Goal: Task Accomplishment & Management: Manage account settings

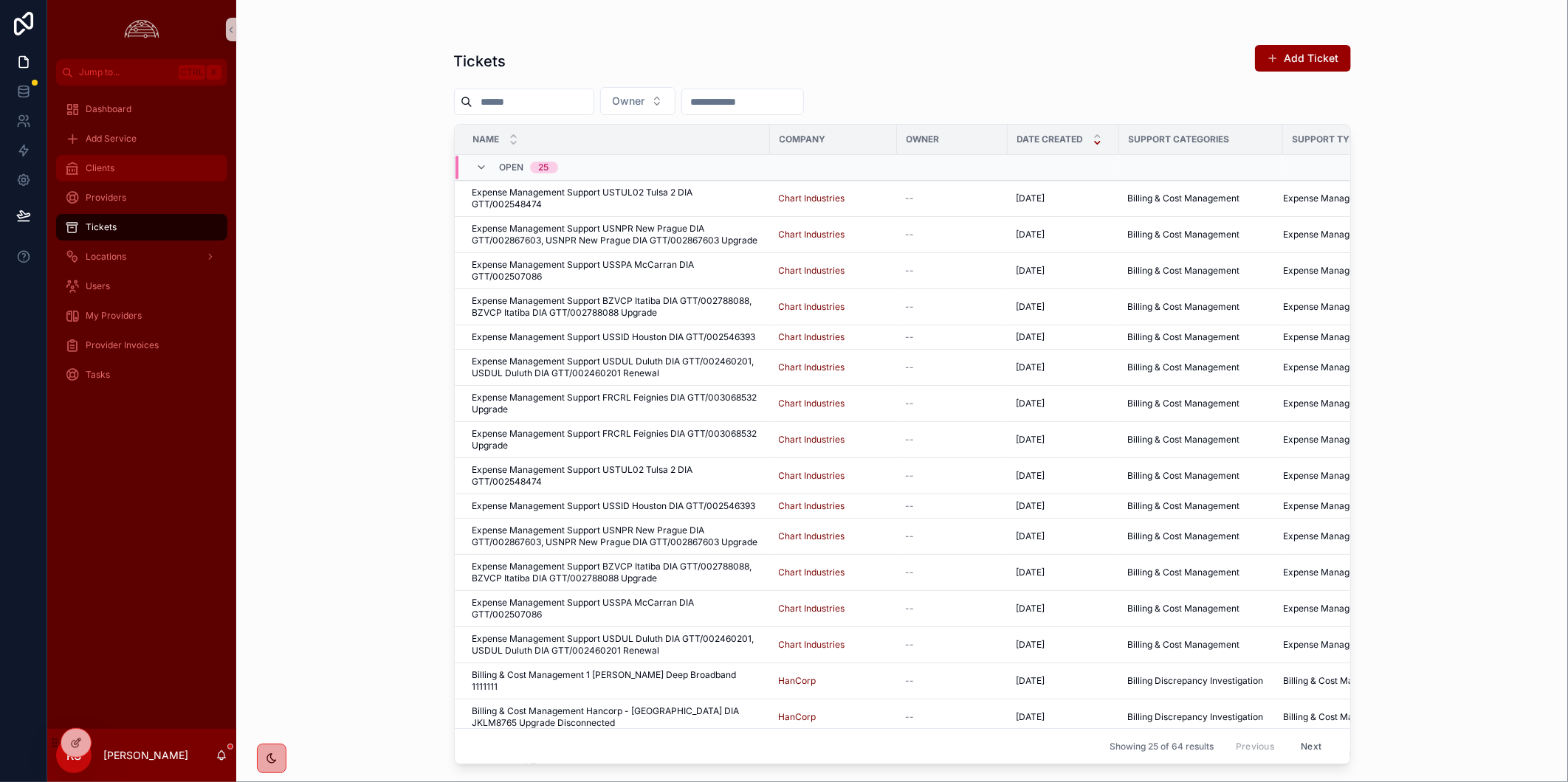
click at [125, 166] on div "Clients" at bounding box center [142, 168] width 153 height 23
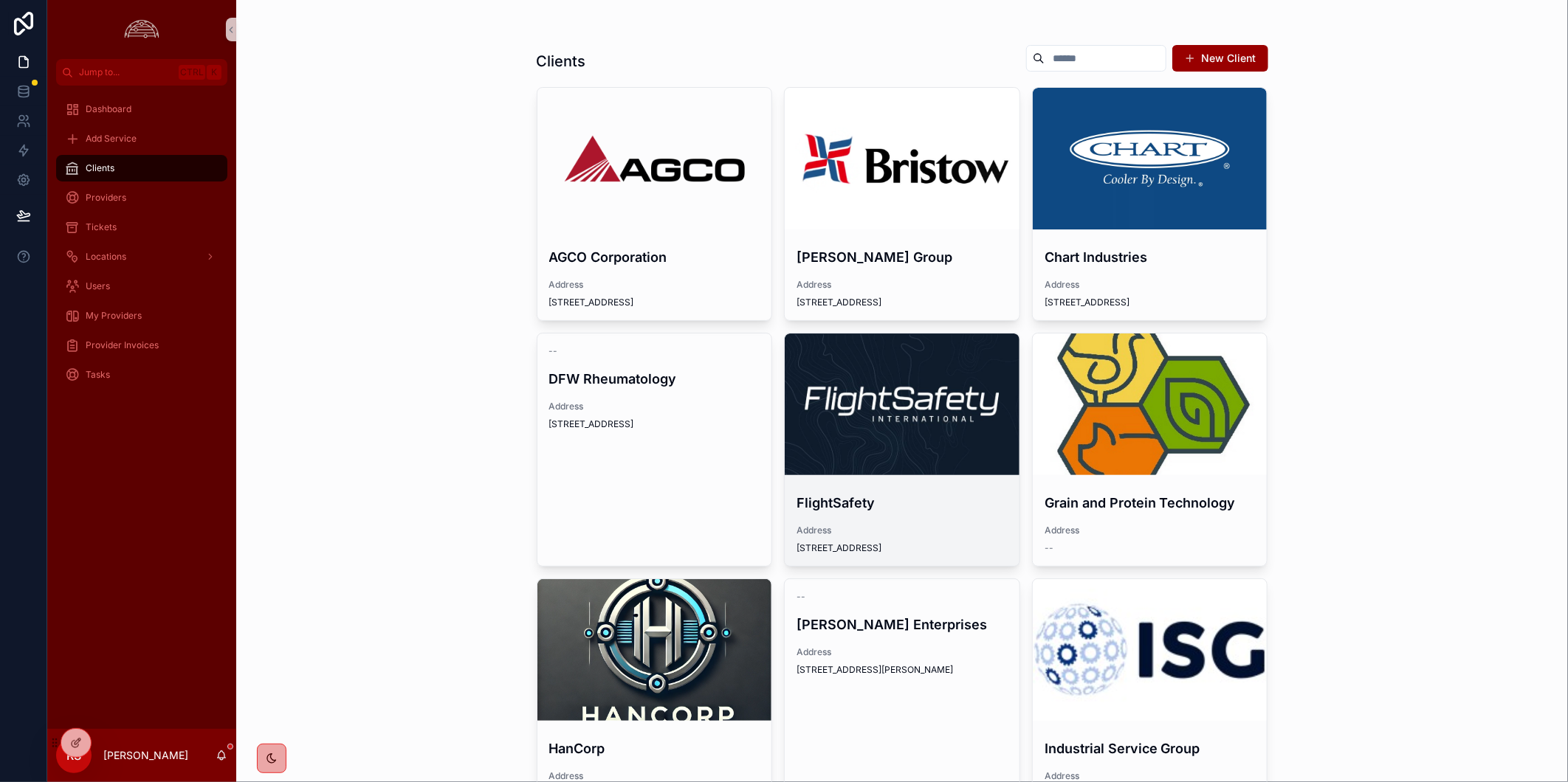
click at [866, 402] on div "scrollable content" at bounding box center [902, 405] width 235 height 18
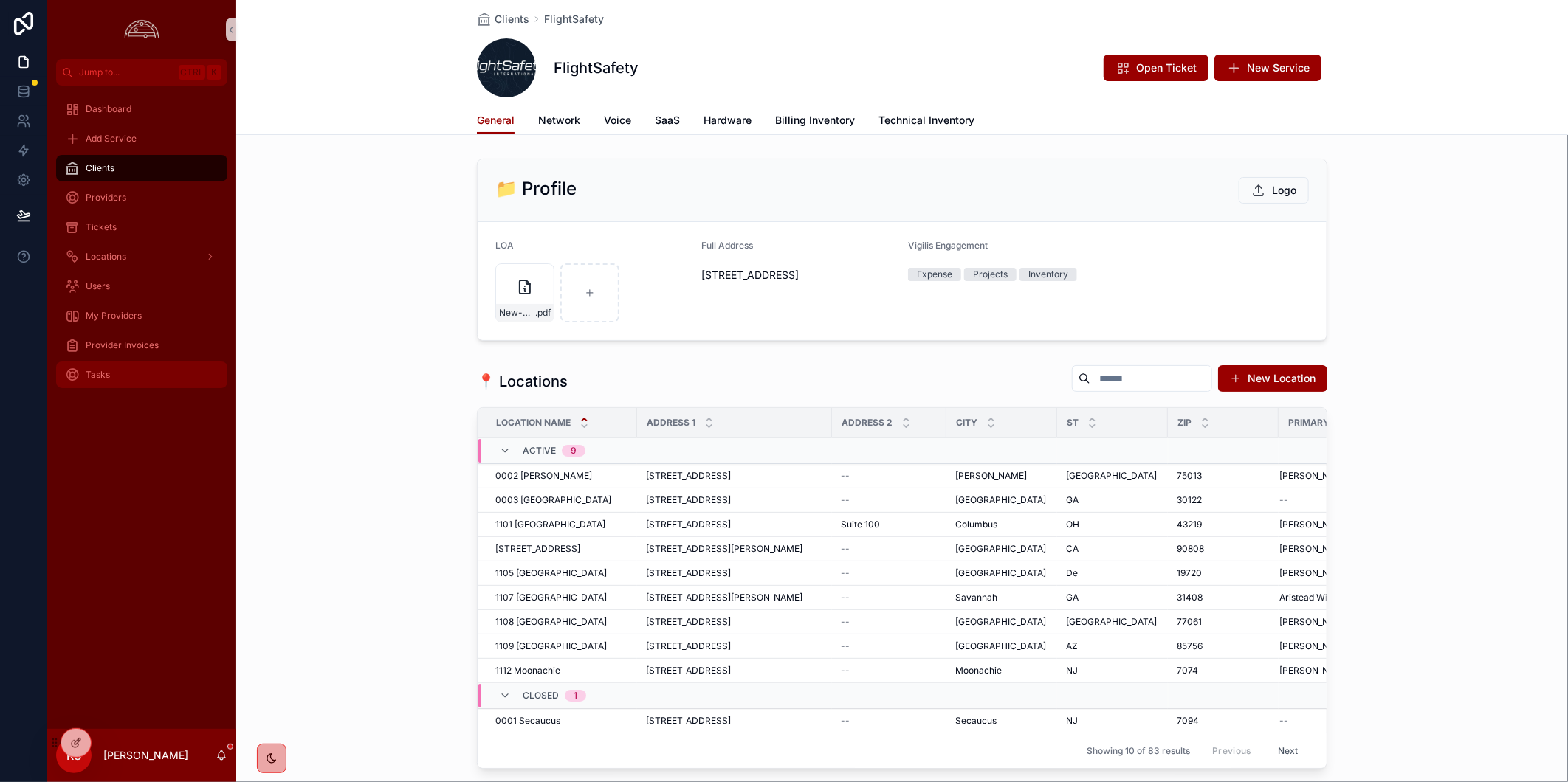
click at [155, 384] on div "Tasks" at bounding box center [142, 375] width 153 height 23
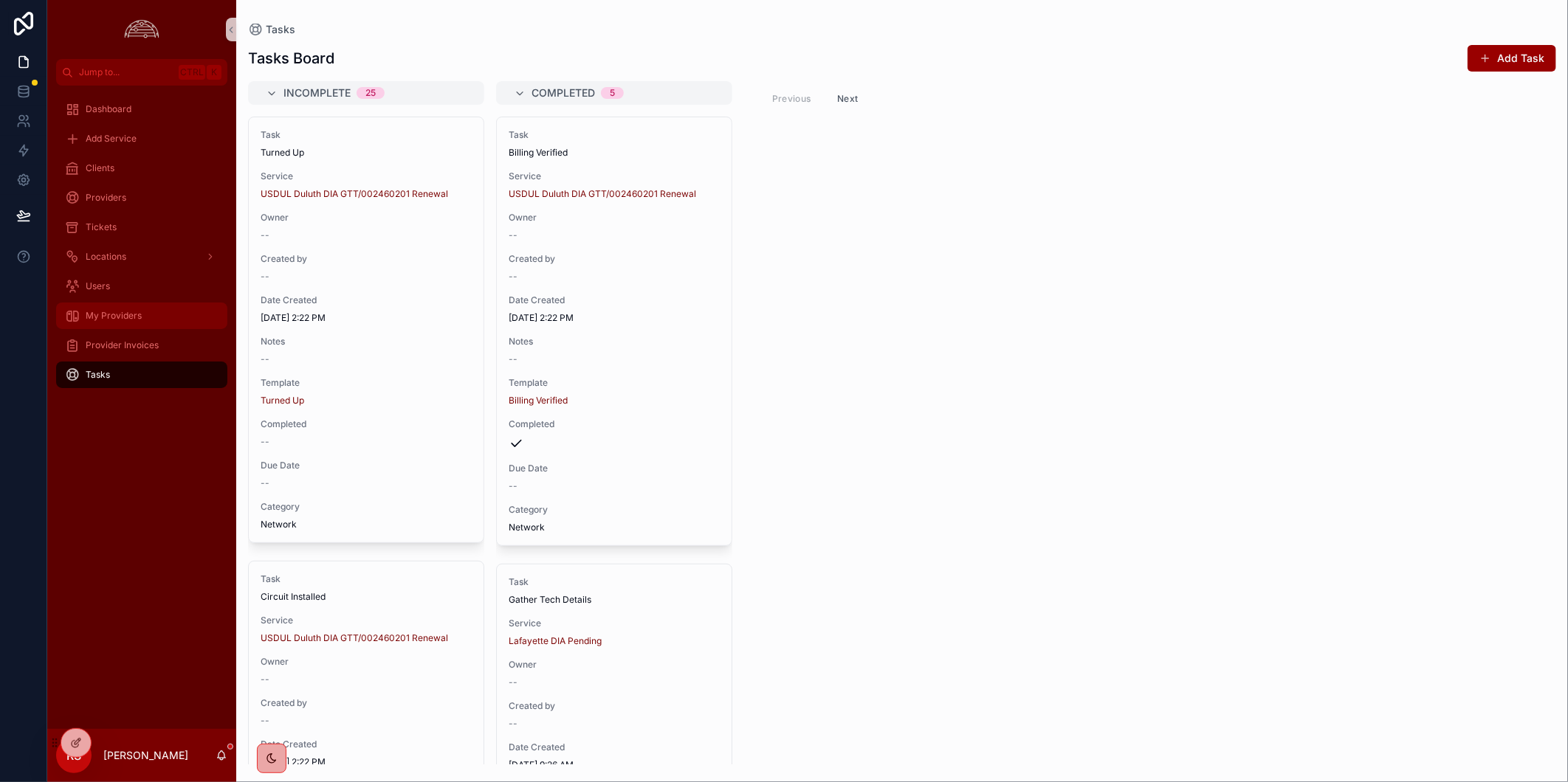
click at [169, 325] on div "My Providers" at bounding box center [142, 316] width 153 height 23
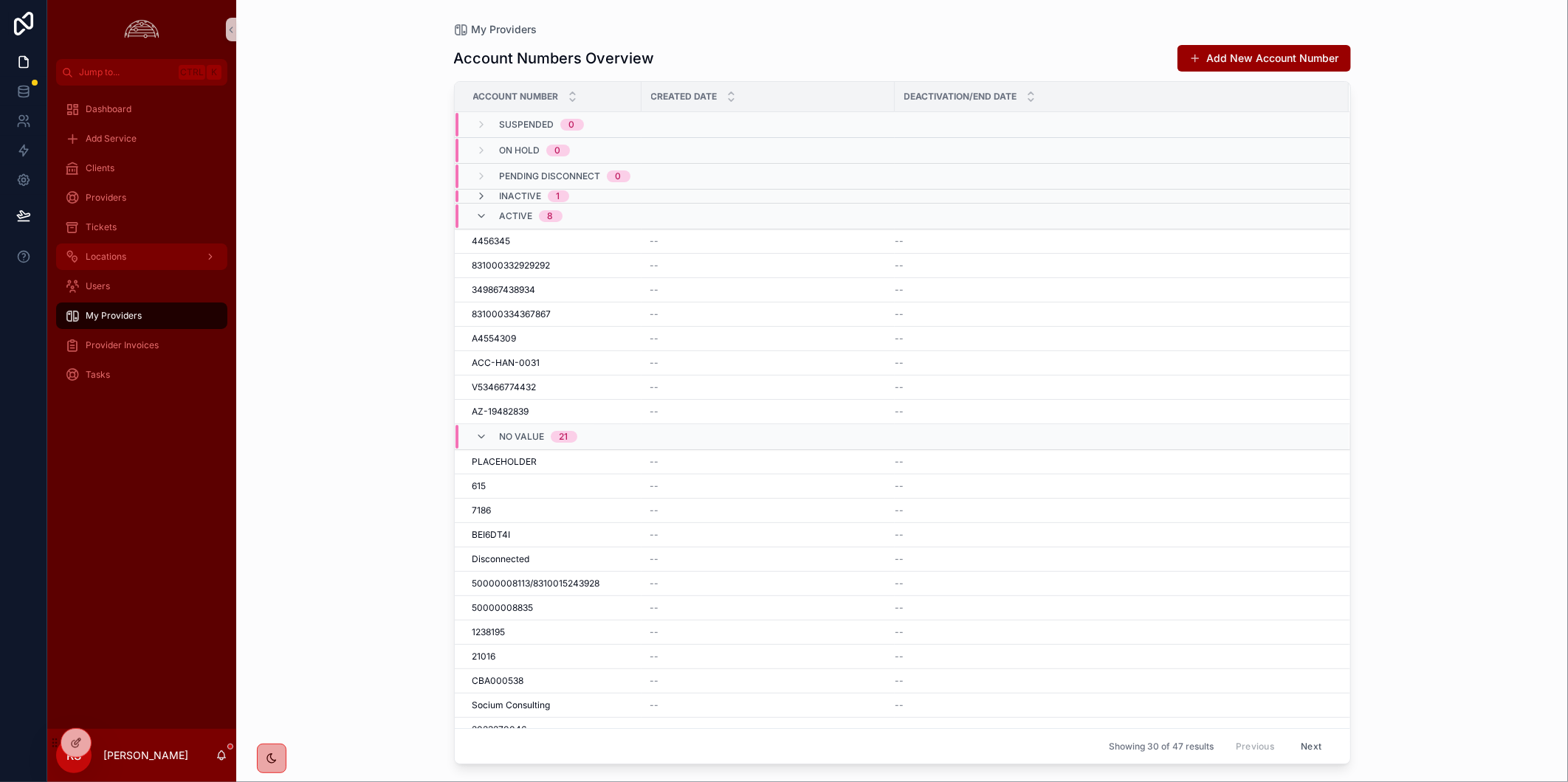
click at [150, 257] on div "Locations" at bounding box center [142, 257] width 153 height 23
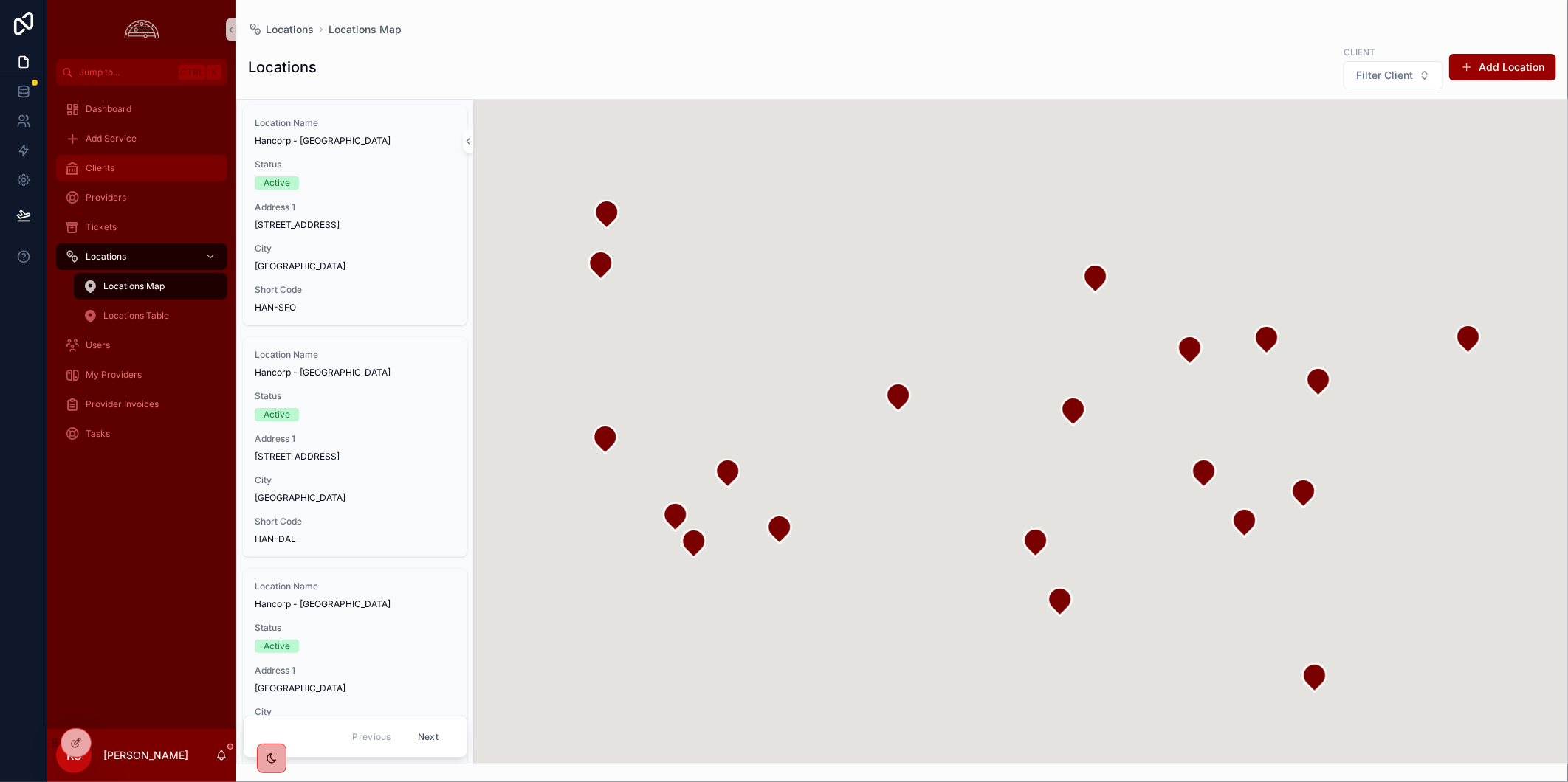
click at [137, 167] on div "Clients" at bounding box center [142, 168] width 153 height 23
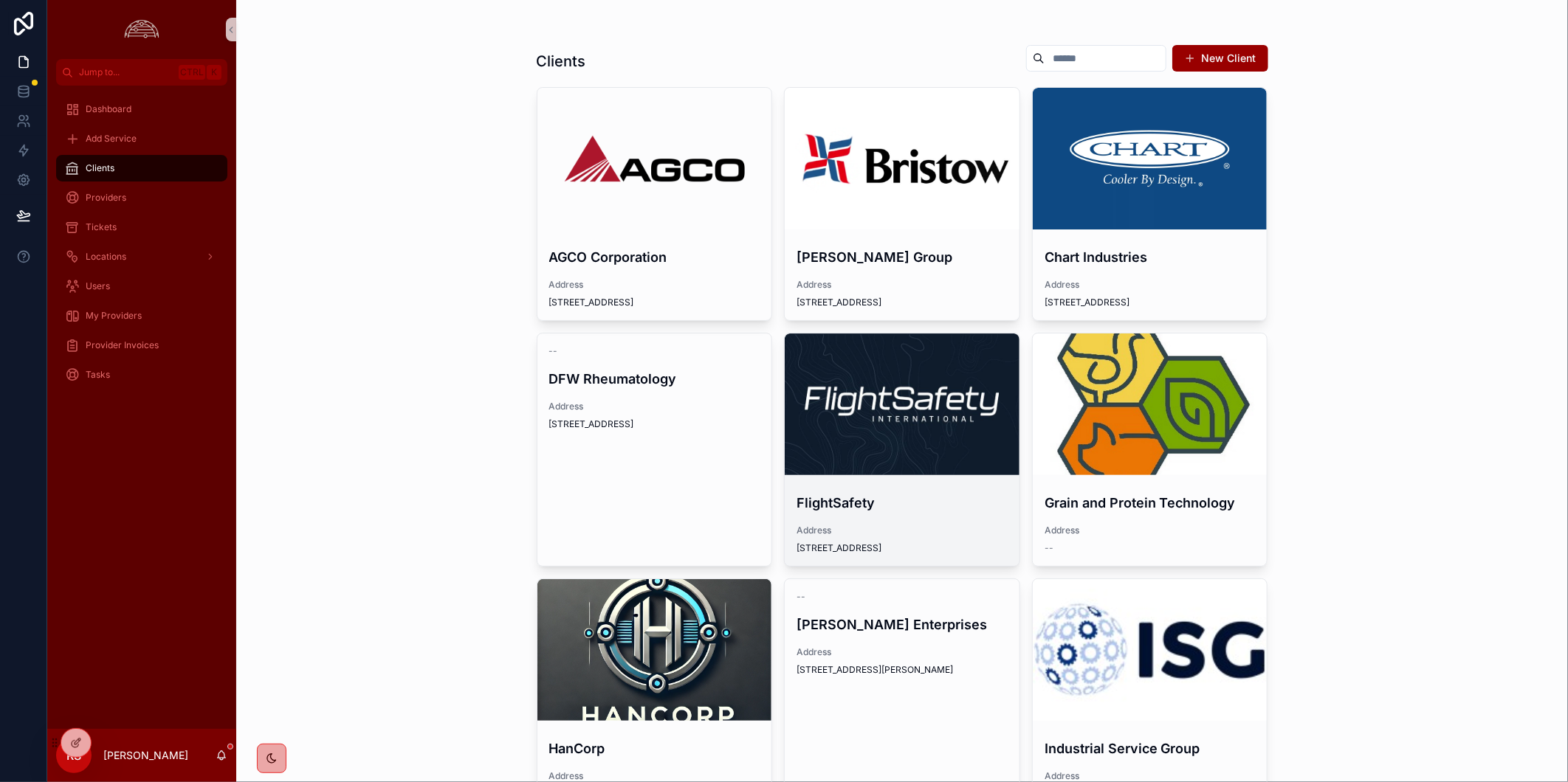
click at [921, 409] on div "scrollable content" at bounding box center [902, 405] width 235 height 18
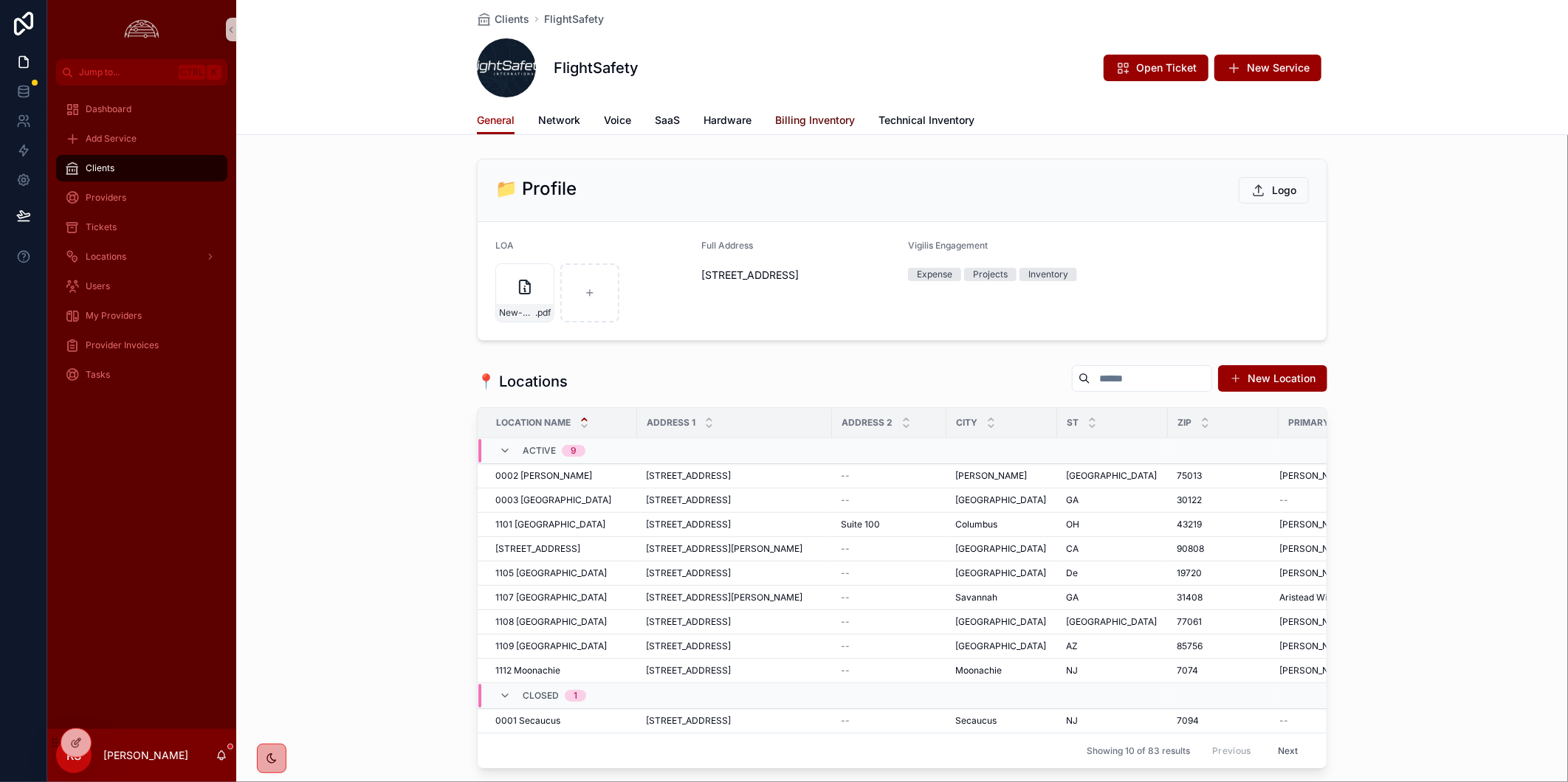
click at [835, 116] on span "Billing Inventory" at bounding box center [815, 120] width 79 height 14
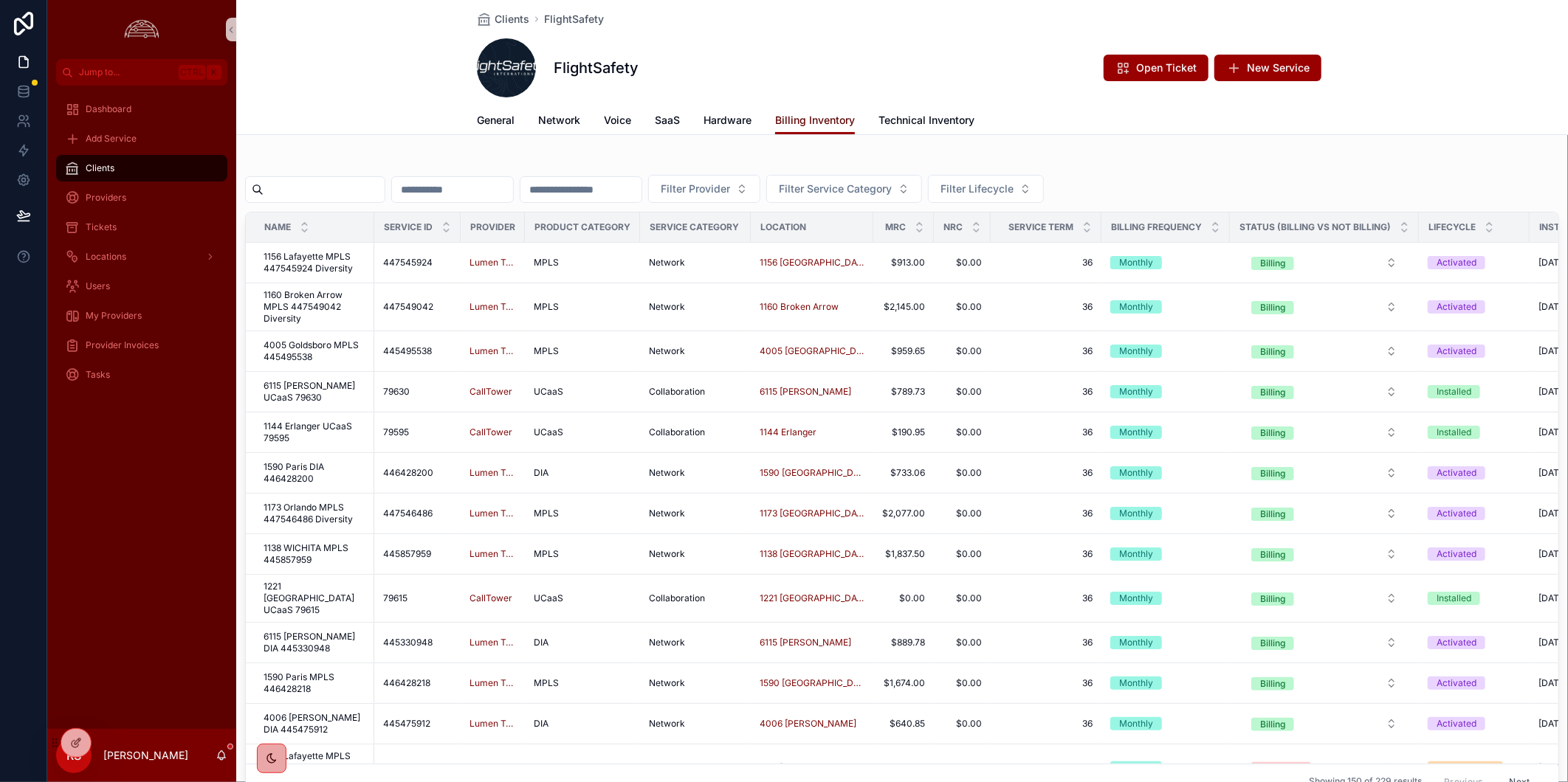
click at [830, 122] on span "Billing Inventory" at bounding box center [815, 120] width 79 height 14
click at [319, 185] on input "scrollable content" at bounding box center [324, 189] width 121 height 21
paste input "*********"
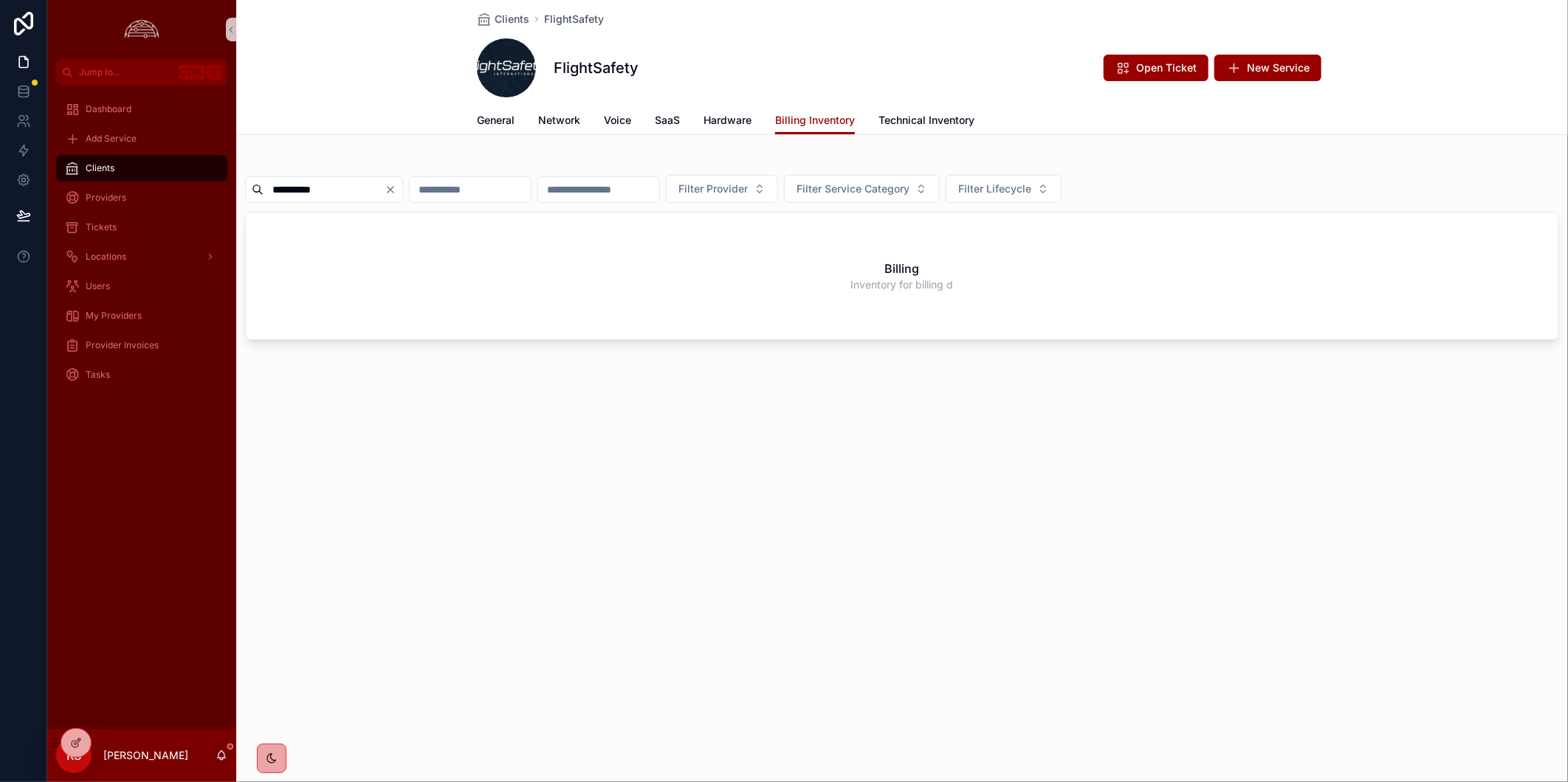
click at [318, 185] on input "*********" at bounding box center [324, 189] width 121 height 21
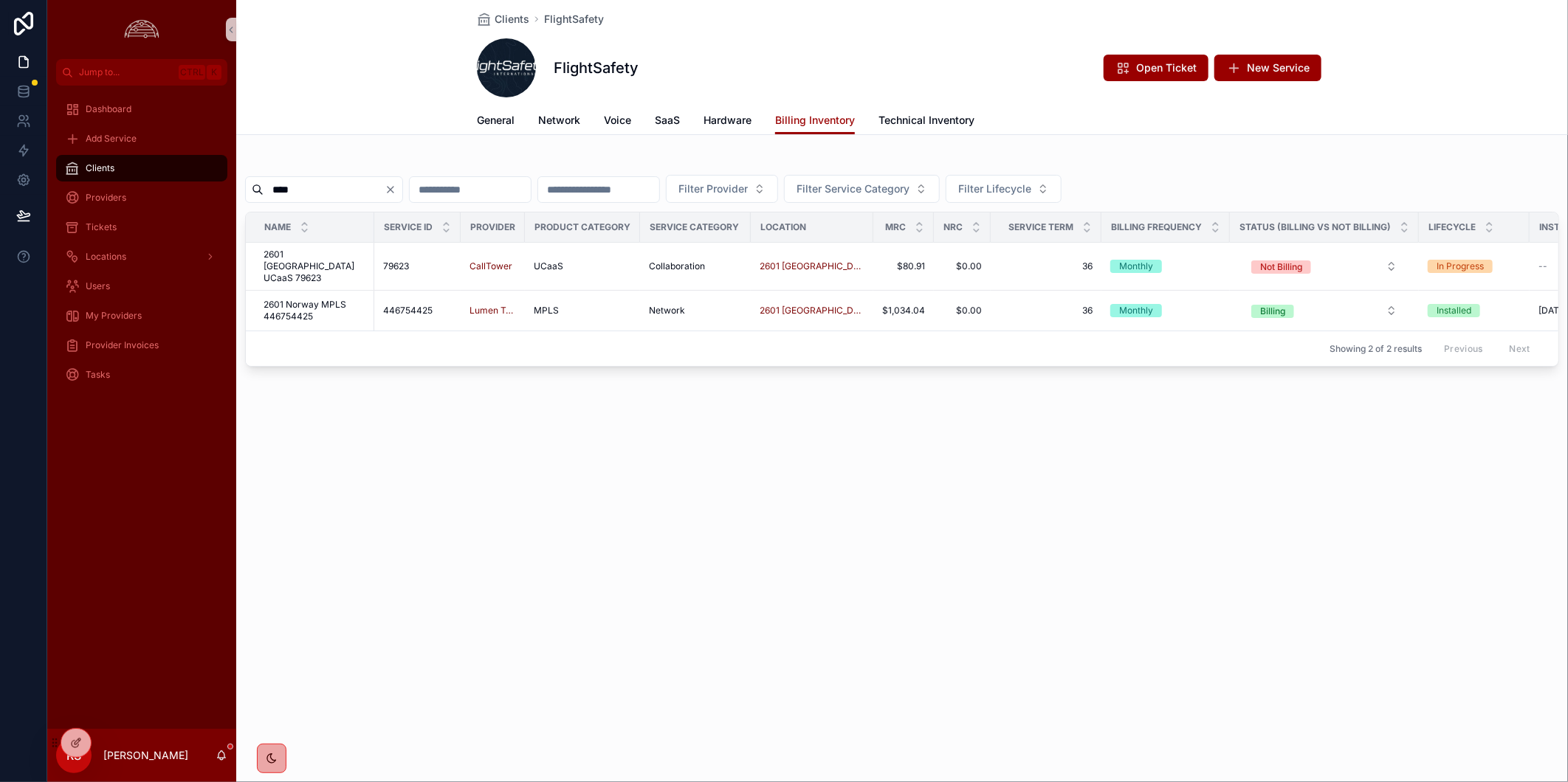
click at [733, 559] on div "Clients FlightSafety FlightSafety Open Ticket New Service Billing Inventory Gen…" at bounding box center [902, 391] width 1332 height 782
click at [327, 192] on input "****" at bounding box center [324, 189] width 121 height 21
type input "******"
click at [623, 566] on div "Clients FlightSafety FlightSafety Open Ticket New Service Billing Inventory Gen…" at bounding box center [902, 391] width 1332 height 782
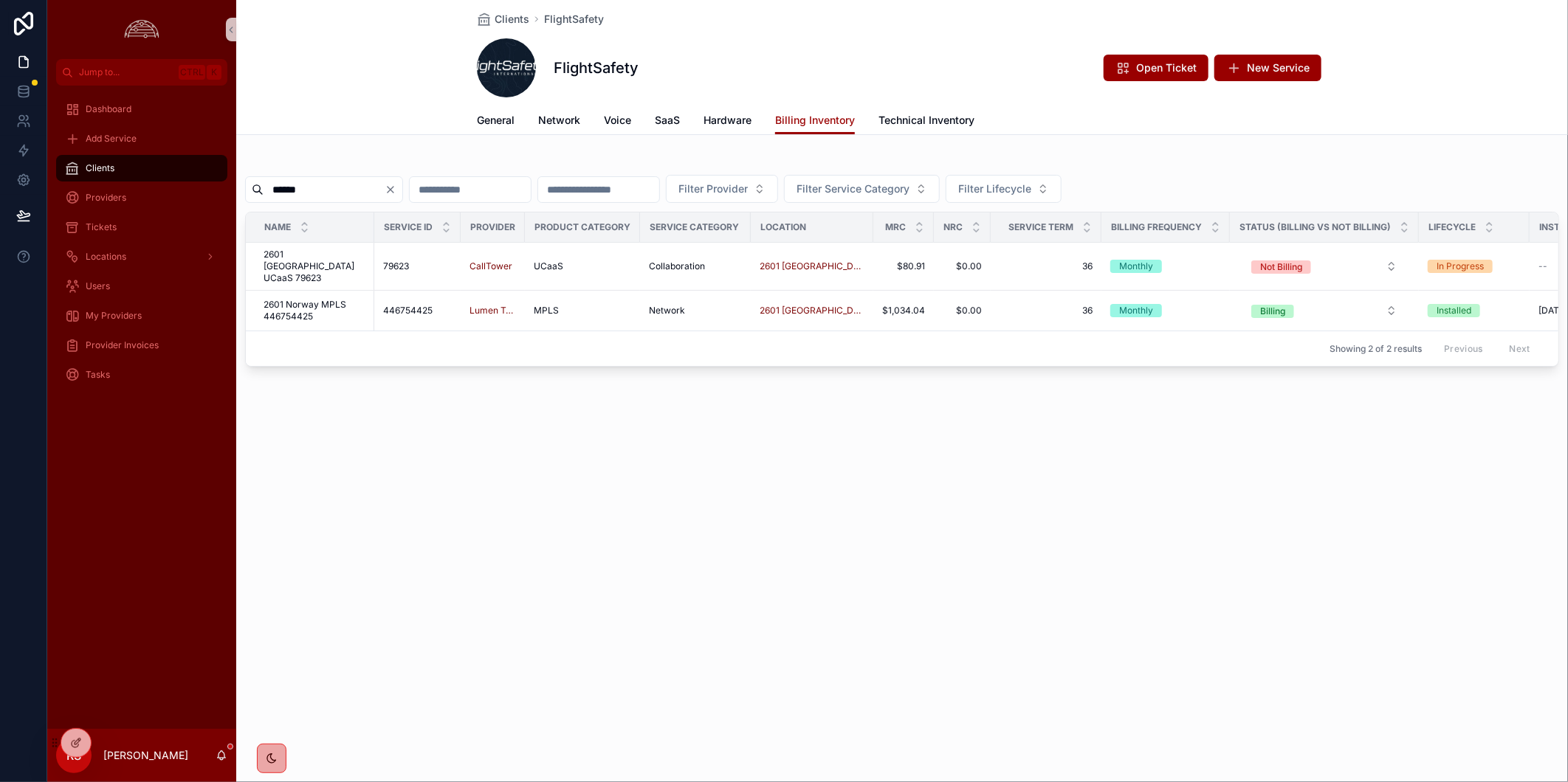
click at [985, 595] on div "Clients FlightSafety FlightSafety Open Ticket New Service Billing Inventory Gen…" at bounding box center [902, 391] width 1332 height 782
click at [134, 647] on div "Dashboard Add Service Clients Providers Tickets Locations Users My Providers Pr…" at bounding box center [141, 408] width 189 height 644
drag, startPoint x: 646, startPoint y: 551, endPoint x: 32, endPoint y: 561, distance: 614.1
click at [647, 550] on div "Clients FlightSafety FlightSafety Open Ticket New Service Billing Inventory Gen…" at bounding box center [902, 391] width 1332 height 782
click at [79, 744] on icon at bounding box center [76, 743] width 12 height 12
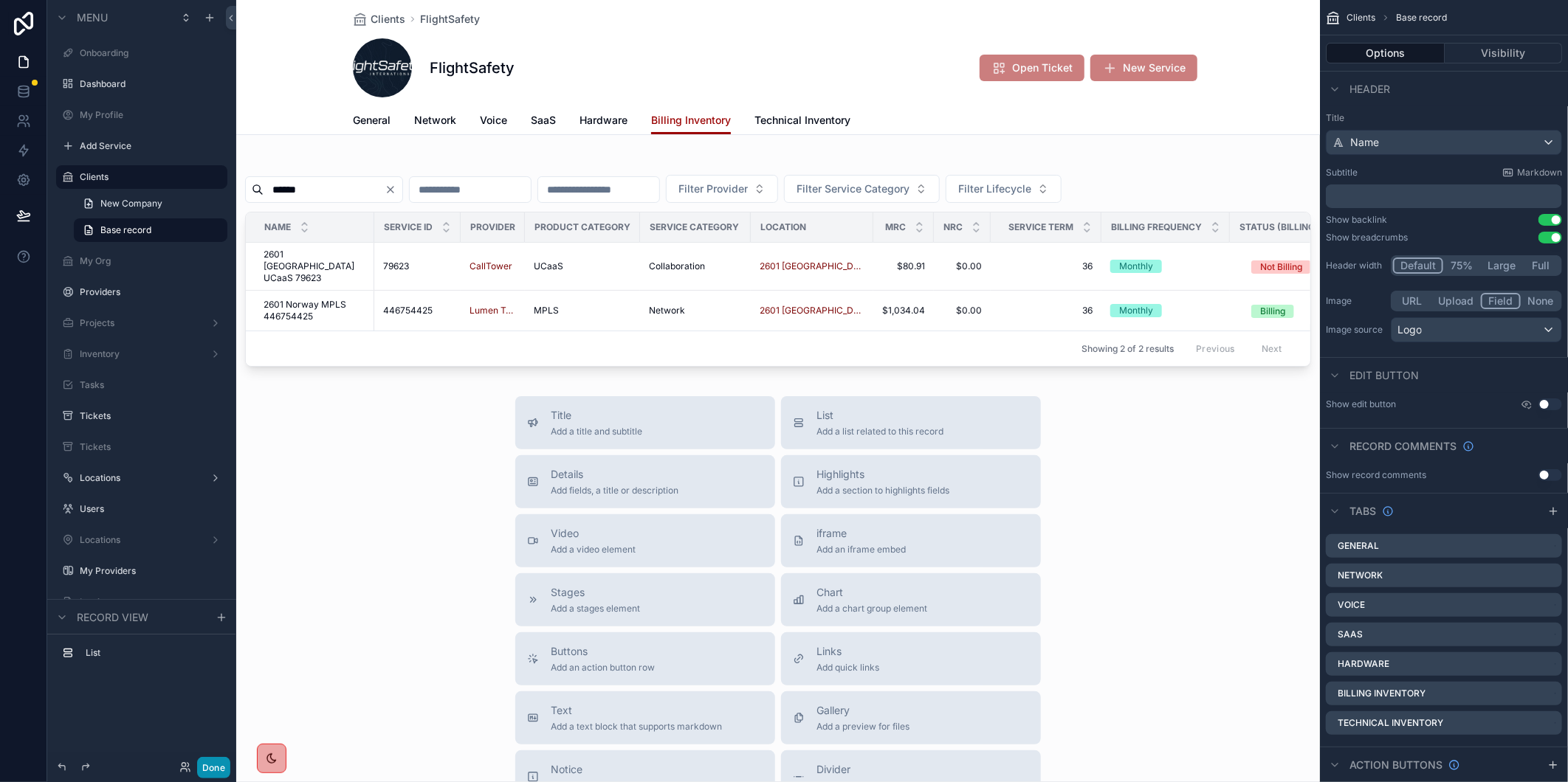
click at [208, 768] on button "Done" at bounding box center [213, 768] width 33 height 22
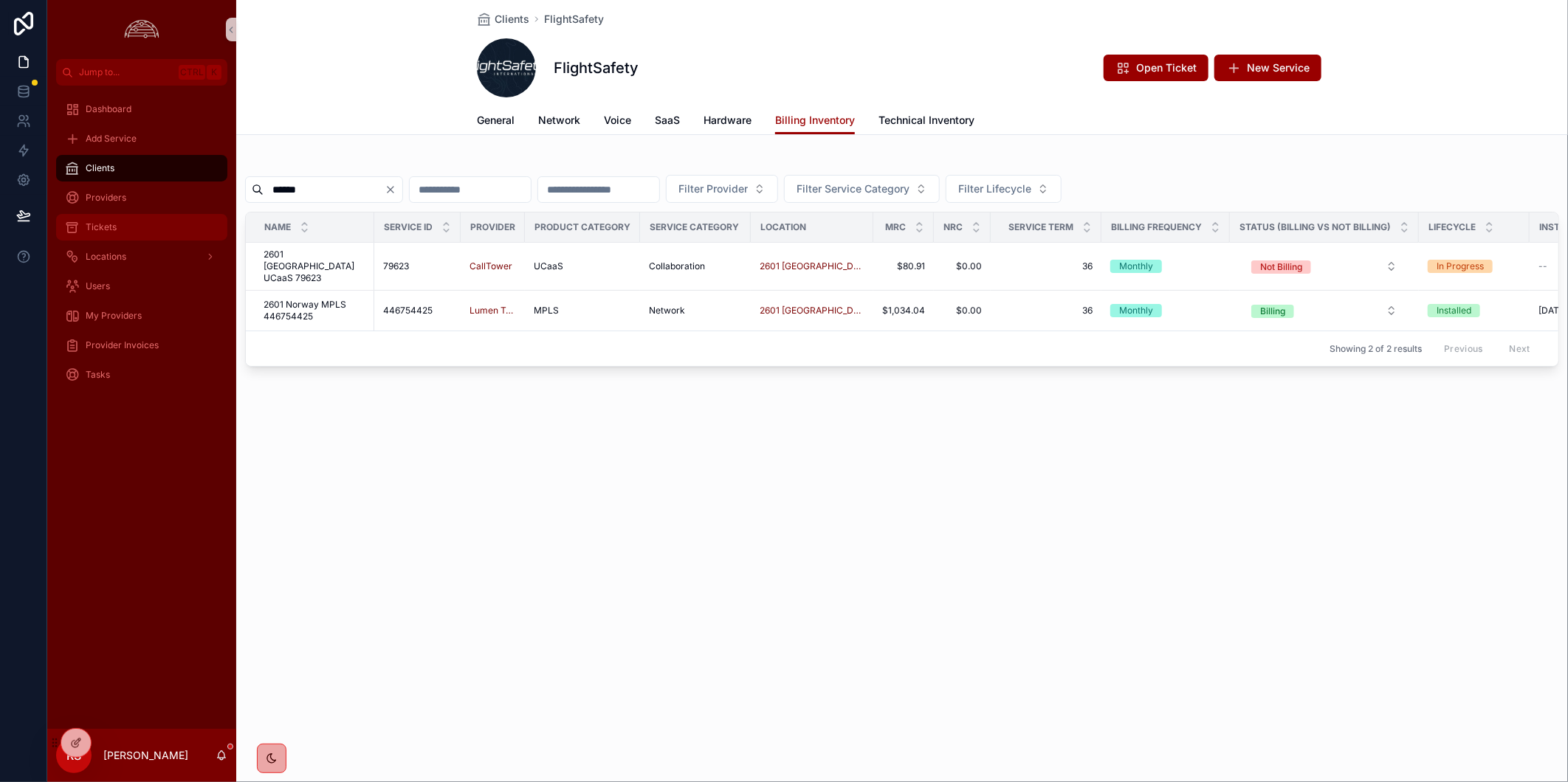
click at [150, 216] on div "Tickets" at bounding box center [142, 227] width 153 height 23
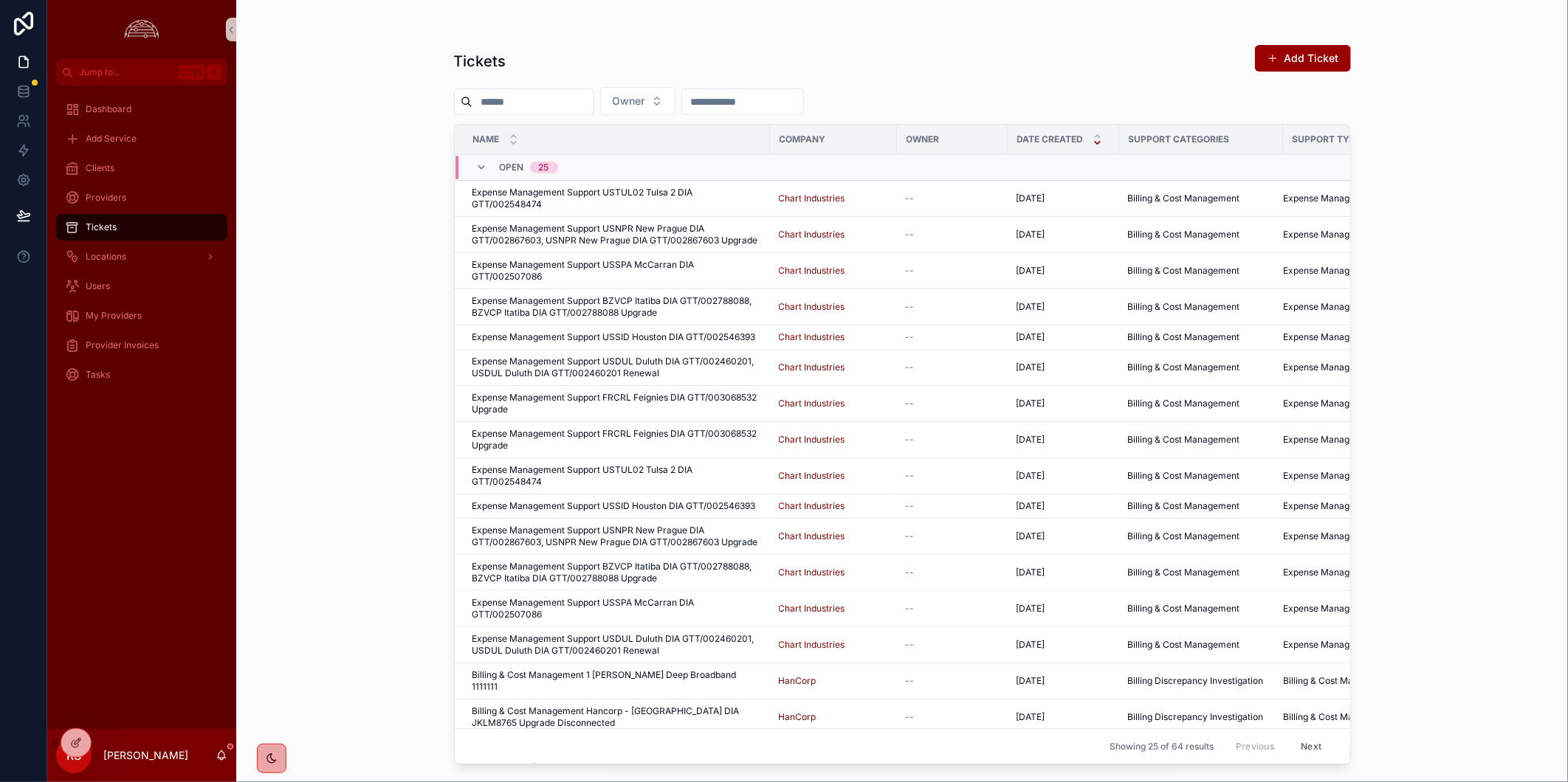
click at [1035, 44] on div "Tickets Add Ticket" at bounding box center [902, 61] width 897 height 34
click at [1292, 52] on button "Add Ticket" at bounding box center [1303, 58] width 96 height 26
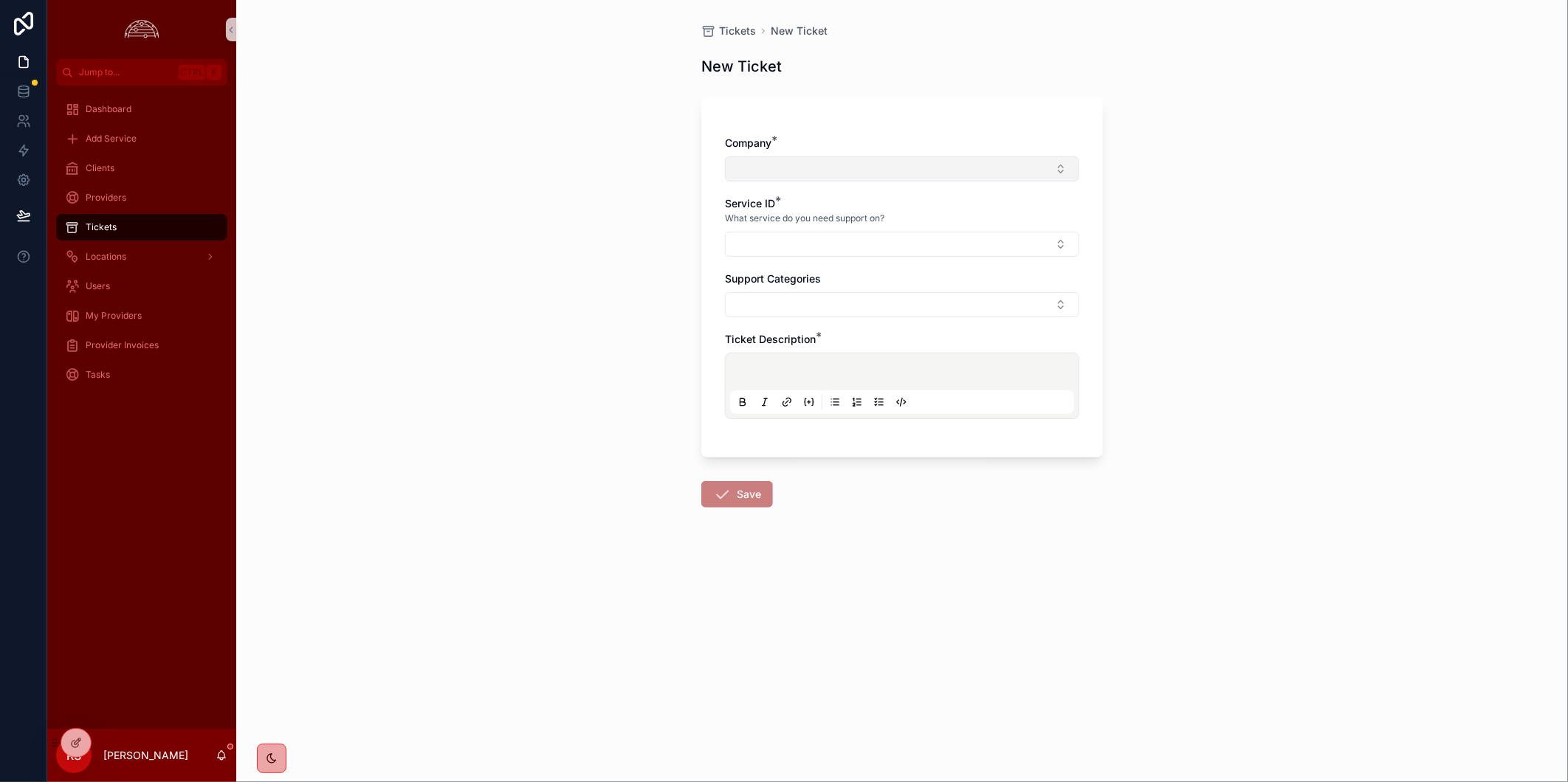
click at [1029, 172] on button "Select Button" at bounding box center [902, 169] width 355 height 25
type input "******"
click at [953, 225] on div "FlightSafety" at bounding box center [902, 227] width 347 height 23
click at [955, 248] on button "Select Button" at bounding box center [902, 247] width 355 height 25
click at [1127, 571] on div "Tickets New Ticket New Ticket Company * FlightSafety Service ID * What service …" at bounding box center [902, 391] width 1332 height 782
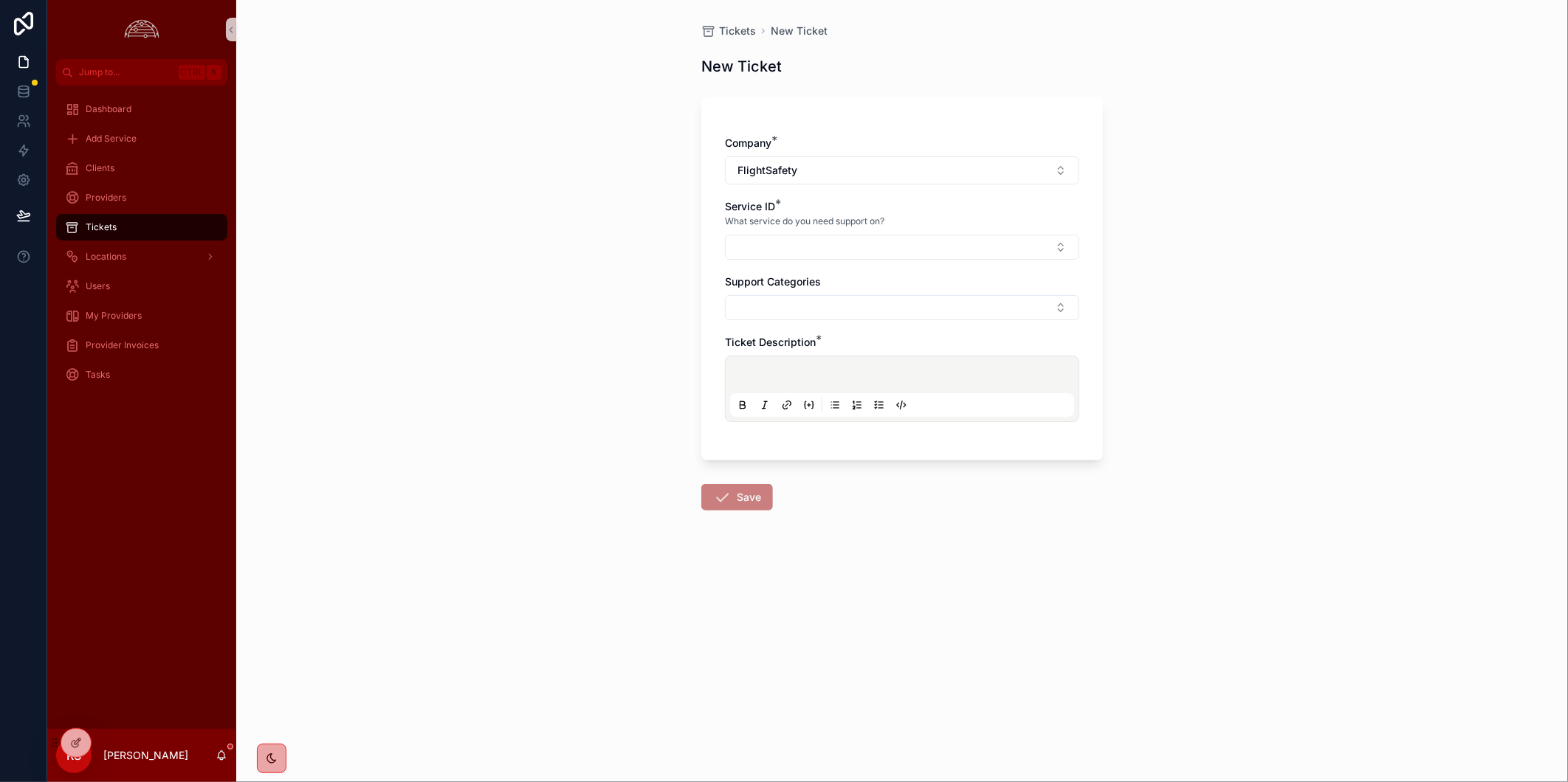
click at [1319, 588] on div "Tickets New Ticket New Ticket Company * FlightSafety Service ID * What service …" at bounding box center [902, 391] width 1332 height 782
click at [957, 303] on button "Select Button" at bounding box center [902, 308] width 355 height 25
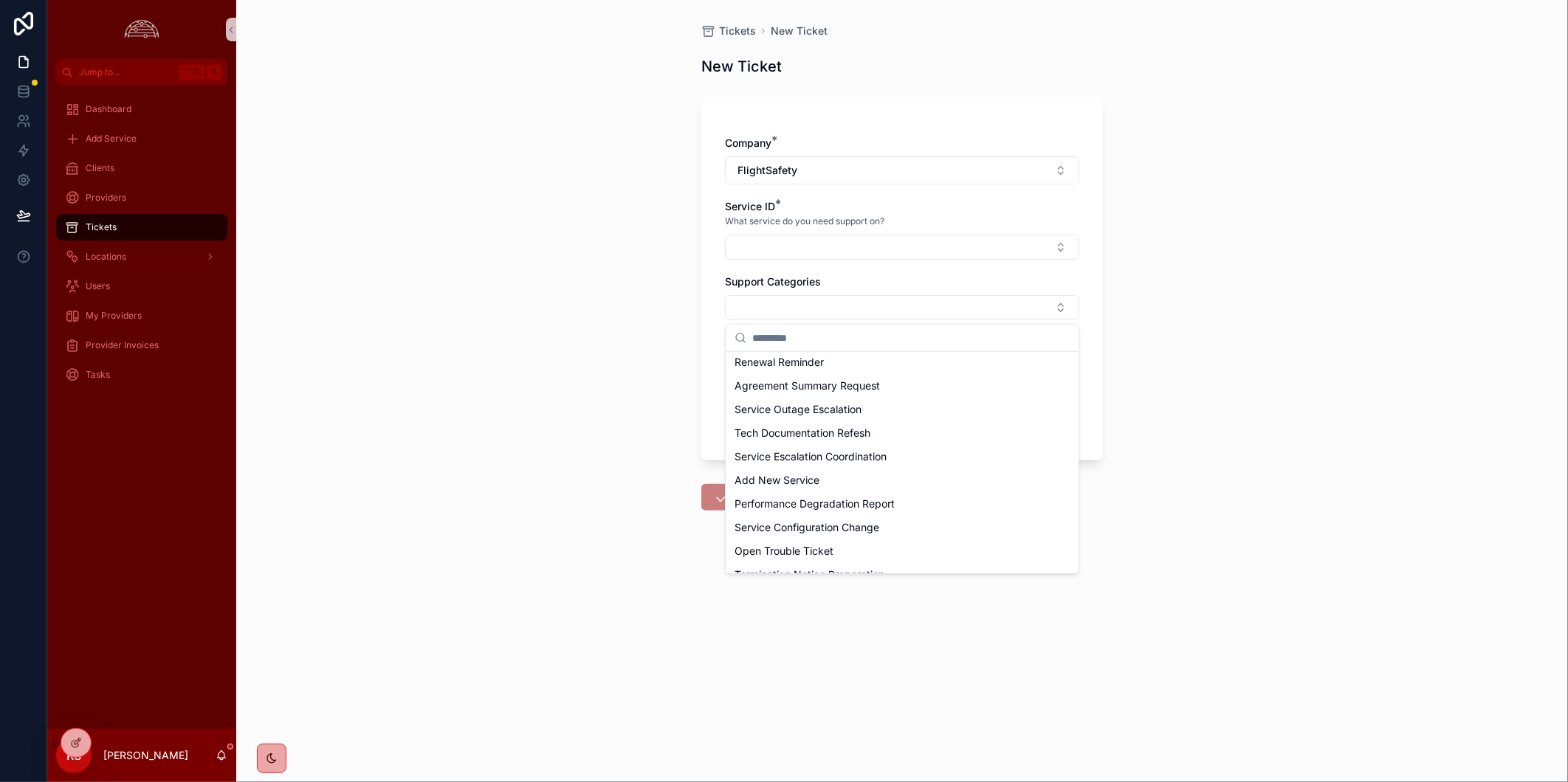
scroll to position [633, 0]
click at [918, 538] on div "Open Trouble Ticket" at bounding box center [902, 537] width 347 height 23
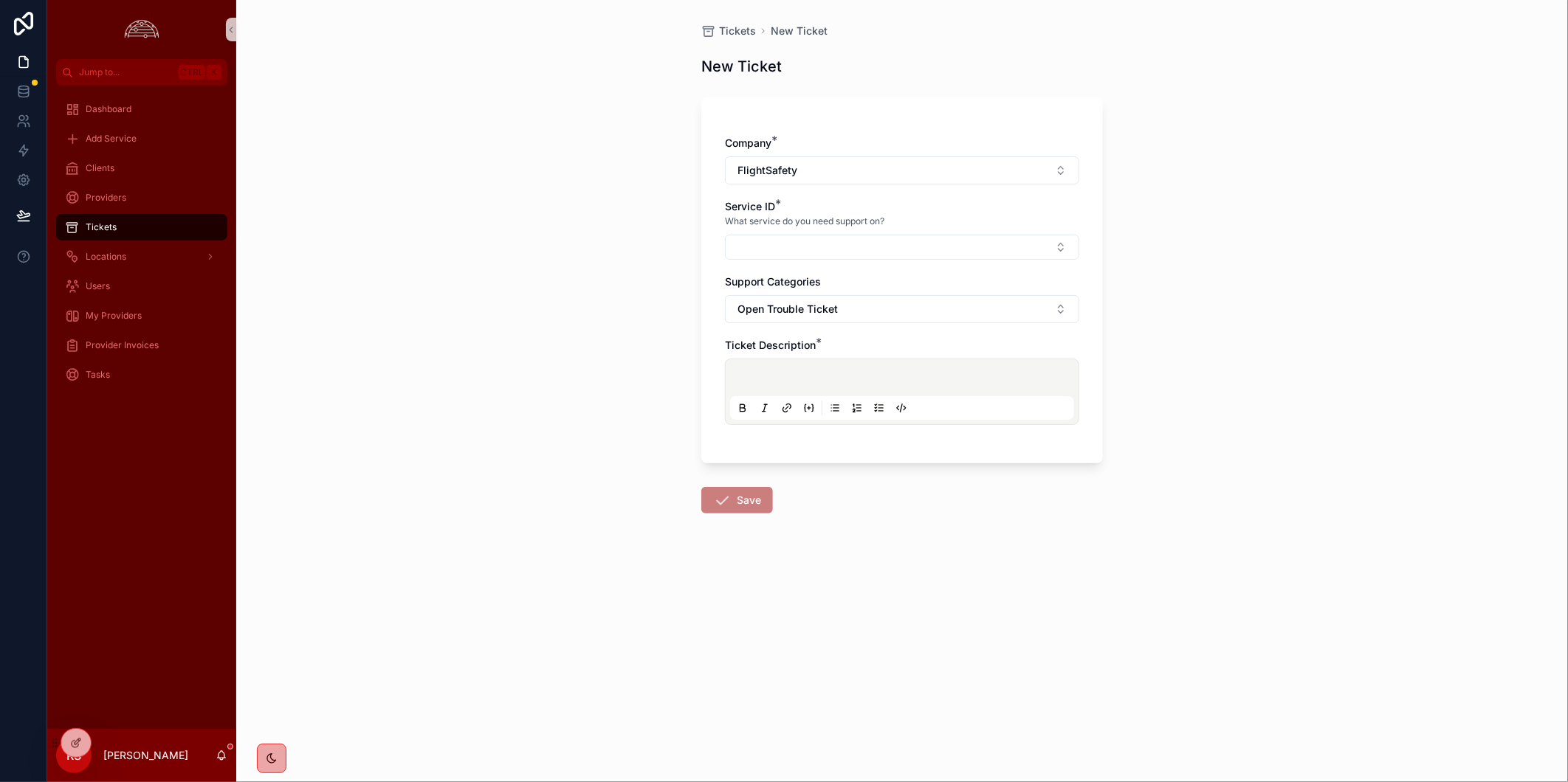
click at [743, 508] on span "Save" at bounding box center [736, 500] width 71 height 26
click at [791, 377] on p "scrollable content" at bounding box center [905, 380] width 344 height 14
click at [838, 529] on form "Company * FlightSafety Service ID * What service do you need support on? Suppor…" at bounding box center [901, 348] width 401 height 520
click at [417, 603] on div "Tickets New Ticket New Ticket Company * FlightSafety Service ID * What service …" at bounding box center [902, 391] width 1332 height 782
click at [454, 426] on div "Tickets New Ticket New Ticket Company * FlightSafety Service ID * What service …" at bounding box center [902, 391] width 1332 height 782
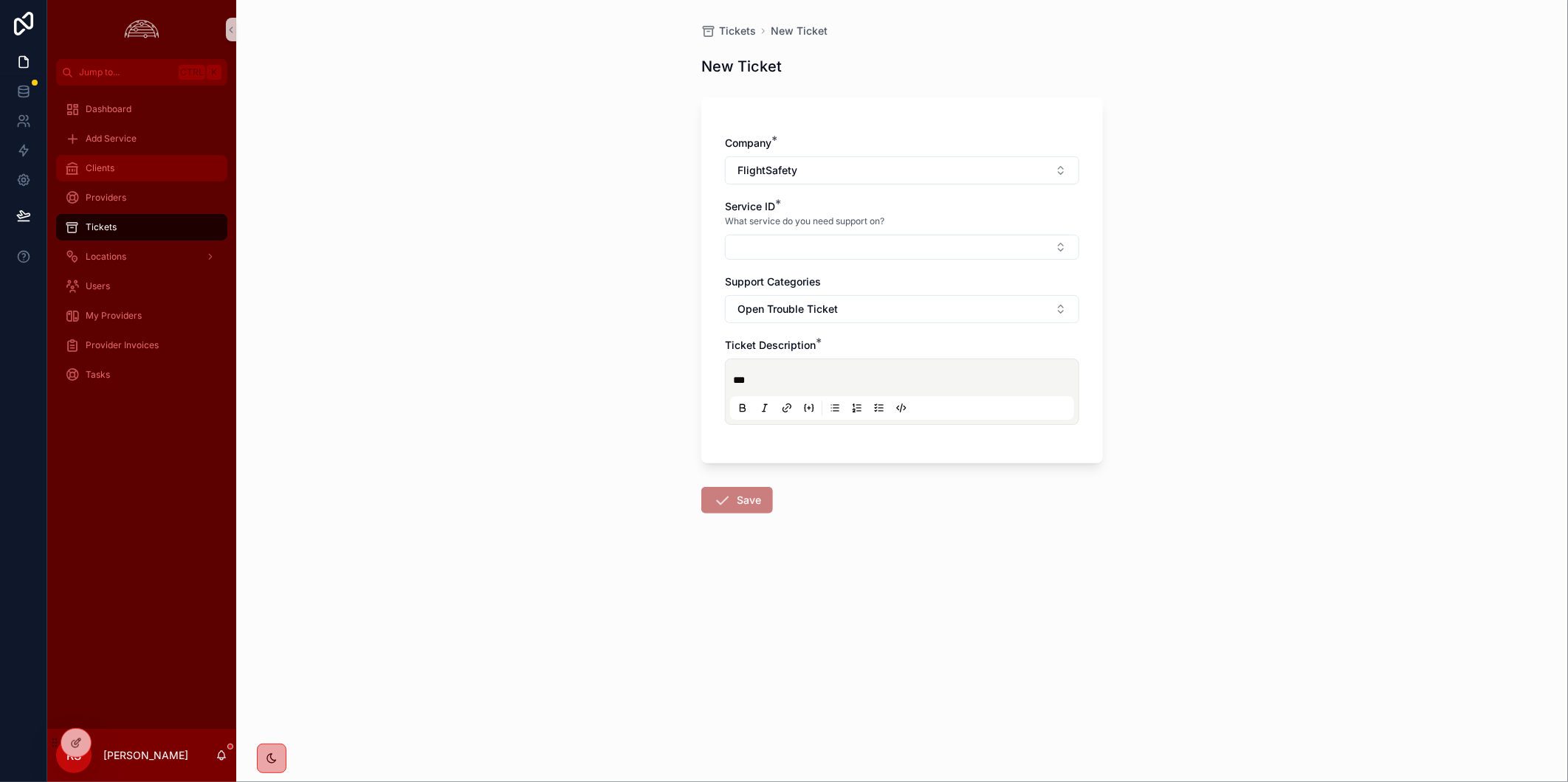
click at [136, 163] on div "Clients" at bounding box center [142, 168] width 153 height 23
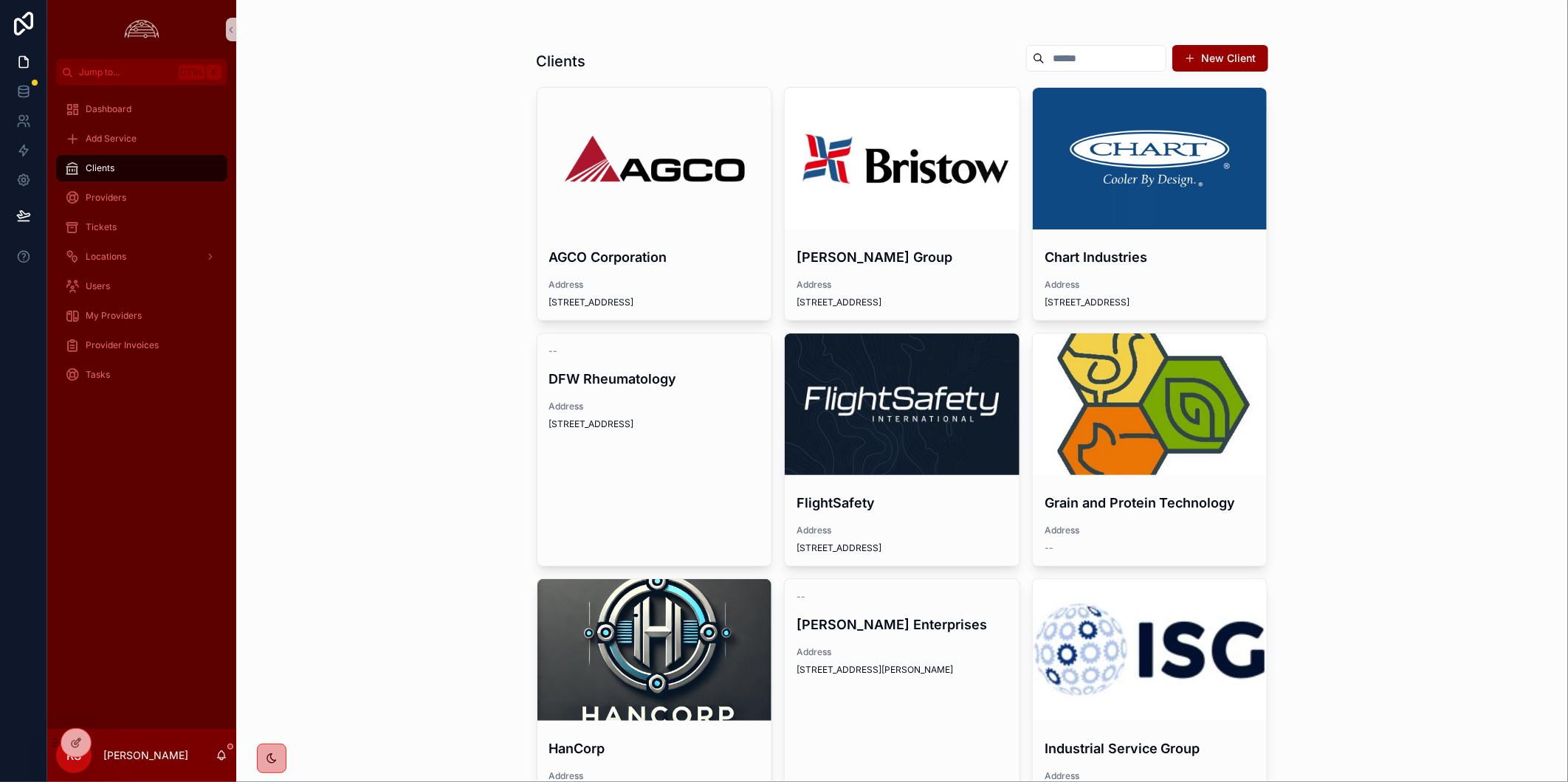
click at [0, 0] on div "scrollable content" at bounding box center [0, 0] width 0 height 0
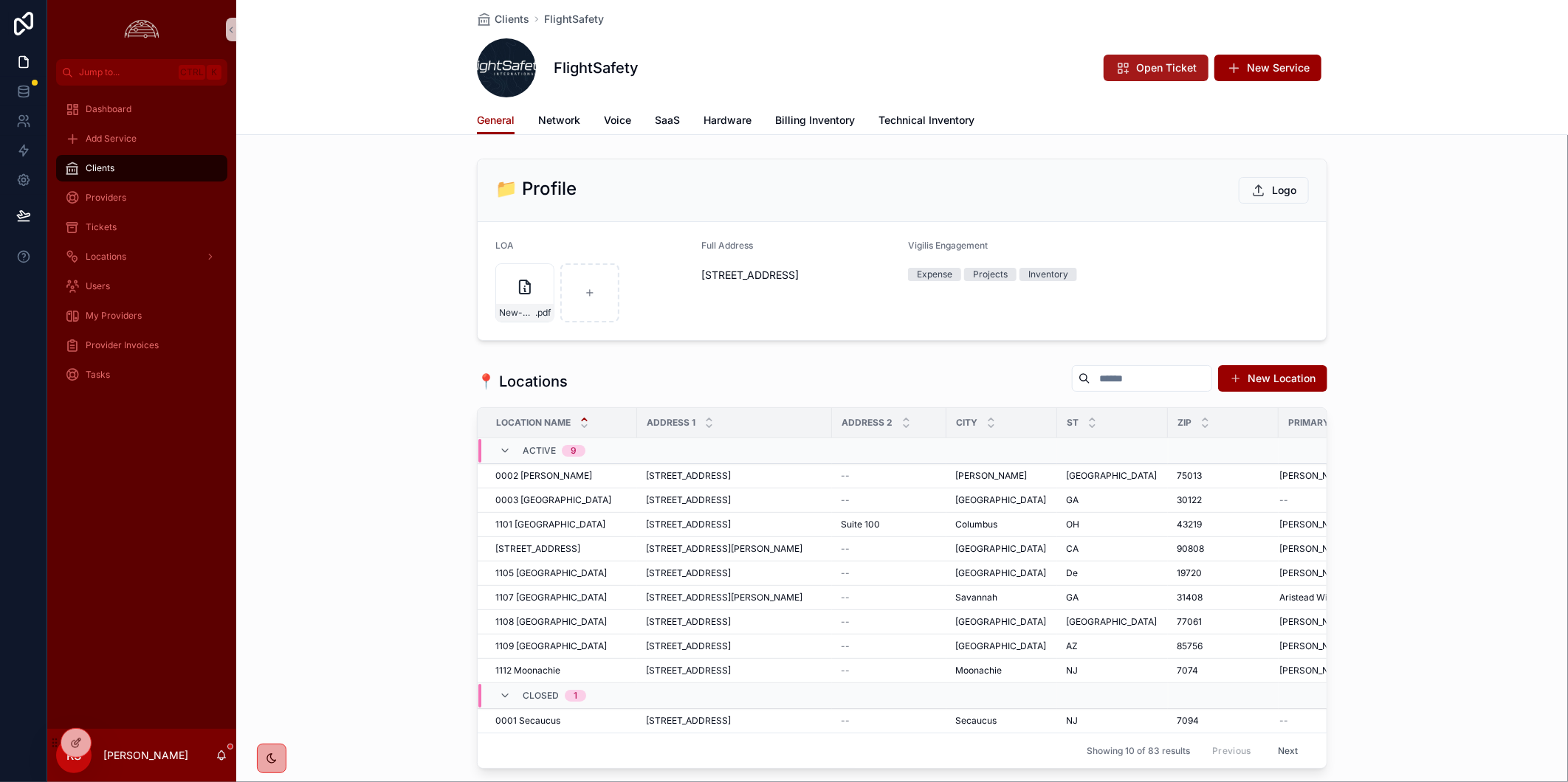
click at [1150, 68] on span "Open Ticket" at bounding box center [1166, 68] width 60 height 14
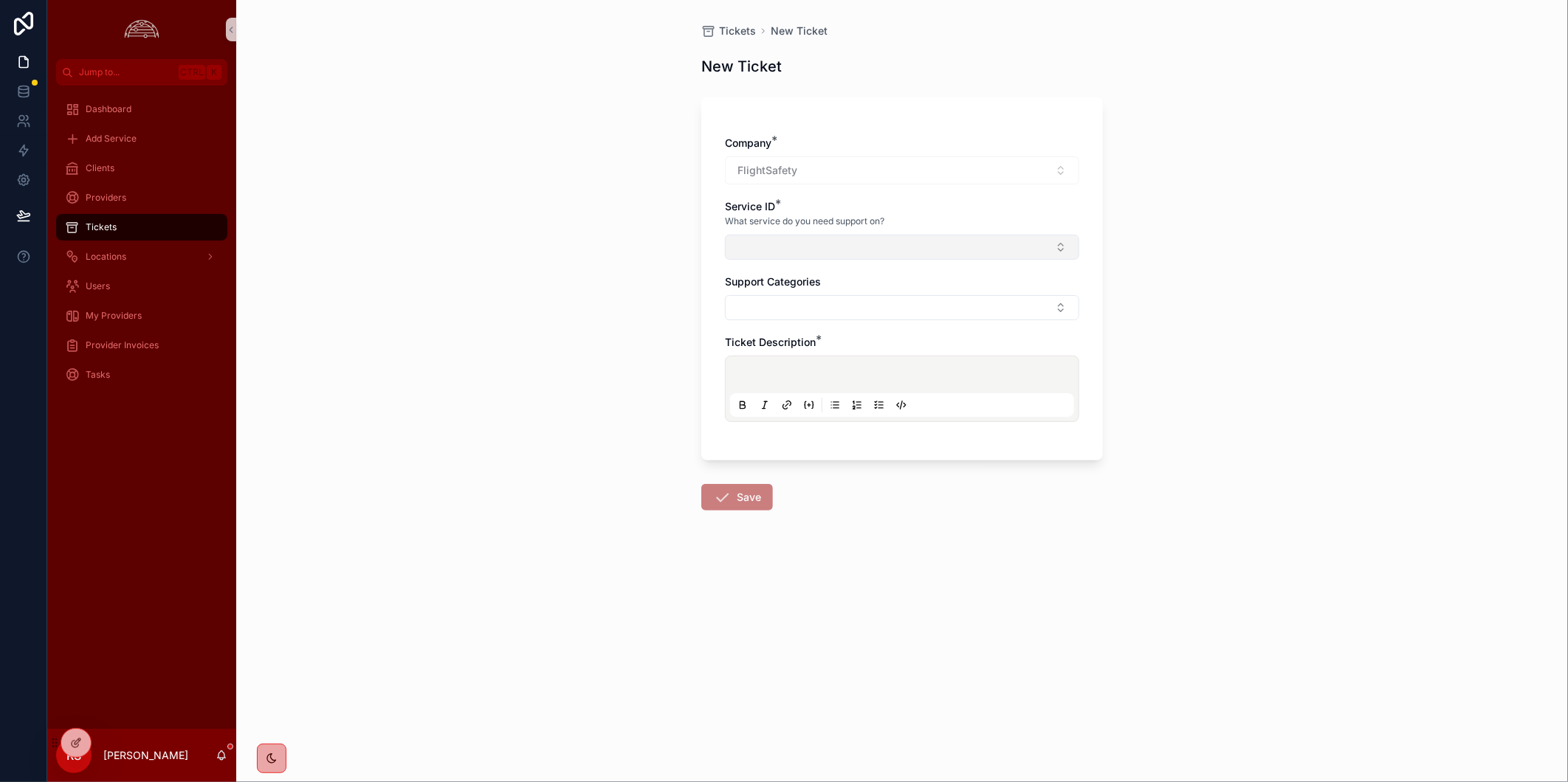
click at [872, 254] on button "Select Button" at bounding box center [902, 247] width 355 height 25
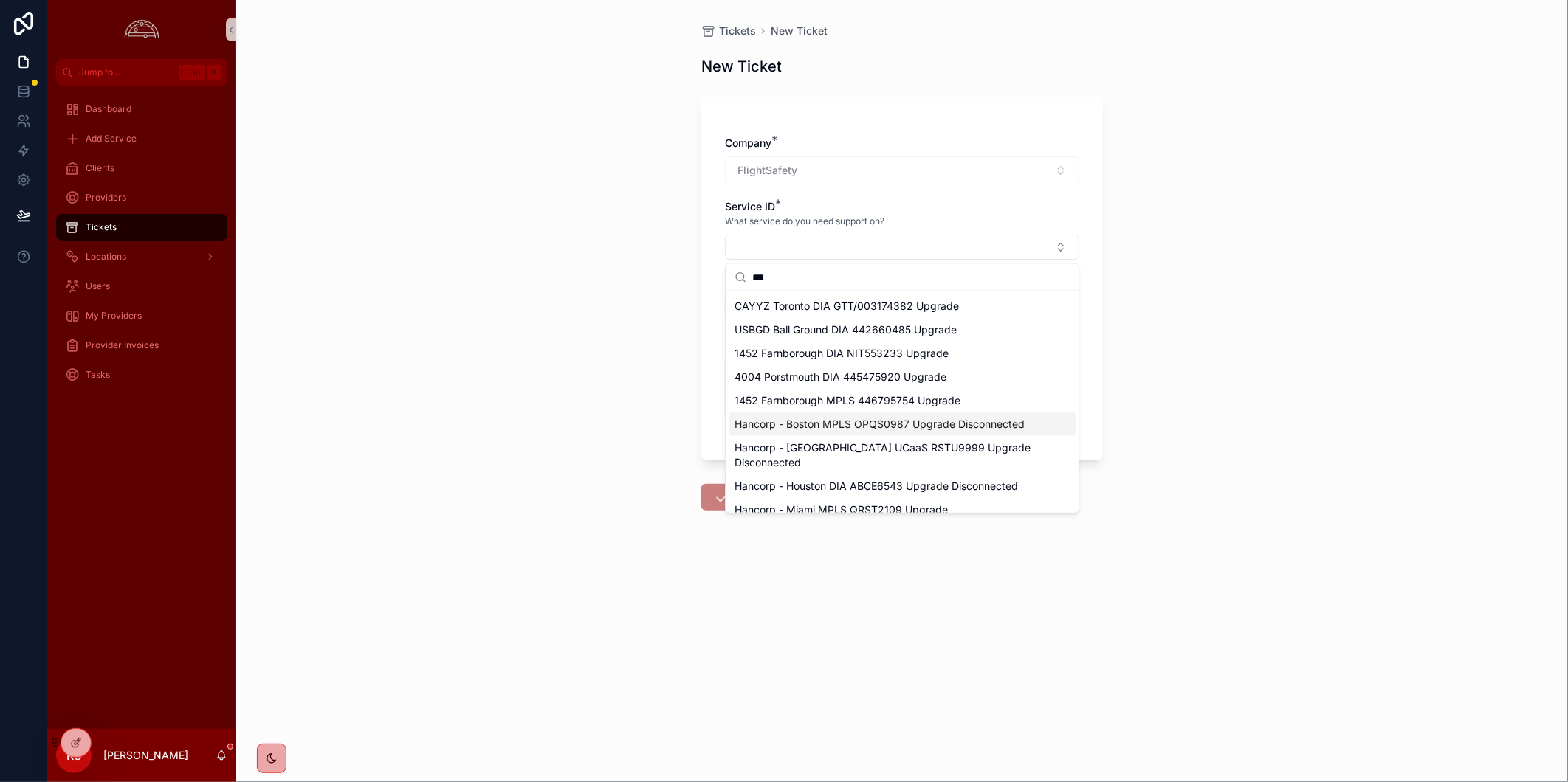
scroll to position [374, 0]
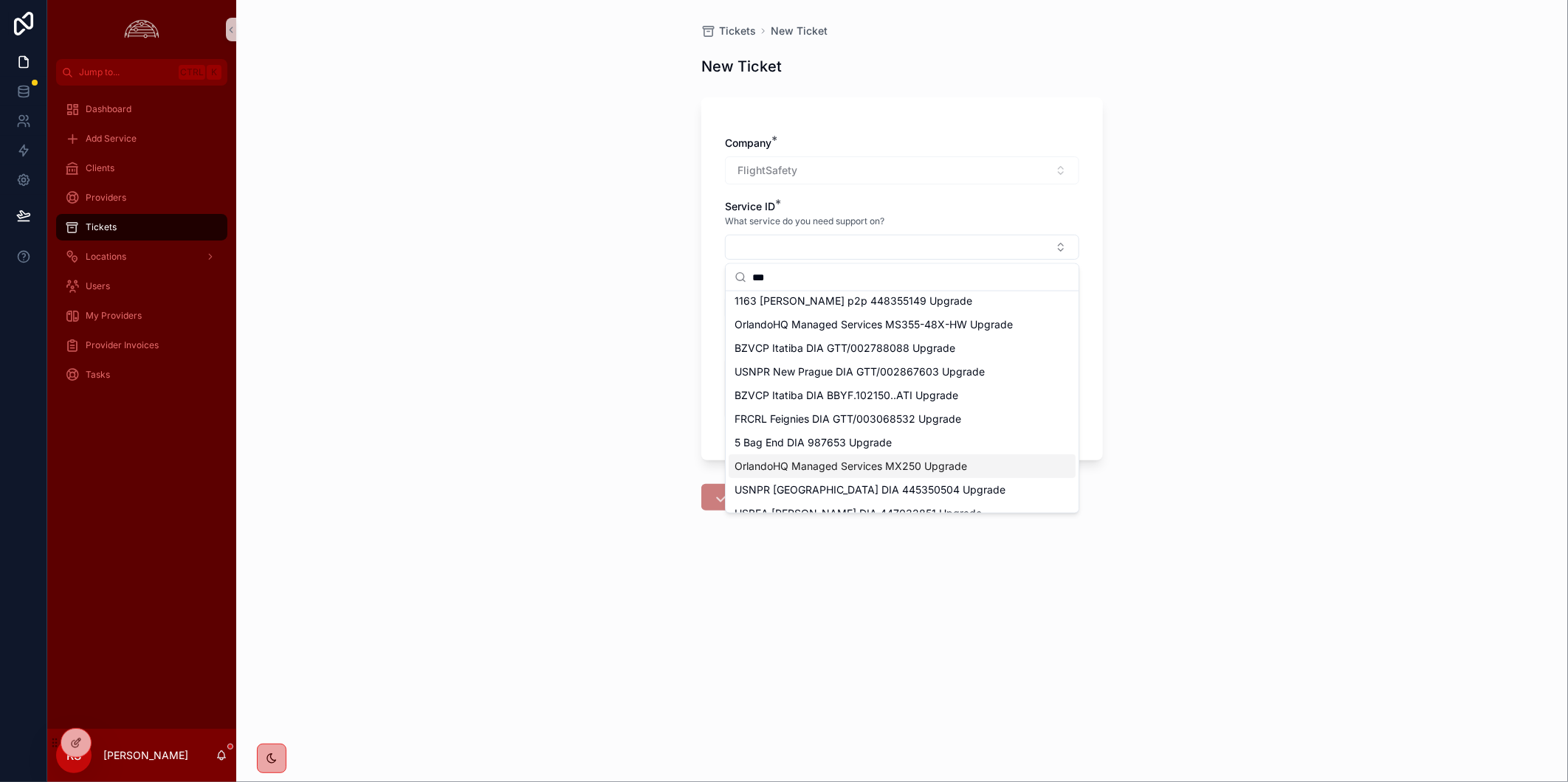
type input "***"
click at [1387, 295] on div "Tickets New Ticket New Ticket Company * FlightSafety Service ID * What service …" at bounding box center [902, 391] width 1332 height 782
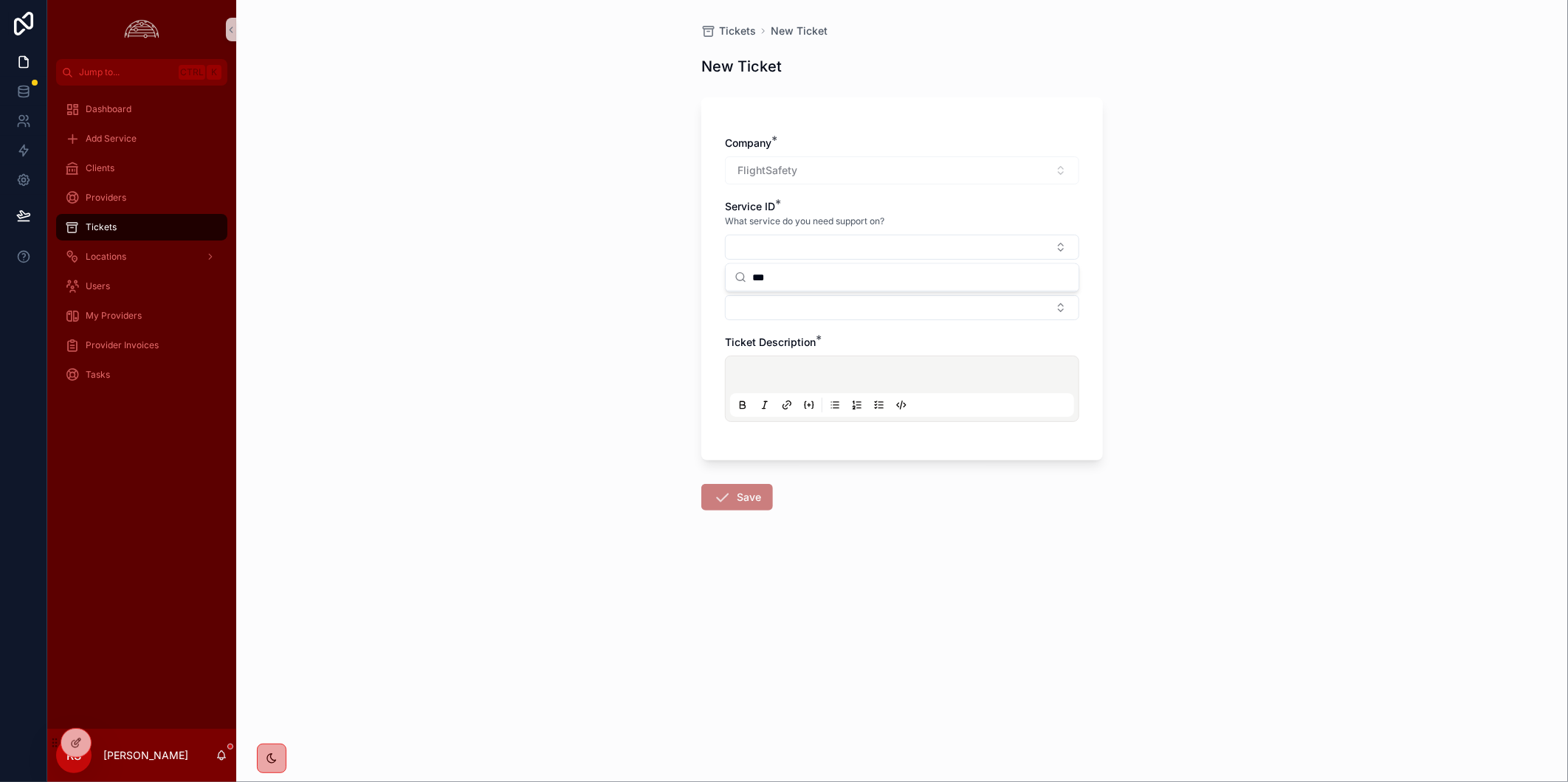
scroll to position [0, 0]
click at [482, 189] on div "Tickets New Ticket New Ticket Company * FlightSafety Service ID * What service …" at bounding box center [902, 391] width 1332 height 782
click at [158, 229] on div "Tickets" at bounding box center [142, 227] width 153 height 23
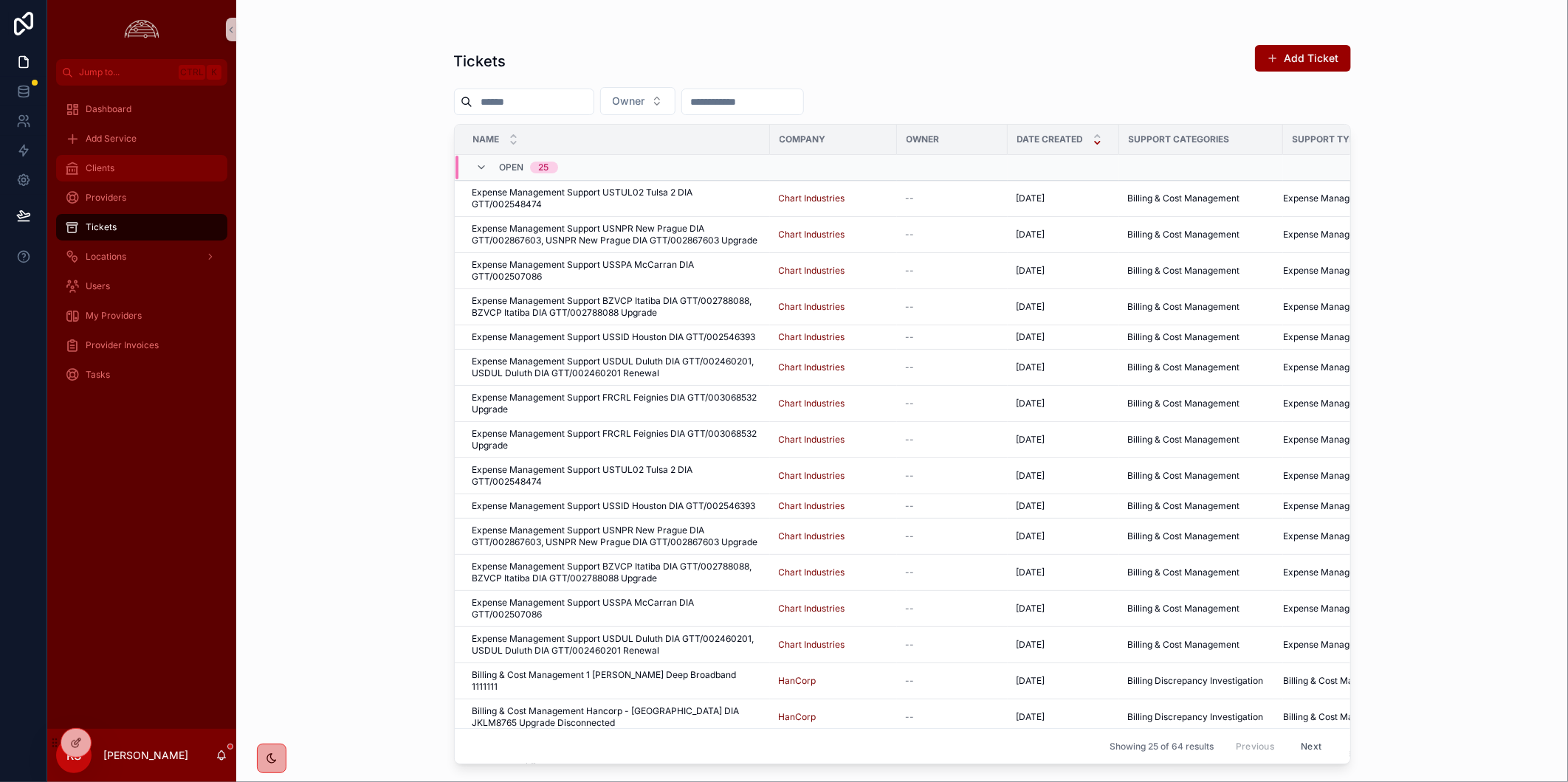
click at [148, 166] on div "Clients" at bounding box center [142, 168] width 153 height 23
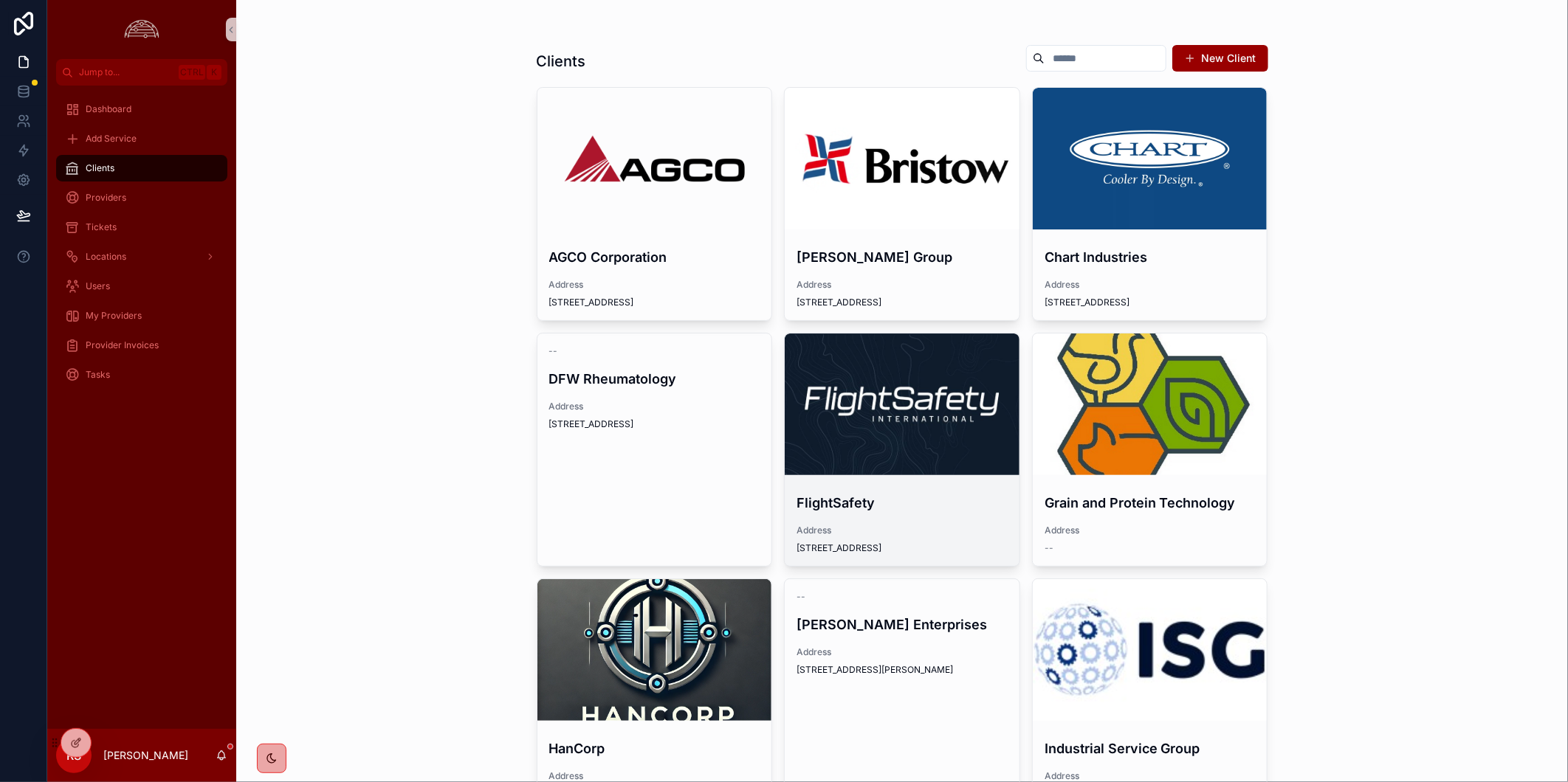
click at [884, 428] on div "scrollable content" at bounding box center [902, 404] width 235 height 142
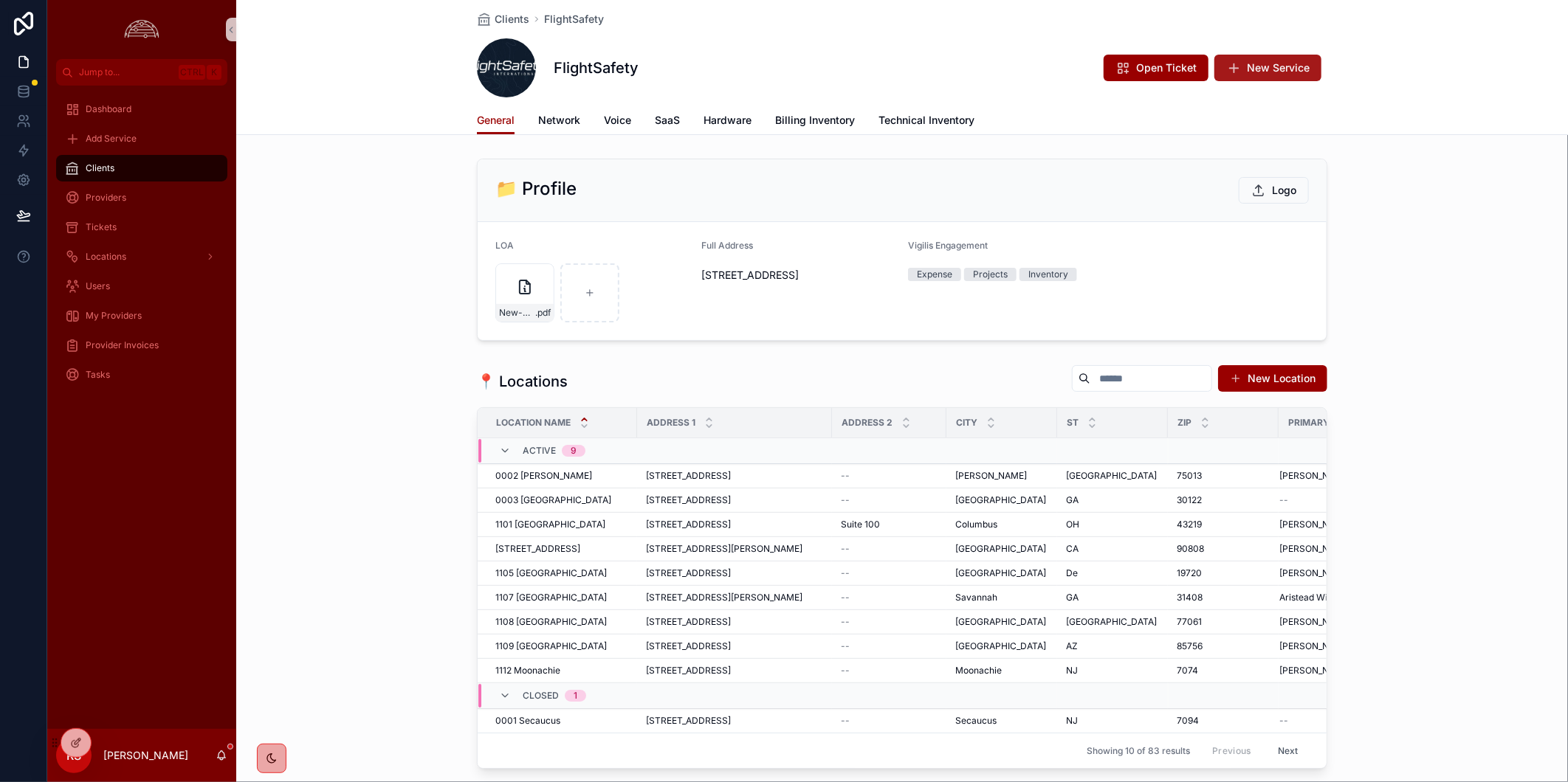
click at [1299, 75] on button "New Service" at bounding box center [1268, 68] width 107 height 26
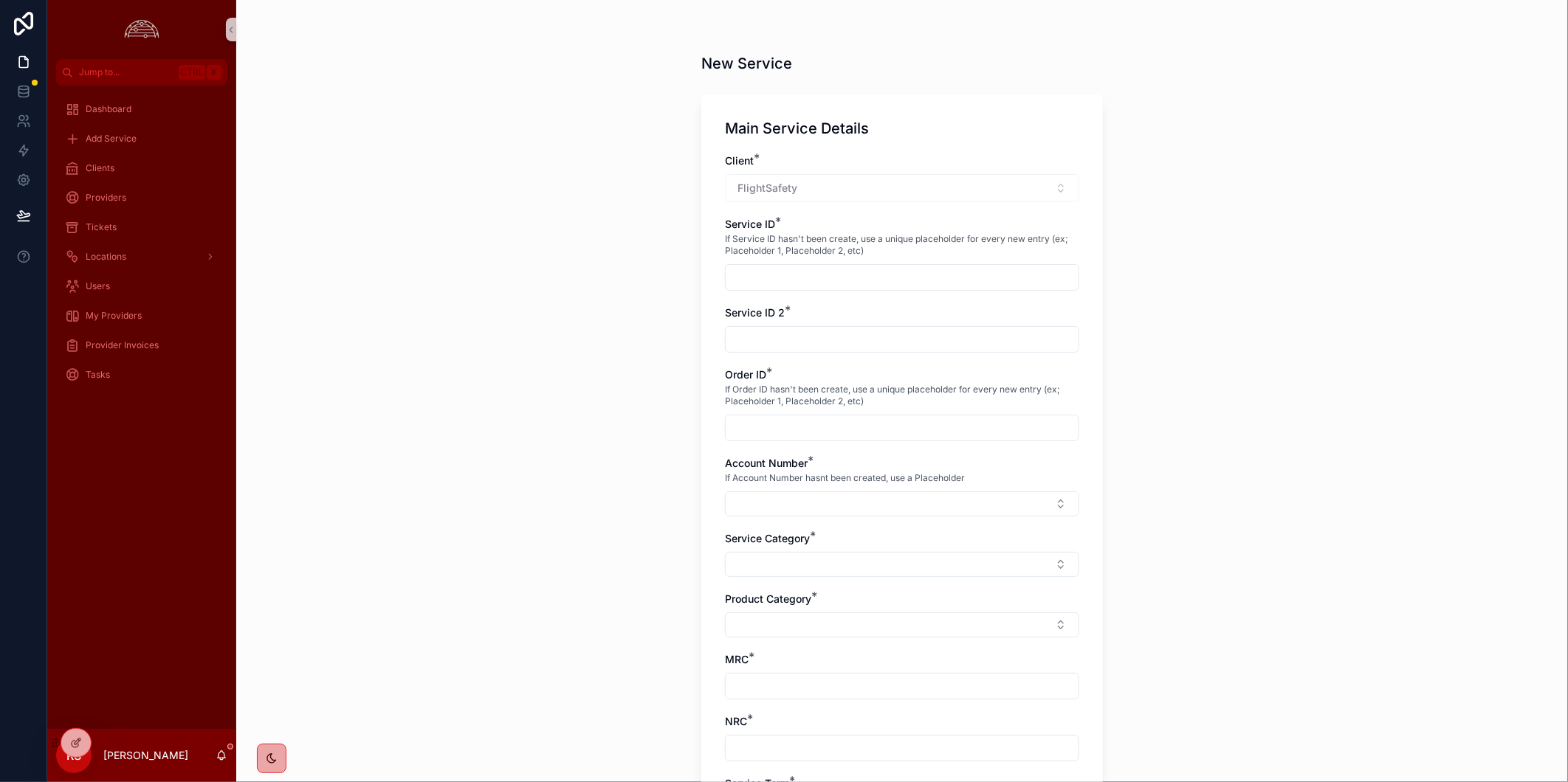
click at [1285, 461] on div "New Service Main Service Details Client * FlightSafety Service ID * If Service …" at bounding box center [902, 391] width 1332 height 782
click at [455, 467] on div "New Service Main Service Details Client * FlightSafety Service ID * If Service …" at bounding box center [902, 391] width 1332 height 782
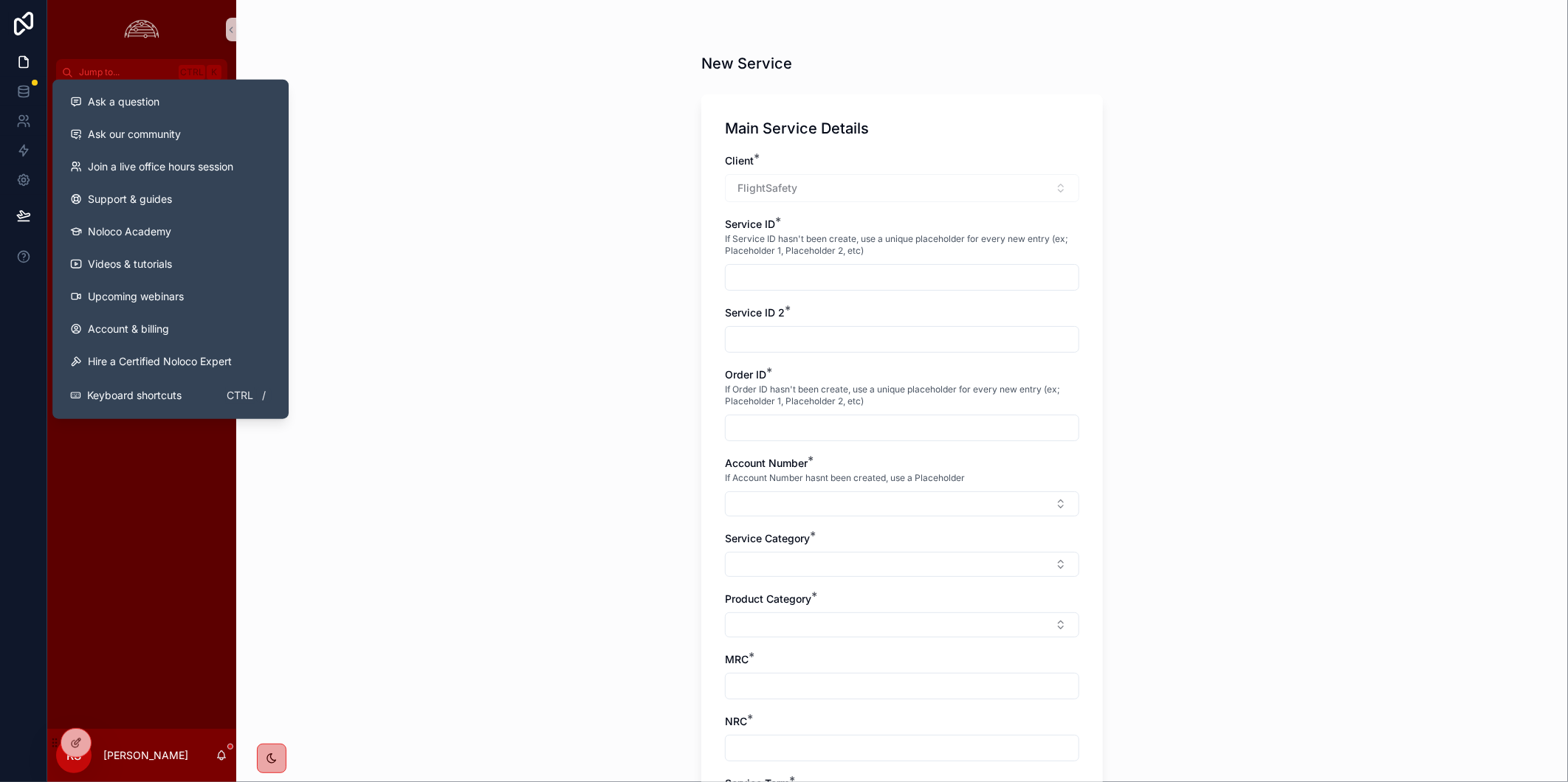
click at [434, 410] on div "New Service Main Service Details Client * FlightSafety Service ID * If Service …" at bounding box center [902, 391] width 1332 height 782
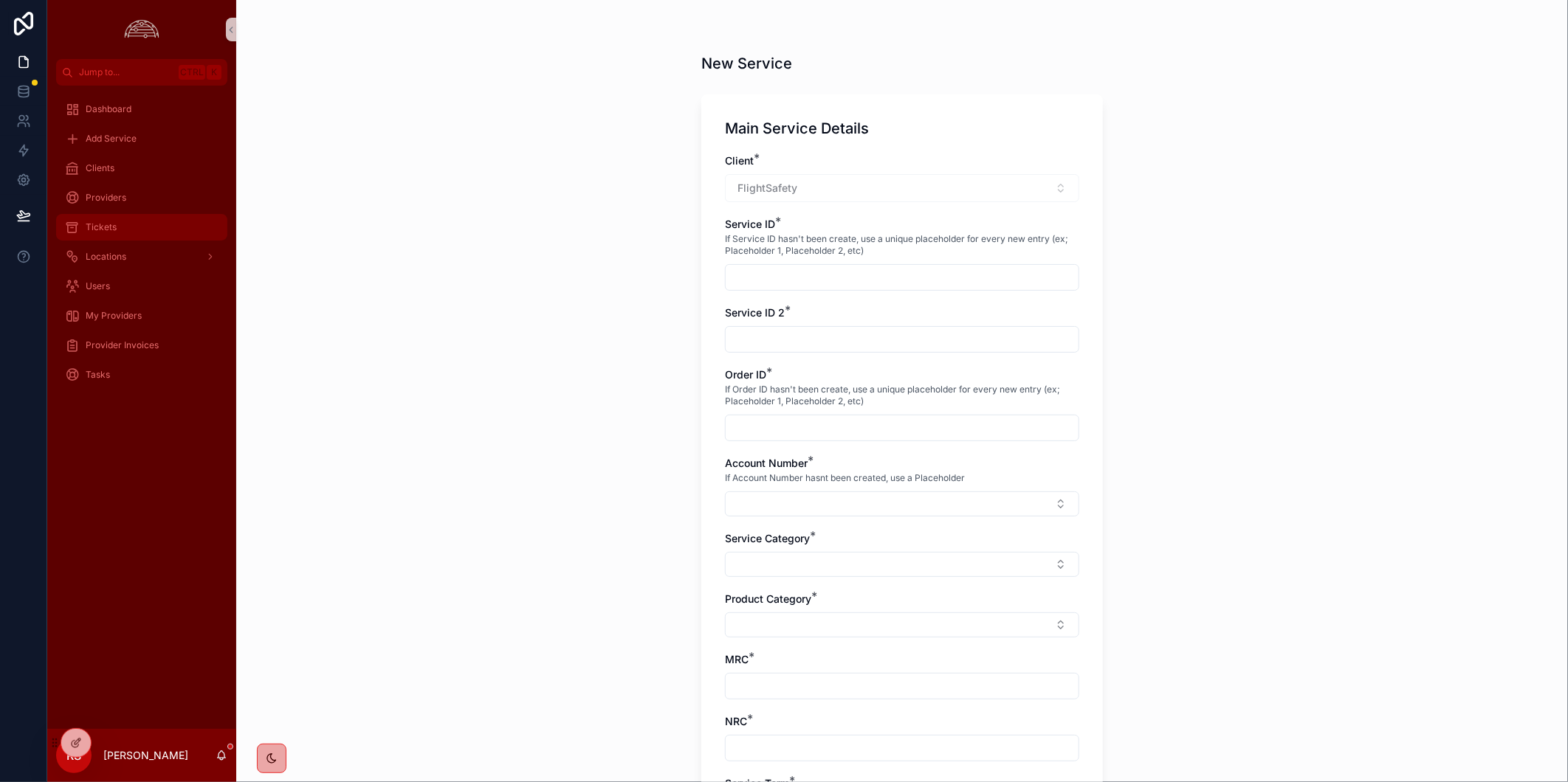
click at [129, 220] on div "Tickets" at bounding box center [142, 227] width 153 height 23
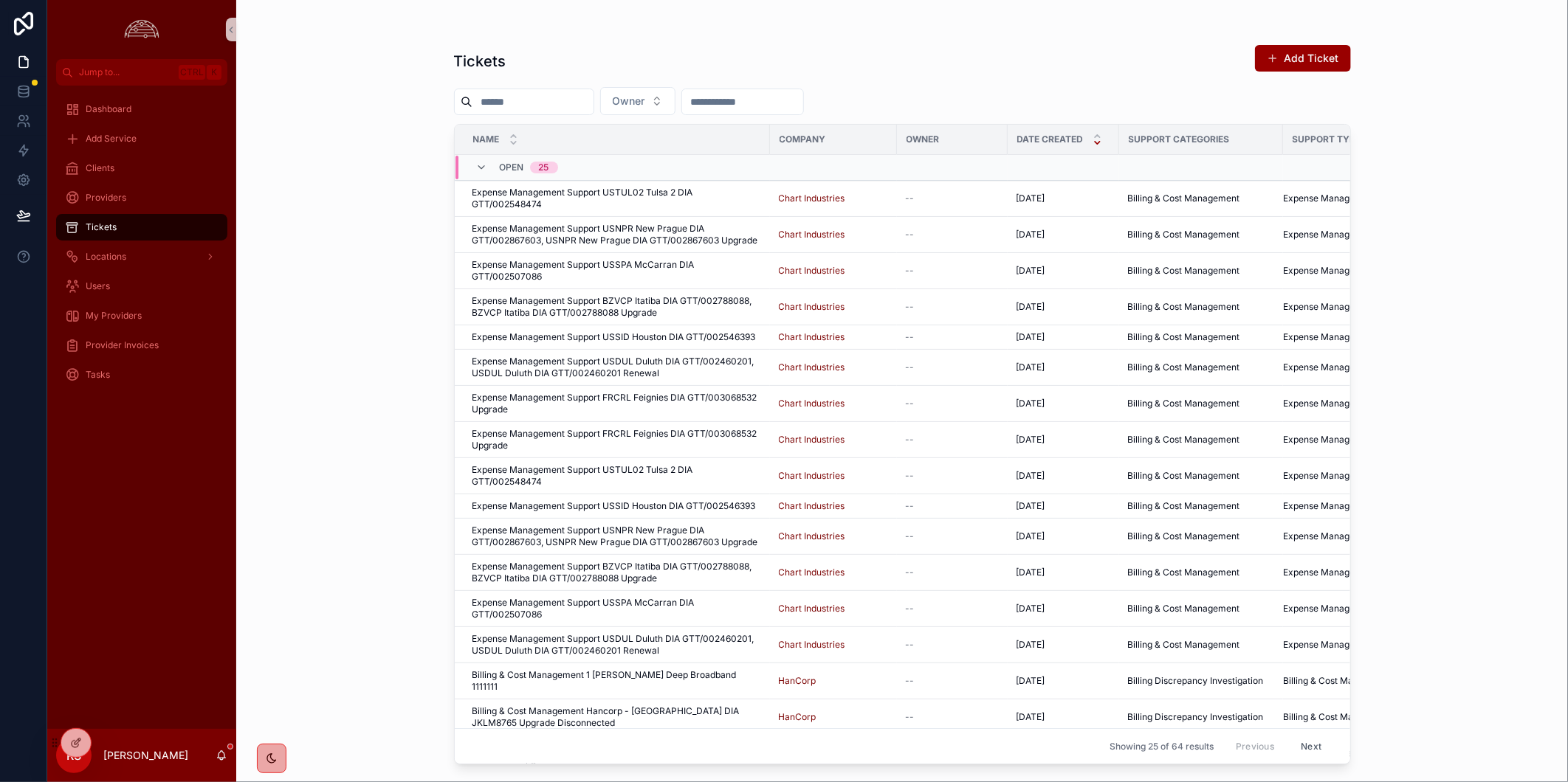
click at [1468, 148] on div "Tickets Add Ticket Owner Name Company Owner Date Created Support Categories Sup…" at bounding box center [902, 391] width 1332 height 782
click at [1332, 52] on button "Add Ticket" at bounding box center [1303, 58] width 96 height 26
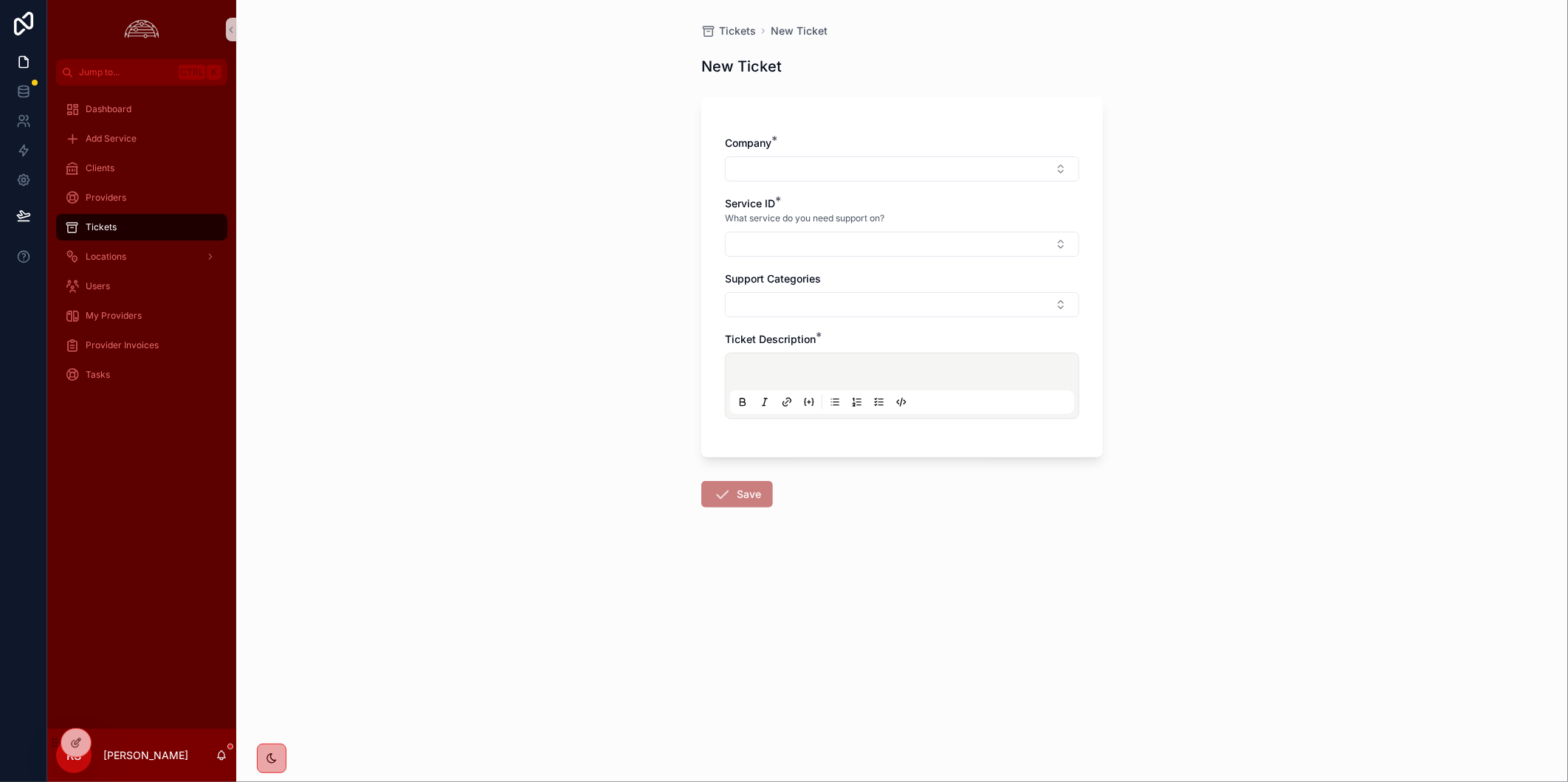
click at [1225, 573] on div "Tickets New Ticket New Ticket Company * Service ID * What service do you need s…" at bounding box center [902, 391] width 1332 height 782
drag, startPoint x: 698, startPoint y: 503, endPoint x: 761, endPoint y: 373, distance: 144.5
click at [696, 492] on div "Tickets New Ticket New Ticket Company * Service ID * What service do you need s…" at bounding box center [901, 301] width 425 height 603
click at [831, 240] on button "Select Button" at bounding box center [902, 244] width 355 height 25
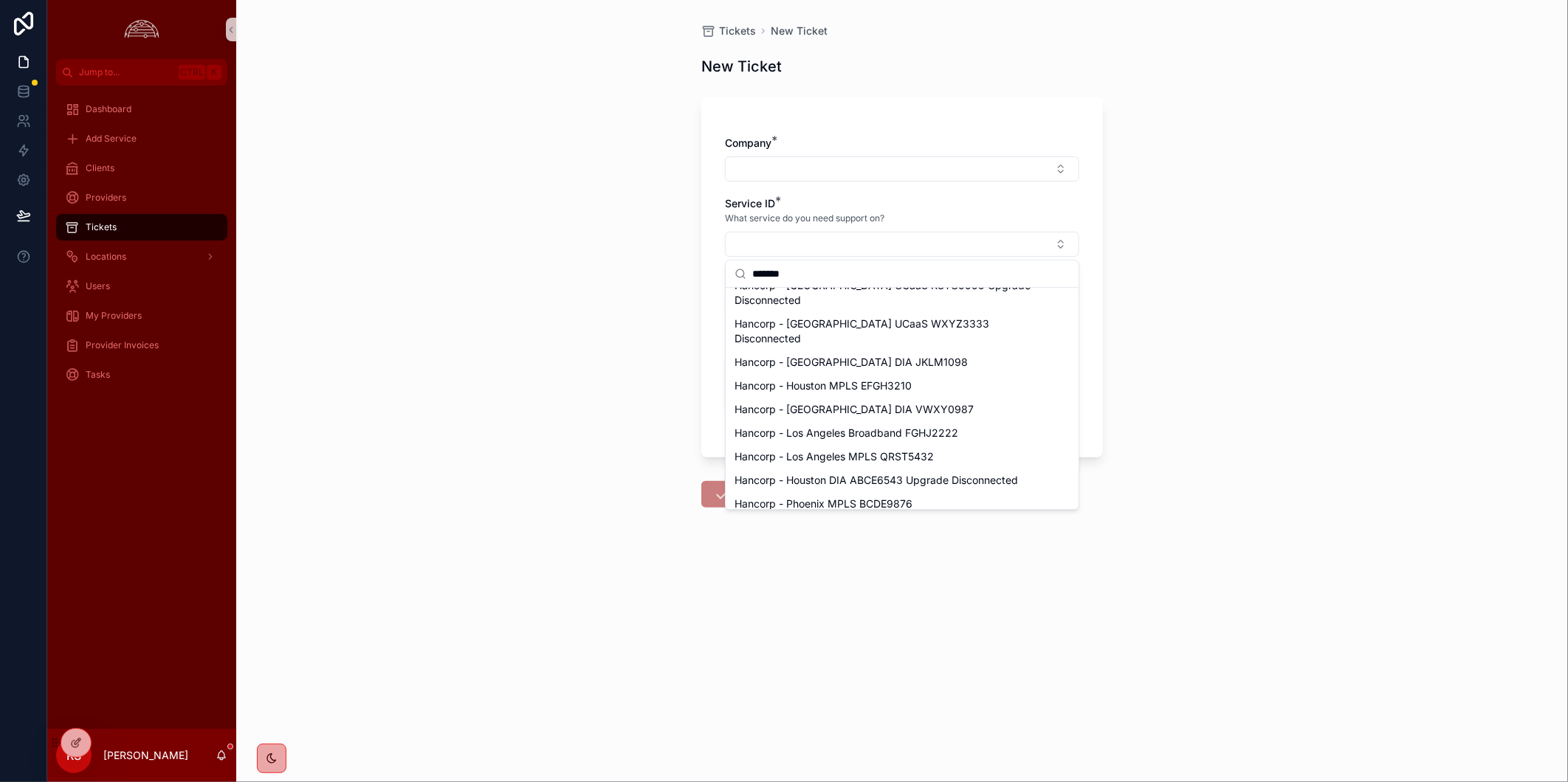
scroll to position [961, 0]
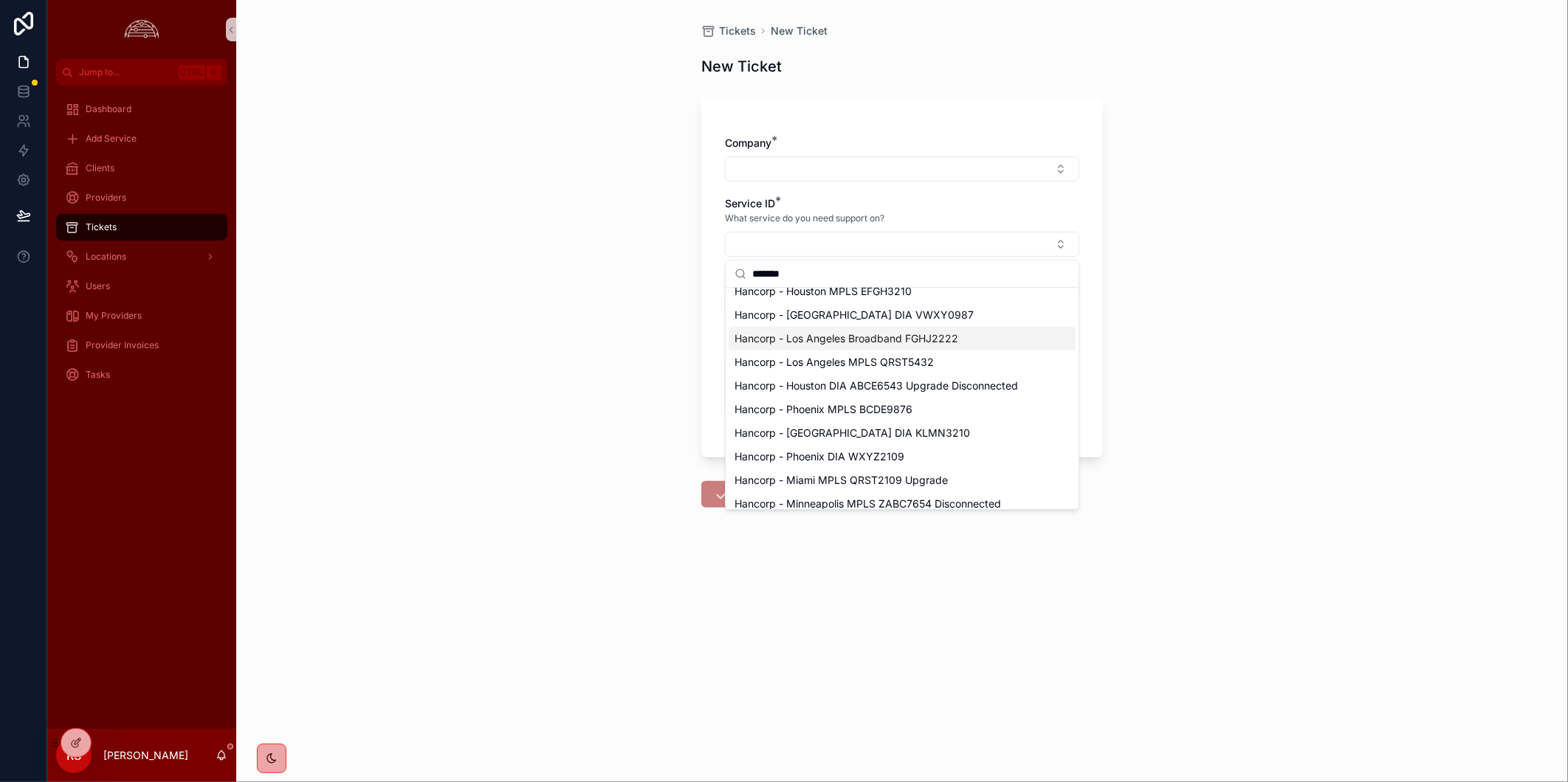
type input "*******"
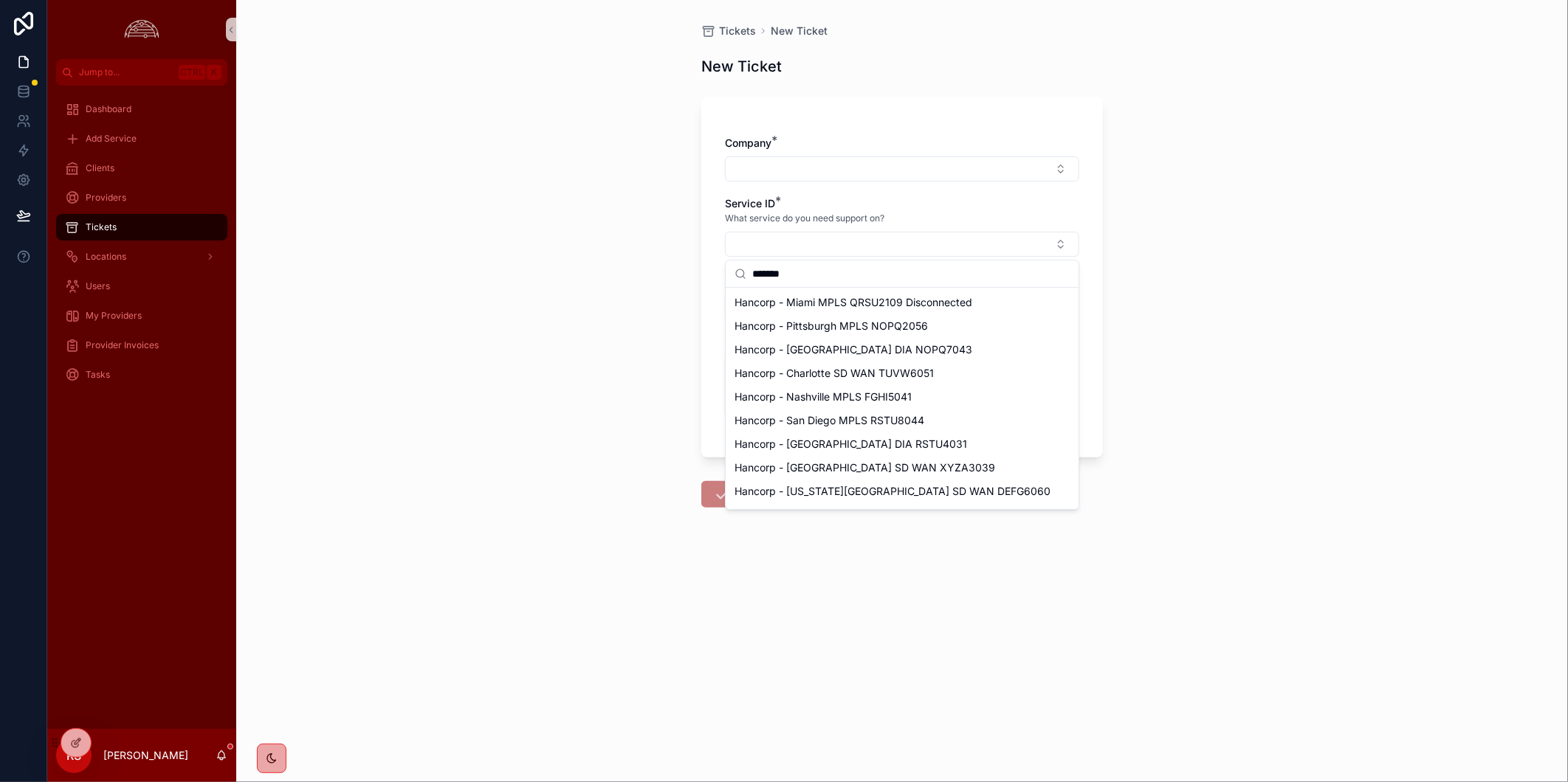
click at [1223, 385] on div "Tickets New Ticket New Ticket Company * Service ID * What service do you need s…" at bounding box center [902, 391] width 1332 height 782
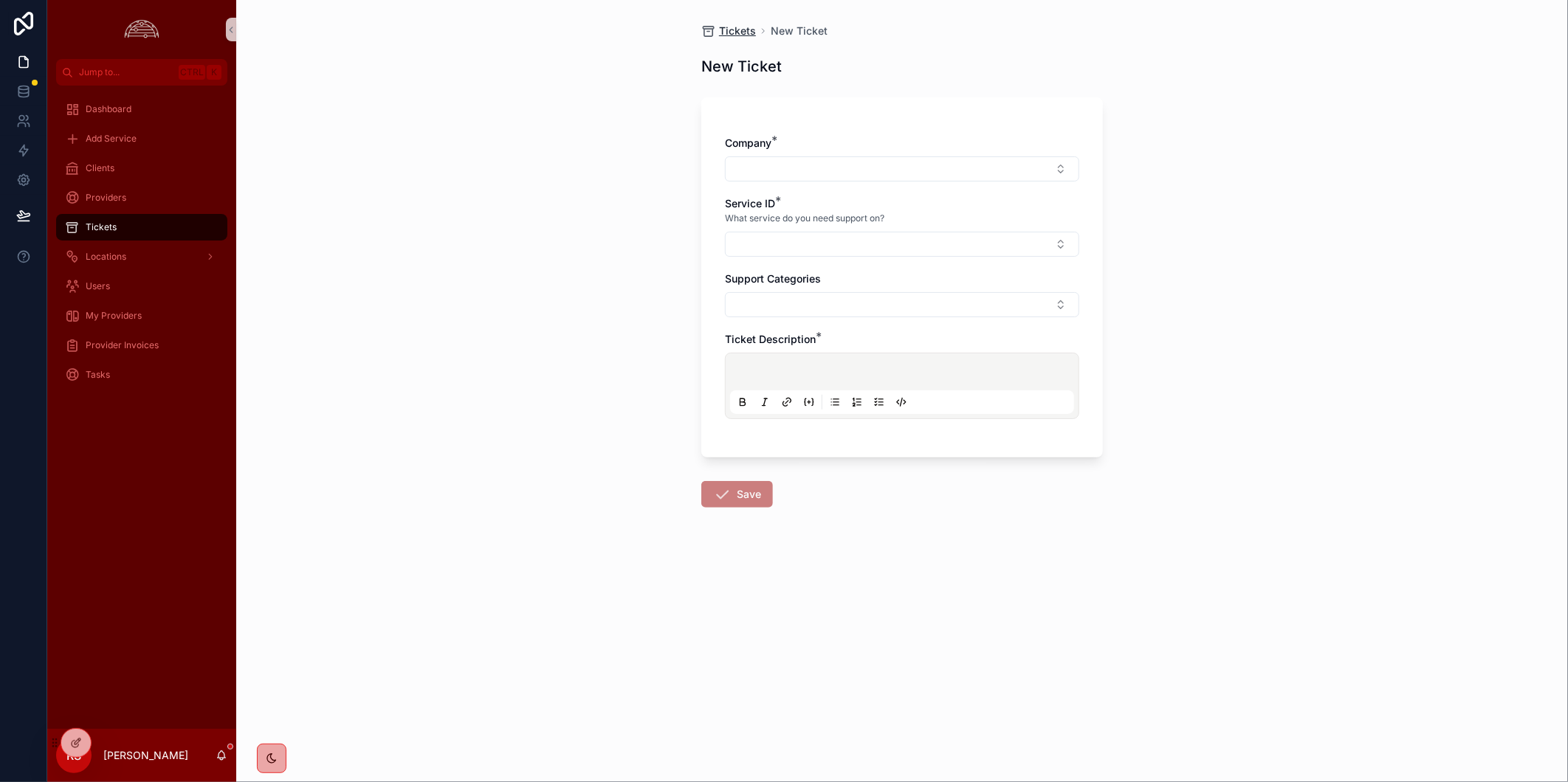
click at [742, 35] on span "Tickets" at bounding box center [737, 31] width 37 height 14
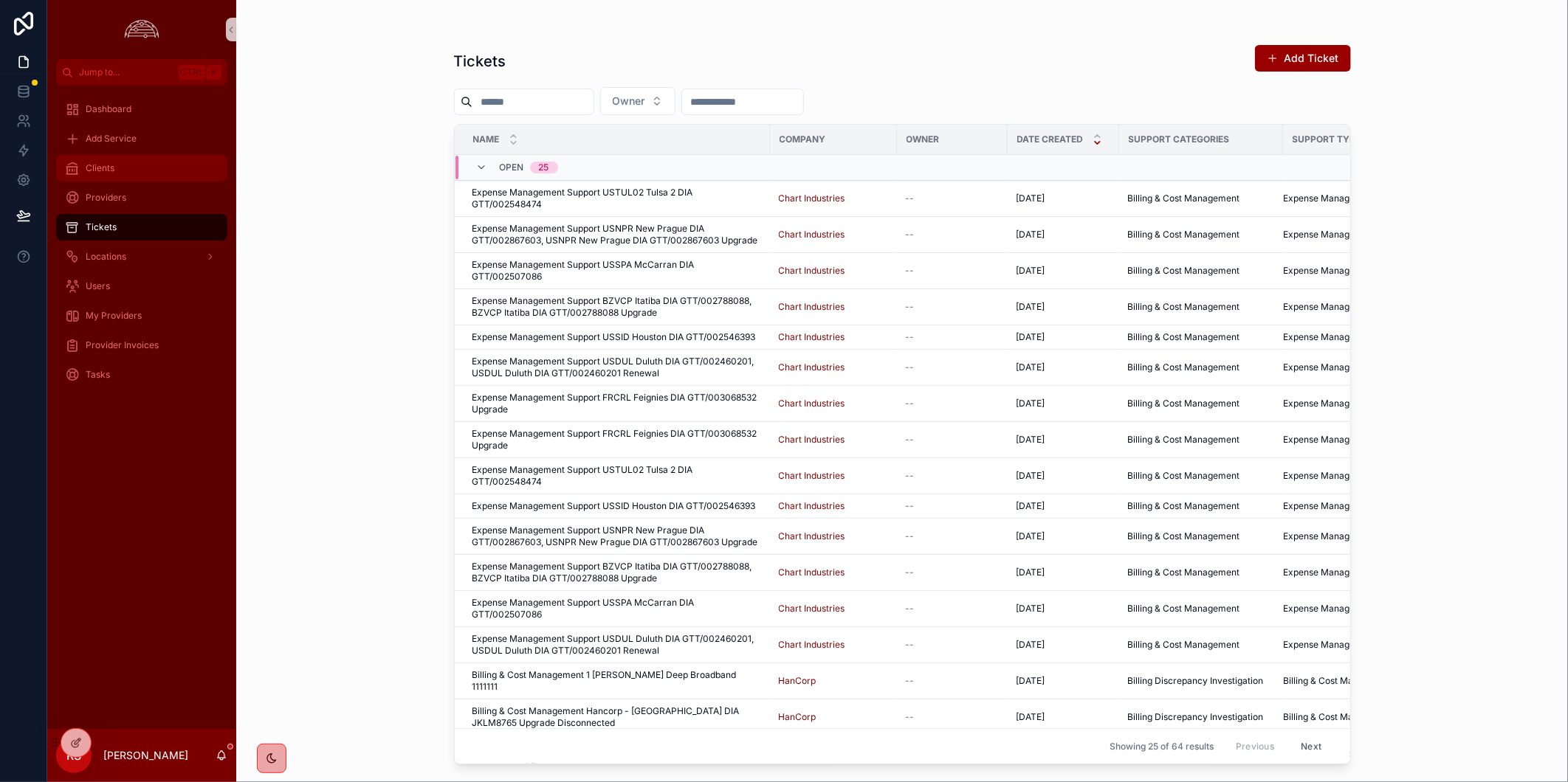
drag, startPoint x: 161, startPoint y: 163, endPoint x: 343, endPoint y: 182, distance: 183.0
click at [161, 163] on div "Clients" at bounding box center [142, 168] width 153 height 23
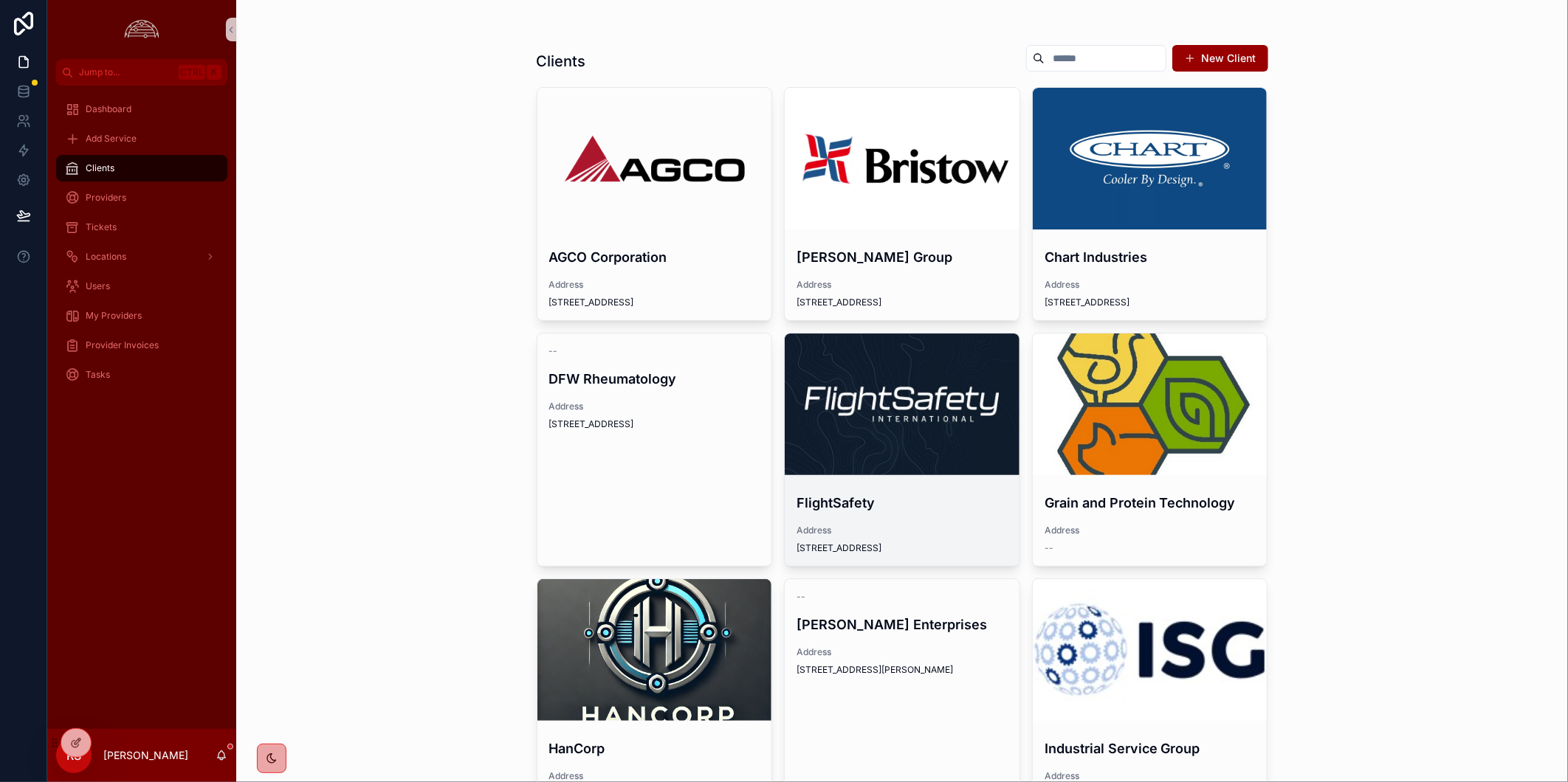
click at [958, 381] on div "scrollable content" at bounding box center [902, 404] width 235 height 142
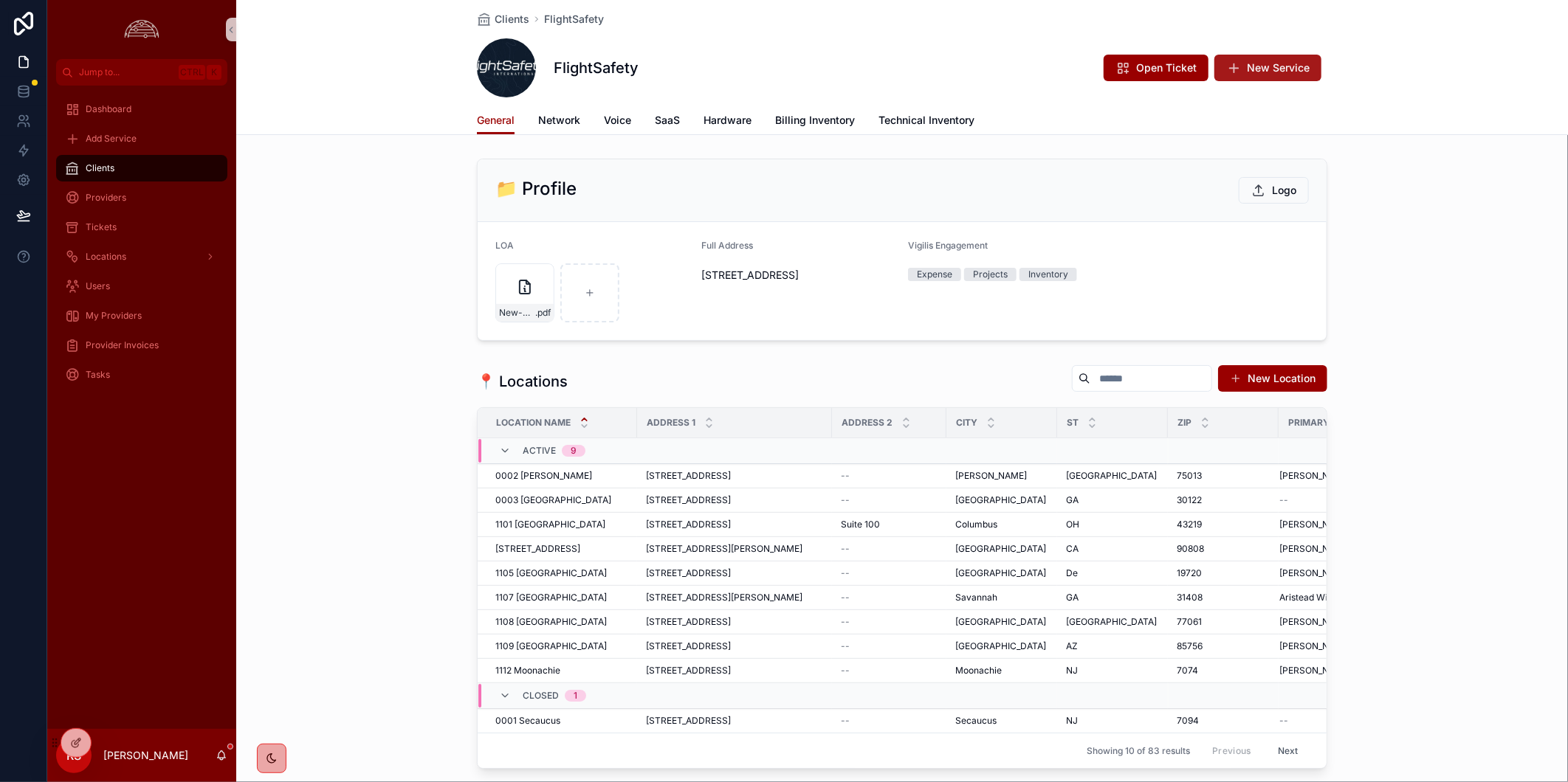
click at [1247, 67] on span "New Service" at bounding box center [1278, 68] width 63 height 14
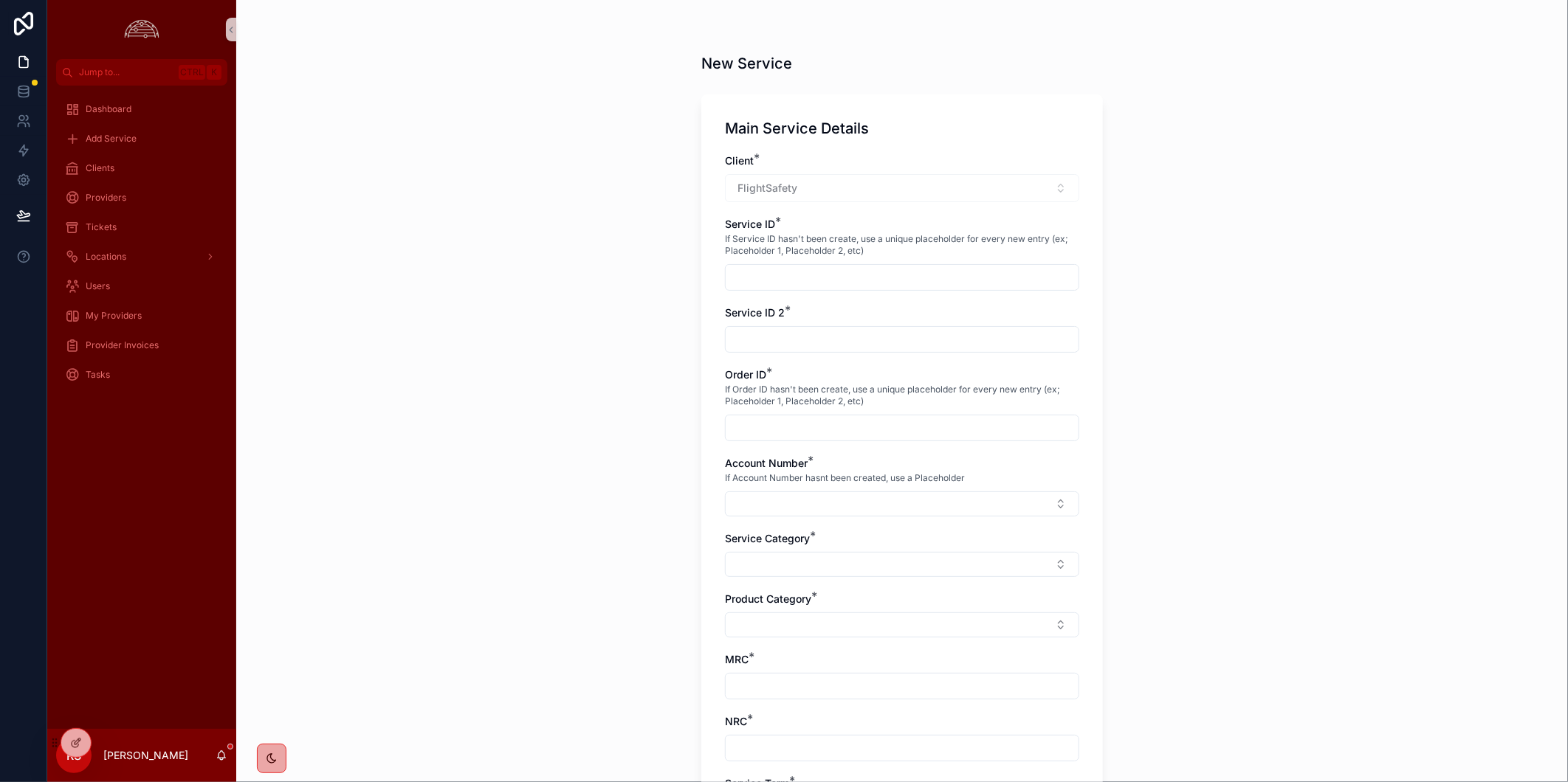
click at [870, 274] on input "scrollable content" at bounding box center [901, 277] width 353 height 21
click at [914, 282] on input "scrollable content" at bounding box center [901, 277] width 353 height 21
paste input "**********"
click at [773, 273] on input "**********" at bounding box center [901, 277] width 353 height 21
type input "**********"
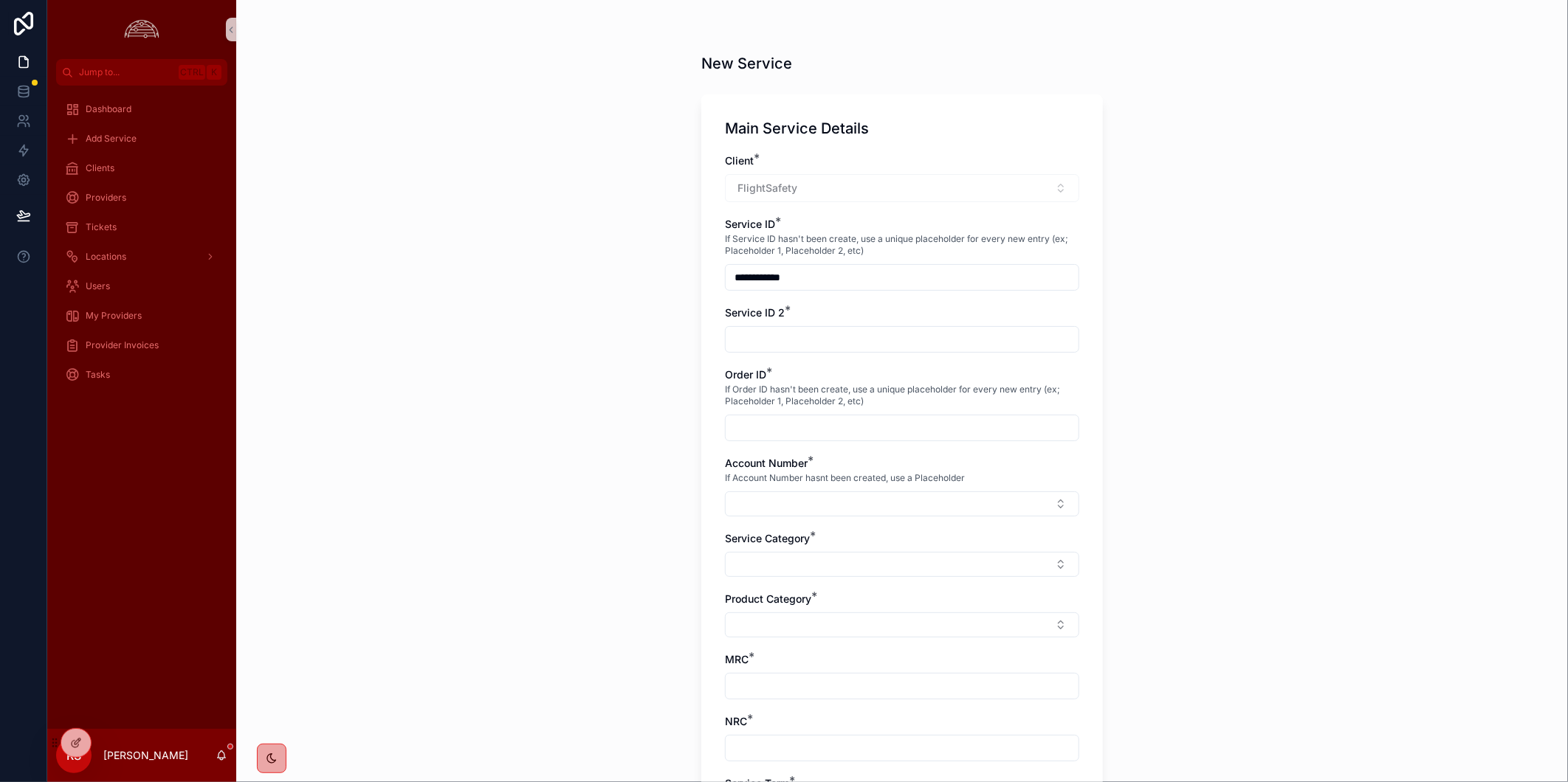
click at [888, 338] on input "scrollable content" at bounding box center [901, 339] width 353 height 21
paste input "**********"
type input "**********"
click at [846, 425] on input "scrollable content" at bounding box center [901, 428] width 353 height 21
click at [921, 511] on button "Select Button" at bounding box center [902, 504] width 355 height 25
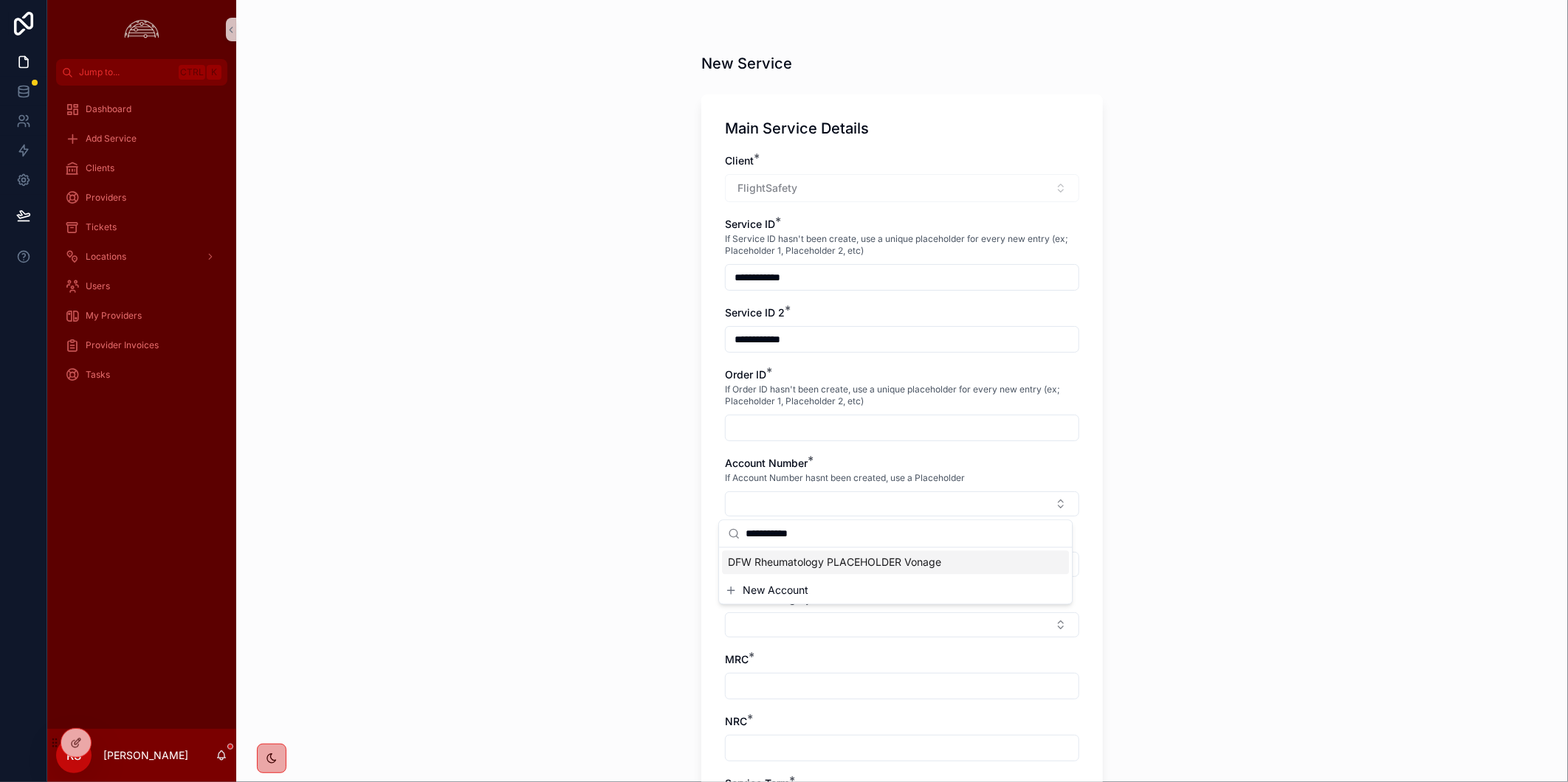
type input "**********"
click at [1333, 506] on div "**********" at bounding box center [902, 391] width 1332 height 782
click at [853, 275] on input "**********" at bounding box center [901, 277] width 353 height 21
paste input "**********"
type input "**********"
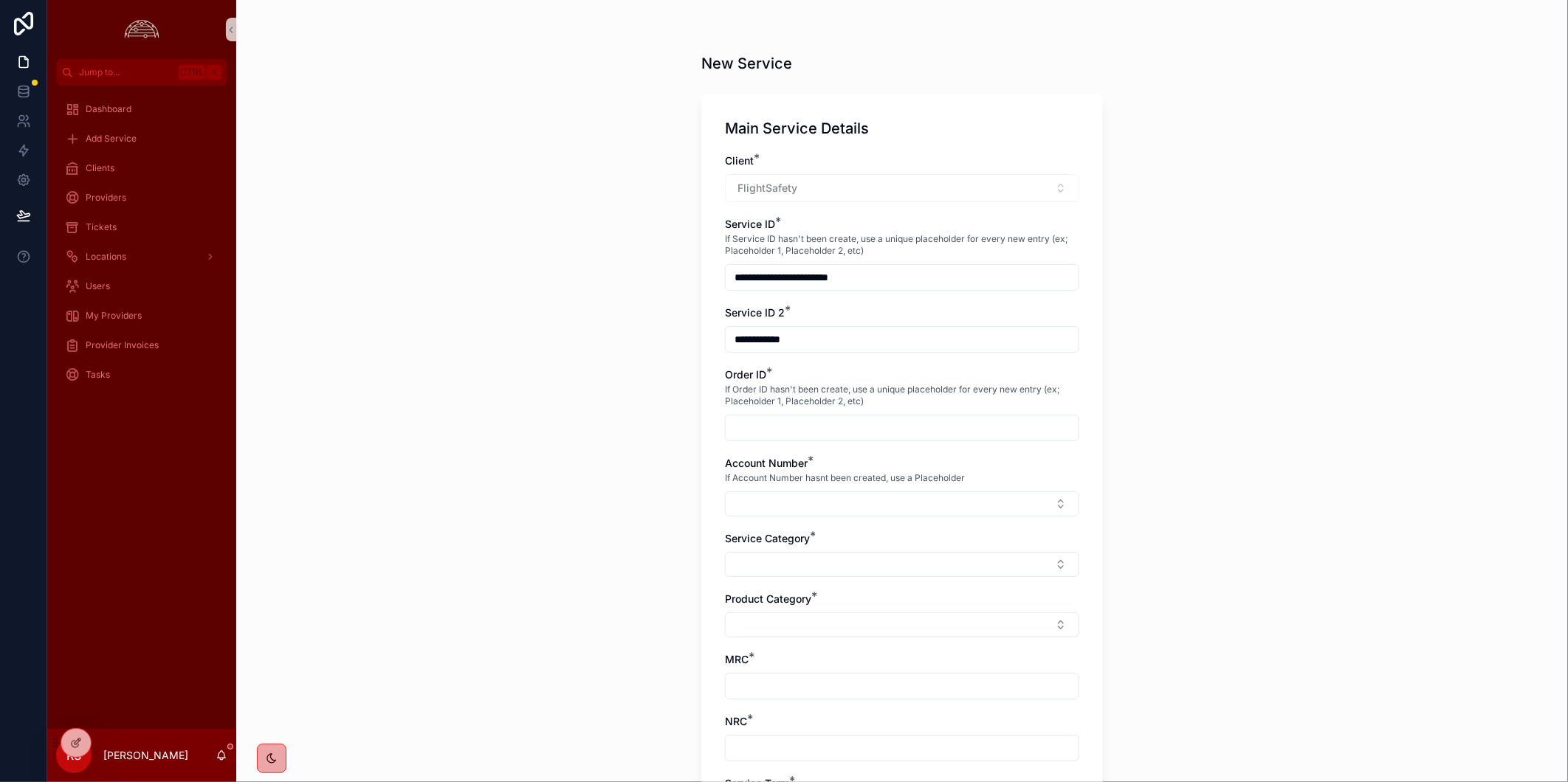
click at [901, 334] on input "**********" at bounding box center [901, 339] width 353 height 21
click at [850, 276] on input "**********" at bounding box center [901, 277] width 353 height 21
click at [847, 276] on input "**********" at bounding box center [901, 277] width 353 height 21
click at [862, 336] on input "**********" at bounding box center [901, 339] width 353 height 21
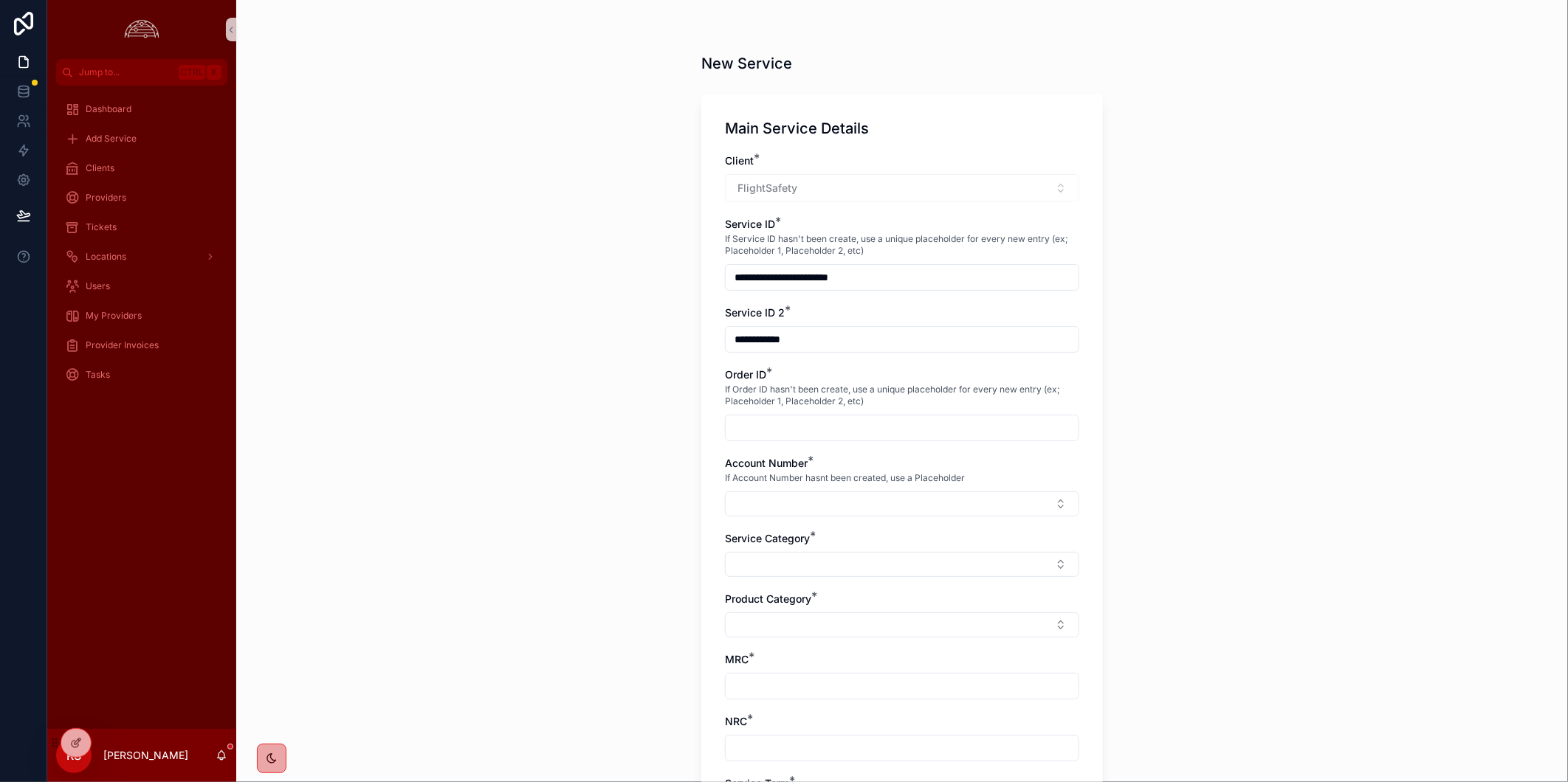
click at [862, 336] on input "**********" at bounding box center [901, 339] width 353 height 21
paste input "scrollable content"
click at [880, 424] on input "scrollable content" at bounding box center [901, 428] width 353 height 21
click at [864, 273] on input "**********" at bounding box center [901, 277] width 353 height 21
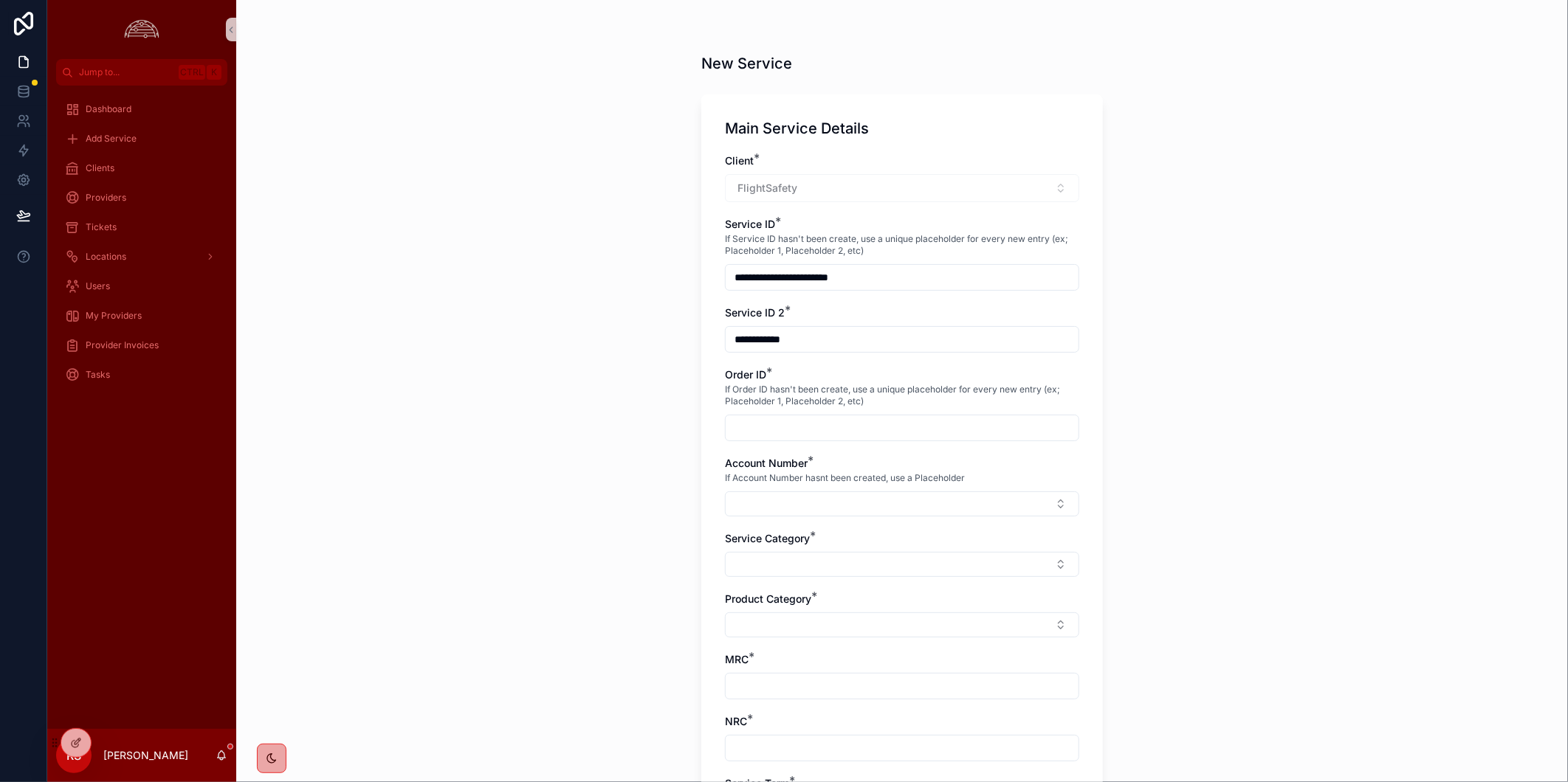
click at [864, 273] on input "**********" at bounding box center [901, 277] width 353 height 21
click at [872, 337] on input "**********" at bounding box center [901, 339] width 353 height 21
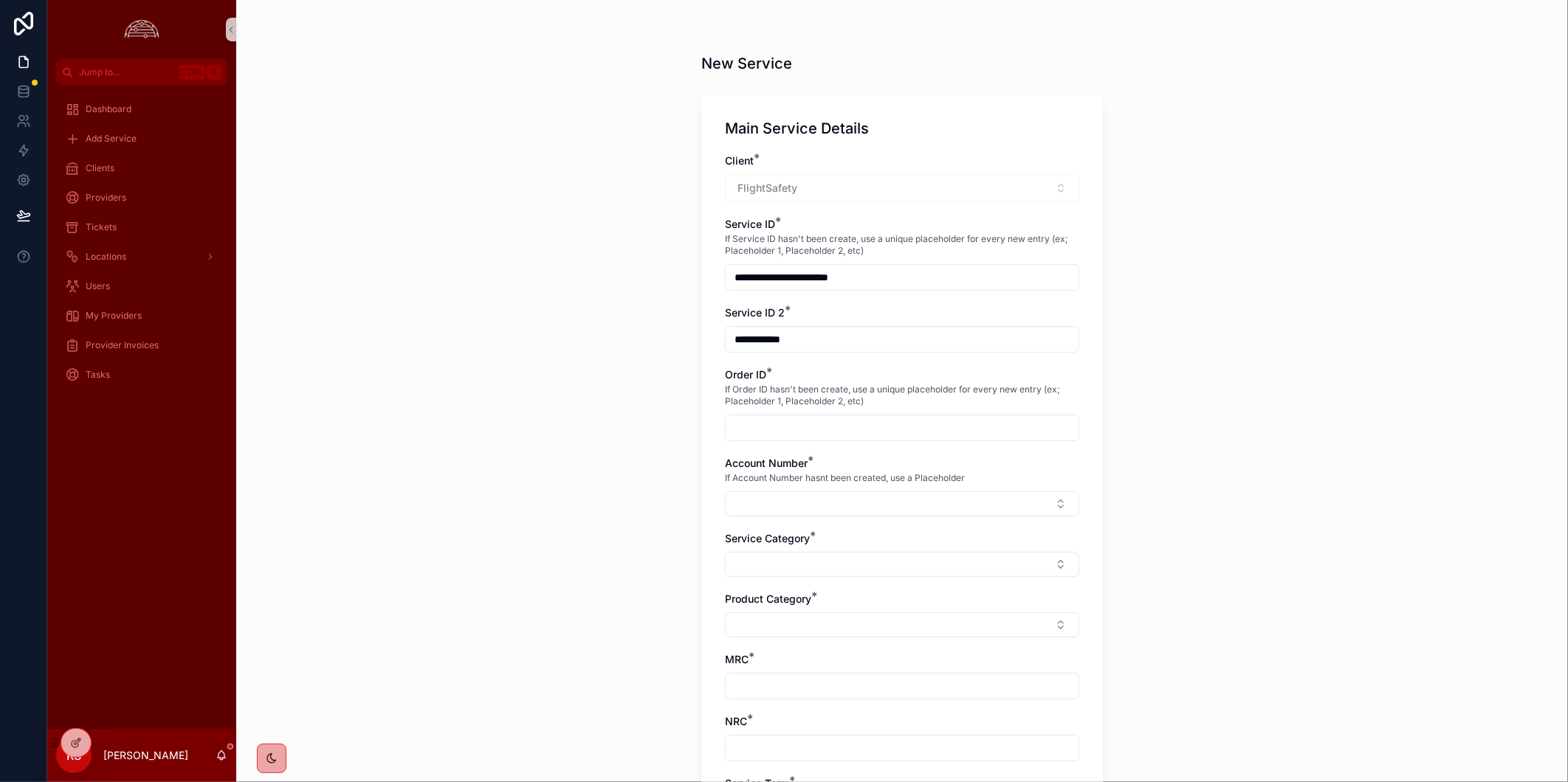
paste input "**********"
type input "**********"
click at [882, 409] on div "If Order ID hasn't been create, use a unique placeholder for every new entry (e…" at bounding box center [902, 395] width 355 height 26
click at [889, 431] on input "scrollable content" at bounding box center [901, 428] width 353 height 21
type input "**********"
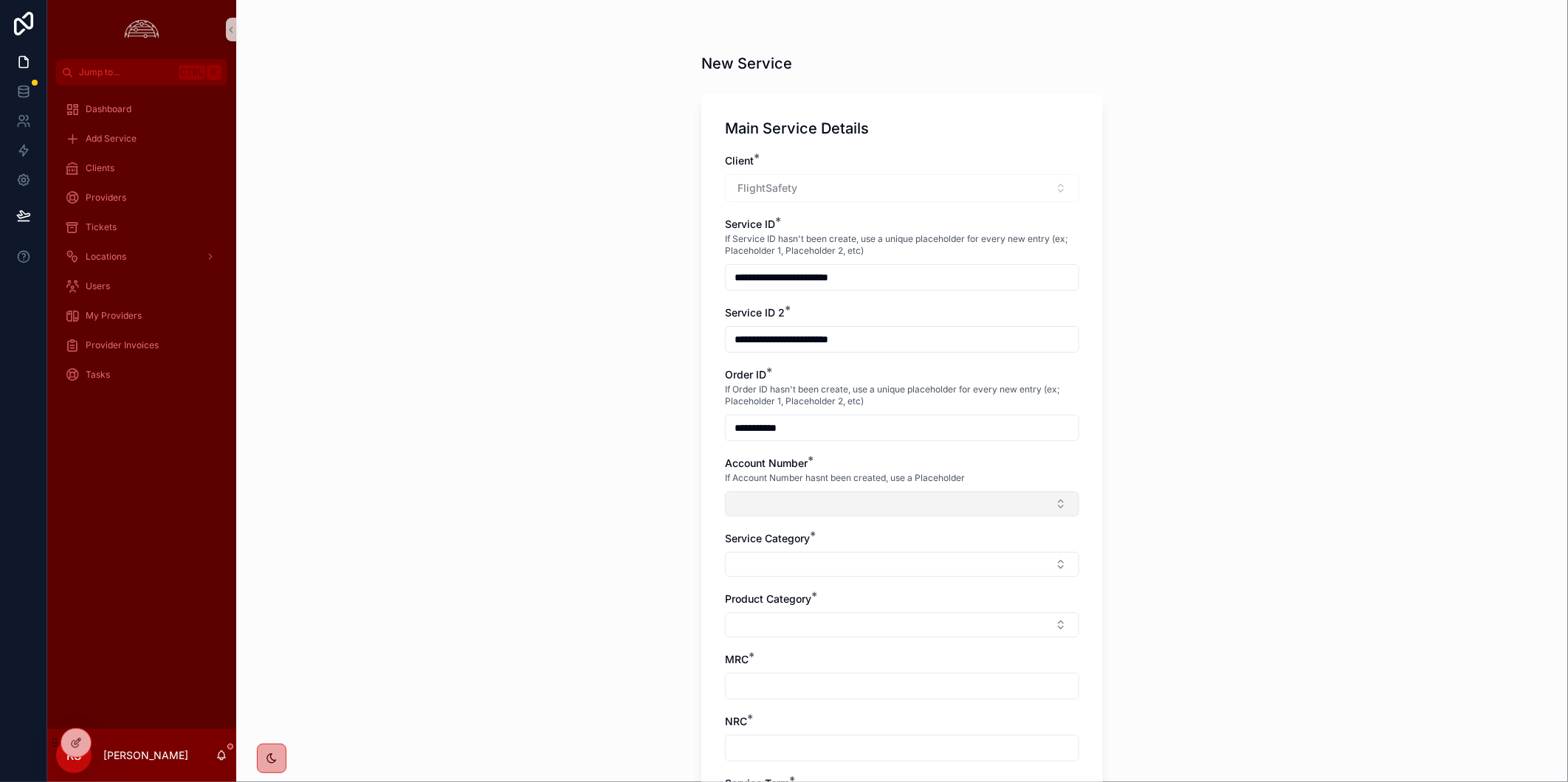
click at [955, 495] on button "Select Button" at bounding box center [902, 504] width 355 height 25
click at [955, 595] on button "New Account" at bounding box center [896, 591] width 341 height 14
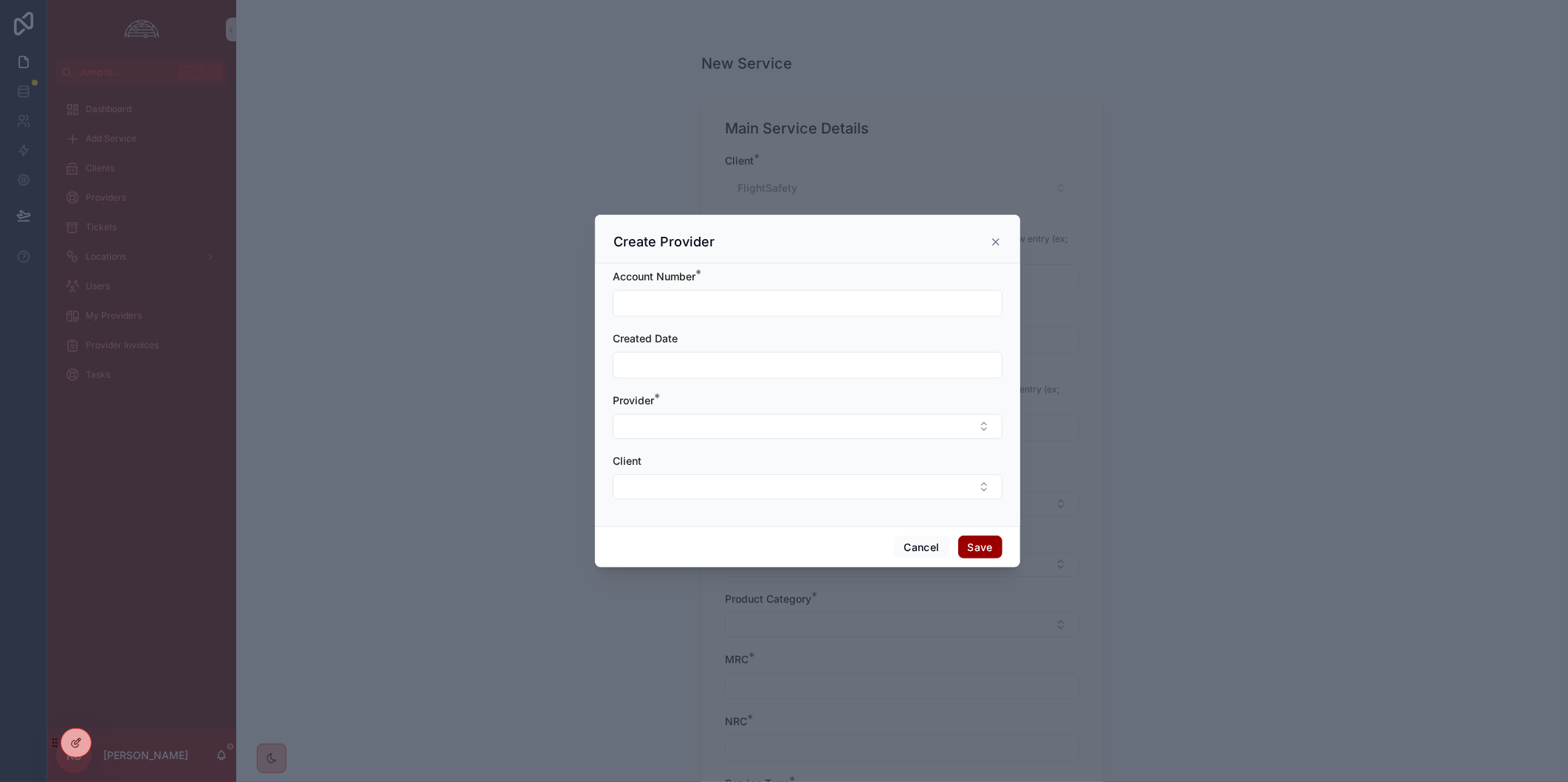
click at [901, 299] on input "scrollable content" at bounding box center [807, 303] width 388 height 21
type input "**********"
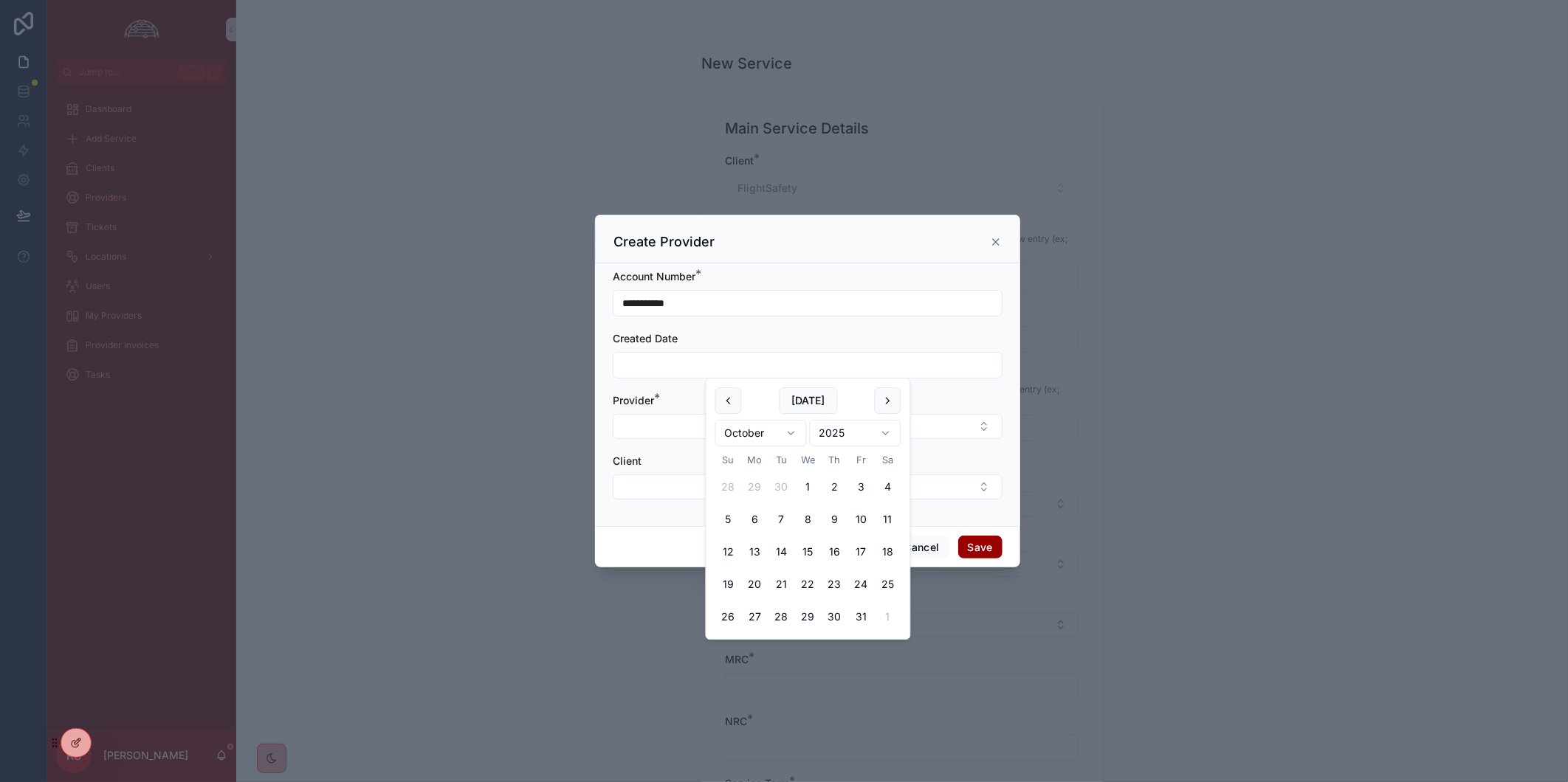
click at [832, 485] on button "2" at bounding box center [835, 486] width 26 height 26
type input "*********"
click at [669, 425] on button "Select Button" at bounding box center [807, 427] width 390 height 25
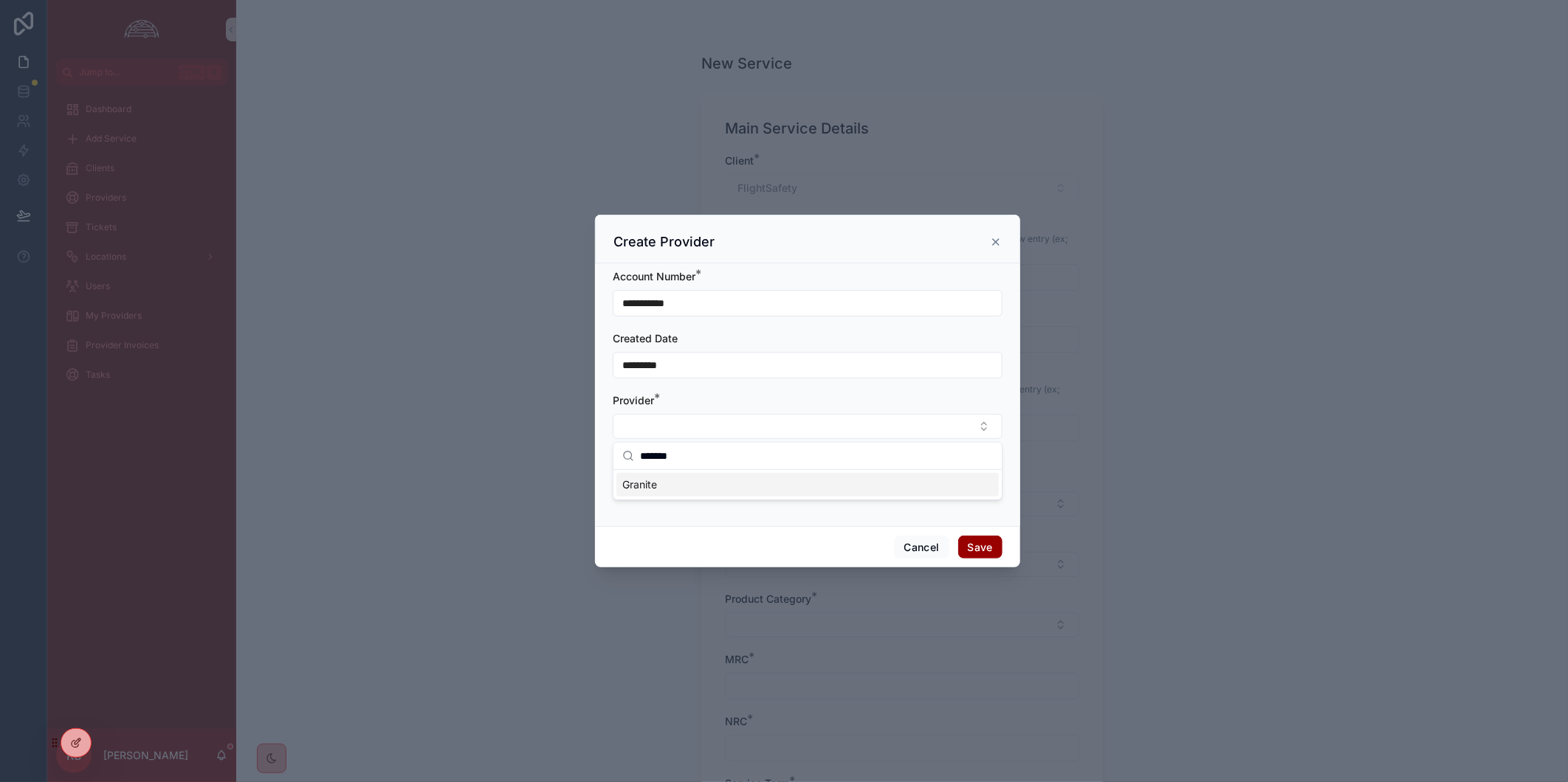
type input "*******"
click at [854, 482] on div "Granite" at bounding box center [807, 485] width 383 height 23
click at [927, 488] on button "Select Button" at bounding box center [807, 489] width 390 height 25
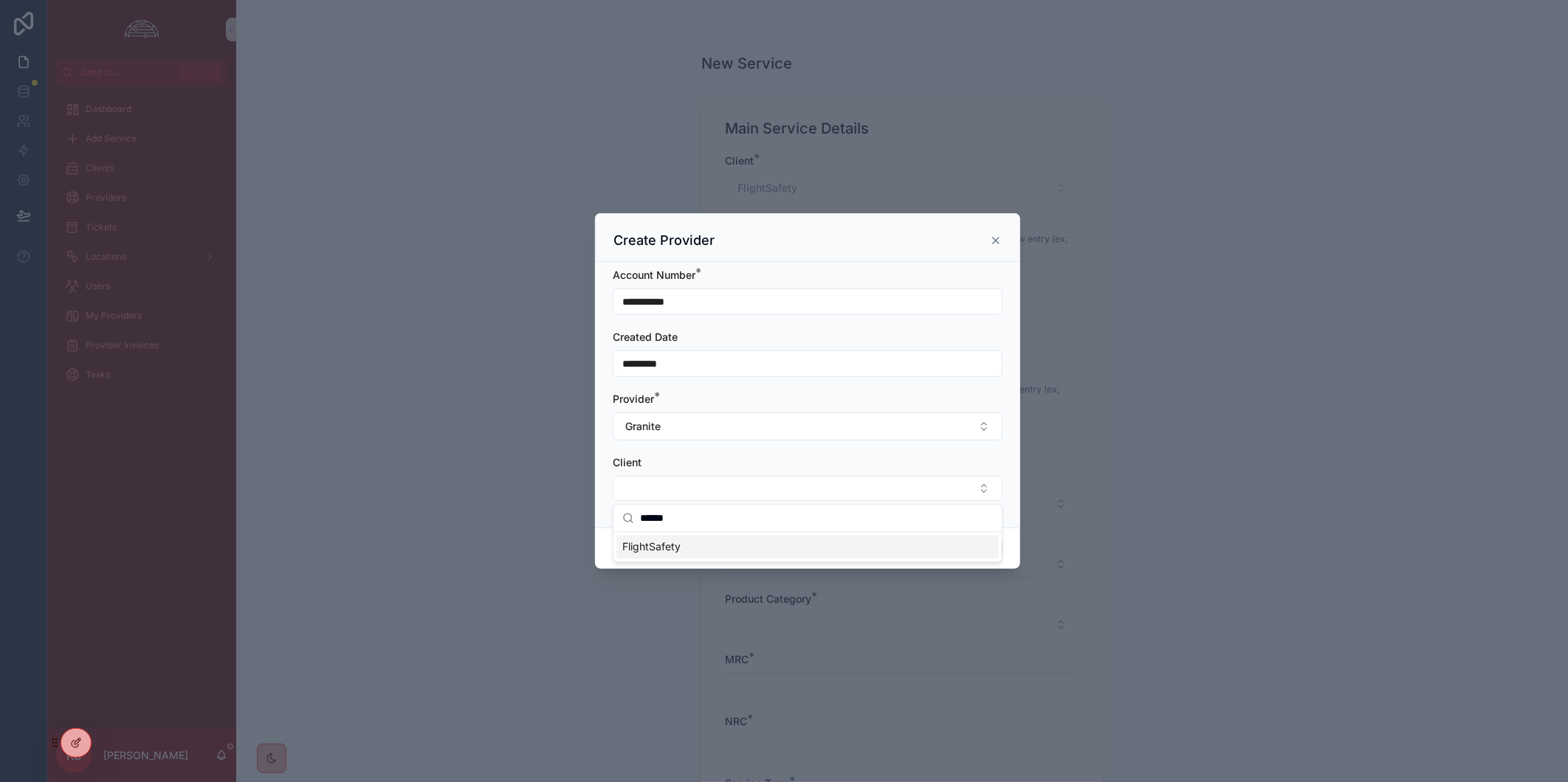
type input "******"
click at [891, 551] on div "FlightSafety" at bounding box center [807, 547] width 383 height 23
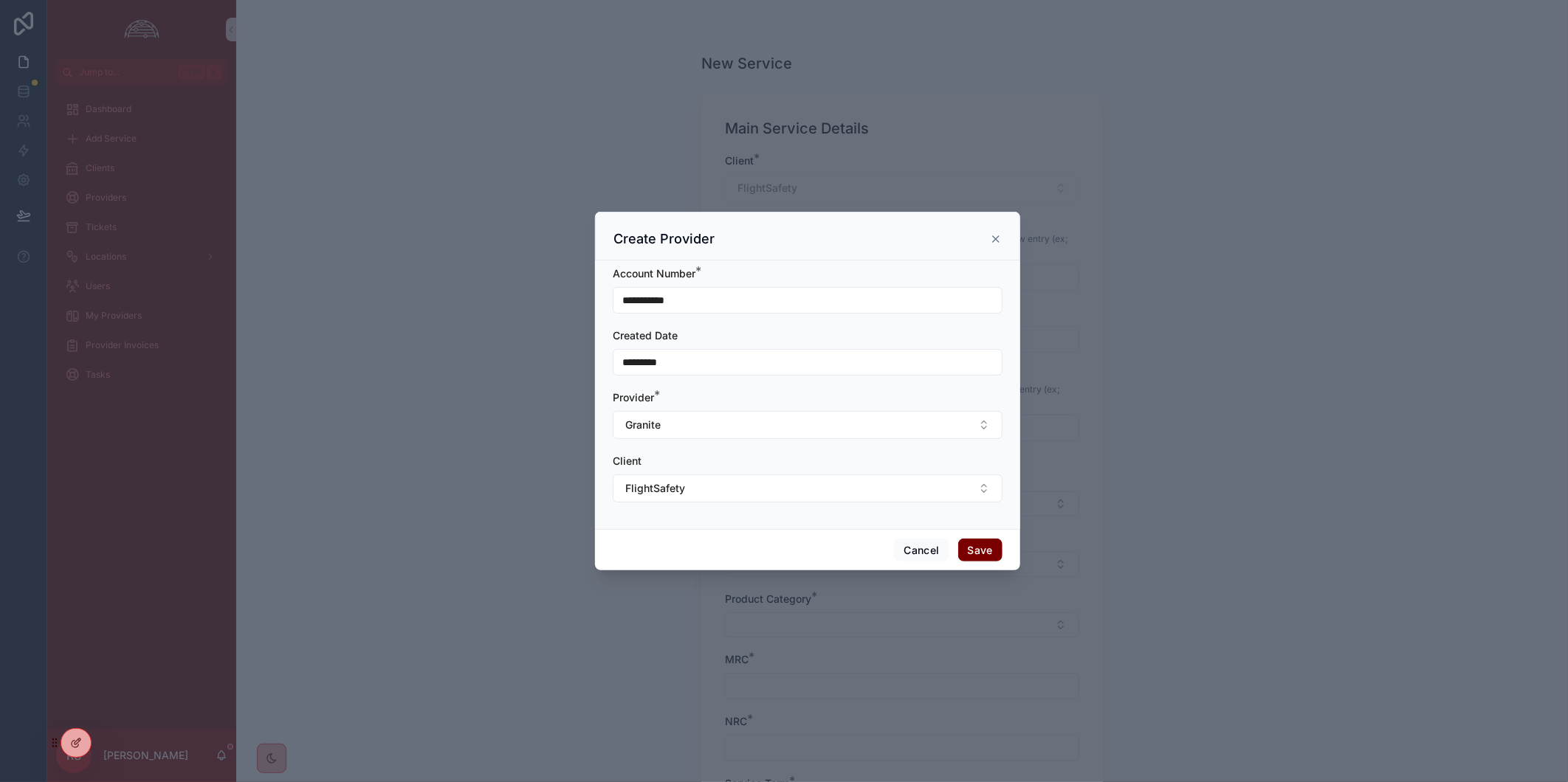
click at [995, 542] on button "Save" at bounding box center [980, 550] width 44 height 23
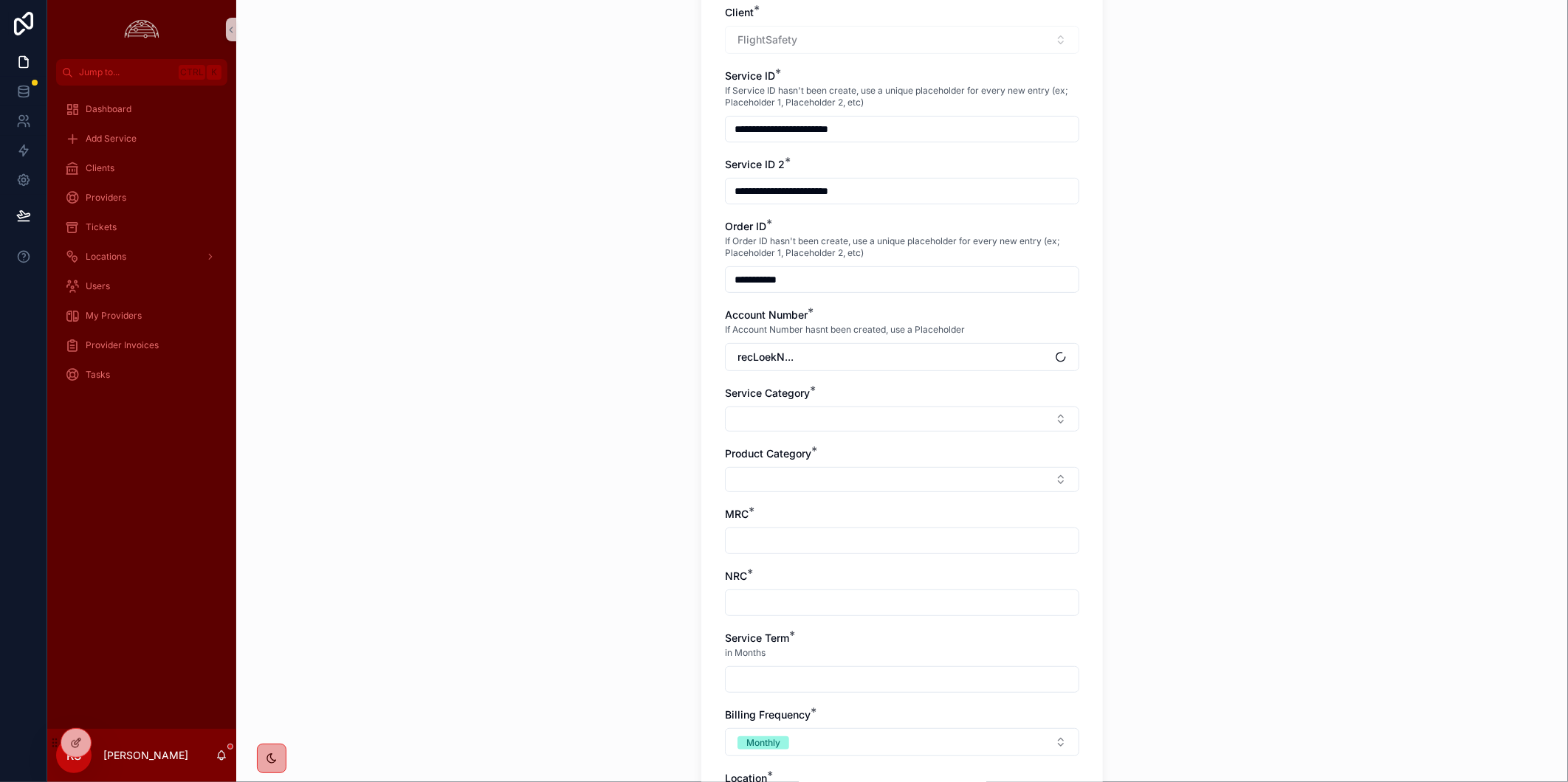
scroll to position [164, 0]
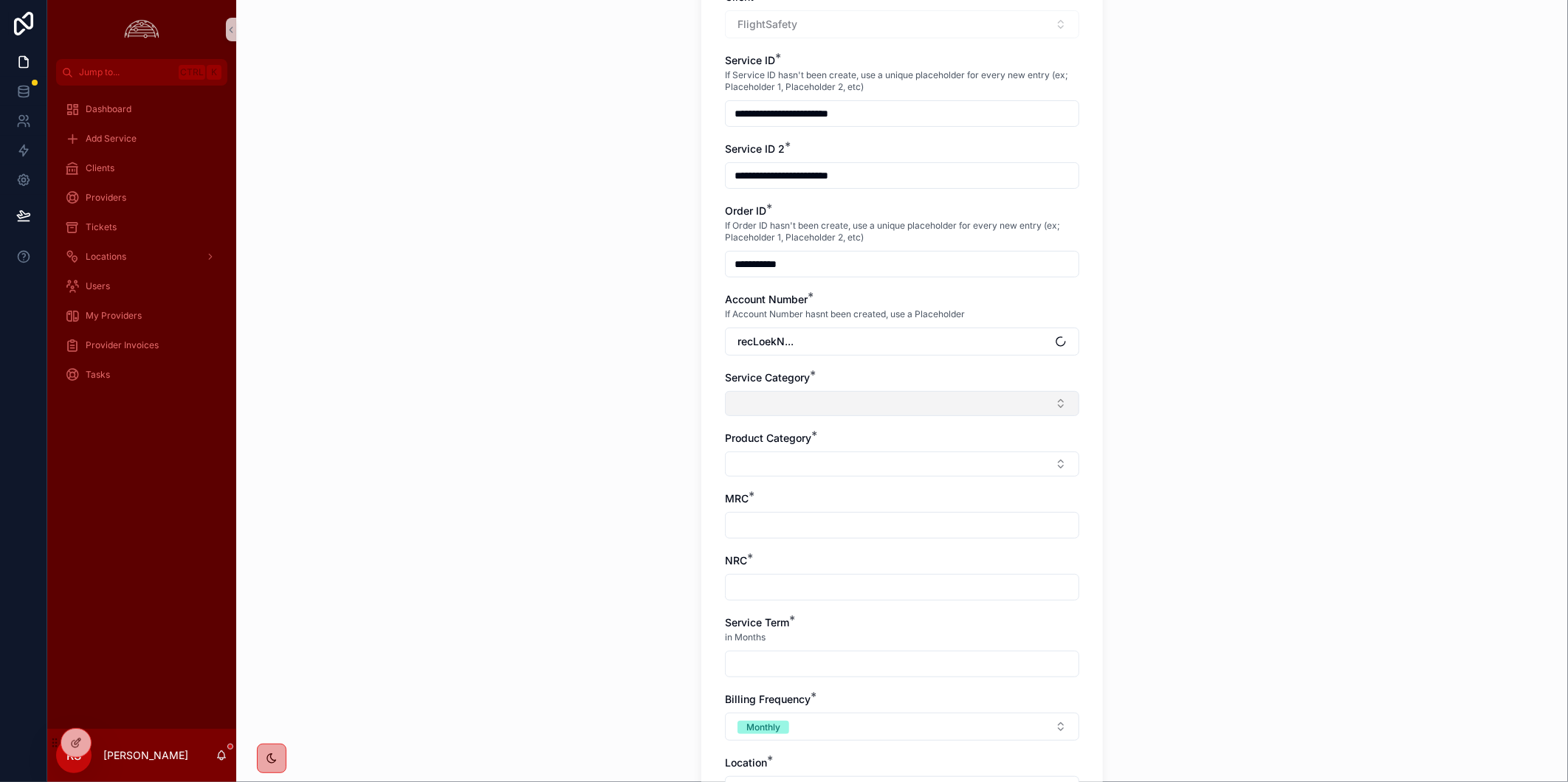
click at [914, 412] on button "Select Button" at bounding box center [902, 404] width 355 height 25
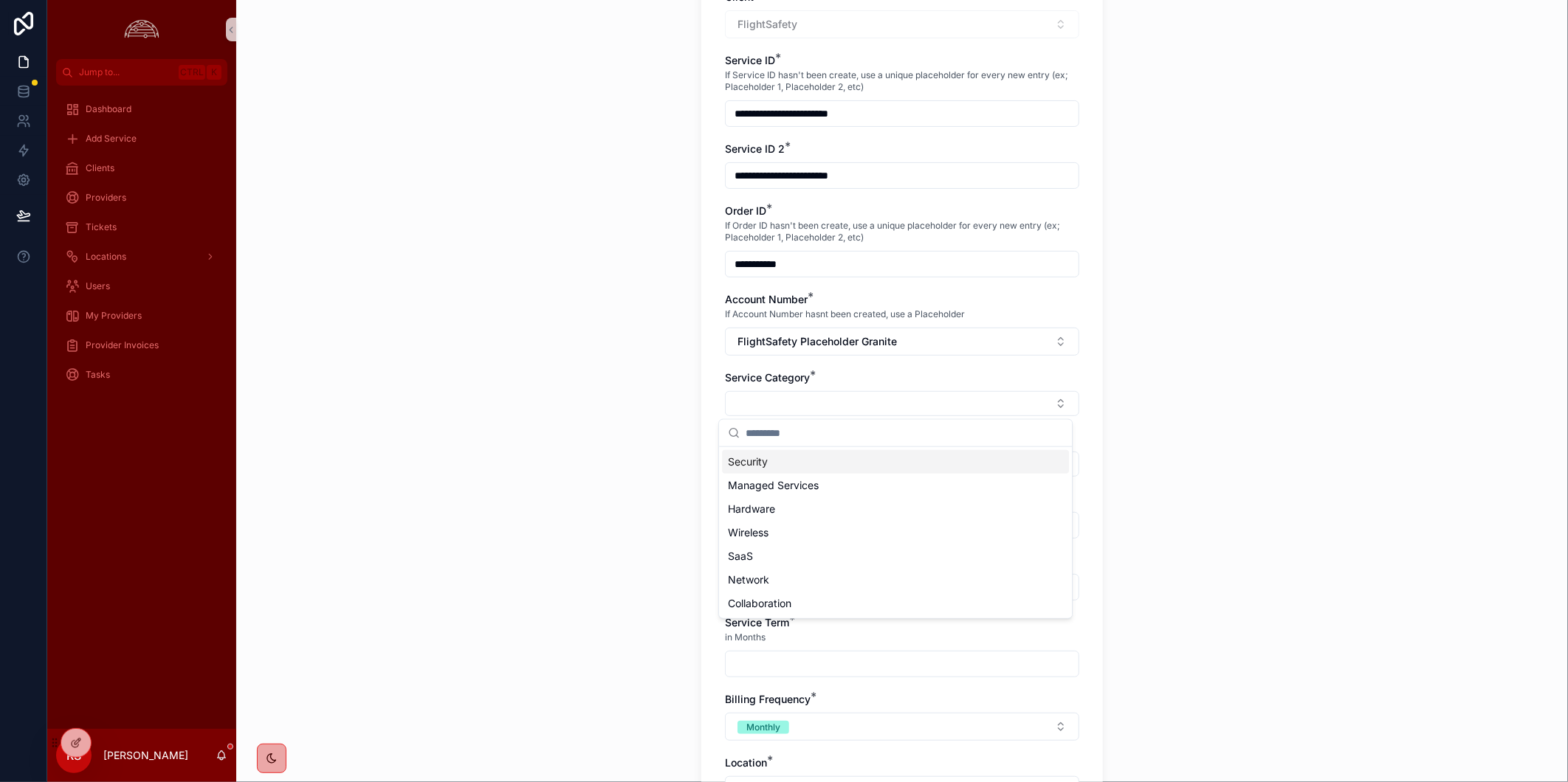
click at [948, 465] on div "Security" at bounding box center [895, 462] width 347 height 23
click at [958, 473] on button "Select Button" at bounding box center [902, 467] width 355 height 25
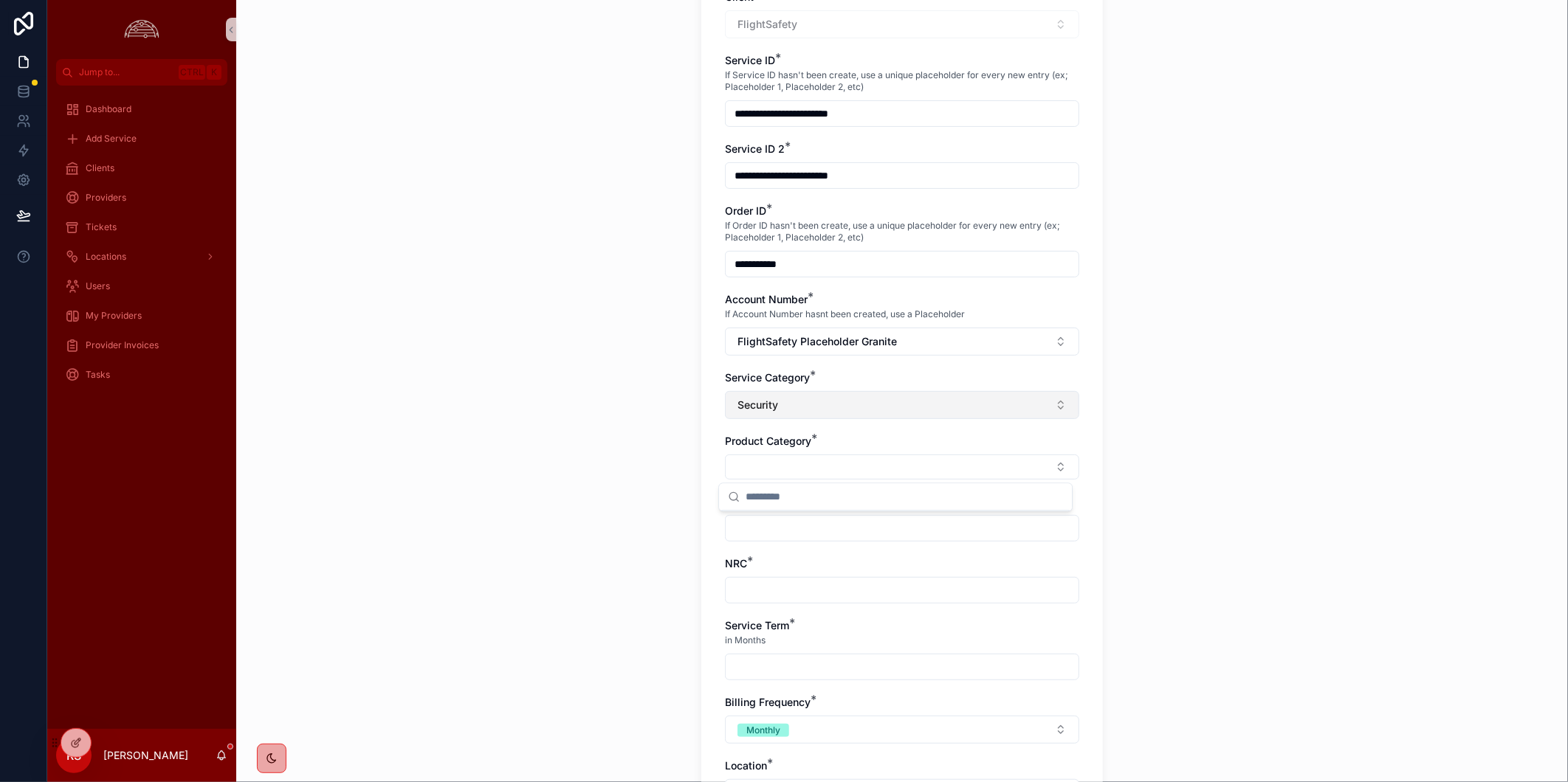
click at [1023, 395] on button "Security" at bounding box center [902, 405] width 355 height 28
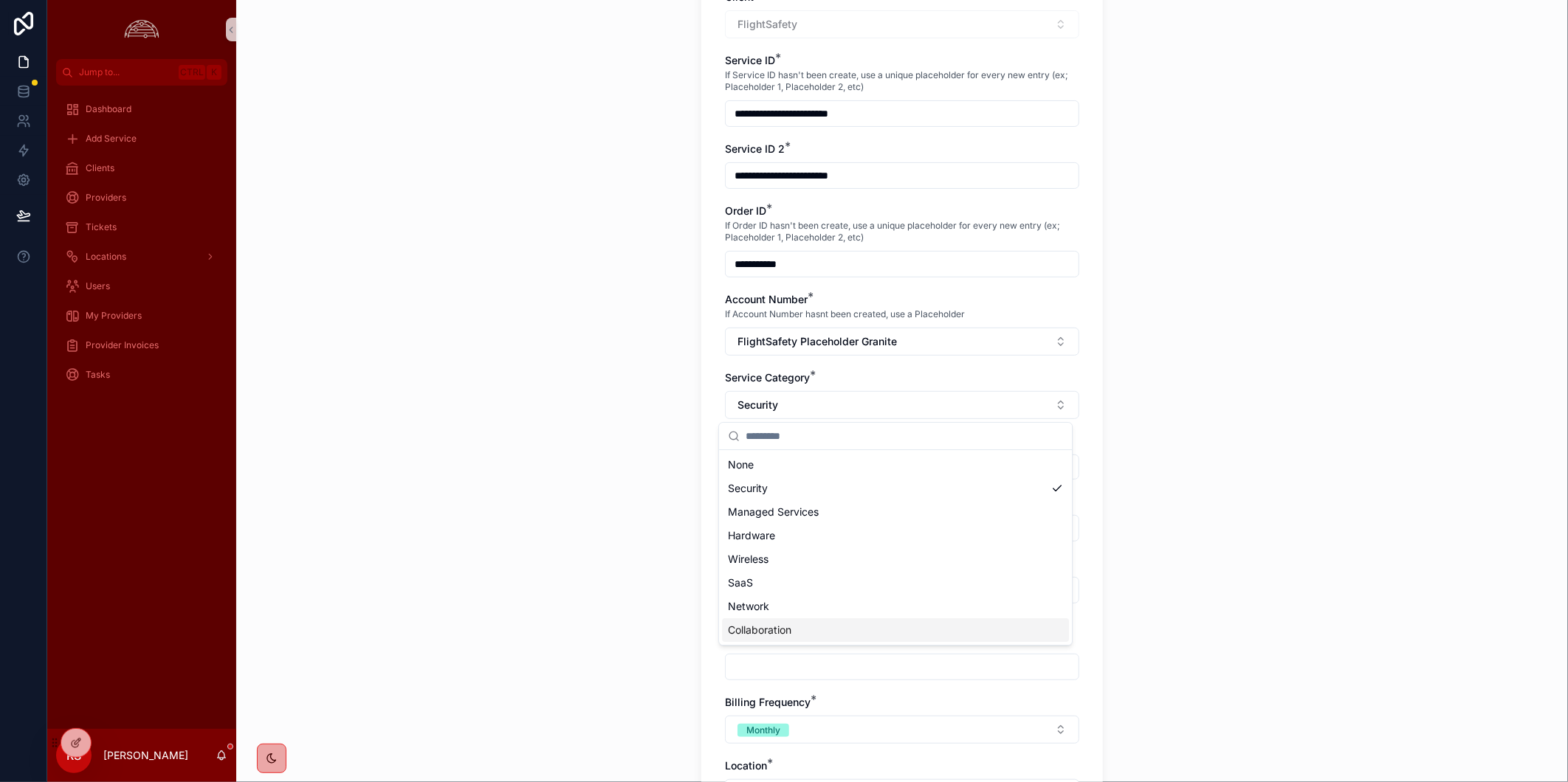
click at [974, 628] on div "Collaboration" at bounding box center [895, 630] width 347 height 23
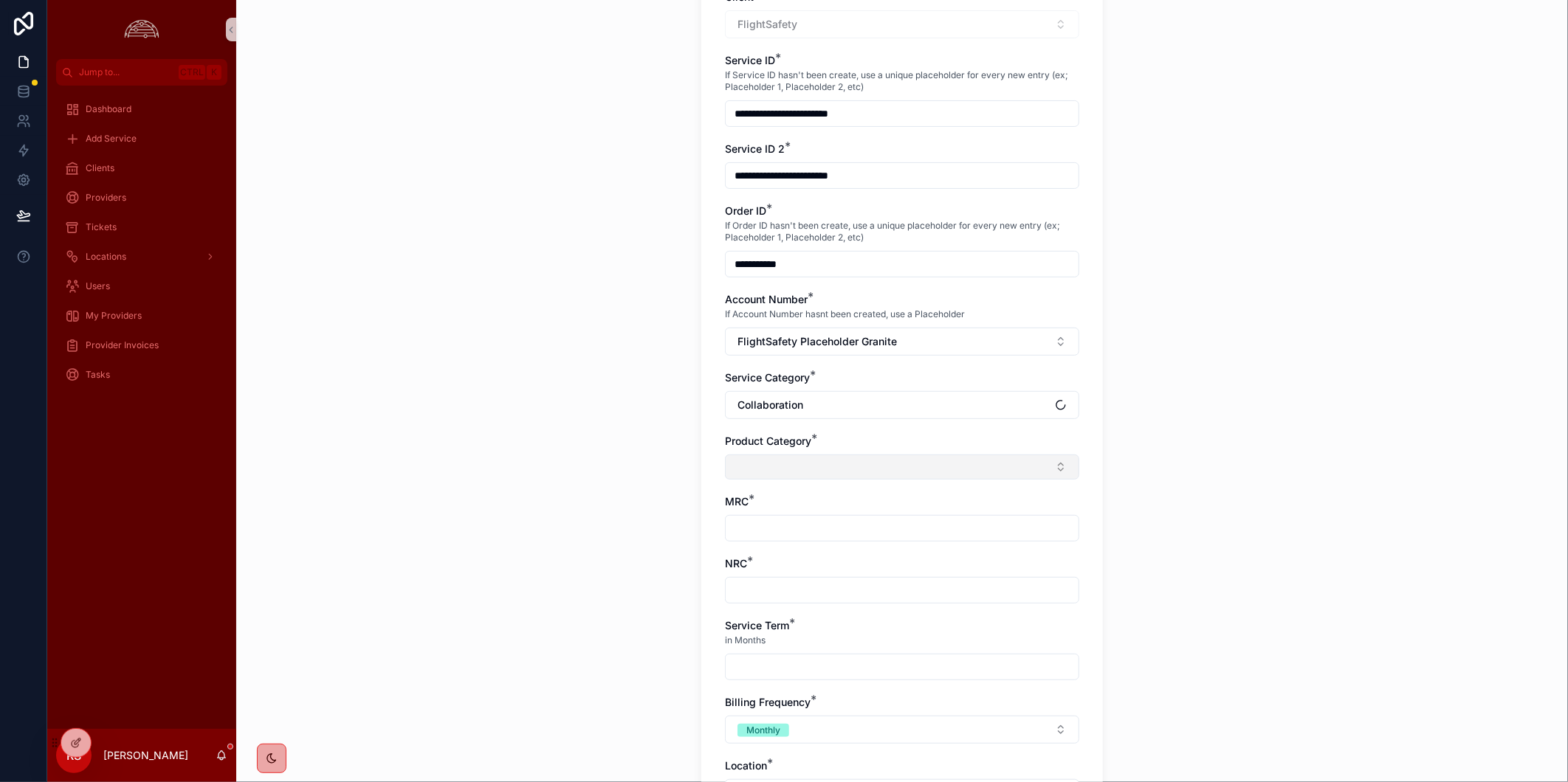
click at [978, 474] on button "Select Button" at bounding box center [902, 467] width 355 height 25
click at [982, 406] on button "Collaboration" at bounding box center [902, 405] width 355 height 28
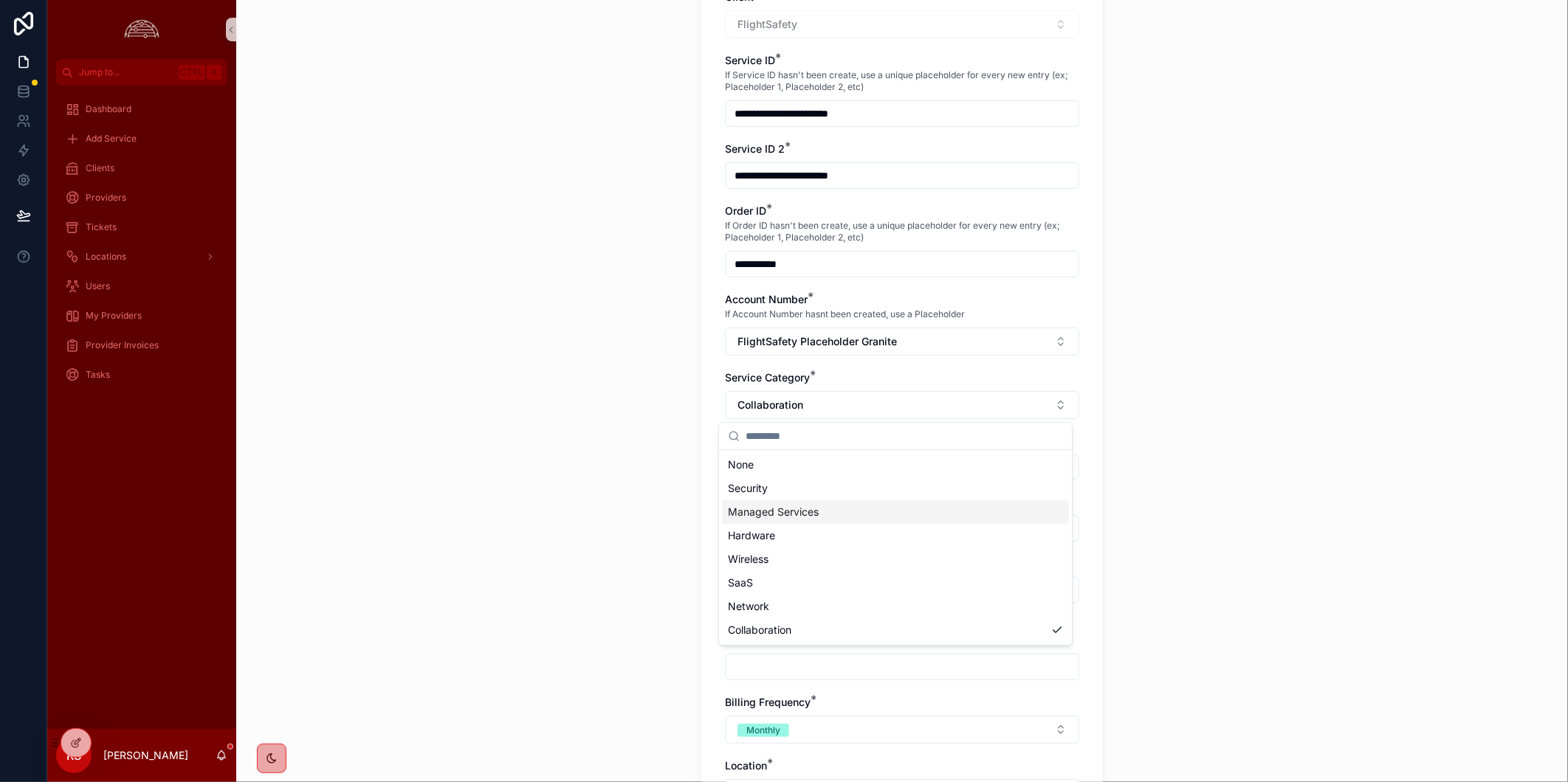
click at [992, 517] on div "Managed Services" at bounding box center [895, 512] width 347 height 23
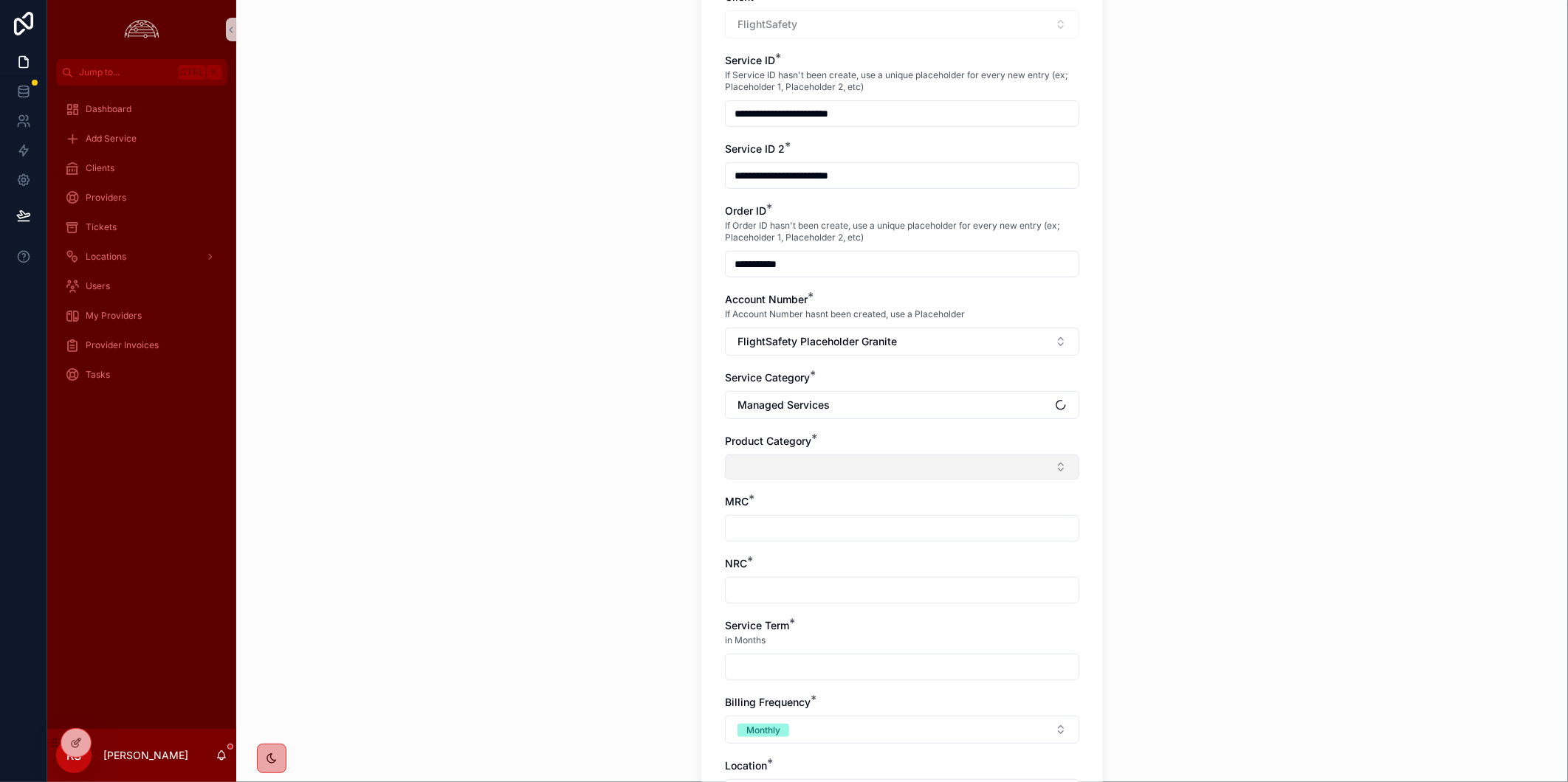
click at [982, 471] on button "Select Button" at bounding box center [902, 467] width 355 height 25
click at [995, 399] on button "Managed Services" at bounding box center [902, 405] width 355 height 28
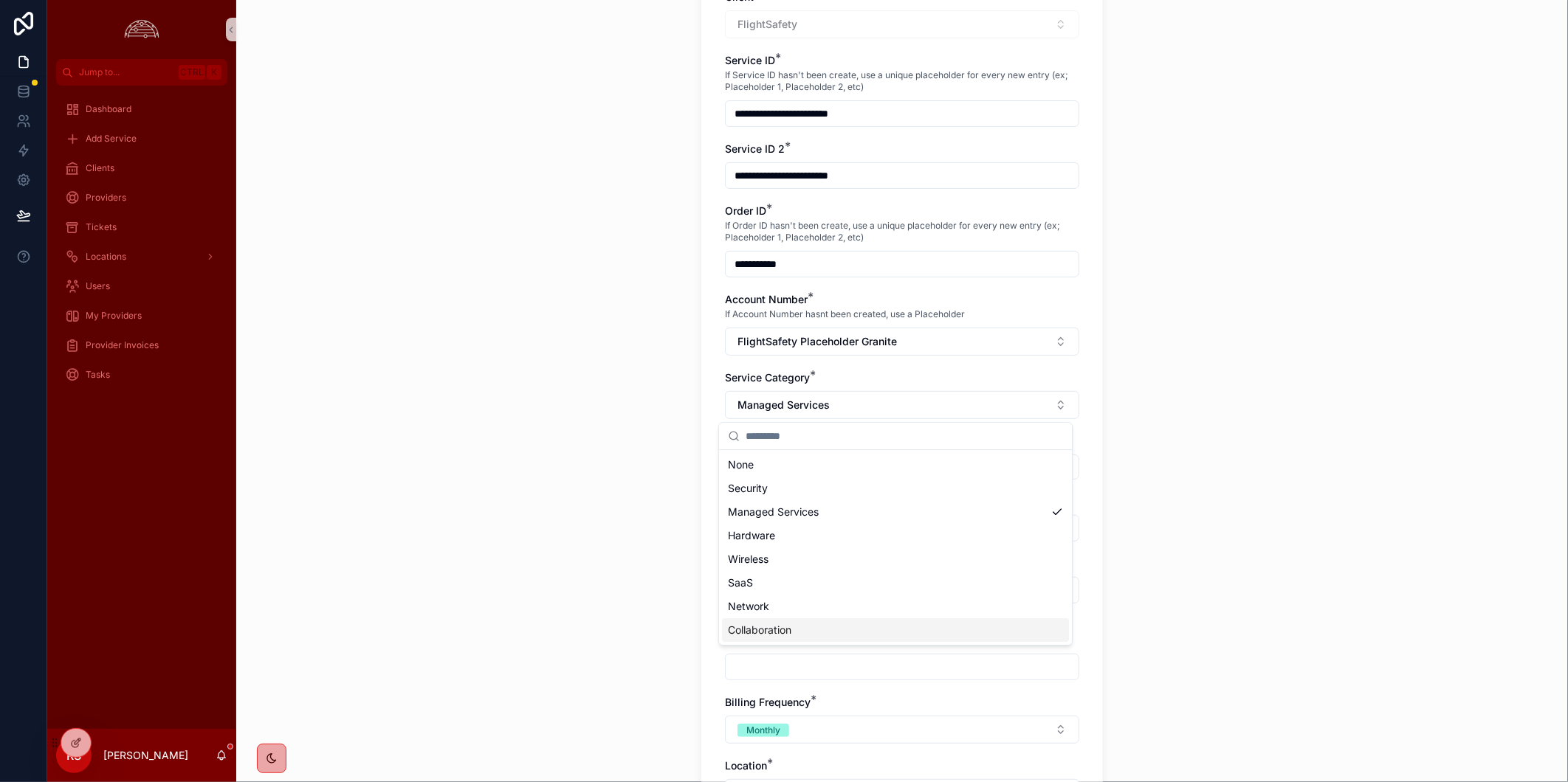
click at [1001, 620] on div "Collaboration" at bounding box center [895, 630] width 347 height 23
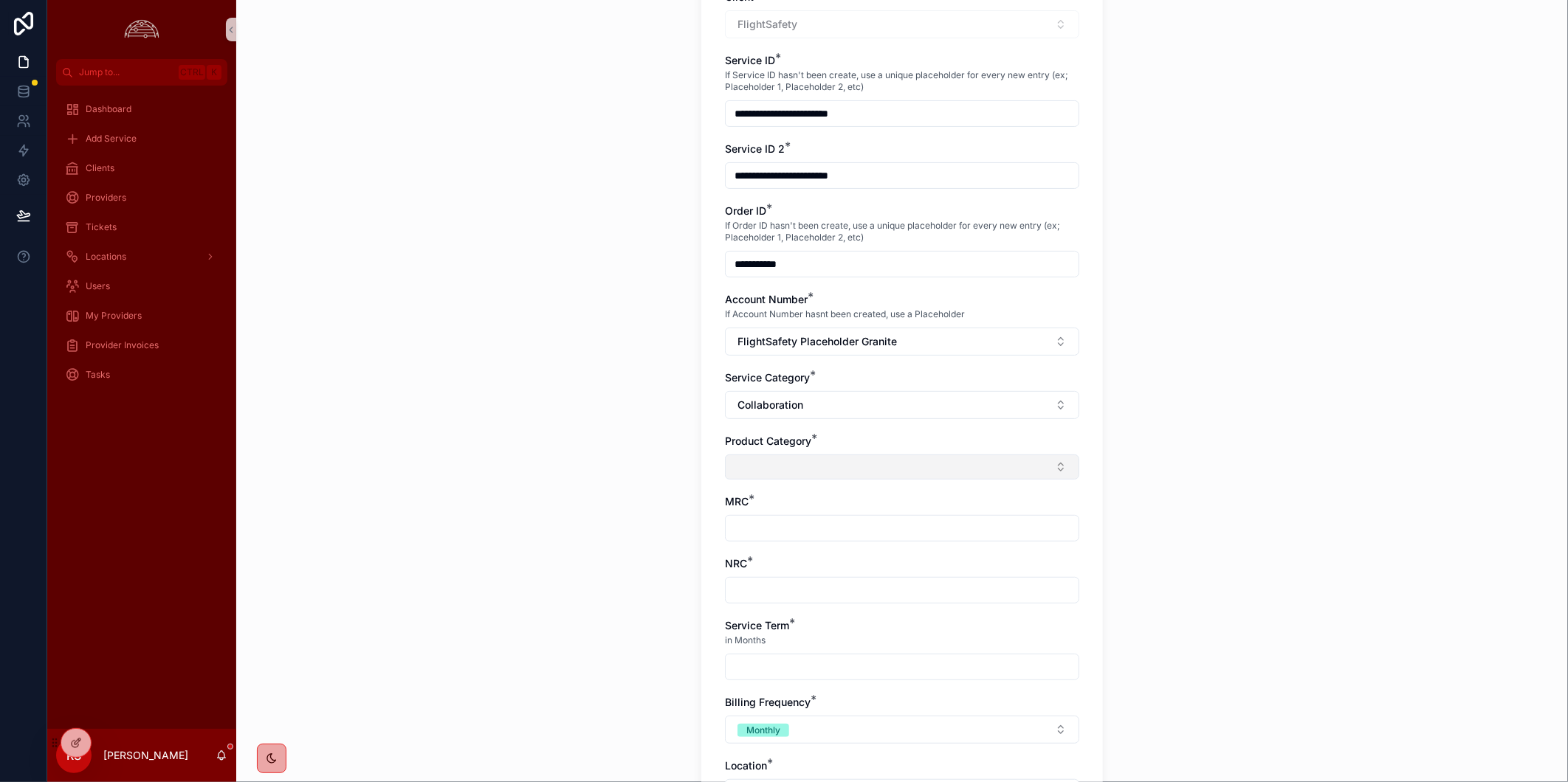
click at [1014, 468] on button "Select Button" at bounding box center [902, 467] width 355 height 25
click at [1022, 566] on div "UCaaS" at bounding box center [895, 573] width 347 height 23
click at [1017, 530] on input "scrollable content" at bounding box center [901, 531] width 353 height 21
type input "*****"
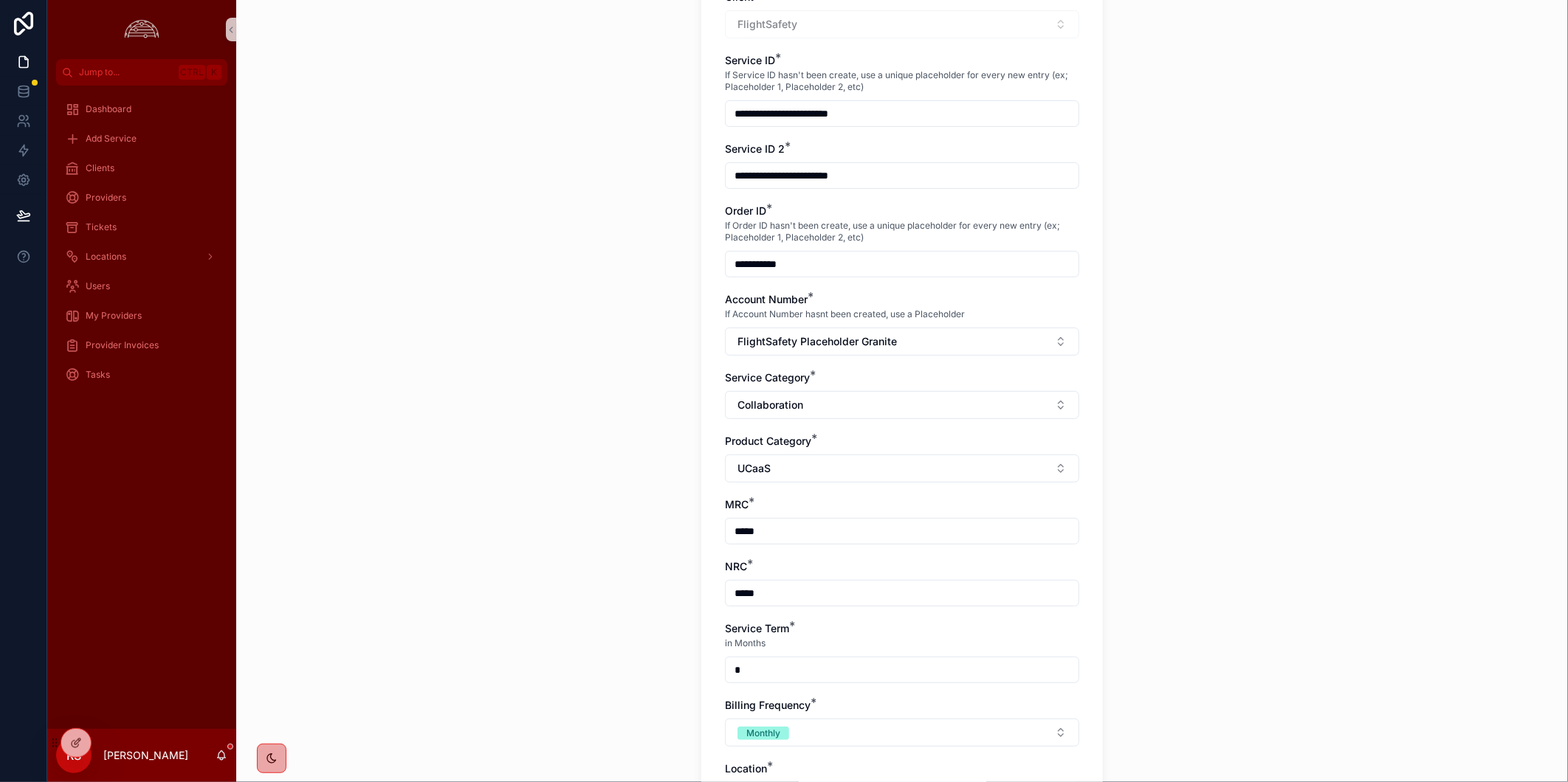
type input "*"
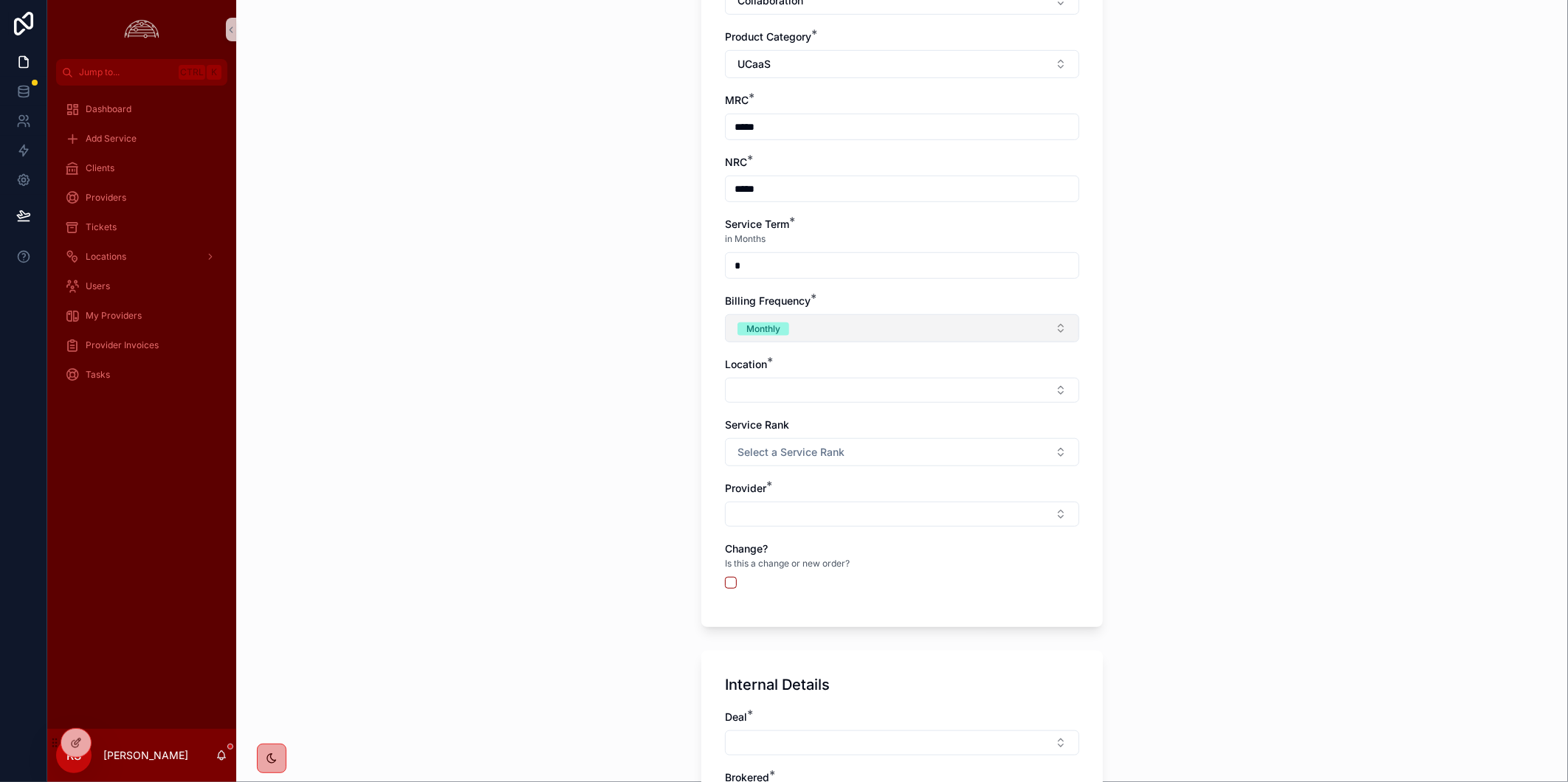
click at [1056, 327] on button "Monthly" at bounding box center [902, 328] width 355 height 28
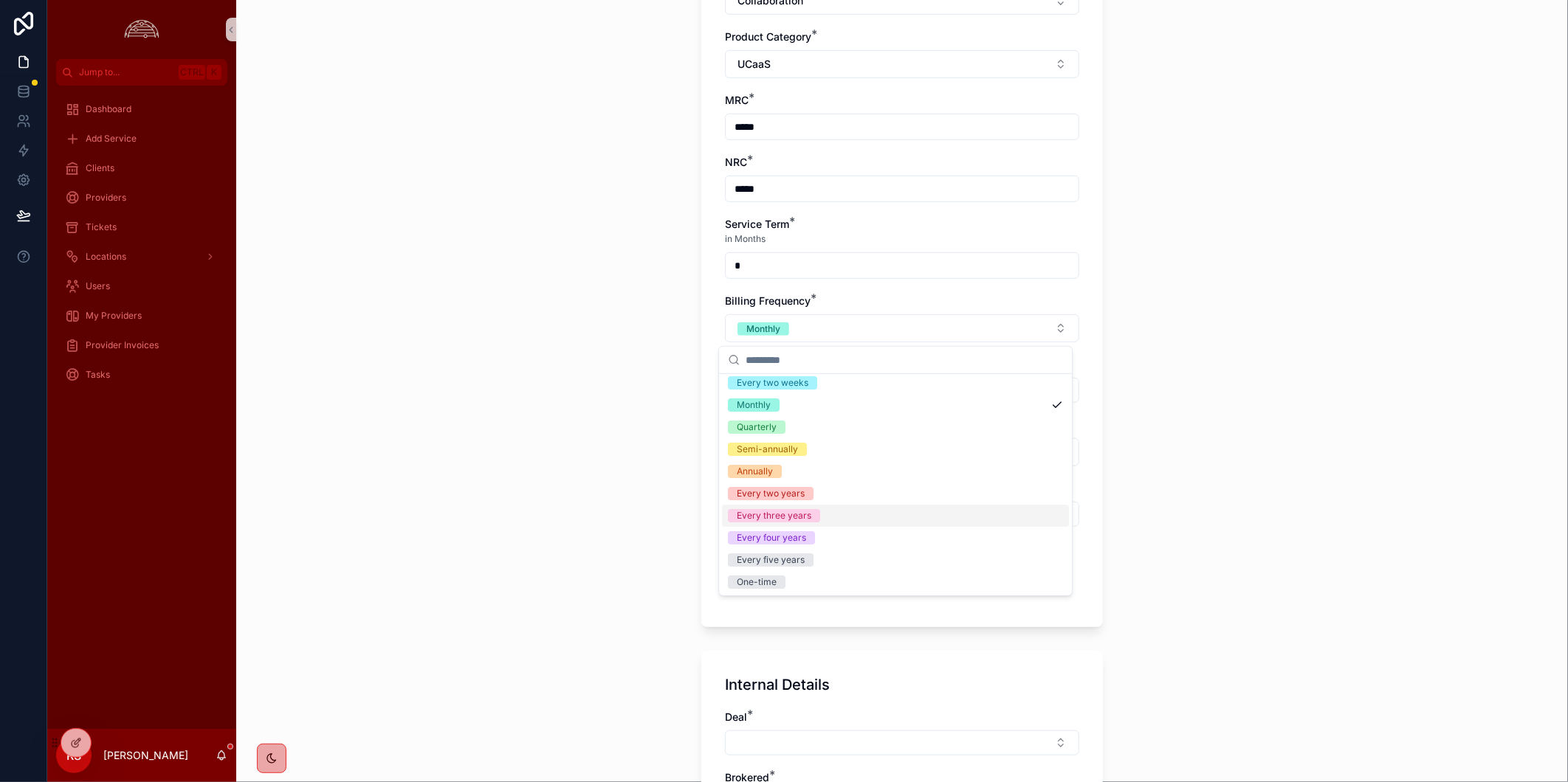
scroll to position [0, 0]
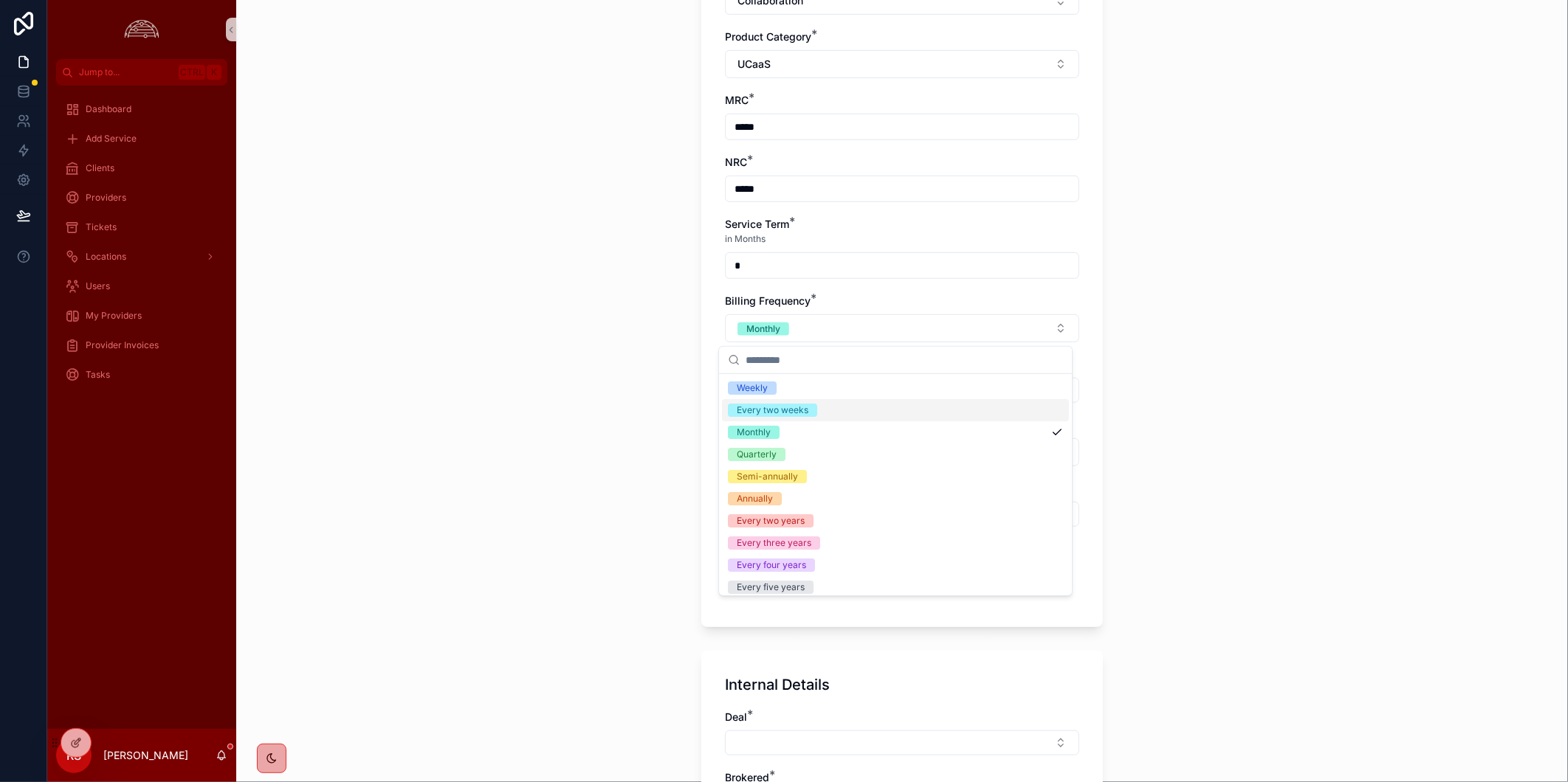
click at [1214, 406] on div "**********" at bounding box center [902, 391] width 1332 height 782
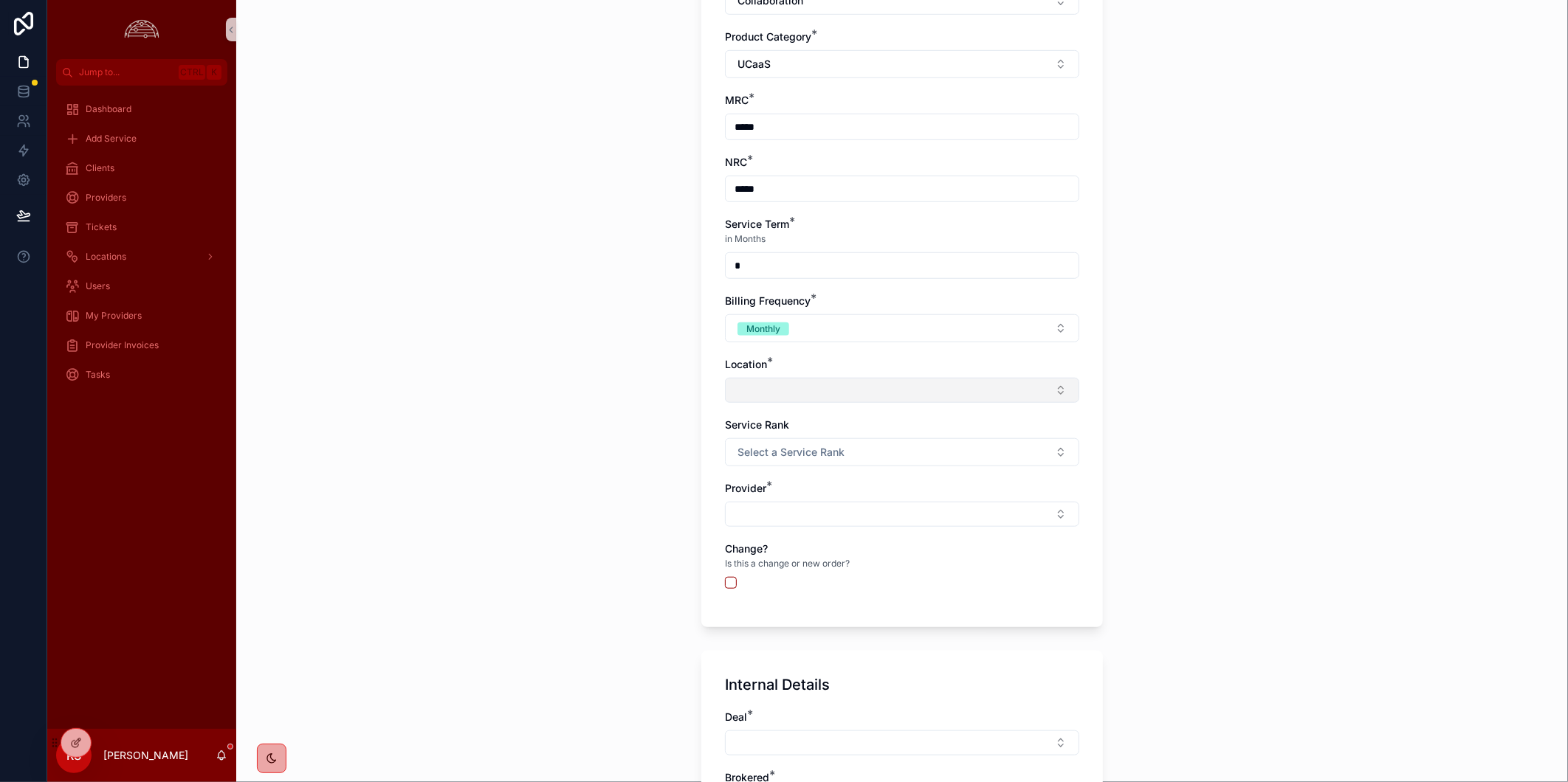
click at [886, 390] on button "Select Button" at bounding box center [902, 391] width 355 height 25
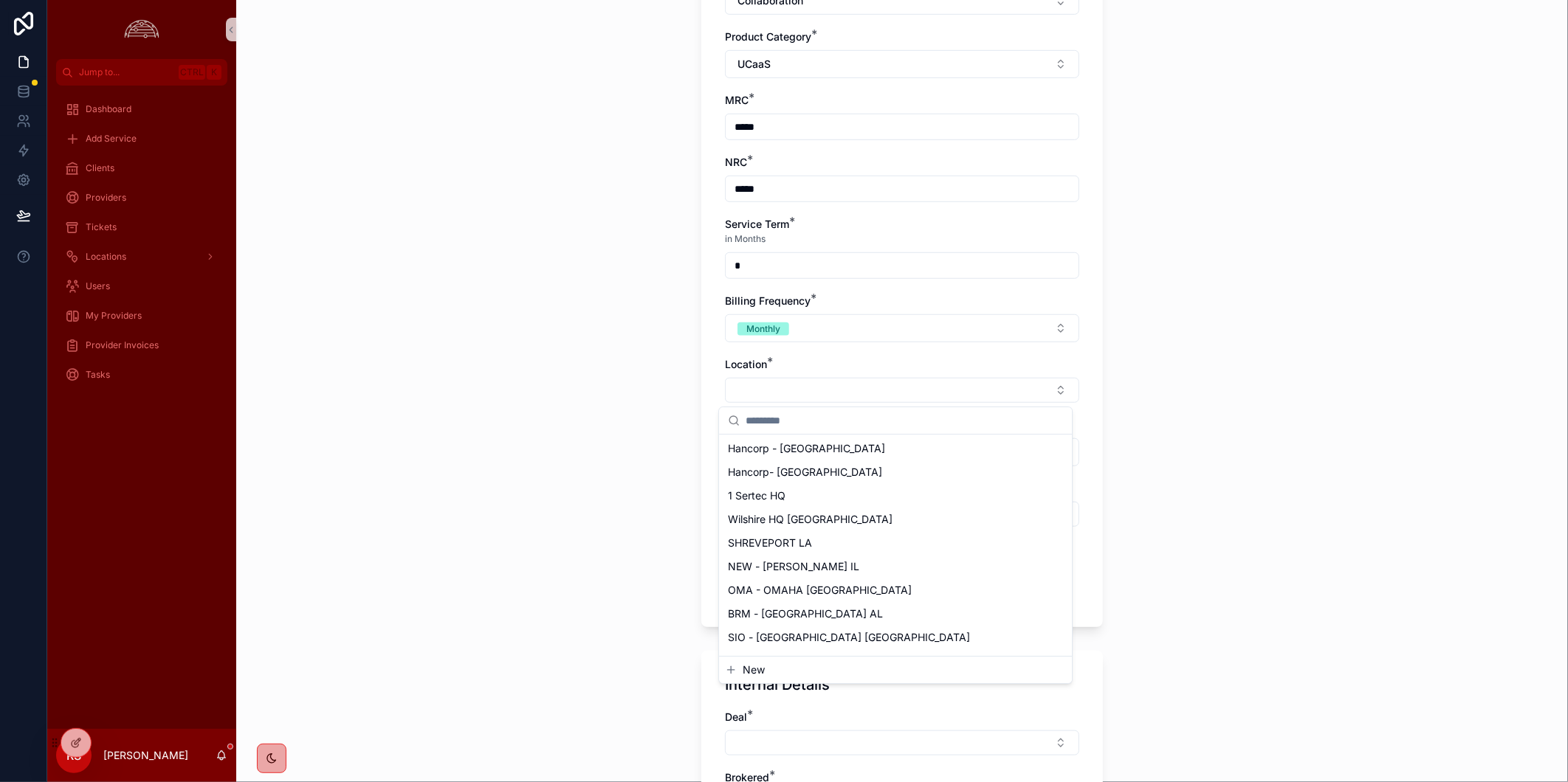
scroll to position [507, 0]
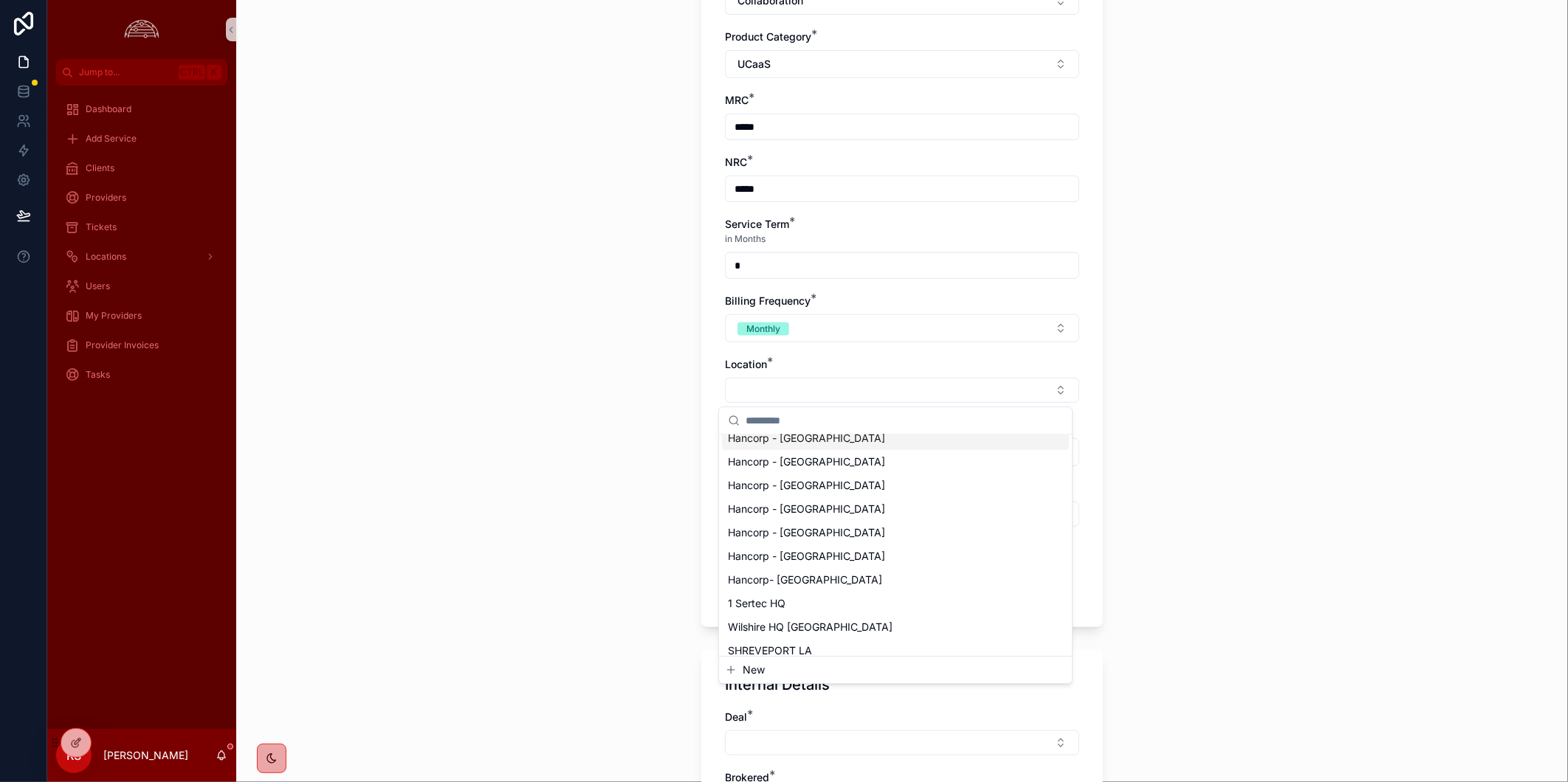
click at [969, 424] on input "scrollable content" at bounding box center [905, 420] width 318 height 26
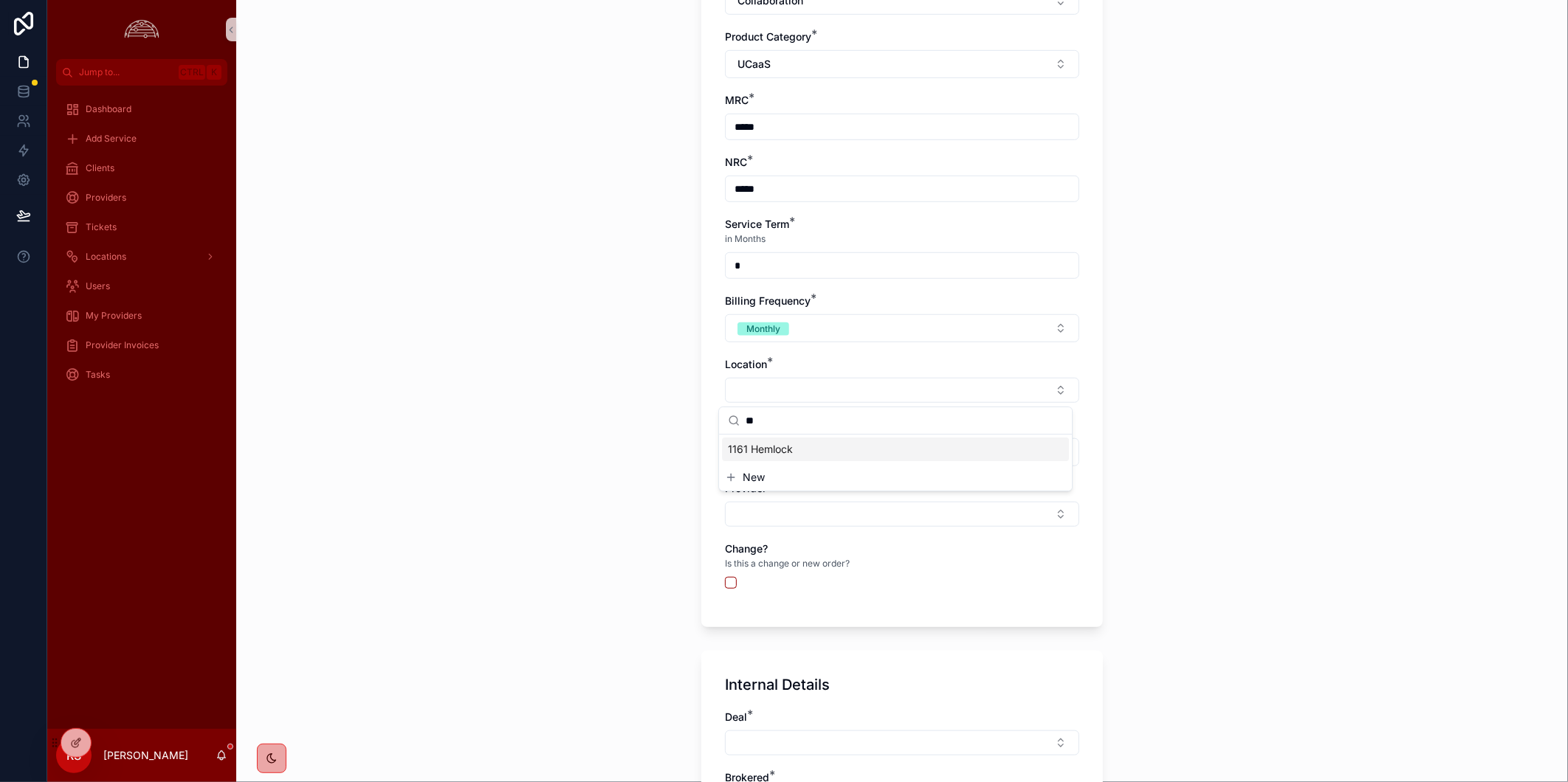
type input "*"
click at [1272, 628] on div "**********" at bounding box center [902, 391] width 1332 height 782
drag, startPoint x: 1455, startPoint y: 465, endPoint x: 1438, endPoint y: 474, distance: 19.2
click at [1455, 465] on div "**********" at bounding box center [902, 391] width 1332 height 782
click at [1192, 425] on div "**********" at bounding box center [902, 391] width 1332 height 782
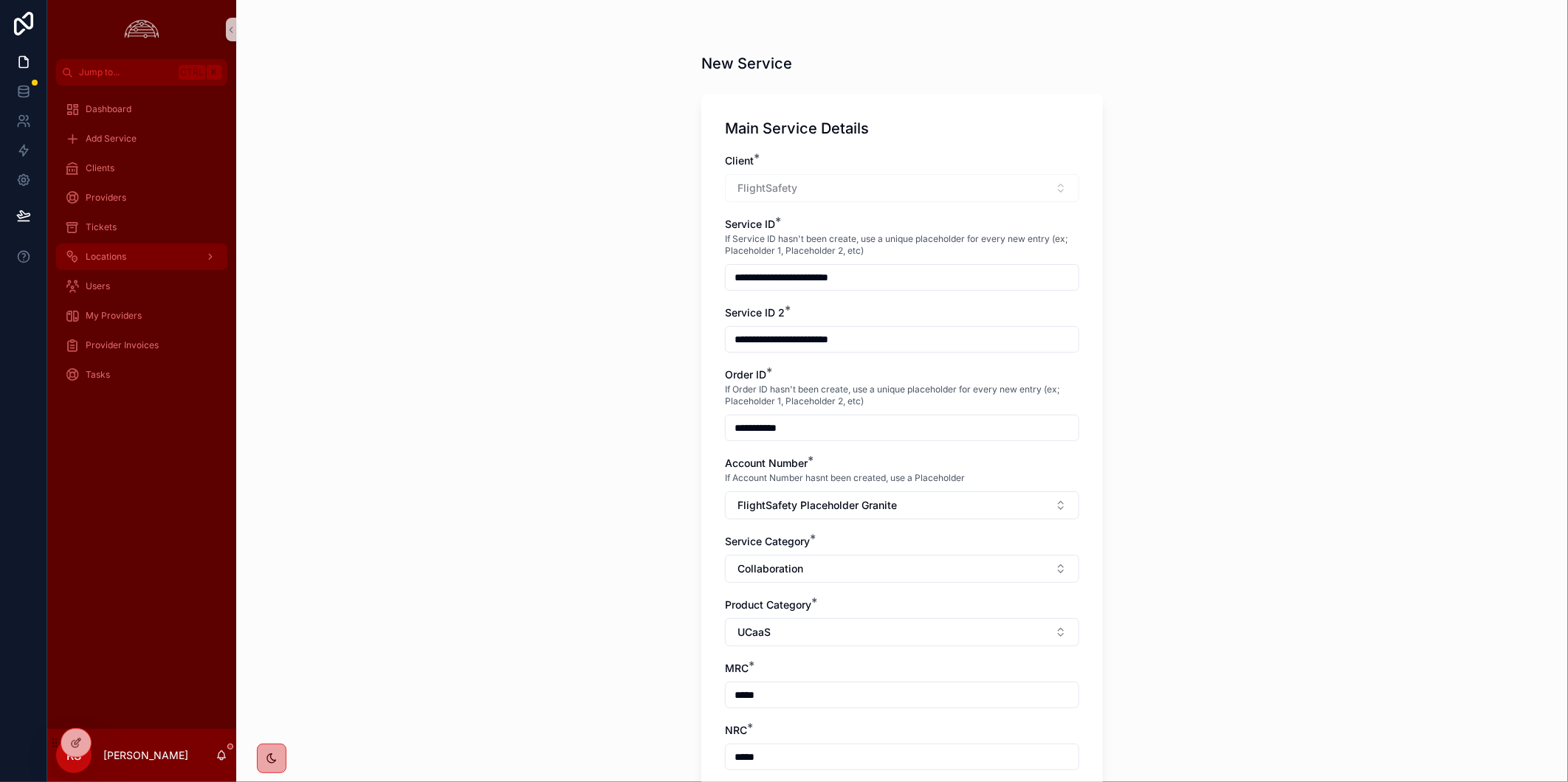
click at [144, 262] on div "Locations" at bounding box center [142, 257] width 153 height 23
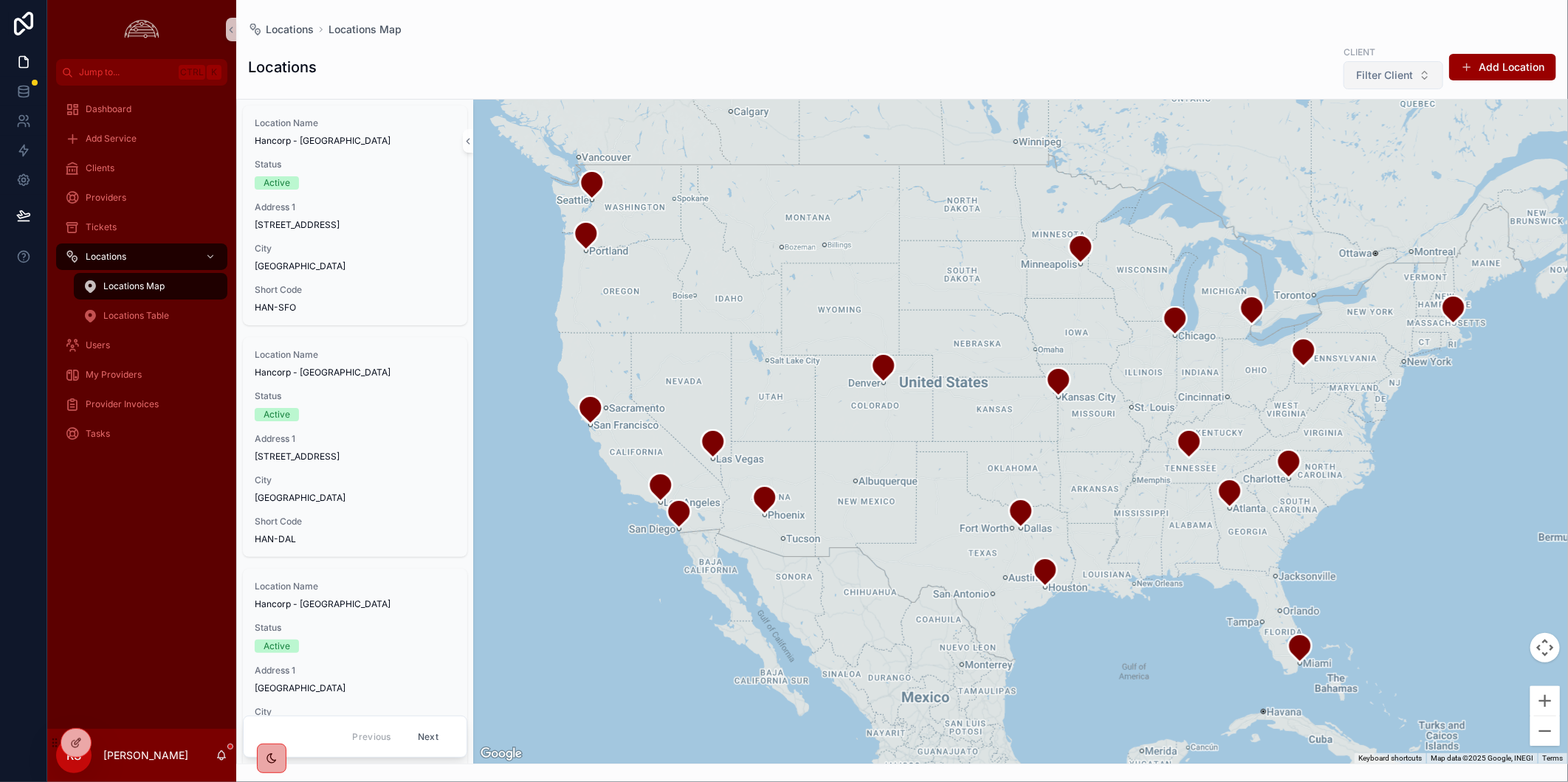
click at [1415, 79] on button "Filter Client" at bounding box center [1393, 75] width 99 height 28
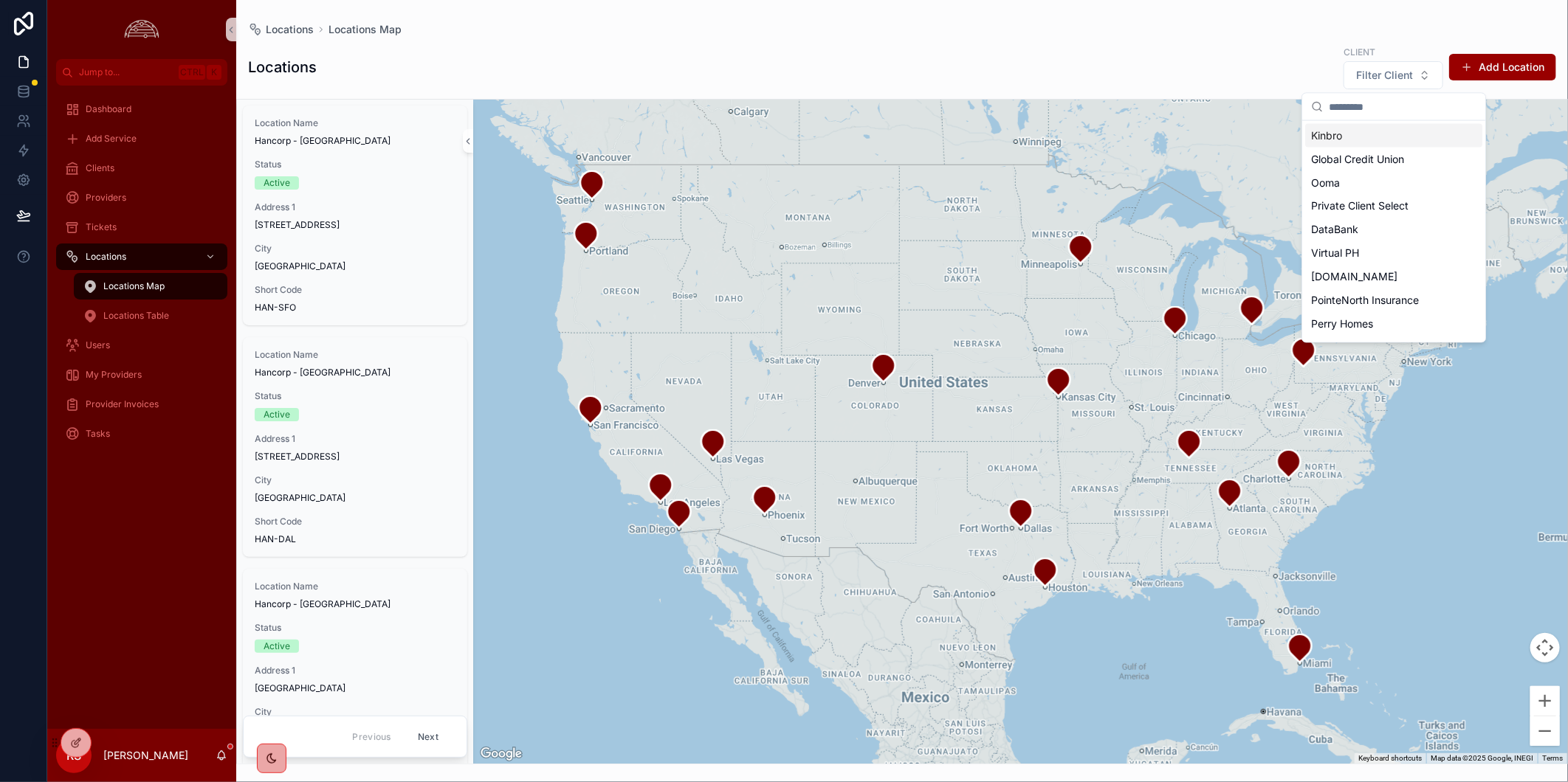
click at [1416, 102] on input "scrollable content" at bounding box center [1403, 106] width 148 height 26
click at [1414, 259] on div "Virtual PH" at bounding box center [1394, 253] width 177 height 23
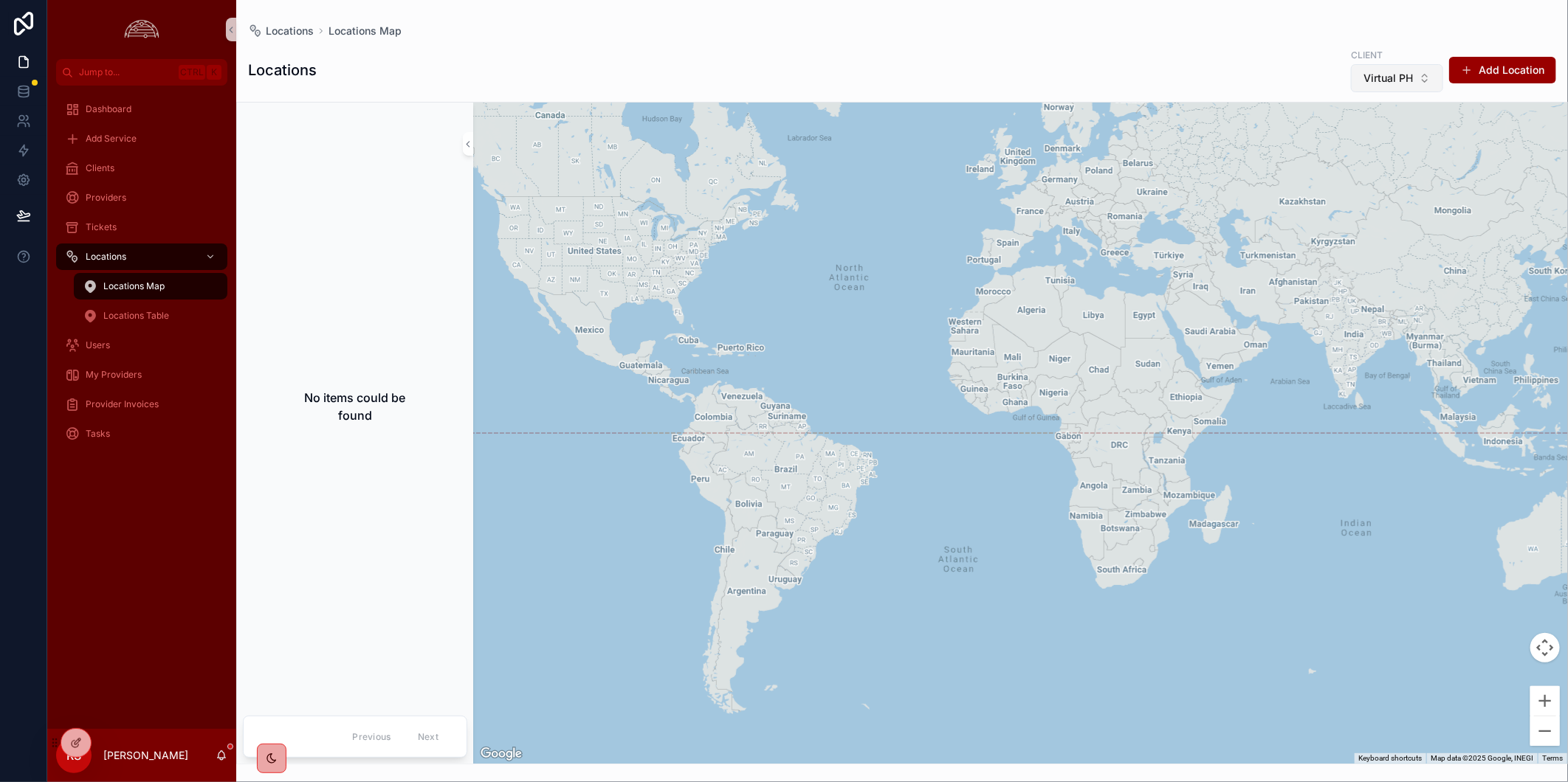
click at [1407, 78] on span "Virtual PH" at bounding box center [1388, 78] width 50 height 14
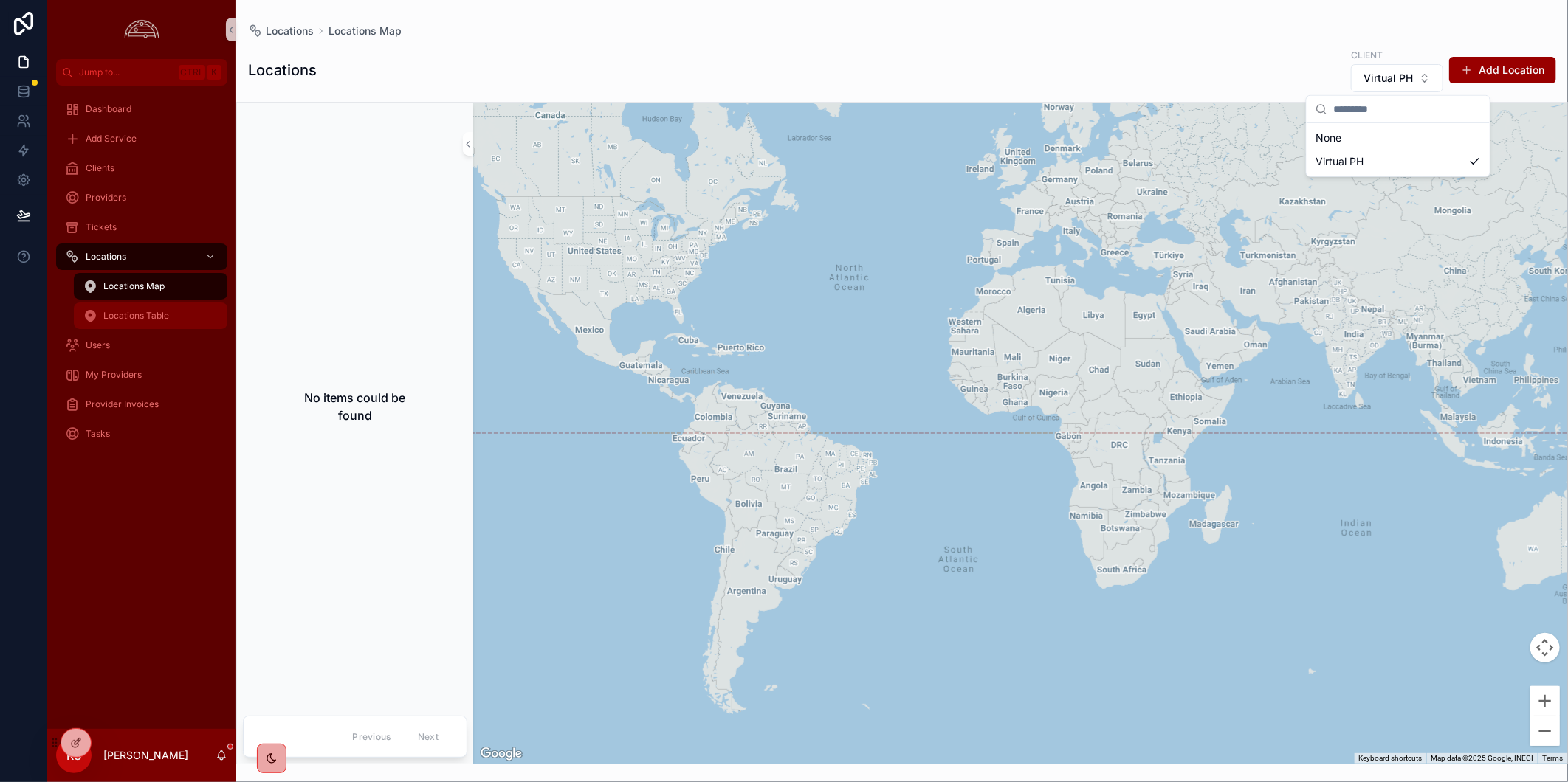
click at [134, 326] on div "Locations Table" at bounding box center [151, 316] width 136 height 23
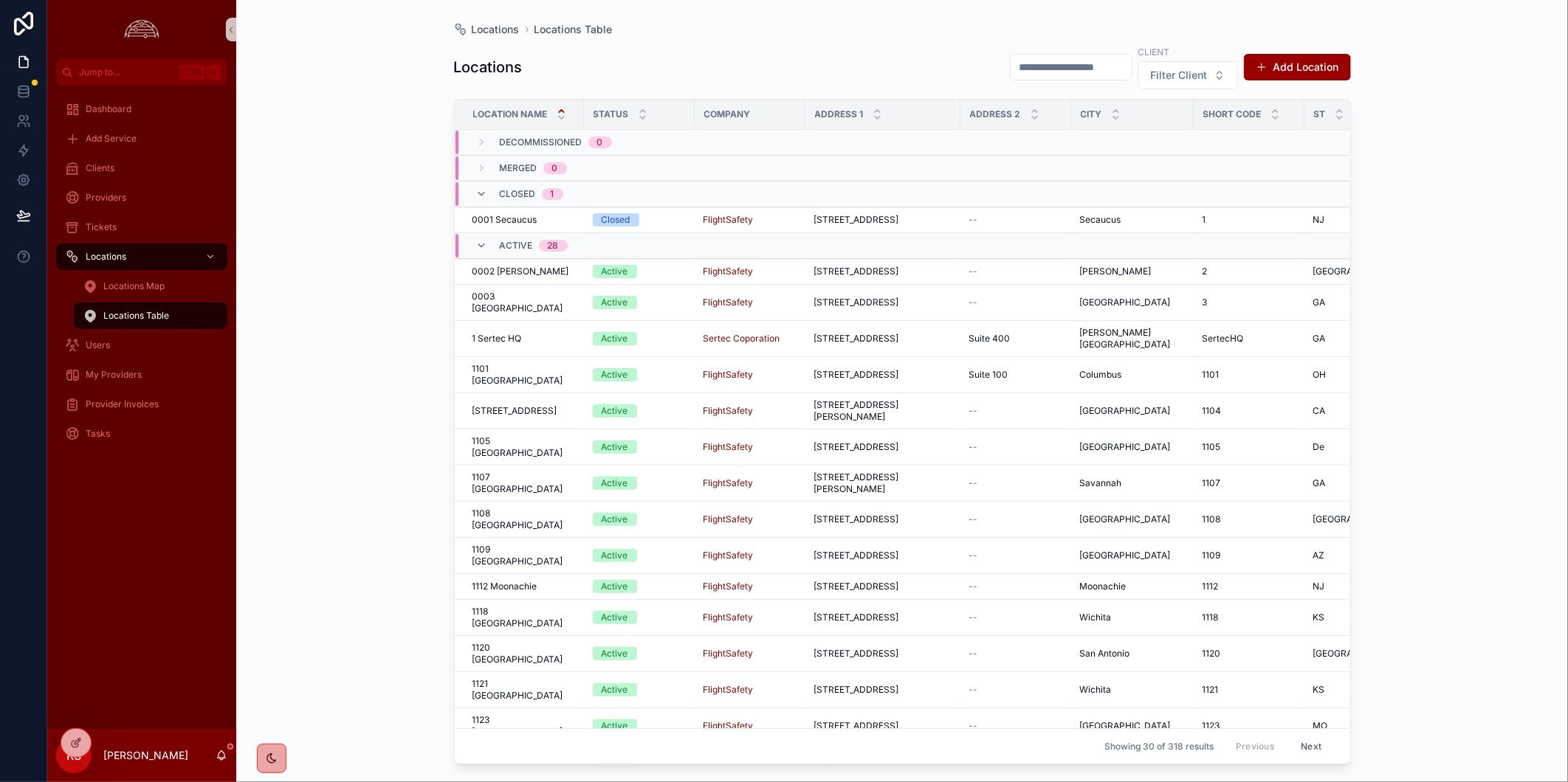
click at [1066, 67] on input "scrollable content" at bounding box center [1071, 67] width 121 height 21
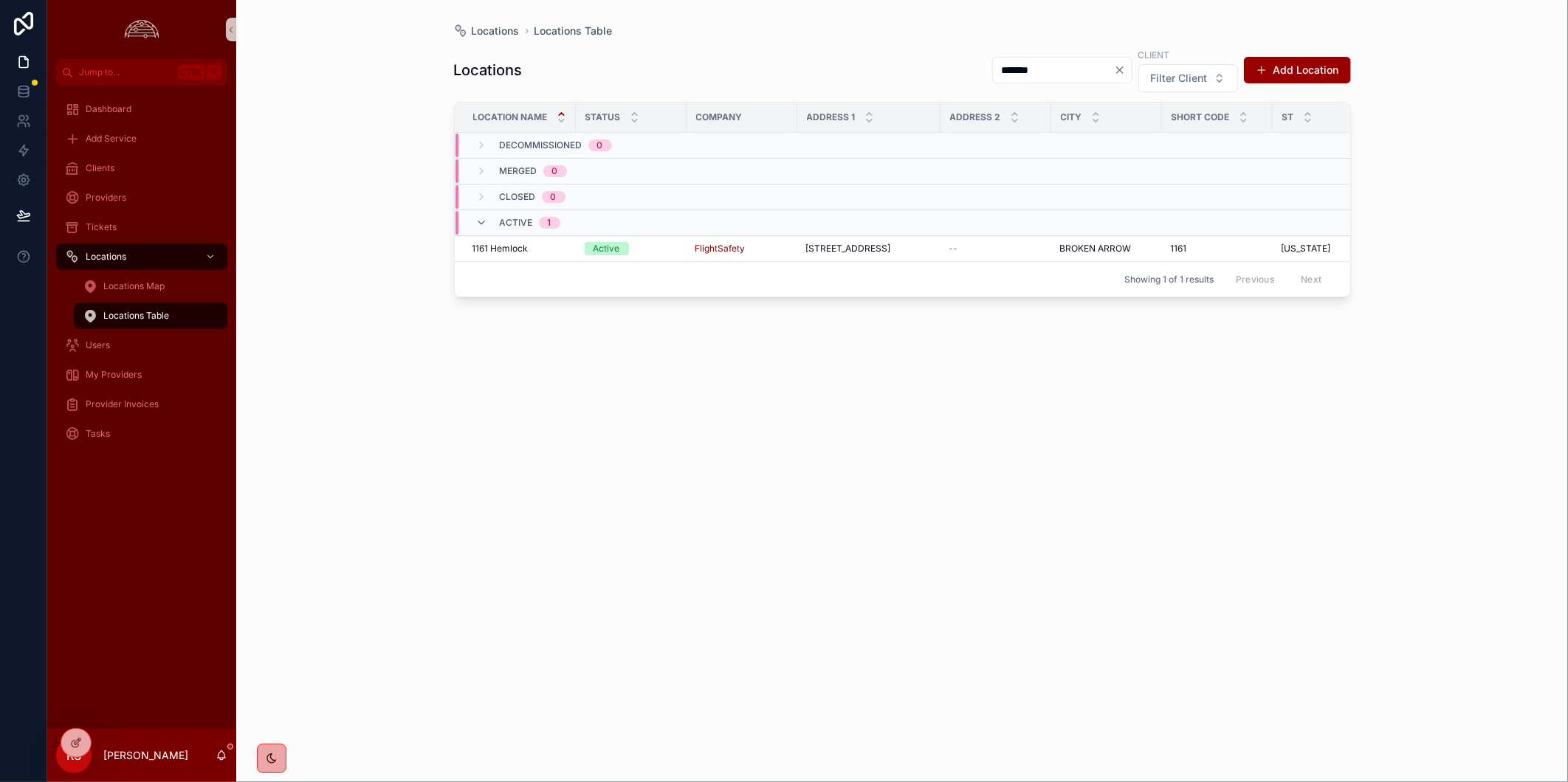
type input "*******"
click at [972, 621] on div "Locations ******* Client Filter Client Add Location Location Name Status Compan…" at bounding box center [902, 401] width 897 height 726
click at [128, 168] on div "Clients" at bounding box center [142, 168] width 153 height 23
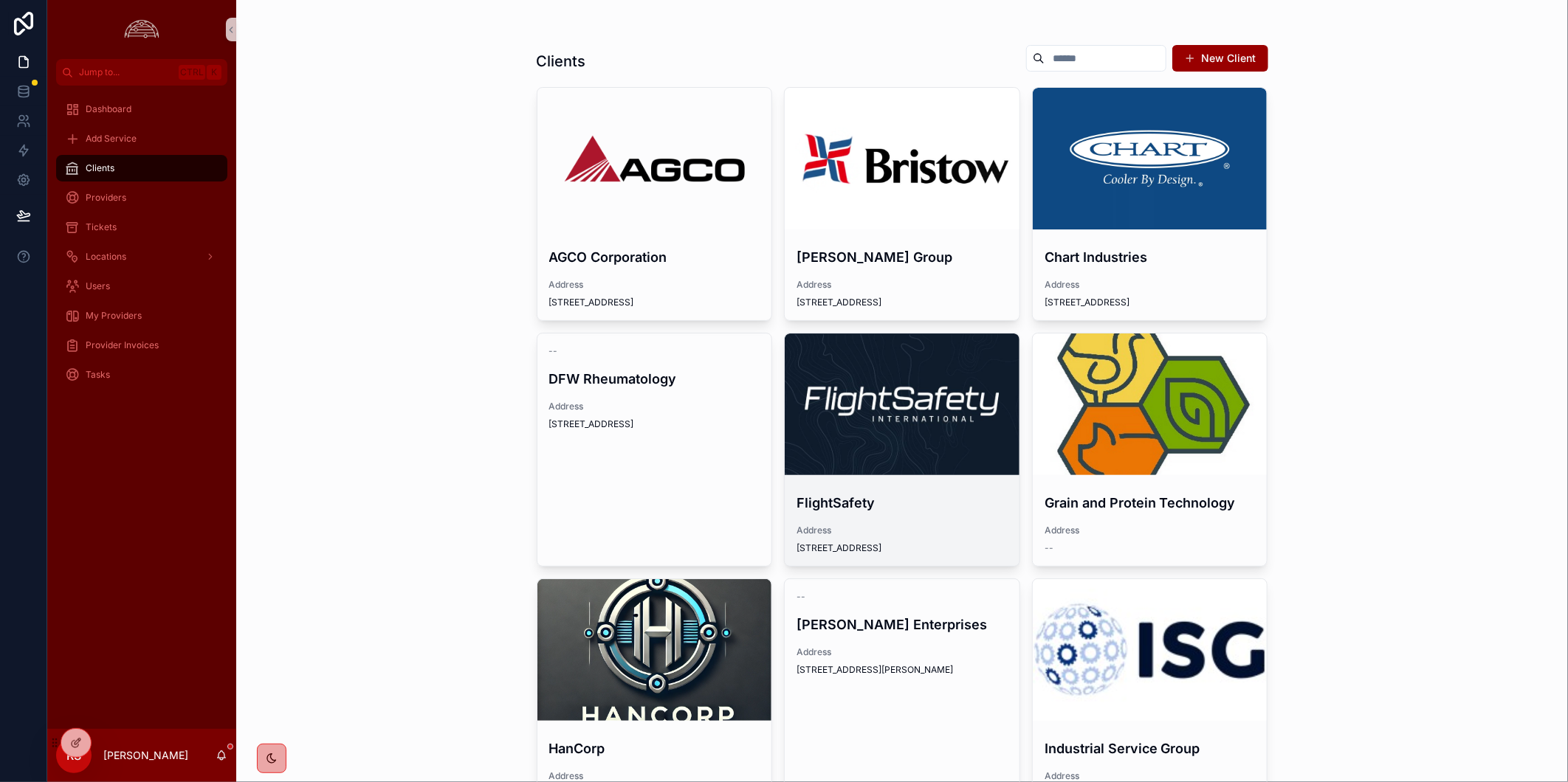
click at [900, 444] on div "scrollable content" at bounding box center [902, 404] width 235 height 142
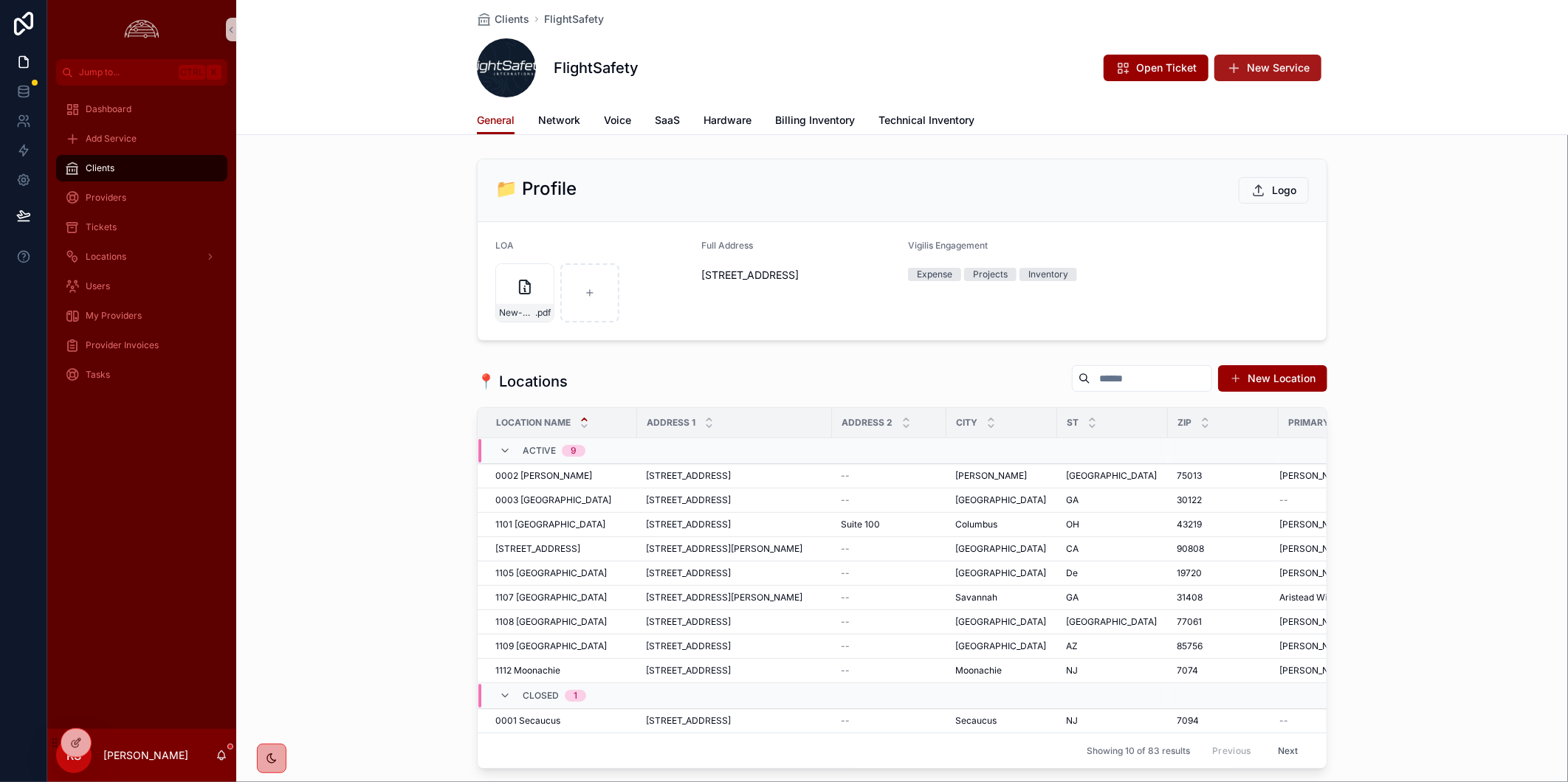
click at [1247, 69] on span "New Service" at bounding box center [1278, 68] width 63 height 14
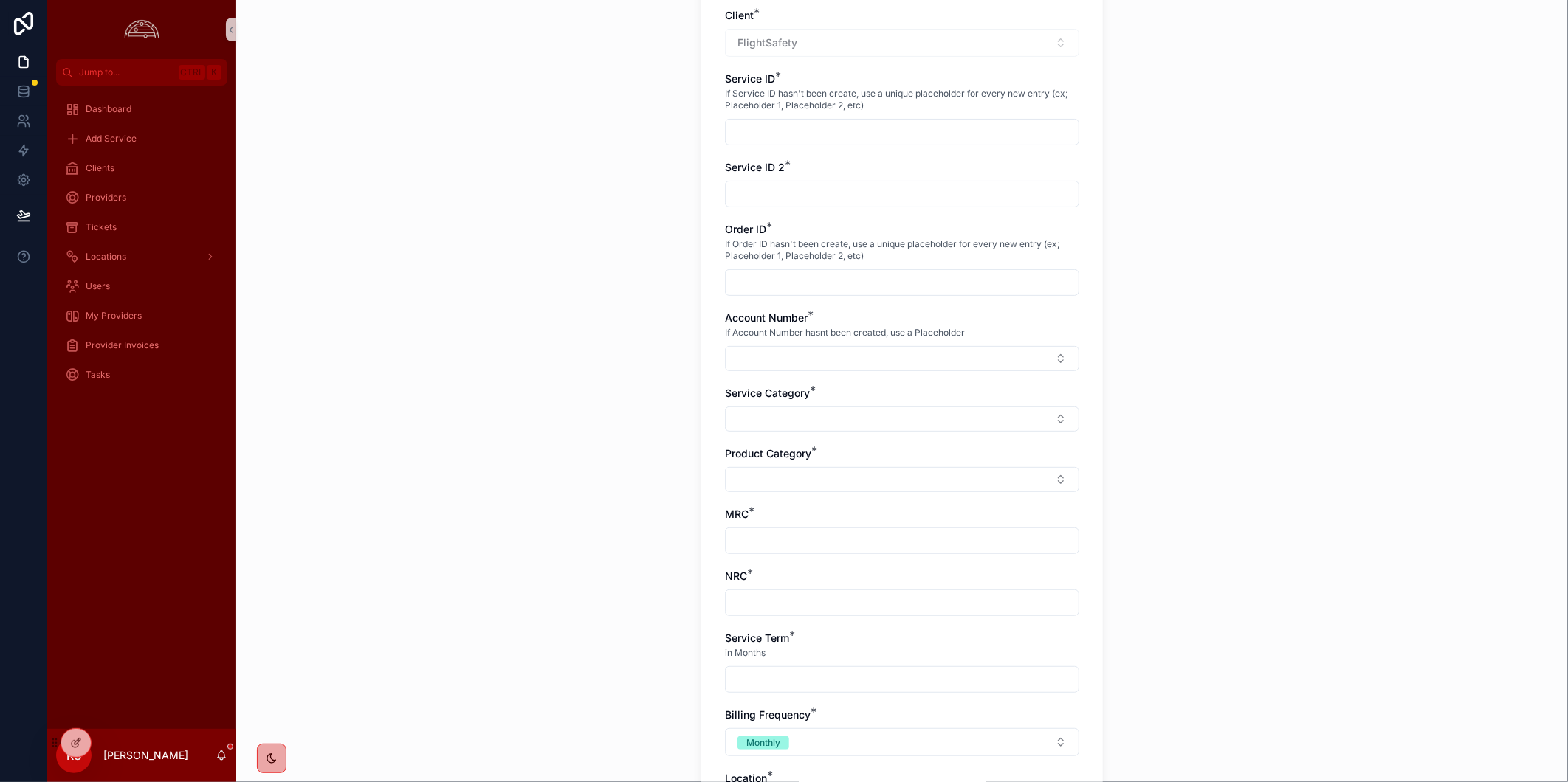
scroll to position [409, 0]
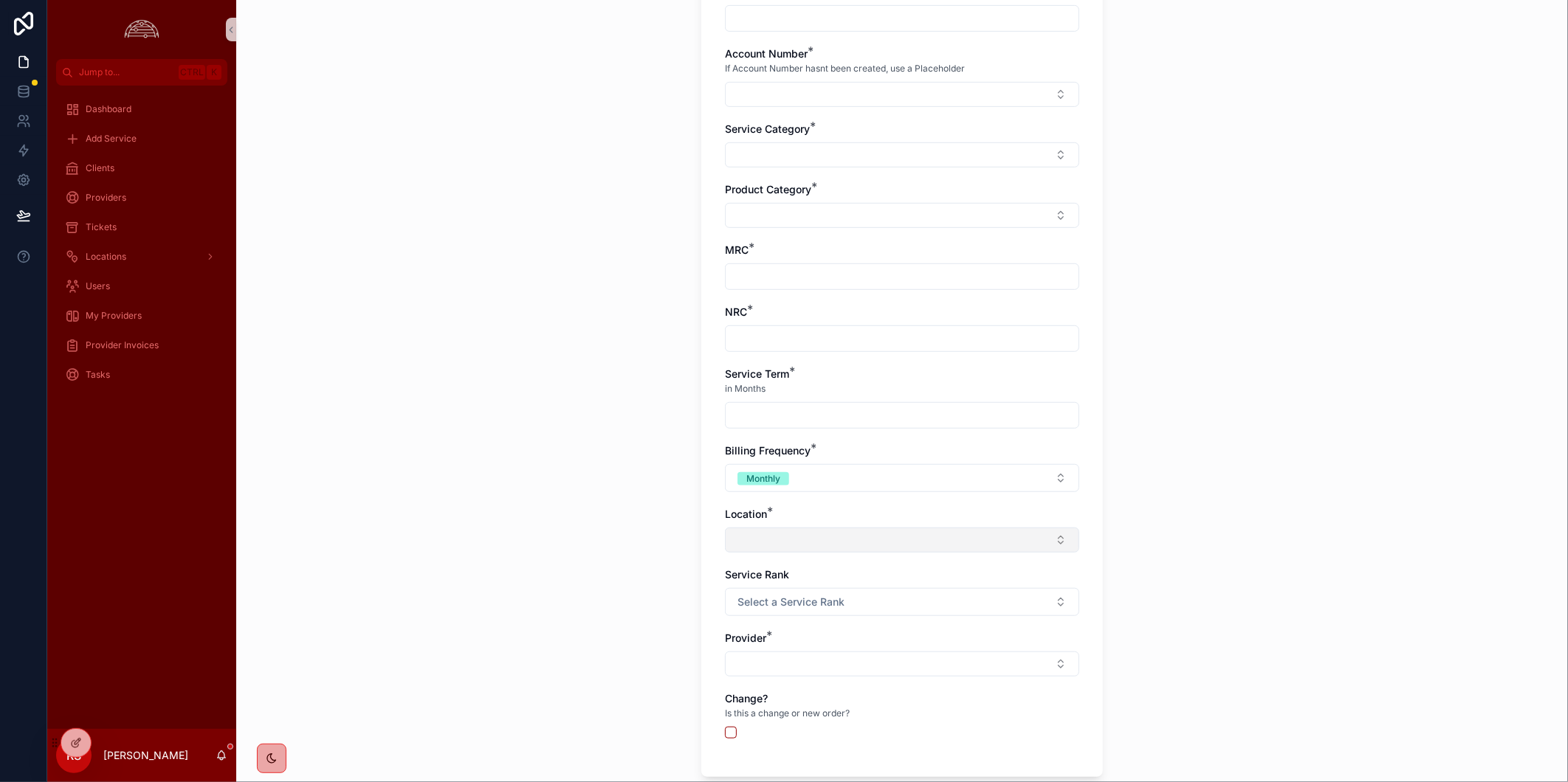
click at [890, 539] on button "Select Button" at bounding box center [902, 540] width 355 height 25
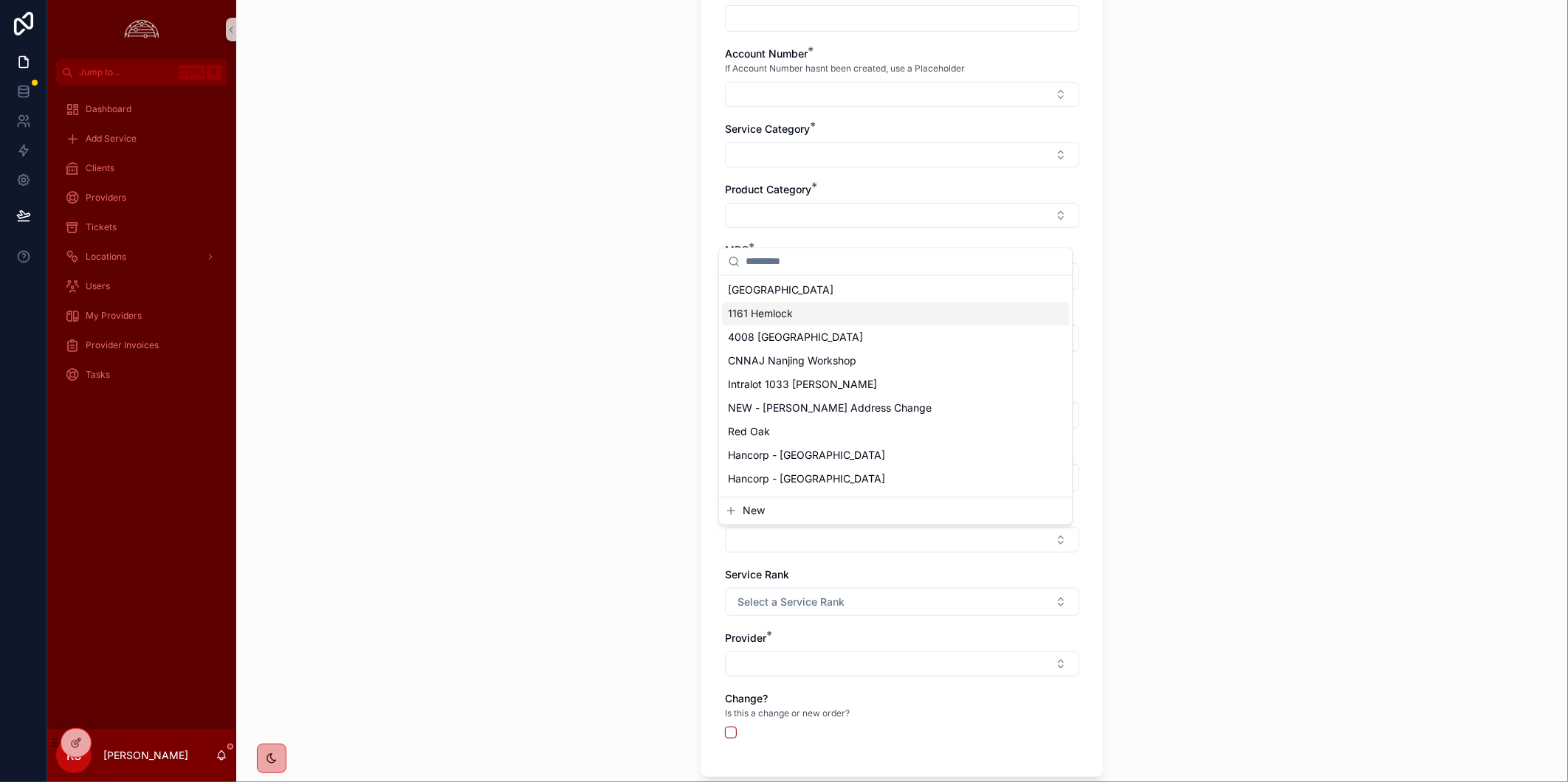
click at [844, 313] on div "1161 Hemlock" at bounding box center [895, 315] width 347 height 23
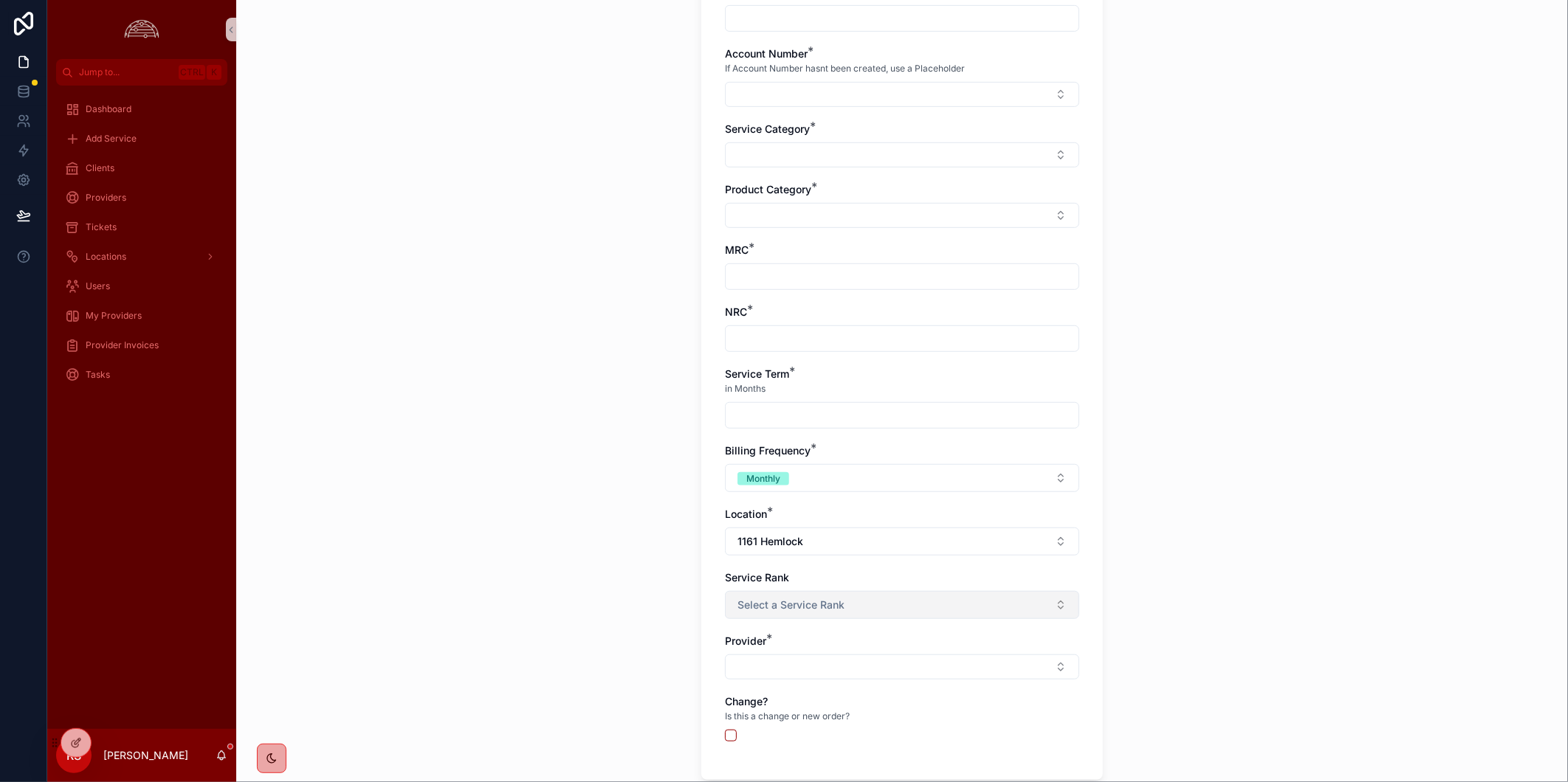
click at [920, 600] on button "Select a Service Rank" at bounding box center [902, 604] width 355 height 28
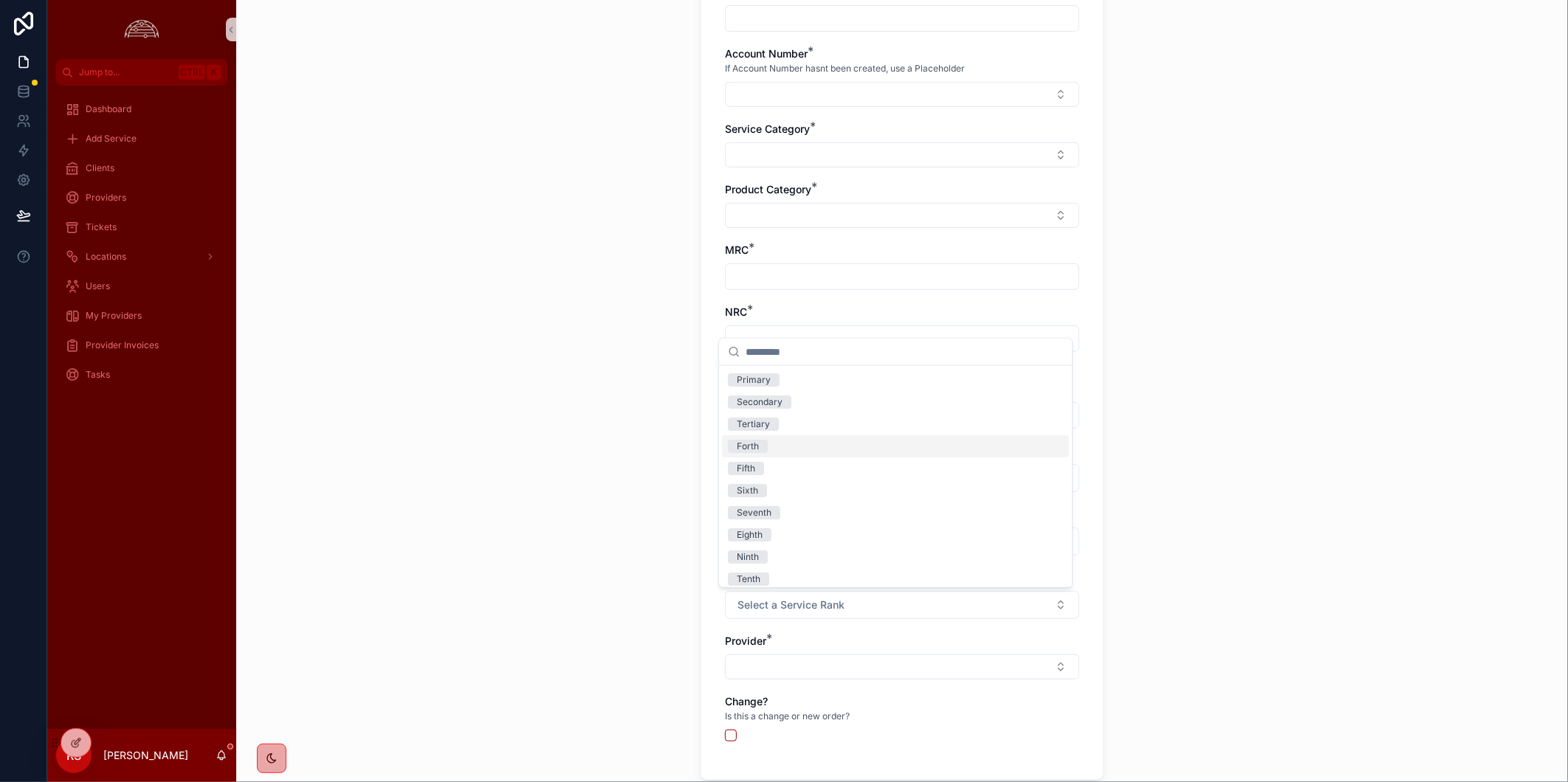
click at [1130, 463] on div "New Service Main Service Details Client * FlightSafety Service ID * If Service …" at bounding box center [902, 391] width 1332 height 782
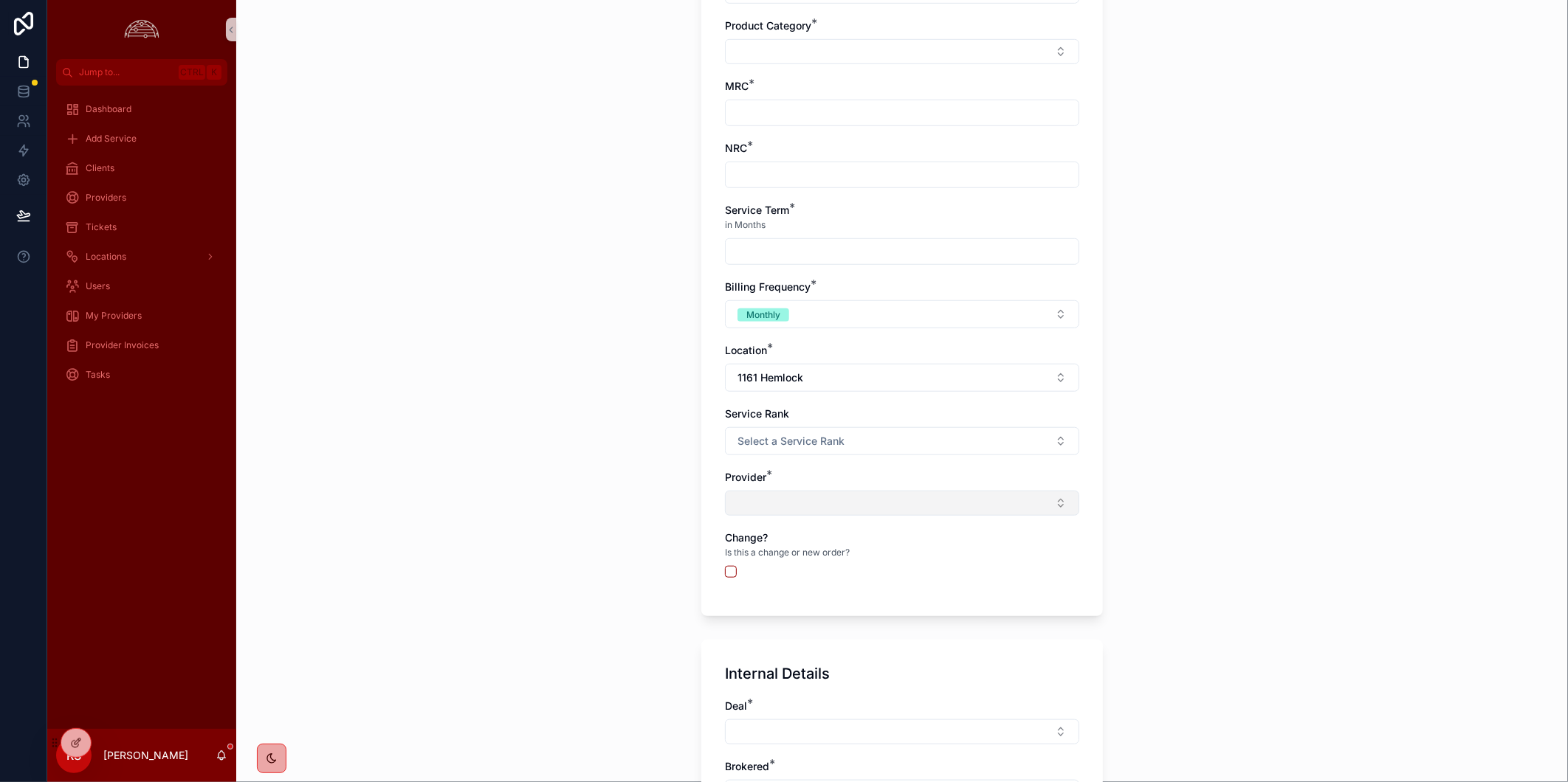
click at [873, 494] on button "Select Button" at bounding box center [902, 503] width 355 height 25
type input "*******"
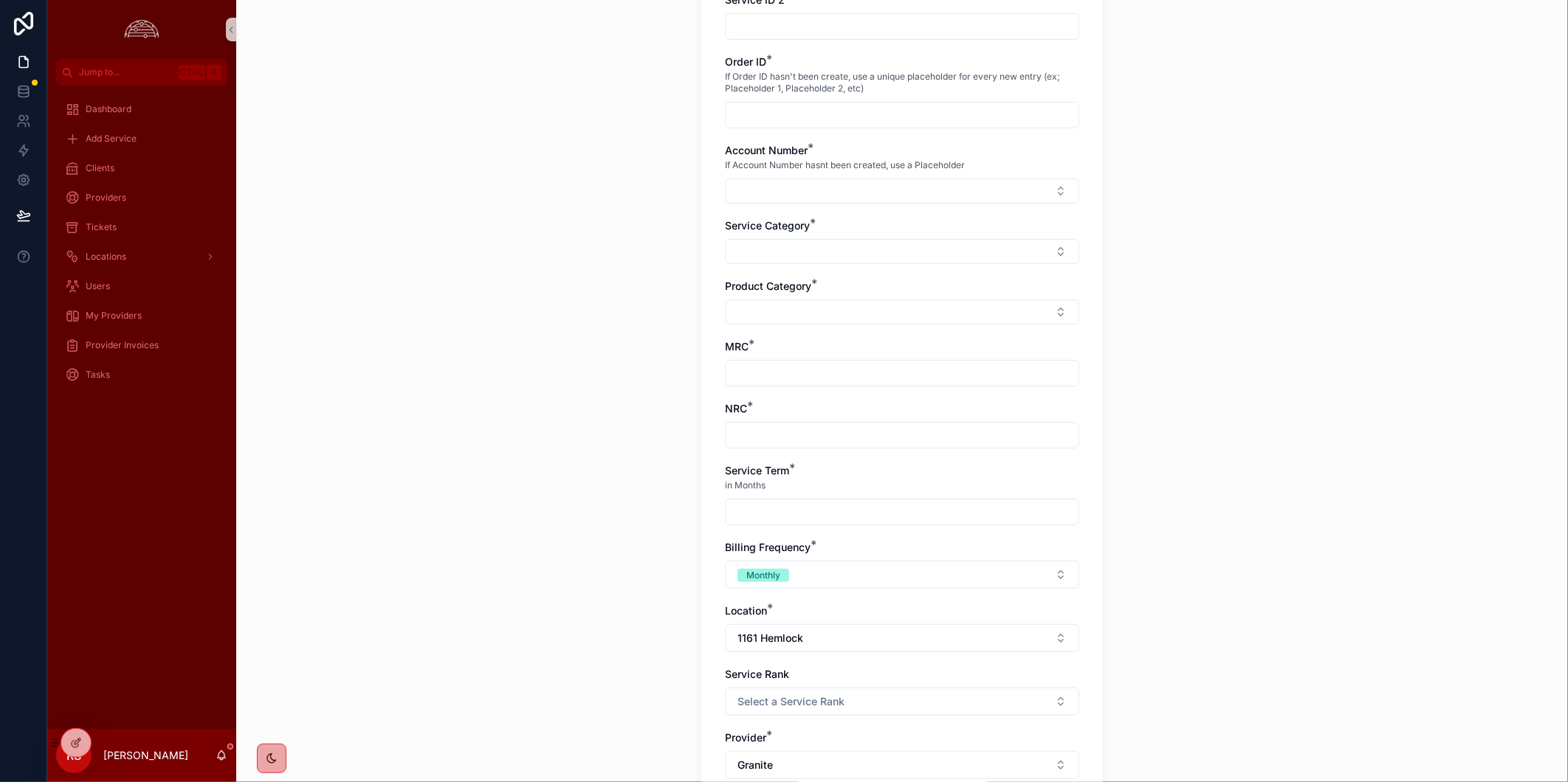
scroll to position [0, 0]
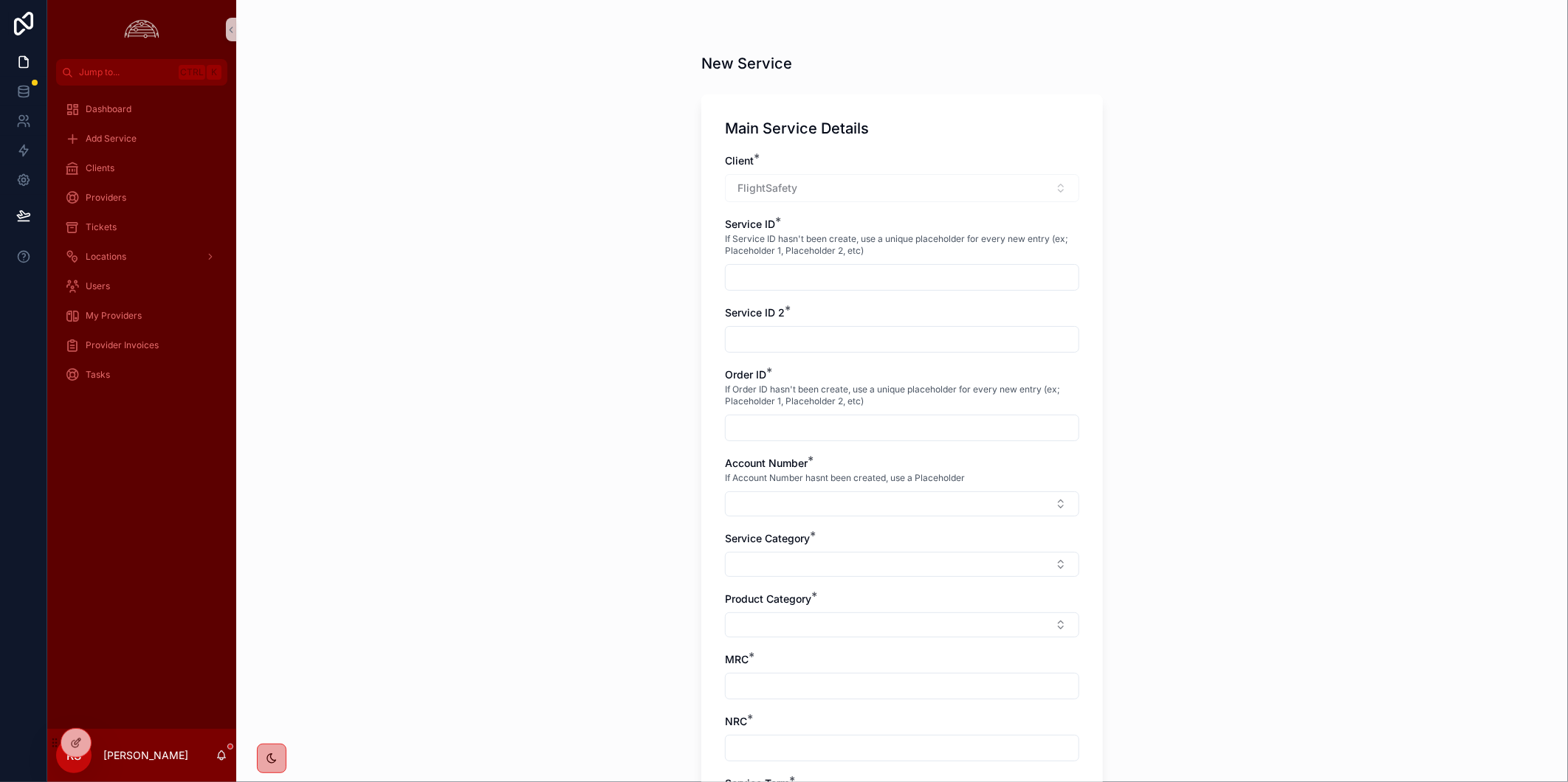
click at [904, 282] on input "scrollable content" at bounding box center [901, 277] width 353 height 21
click at [874, 282] on input "scrollable content" at bounding box center [901, 277] width 353 height 21
paste input "**********"
click at [802, 276] on input "**********" at bounding box center [901, 277] width 353 height 21
type input "**********"
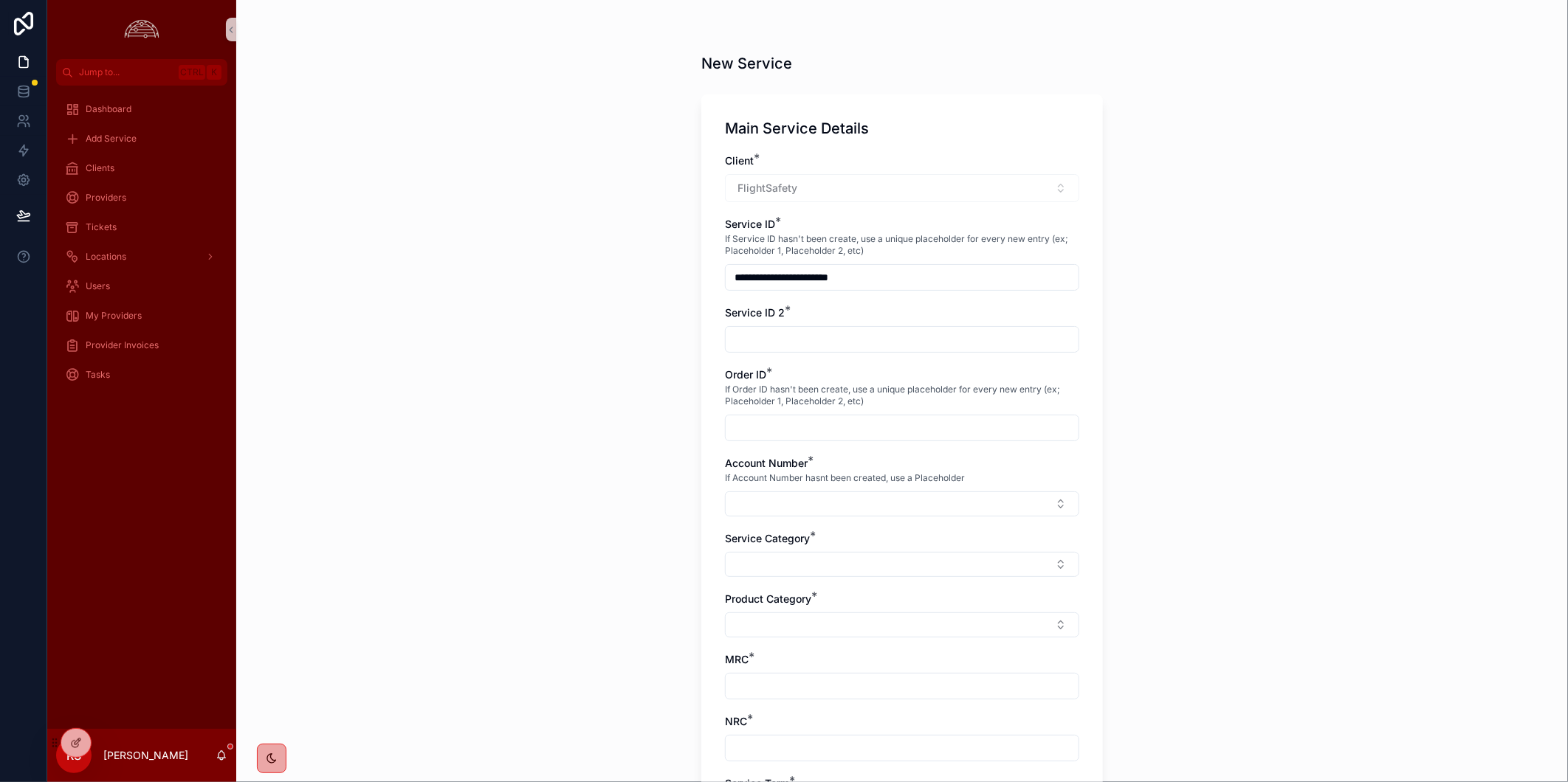
click at [897, 349] on input "scrollable content" at bounding box center [901, 339] width 353 height 21
click at [901, 271] on input "**********" at bounding box center [901, 277] width 353 height 21
click at [918, 337] on input "scrollable content" at bounding box center [901, 339] width 353 height 21
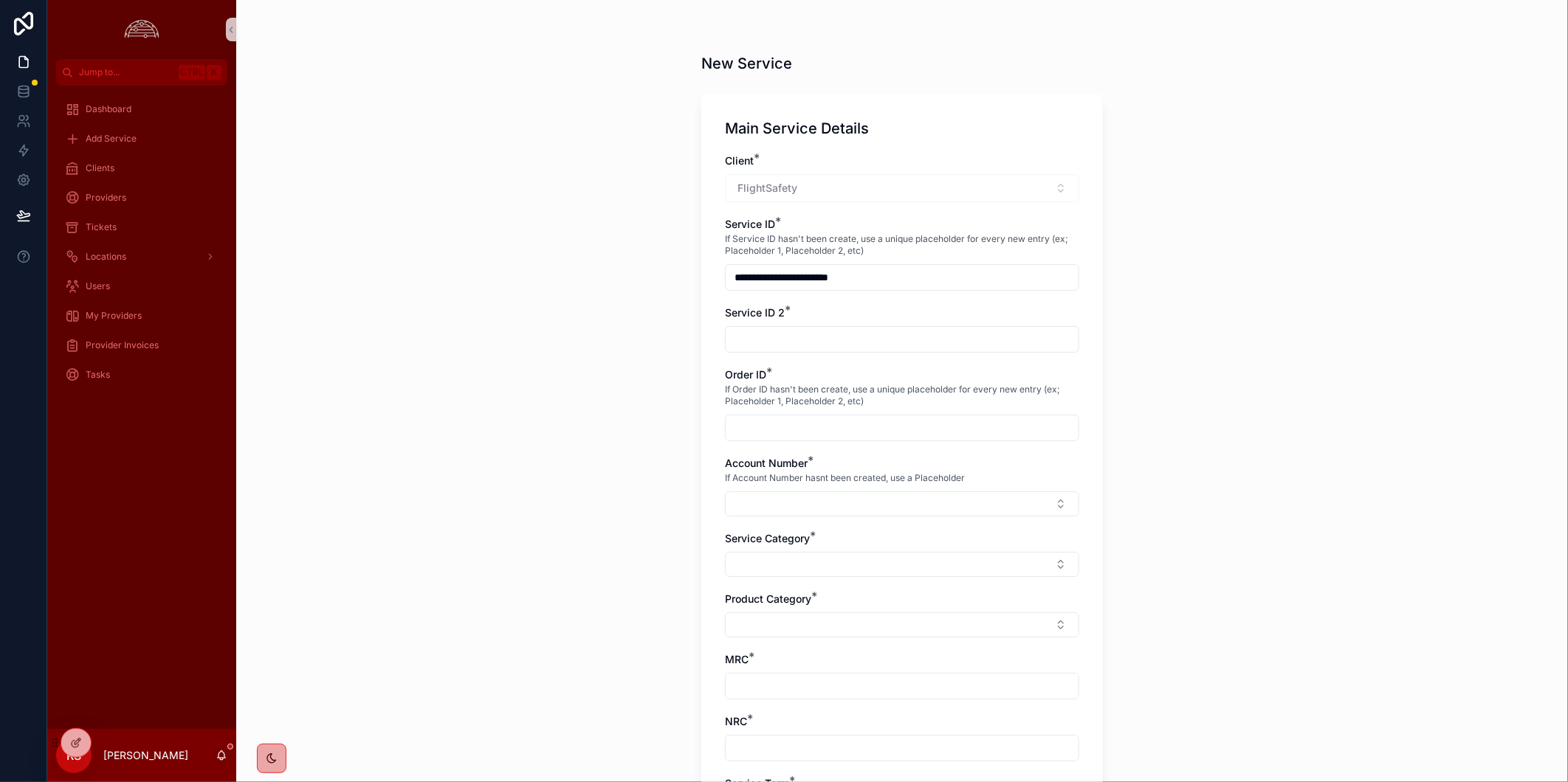
paste input "**********"
type input "**********"
click at [1381, 425] on div "**********" at bounding box center [902, 391] width 1332 height 782
click at [853, 434] on input "scrollable content" at bounding box center [901, 428] width 353 height 21
type input "**********"
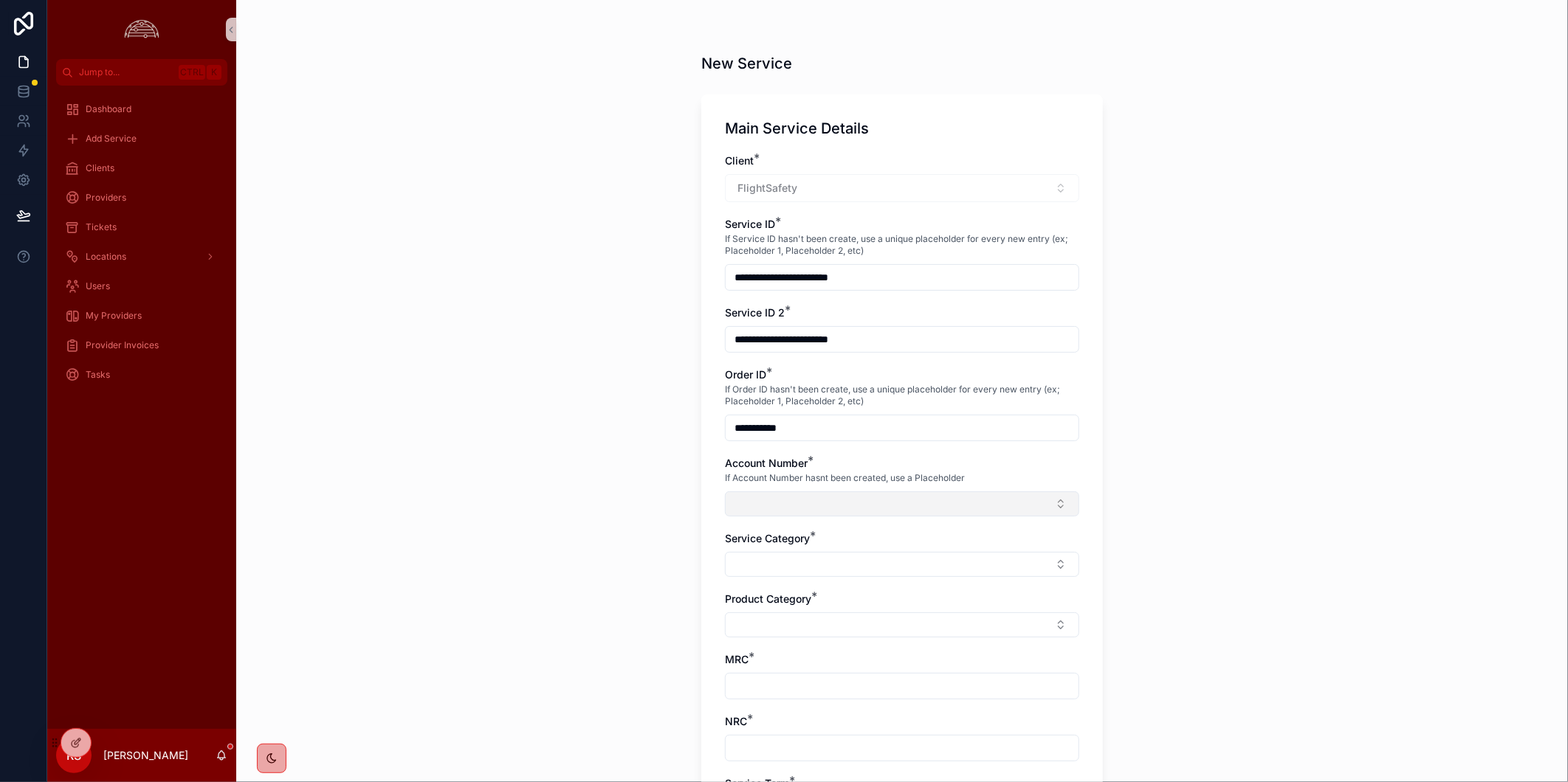
click at [1059, 503] on button "Select Button" at bounding box center [902, 504] width 355 height 25
type input "**********"
click at [957, 557] on div "FlightSafety Placeholder Granite" at bounding box center [895, 562] width 347 height 23
click at [1389, 561] on div "**********" at bounding box center [902, 391] width 1332 height 782
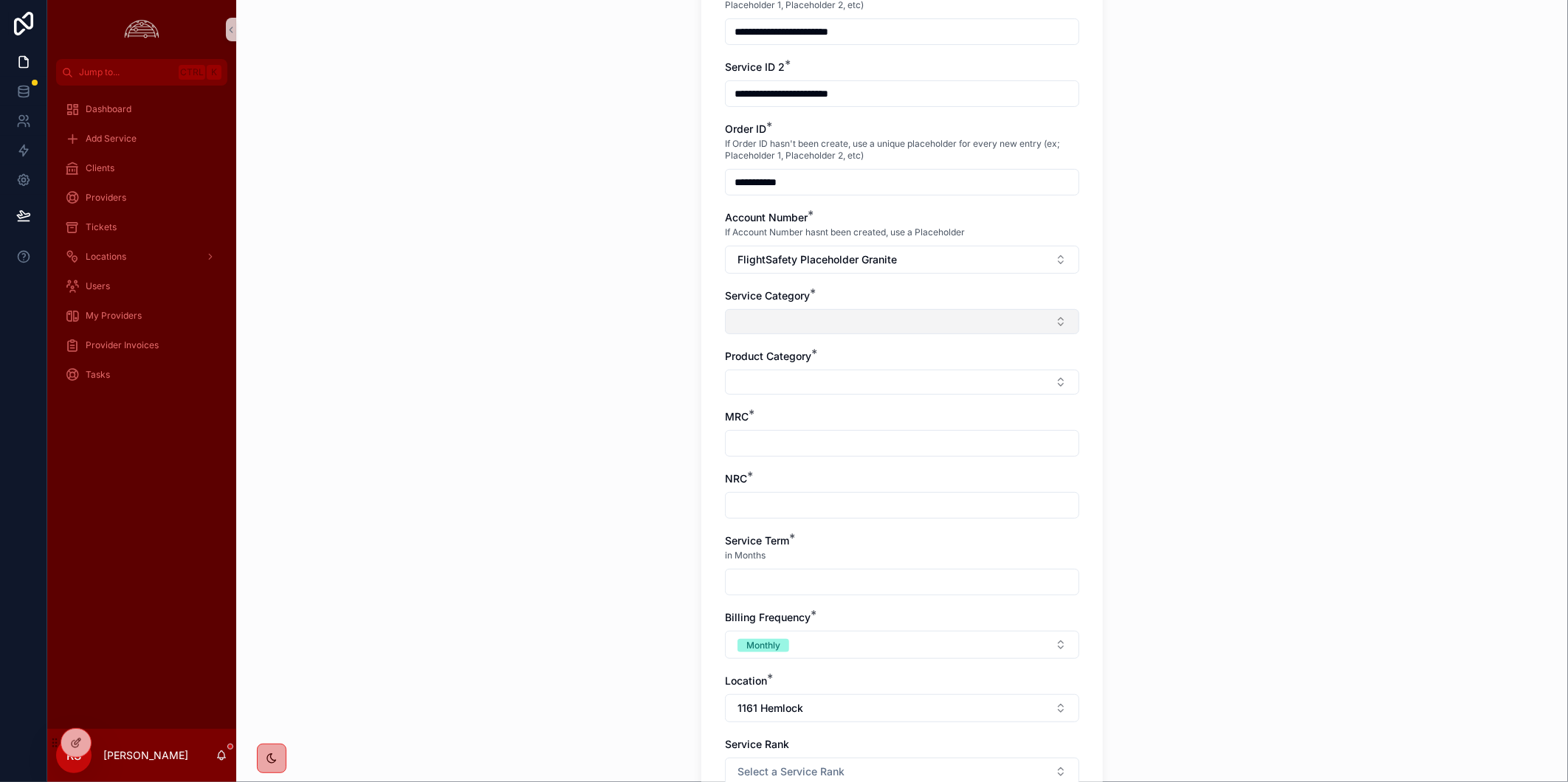
click at [934, 329] on button "Select Button" at bounding box center [902, 322] width 355 height 25
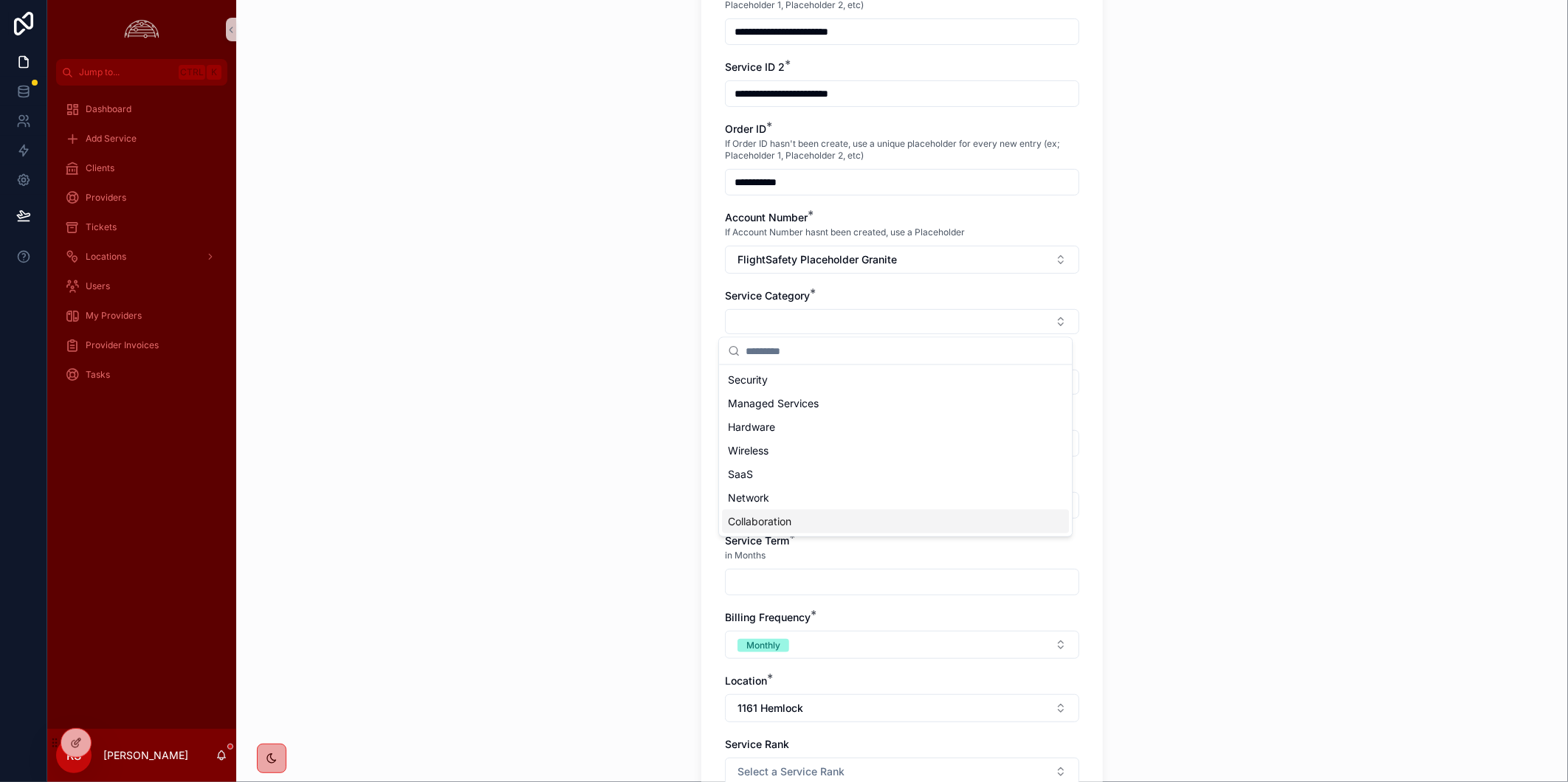
click at [925, 515] on div "Collaboration" at bounding box center [895, 521] width 347 height 23
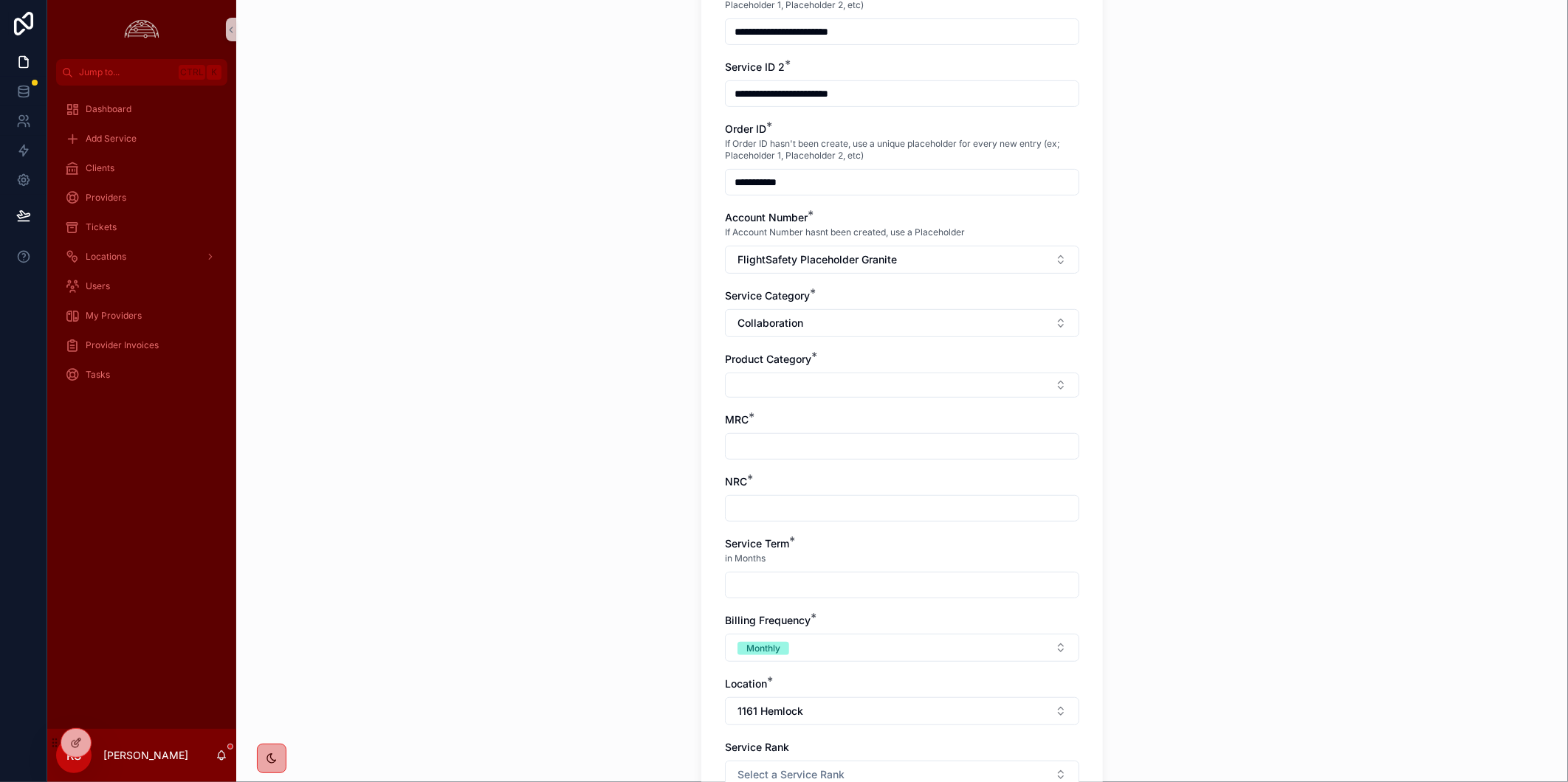
click at [931, 407] on div "**********" at bounding box center [902, 419] width 355 height 1022
click at [931, 389] on button "Select Button" at bounding box center [902, 385] width 355 height 25
click at [911, 492] on div "UCaaS" at bounding box center [895, 491] width 347 height 23
click at [916, 454] on input "scrollable content" at bounding box center [901, 449] width 353 height 21
type input "*****"
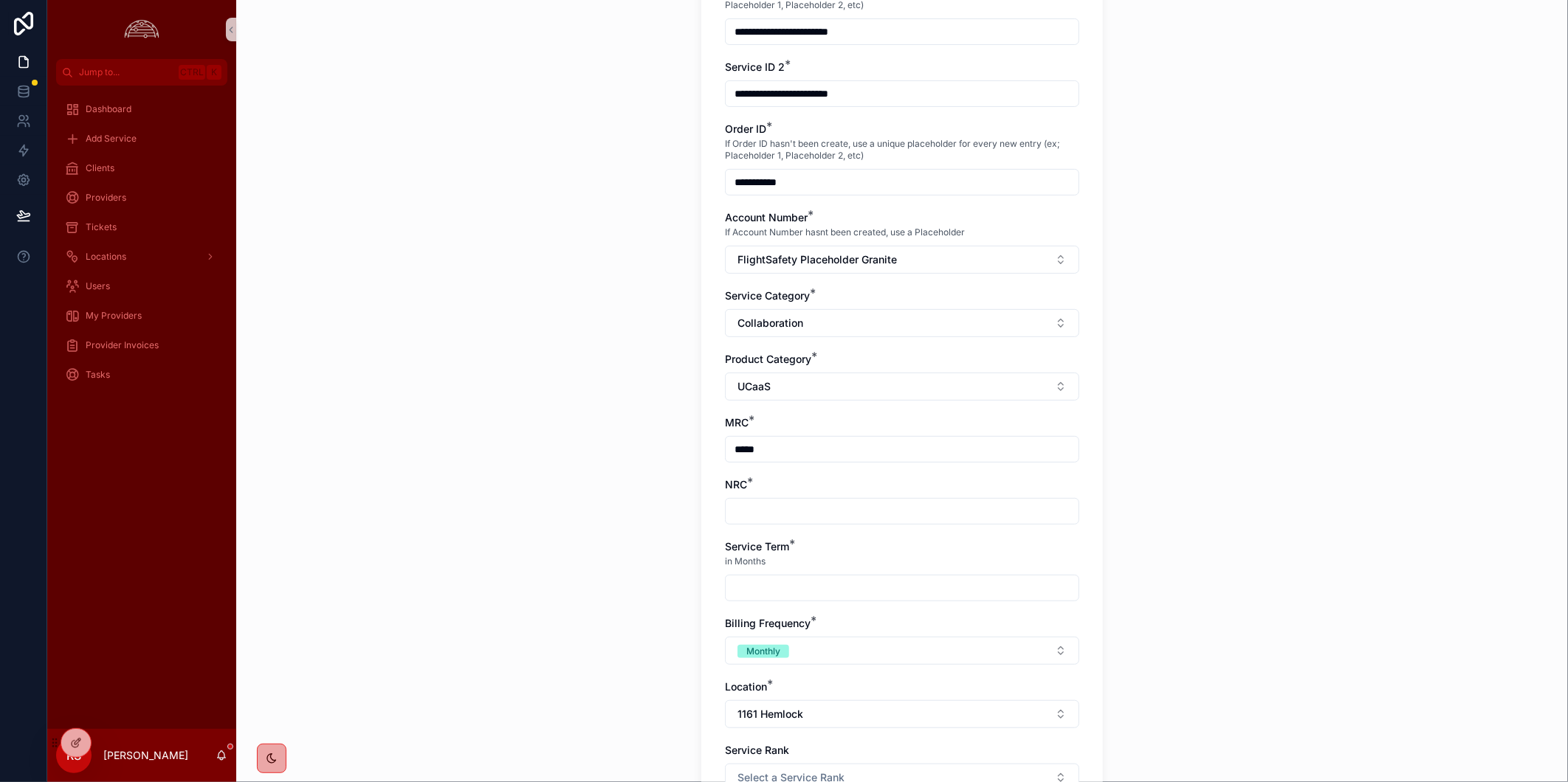
click at [928, 503] on input "scrollable content" at bounding box center [901, 511] width 353 height 21
type input "*****"
click at [911, 589] on input "scrollable content" at bounding box center [901, 588] width 353 height 21
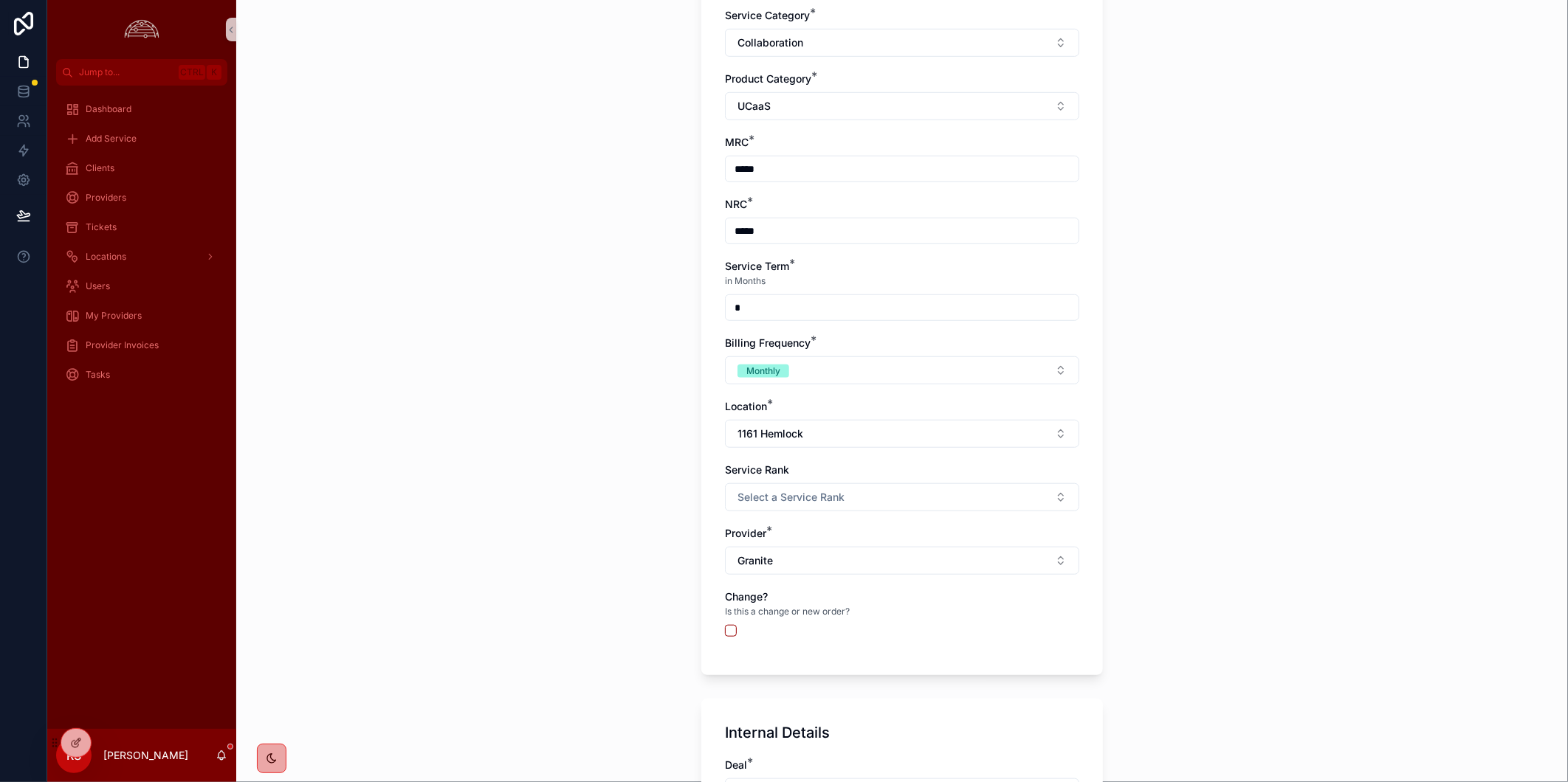
scroll to position [574, 0]
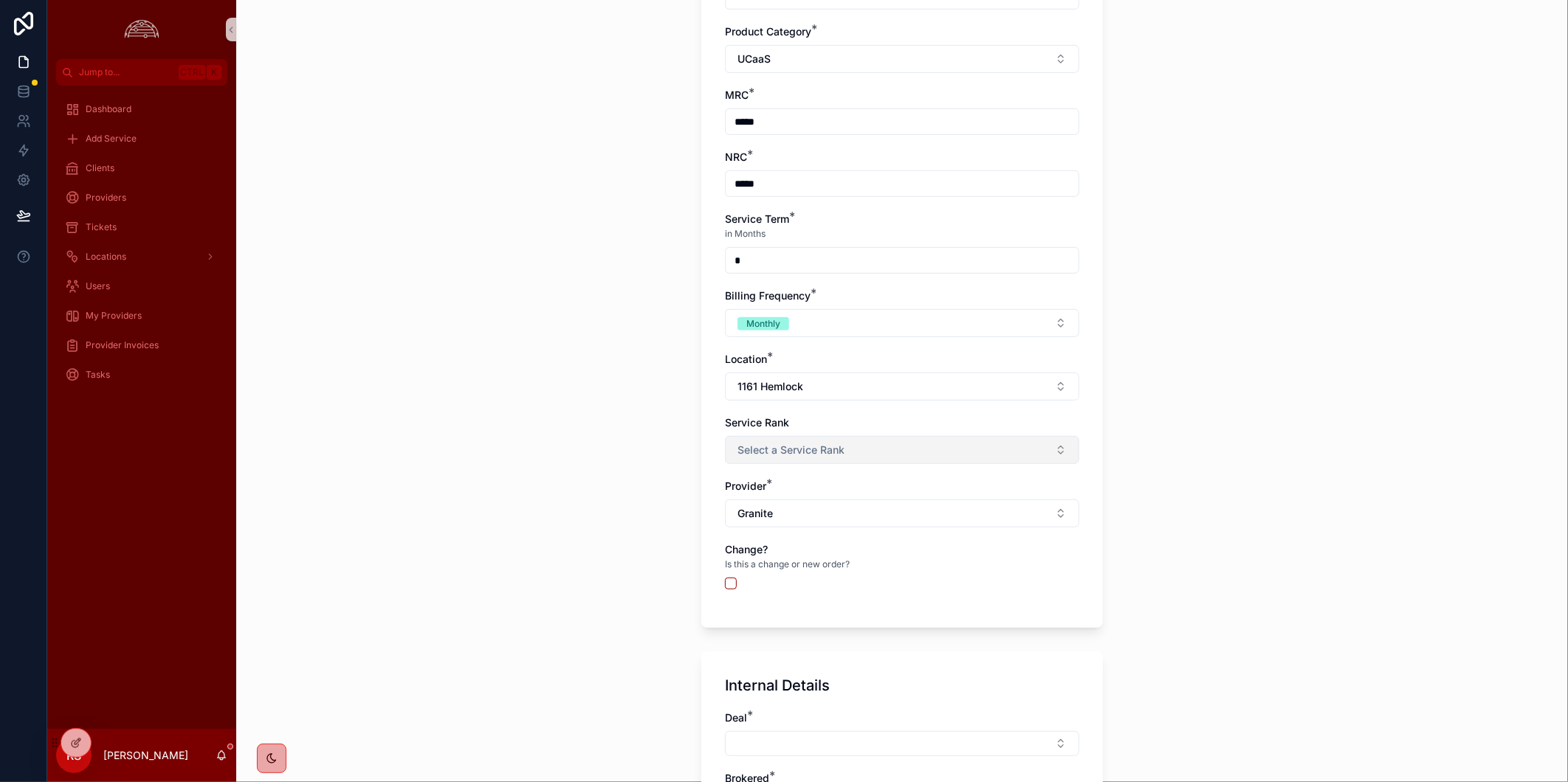
type input "*"
click at [983, 451] on button "Select a Service Rank" at bounding box center [902, 450] width 355 height 28
click at [1496, 530] on div "**********" at bounding box center [902, 391] width 1332 height 782
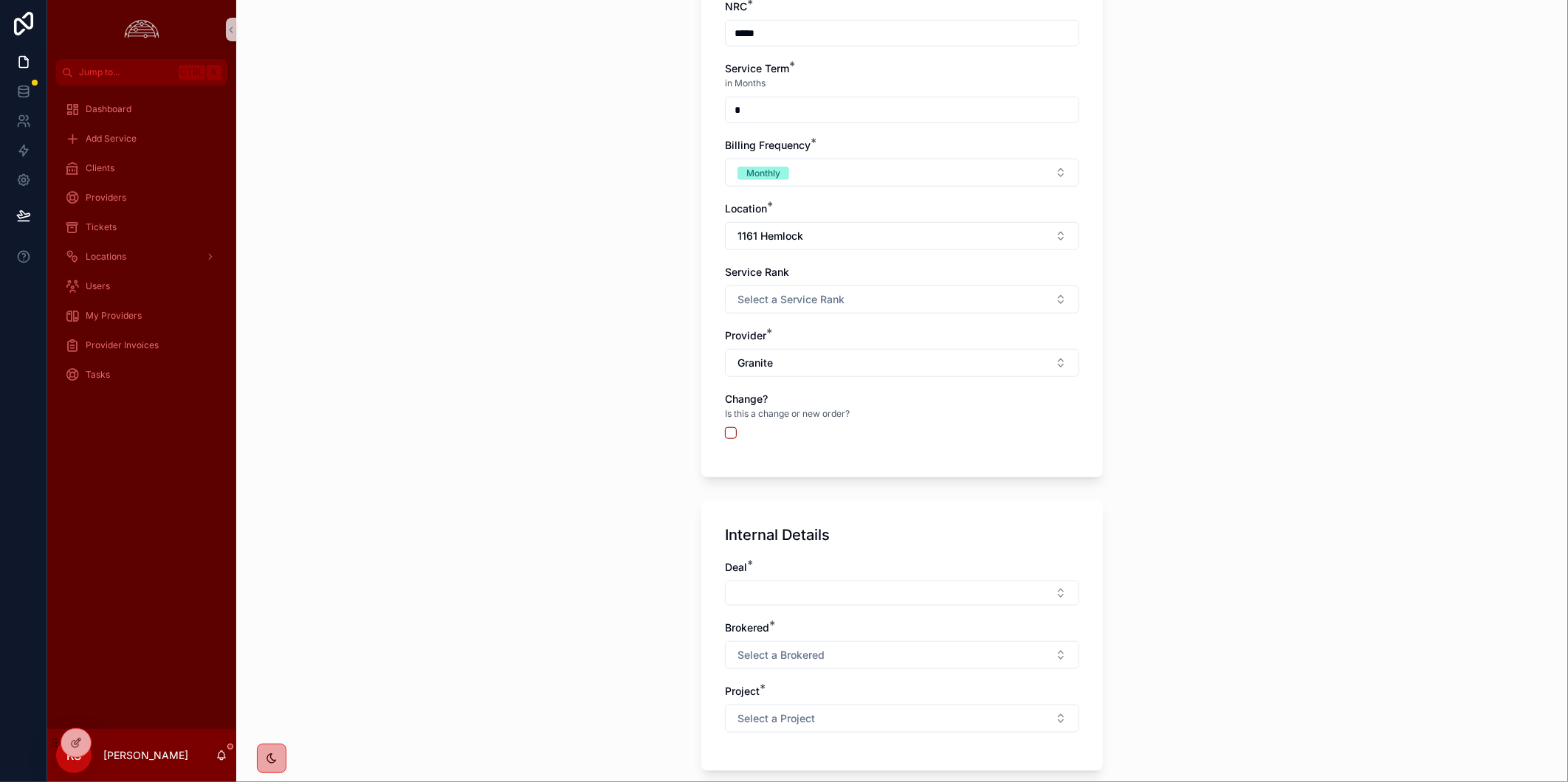
scroll to position [860, 0]
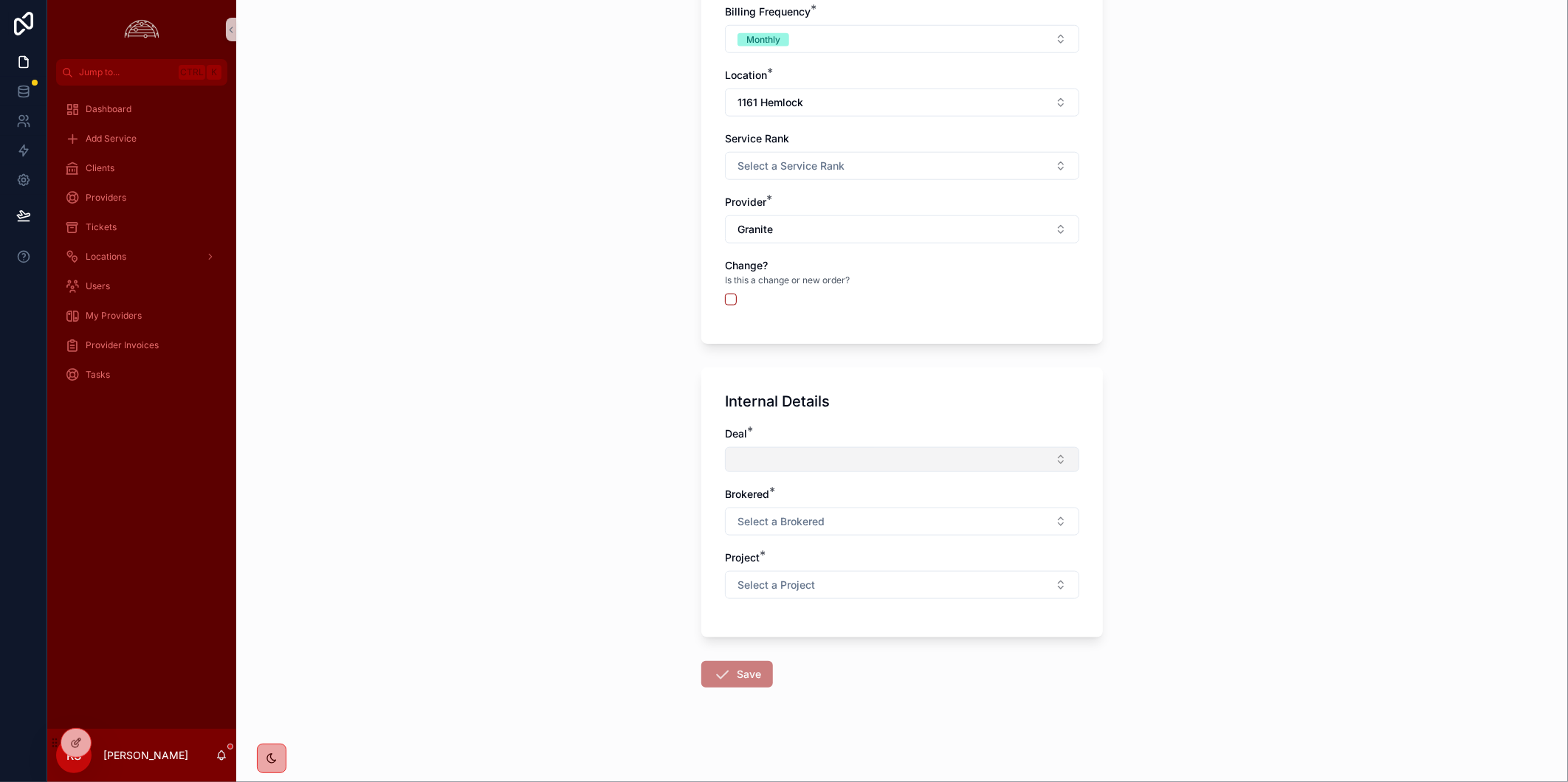
click at [944, 449] on button "Select Button" at bounding box center [902, 460] width 355 height 25
type input "*******"
click at [1000, 522] on div "FlightSafety Granite POTS" at bounding box center [895, 518] width 347 height 23
click at [1211, 566] on div "**********" at bounding box center [902, 391] width 1332 height 782
click at [918, 532] on button "Select a Brokered" at bounding box center [902, 523] width 355 height 28
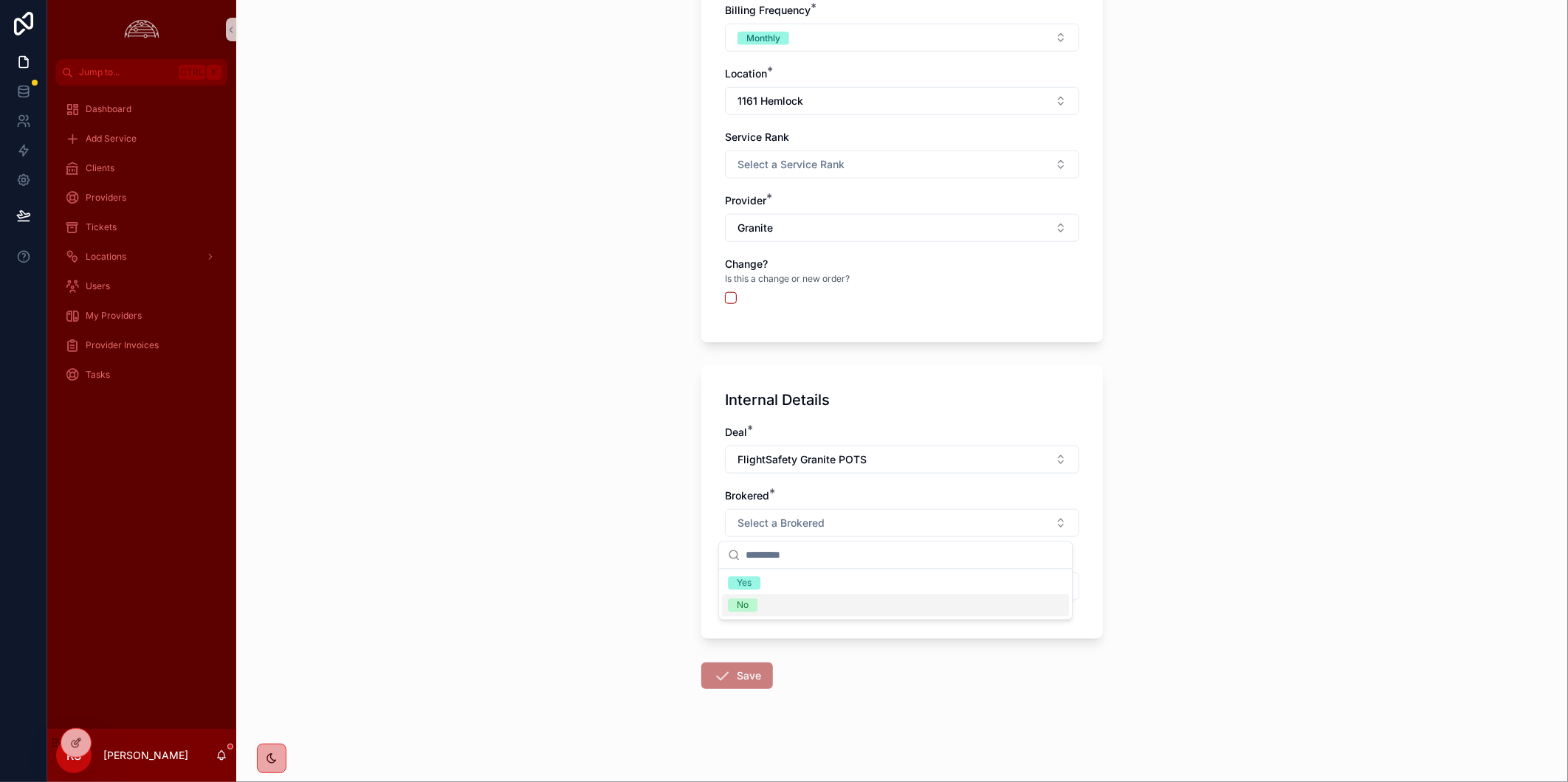
click at [880, 603] on div "No" at bounding box center [895, 605] width 347 height 23
click at [1076, 600] on div "Internal Details Deal * FlightSafety Granite POTS Brokered * No Project * Selec…" at bounding box center [901, 502] width 401 height 273
click at [1058, 591] on button "Select a Project" at bounding box center [902, 586] width 355 height 28
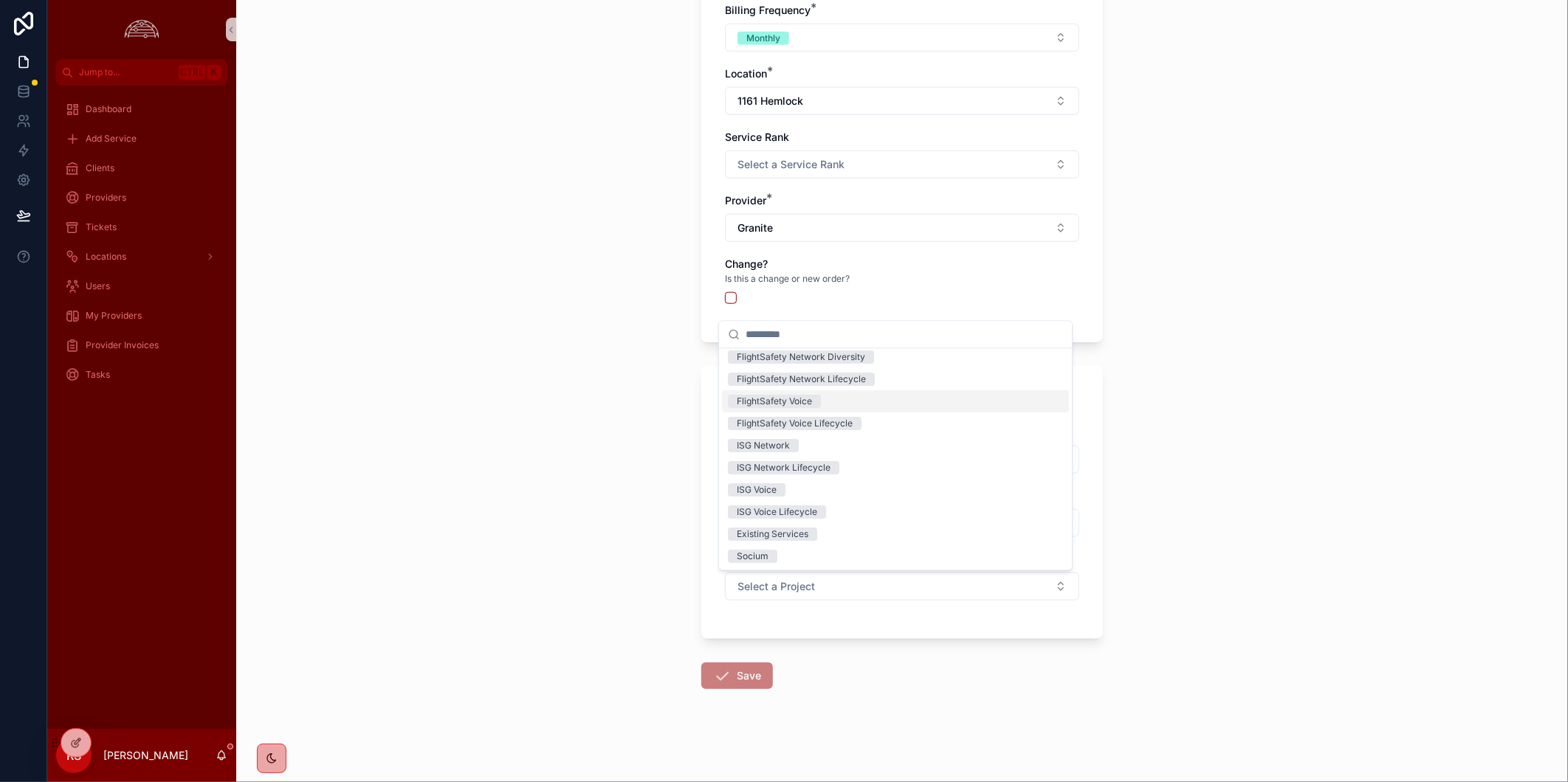
scroll to position [0, 0]
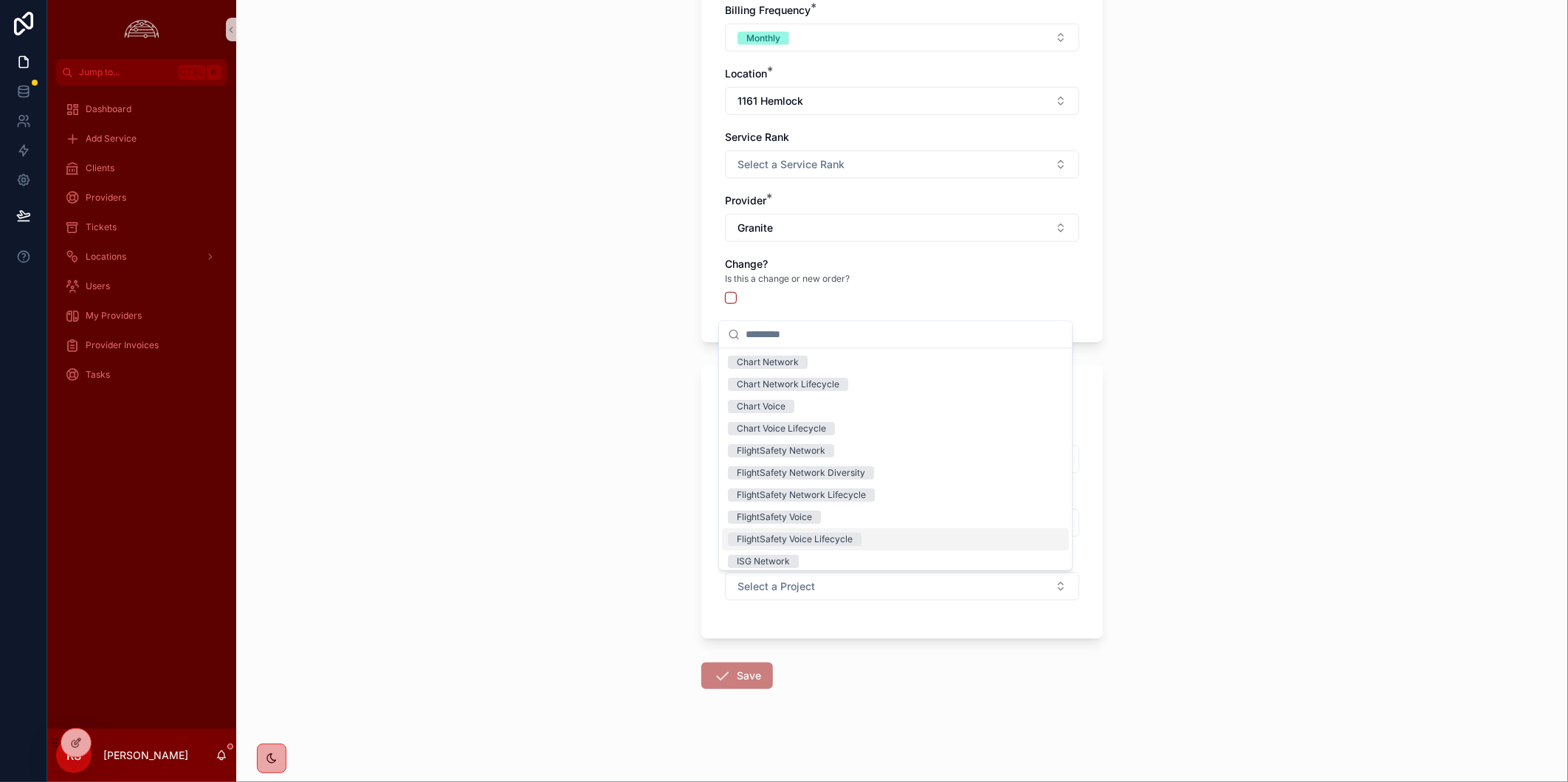
click at [1115, 607] on div "**********" at bounding box center [902, 391] width 1332 height 782
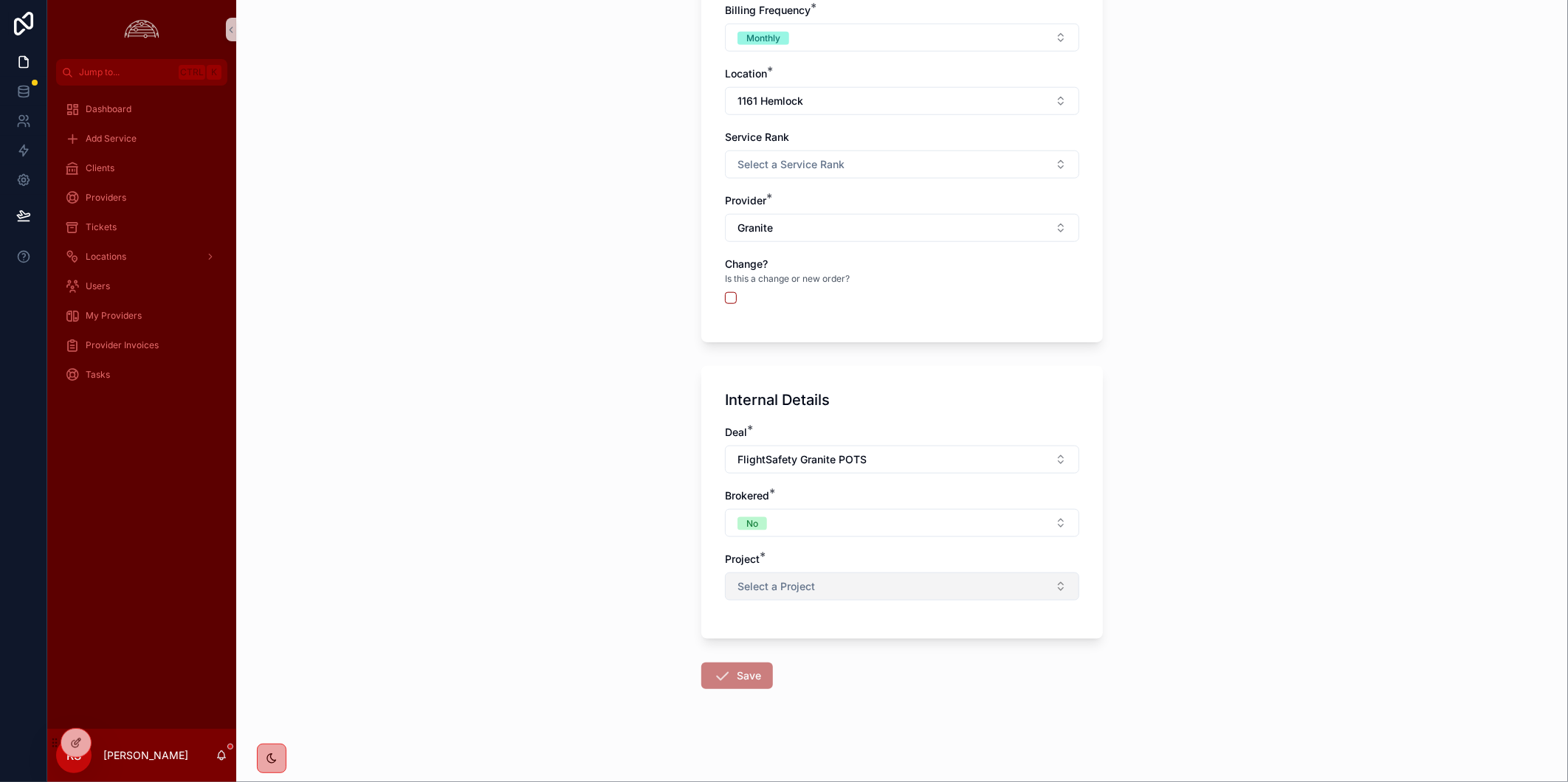
click at [803, 585] on span "Select a Project" at bounding box center [777, 586] width 78 height 14
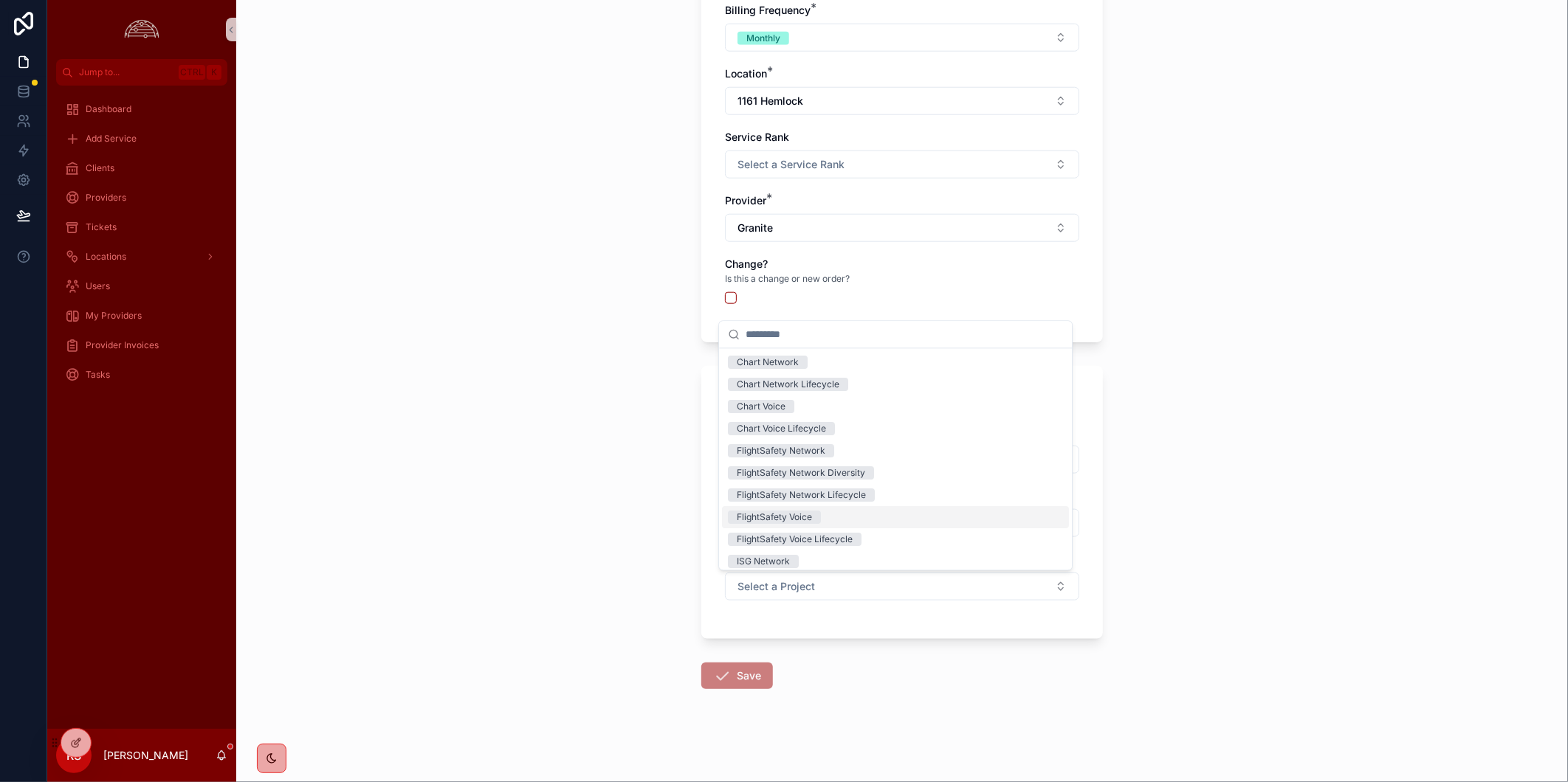
click at [961, 521] on div "FlightSafety Voice" at bounding box center [895, 517] width 347 height 23
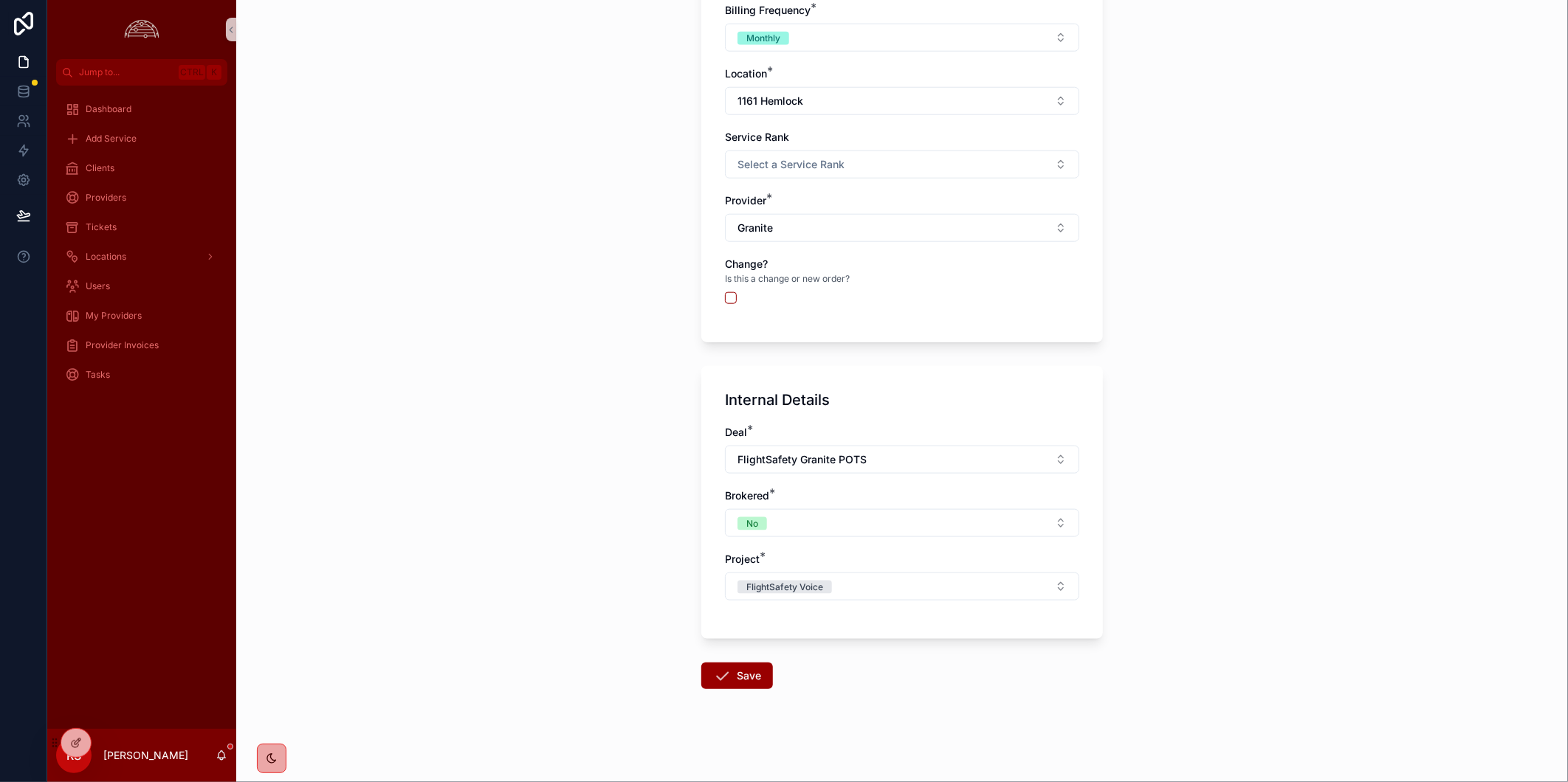
drag, startPoint x: 789, startPoint y: 673, endPoint x: 768, endPoint y: 661, distance: 24.2
click at [788, 670] on form "**********" at bounding box center [901, 5] width 401 height 1558
click at [749, 677] on button "Save" at bounding box center [736, 676] width 71 height 26
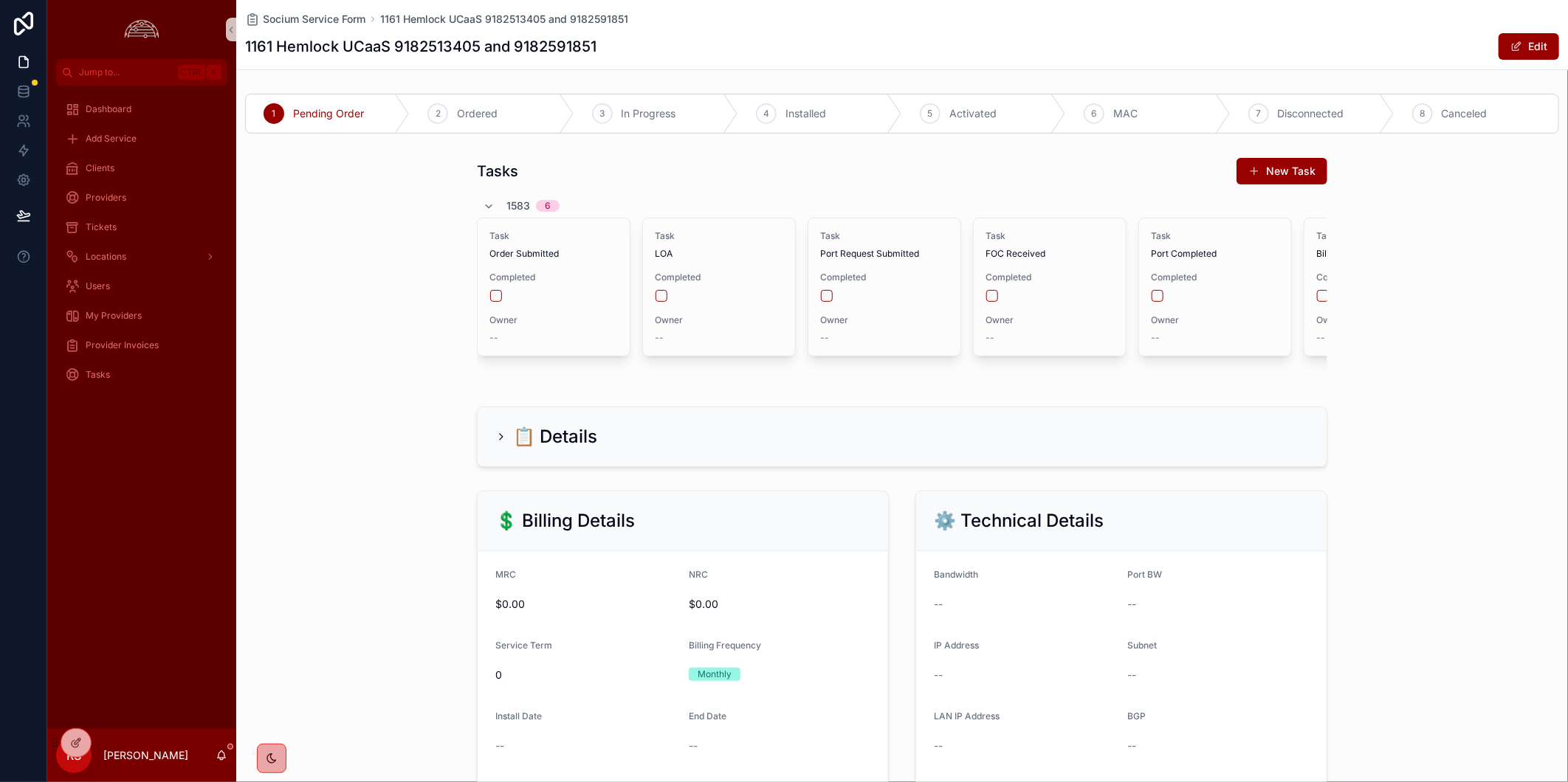
click at [1221, 8] on div "Socium Service Form 1161 Hemlock UCaaS 9182513405 and 9182591851 1161 Hemlock U…" at bounding box center [902, 34] width 1314 height 69
click at [115, 161] on div "Clients" at bounding box center [142, 168] width 153 height 23
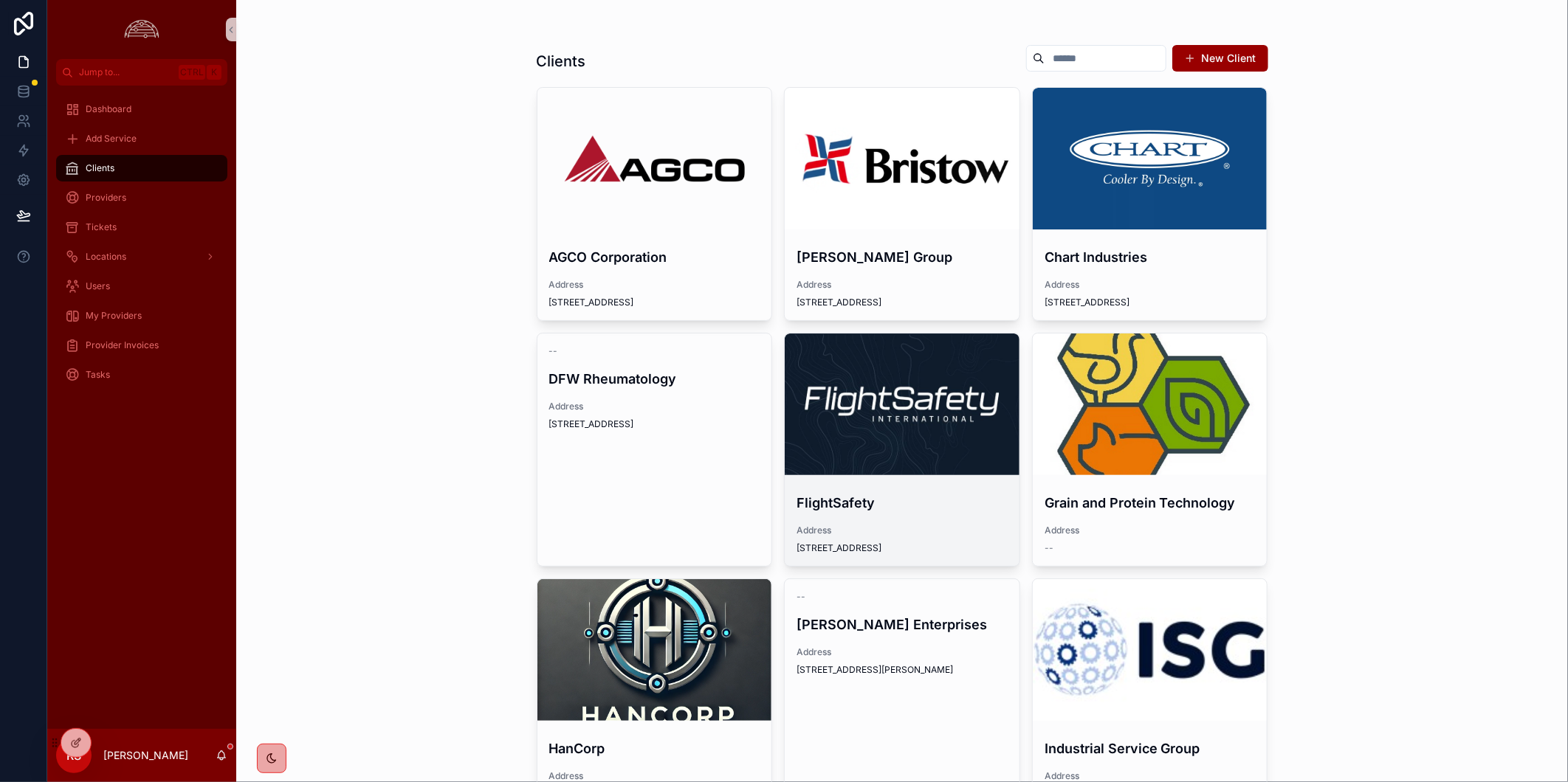
click at [897, 419] on div "scrollable content" at bounding box center [902, 404] width 235 height 142
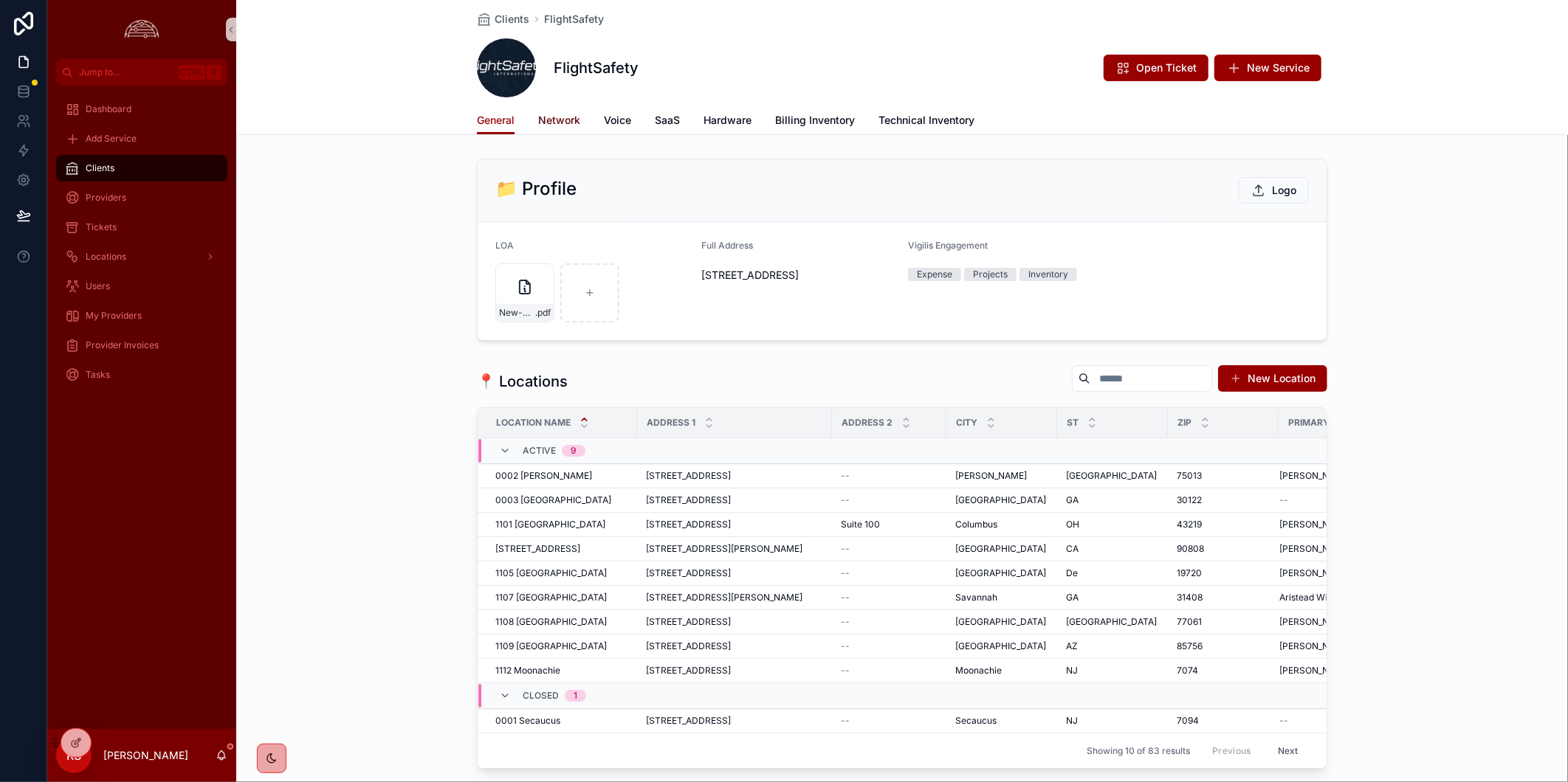
click at [555, 122] on span "Network" at bounding box center [559, 120] width 42 height 14
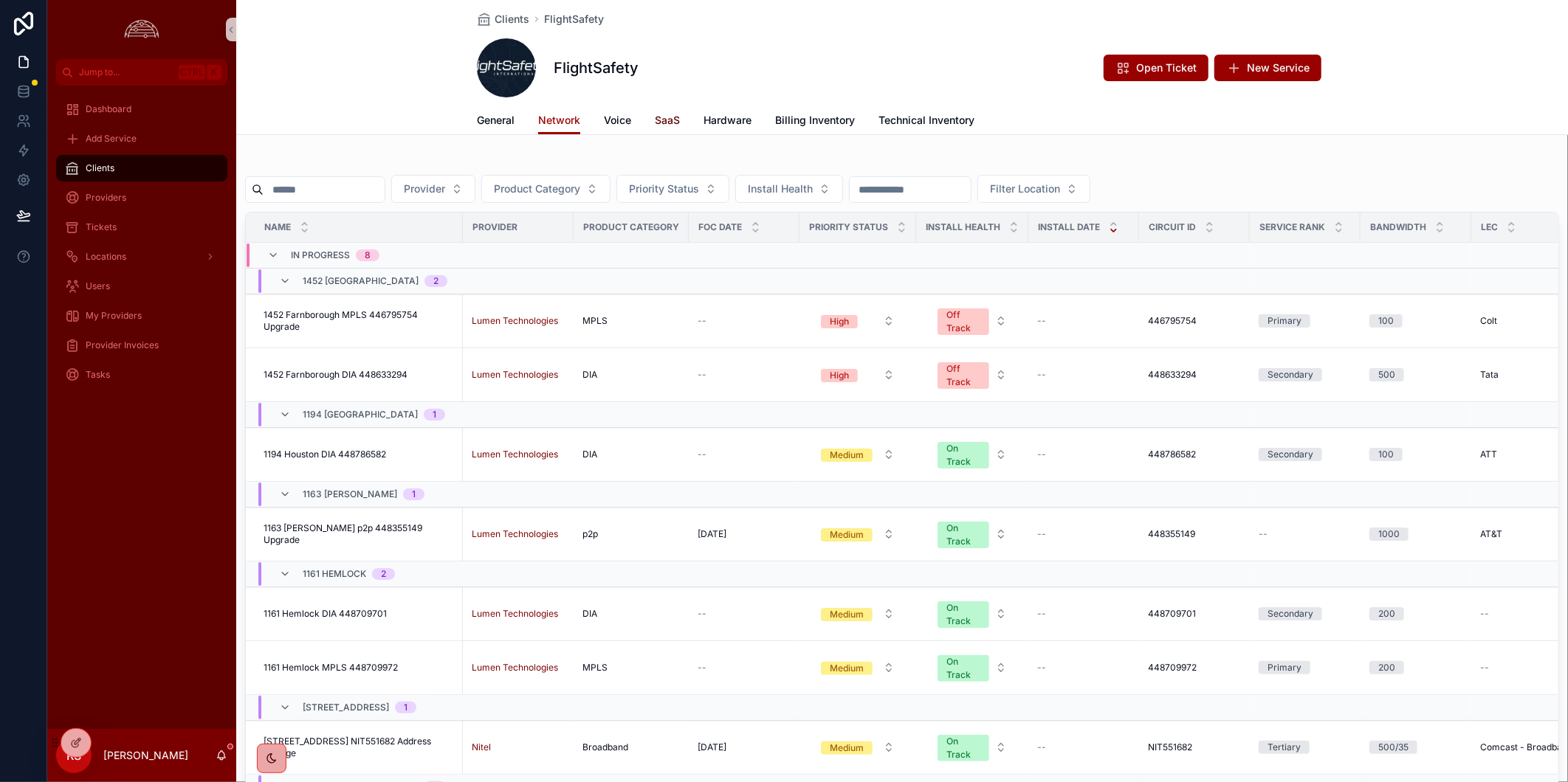
click at [662, 121] on span "SaaS" at bounding box center [668, 120] width 25 height 14
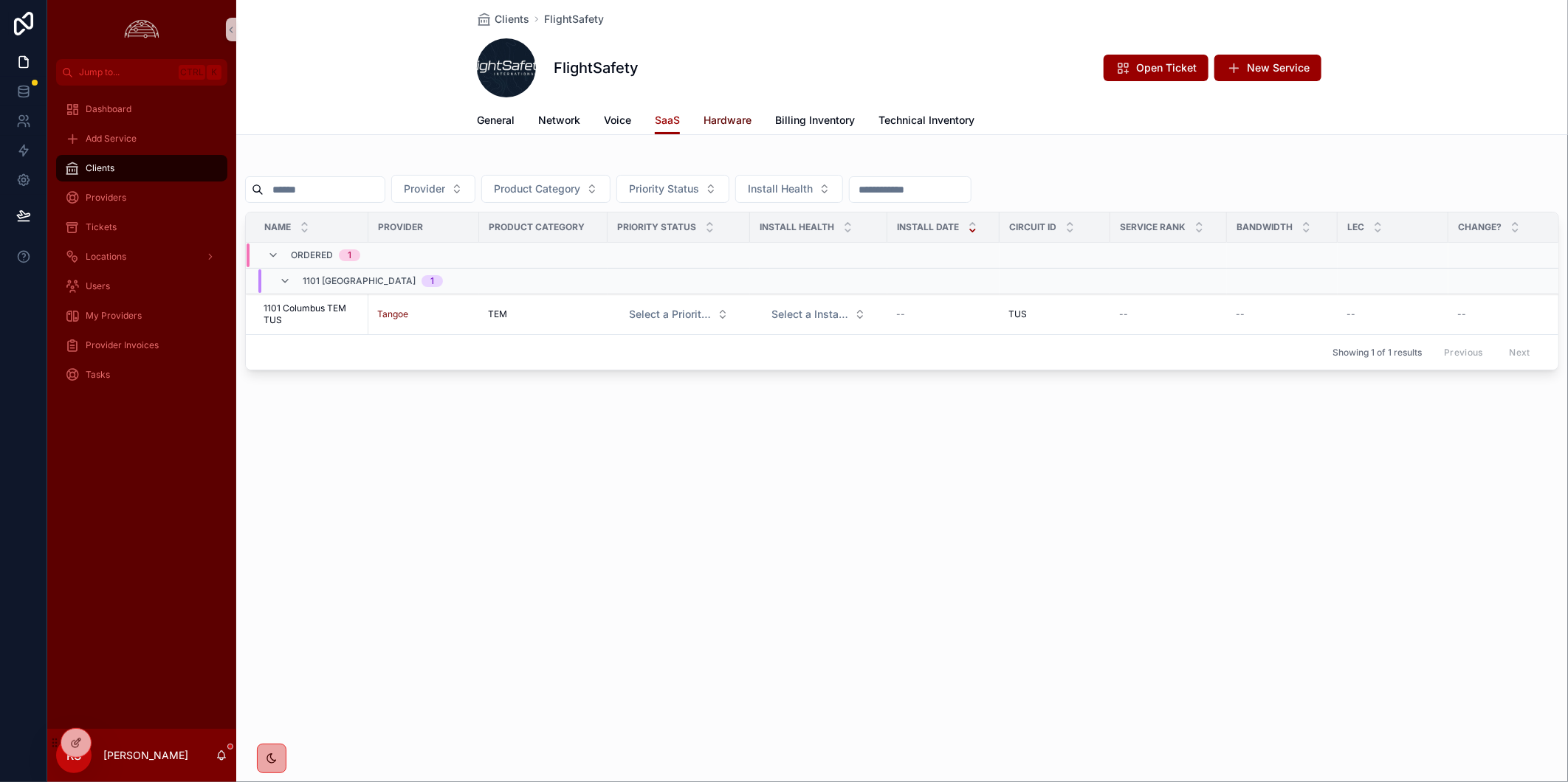
click at [735, 115] on span "Hardware" at bounding box center [727, 120] width 48 height 14
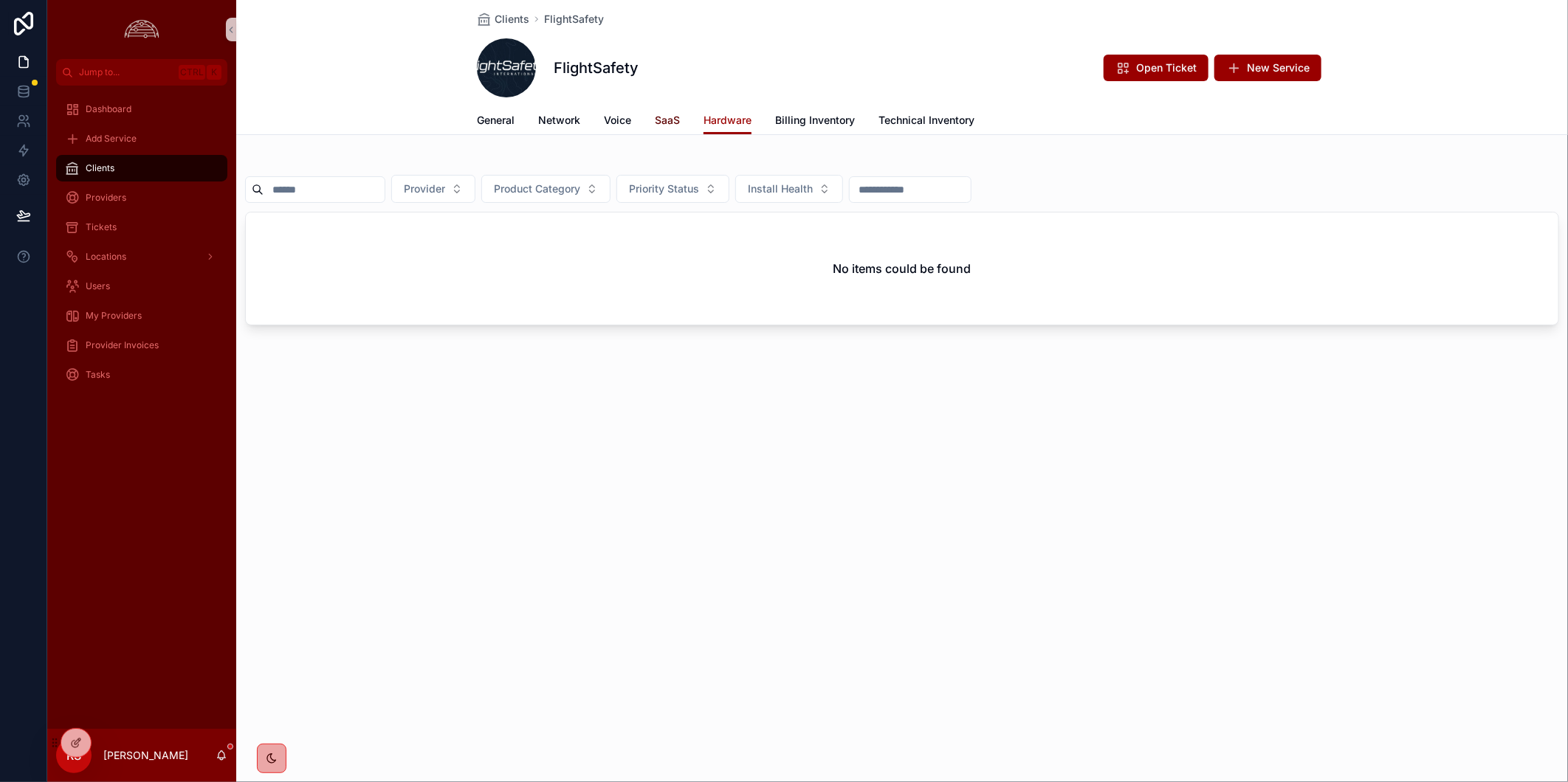
click at [662, 107] on link "SaaS" at bounding box center [668, 122] width 25 height 30
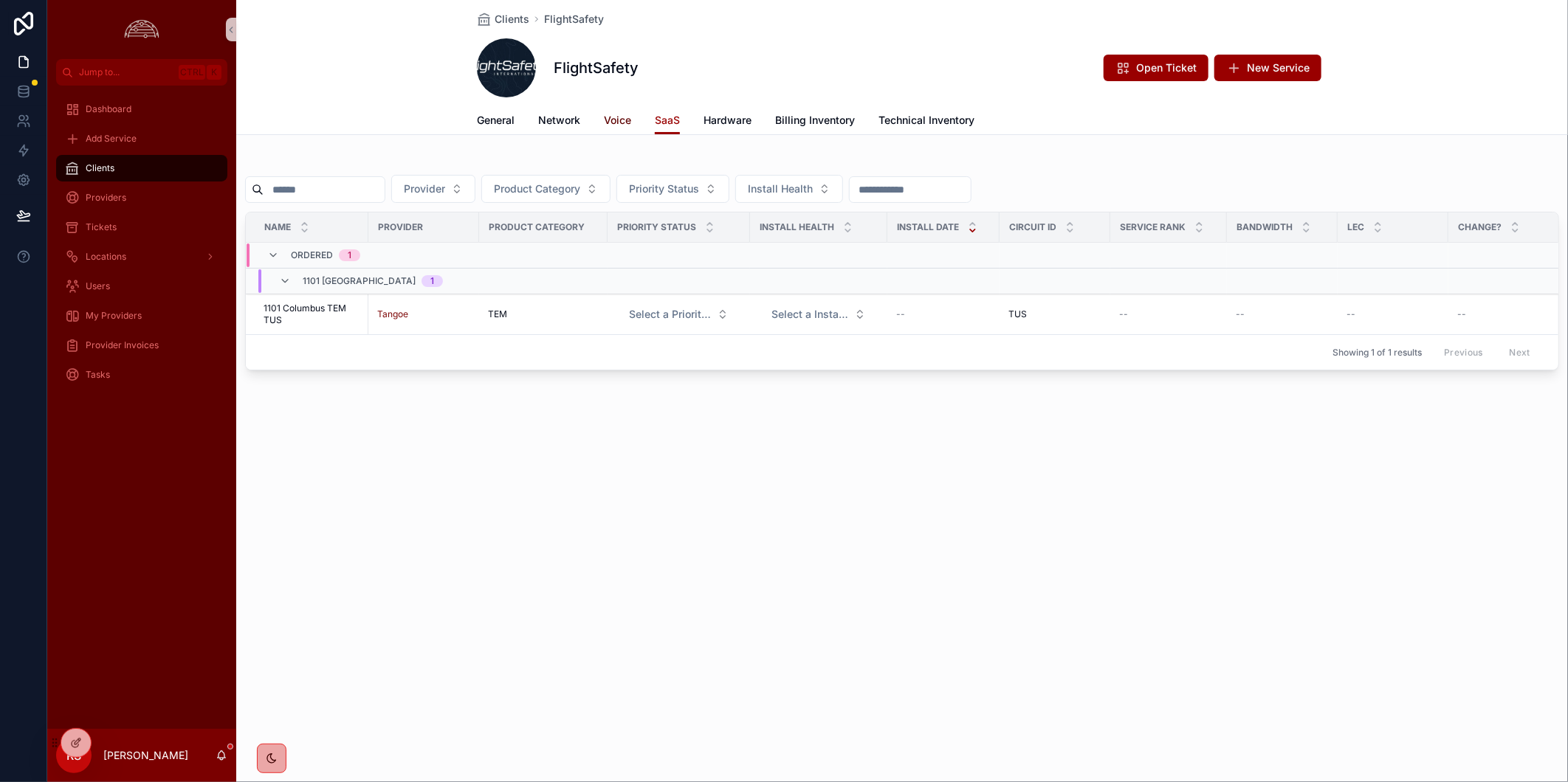
click at [623, 113] on span "Voice" at bounding box center [617, 120] width 27 height 14
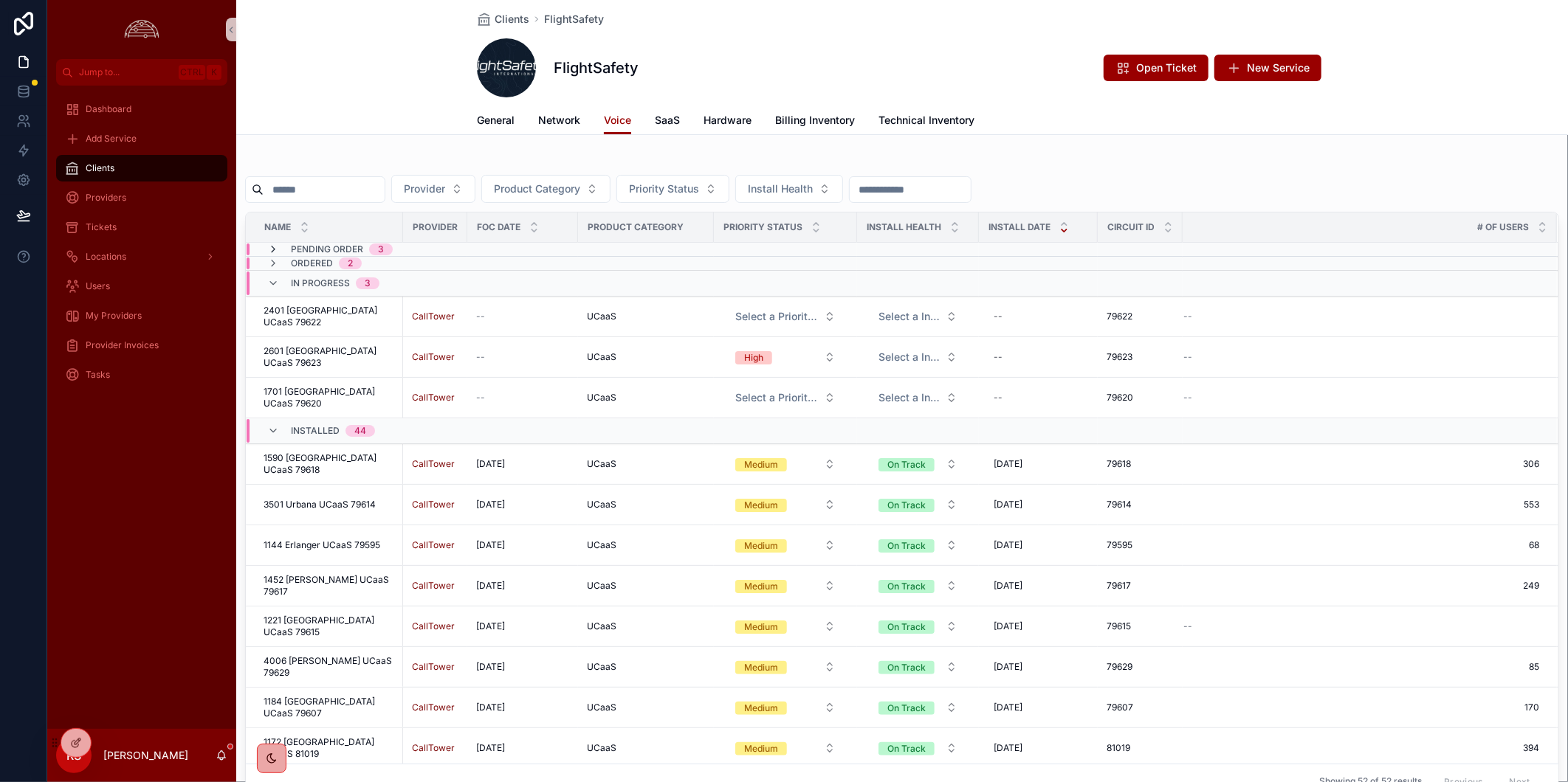
click at [273, 246] on icon "scrollable content" at bounding box center [272, 249] width 12 height 12
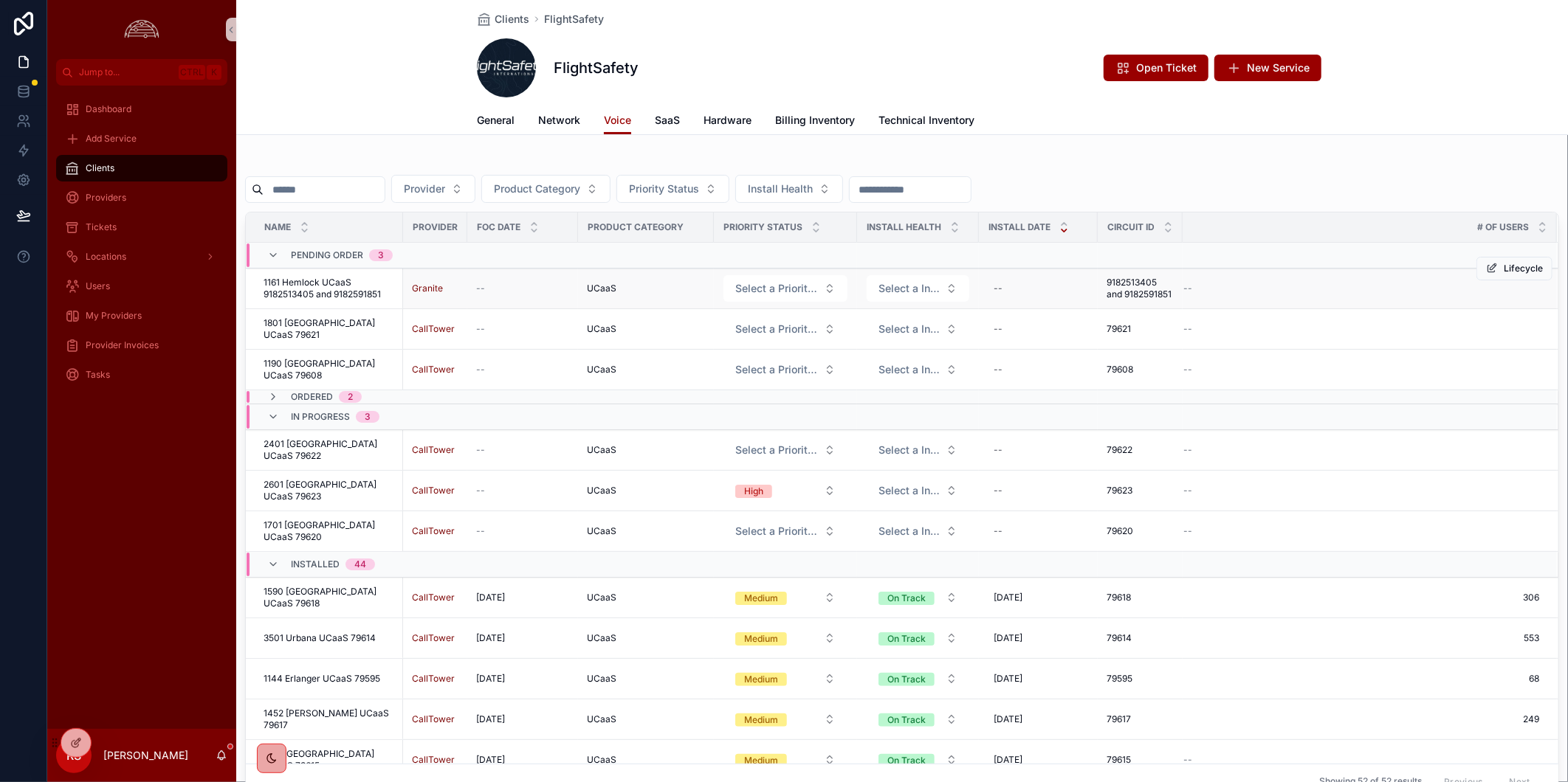
click at [327, 284] on span "1161 Hemlock UCaaS 9182513405 and 9182591851" at bounding box center [328, 289] width 131 height 23
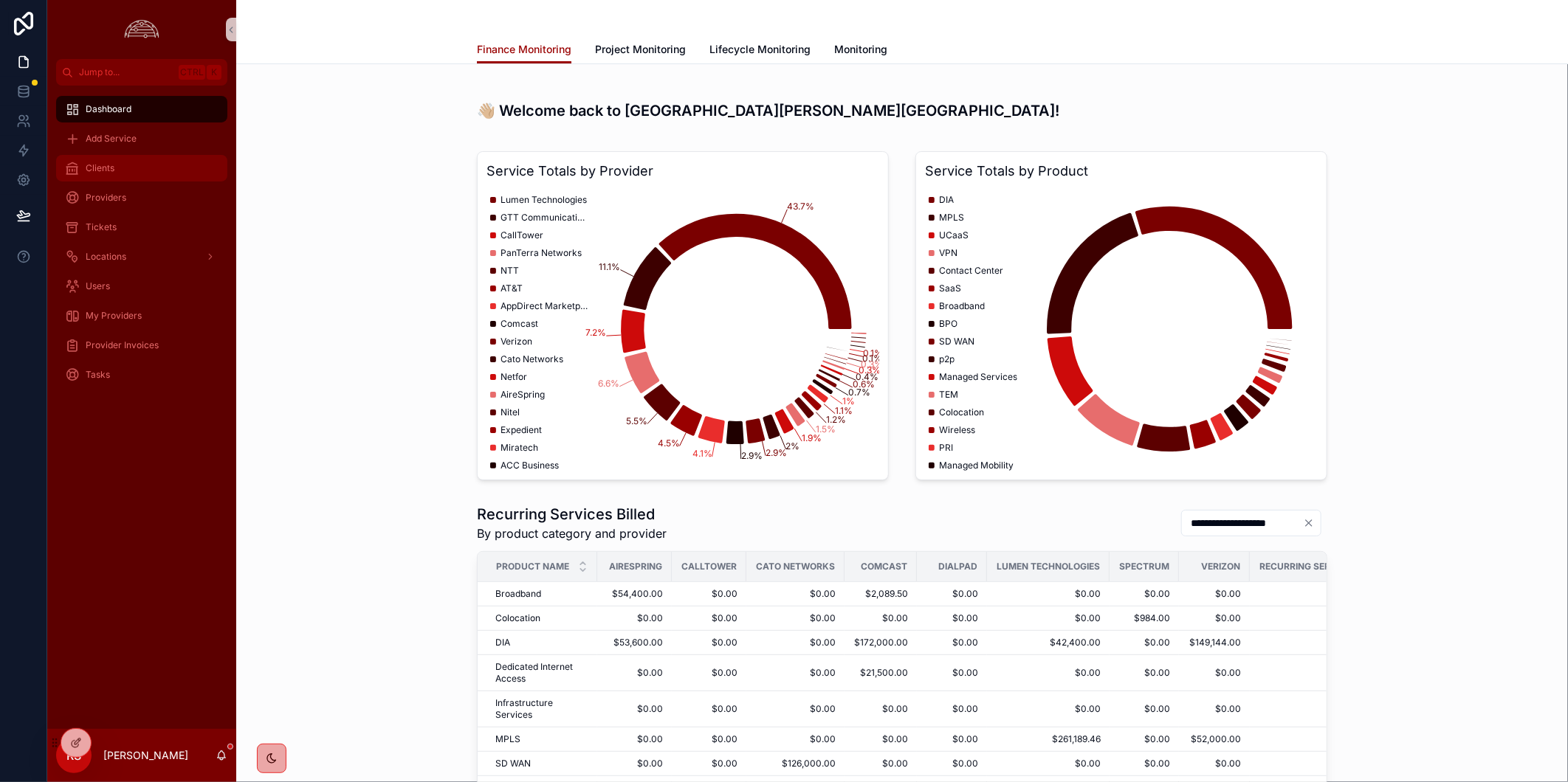
click at [114, 168] on span "Clients" at bounding box center [100, 168] width 29 height 12
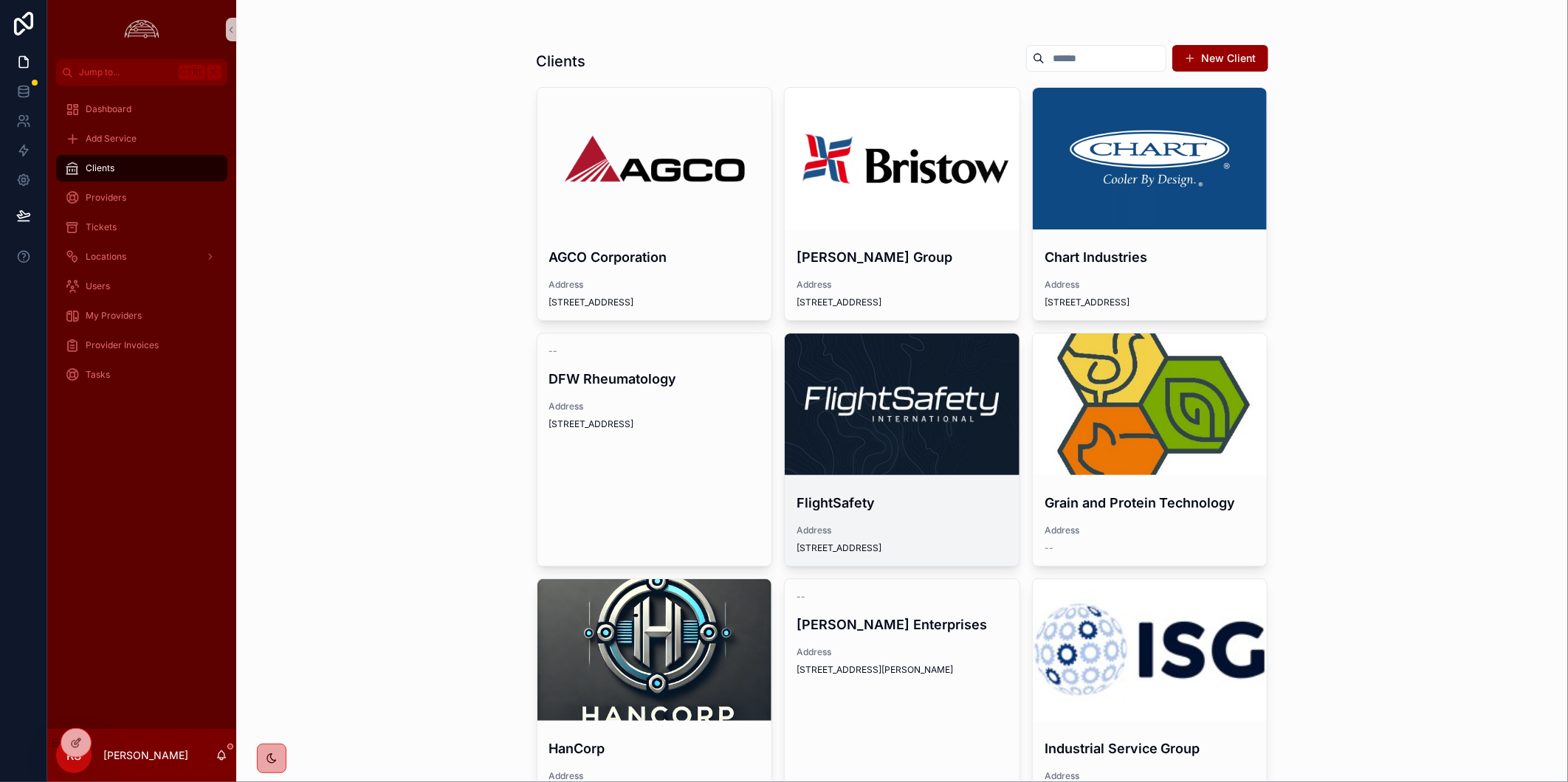
click at [910, 418] on div "scrollable content" at bounding box center [902, 404] width 235 height 142
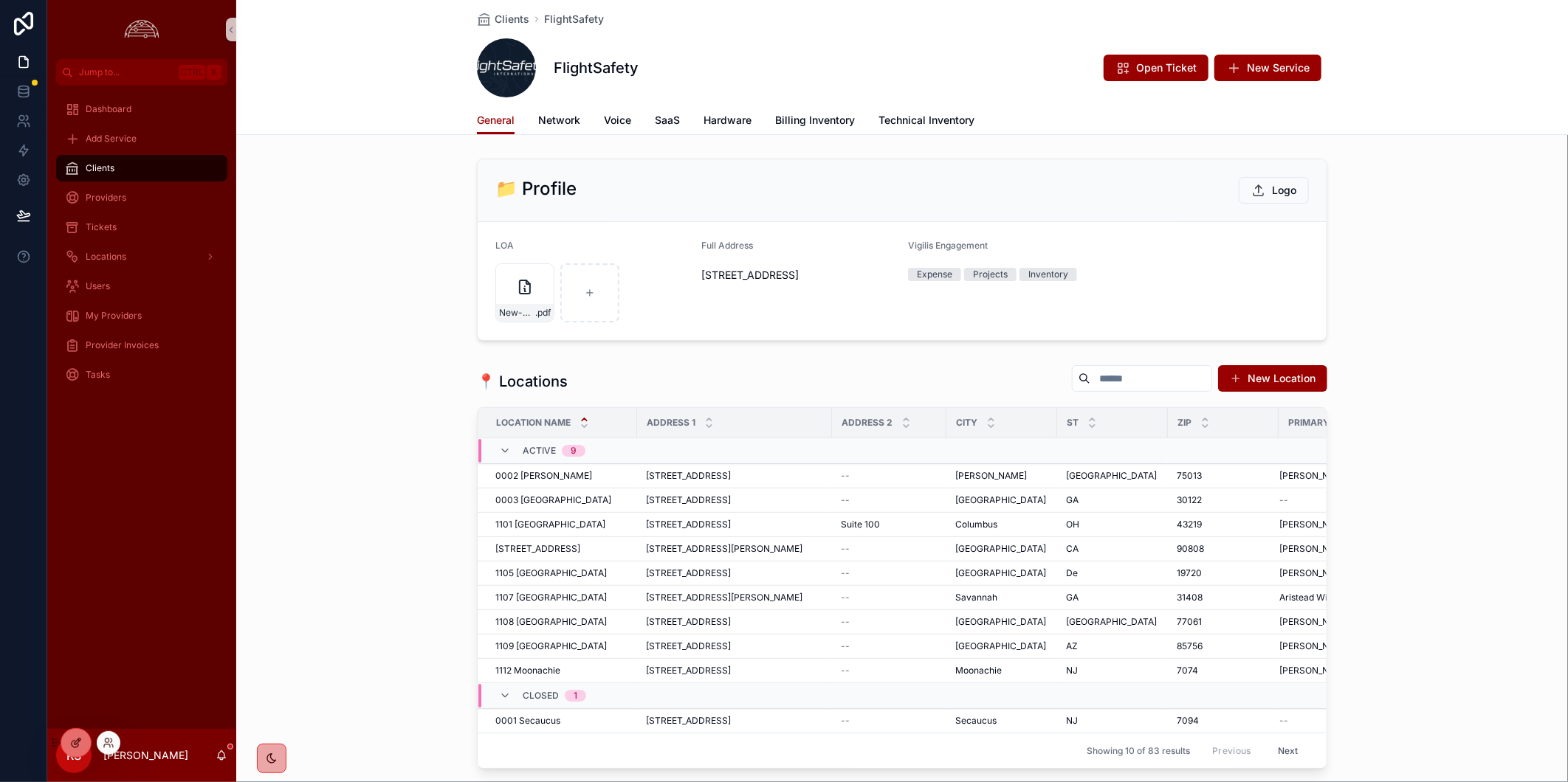
click at [79, 738] on icon at bounding box center [76, 743] width 12 height 12
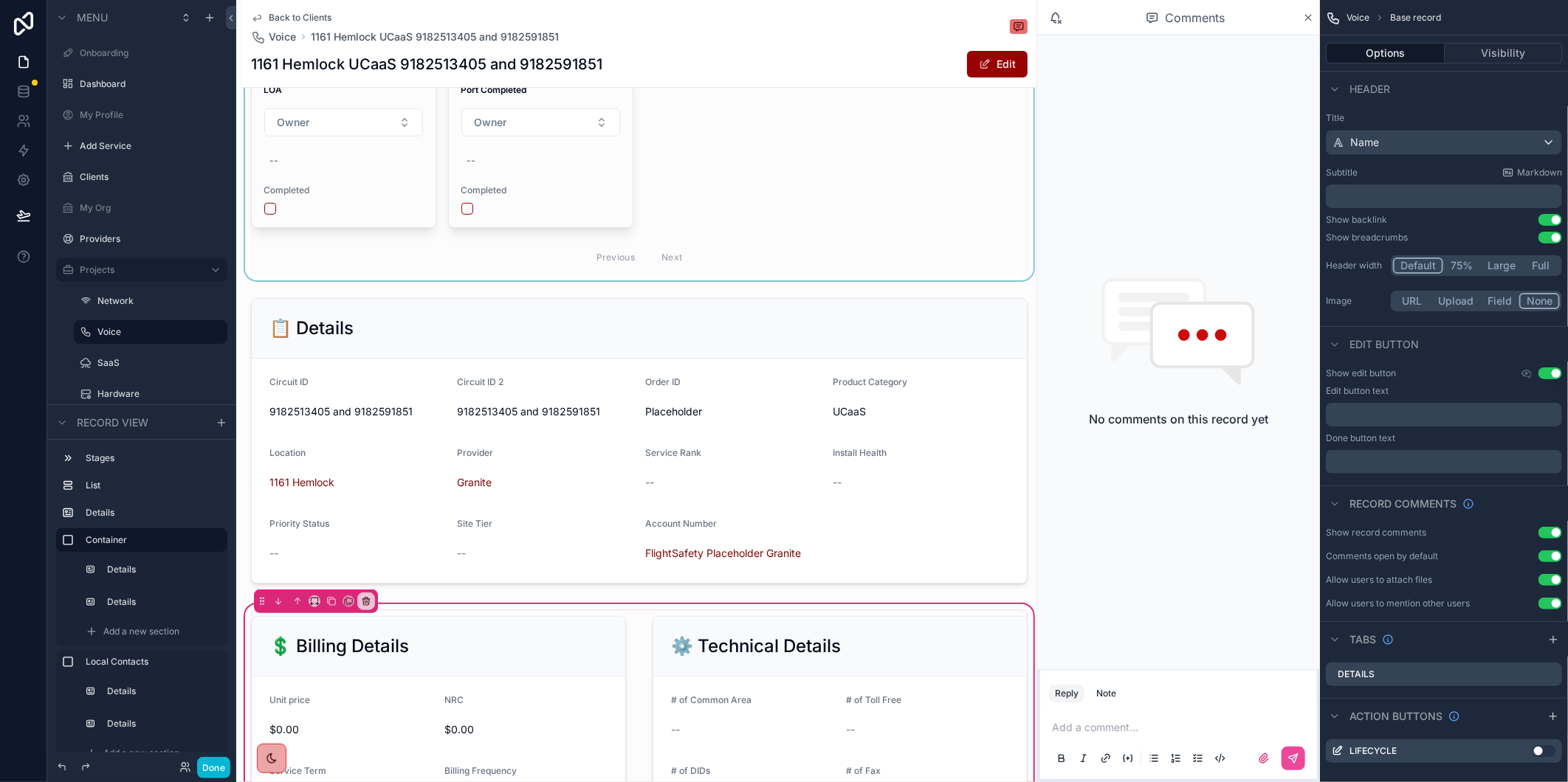
scroll to position [327, 0]
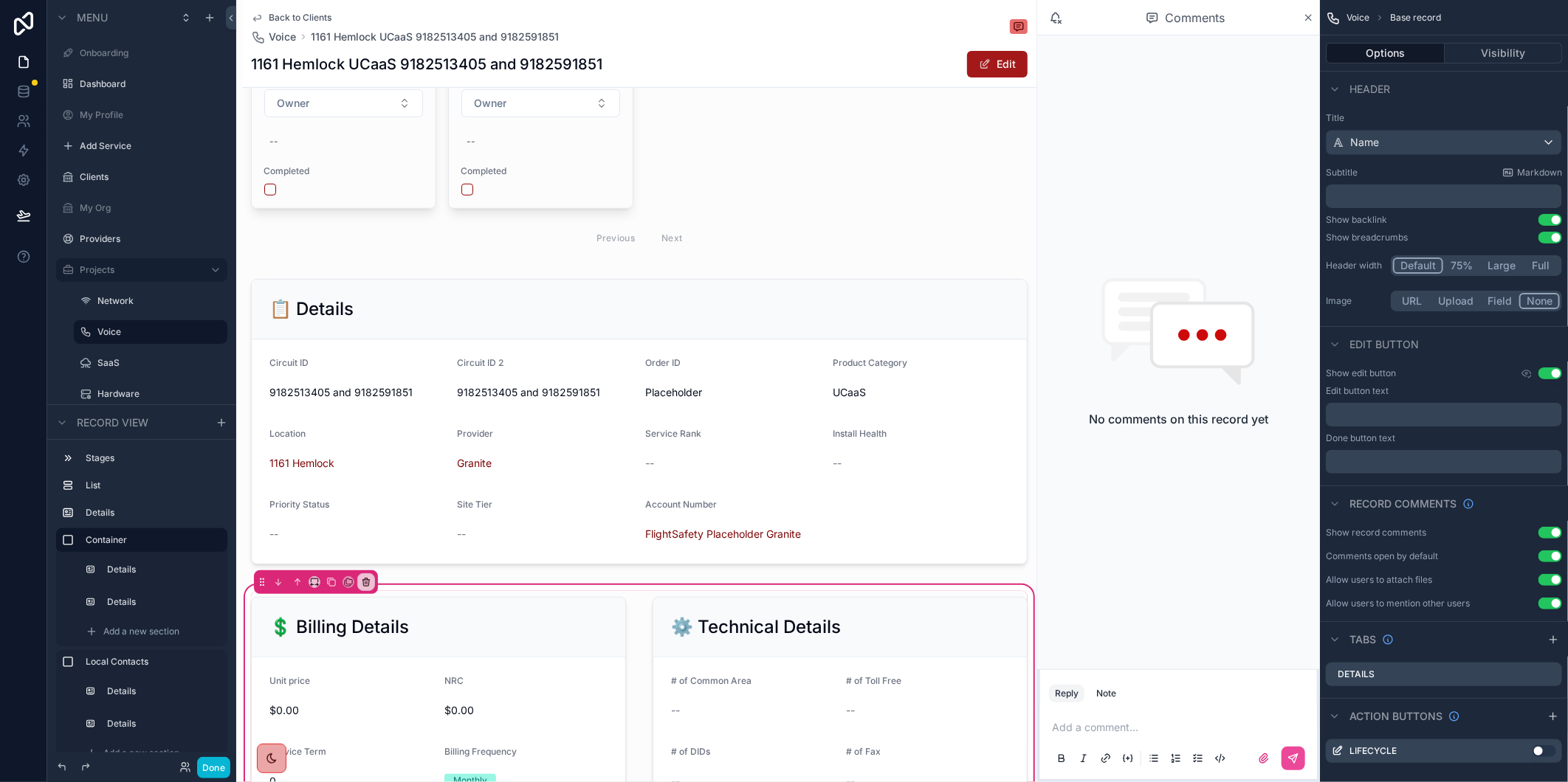
click at [969, 70] on button "Edit" at bounding box center [997, 63] width 60 height 26
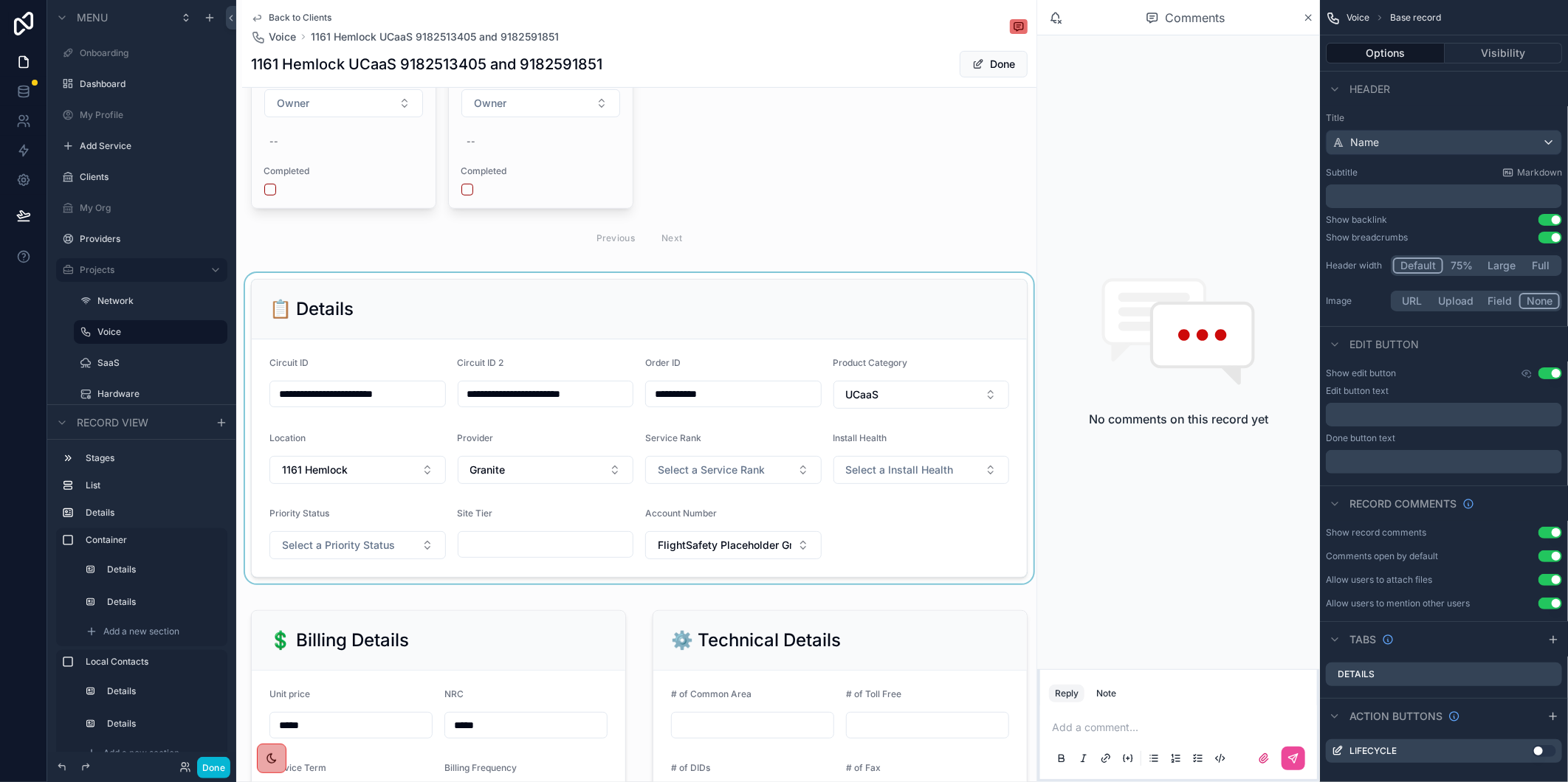
click at [877, 400] on div "scrollable content" at bounding box center [639, 428] width 795 height 311
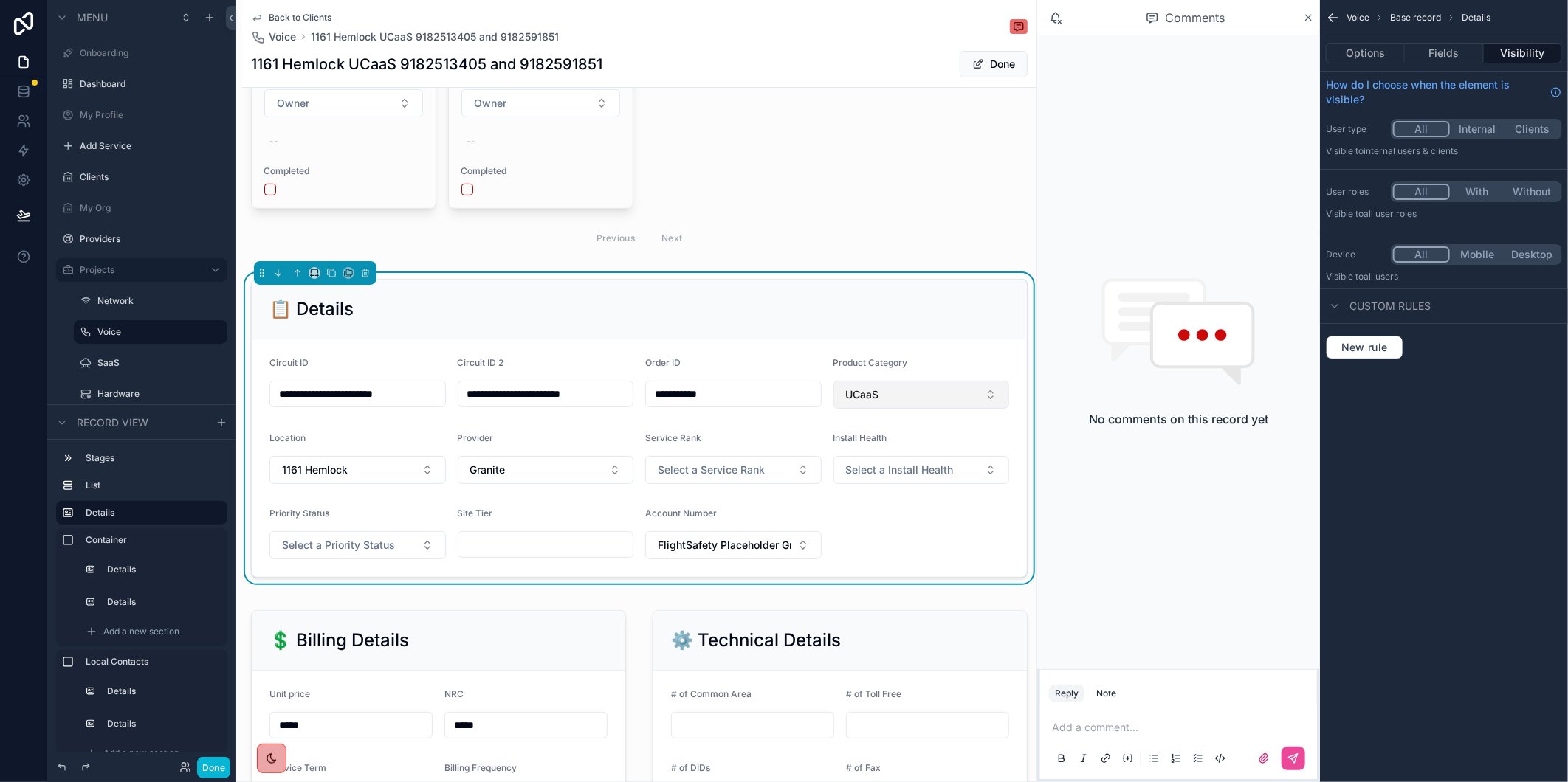
click at [984, 400] on button "UCaaS" at bounding box center [922, 394] width 177 height 28
click at [985, 67] on button "Done" at bounding box center [993, 63] width 68 height 26
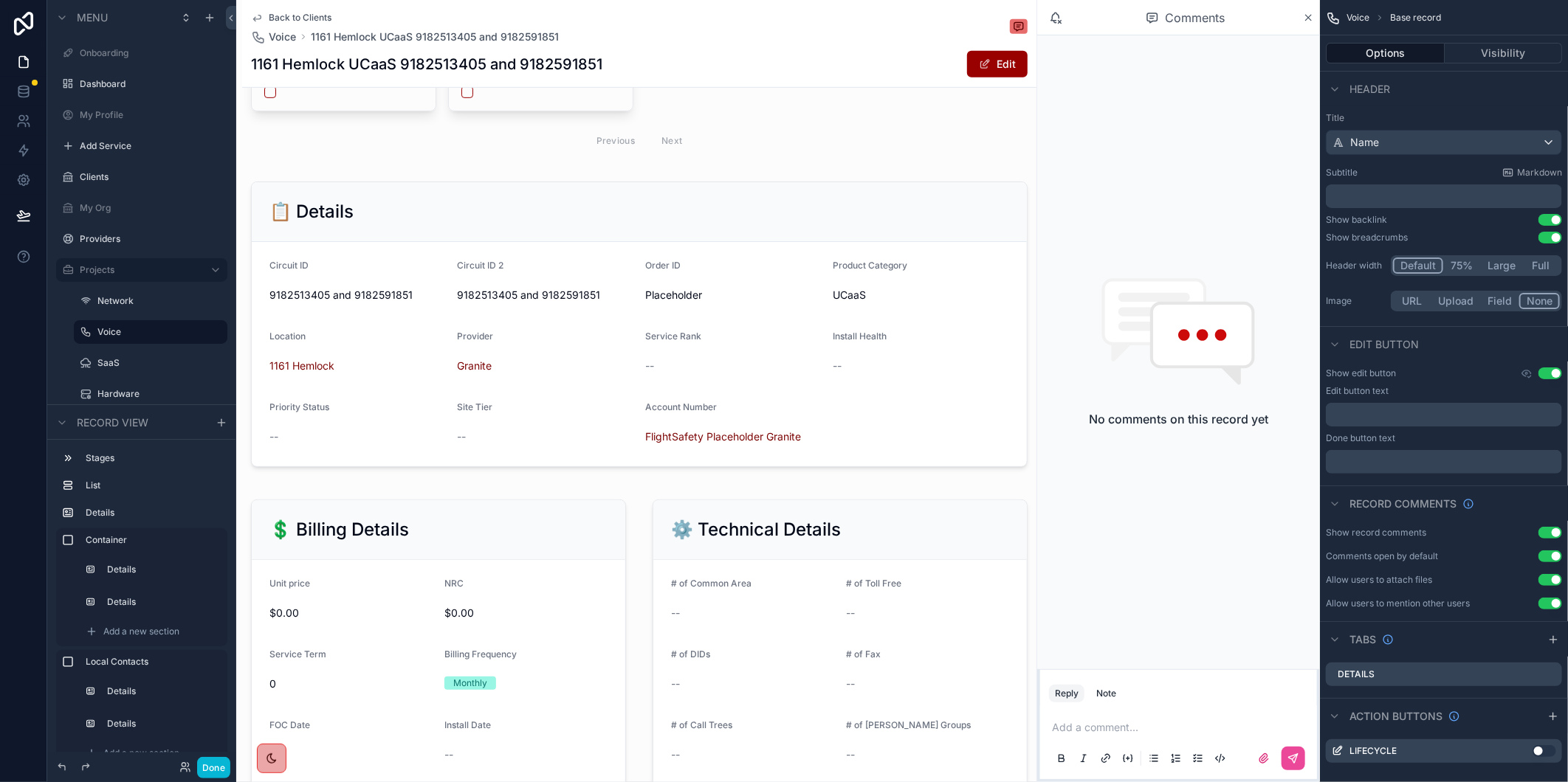
scroll to position [409, 0]
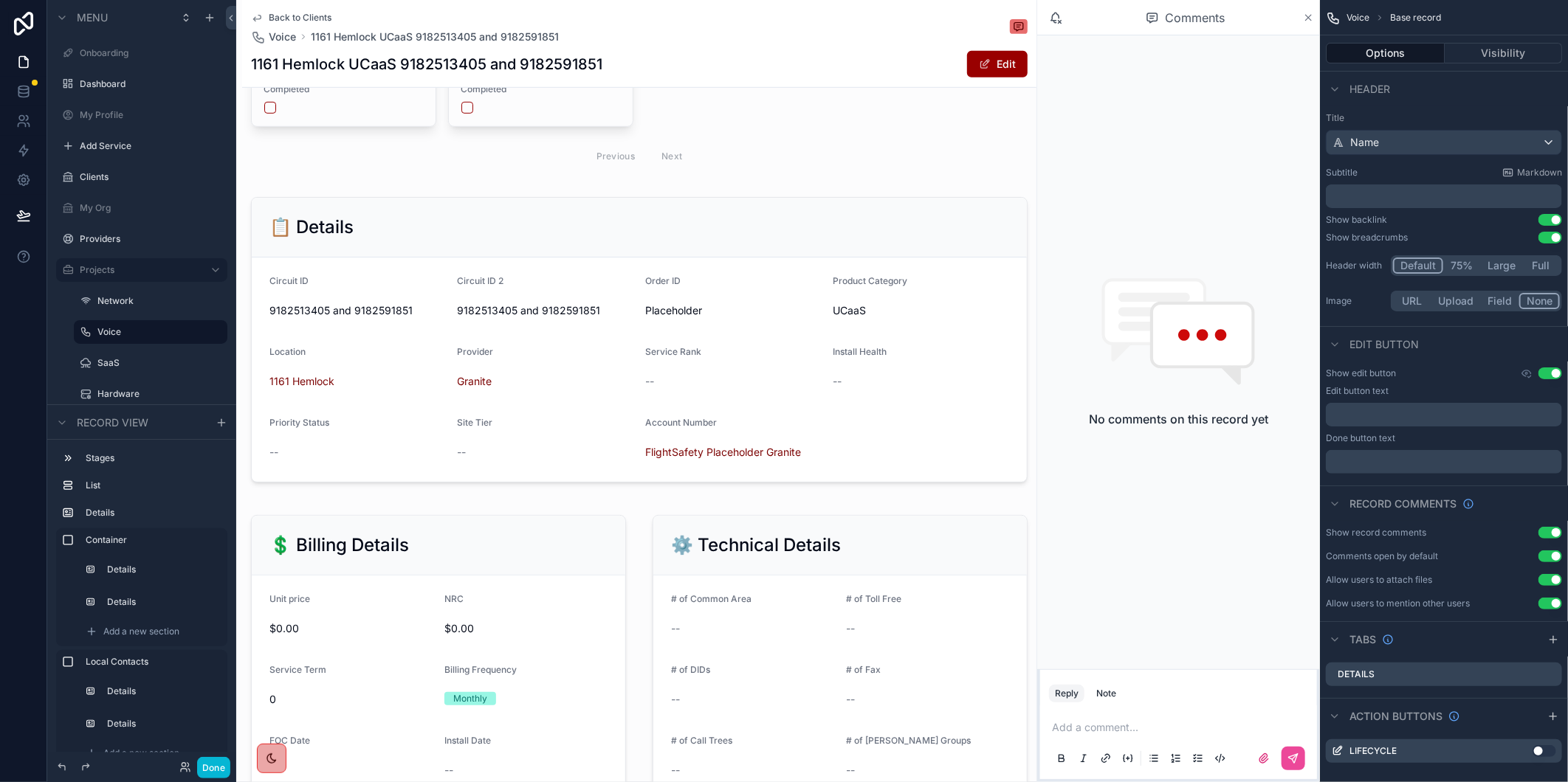
click at [1309, 17] on icon "scrollable content" at bounding box center [1309, 17] width 6 height 6
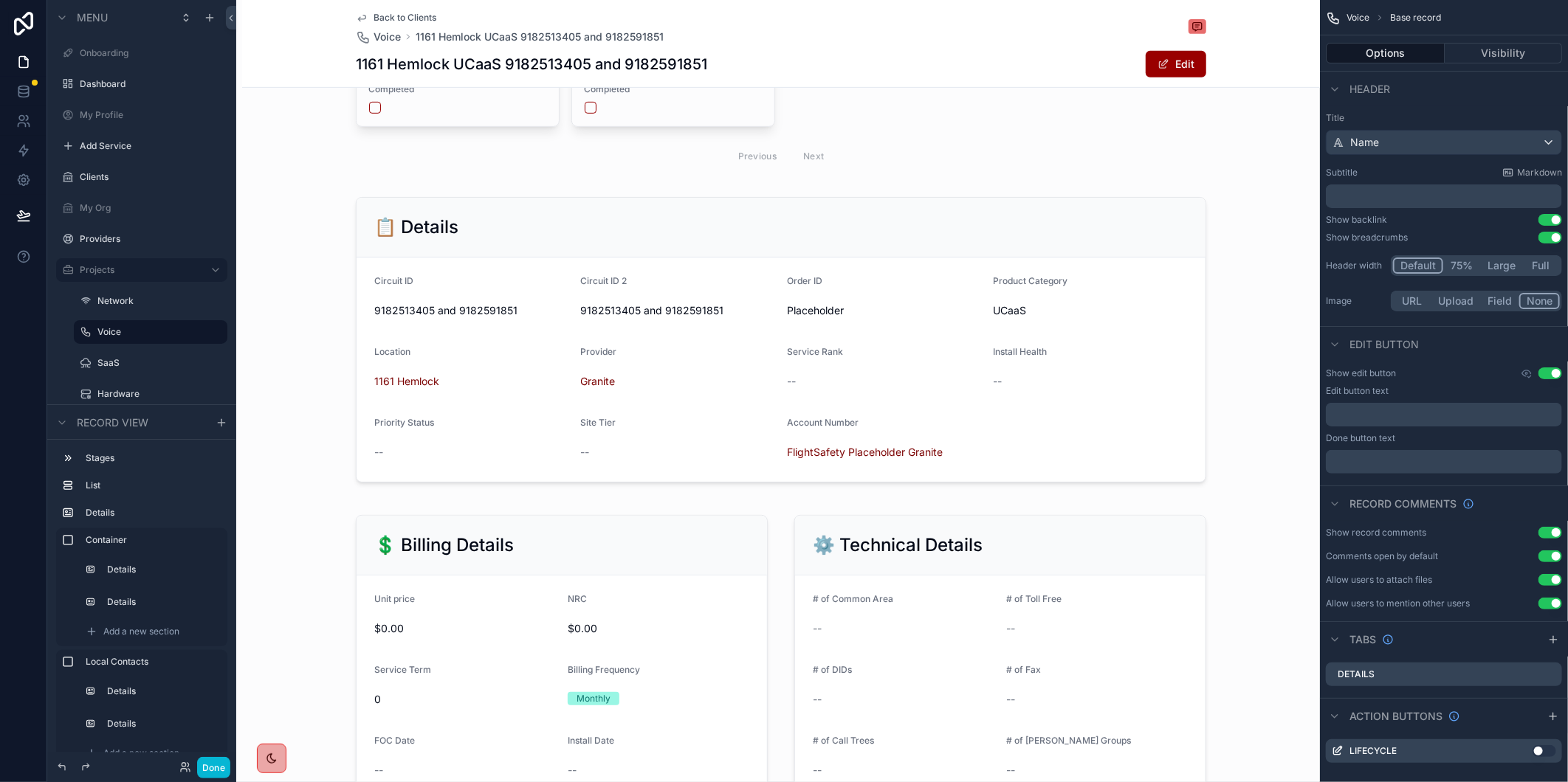
click at [399, 5] on div "Back to Clients Voice 1161 Hemlock UCaaS 9182513405 and 9182591851 1161 Hemlock…" at bounding box center [780, 43] width 851 height 87
click at [401, 16] on span "Back to Clients" at bounding box center [405, 17] width 63 height 12
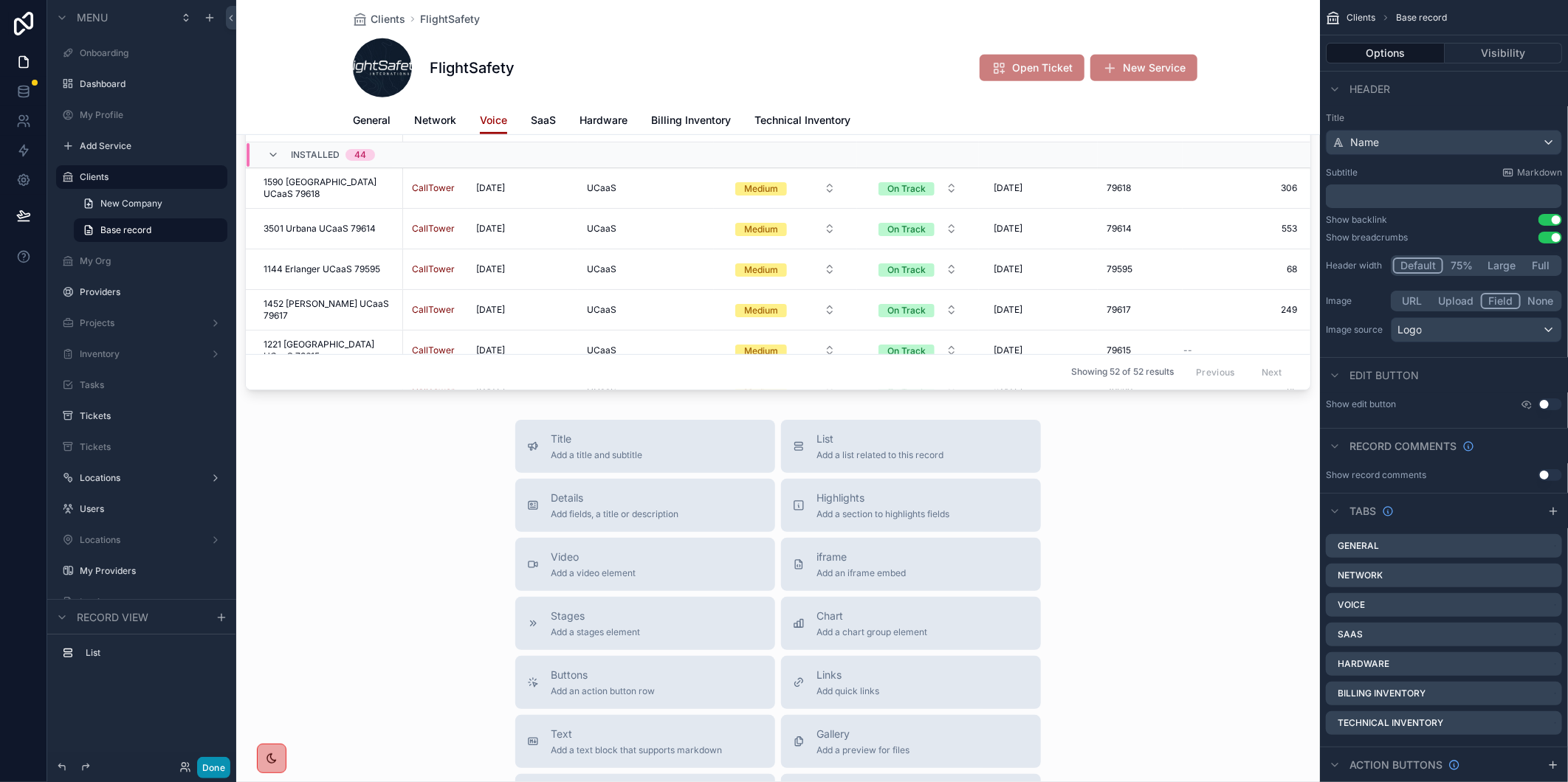
click at [225, 769] on button "Done" at bounding box center [213, 768] width 33 height 22
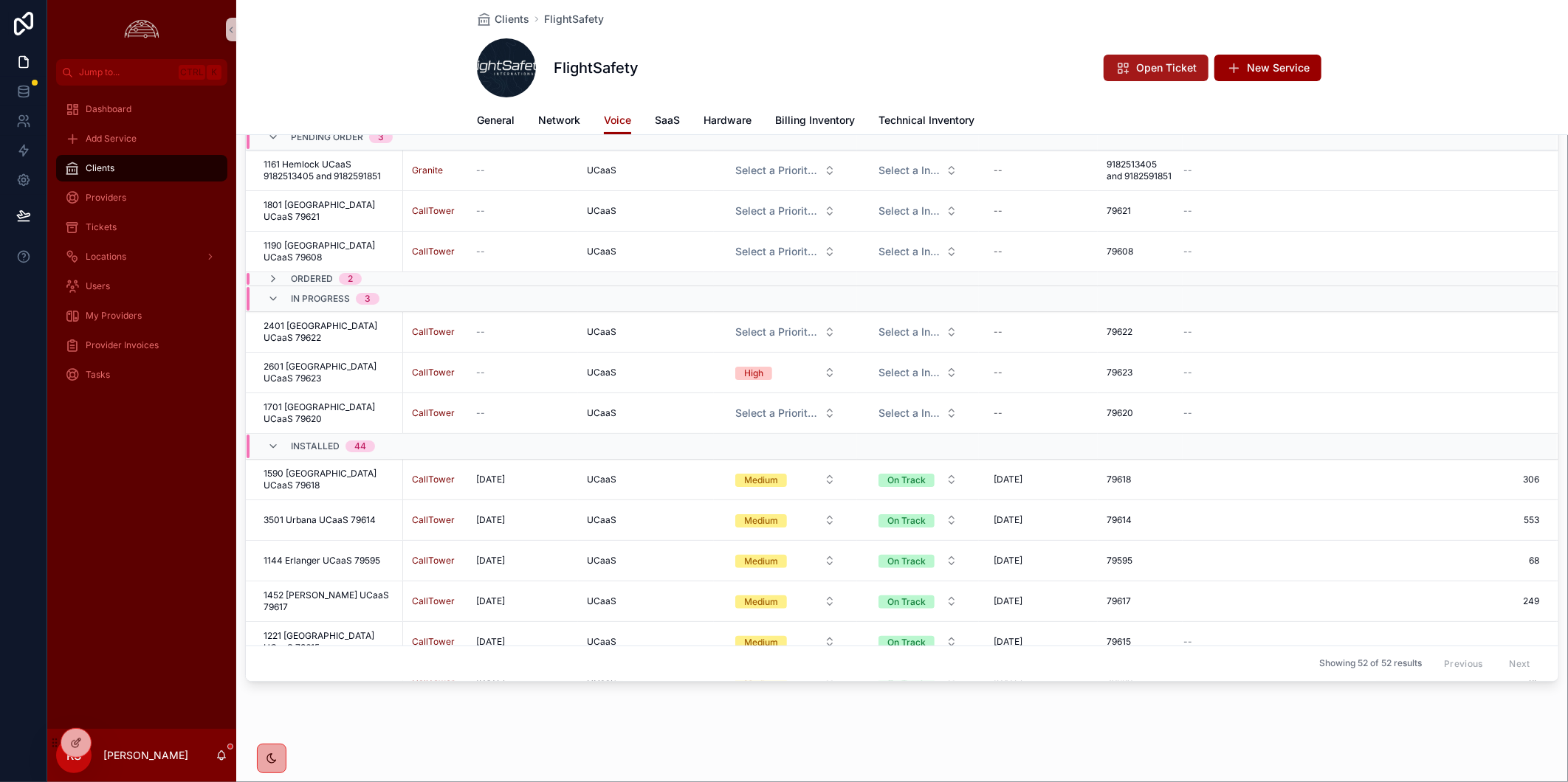
click at [1142, 64] on span "Open Ticket" at bounding box center [1166, 68] width 60 height 14
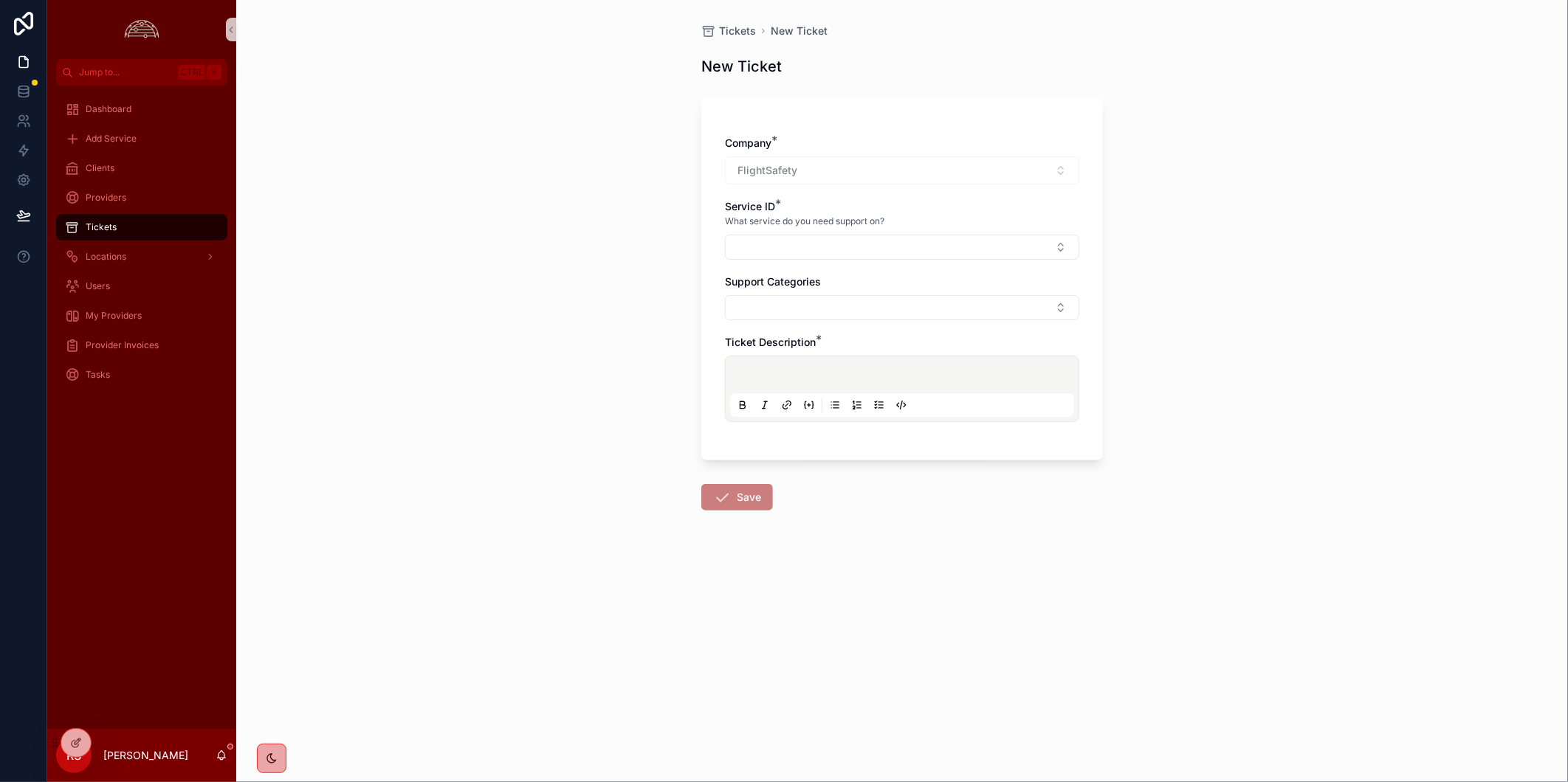
click at [946, 186] on div "Company * FlightSafety Service ID * What service do you need support on? Suppor…" at bounding box center [902, 287] width 355 height 301
click at [946, 240] on button "Select Button" at bounding box center [902, 247] width 355 height 25
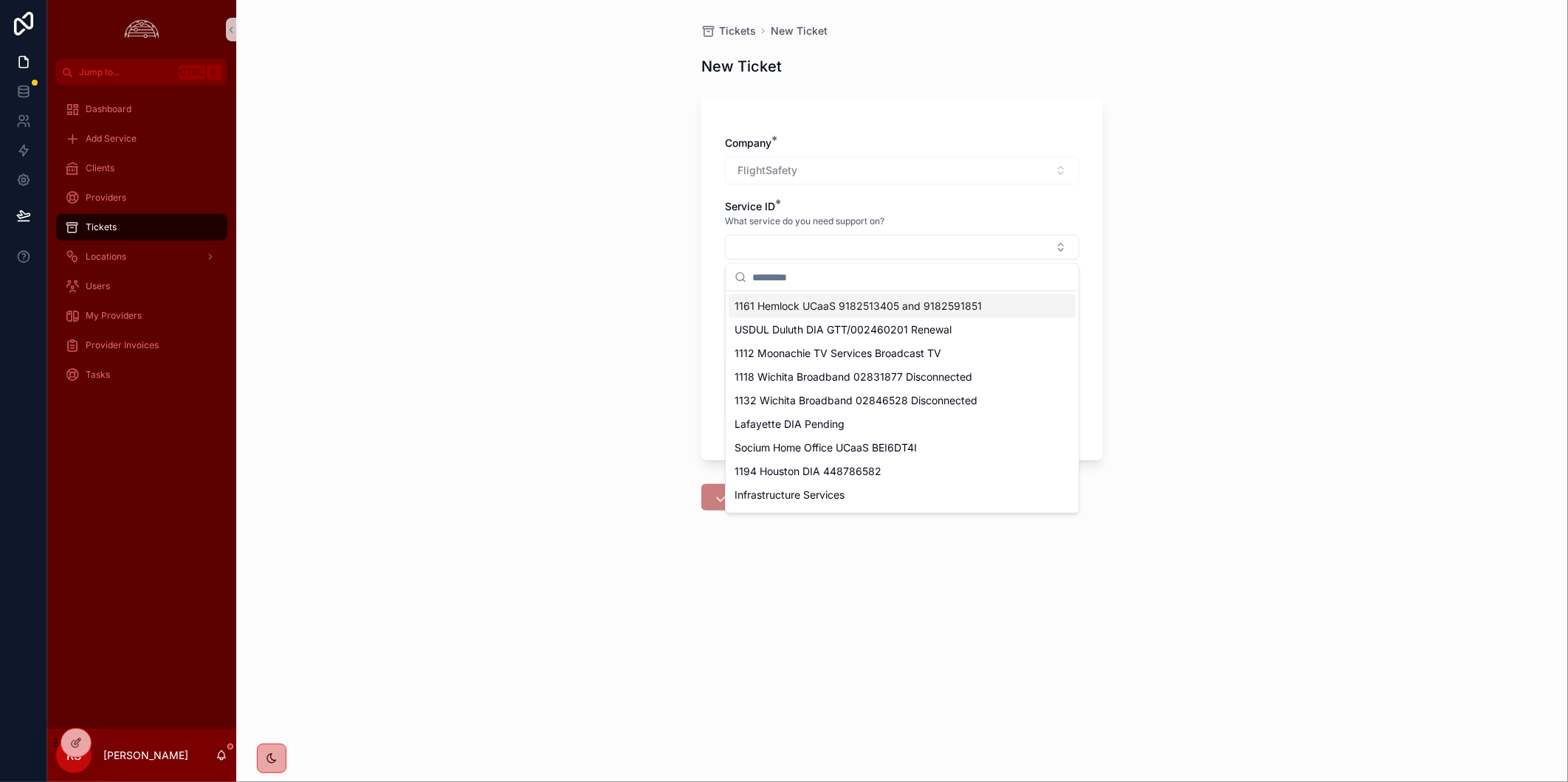
click at [967, 310] on span "1161 Hemlock UCaaS 9182513405 and 9182591851" at bounding box center [858, 306] width 247 height 14
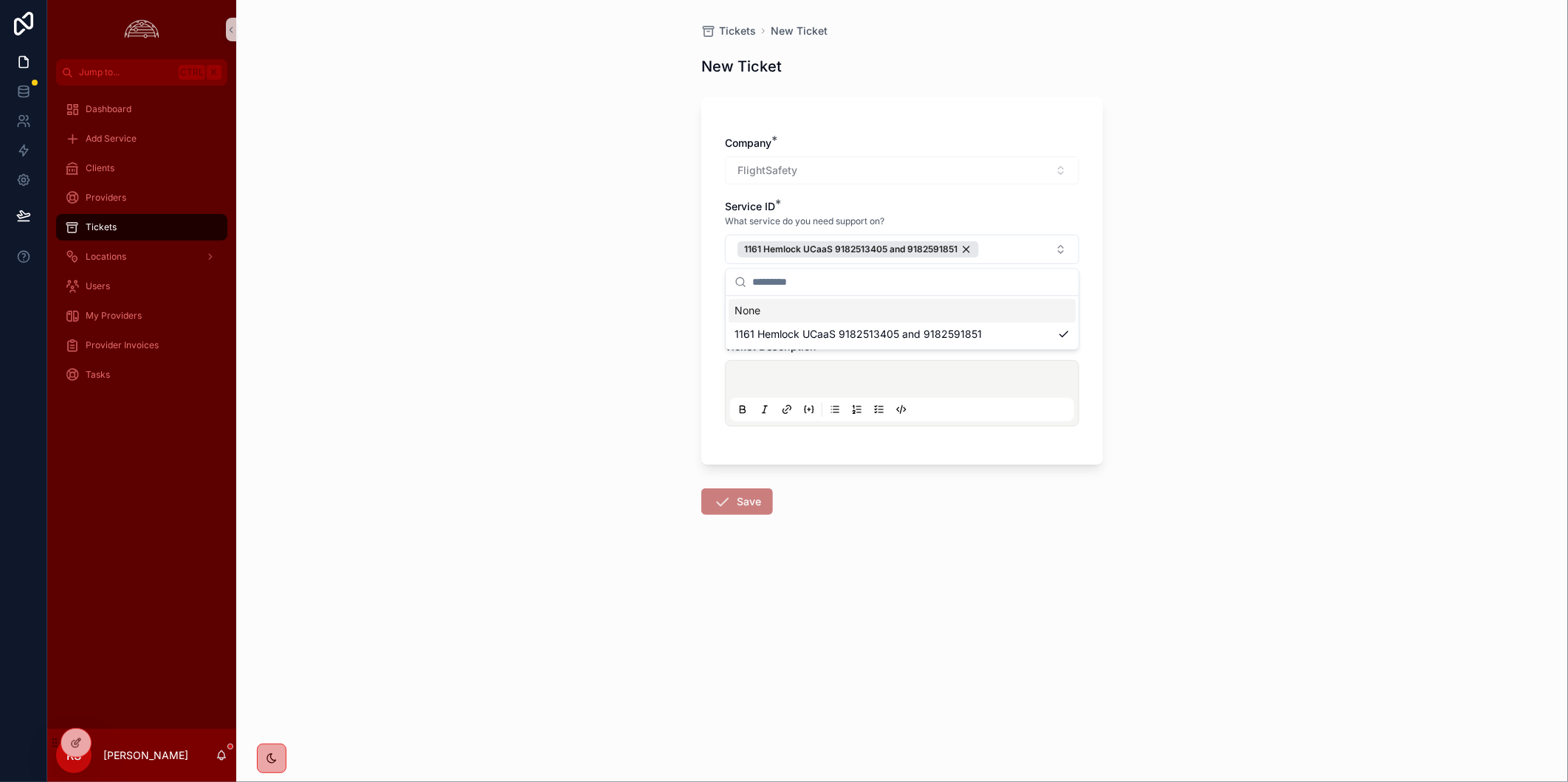
click at [1165, 294] on div "Tickets New Ticket New Ticket Company * FlightSafety Service ID * What service …" at bounding box center [902, 391] width 1332 height 782
click at [1004, 307] on button "Select Button" at bounding box center [902, 312] width 355 height 25
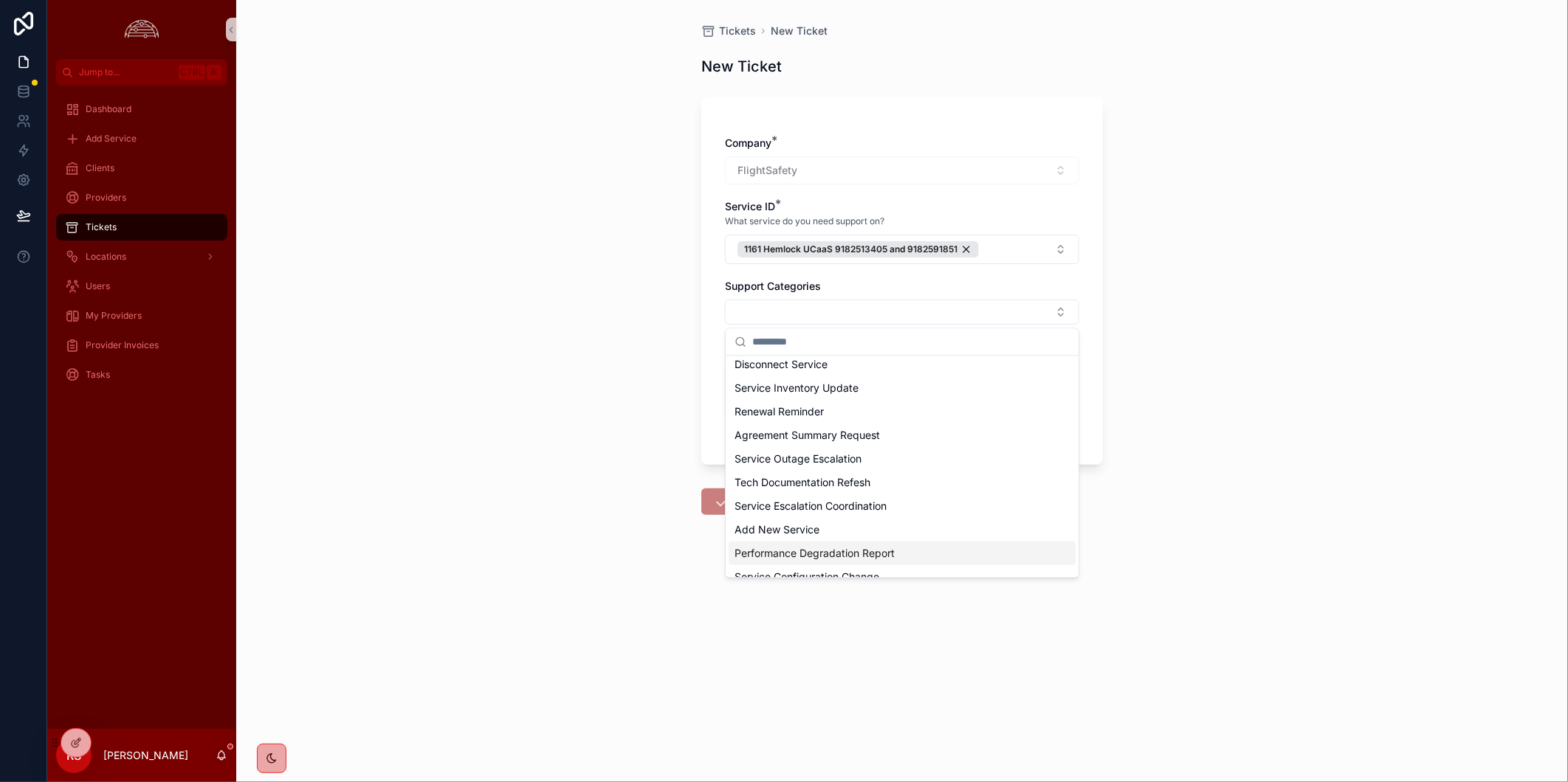
scroll to position [633, 0]
click at [949, 529] on div "Open Trouble Ticket" at bounding box center [902, 540] width 347 height 23
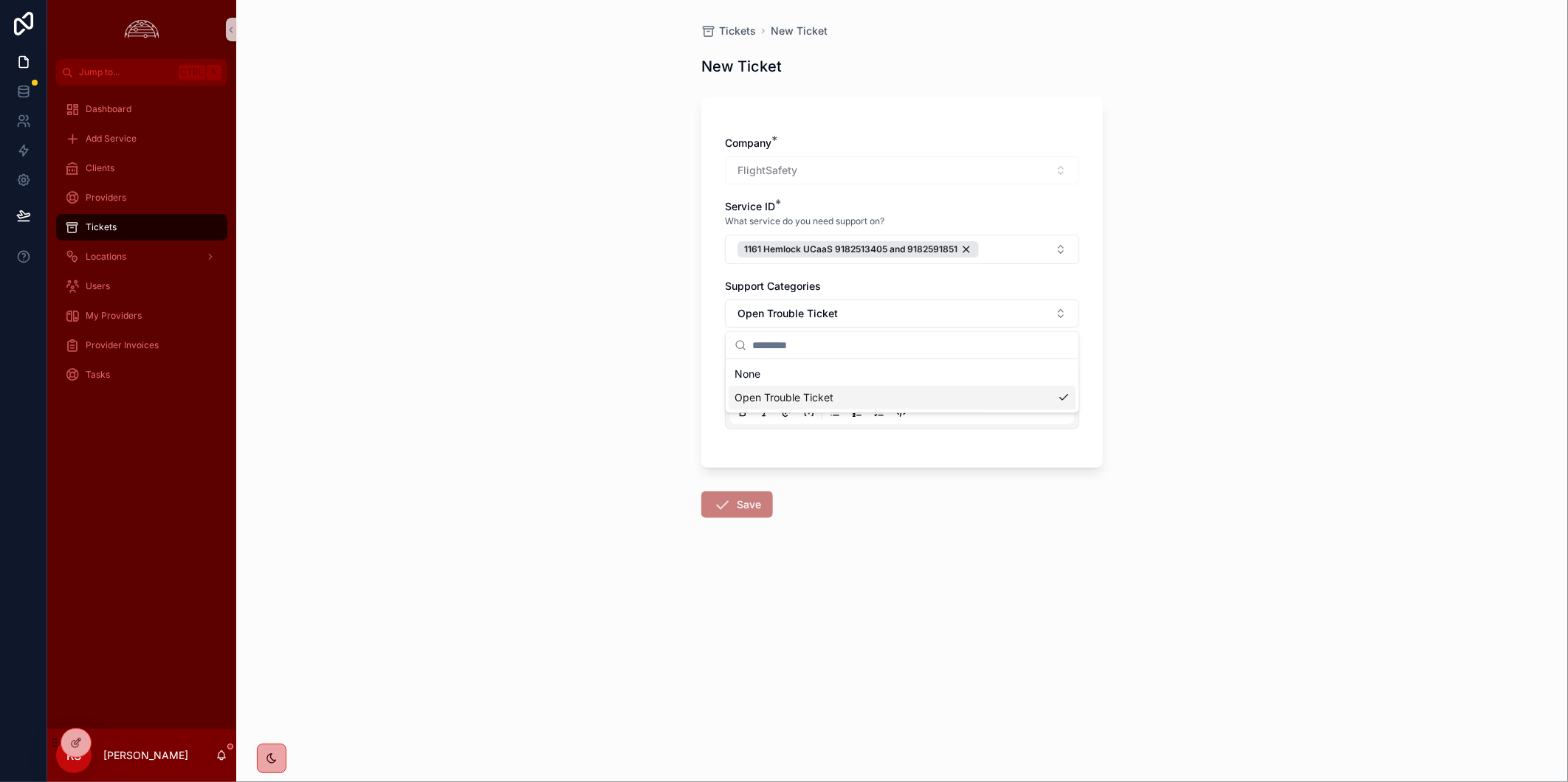
scroll to position [0, 0]
click at [1065, 308] on button "Open Trouble Ticket" at bounding box center [902, 313] width 355 height 28
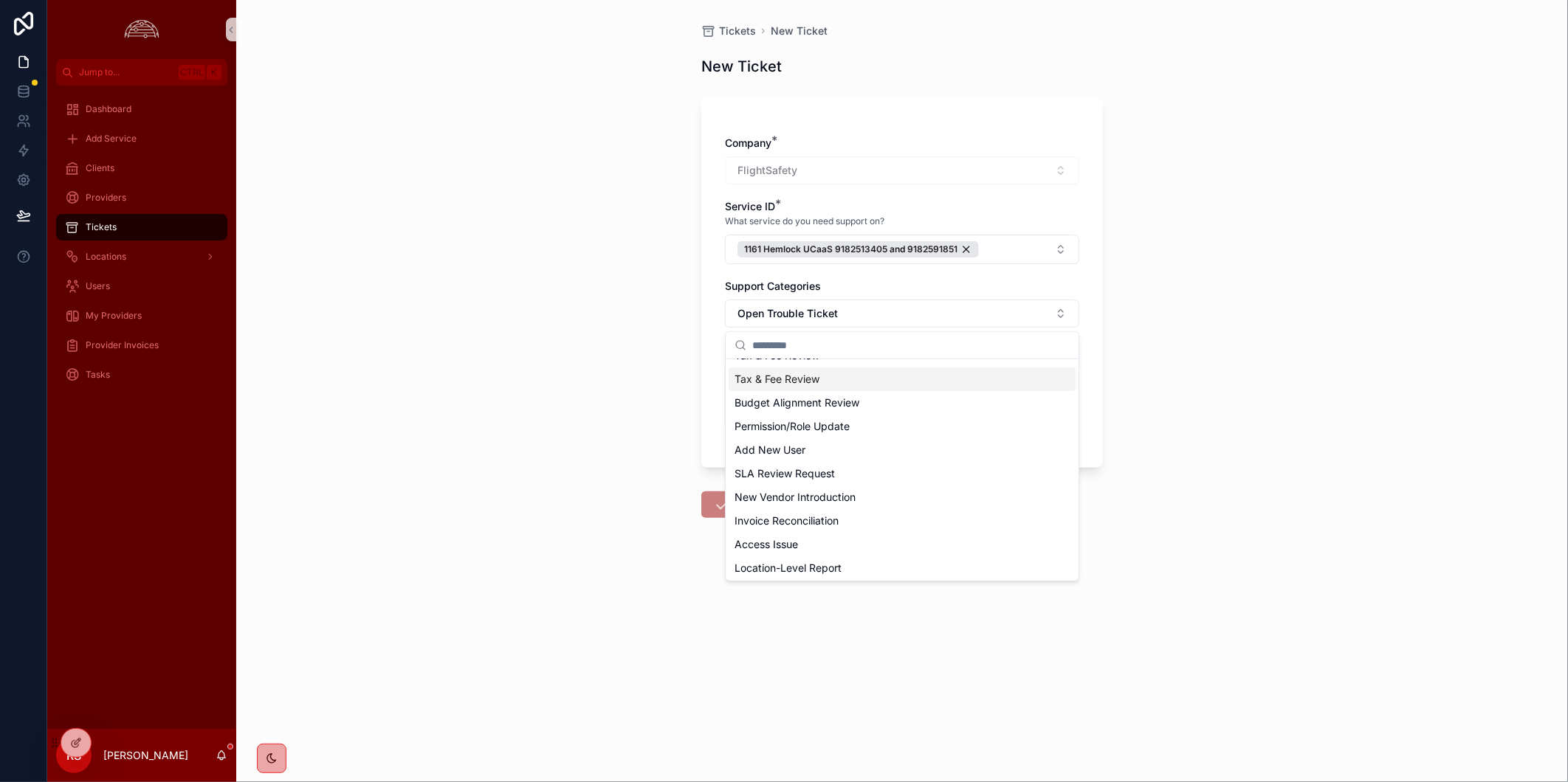
scroll to position [164, 0]
click at [466, 570] on div "Tickets New Ticket New Ticket Company * FlightSafety Service ID * What service …" at bounding box center [902, 391] width 1332 height 782
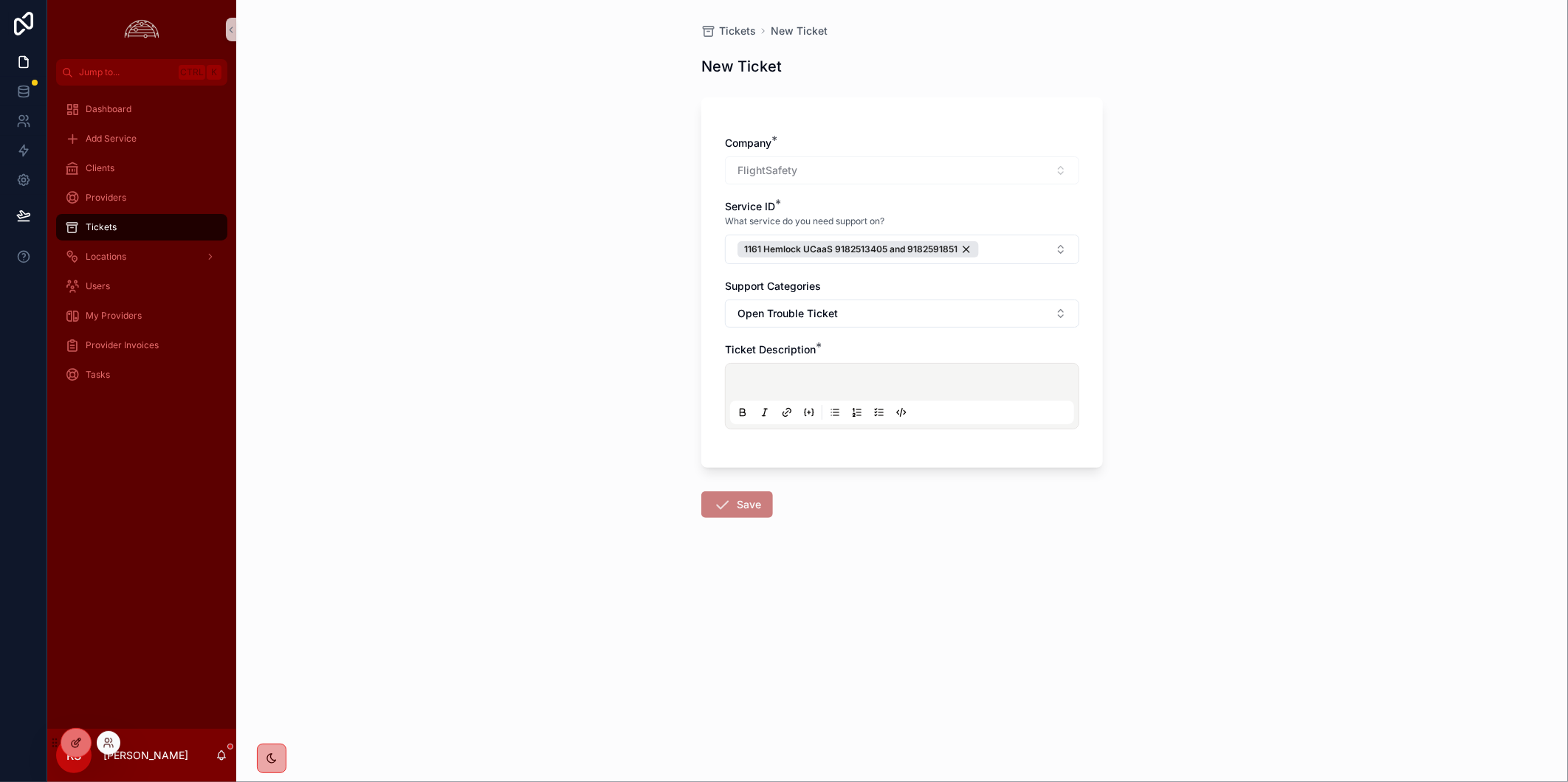
click at [79, 739] on icon at bounding box center [78, 741] width 6 height 6
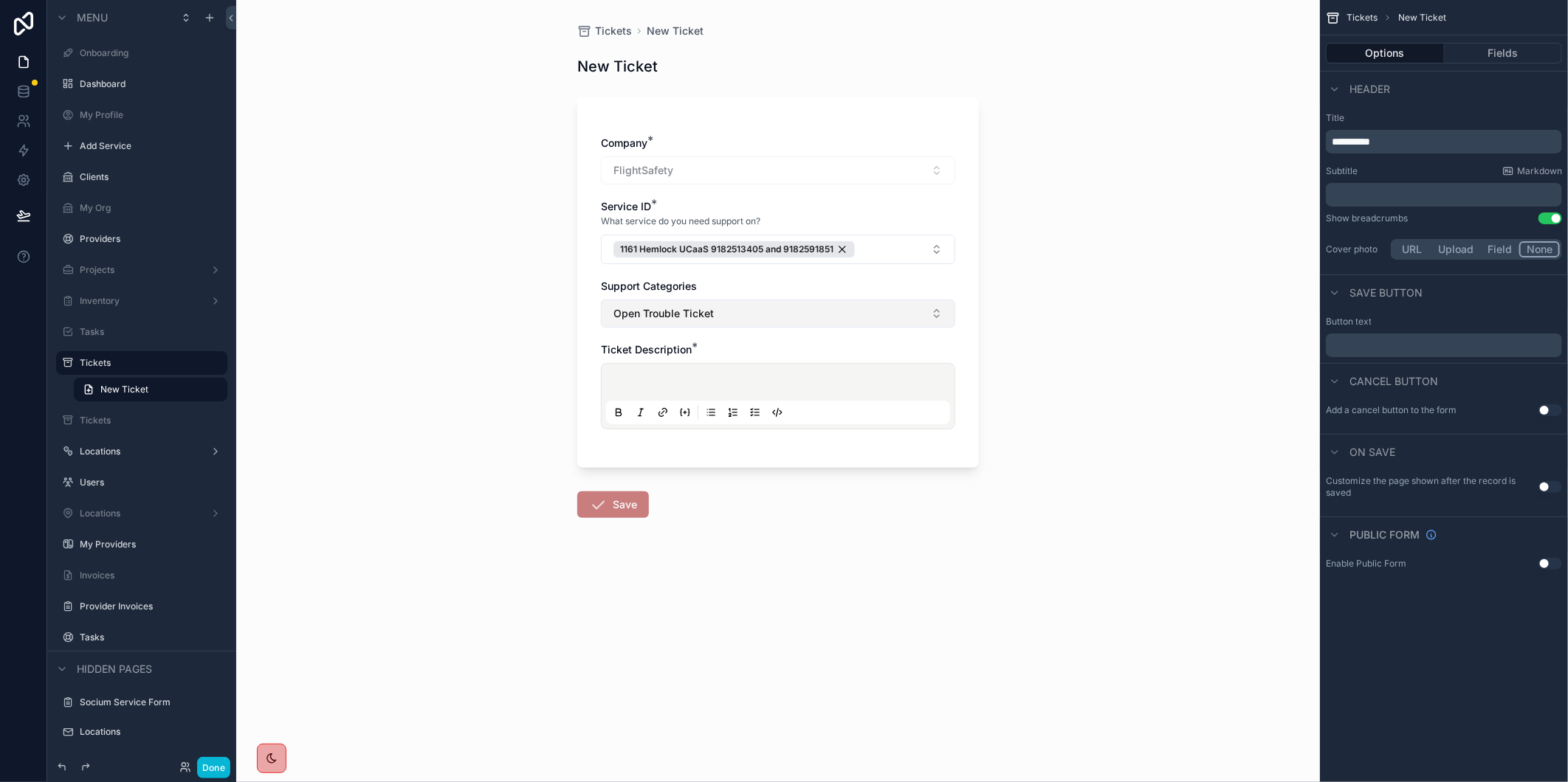
click at [939, 313] on button "Open Trouble Ticket" at bounding box center [778, 313] width 355 height 28
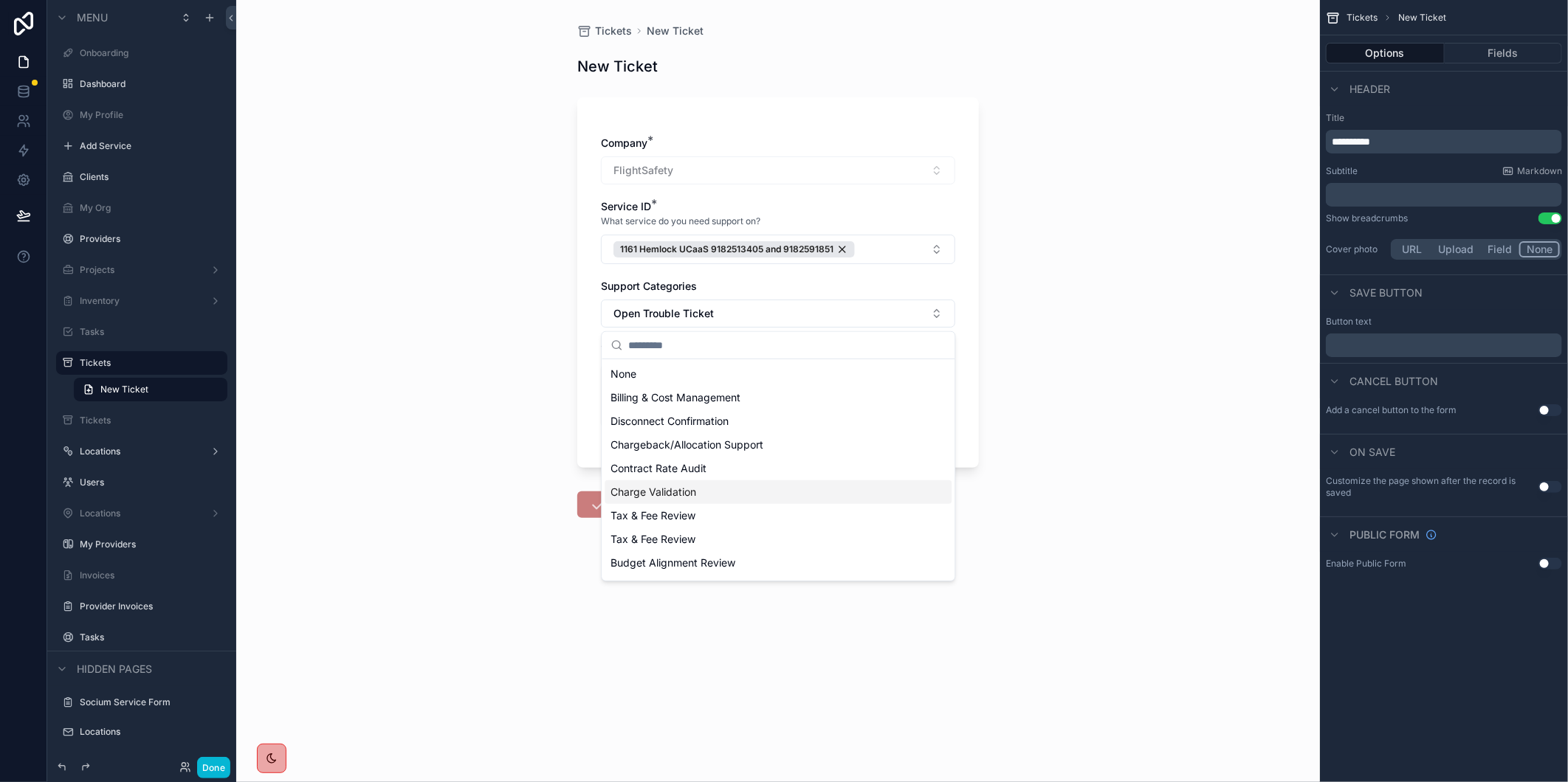
click at [828, 481] on div "Charge Validation" at bounding box center [778, 492] width 347 height 23
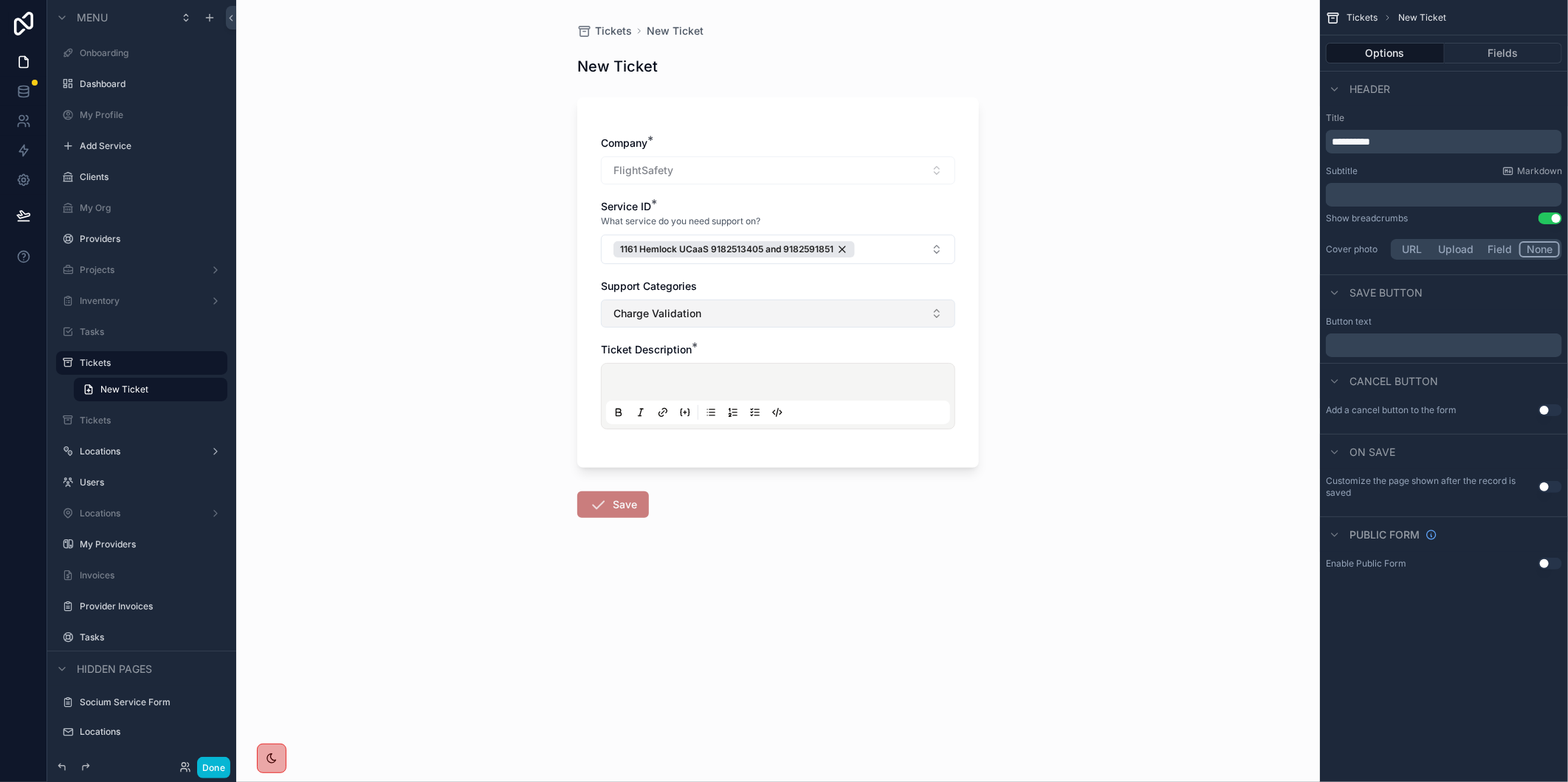
click at [930, 311] on button "Charge Validation" at bounding box center [778, 313] width 355 height 28
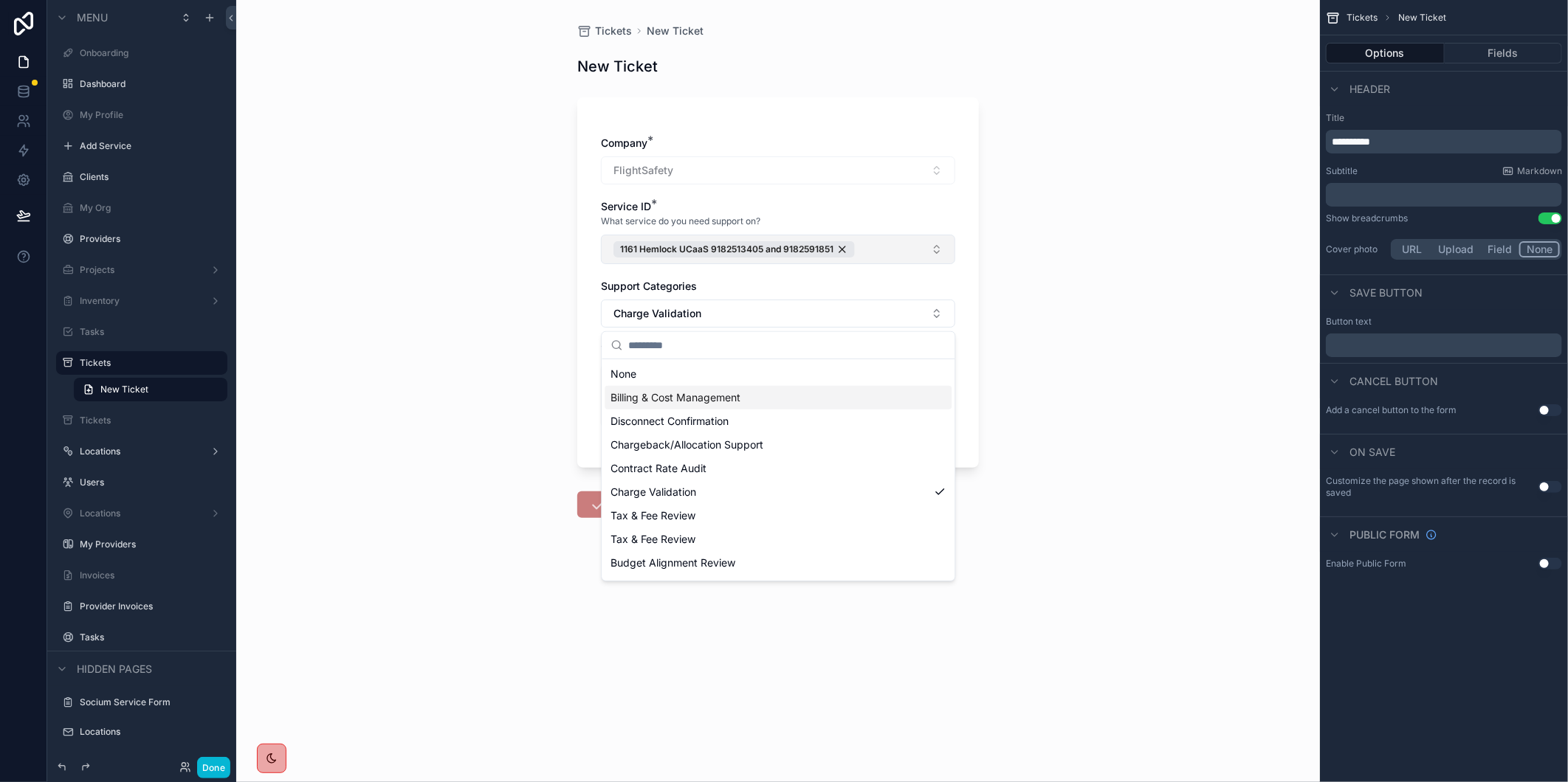
click at [944, 244] on button "1161 Hemlock UCaaS 9182513405 and 9182591851" at bounding box center [778, 249] width 355 height 30
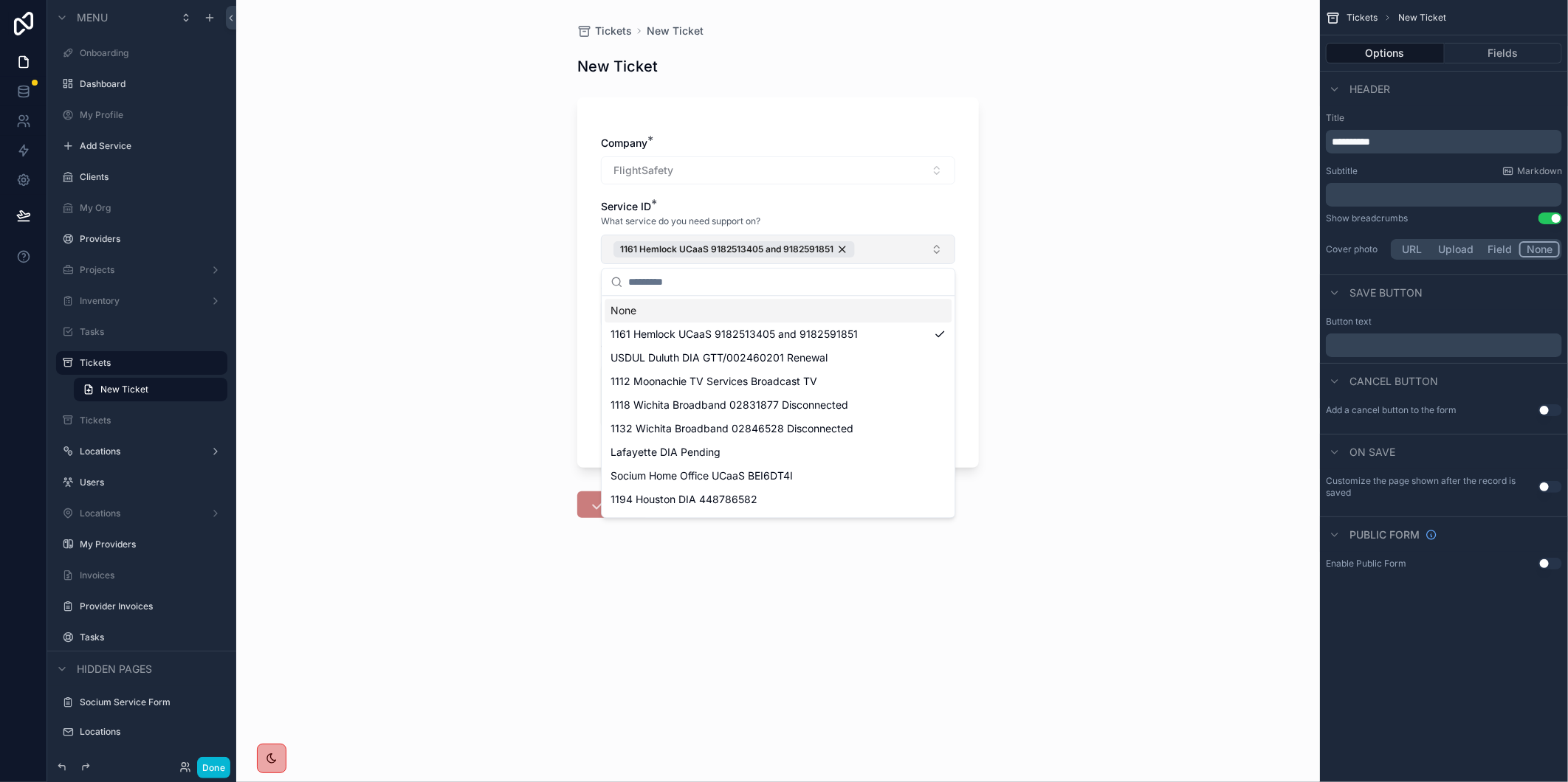
click at [944, 244] on button "1161 Hemlock UCaaS 9182513405 and 9182591851" at bounding box center [778, 249] width 355 height 30
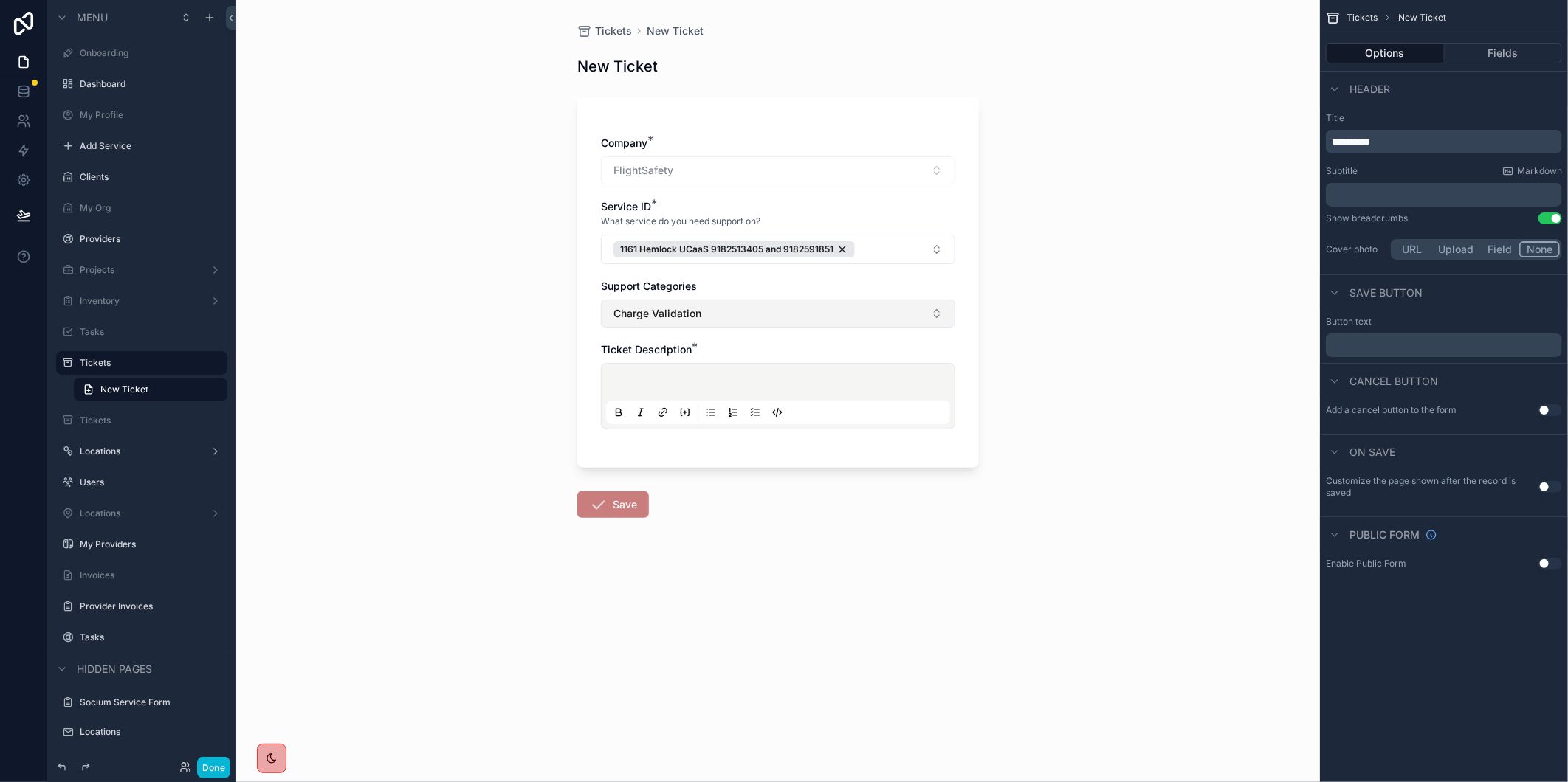
click at [938, 325] on button "Charge Validation" at bounding box center [778, 313] width 355 height 28
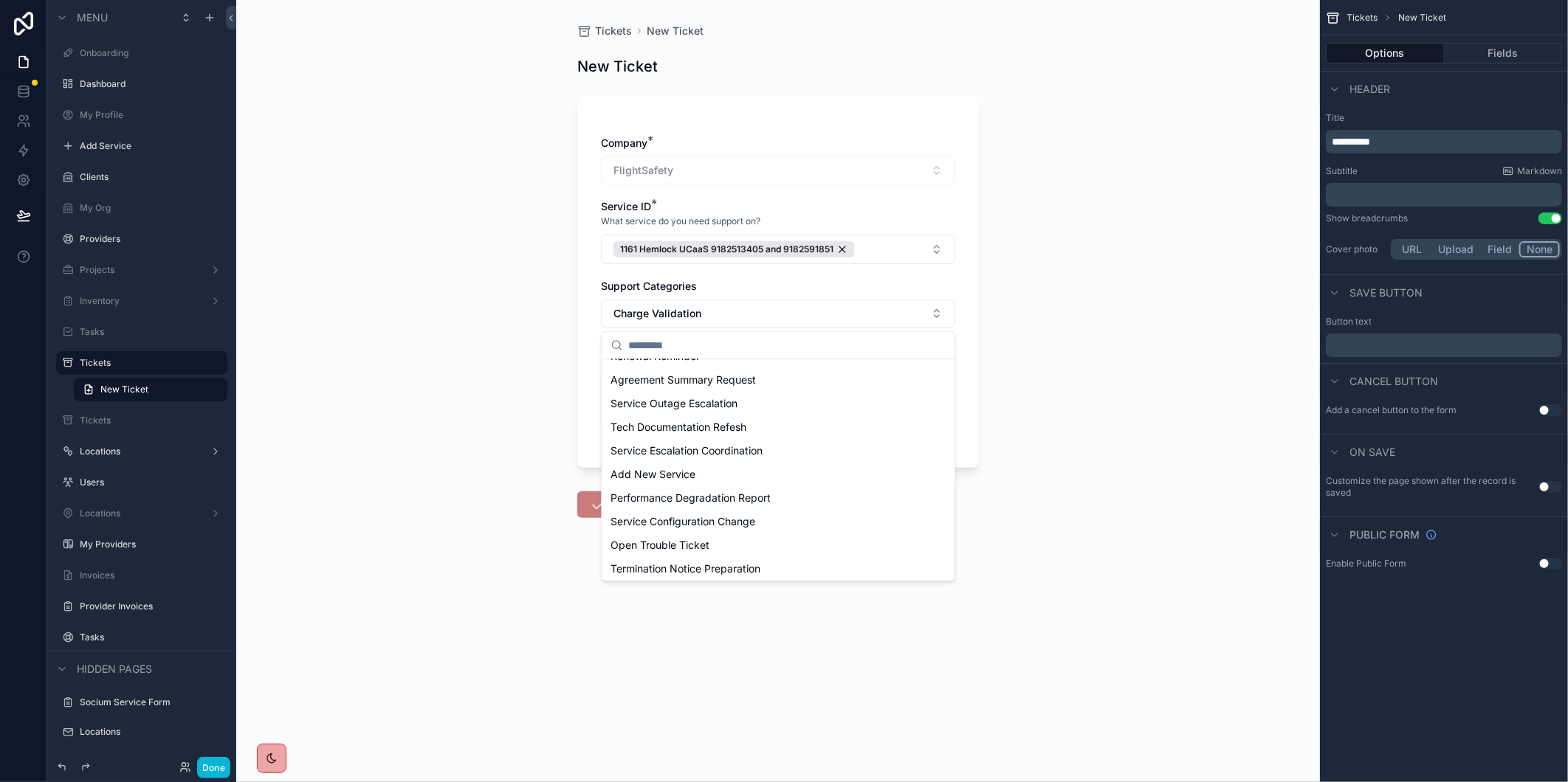
scroll to position [658, 0]
click at [765, 544] on div "Open Trouble Ticket" at bounding box center [778, 543] width 347 height 23
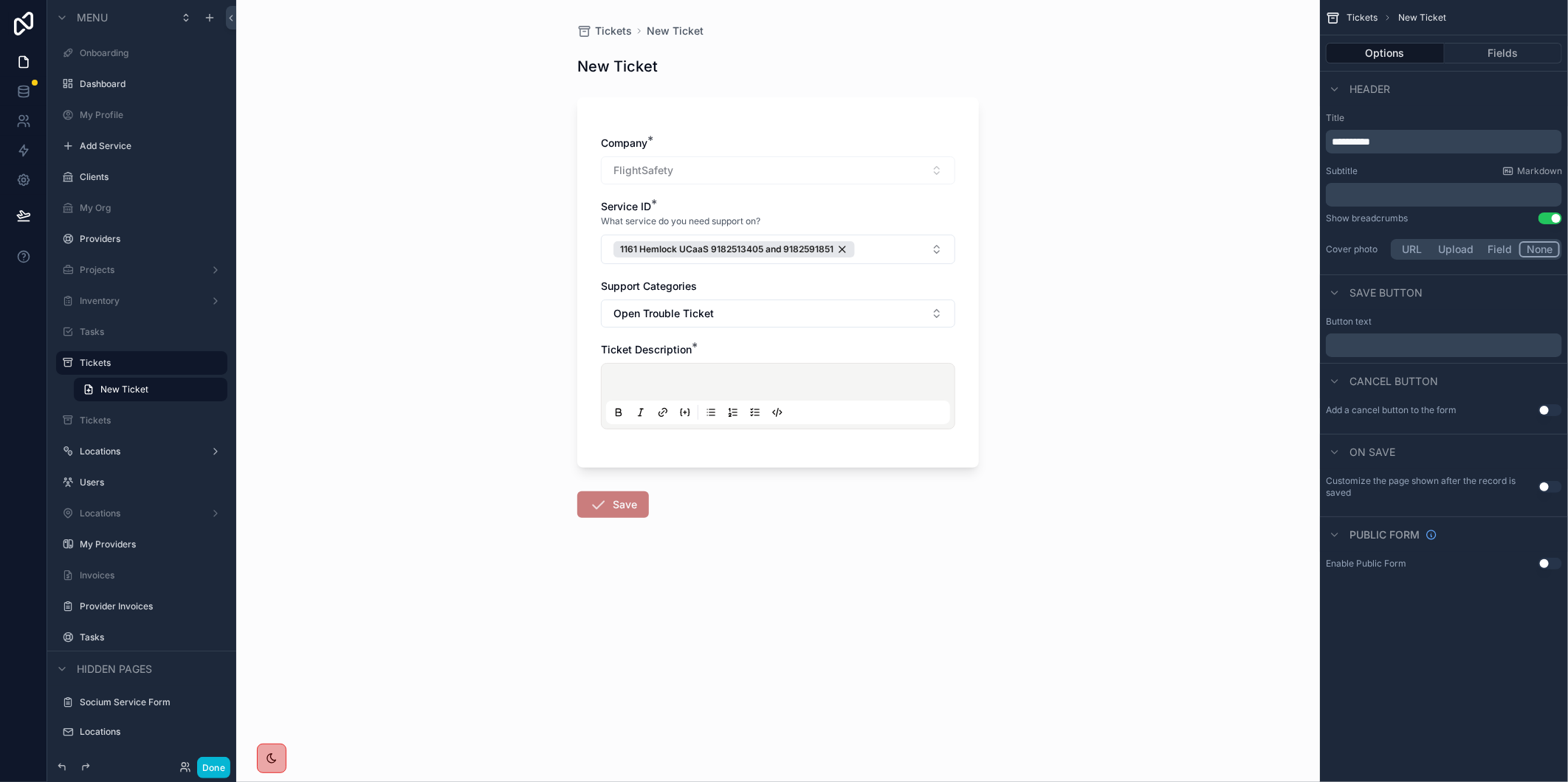
click at [827, 371] on div "scrollable content" at bounding box center [778, 396] width 344 height 56
click at [818, 393] on div "scrollable content" at bounding box center [778, 396] width 344 height 56
click at [818, 373] on div "scrollable content" at bounding box center [778, 396] width 344 height 56
click at [818, 384] on p "scrollable content" at bounding box center [780, 384] width 344 height 14
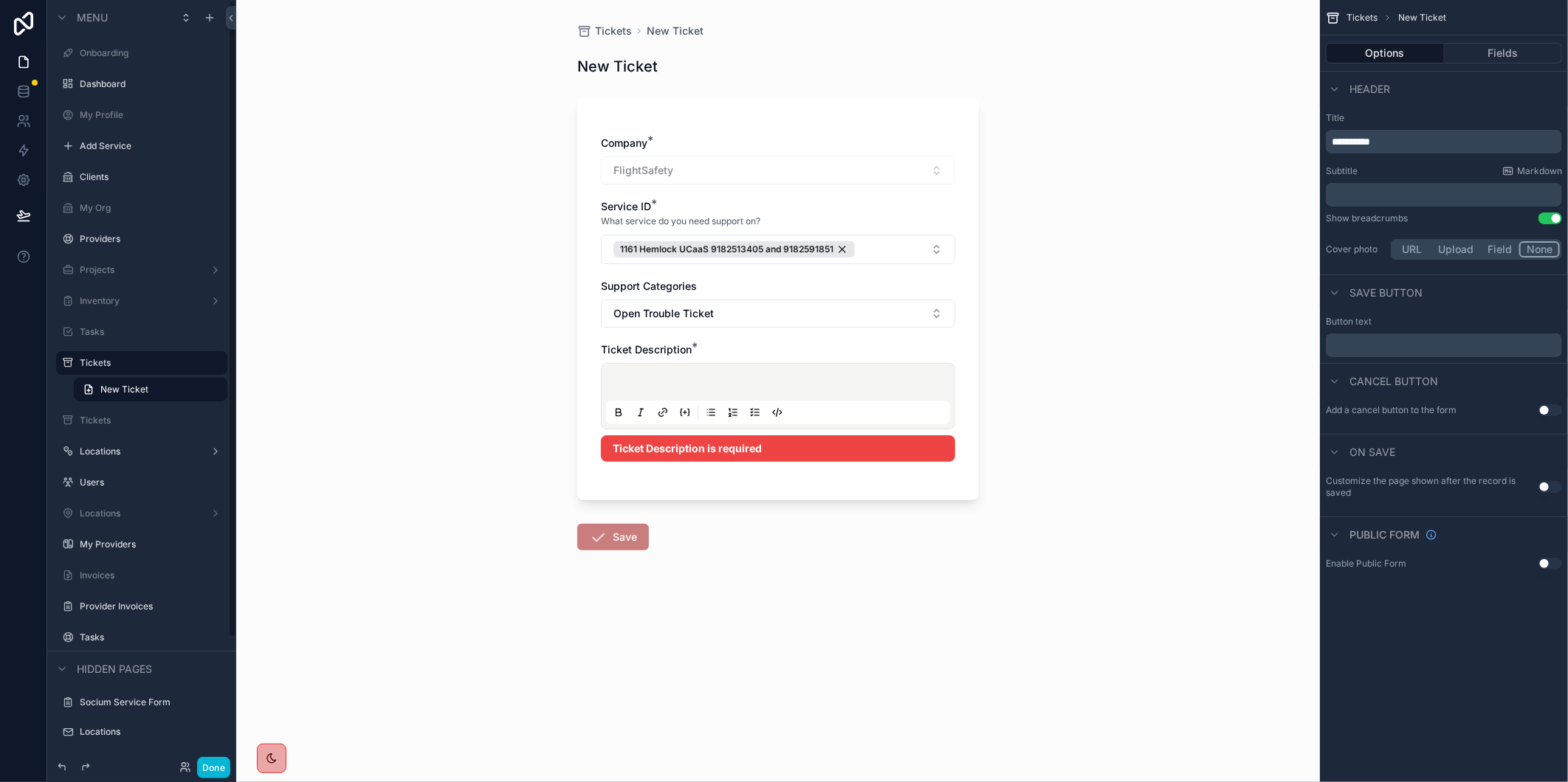
click at [884, 380] on p "scrollable content" at bounding box center [780, 384] width 344 height 14
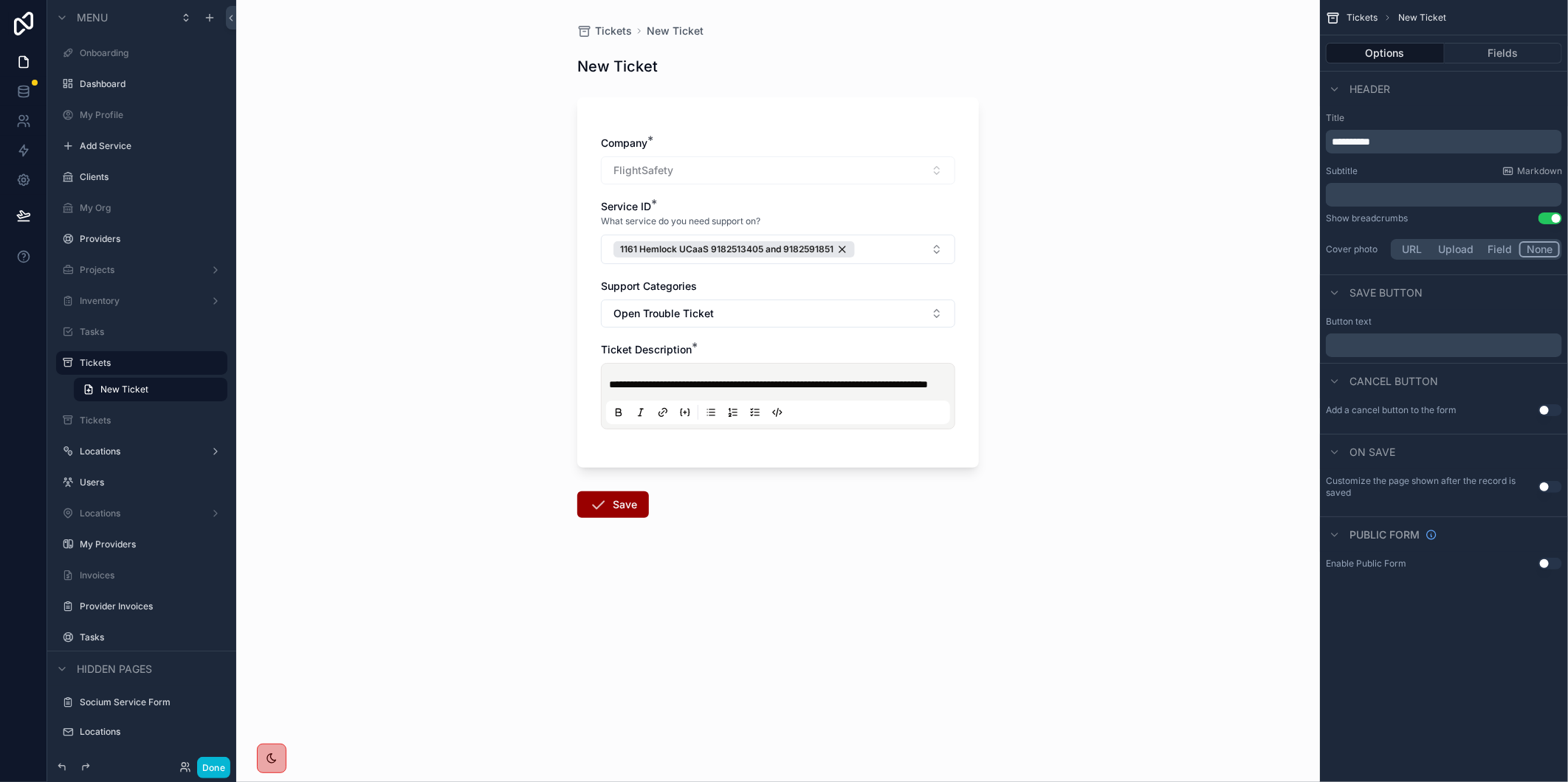
click at [610, 384] on span "**********" at bounding box center [769, 384] width 319 height 10
click at [598, 526] on icon "scrollable content" at bounding box center [598, 520] width 18 height 18
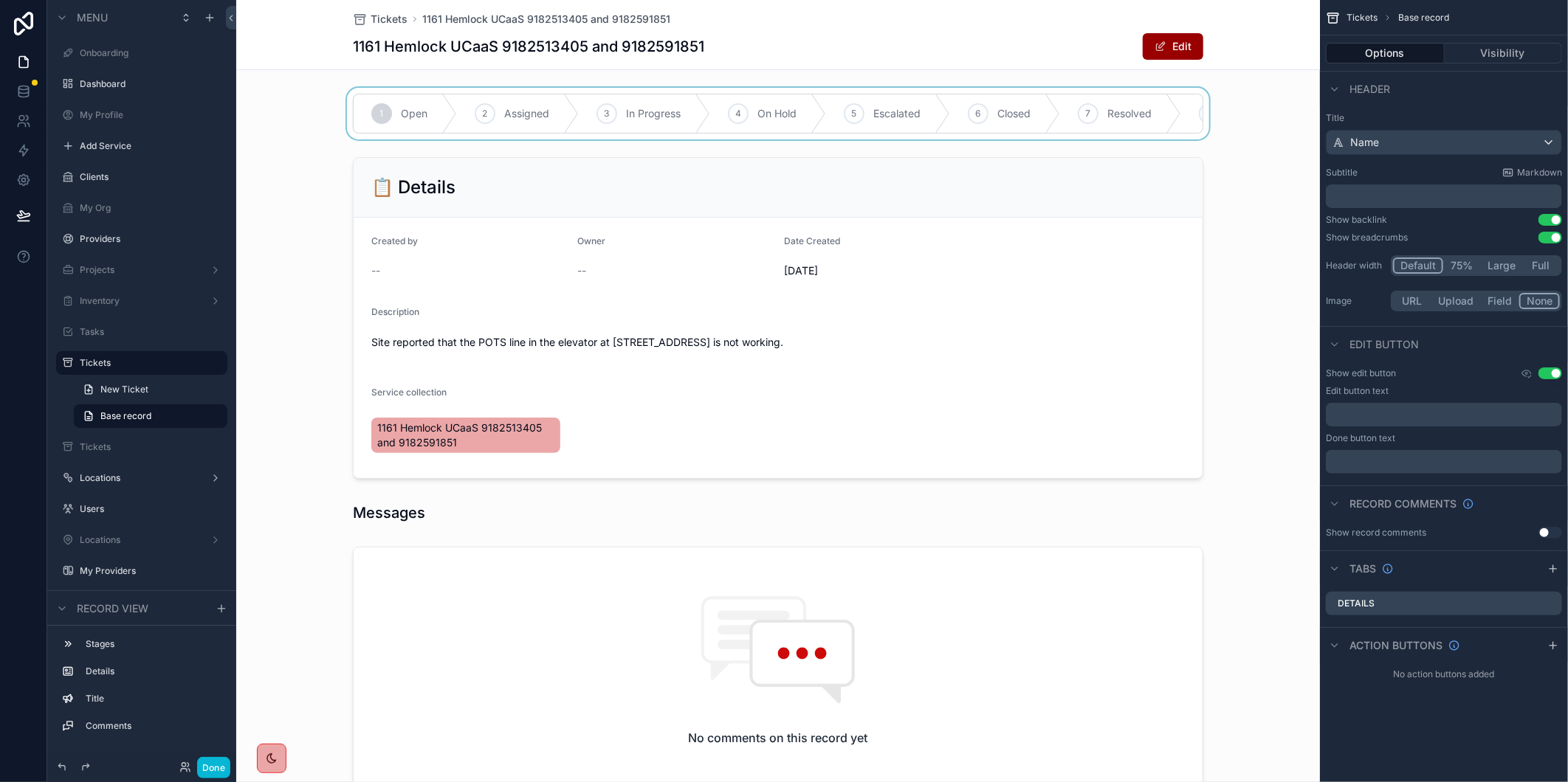
click at [596, 115] on div "scrollable content" at bounding box center [778, 113] width 1084 height 51
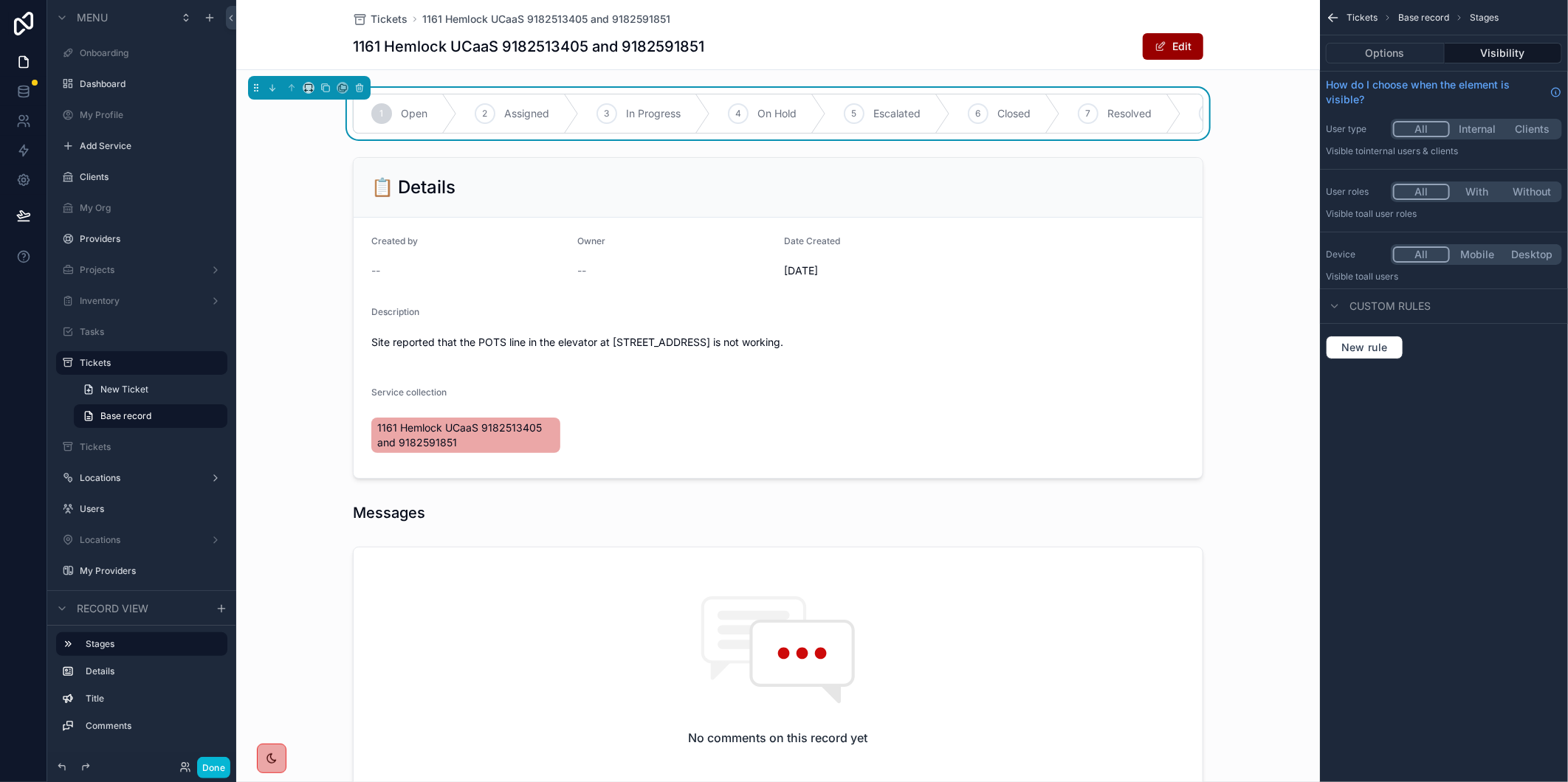
click at [0, 0] on icon "scrollable content" at bounding box center [0, 0] width 0 height 0
click at [1183, 42] on button "Edit" at bounding box center [1173, 46] width 60 height 26
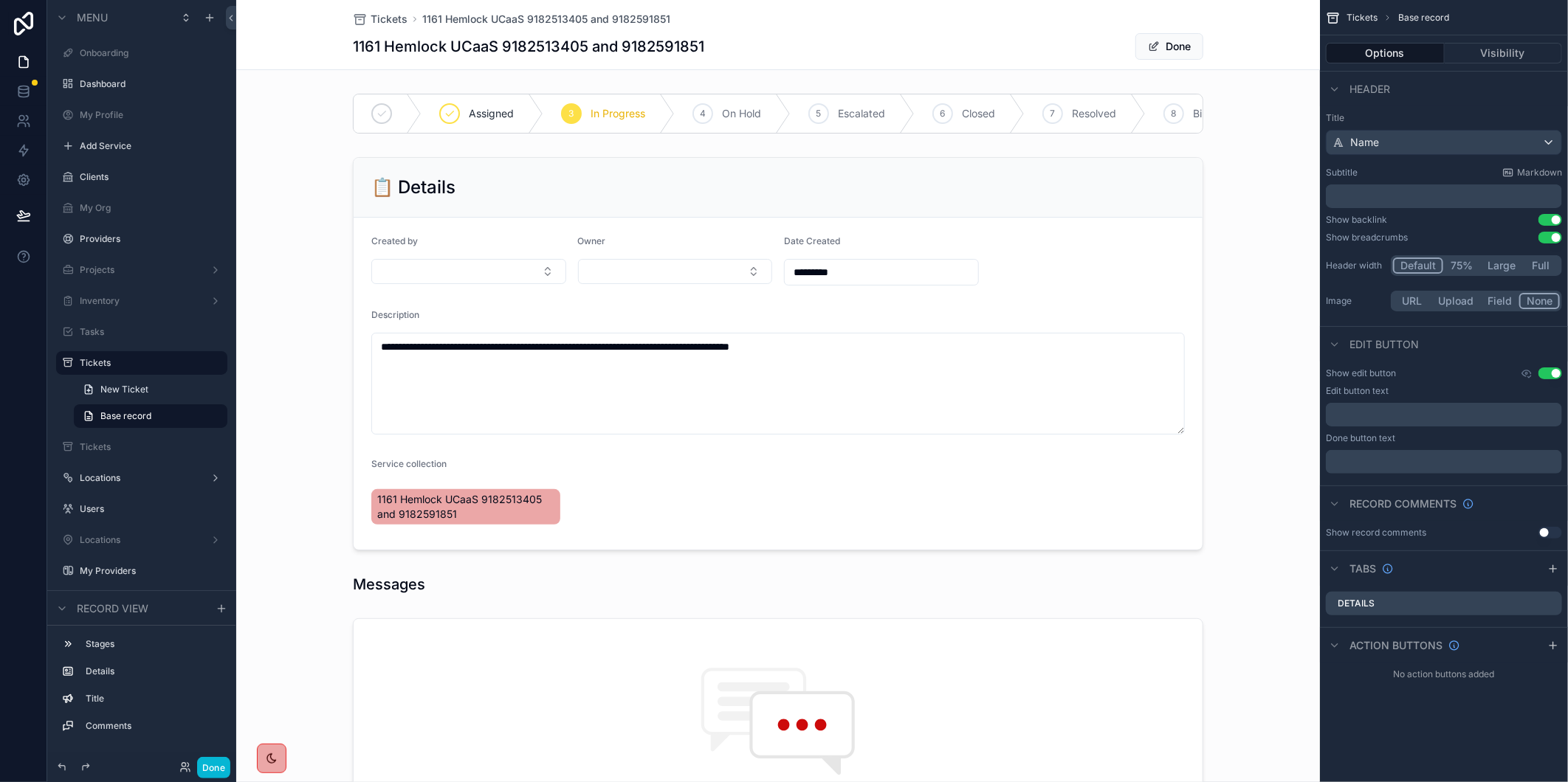
click at [717, 282] on div "scrollable content" at bounding box center [778, 354] width 1084 height 405
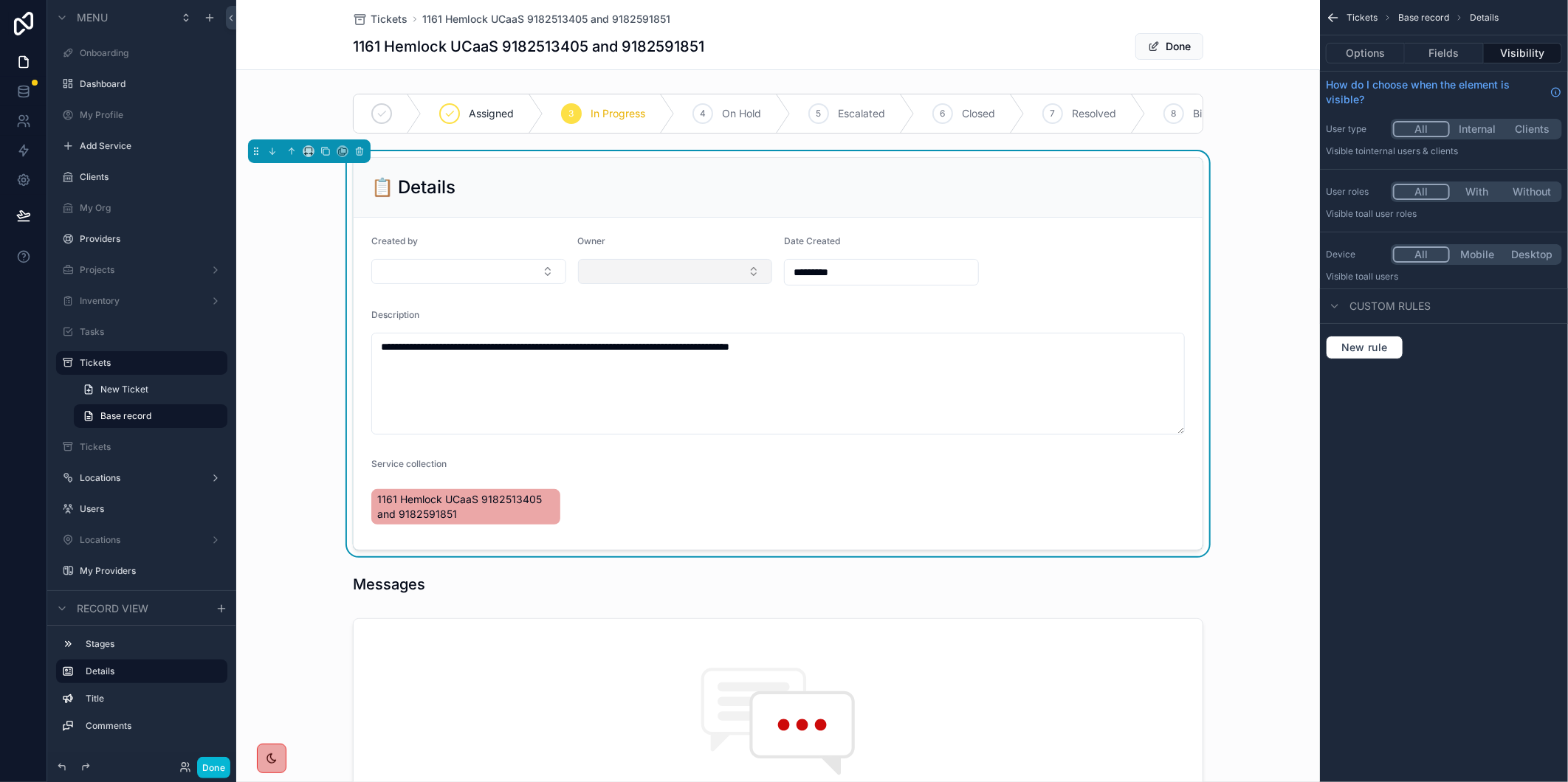
click at [754, 284] on button "Select Button" at bounding box center [676, 271] width 195 height 25
type input "**"
click at [692, 351] on div "[PERSON_NAME]" at bounding box center [668, 343] width 187 height 23
click at [535, 279] on button "Select Button" at bounding box center [469, 271] width 195 height 25
type input "**"
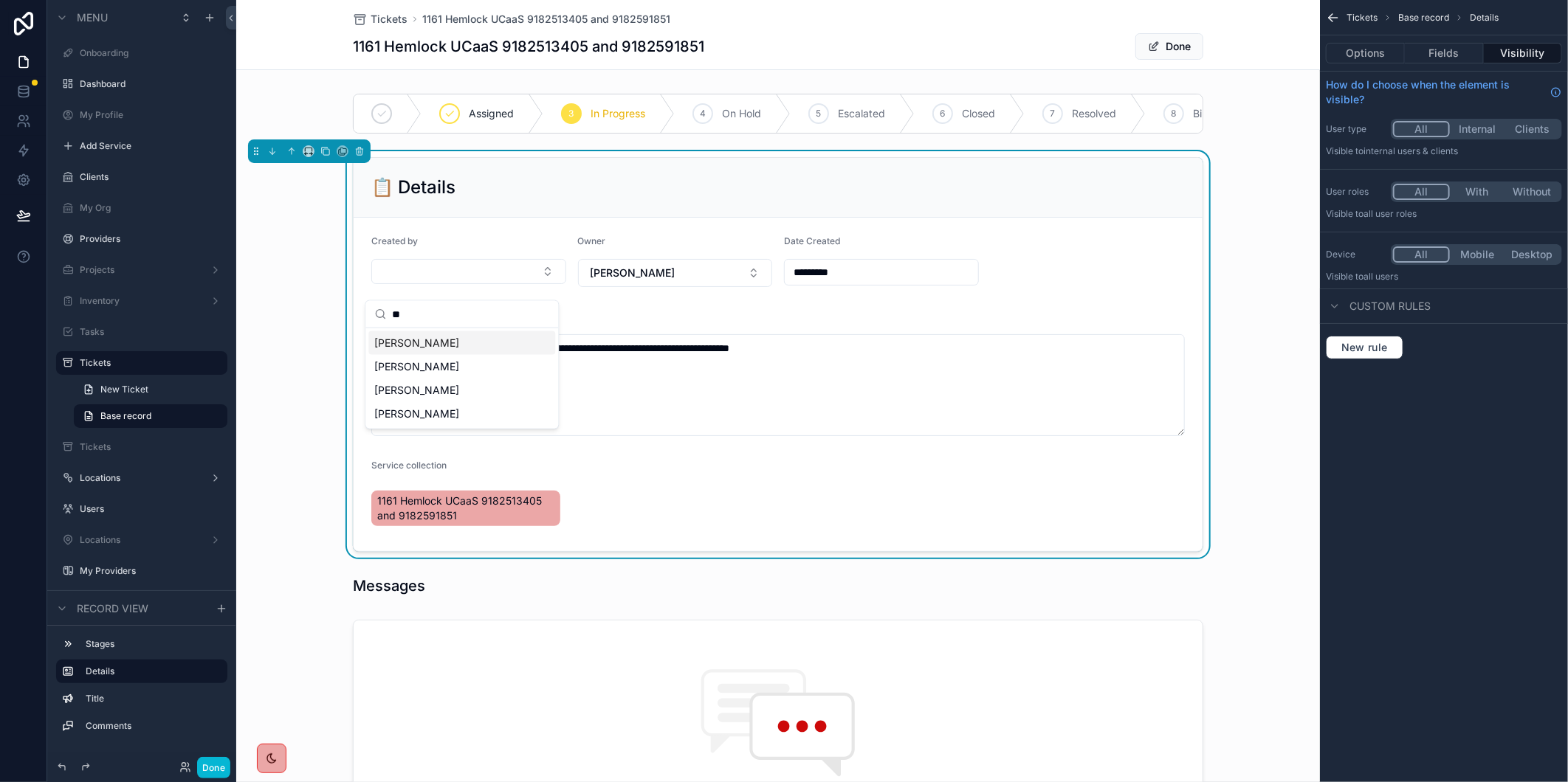
click at [490, 342] on div "[PERSON_NAME]" at bounding box center [461, 343] width 187 height 23
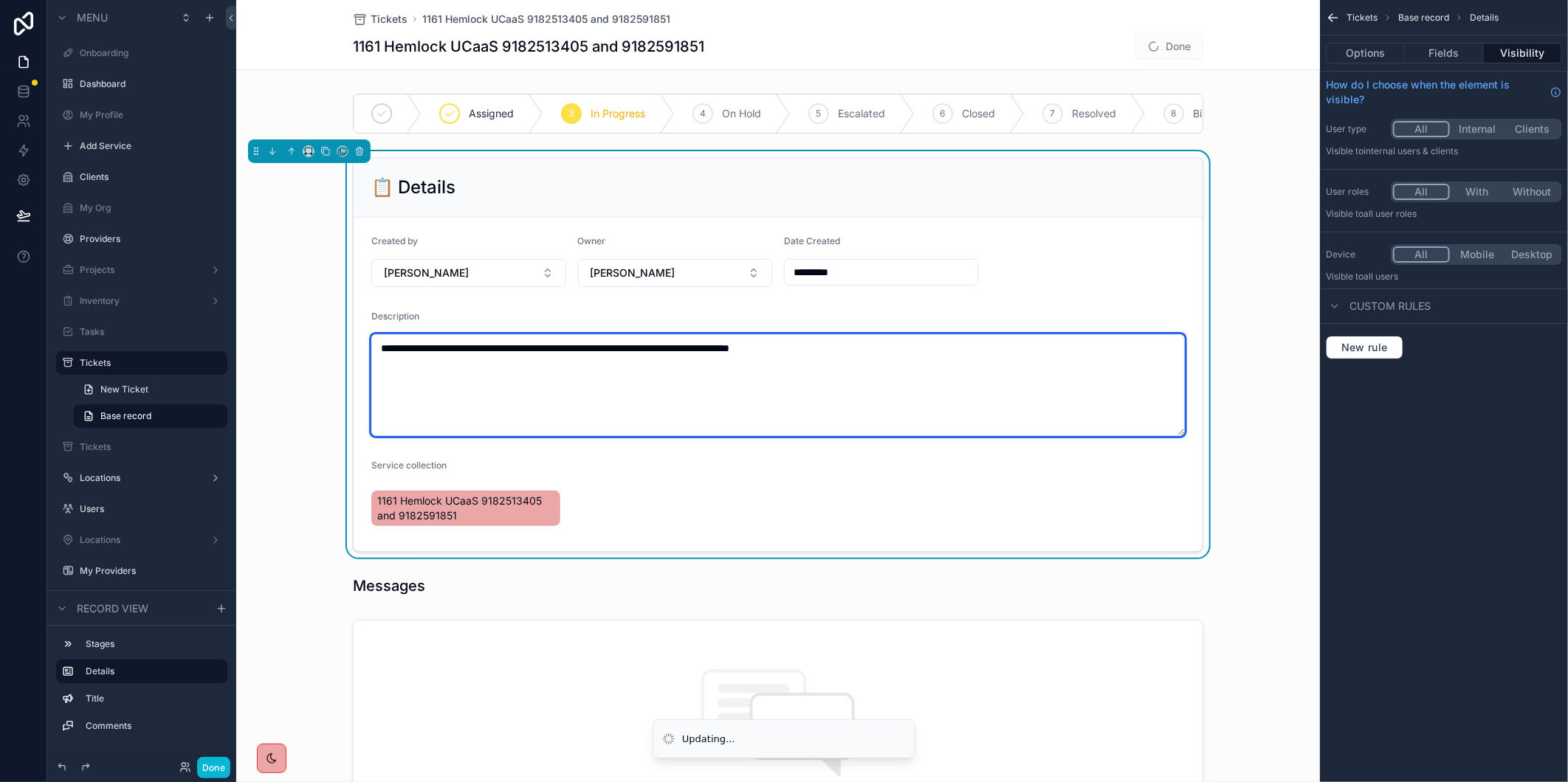
click at [719, 389] on textarea "**********" at bounding box center [779, 385] width 814 height 102
click at [904, 377] on textarea "**********" at bounding box center [779, 385] width 814 height 102
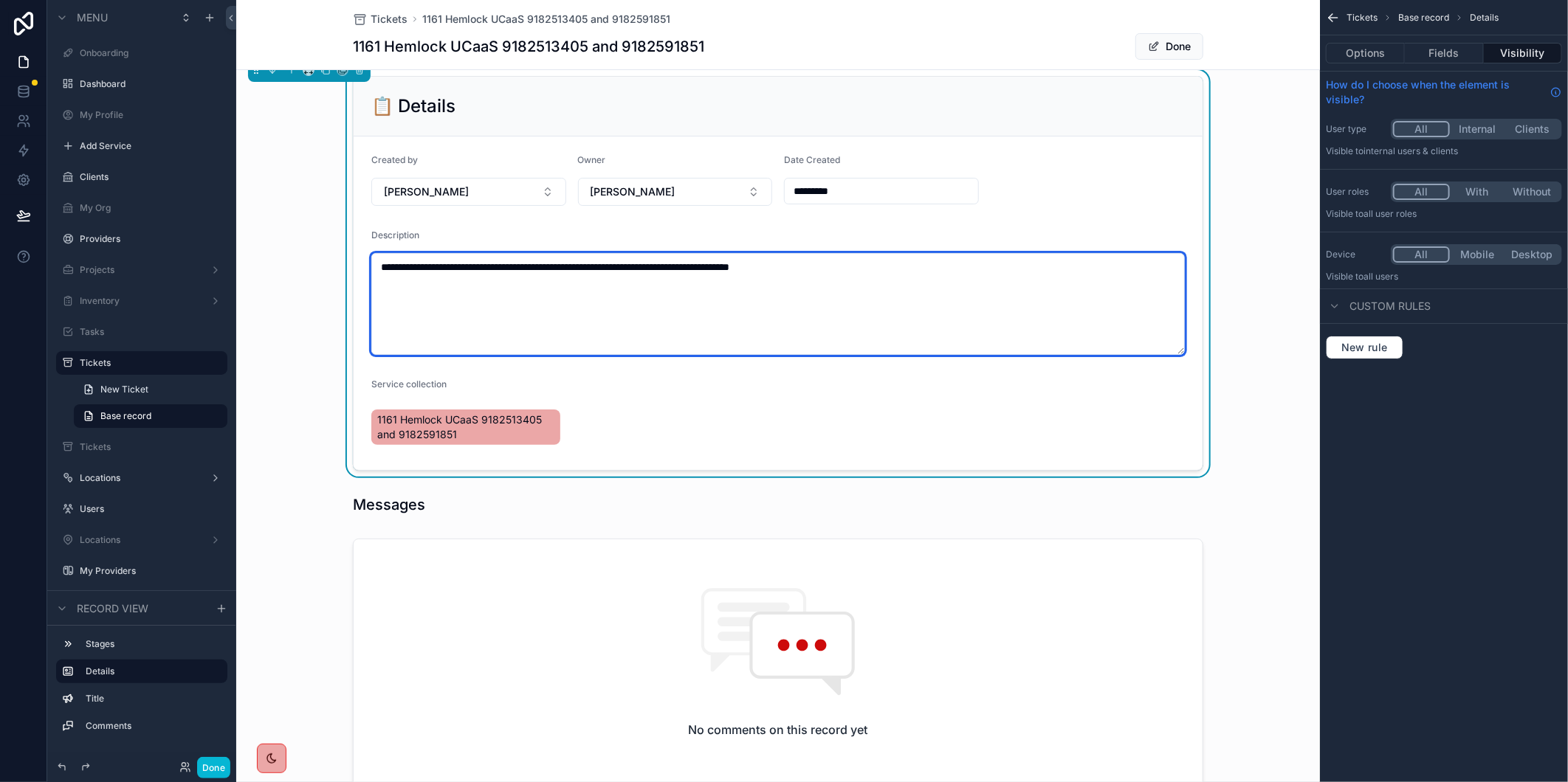
scroll to position [82, 0]
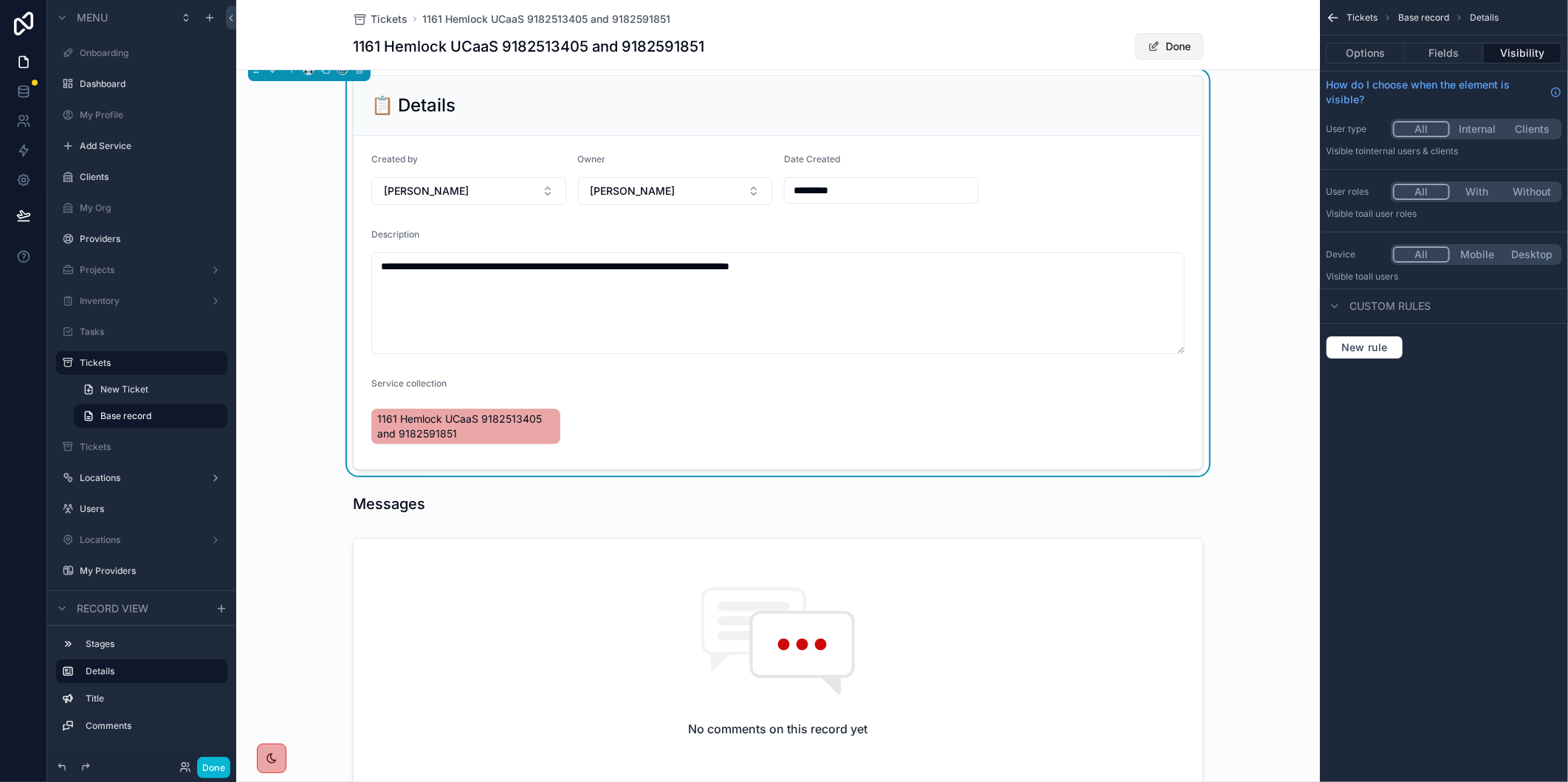
click at [1192, 41] on button "Done" at bounding box center [1169, 46] width 68 height 26
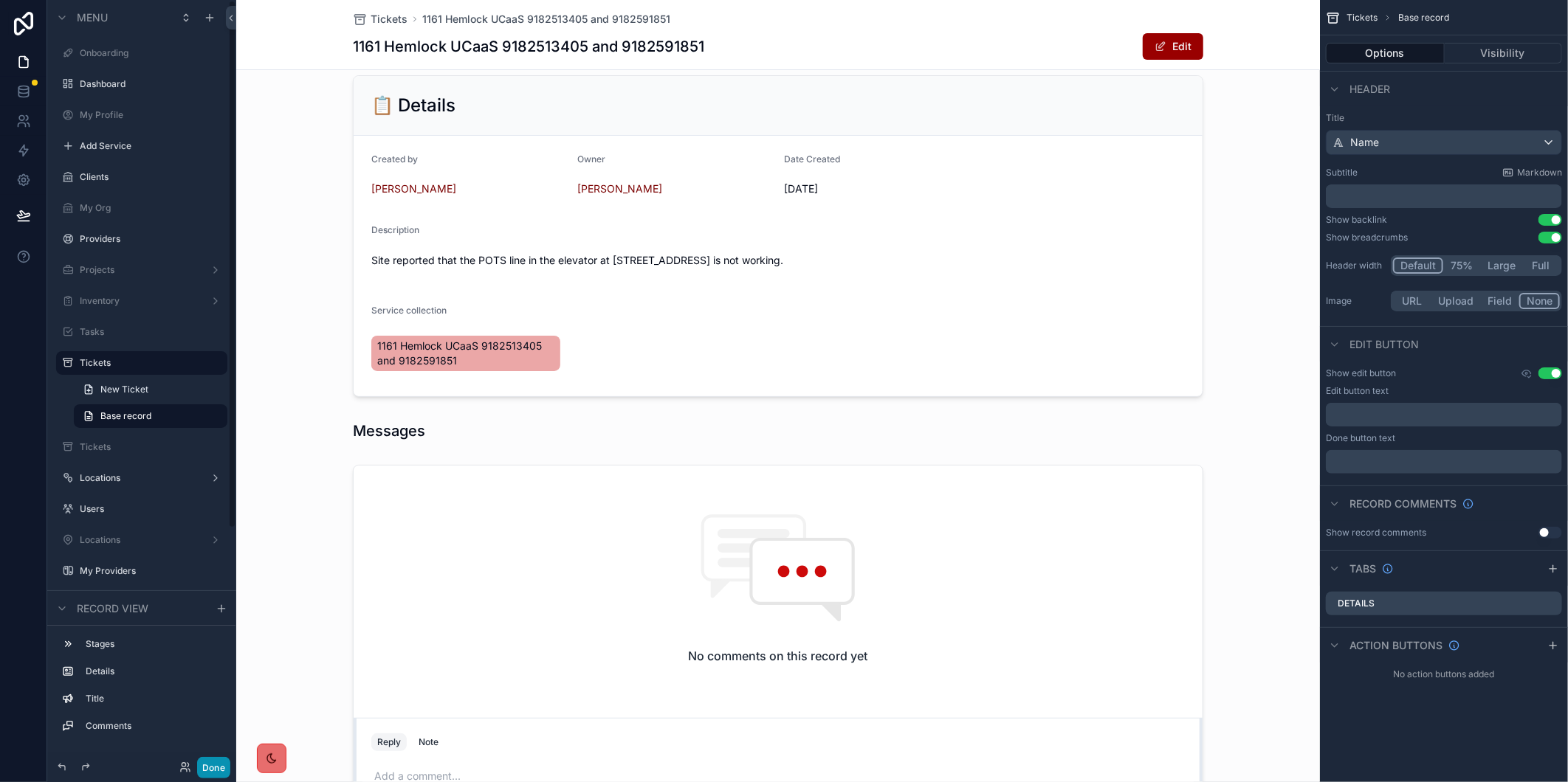
click at [225, 763] on button "Done" at bounding box center [213, 768] width 33 height 22
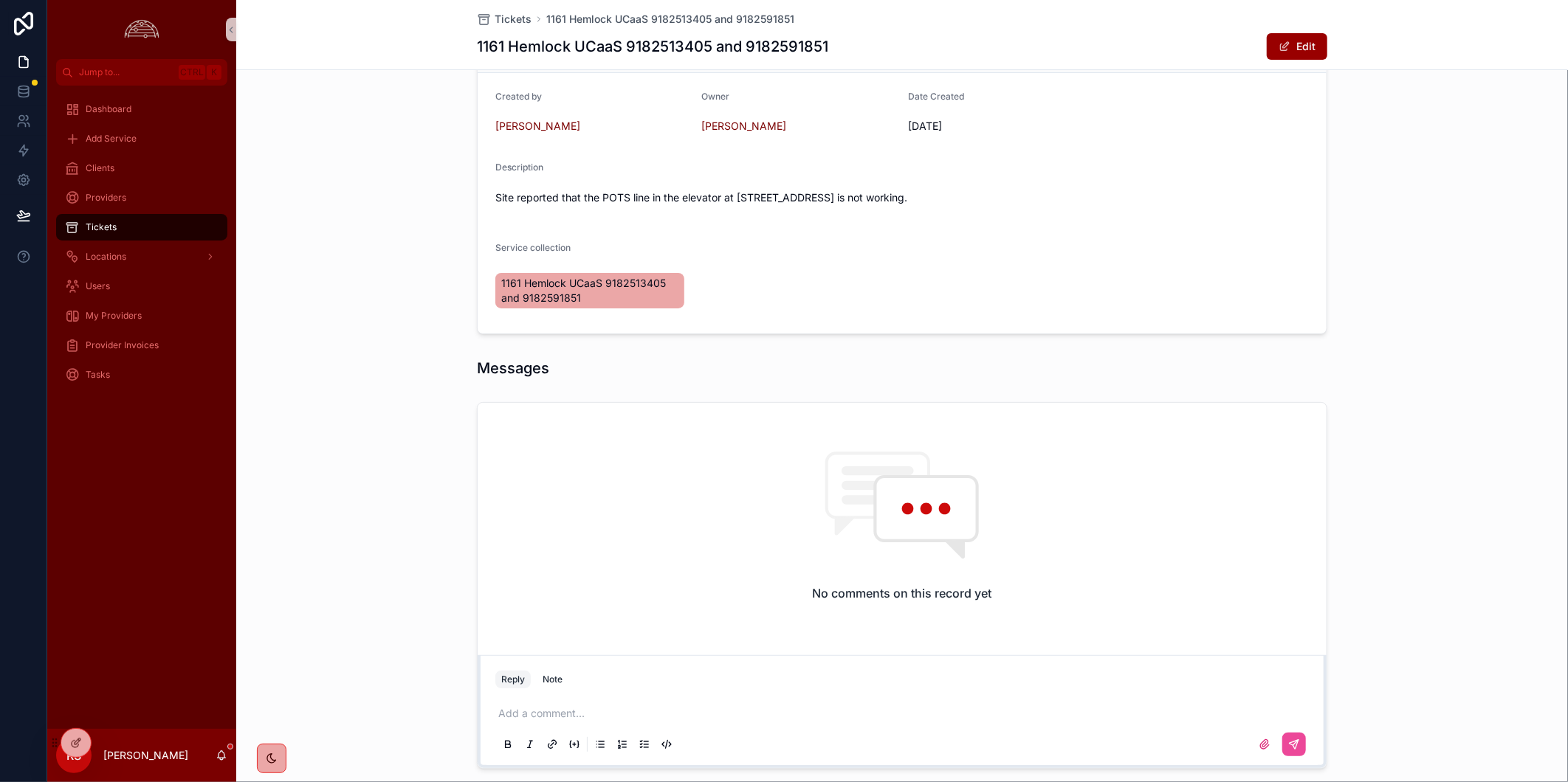
scroll to position [244, 0]
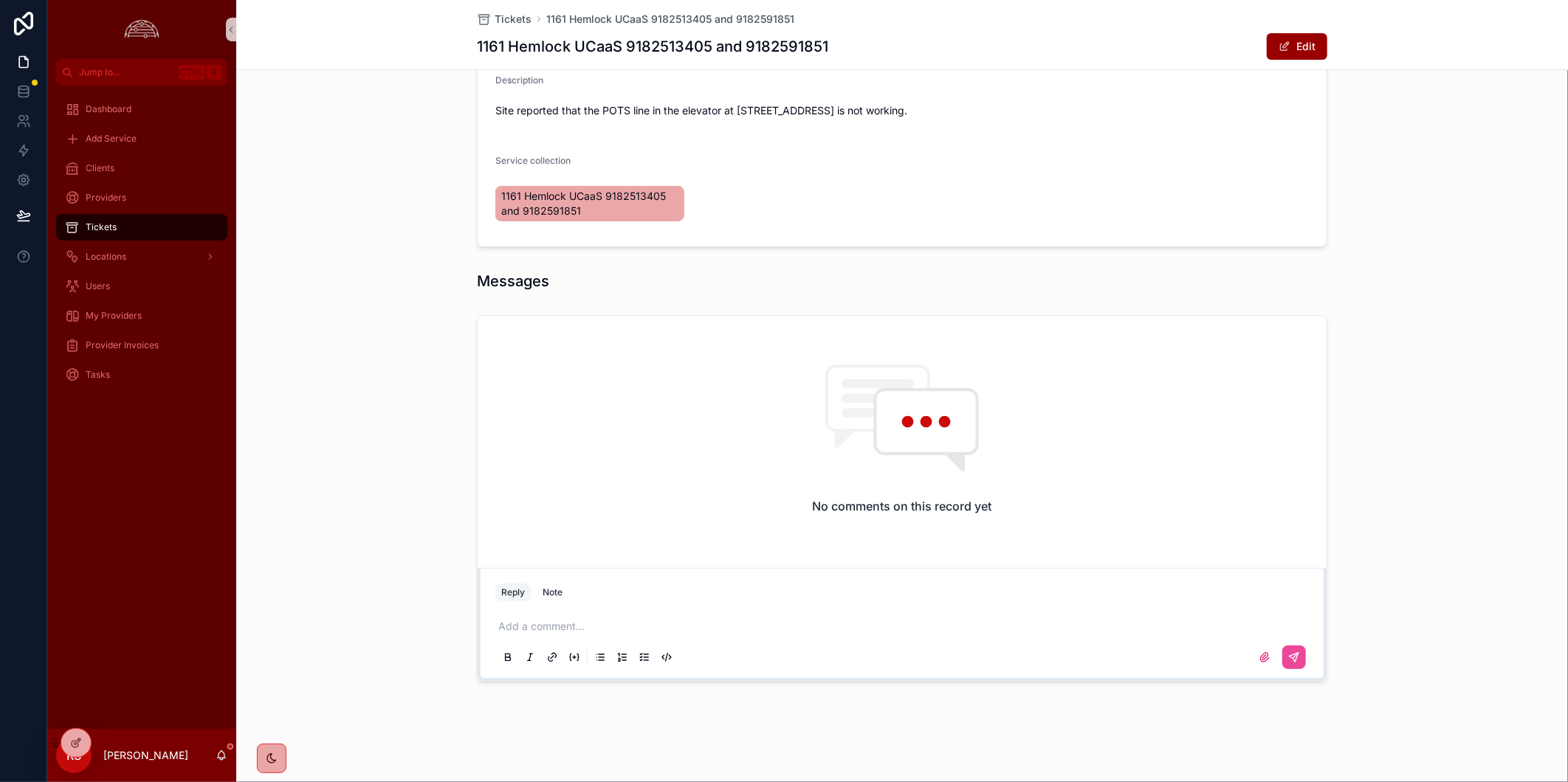
click at [924, 628] on p "scrollable content" at bounding box center [905, 627] width 814 height 14
click at [613, 628] on span "**********" at bounding box center [574, 626] width 152 height 10
drag, startPoint x: 493, startPoint y: 626, endPoint x: 779, endPoint y: 646, distance: 286.7
click at [779, 646] on div "**********" at bounding box center [902, 641] width 814 height 62
drag, startPoint x: 719, startPoint y: 621, endPoint x: 750, endPoint y: 622, distance: 31.0
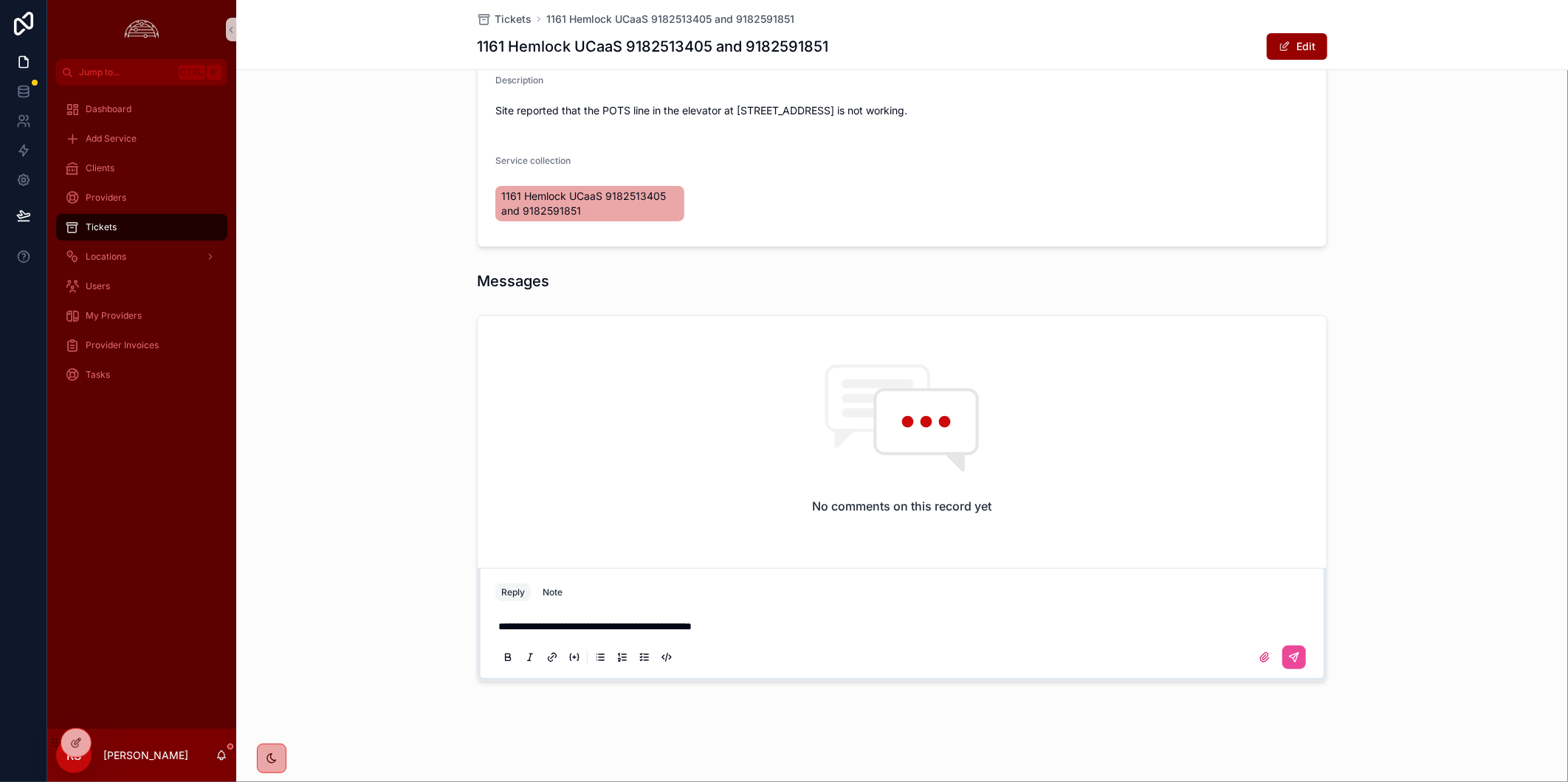
click at [692, 621] on span "**********" at bounding box center [595, 626] width 193 height 10
drag, startPoint x: 761, startPoint y: 623, endPoint x: 711, endPoint y: 621, distance: 50.0
click at [711, 621] on p "**********" at bounding box center [905, 627] width 814 height 14
click at [1293, 653] on icon "scrollable content" at bounding box center [1295, 658] width 9 height 9
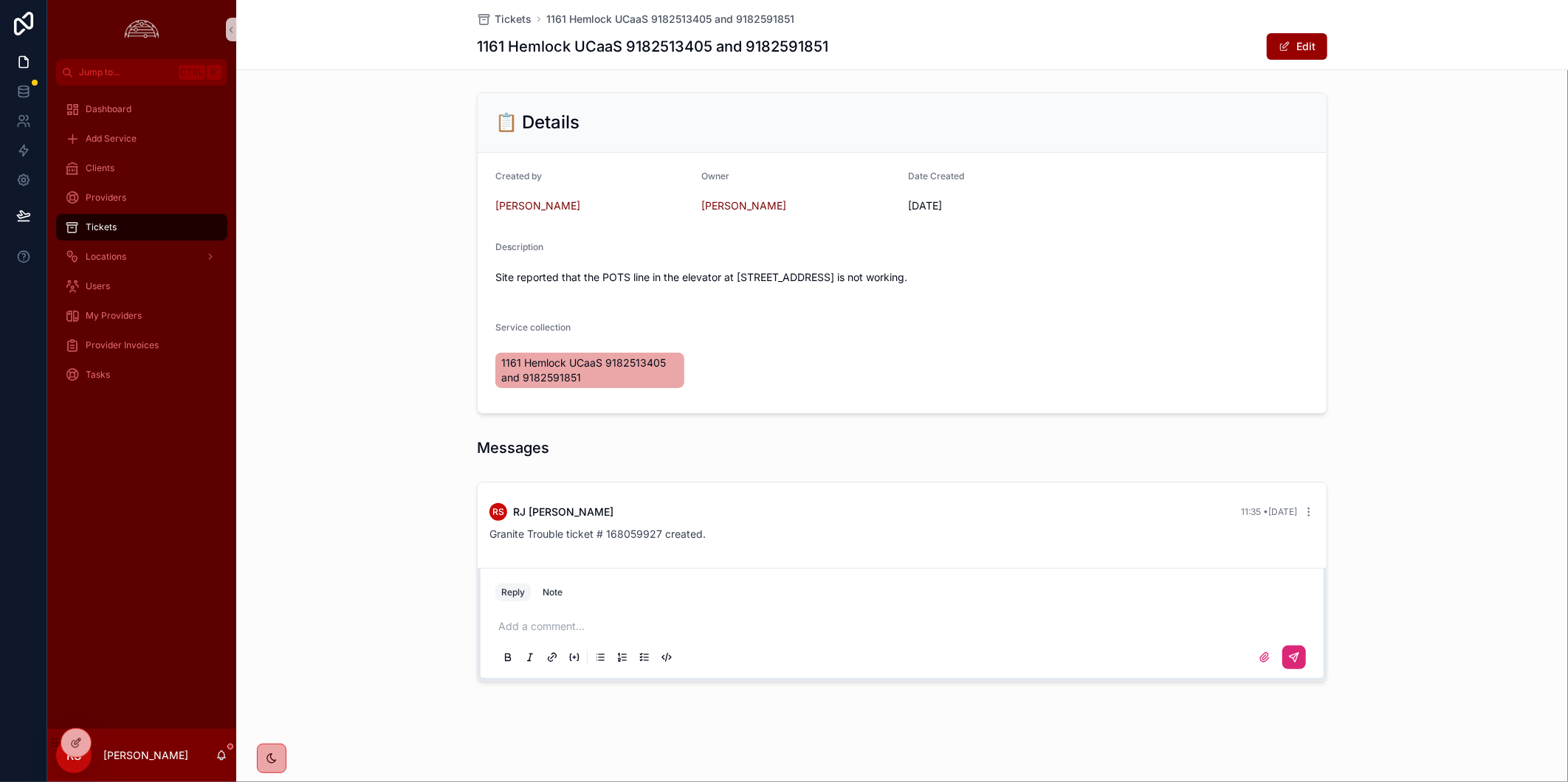
scroll to position [77, 0]
click at [1027, 632] on p "scrollable content" at bounding box center [905, 627] width 814 height 14
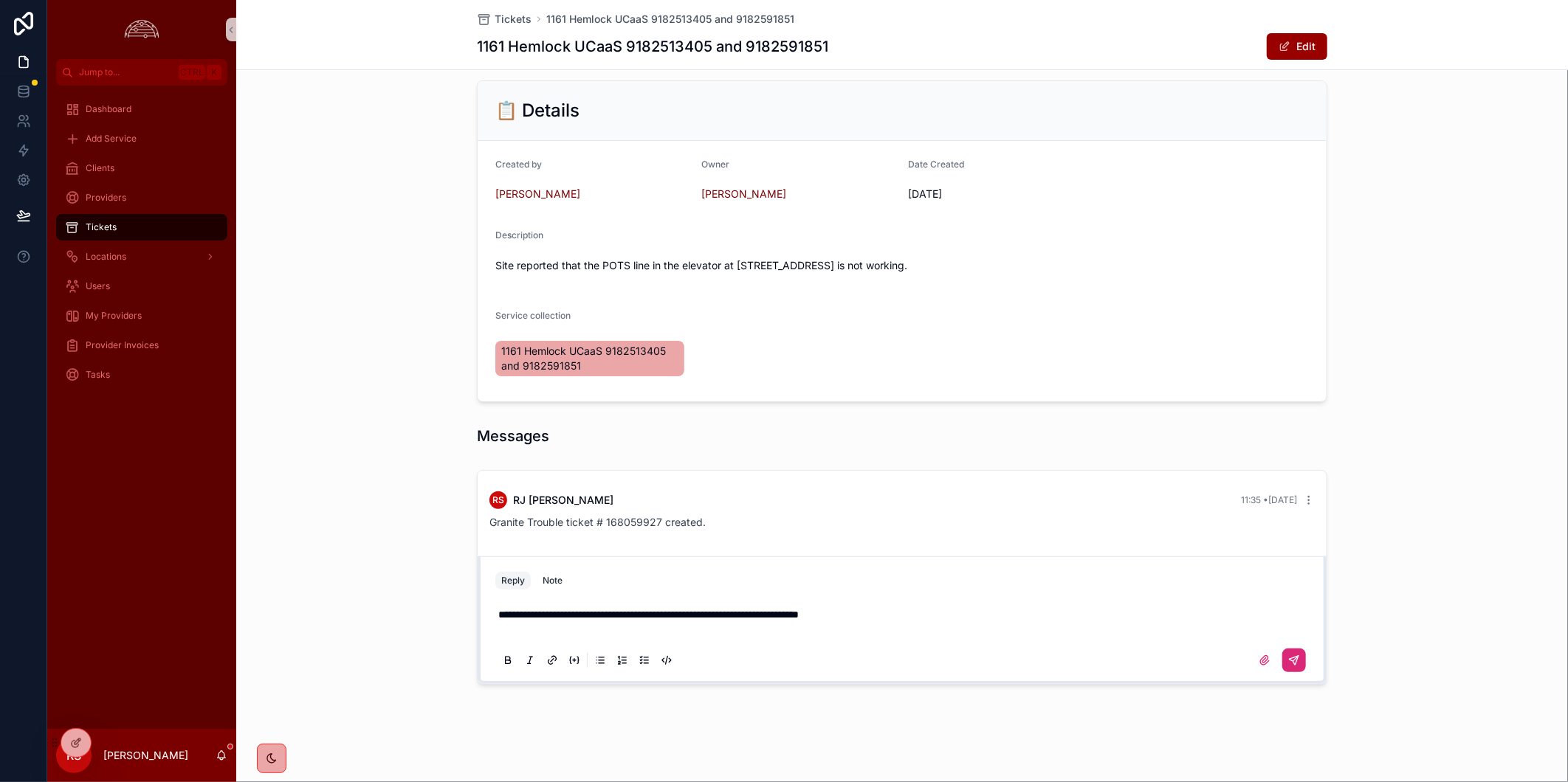
click at [1288, 667] on icon "scrollable content" at bounding box center [1294, 660] width 12 height 12
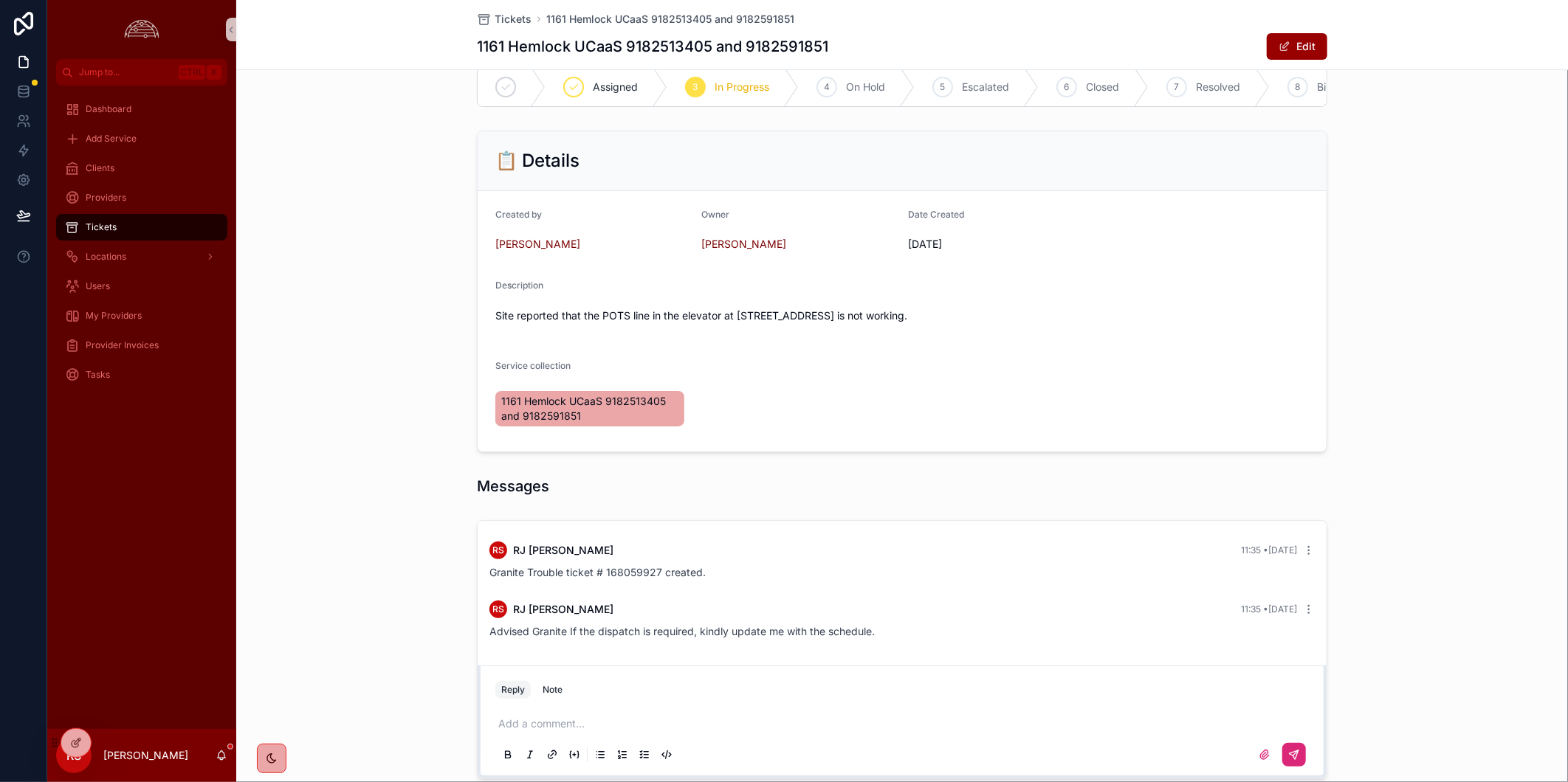
scroll to position [0, 0]
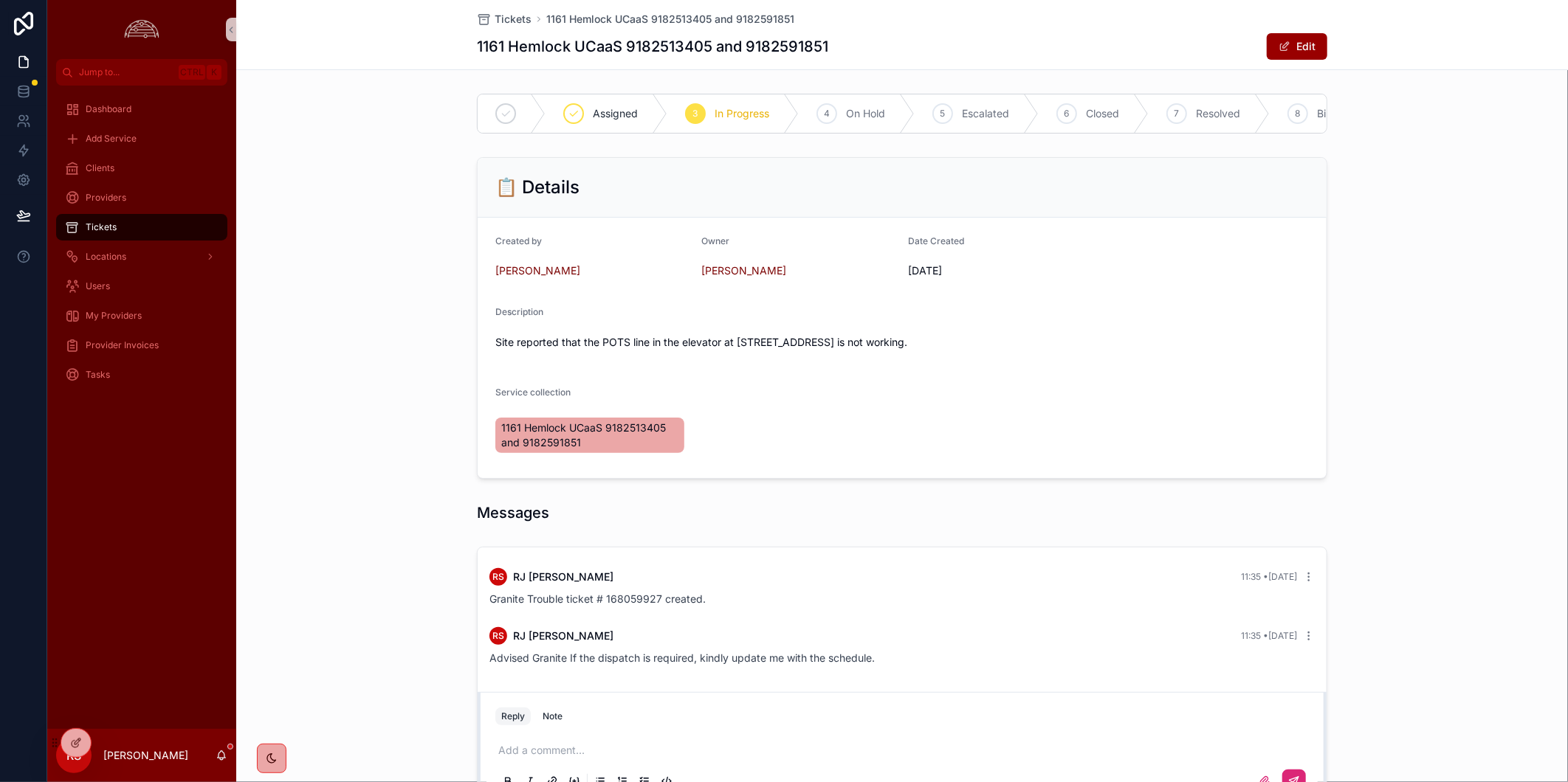
click at [729, 665] on span "Advised Granite If the dispatch is required, kindly update me with the schedule." at bounding box center [682, 658] width 385 height 13
click at [577, 605] on span "Granite Trouble ticket # 168059927 created." at bounding box center [598, 599] width 217 height 13
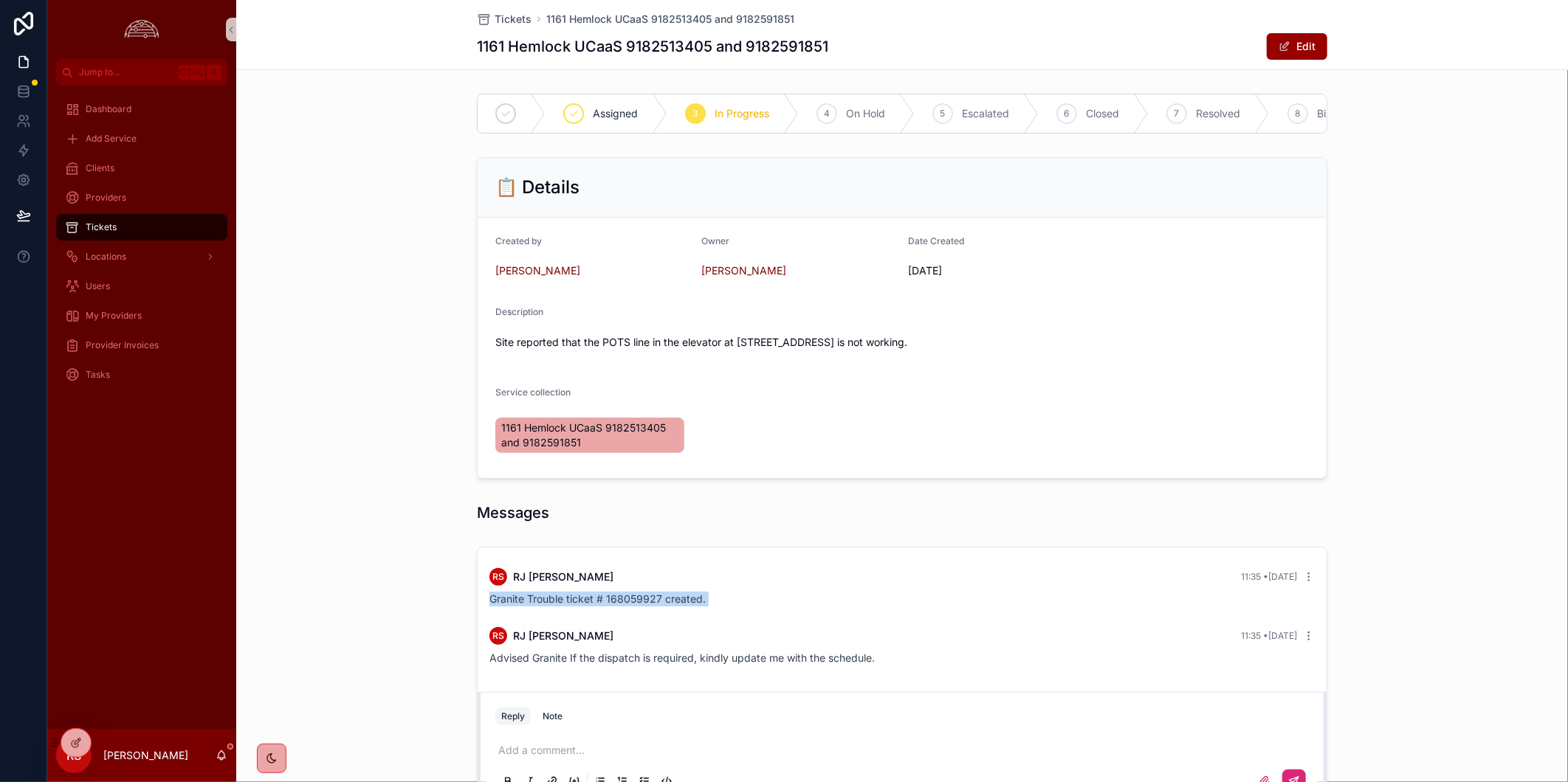
click at [577, 605] on span "Granite Trouble ticket # 168059927 created." at bounding box center [598, 599] width 217 height 13
copy div "Granite Trouble ticket # 168059927 created. RS"
click at [120, 173] on div "Clients" at bounding box center [142, 168] width 153 height 23
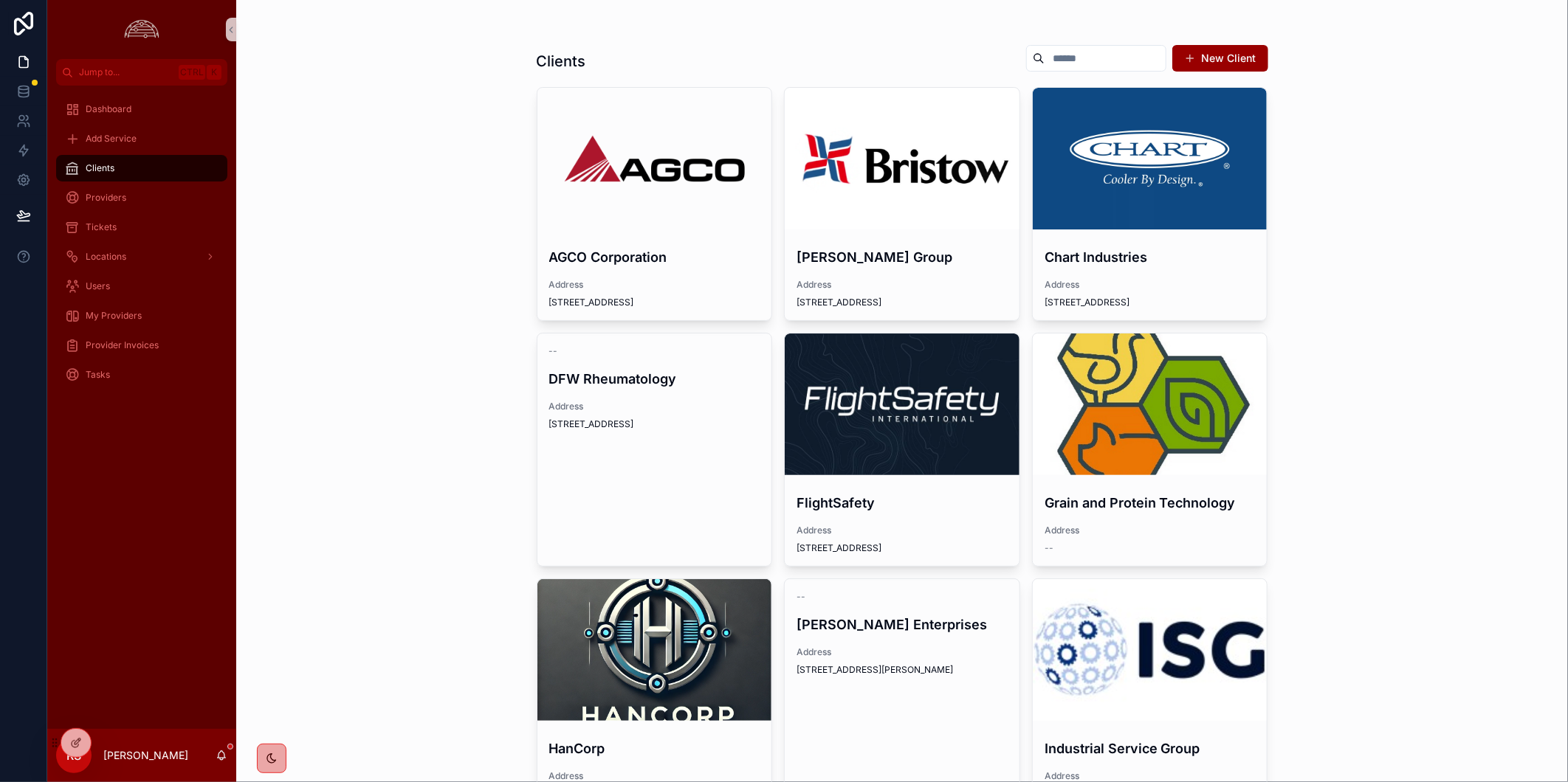
drag, startPoint x: 844, startPoint y: 372, endPoint x: 839, endPoint y: 329, distance: 43.3
click at [844, 370] on div "scrollable content" at bounding box center [902, 404] width 235 height 142
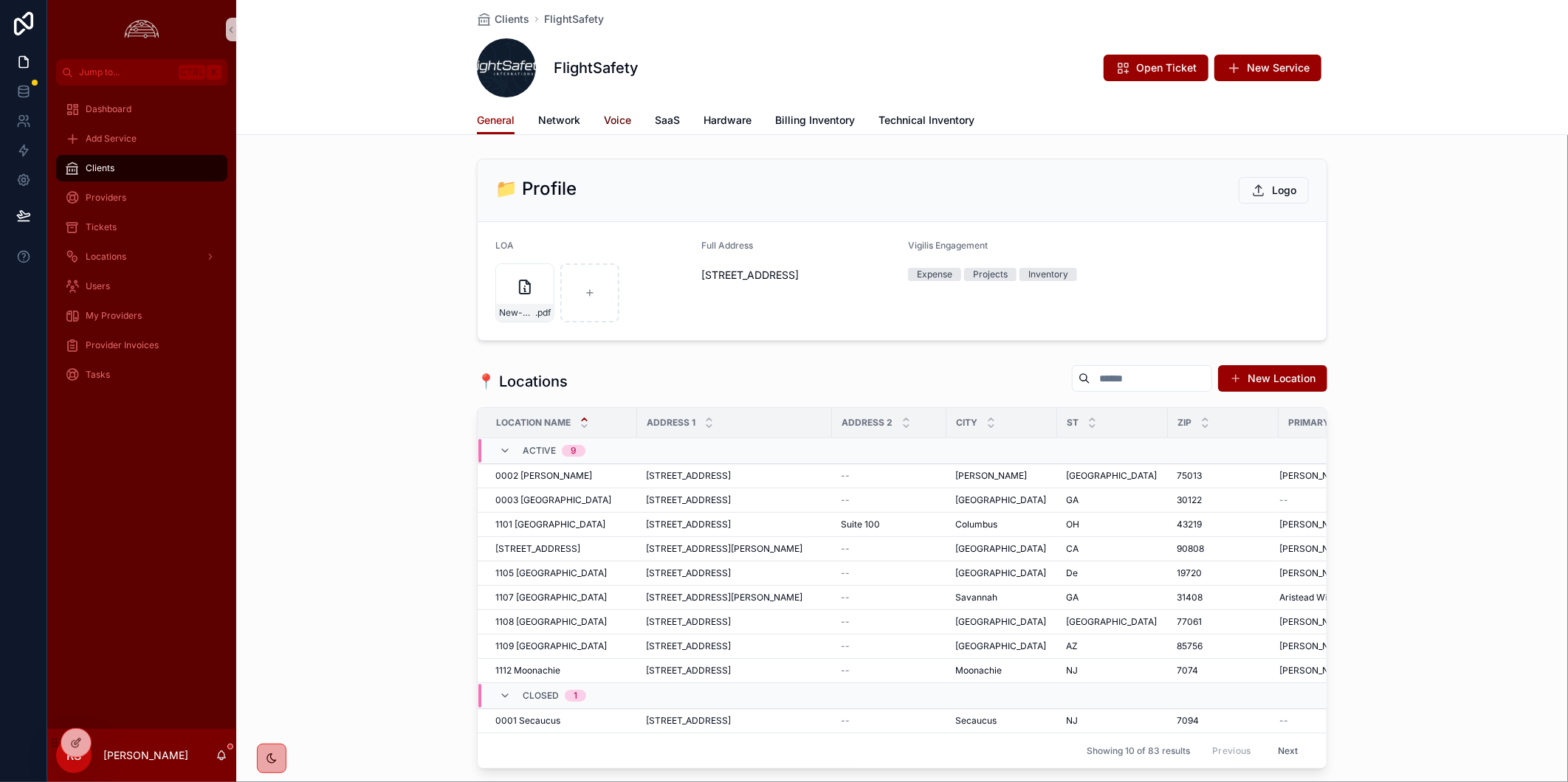
click at [604, 120] on span "Voice" at bounding box center [617, 120] width 27 height 14
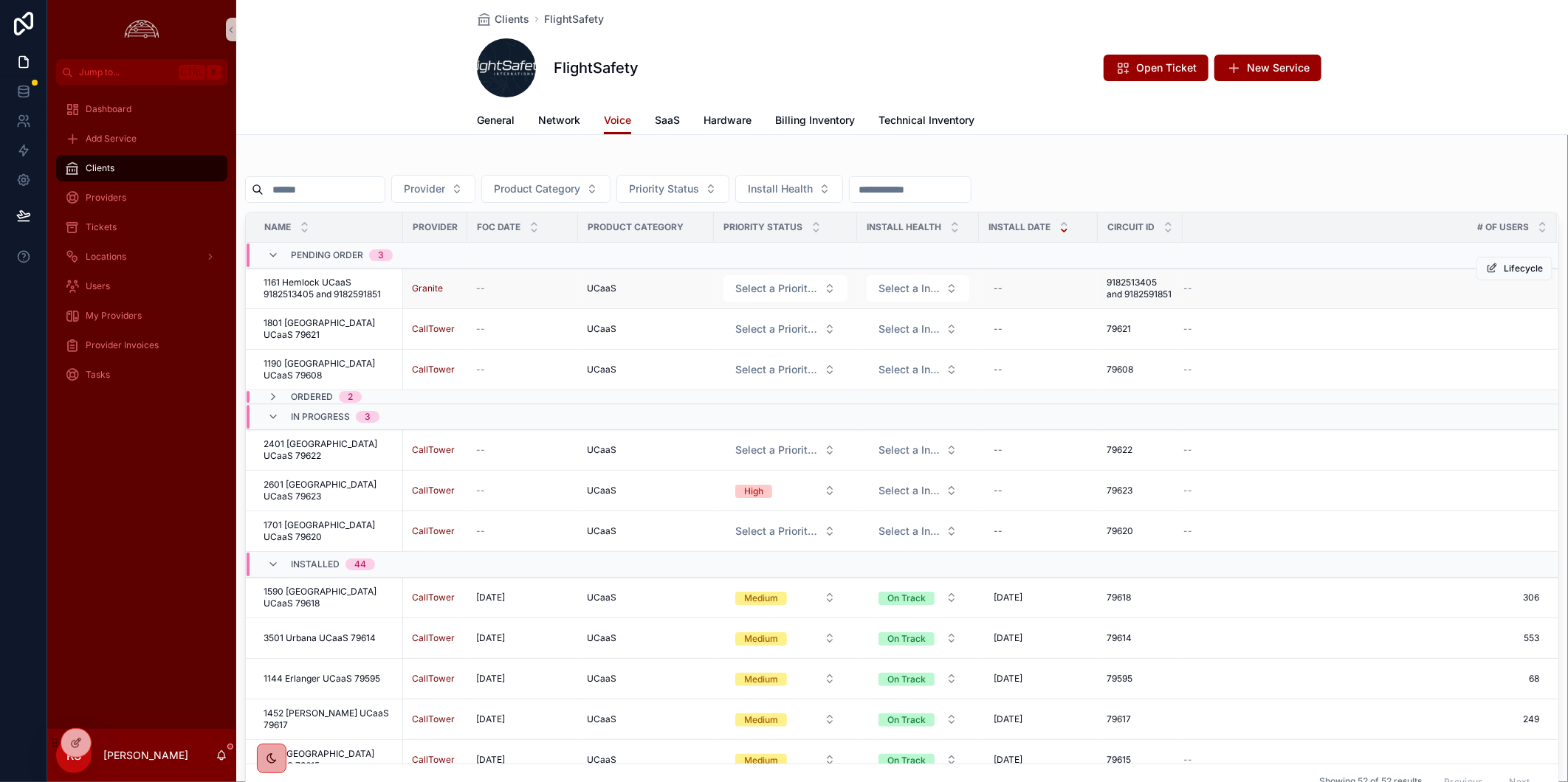
click at [346, 288] on span "1161 Hemlock UCaaS 9182513405 and 9182591851" at bounding box center [328, 289] width 131 height 23
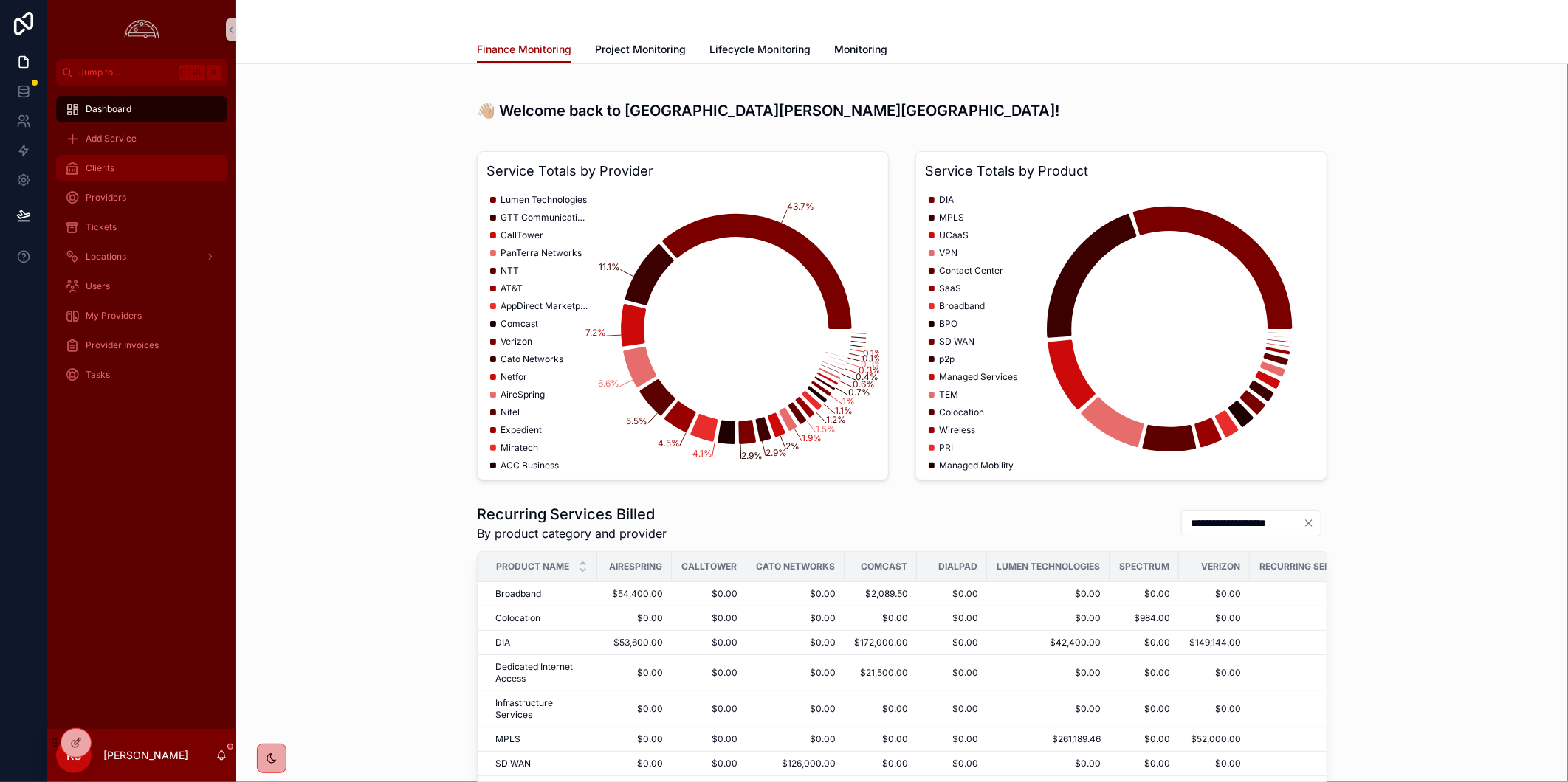
click at [109, 162] on span "Clients" at bounding box center [100, 168] width 29 height 12
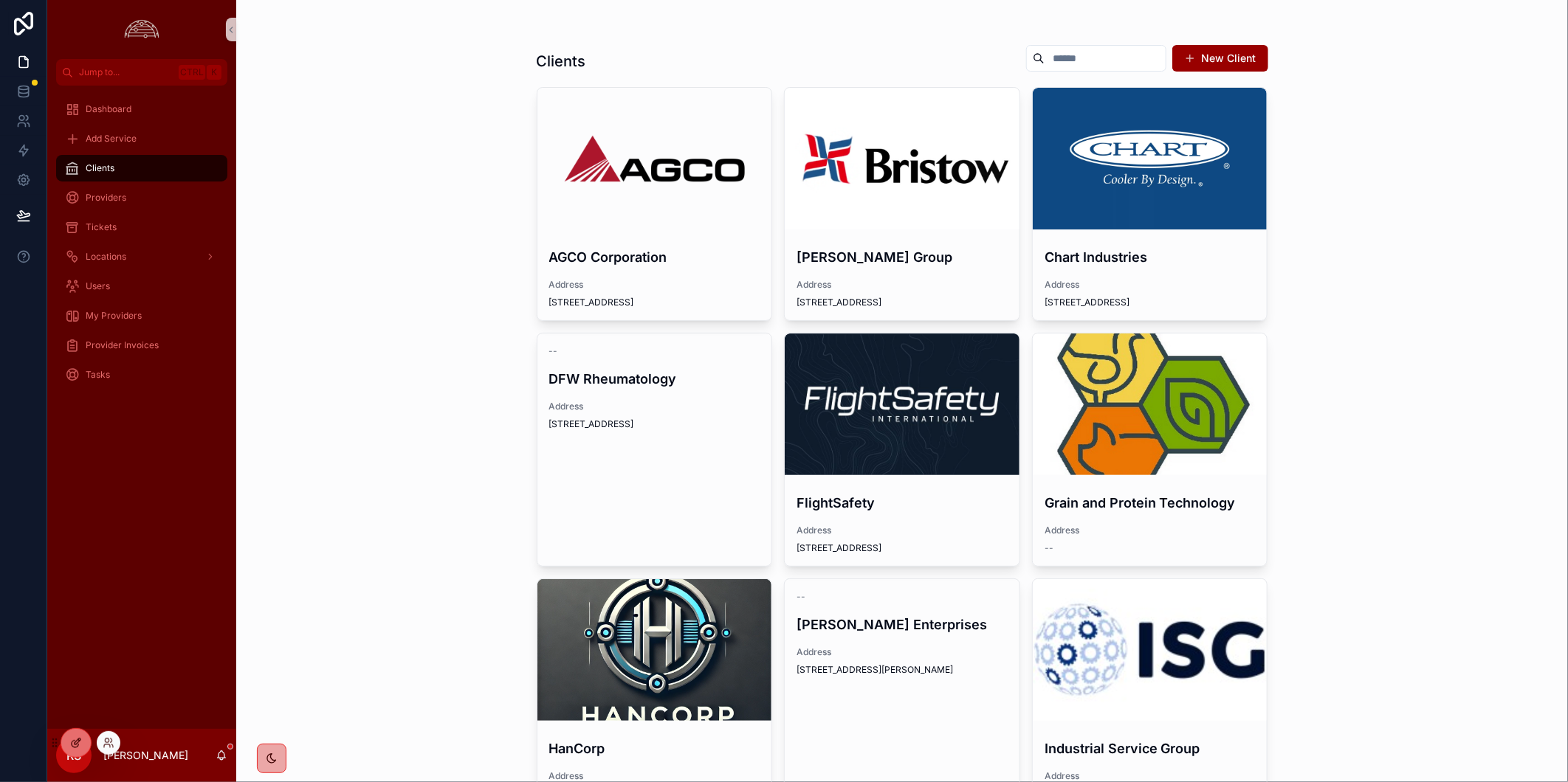
click at [75, 742] on icon at bounding box center [78, 741] width 6 height 6
click at [912, 362] on div "scrollable content" at bounding box center [902, 404] width 235 height 142
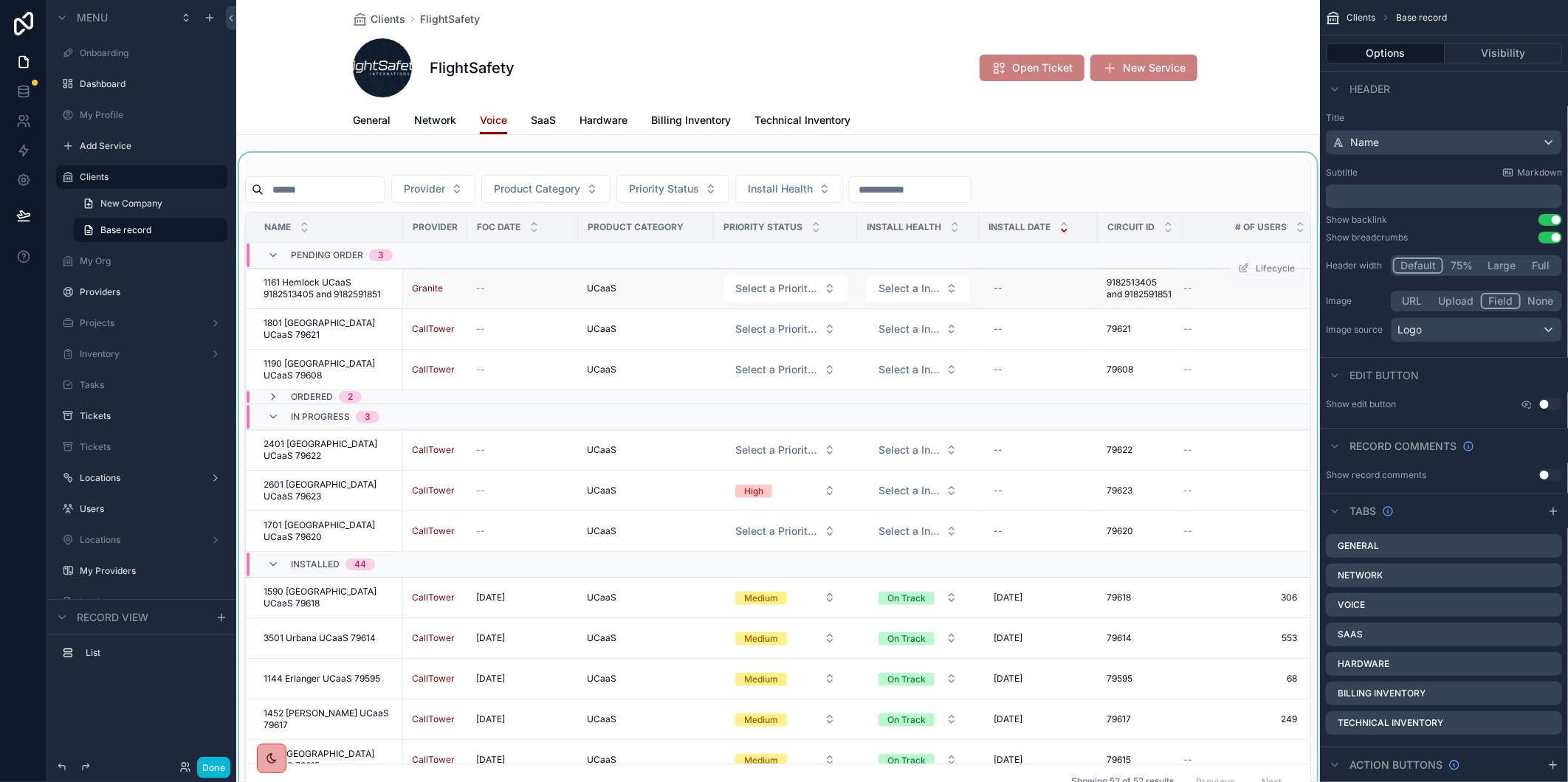
click at [327, 282] on span "1161 Hemlock UCaaS 9182513405 and 9182591851" at bounding box center [328, 289] width 131 height 23
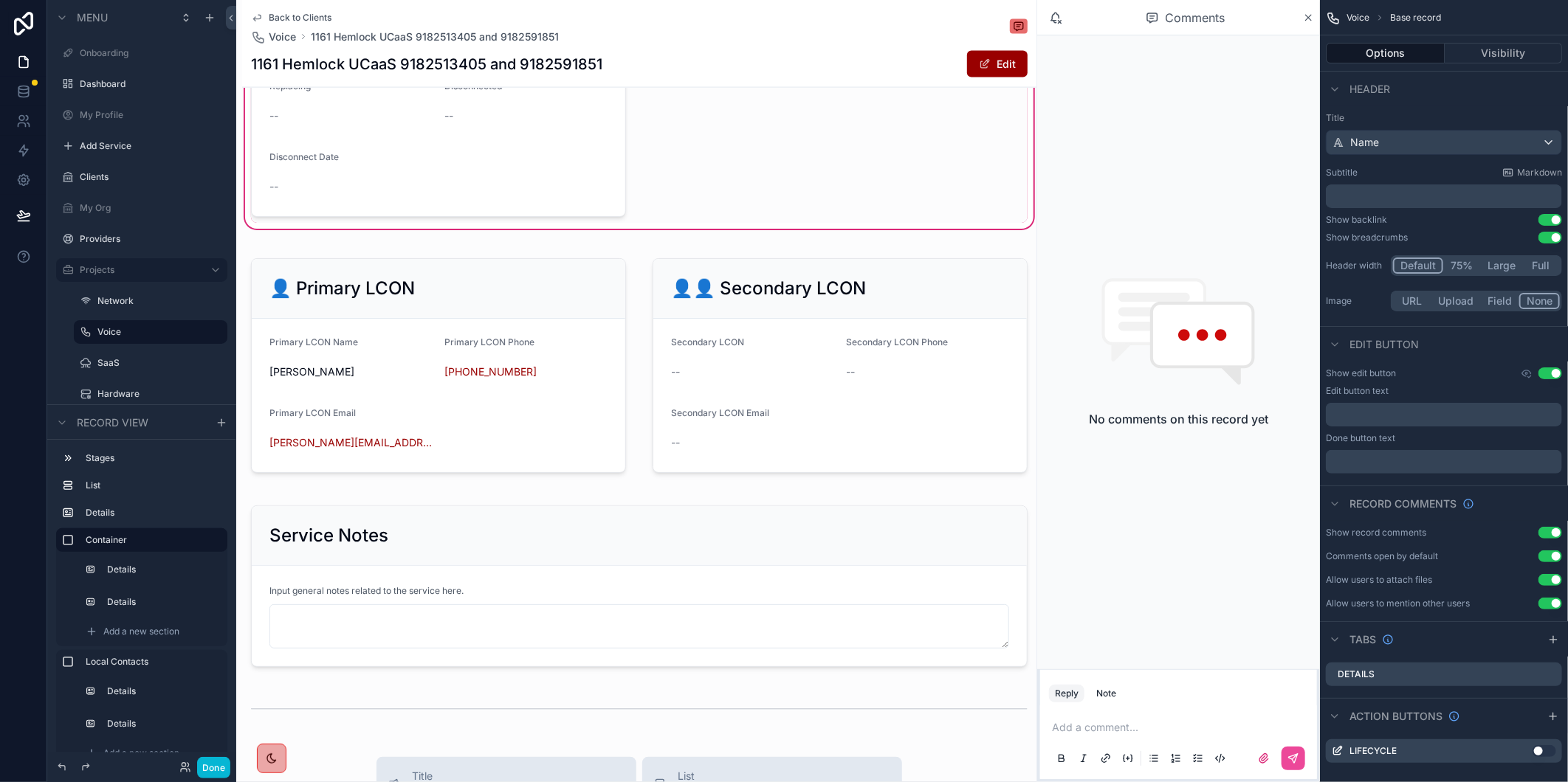
scroll to position [1640, 0]
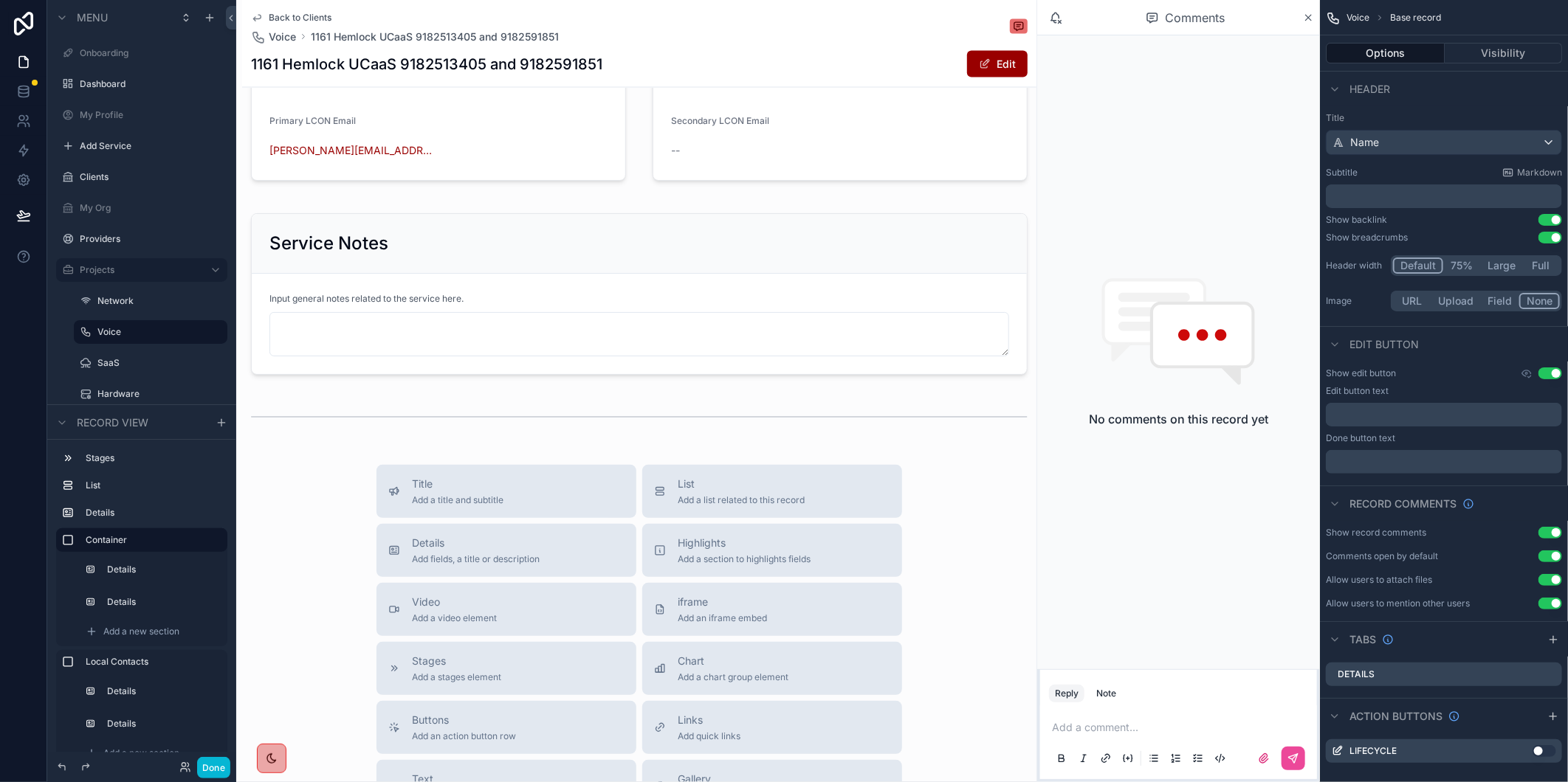
click at [1115, 733] on p "scrollable content" at bounding box center [1181, 728] width 259 height 14
click at [1299, 757] on icon "scrollable content" at bounding box center [1293, 759] width 12 height 12
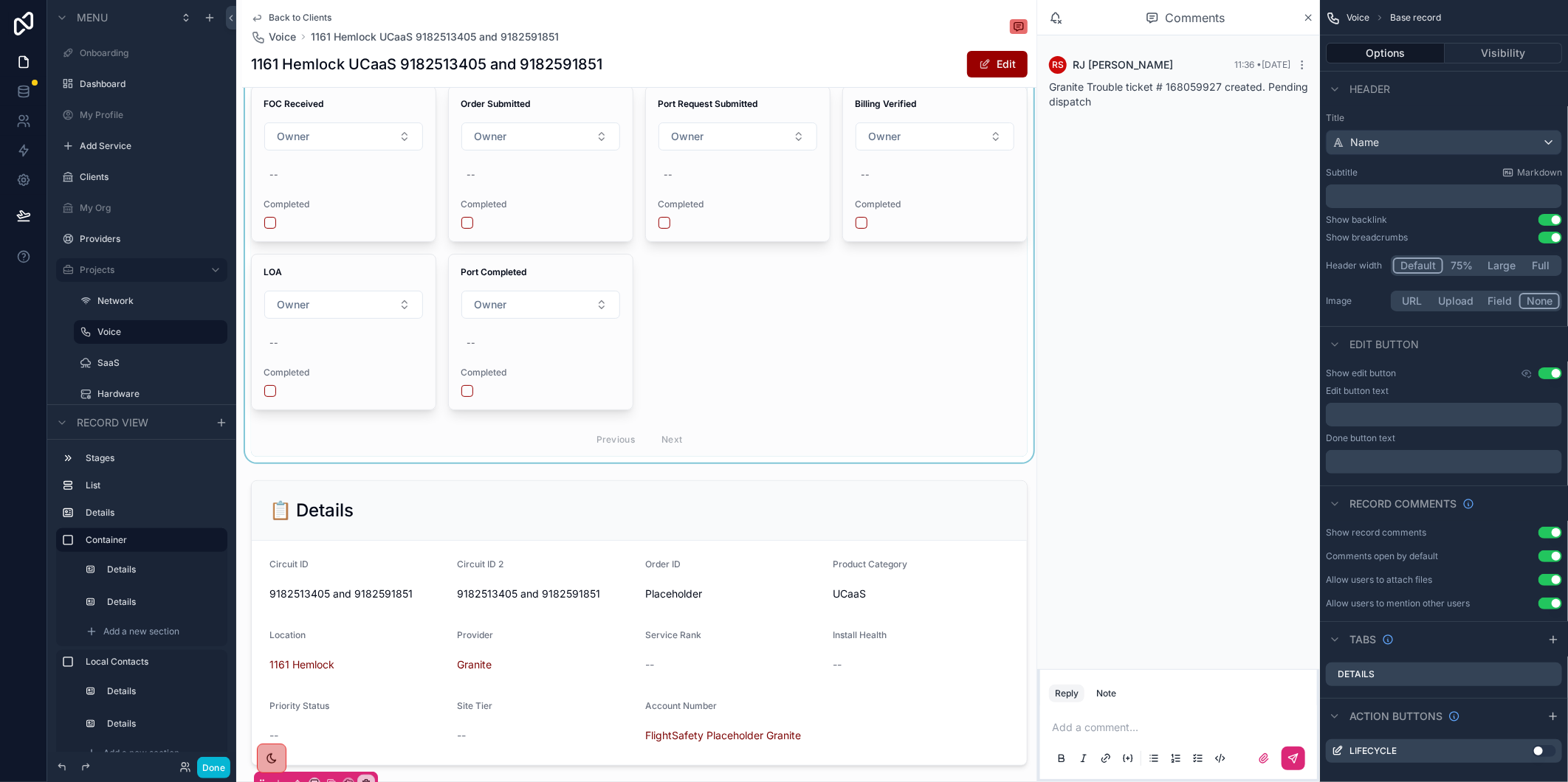
scroll to position [0, 0]
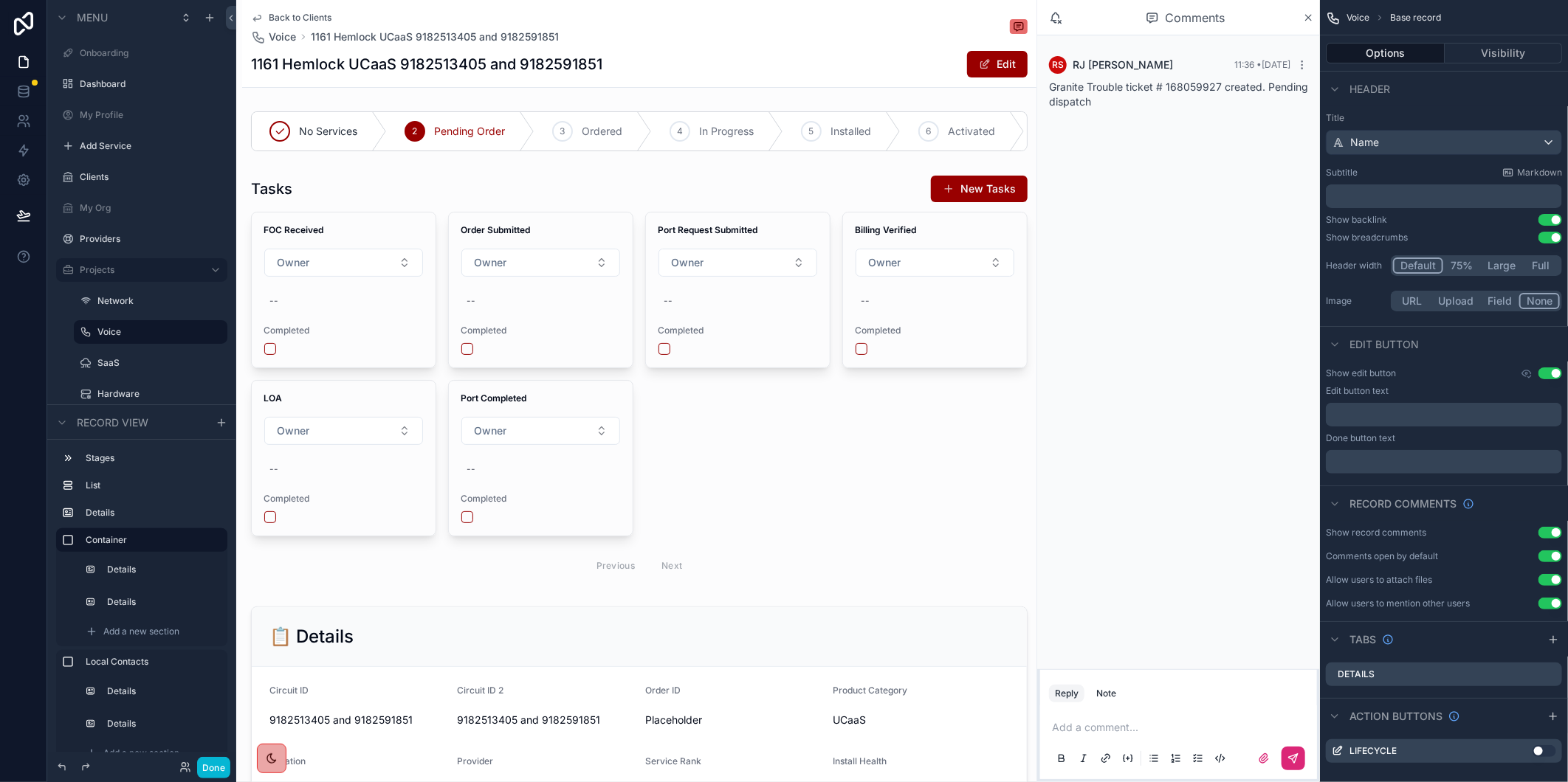
click at [896, 52] on div "1161 Hemlock UCaaS 9182513405 and 9182591851 Edit" at bounding box center [639, 64] width 777 height 28
click at [837, 41] on div "Back to Clients Voice 1161 Hemlock UCaaS 9182513405 and 9182591851 1" at bounding box center [639, 28] width 777 height 32
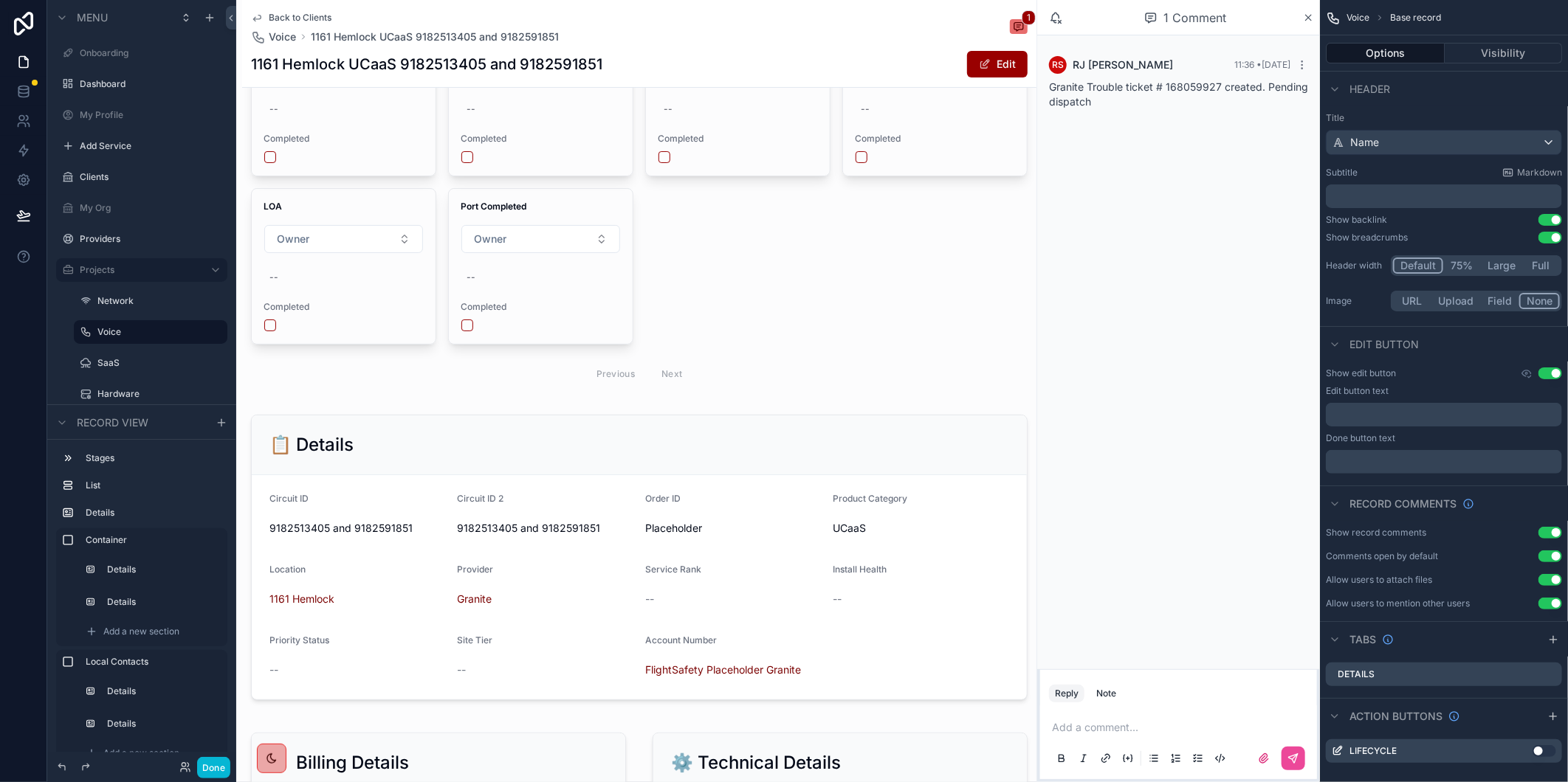
scroll to position [327, 0]
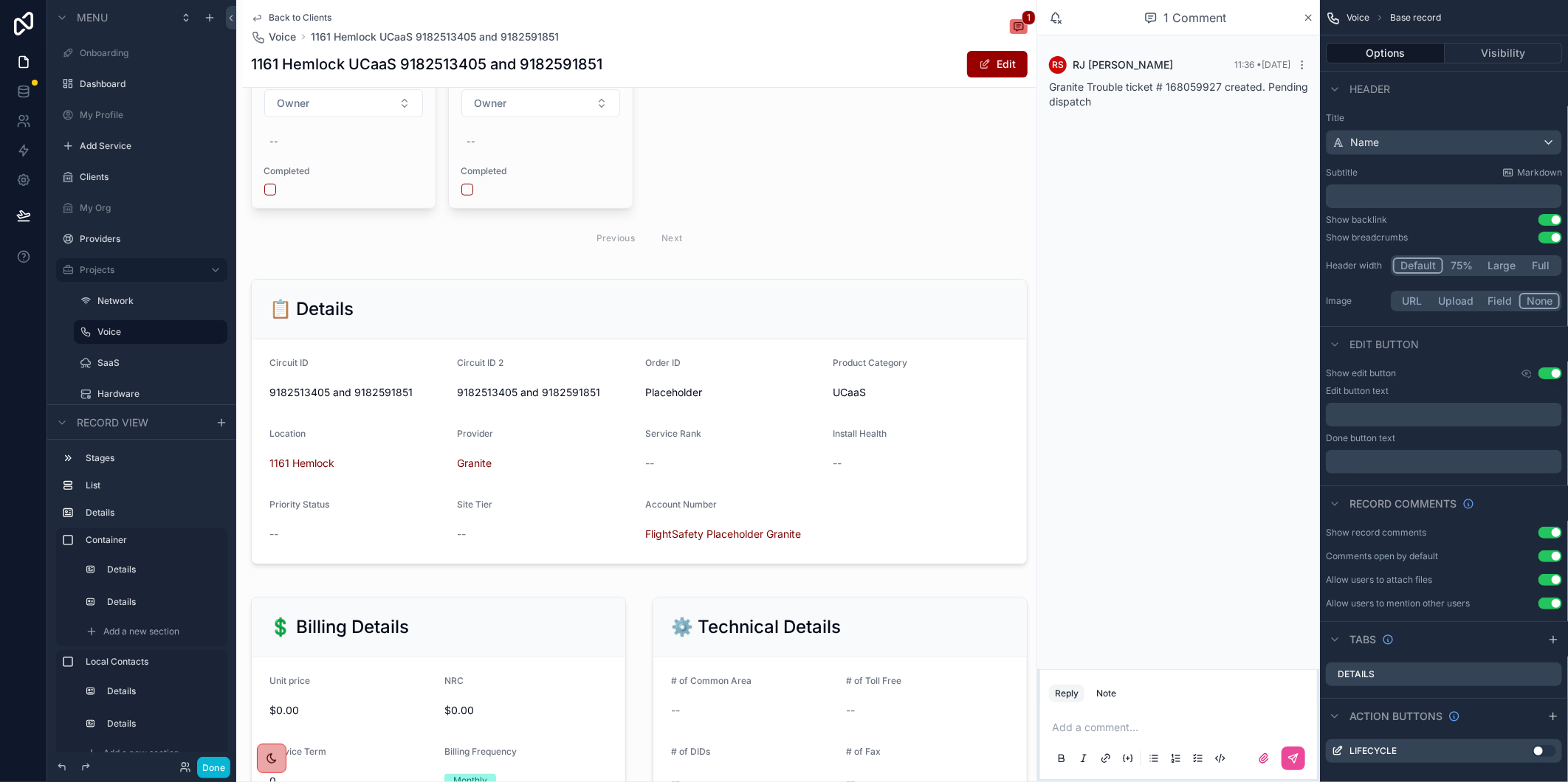
click at [292, 20] on span "Back to Clients" at bounding box center [300, 17] width 63 height 12
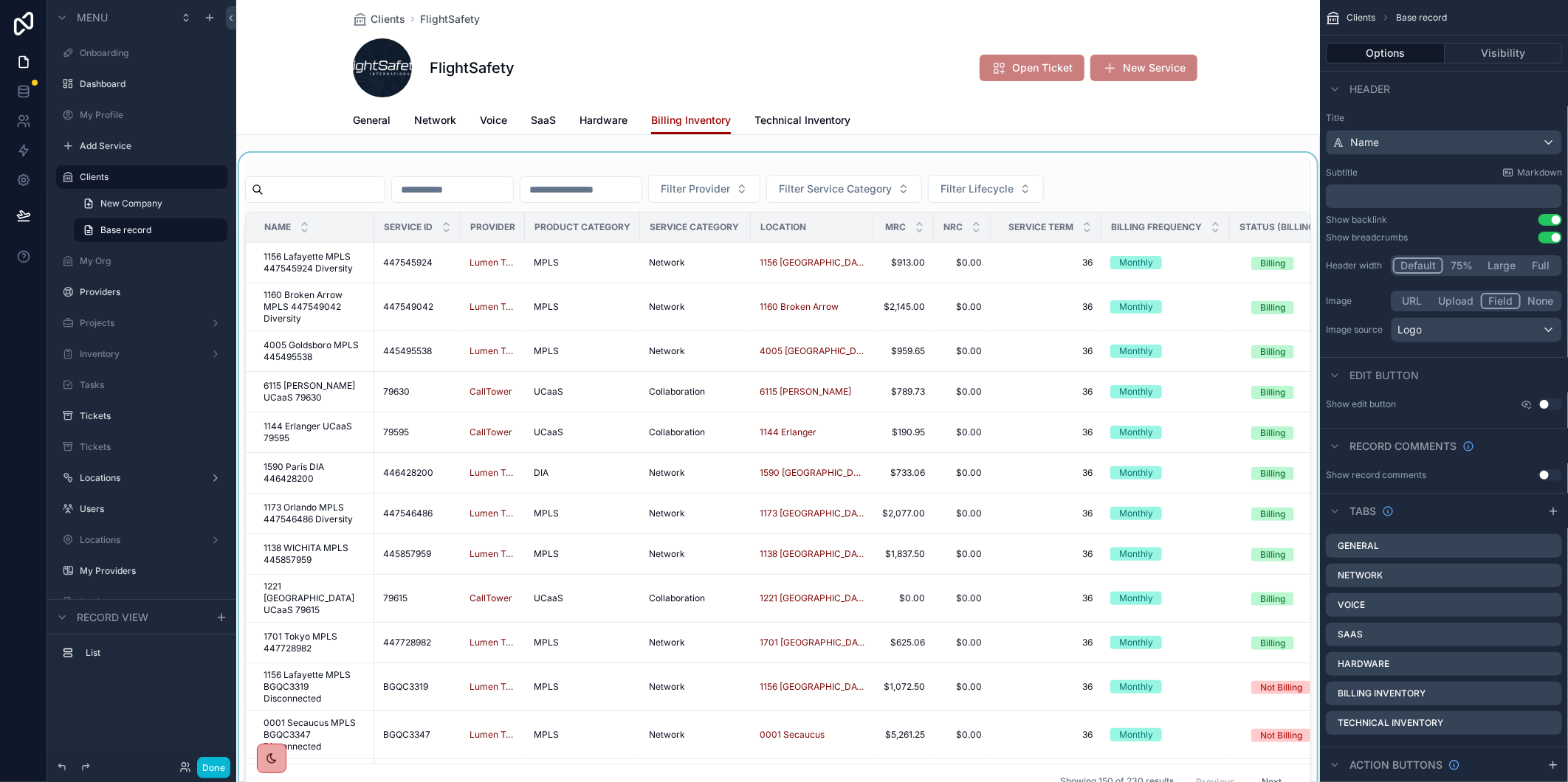
click at [370, 195] on div "scrollable content" at bounding box center [778, 479] width 1084 height 653
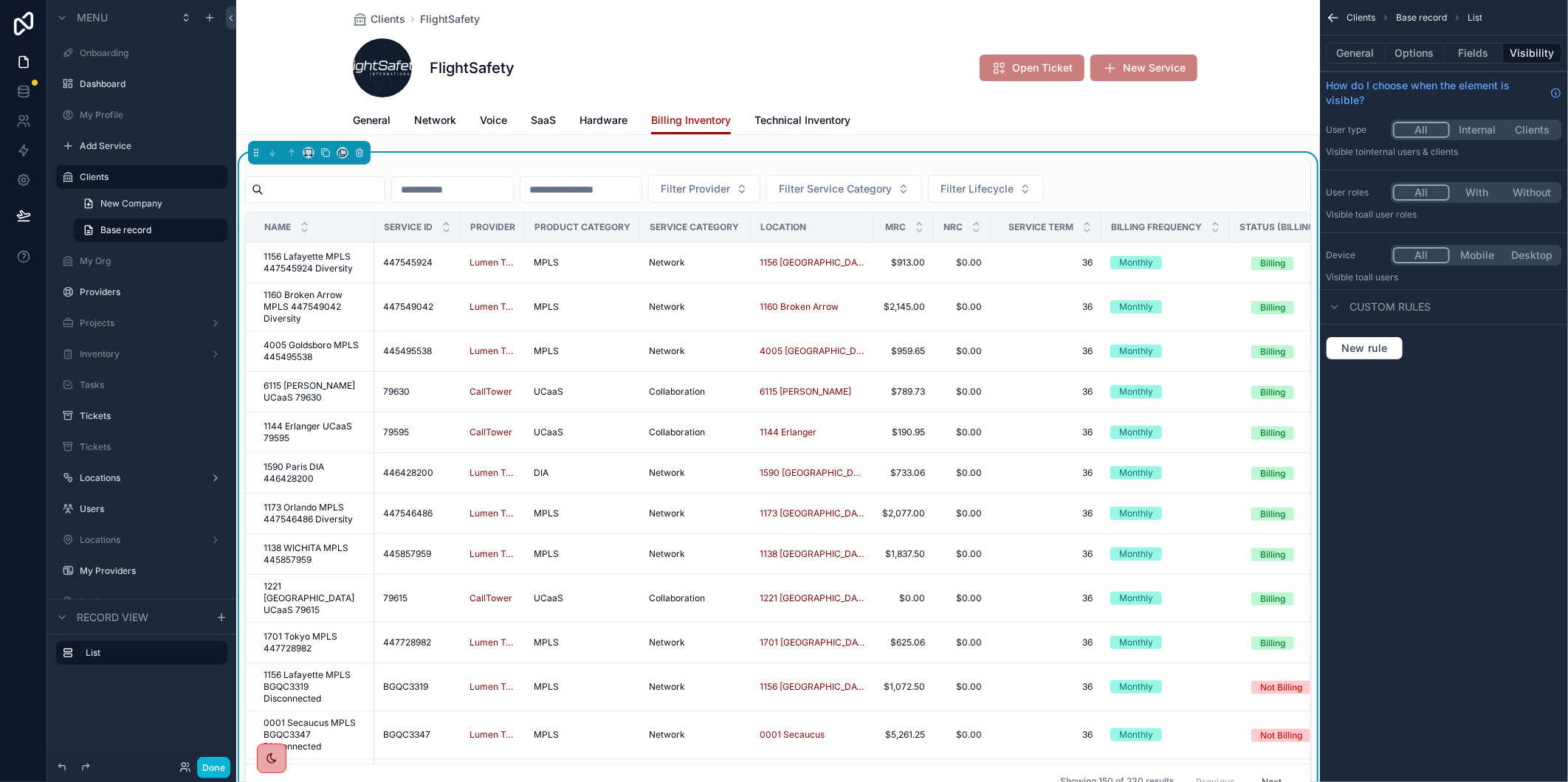
click at [368, 188] on input "scrollable content" at bounding box center [324, 189] width 121 height 21
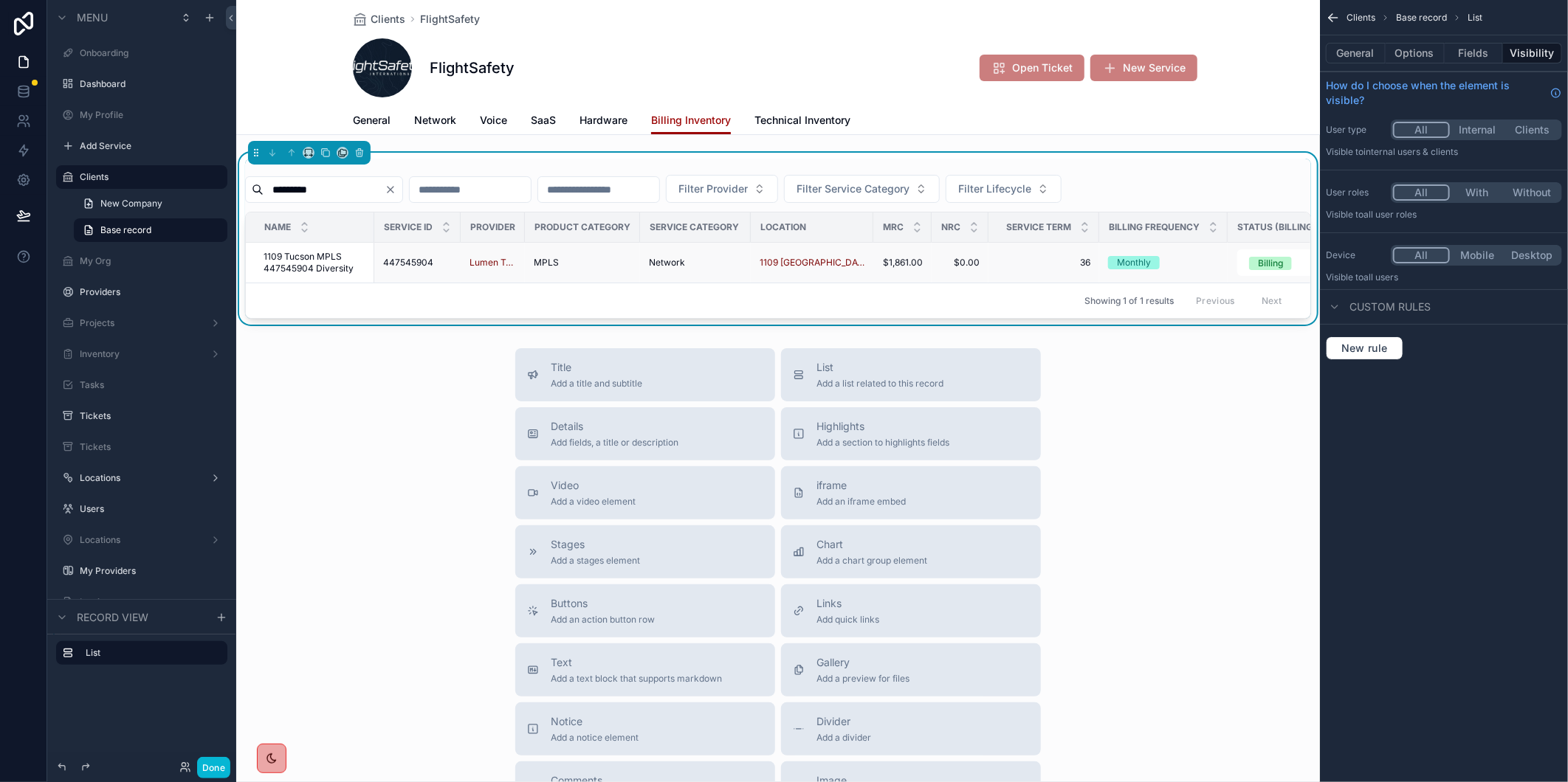
type input "*********"
click at [292, 253] on span "1109 Tucson MPLS 447545904 Diversity" at bounding box center [314, 262] width 102 height 23
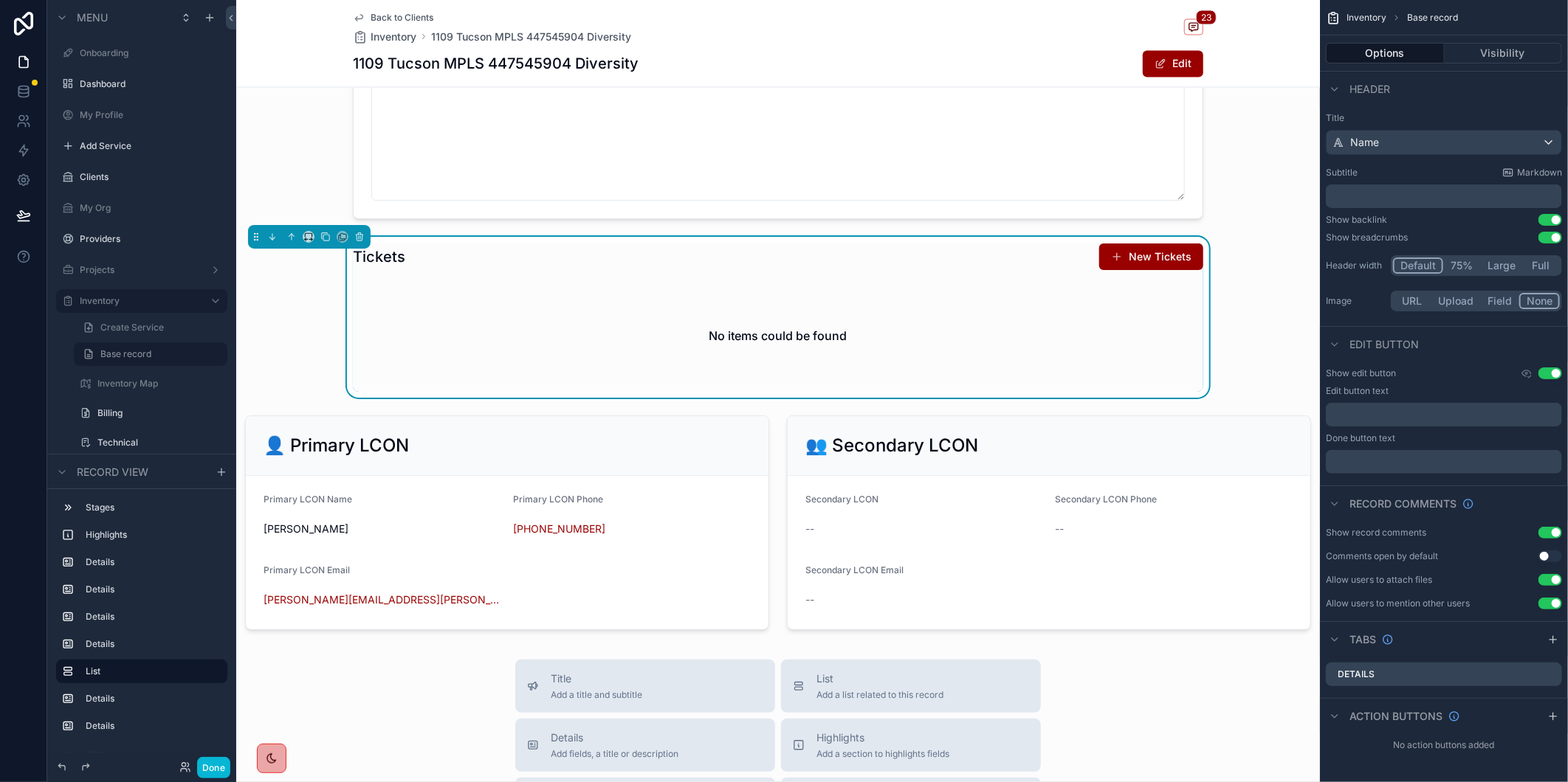
scroll to position [1722, 0]
click at [1116, 18] on div "Back to Clients Inventory 1109 Tucson MPLS 447545904 Diversity 23" at bounding box center [778, 28] width 851 height 32
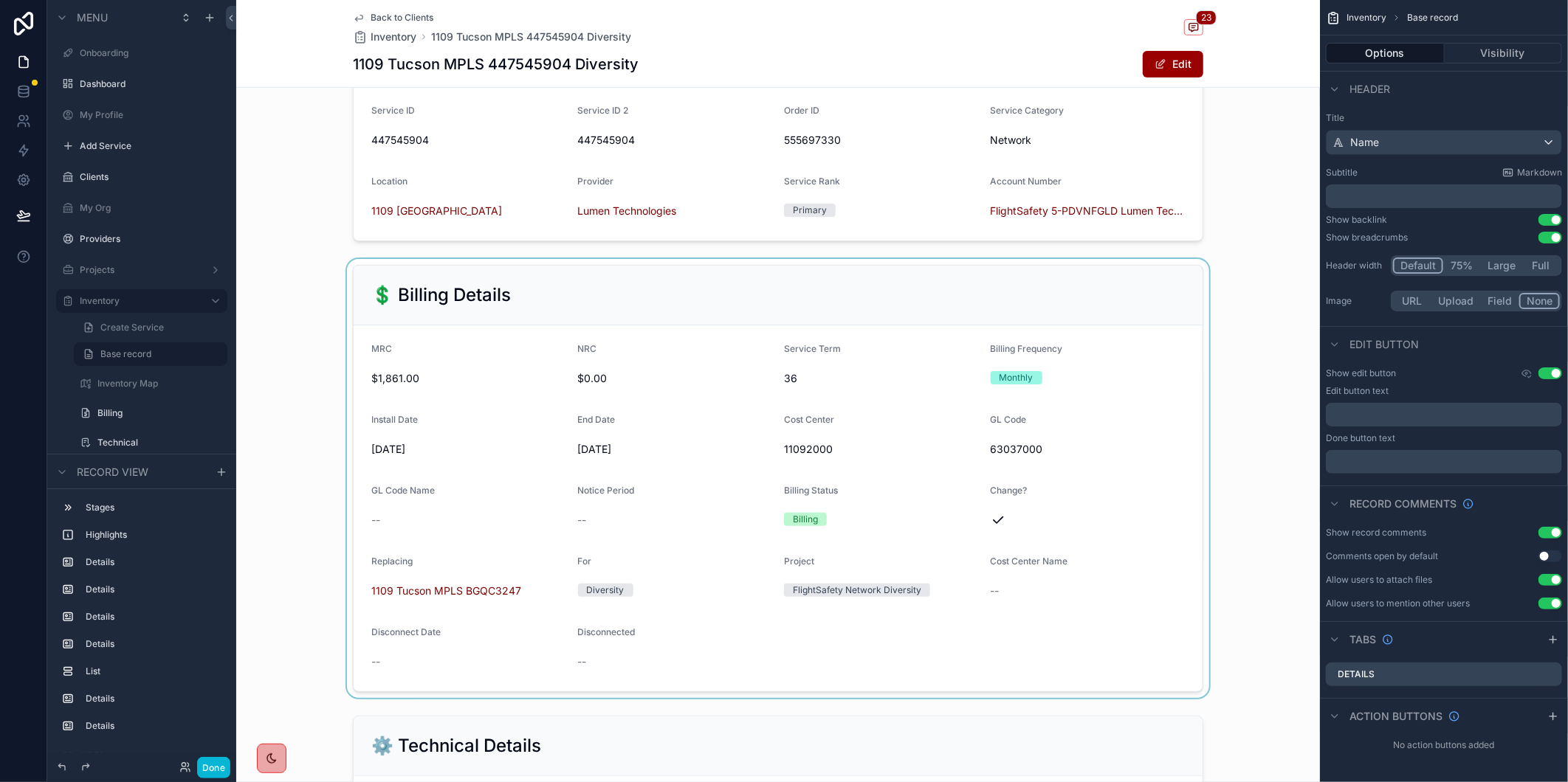
scroll to position [0, 0]
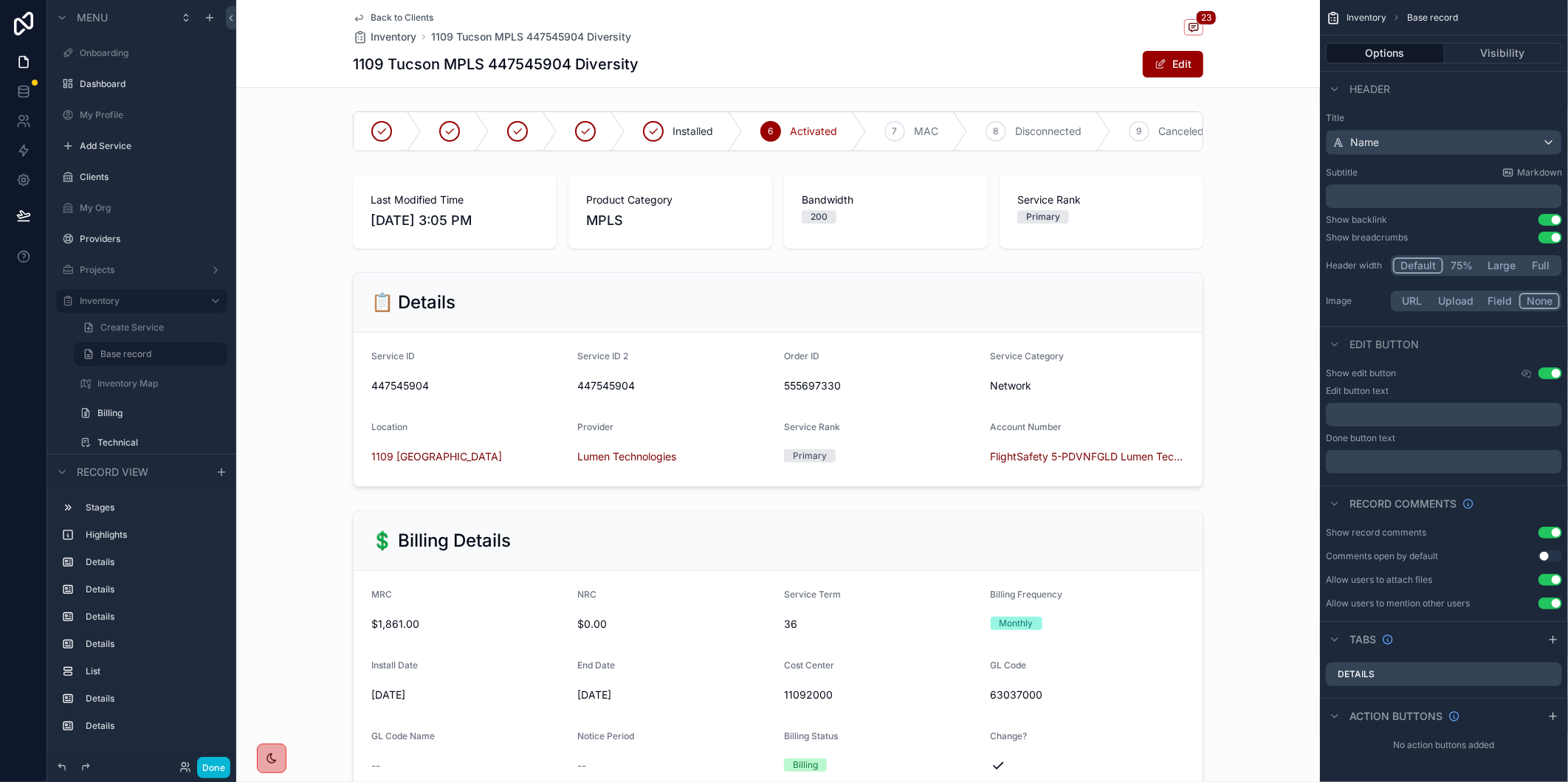
click at [849, 51] on div "1109 Tucson MPLS 447545904 Diversity Edit" at bounding box center [778, 64] width 851 height 28
click at [360, 10] on div "Back to Clients Inventory 1109 Tucson MPLS 447545904 Diversity 23 1109 Tucson M…" at bounding box center [778, 43] width 851 height 87
click at [371, 14] on span "Back to Clients" at bounding box center [402, 17] width 63 height 12
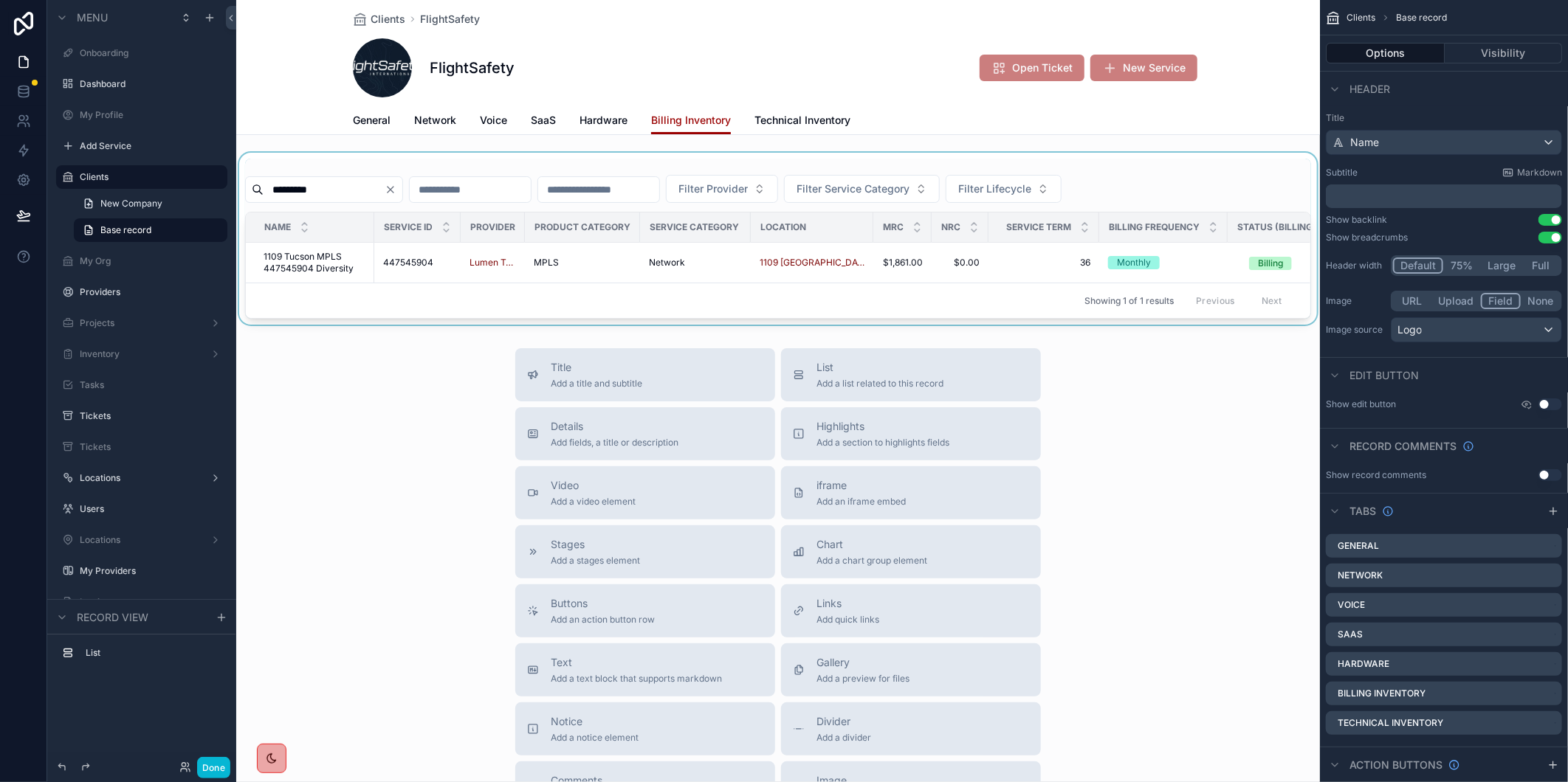
click at [591, 315] on div "Showing 1 of 1 results Previous Next" at bounding box center [779, 299] width 1065 height 35
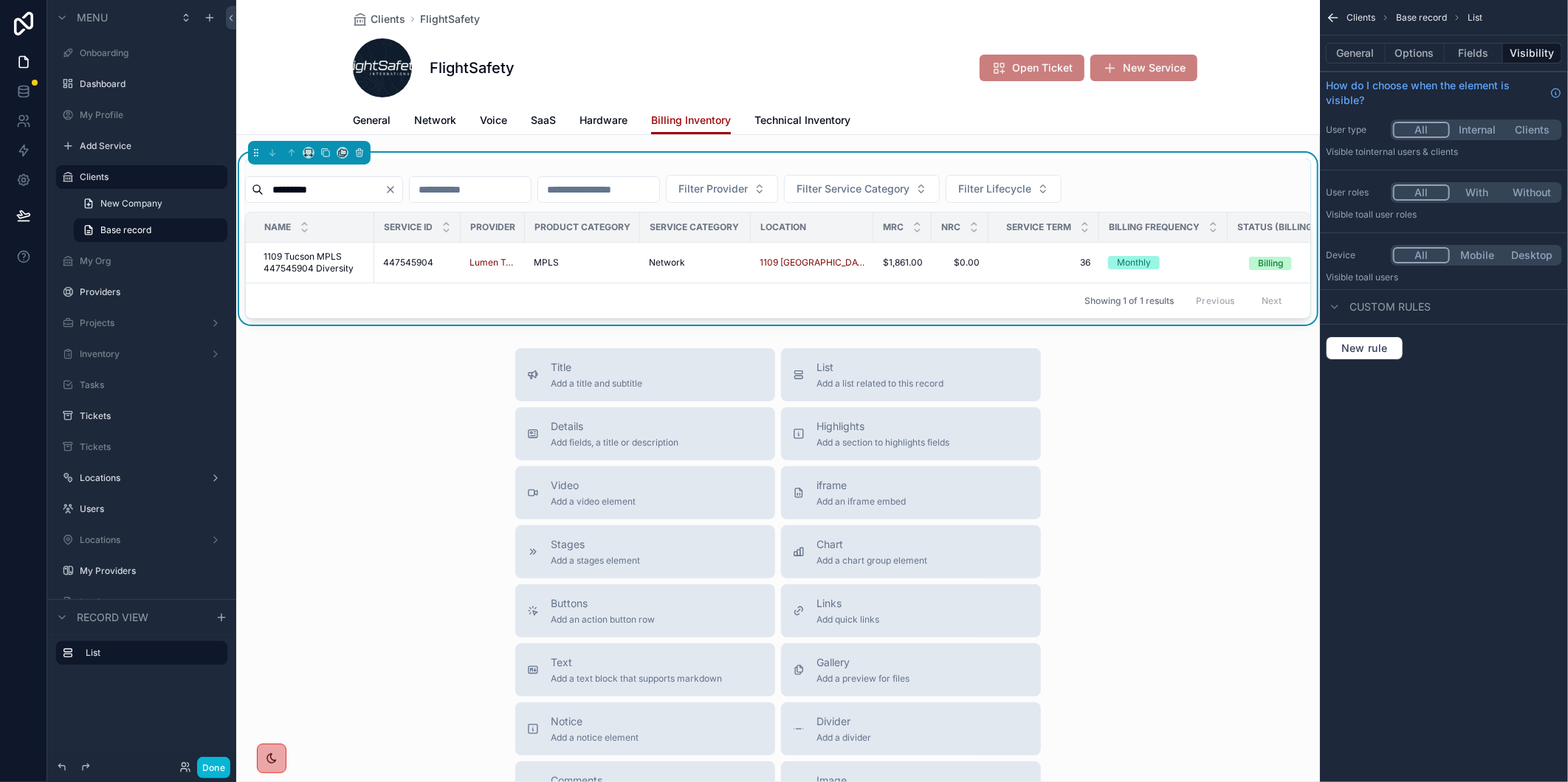
drag, startPoint x: 1143, startPoint y: 522, endPoint x: 1134, endPoint y: 522, distance: 9.0
click at [1143, 522] on div "Title Add a title and subtitle List Add a list related to this record Details A…" at bounding box center [778, 611] width 1084 height 526
click at [326, 603] on div "Title Add a title and subtitle List Add a list related to this record Details A…" at bounding box center [778, 611] width 1084 height 526
click at [1162, 697] on div "Title Add a title and subtitle List Add a list related to this record Details A…" at bounding box center [778, 611] width 1084 height 526
drag, startPoint x: 1172, startPoint y: 569, endPoint x: 1047, endPoint y: 532, distance: 130.4
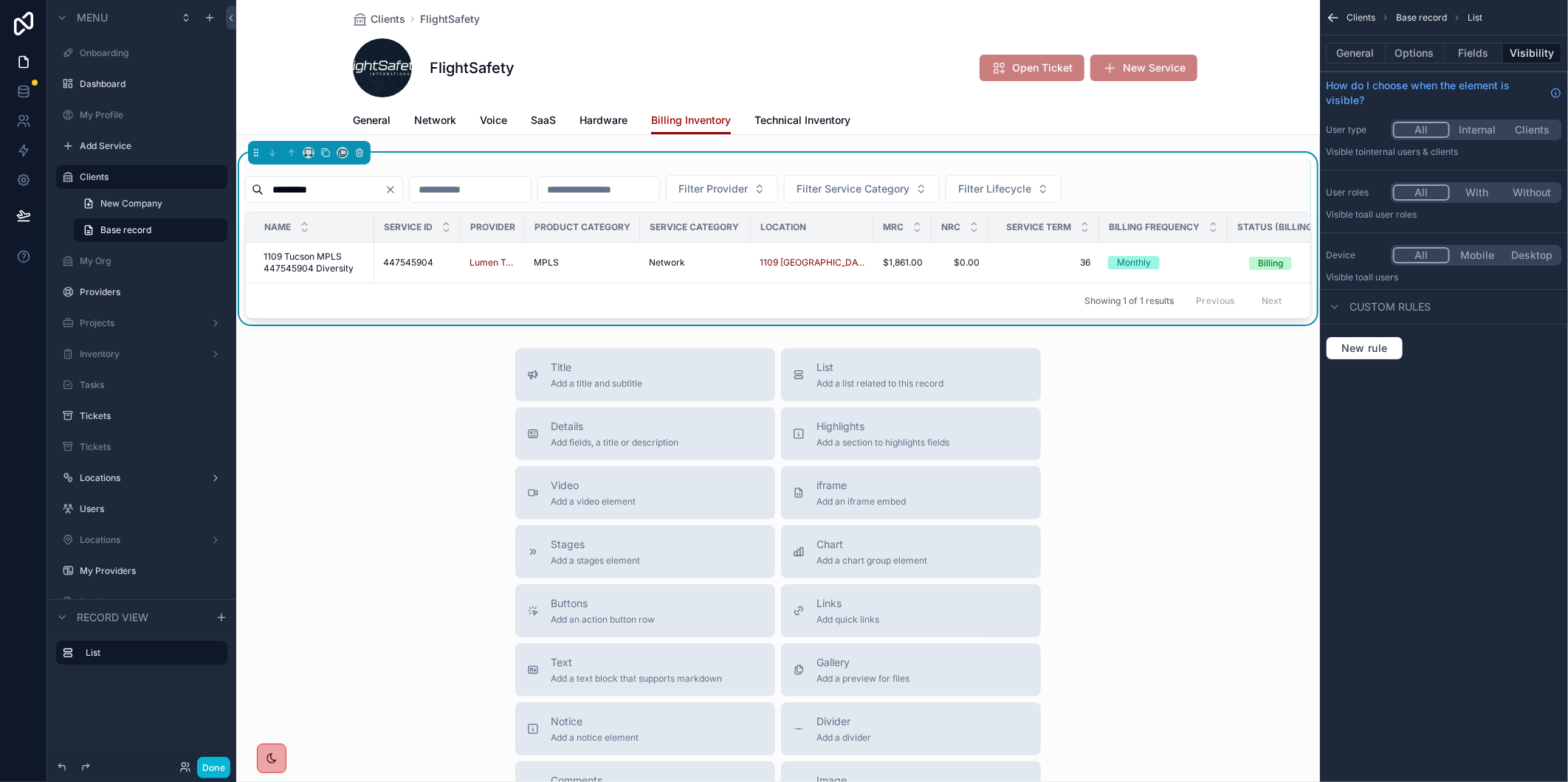
click at [1171, 566] on div "Title Add a title and subtitle List Add a list related to this record Details A…" at bounding box center [778, 611] width 1084 height 526
click at [146, 410] on label "Tickets" at bounding box center [138, 416] width 118 height 12
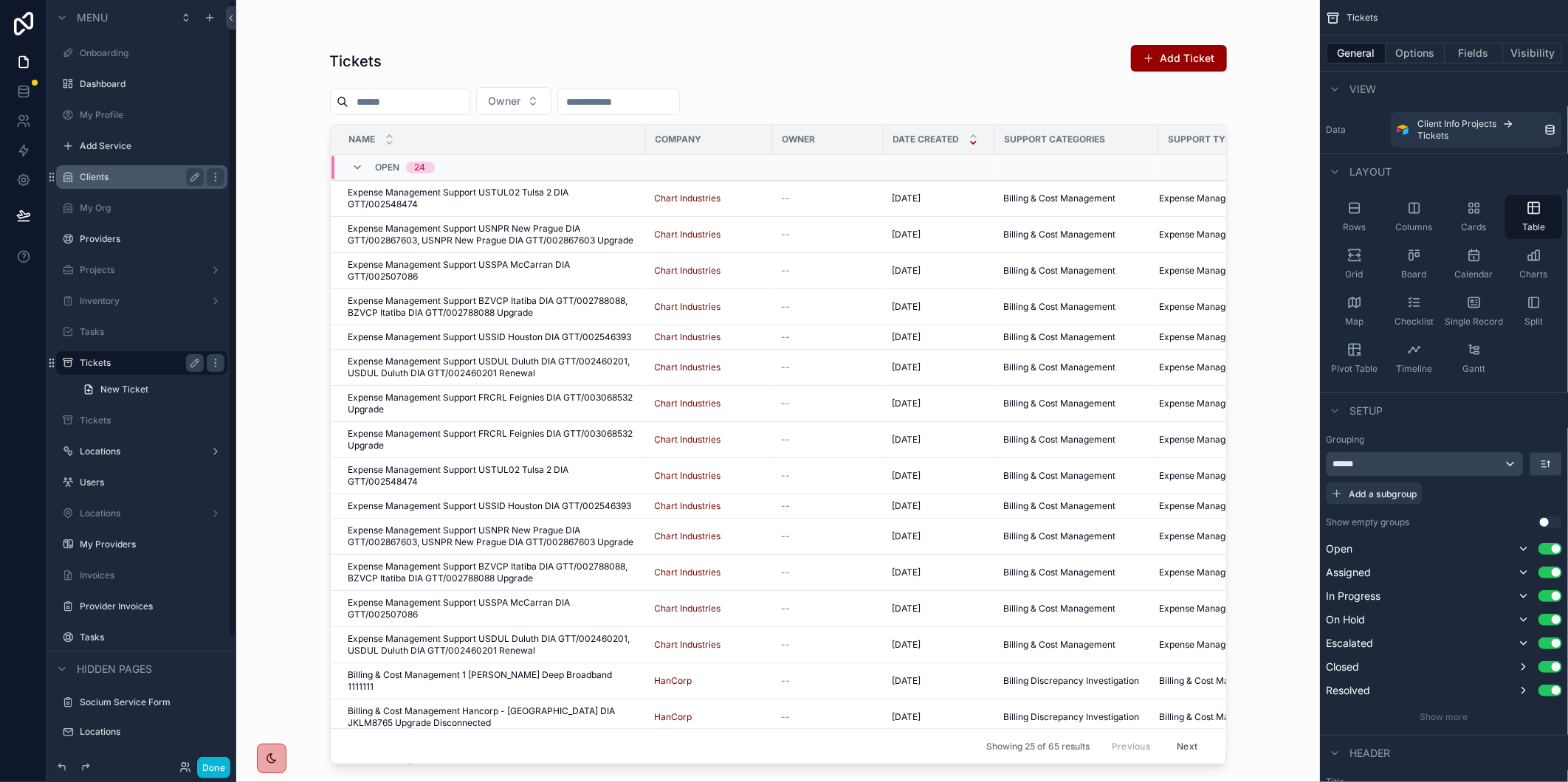
click at [115, 178] on label "Clients" at bounding box center [138, 177] width 118 height 12
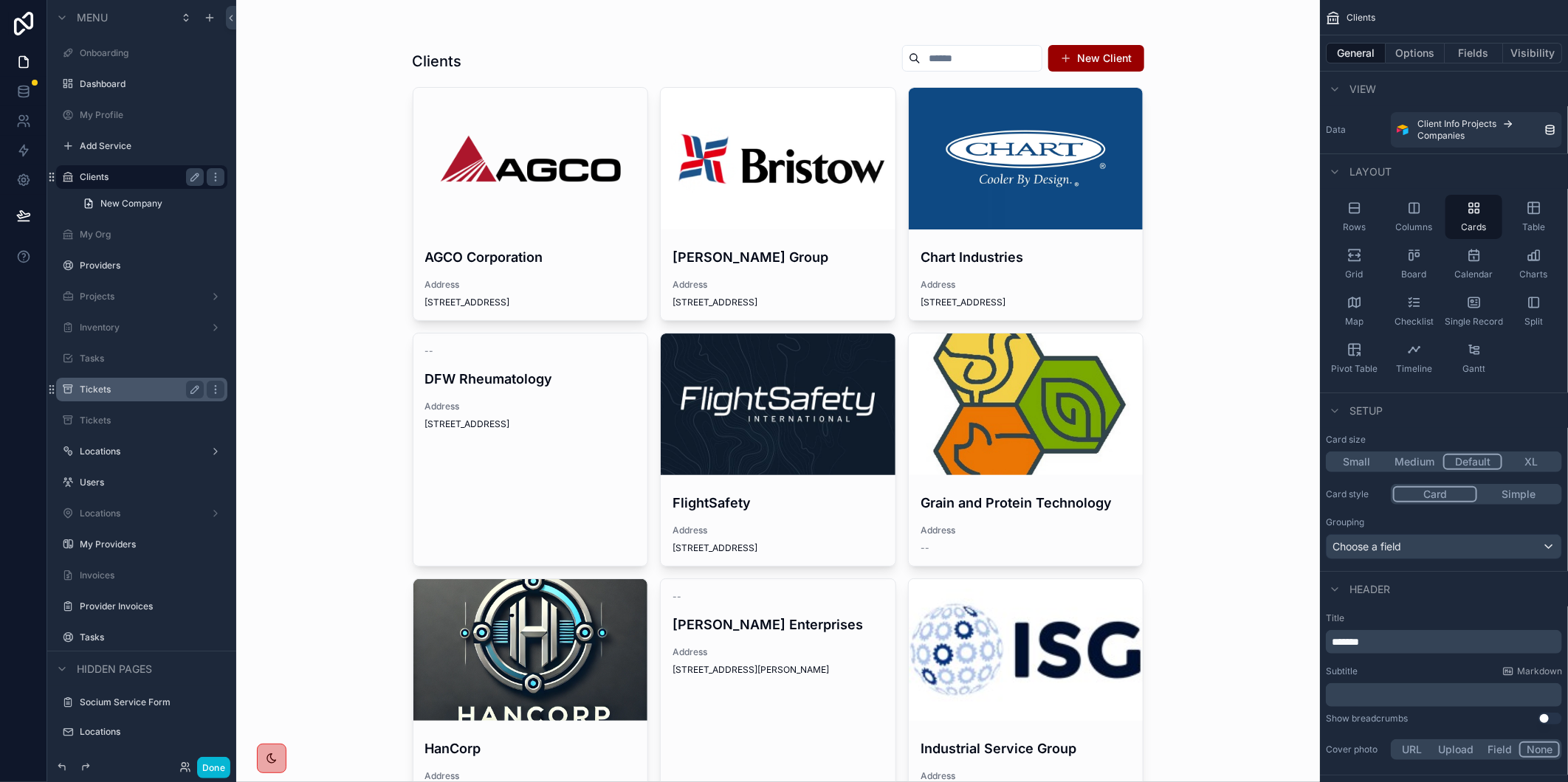
click at [770, 423] on div "scrollable content" at bounding box center [778, 404] width 235 height 142
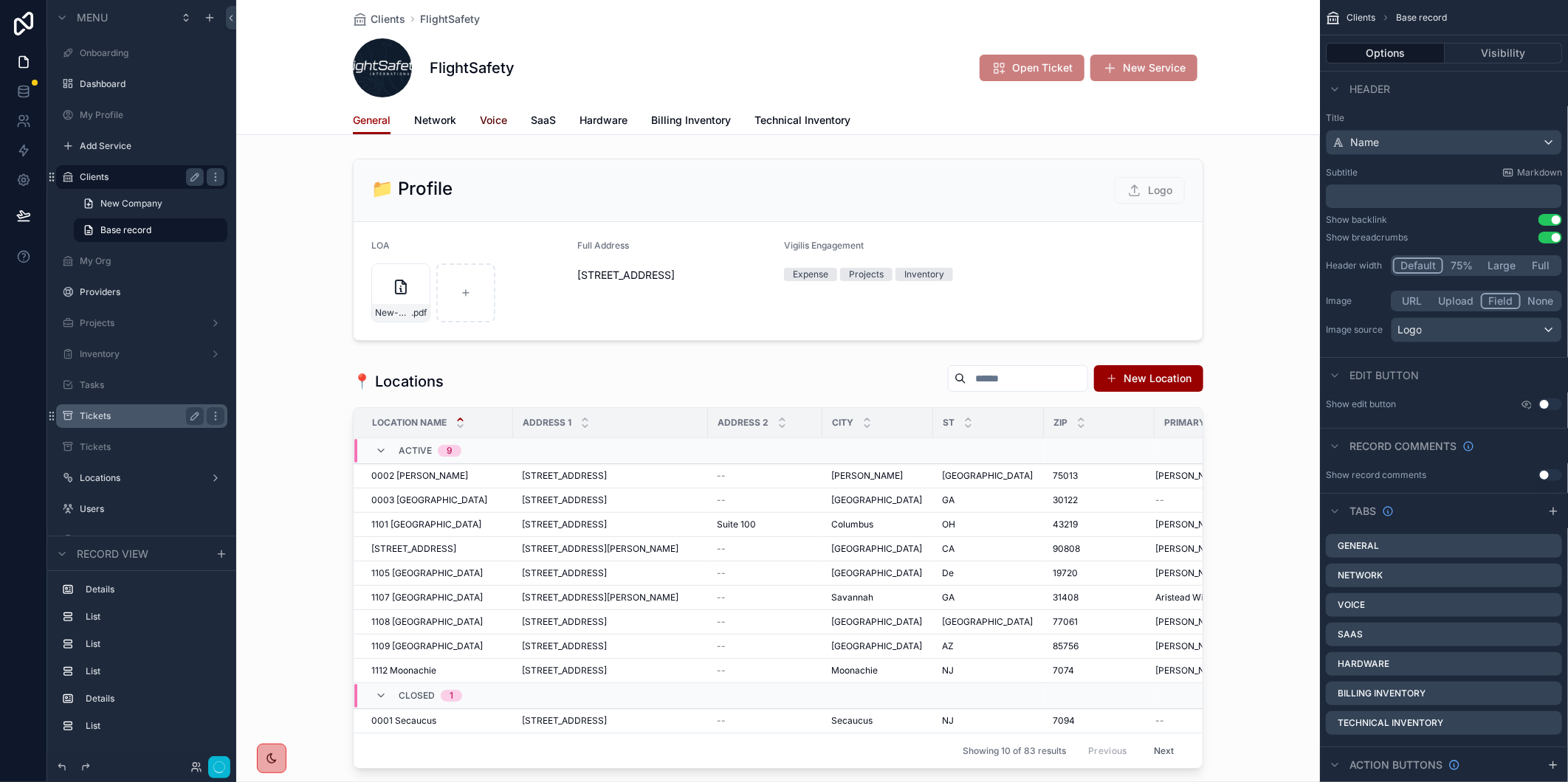
click at [492, 115] on span "Voice" at bounding box center [493, 120] width 27 height 14
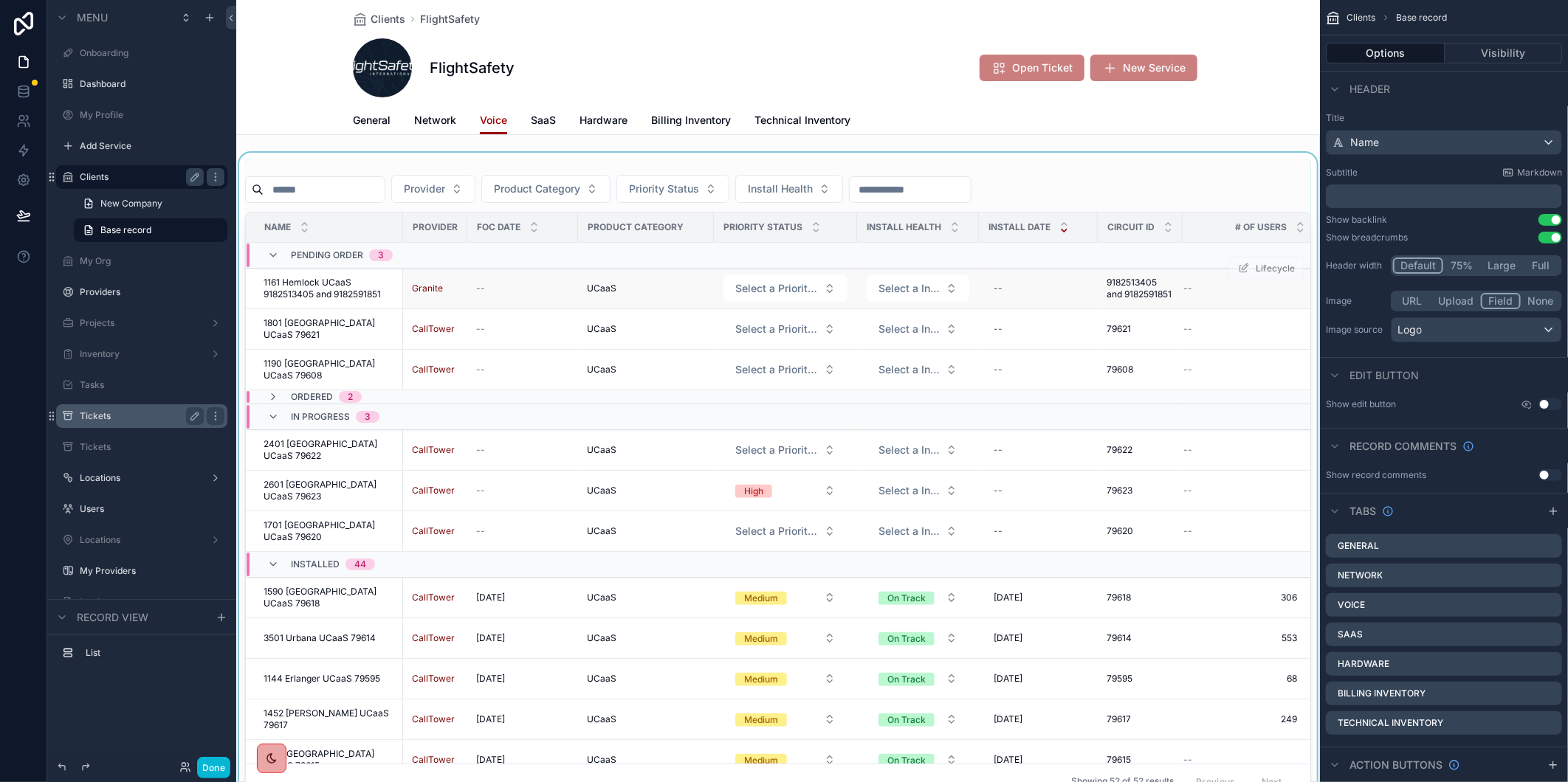
click at [357, 296] on span "1161 Hemlock UCaaS 9182513405 and 9182591851" at bounding box center [328, 289] width 131 height 23
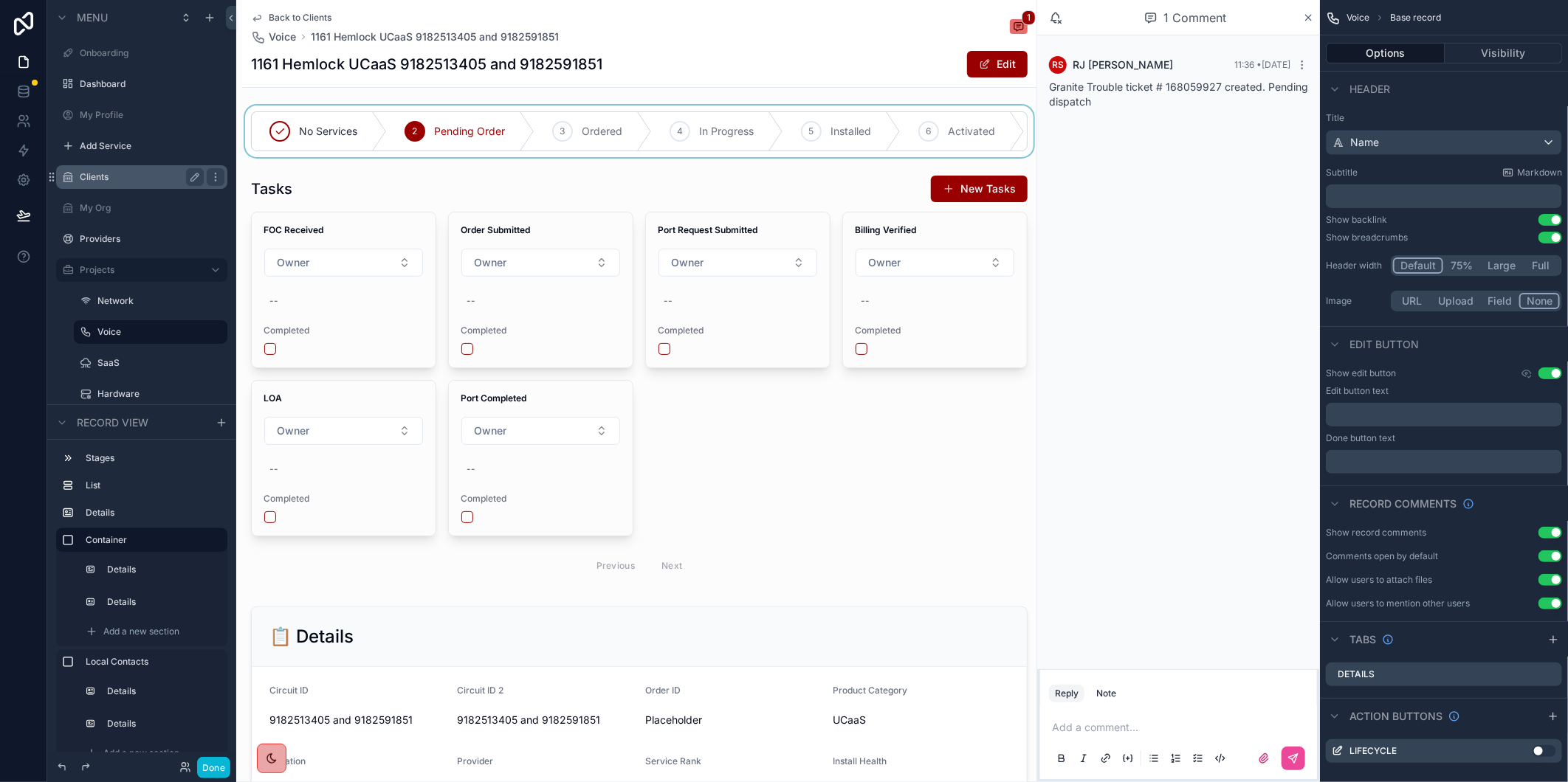
click at [680, 133] on div "scrollable content" at bounding box center [639, 131] width 795 height 51
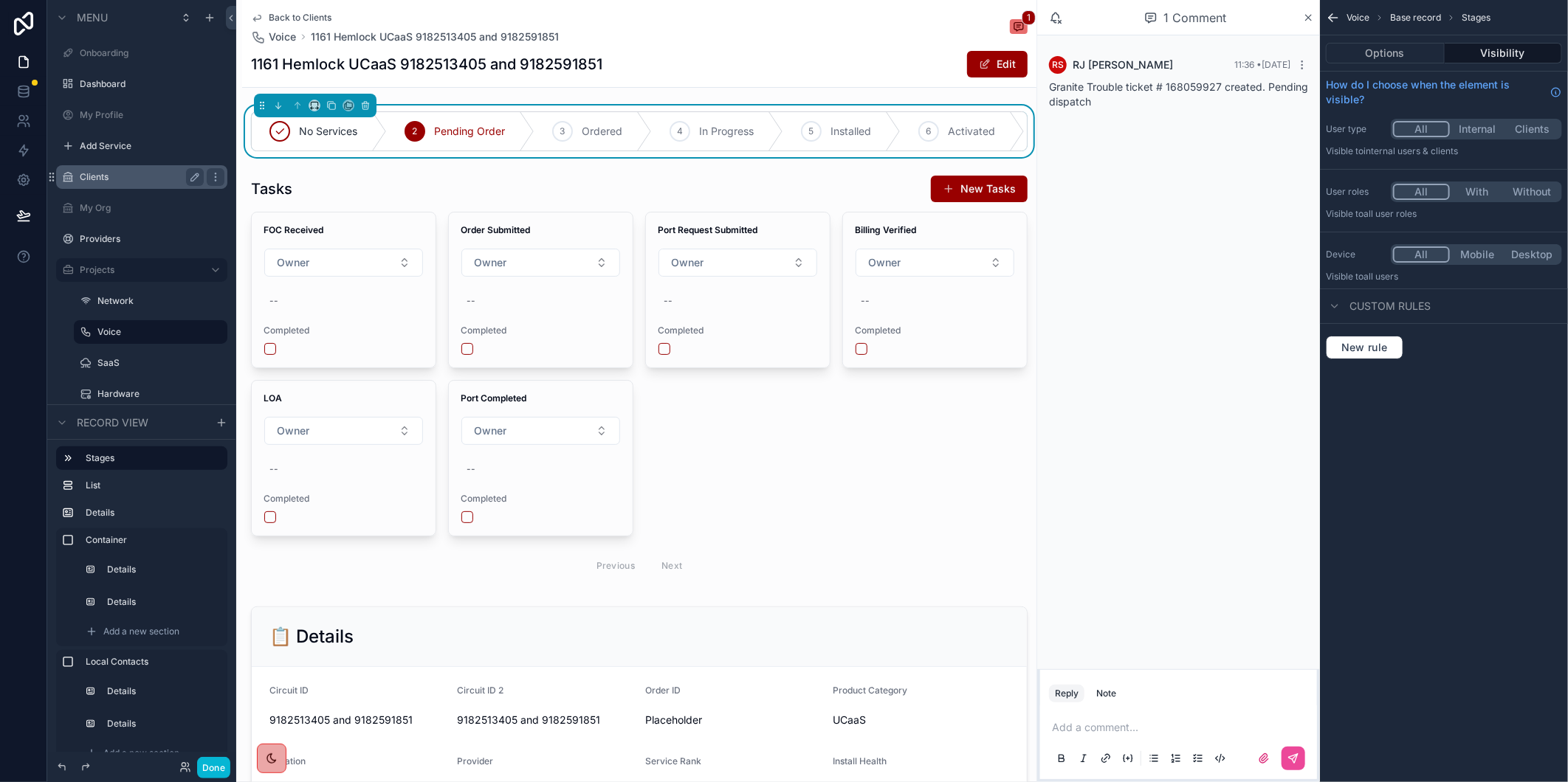
click at [0, 0] on icon "scrollable content" at bounding box center [0, 0] width 0 height 0
click at [690, 31] on div "Back to Clients Voice 1161 Hemlock UCaaS 9182513405 and 9182591851 1" at bounding box center [639, 28] width 777 height 32
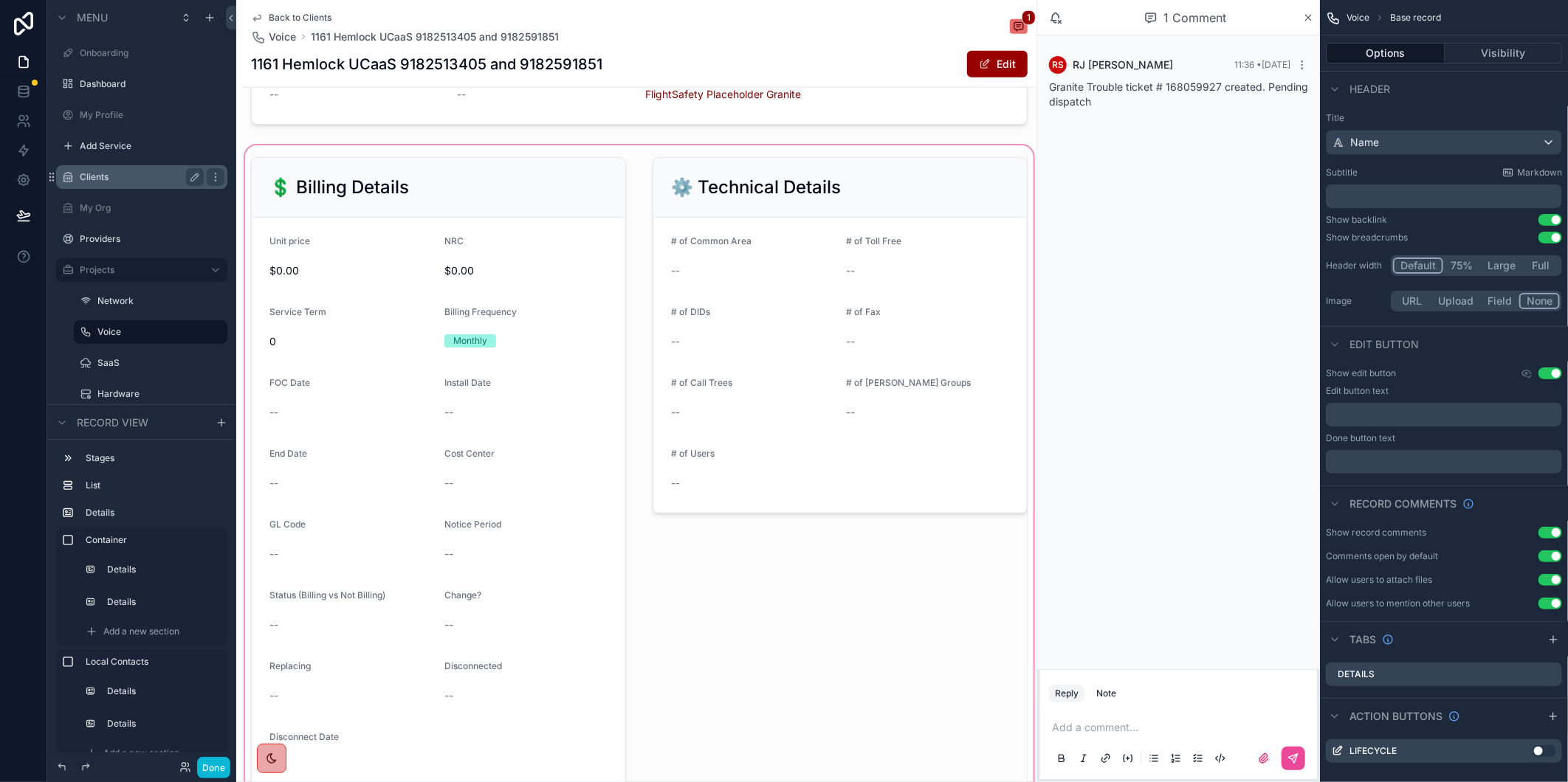
scroll to position [738, 0]
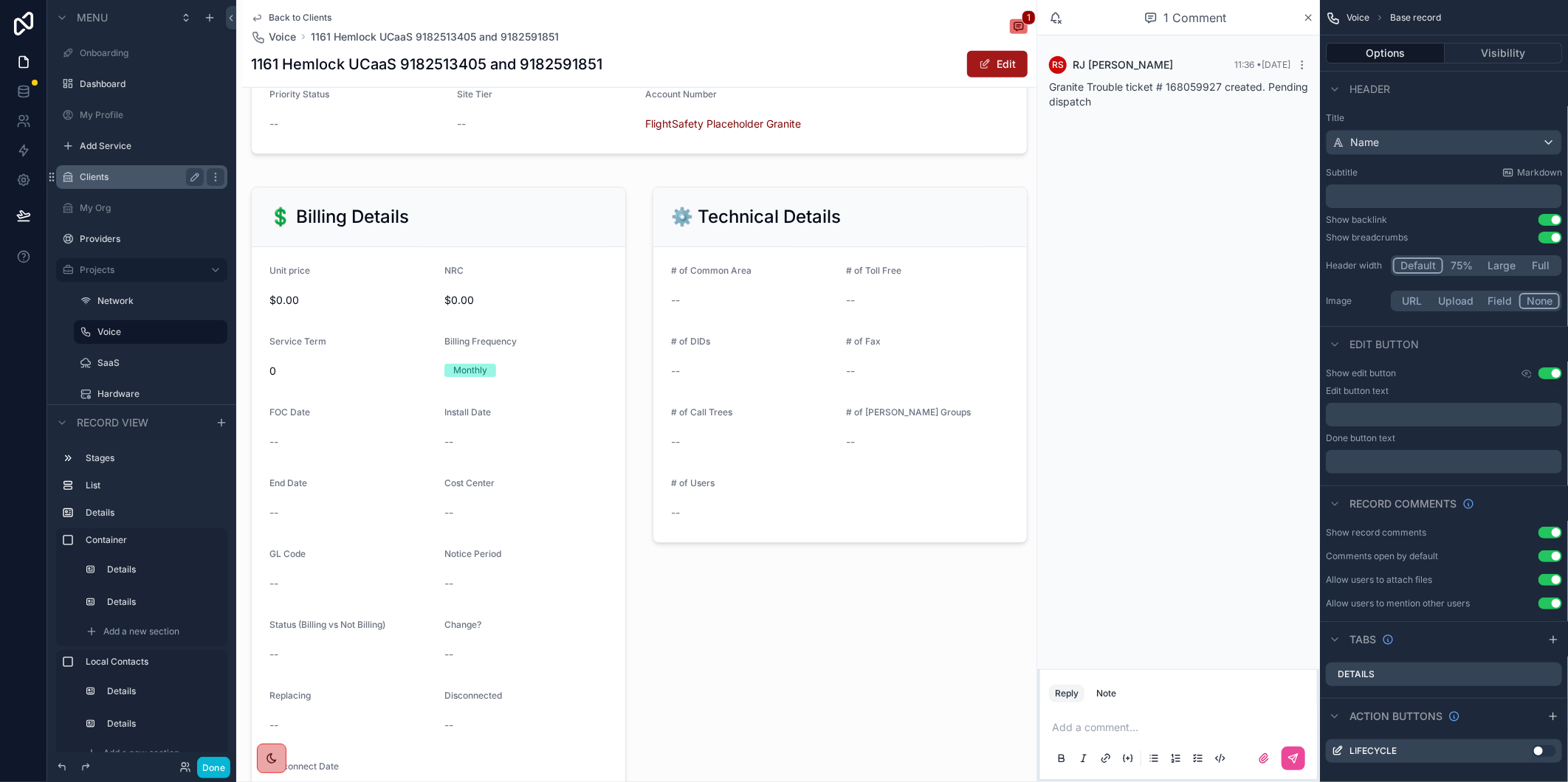
click at [979, 68] on span "scrollable content" at bounding box center [984, 64] width 12 height 12
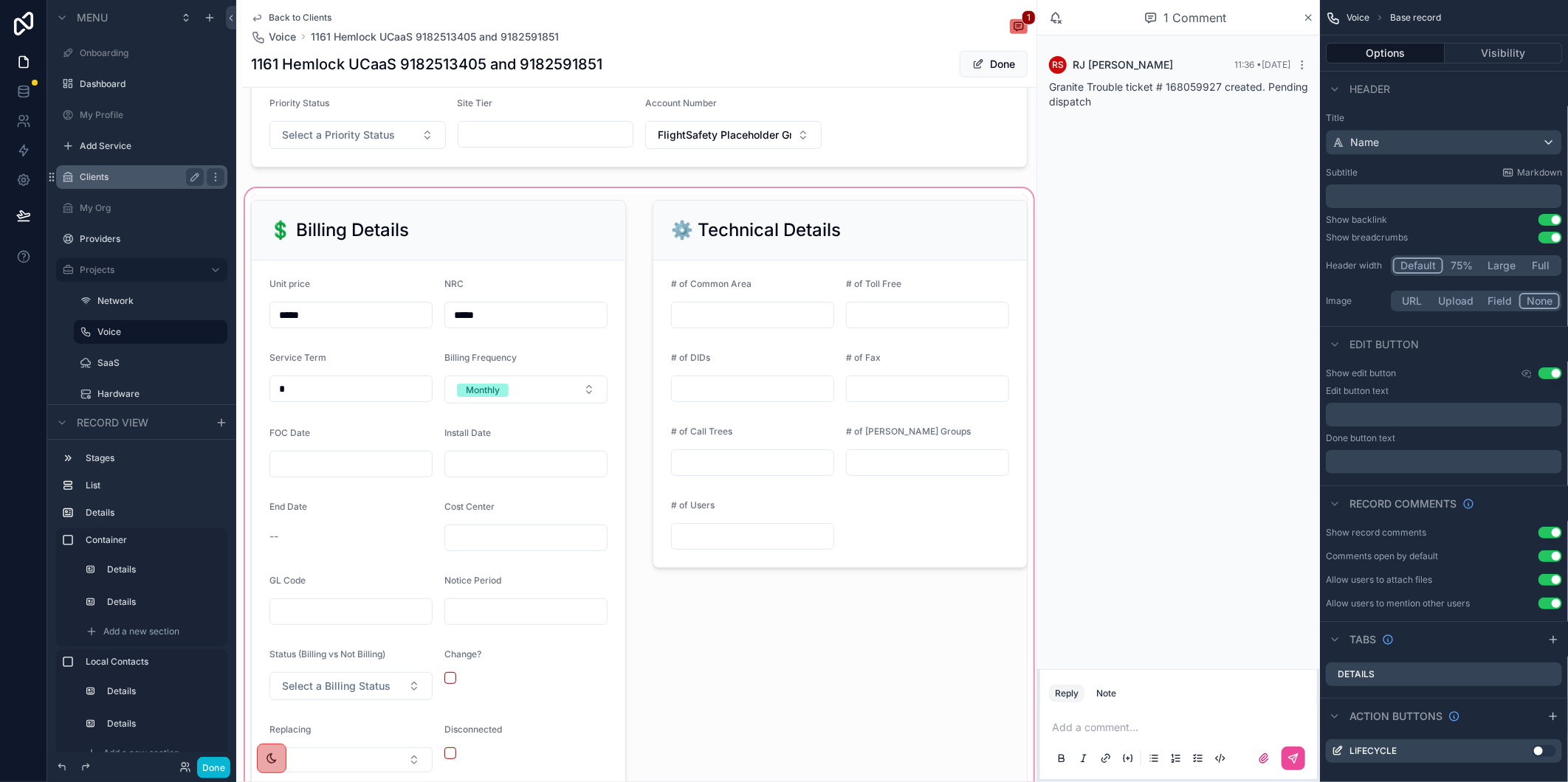
click at [372, 482] on div "scrollable content" at bounding box center [639, 532] width 795 height 695
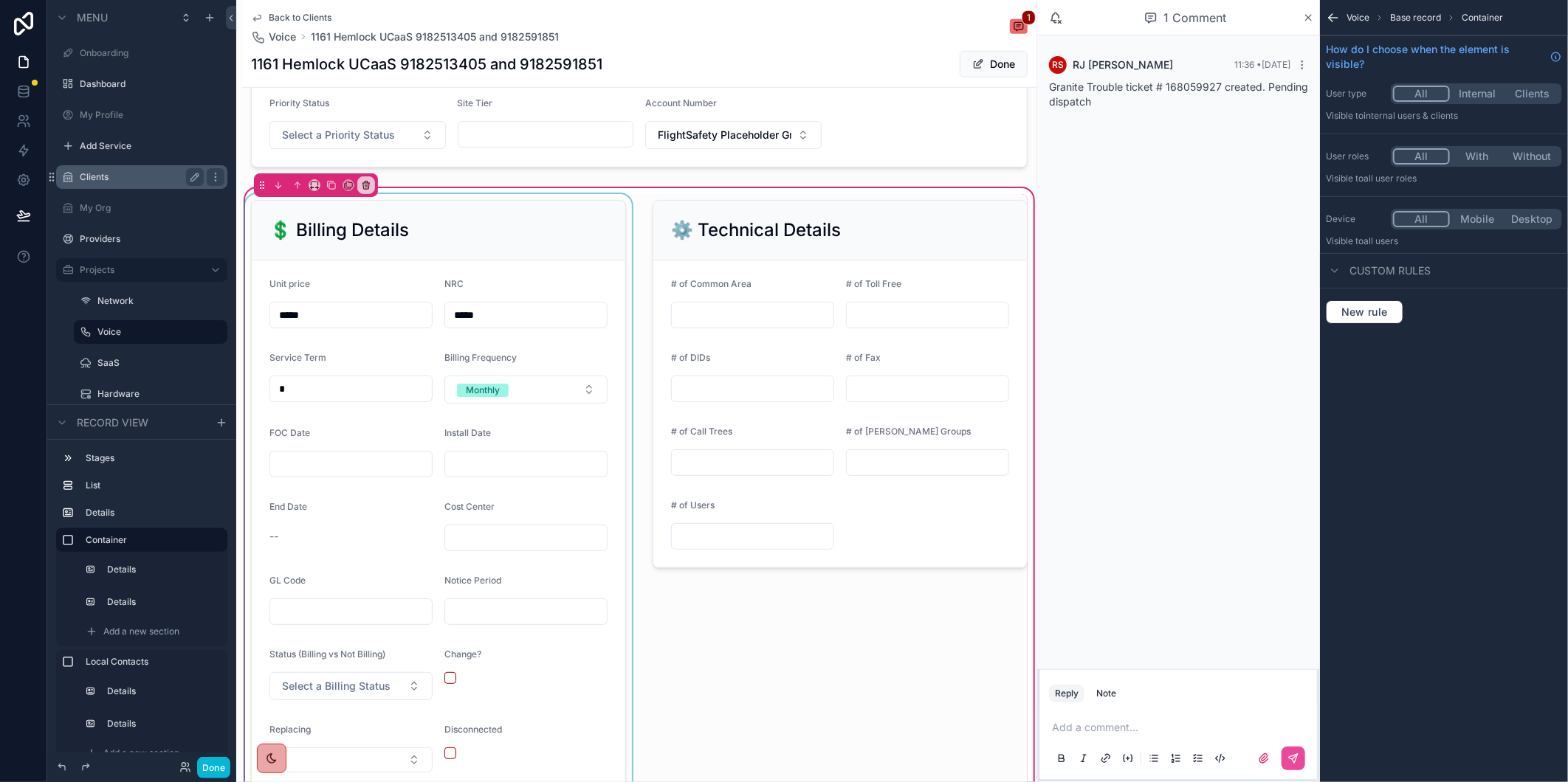
click at [364, 481] on div "scrollable content" at bounding box center [438, 532] width 392 height 676
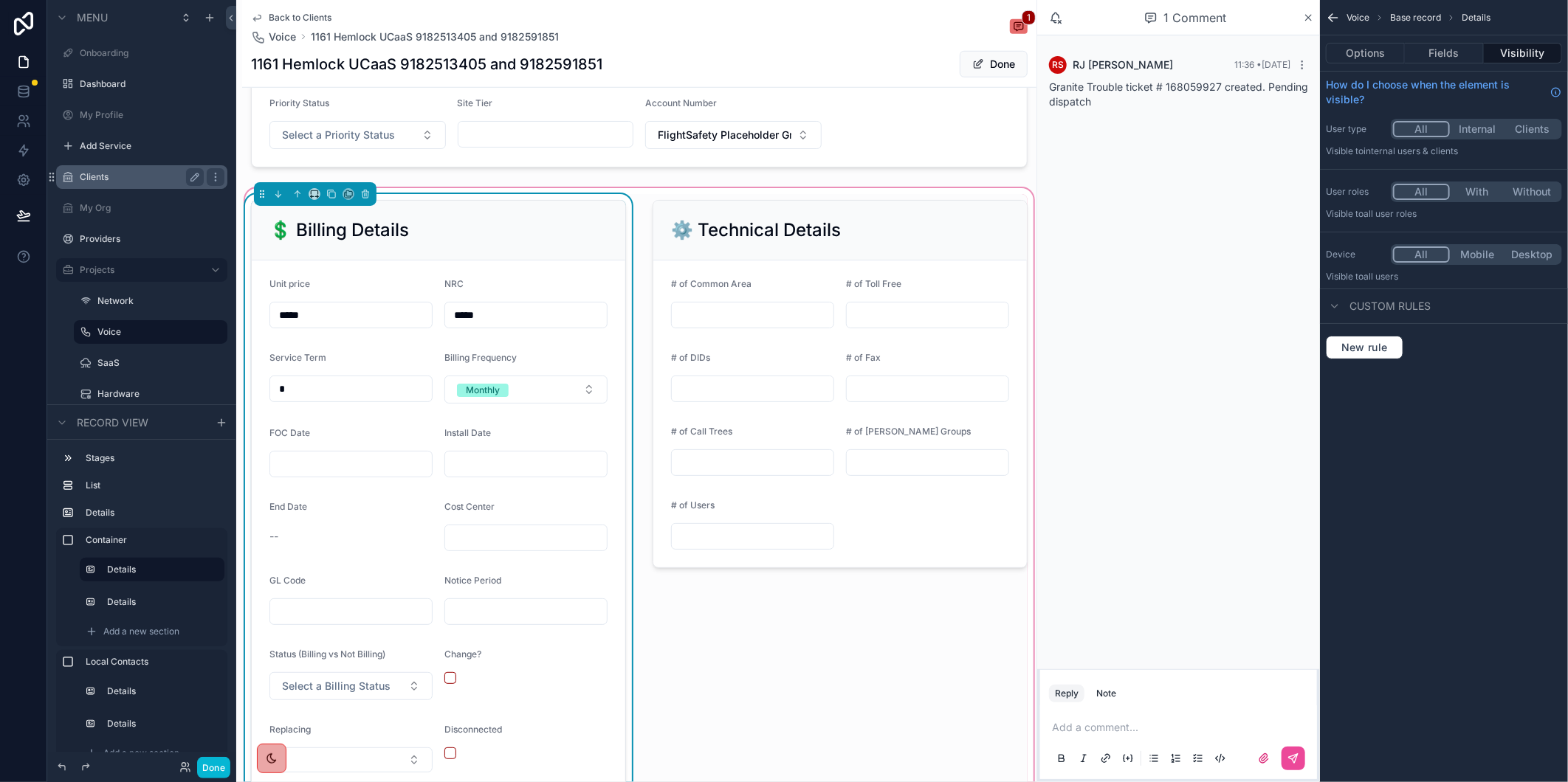
click at [346, 474] on input "scrollable content" at bounding box center [351, 464] width 161 height 21
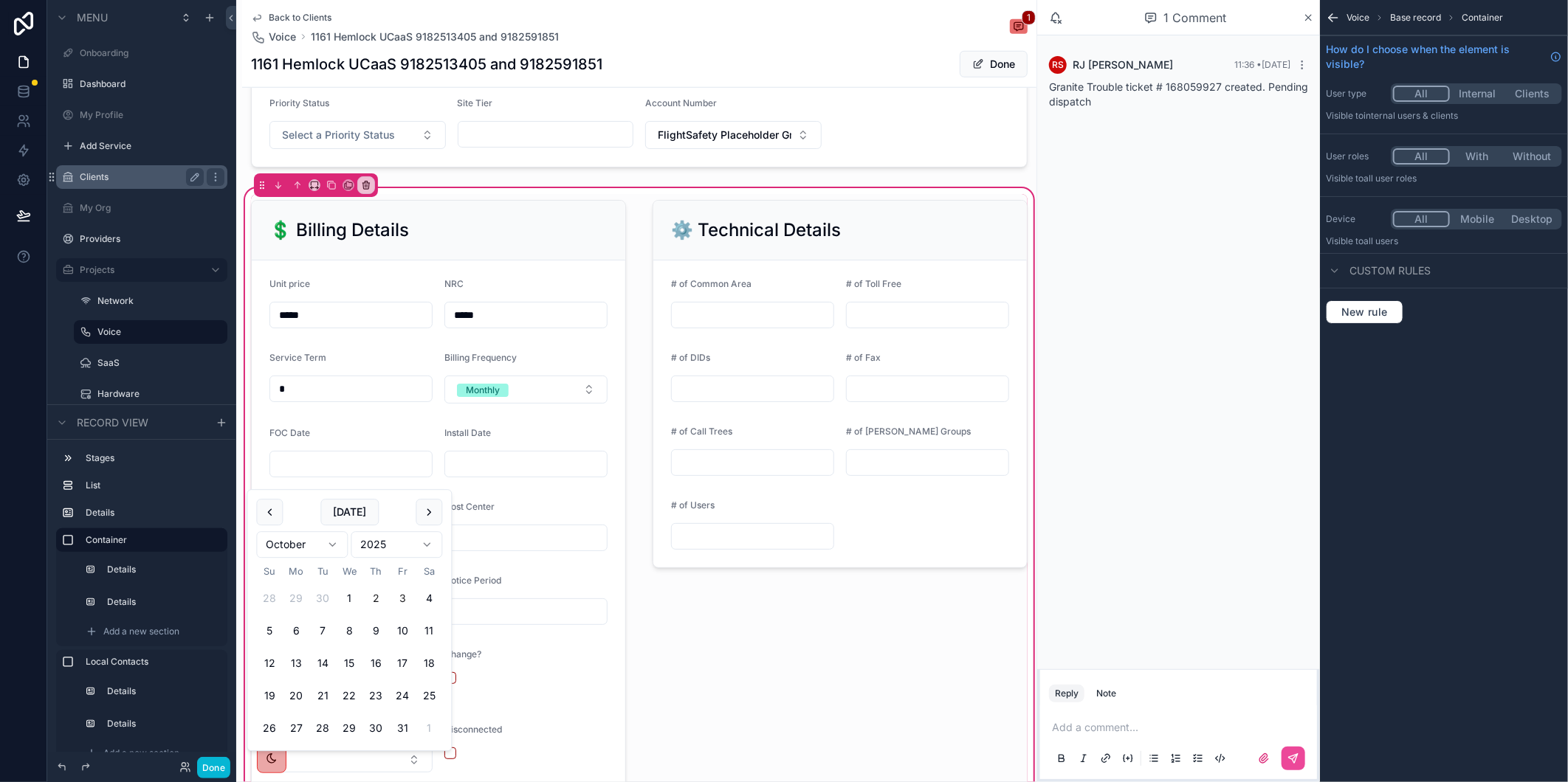
click at [396, 600] on button "3" at bounding box center [401, 599] width 26 height 26
type input "*********"
click at [739, 718] on div "scrollable content" at bounding box center [840, 532] width 392 height 676
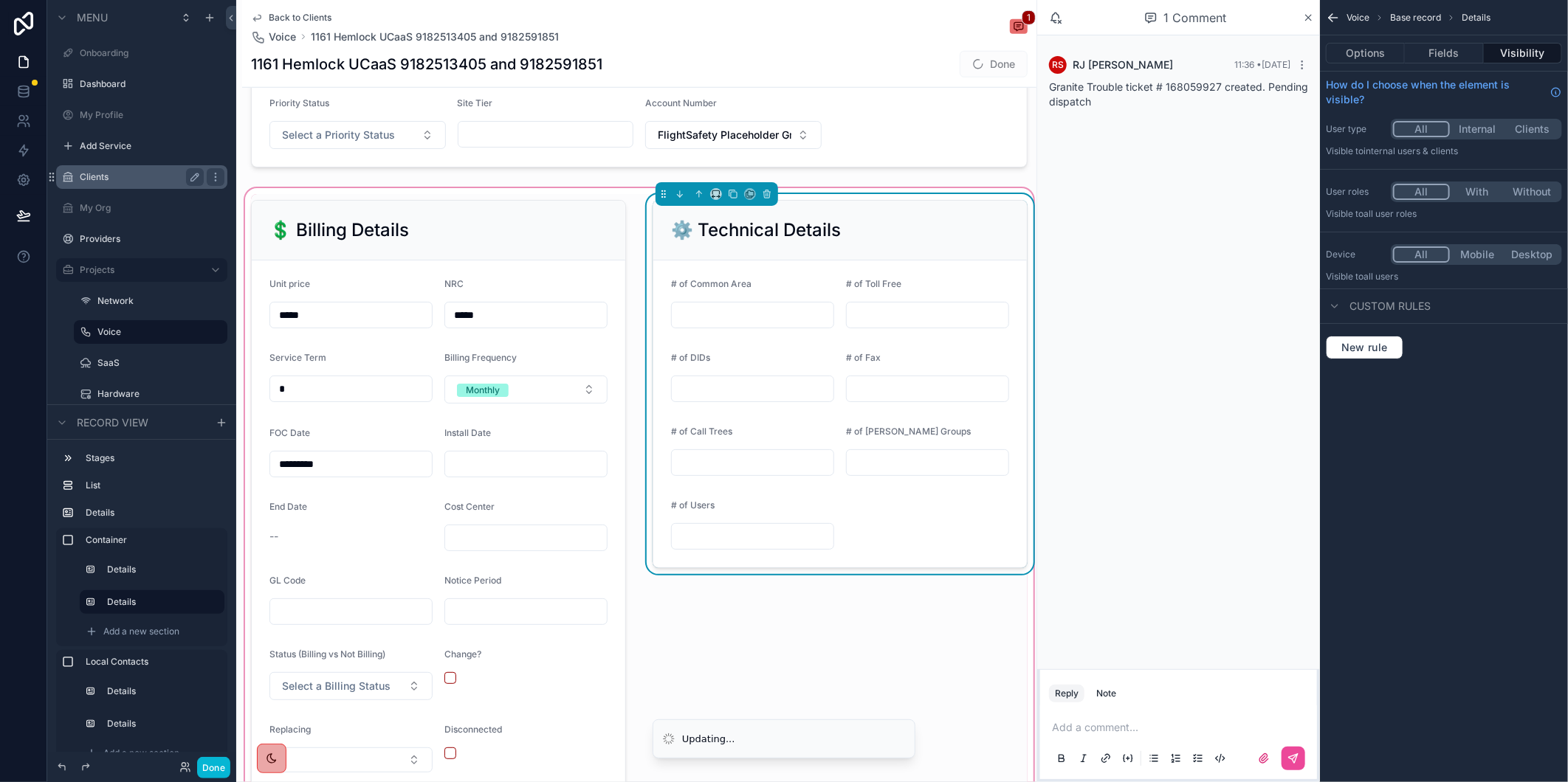
click at [1150, 734] on p "scrollable content" at bounding box center [1181, 728] width 259 height 14
click at [1293, 755] on icon "scrollable content" at bounding box center [1293, 759] width 12 height 12
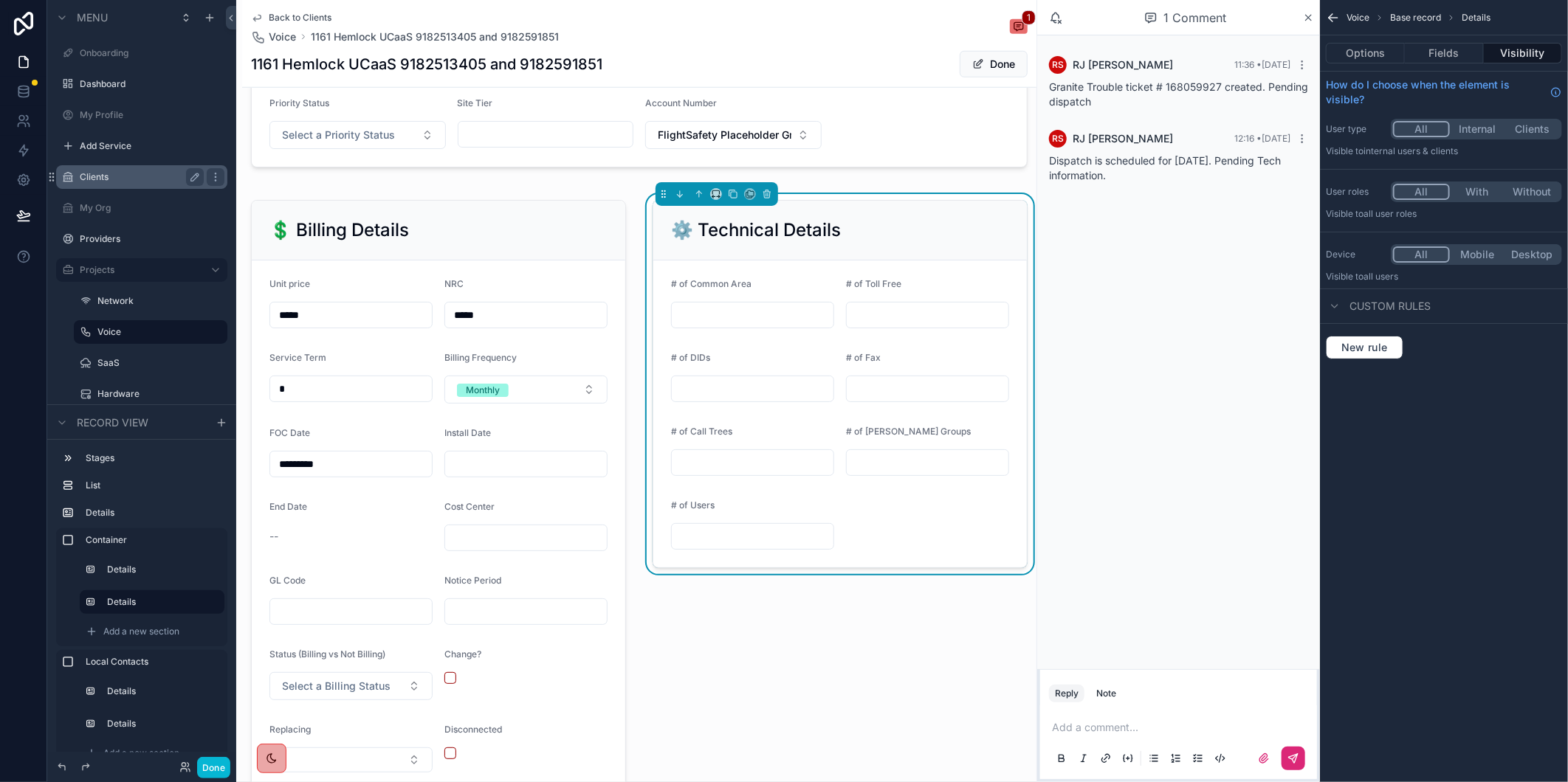
drag, startPoint x: 1144, startPoint y: 169, endPoint x: 1043, endPoint y: 163, distance: 101.2
click at [1043, 163] on div "RS RJ Sarilla 12:16 • Today Dispatch is scheduled for tomorrow 10/3. Pending Te…" at bounding box center [1178, 156] width 277 height 71
copy span "Dispatch is scheduled for tomorrow 10/3. Pending Tech information."
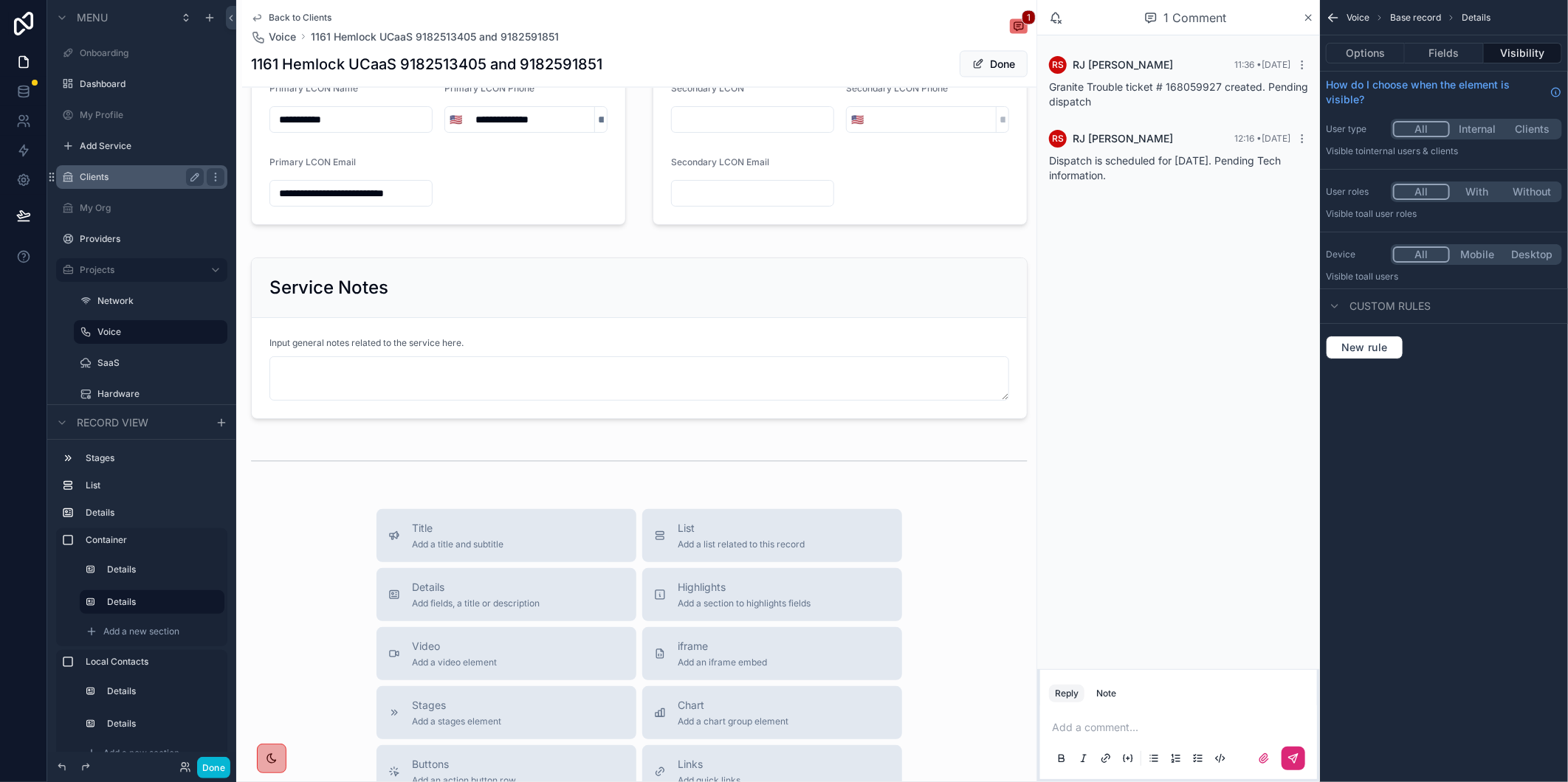
scroll to position [2022, 0]
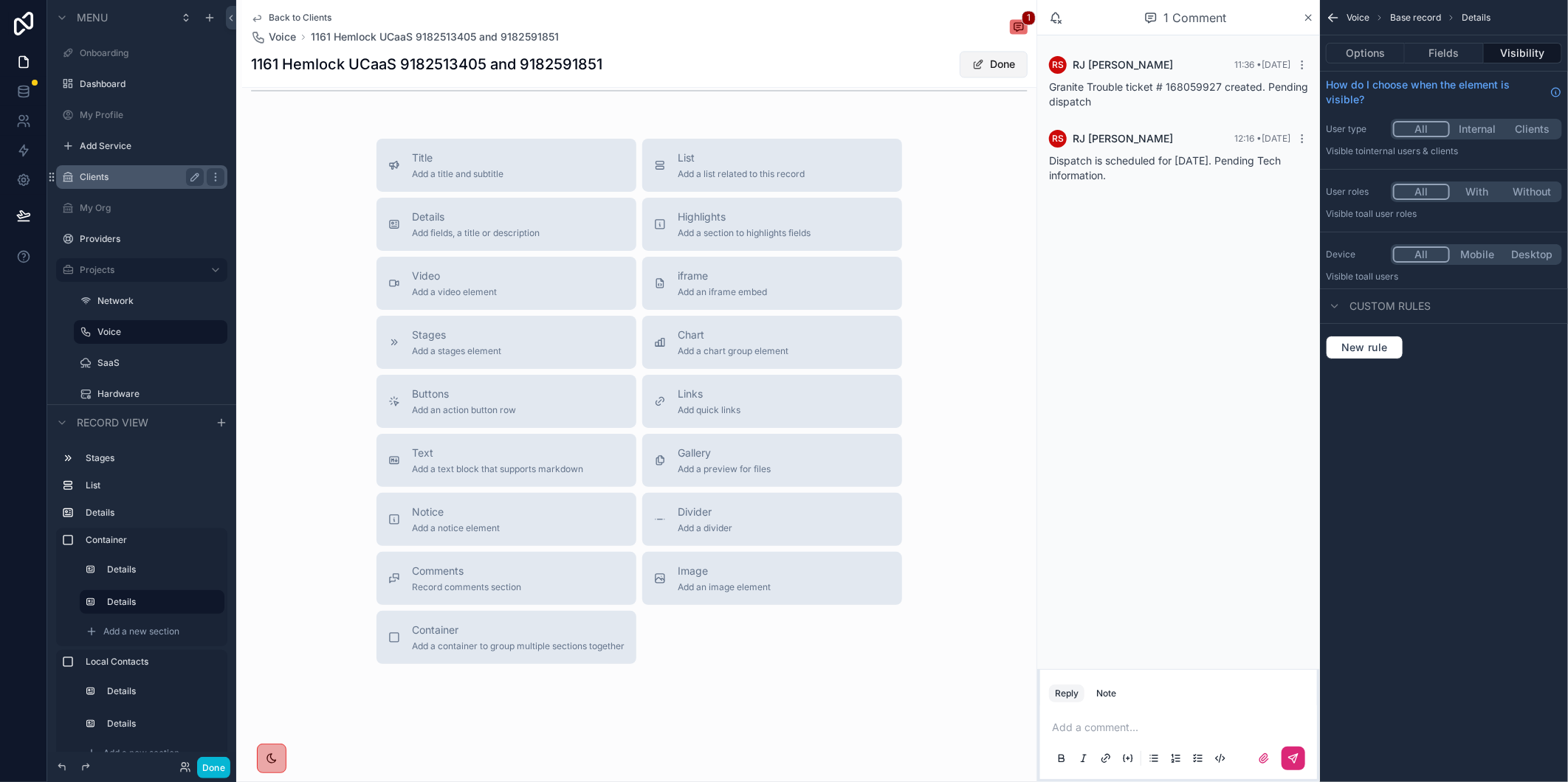
click at [978, 69] on button "Done" at bounding box center [993, 63] width 68 height 26
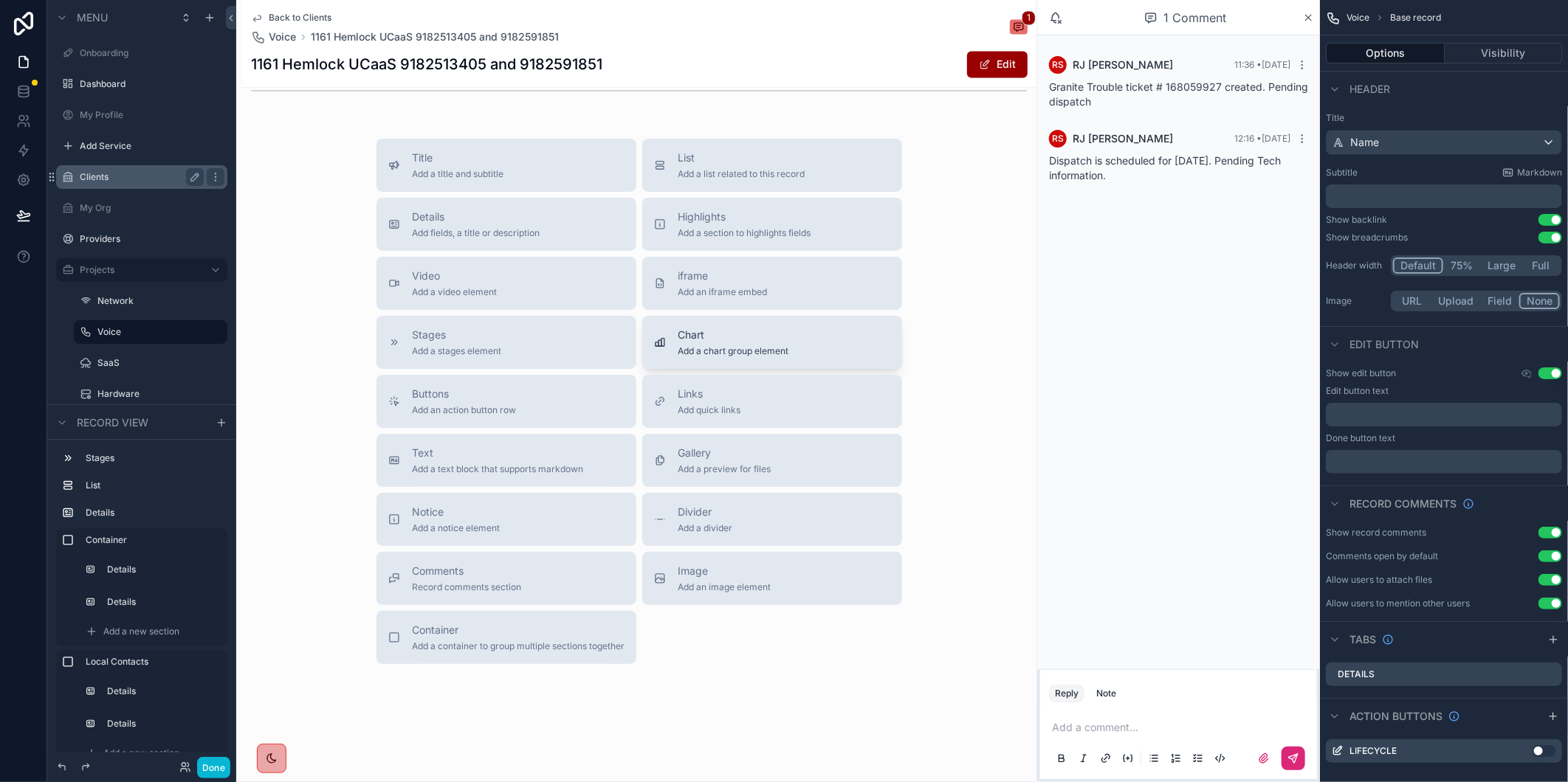
scroll to position [1977, 0]
click at [1303, 19] on icon "scrollable content" at bounding box center [1308, 17] width 11 height 12
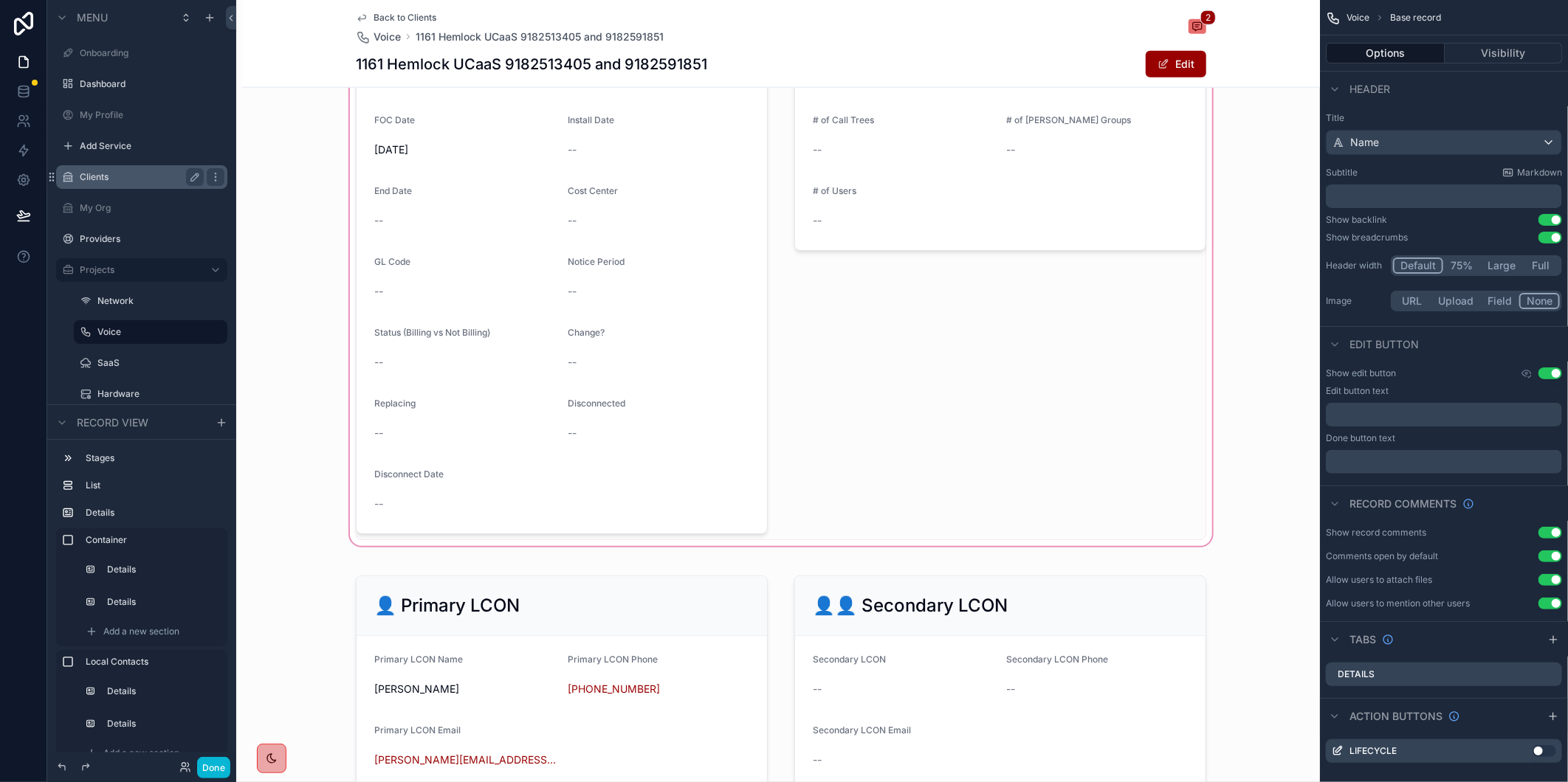
scroll to position [816, 0]
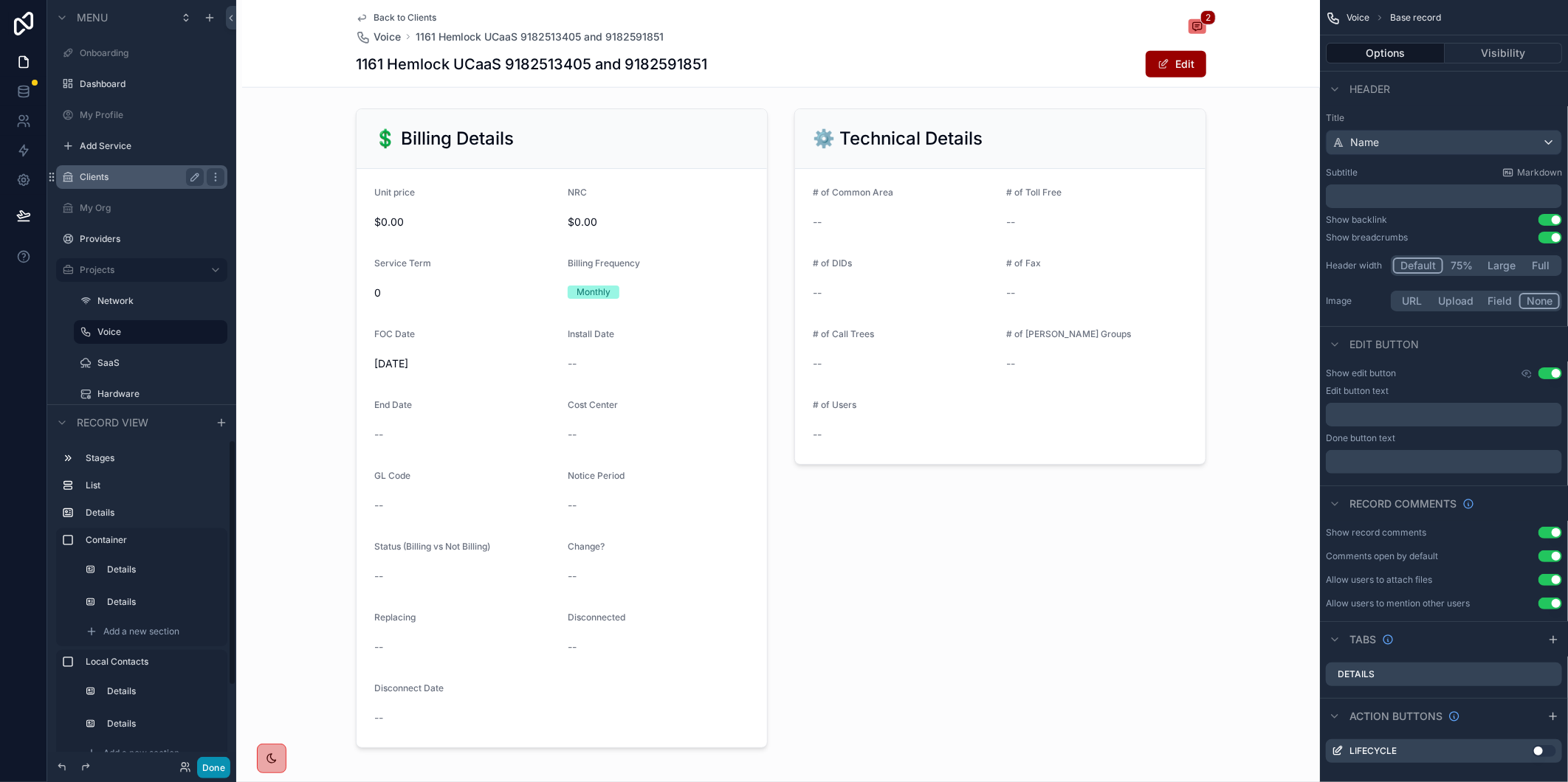
click at [210, 765] on button "Done" at bounding box center [213, 768] width 33 height 22
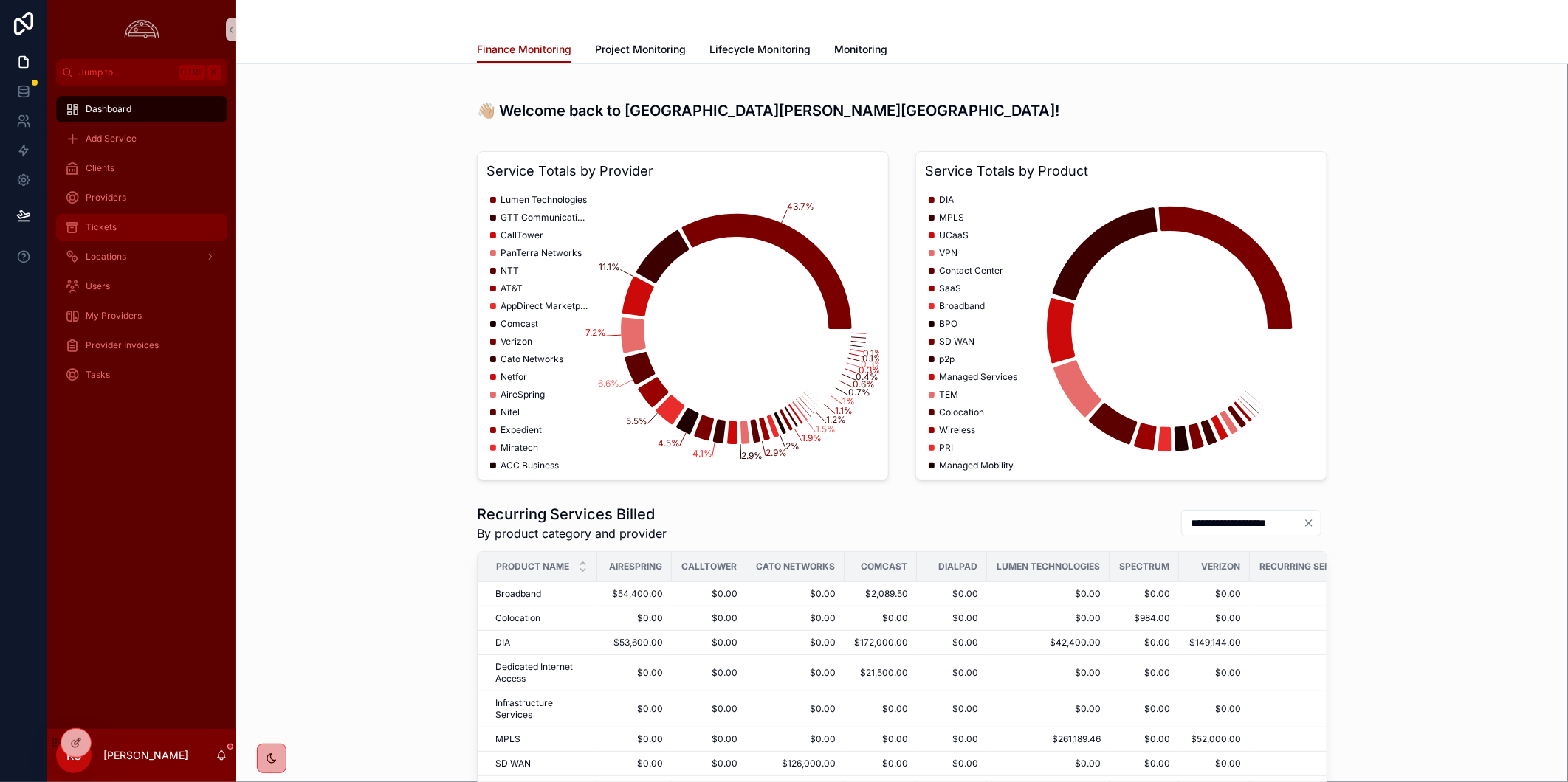
click at [142, 216] on div "Tickets" at bounding box center [142, 227] width 153 height 23
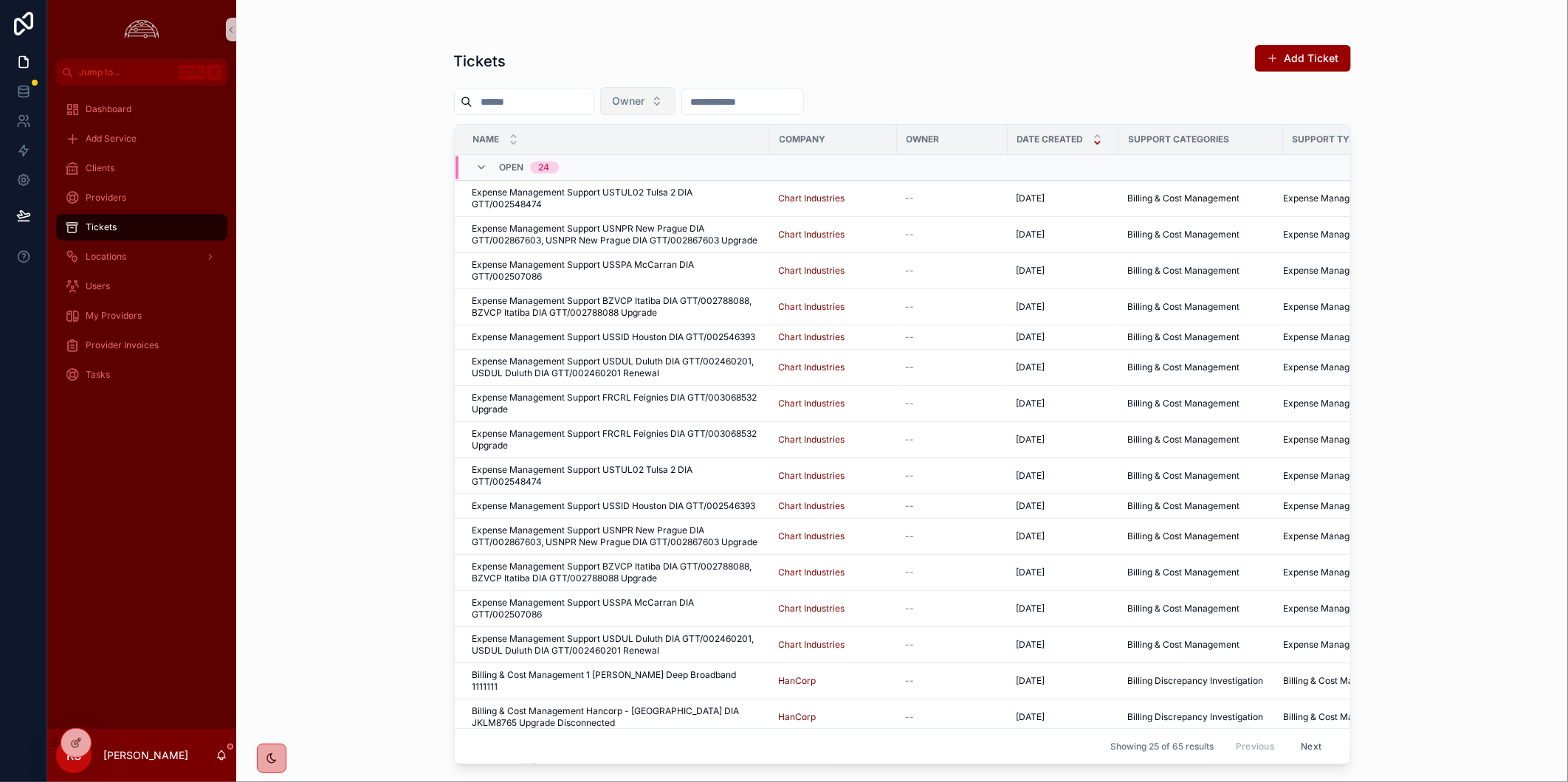
click at [676, 107] on button "Owner" at bounding box center [637, 101] width 75 height 28
click at [670, 179] on div "[PERSON_NAME]" at bounding box center [672, 184] width 177 height 23
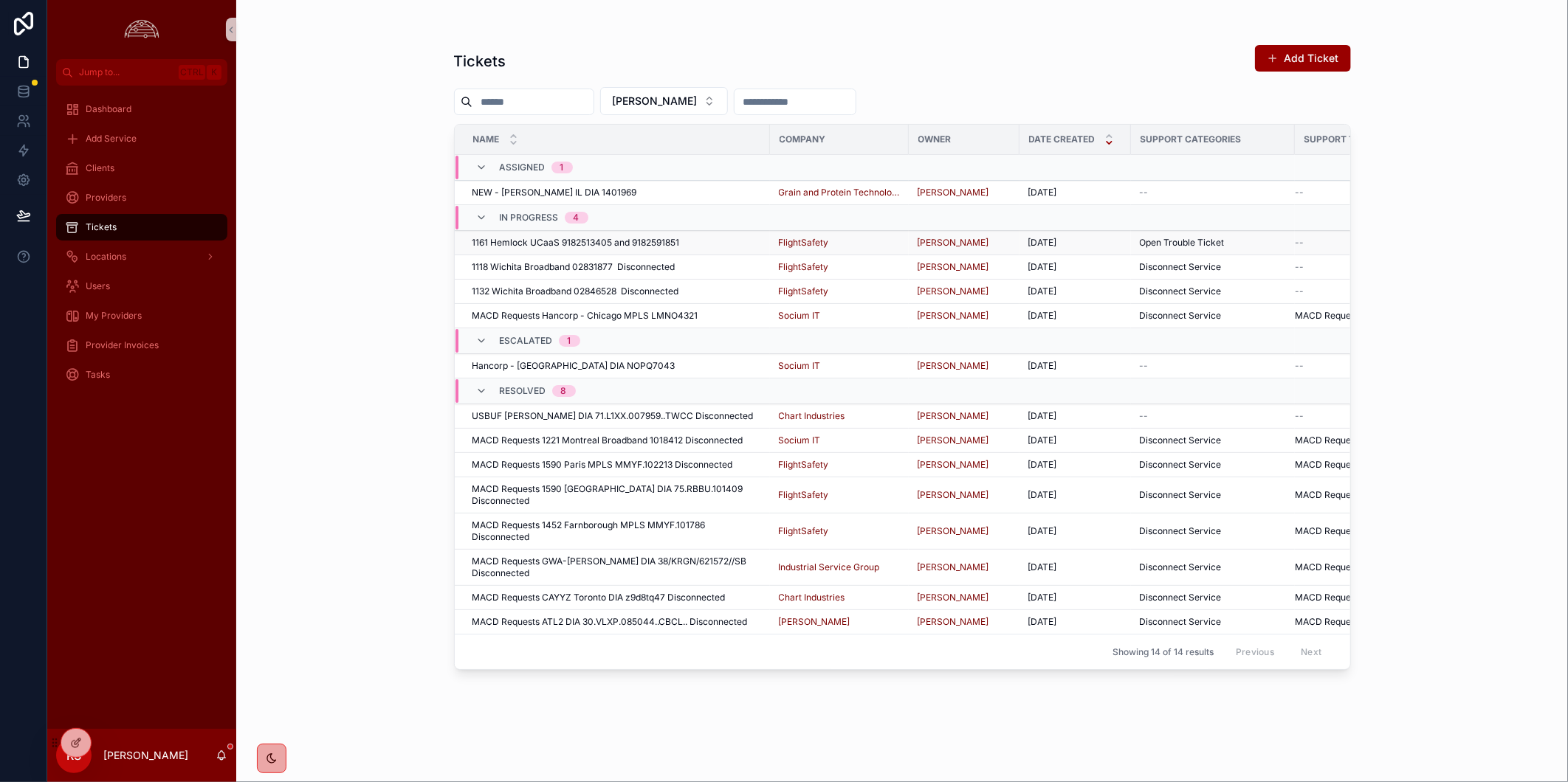
click at [649, 242] on span "1161 Hemlock UCaaS 9182513405 and 9182591851" at bounding box center [576, 243] width 208 height 12
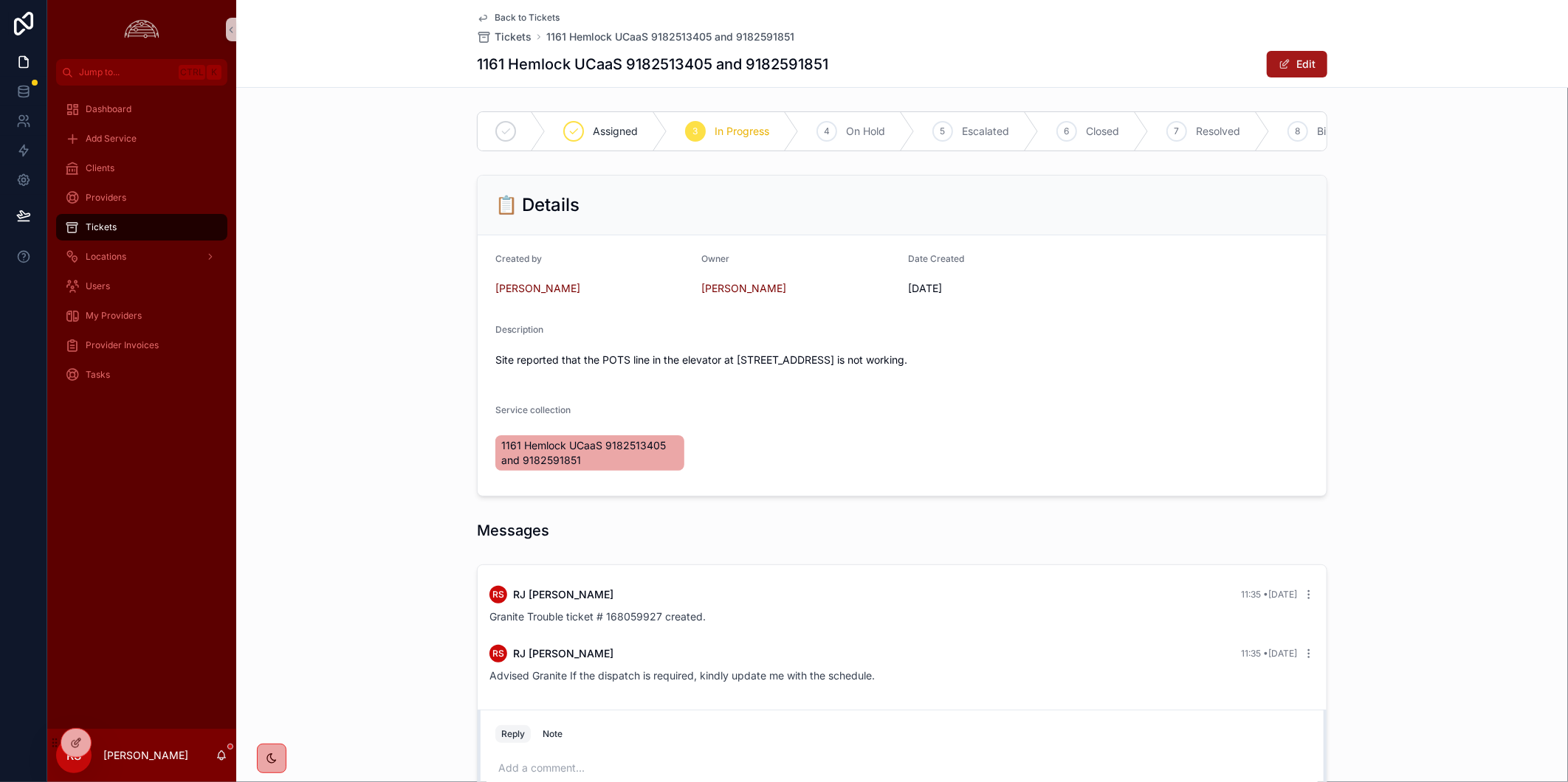
click at [1287, 60] on button "Edit" at bounding box center [1296, 63] width 60 height 26
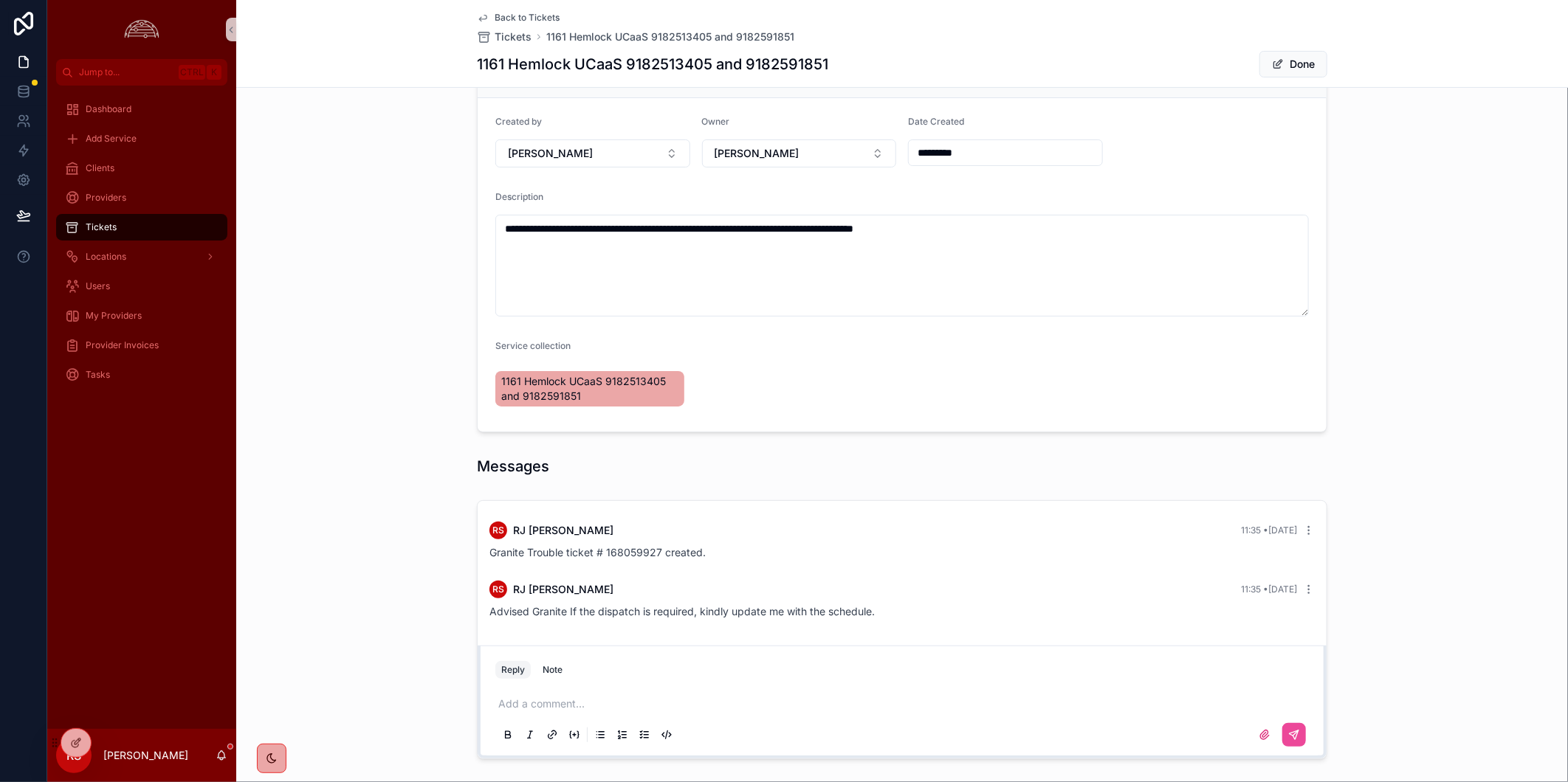
scroll to position [226, 0]
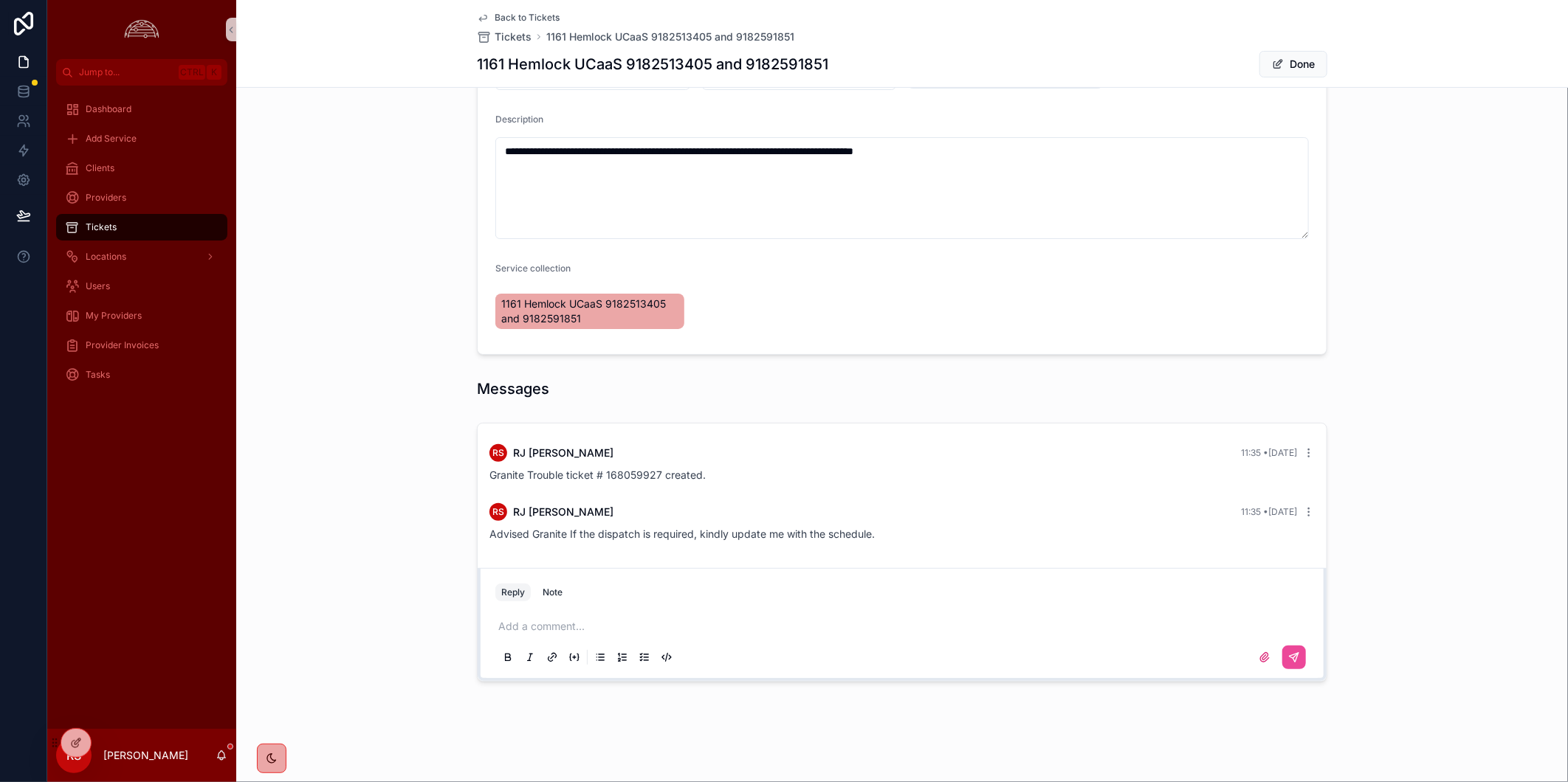
click at [722, 612] on div "Add a comment..." at bounding box center [902, 641] width 814 height 62
click at [574, 629] on p "scrollable content" at bounding box center [905, 627] width 814 height 14
click at [1296, 658] on button "scrollable content" at bounding box center [1294, 658] width 23 height 23
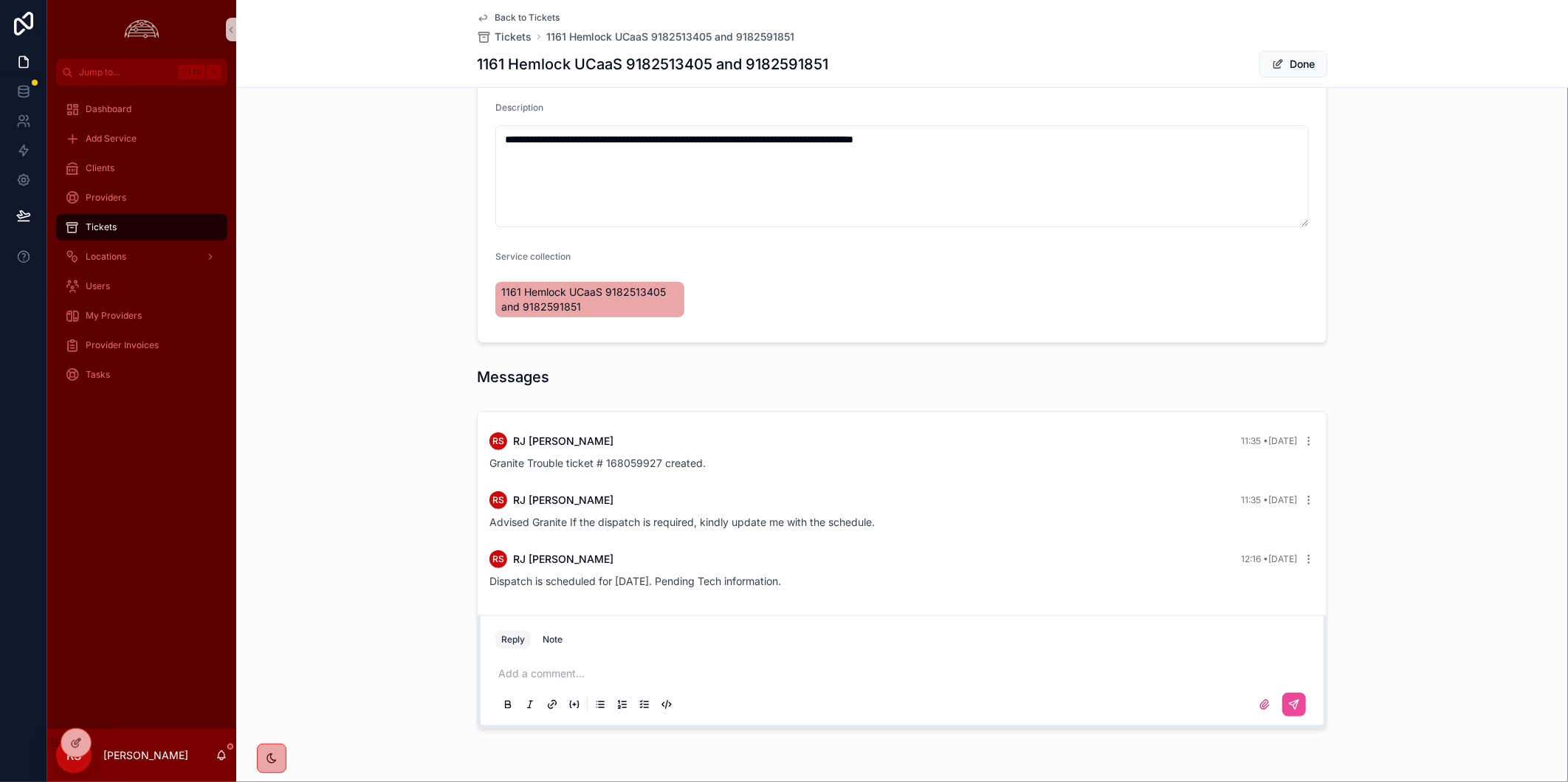
scroll to position [0, 0]
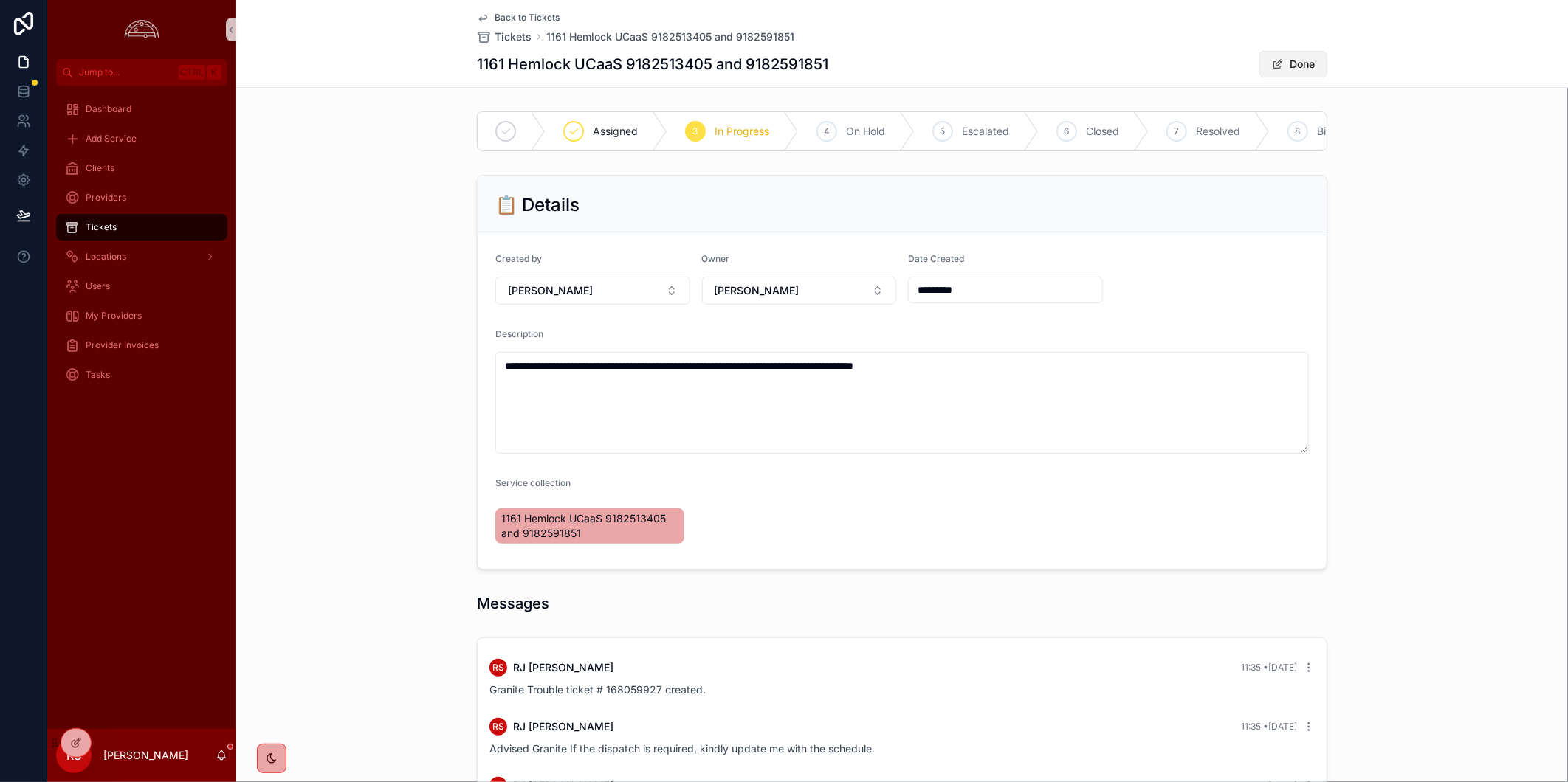
click at [1280, 67] on button "Done" at bounding box center [1293, 63] width 68 height 26
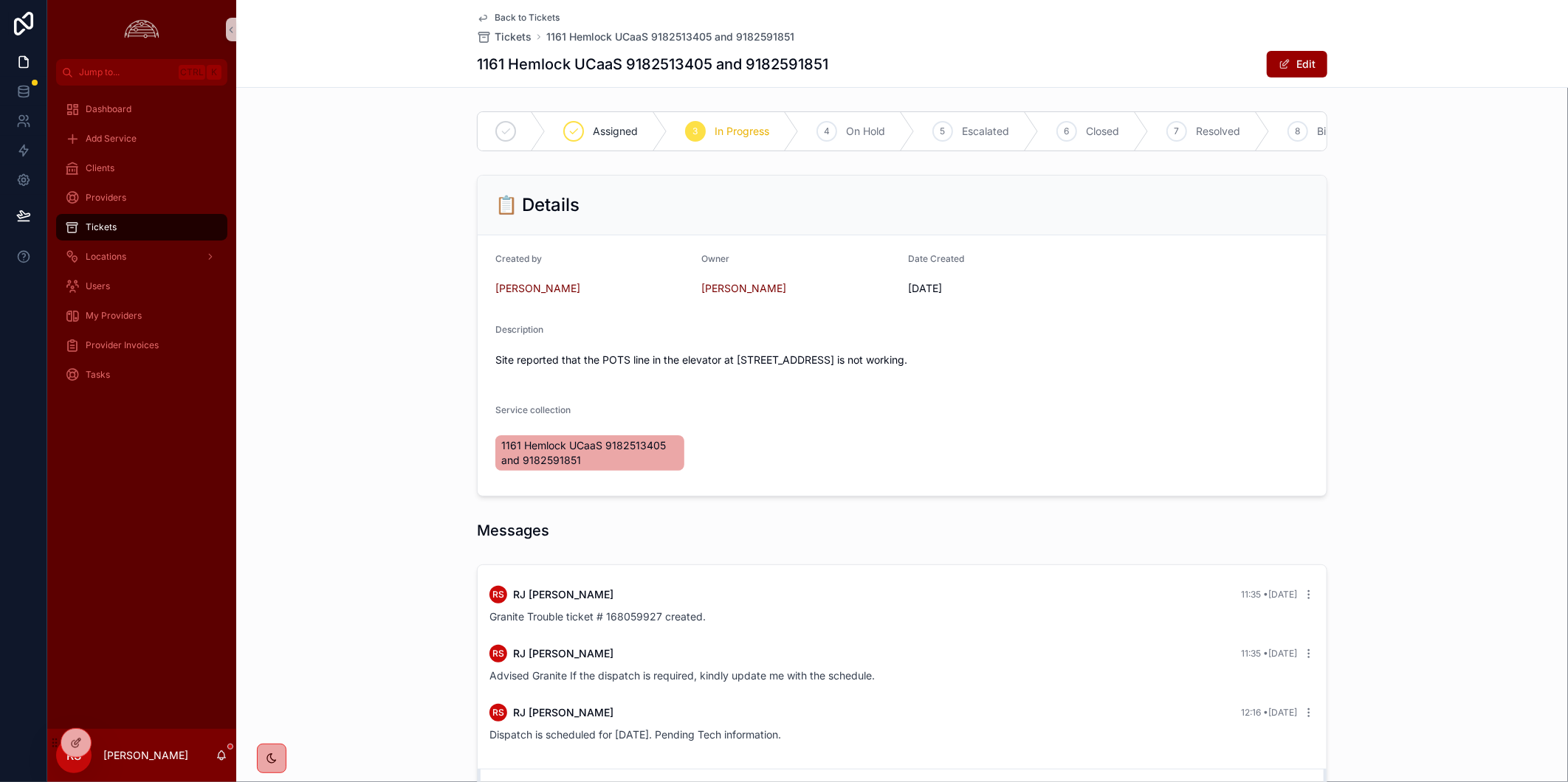
click at [1199, 26] on div "Back to Tickets Tickets 1161 Hemlock UCaaS 9182513405 and 9182591851" at bounding box center [902, 28] width 851 height 32
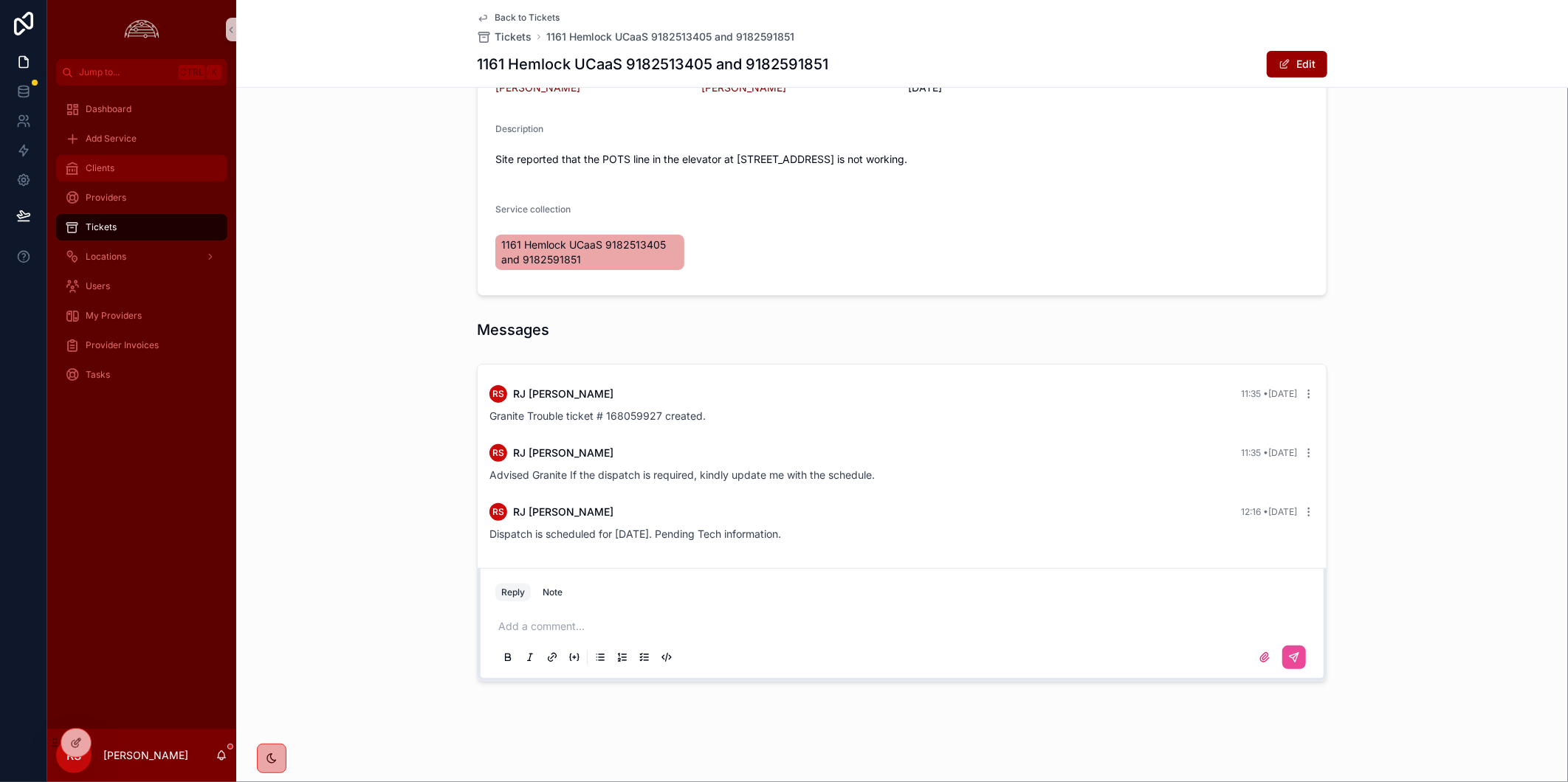
click at [139, 161] on div "Clients" at bounding box center [142, 168] width 153 height 23
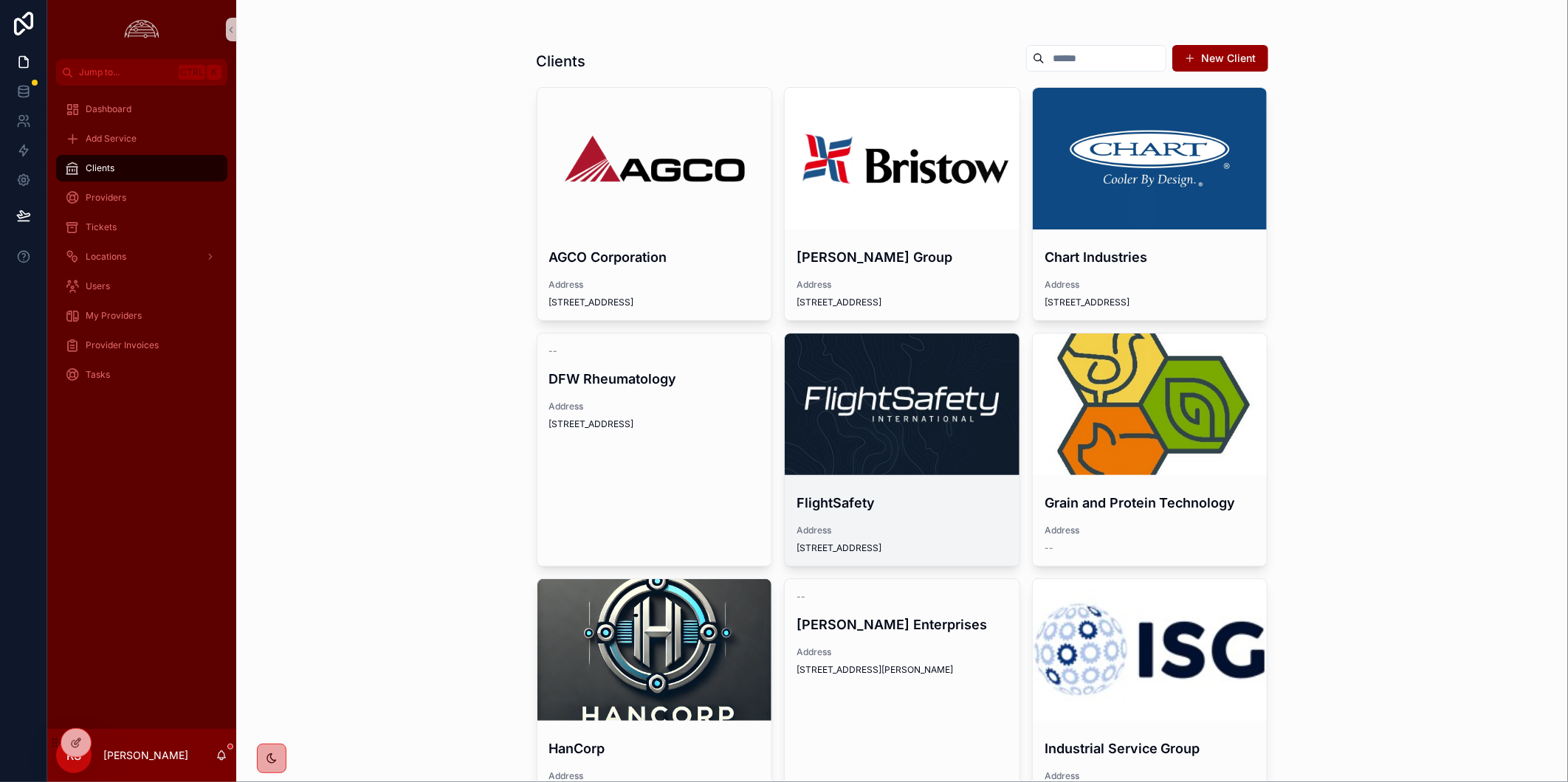
click at [857, 403] on div "scrollable content" at bounding box center [902, 405] width 235 height 18
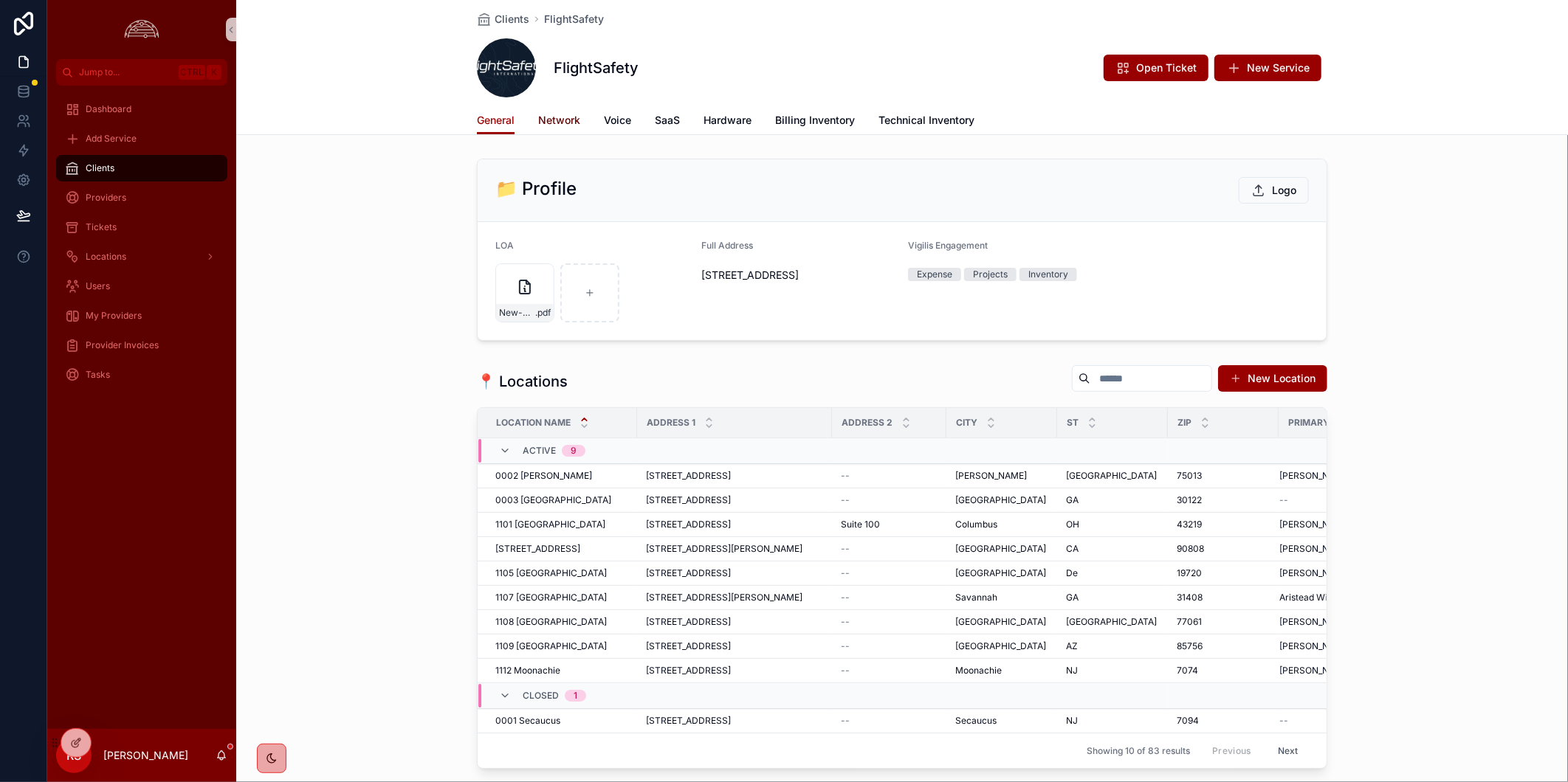
click at [561, 115] on span "Network" at bounding box center [559, 120] width 42 height 14
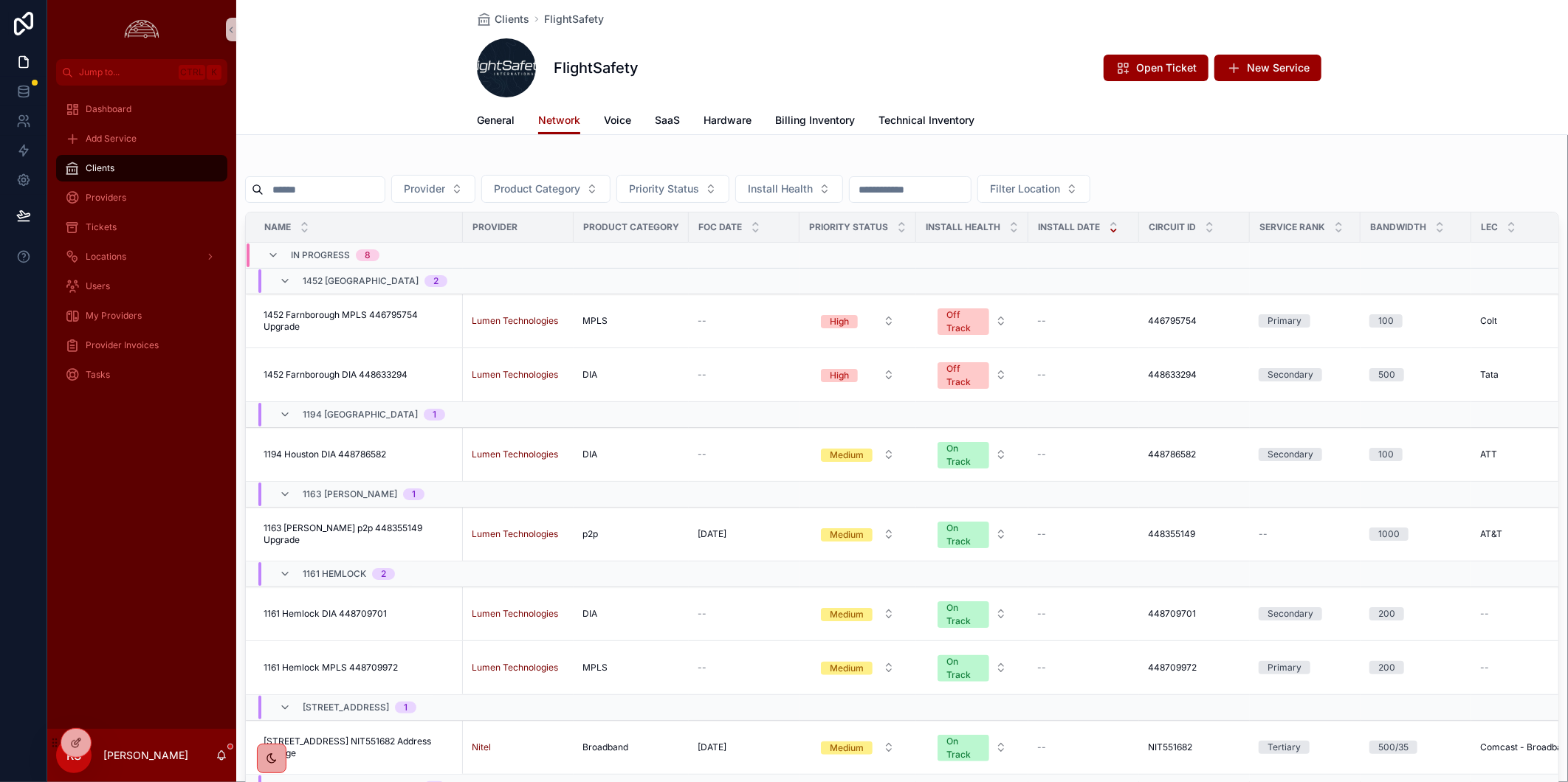
click at [330, 187] on input "scrollable content" at bounding box center [324, 189] width 121 height 21
paste input "*********"
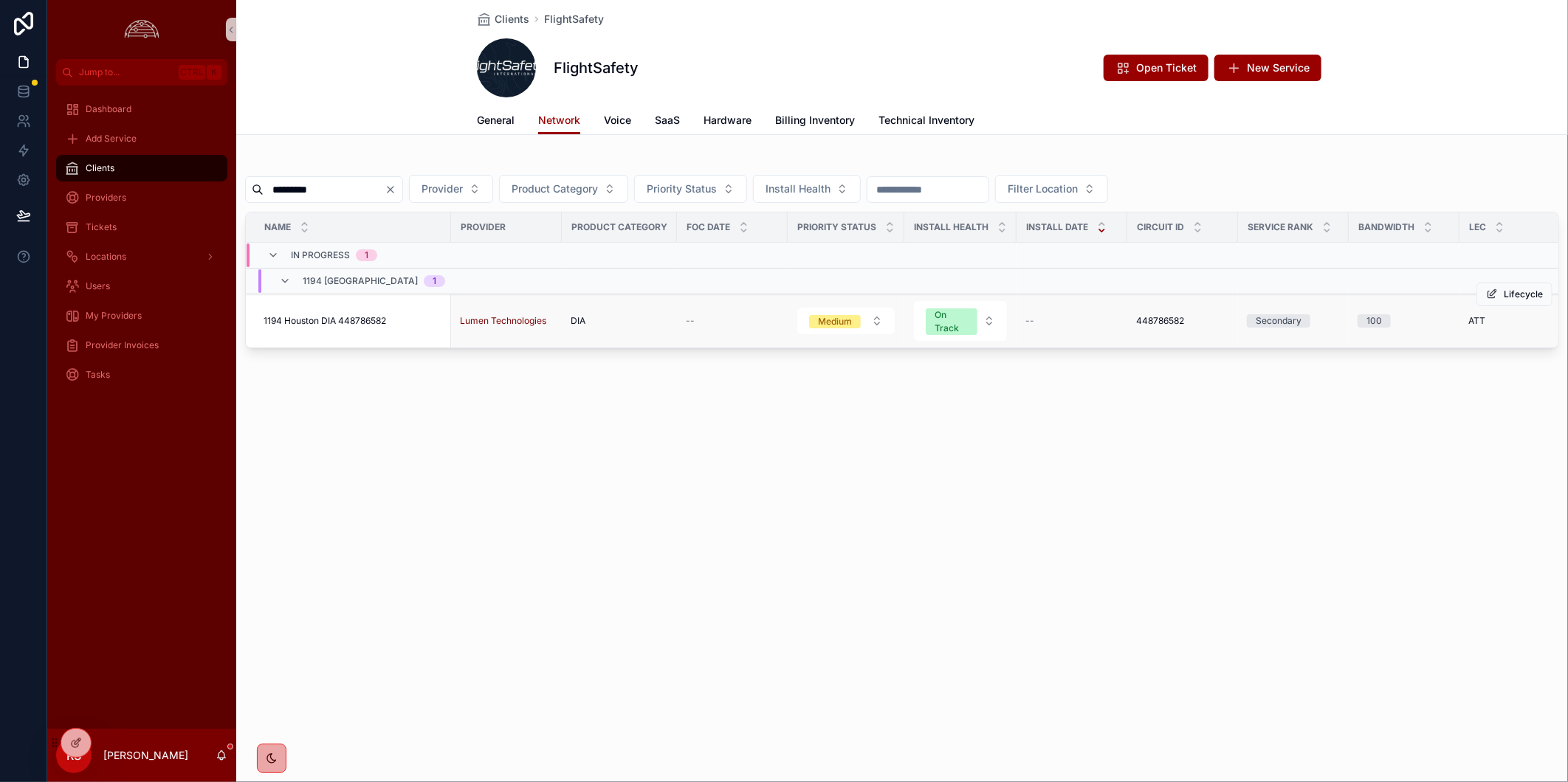
type input "*********"
click at [336, 318] on span "1194 Houston DIA 448786582" at bounding box center [325, 320] width 123 height 12
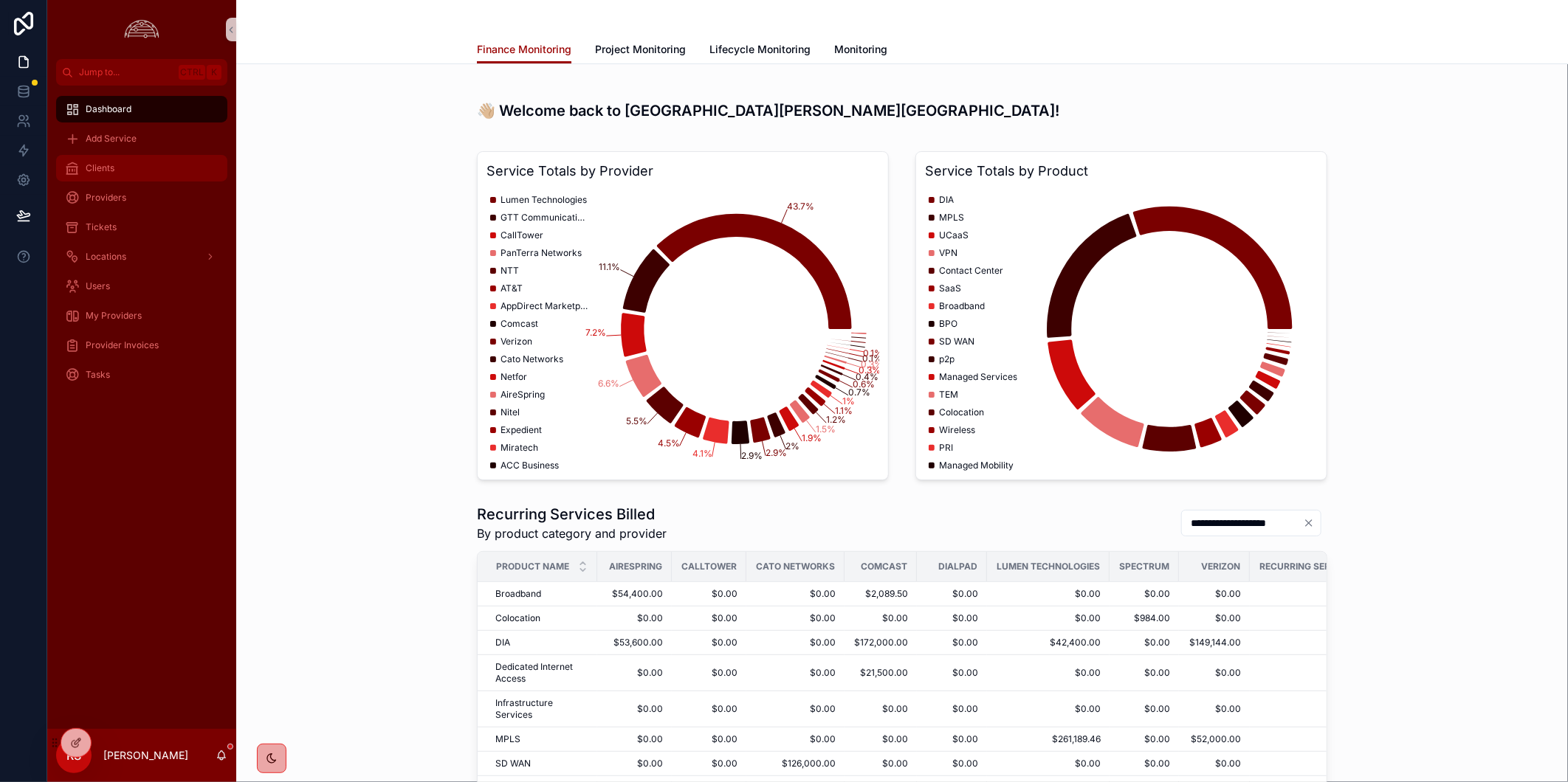
click at [153, 168] on div "Clients" at bounding box center [142, 168] width 153 height 23
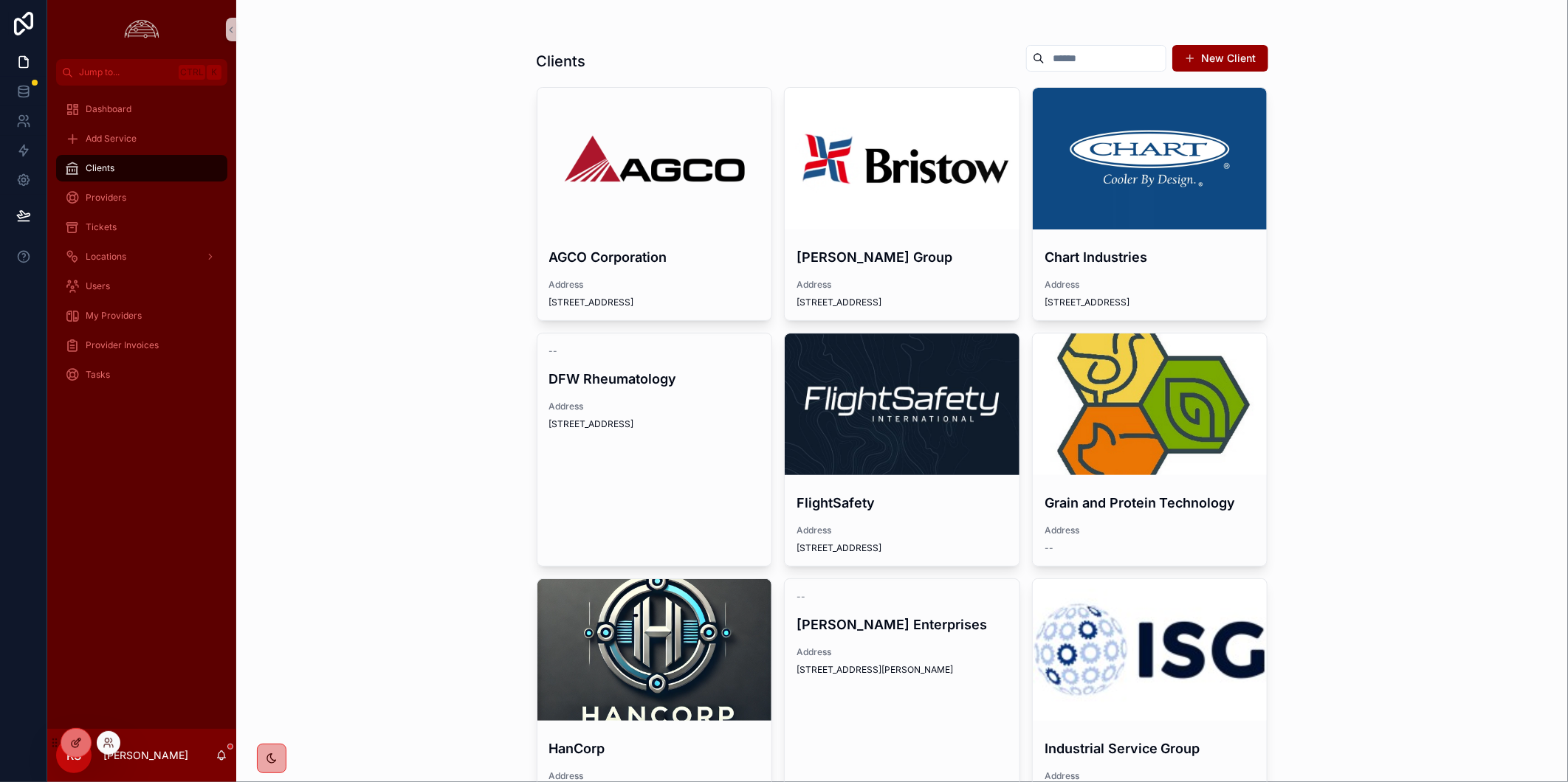
click at [83, 736] on div at bounding box center [76, 743] width 30 height 28
click at [851, 390] on div "scrollable content" at bounding box center [902, 404] width 235 height 142
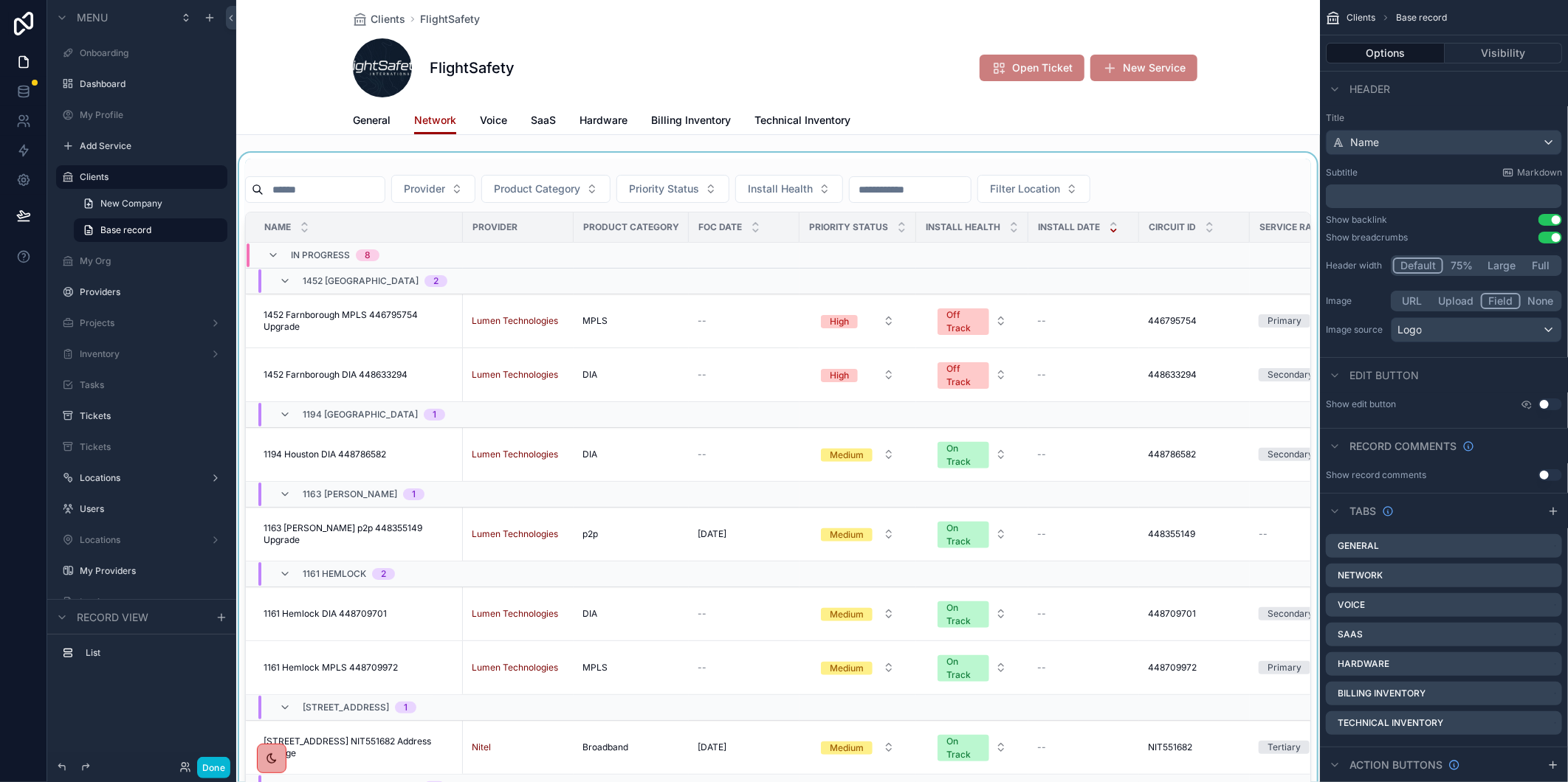
click at [356, 183] on div "scrollable content" at bounding box center [778, 479] width 1084 height 653
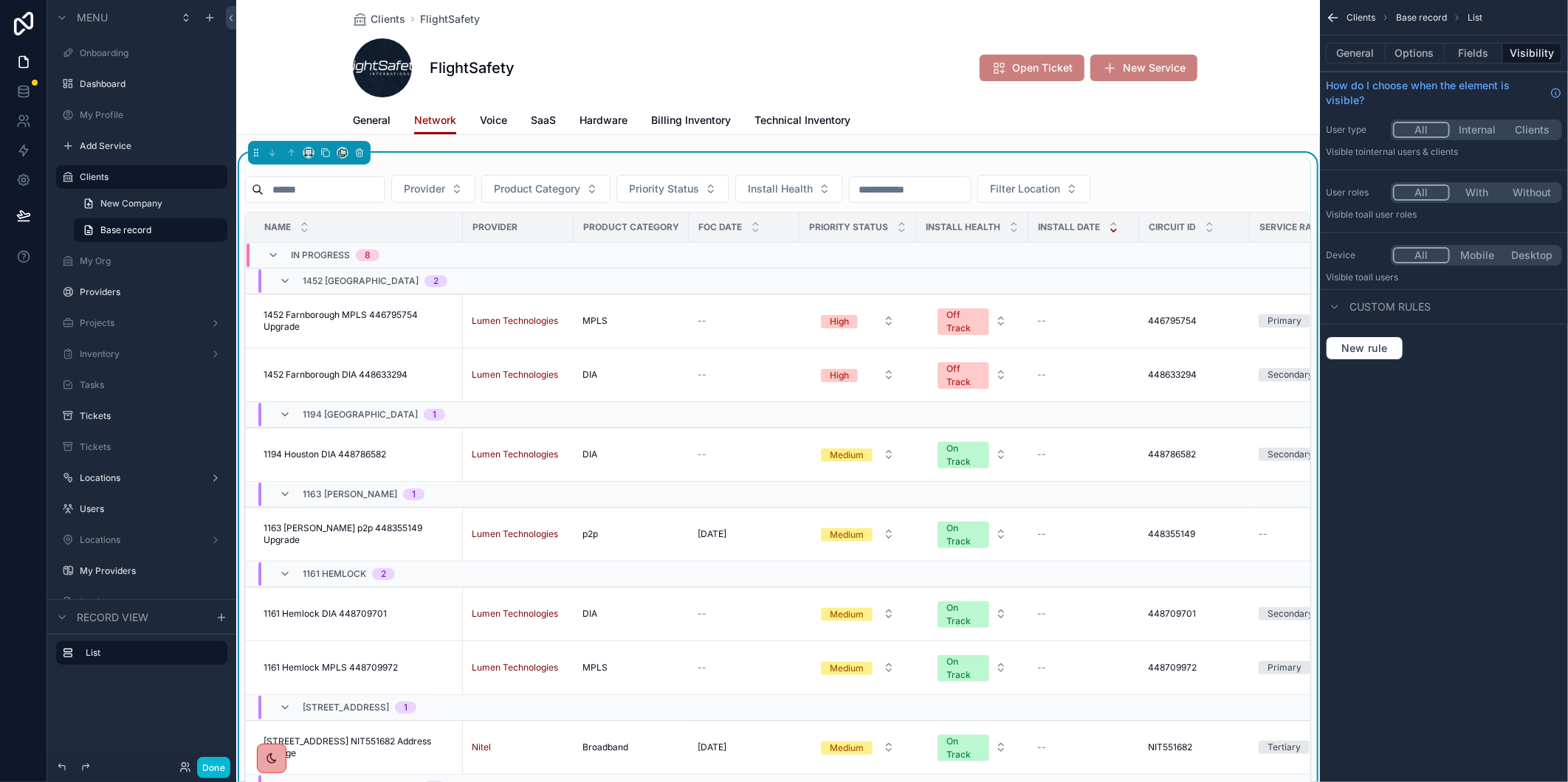
click at [355, 189] on input "scrollable content" at bounding box center [324, 189] width 121 height 21
paste input "*********"
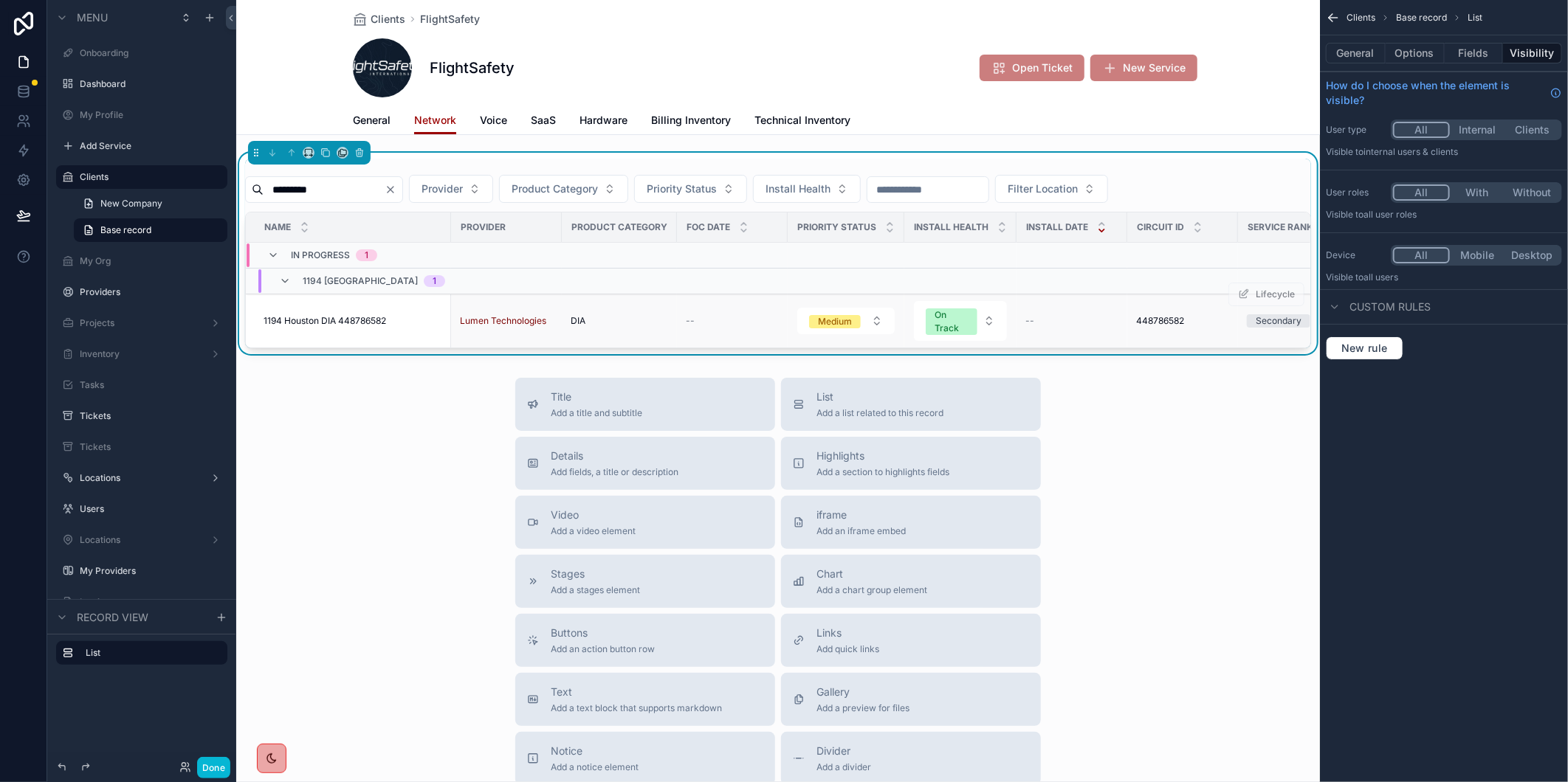
type input "*********"
click at [351, 319] on span "1194 Houston DIA 448786582" at bounding box center [325, 320] width 123 height 12
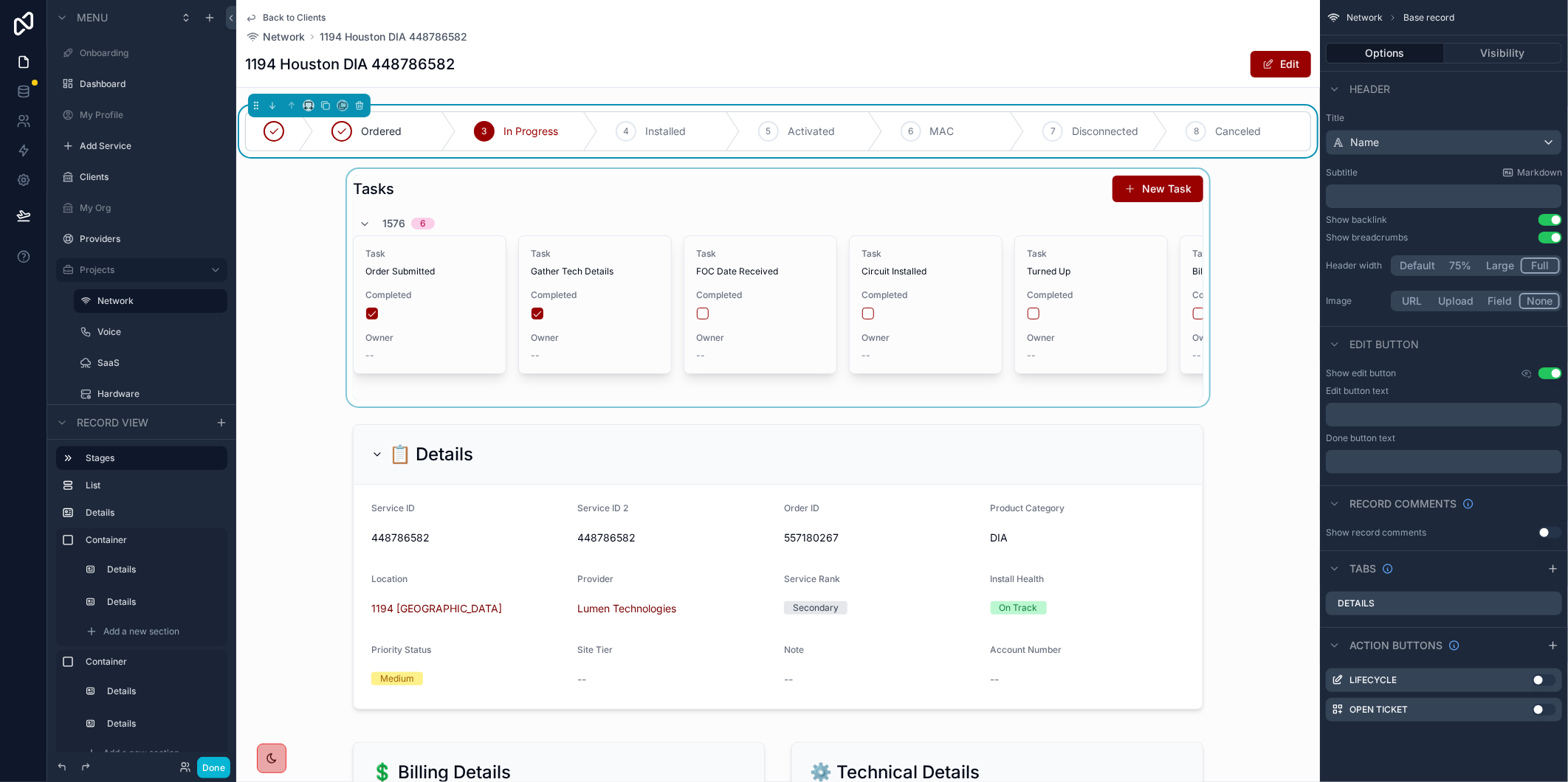
click at [697, 315] on div "scrollable content" at bounding box center [778, 288] width 1084 height 238
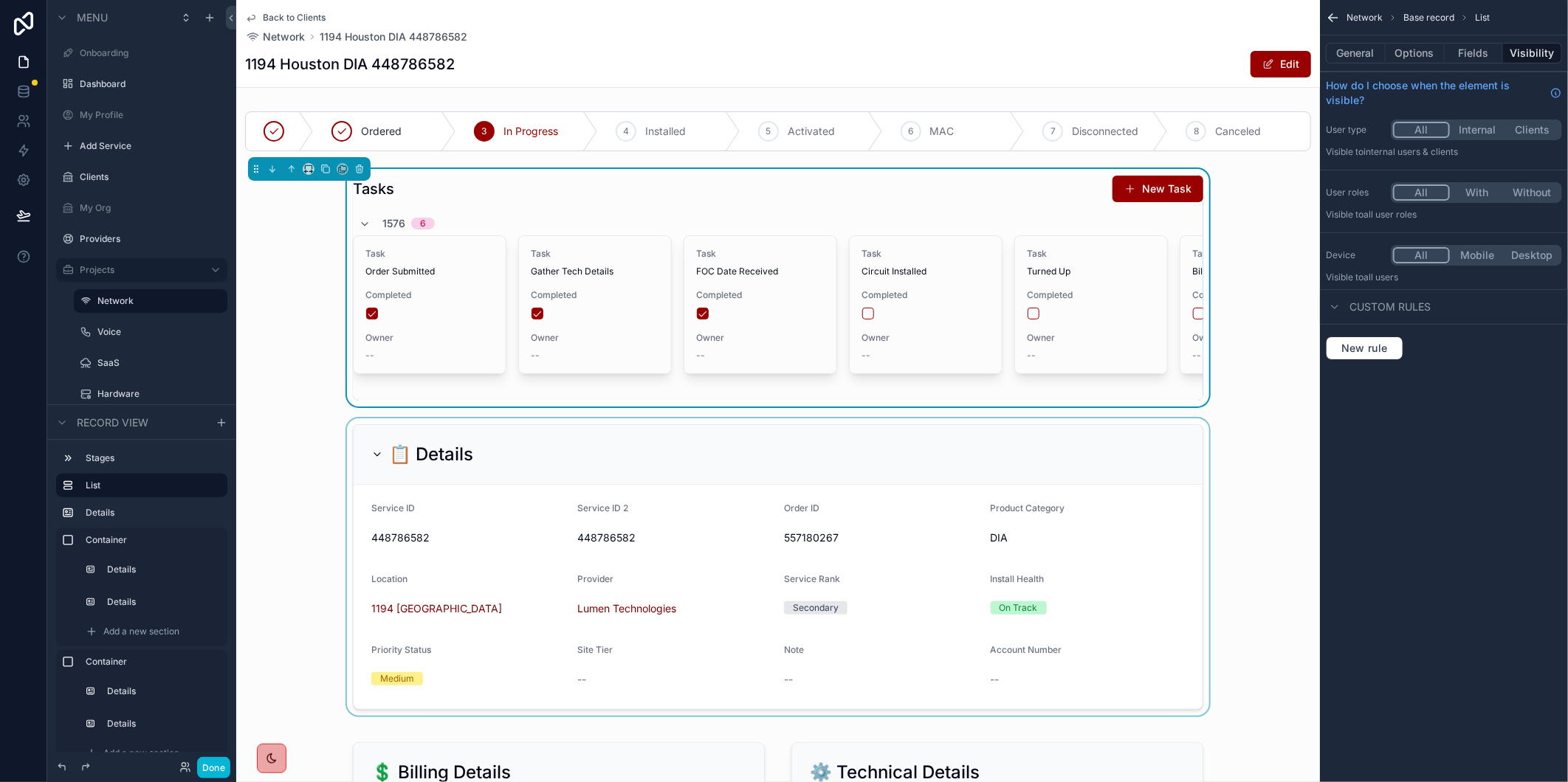
scroll to position [574, 0]
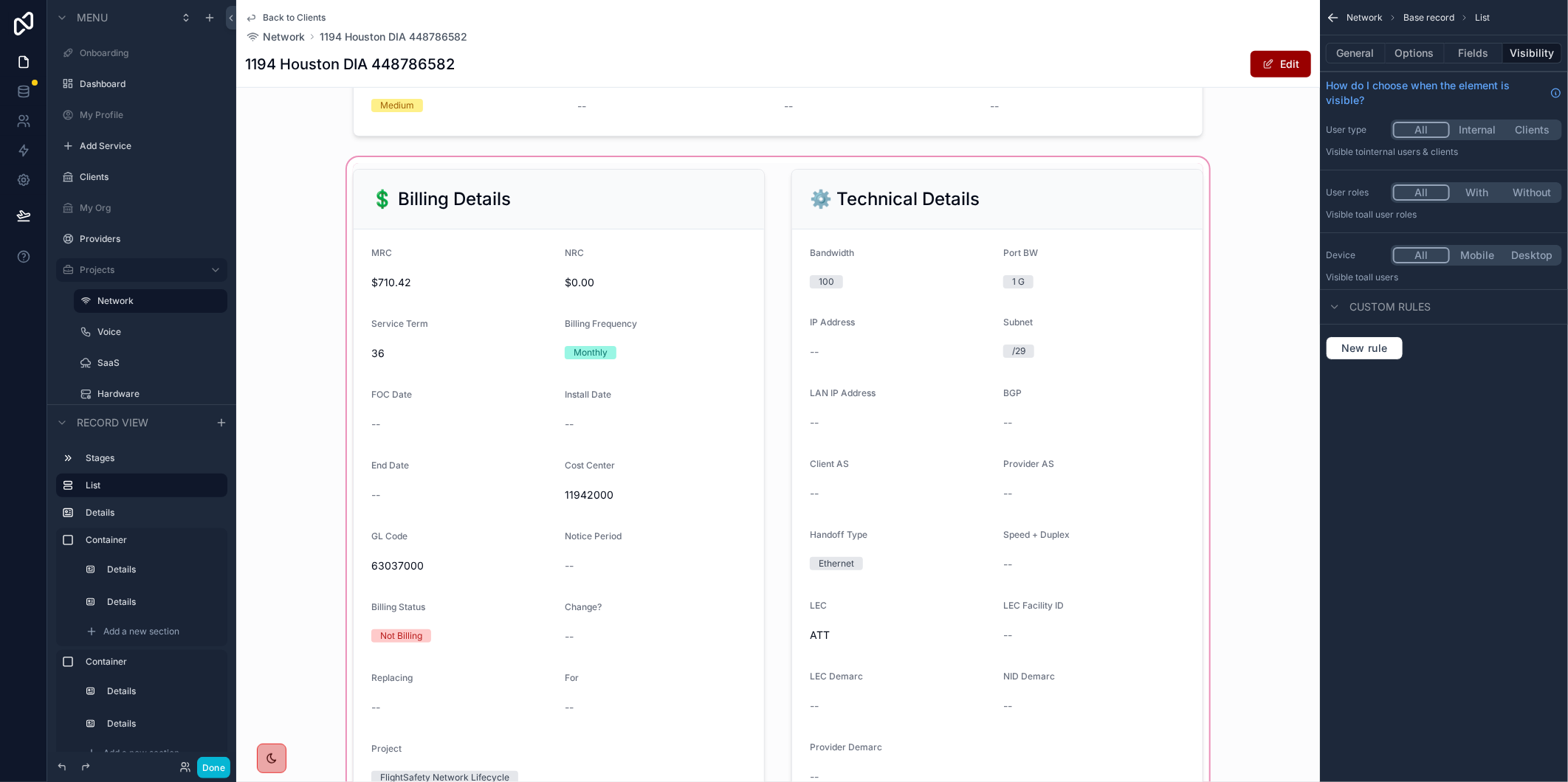
click at [1262, 63] on span "scrollable content" at bounding box center [1268, 64] width 12 height 12
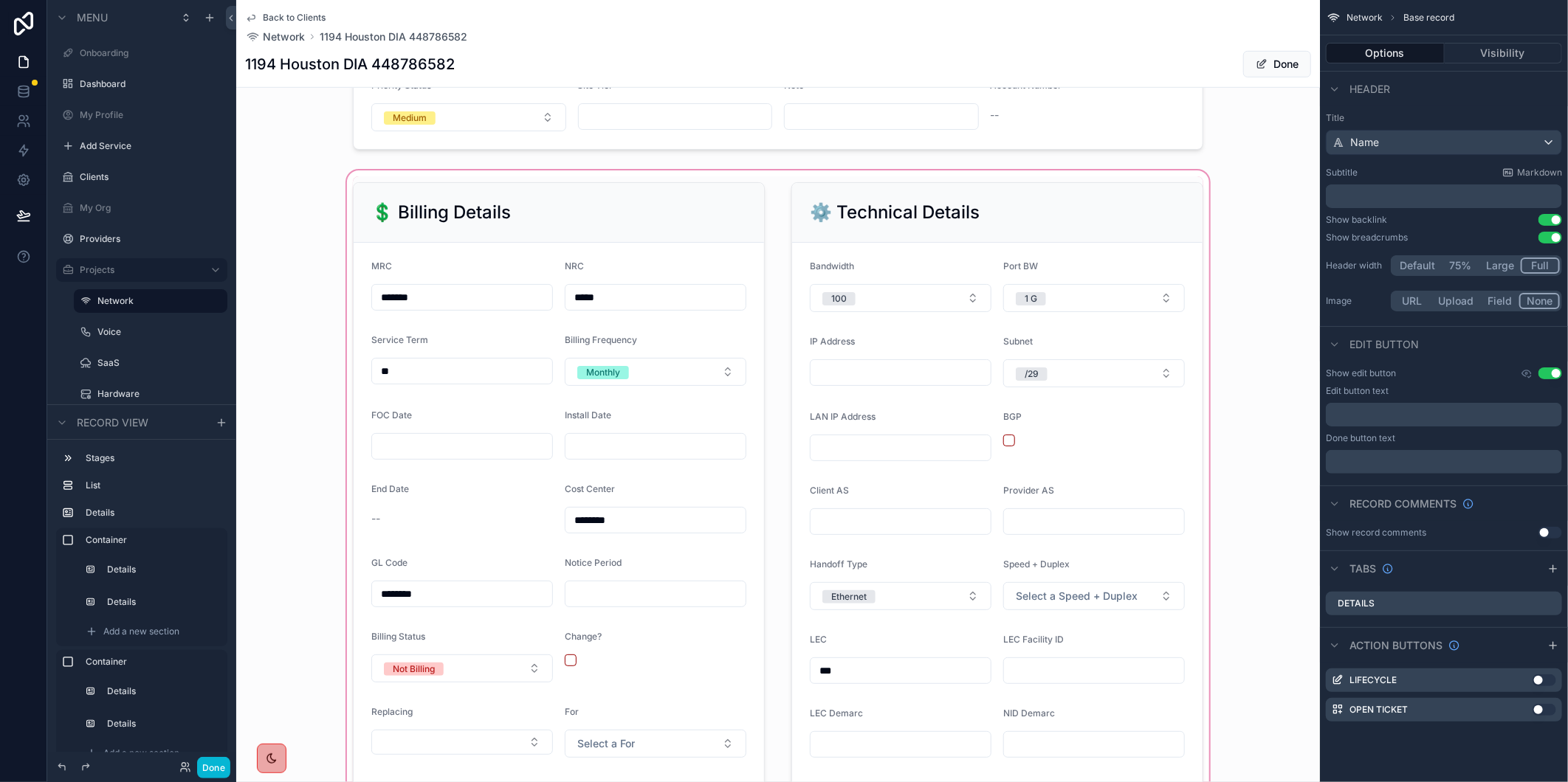
scroll to position [578, 0]
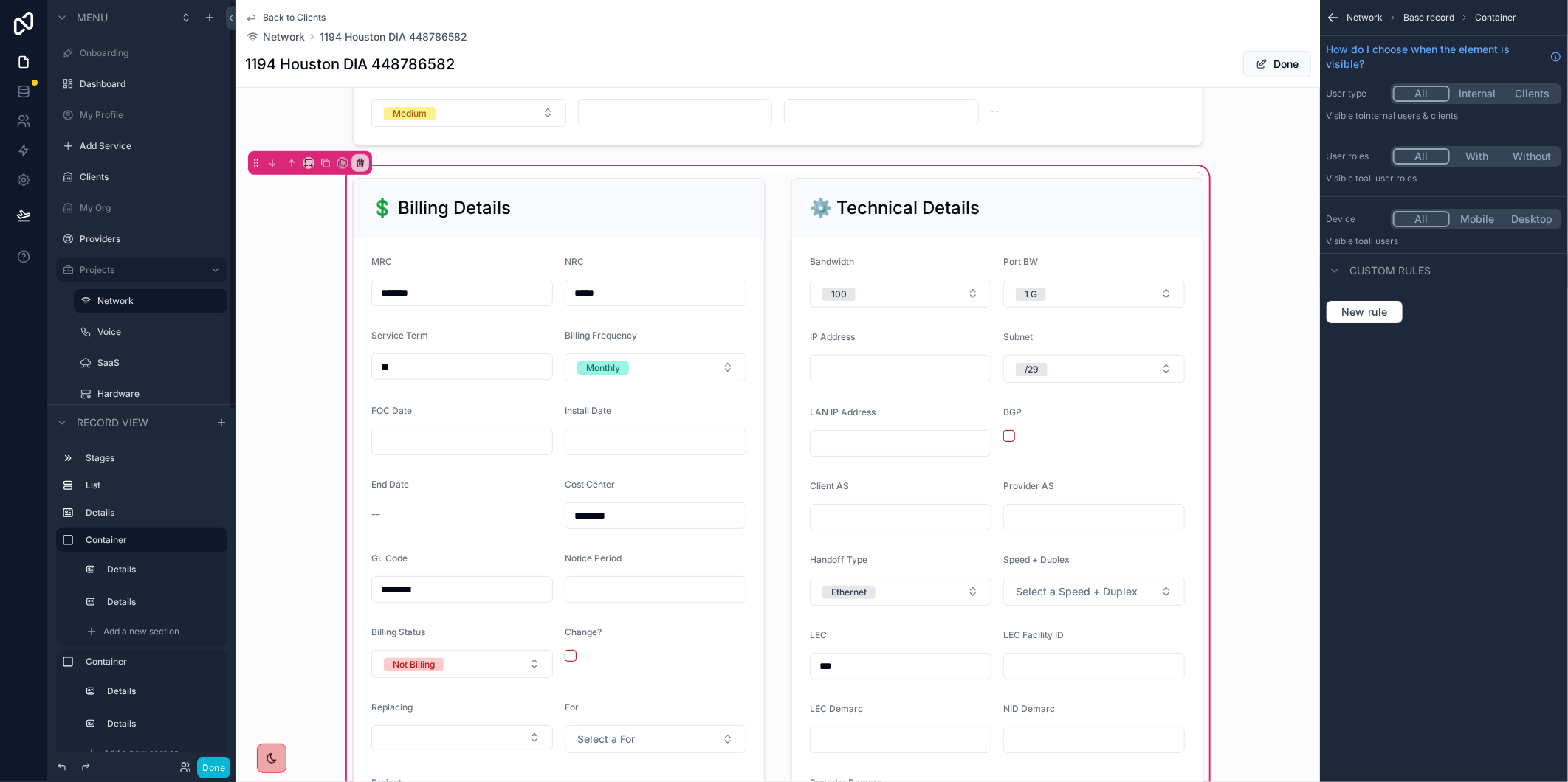
click at [1271, 327] on div "💲 Billing Details MRC ******* NRC ***** Service Term ** Billing Frequency Month…" at bounding box center [778, 520] width 1084 height 713
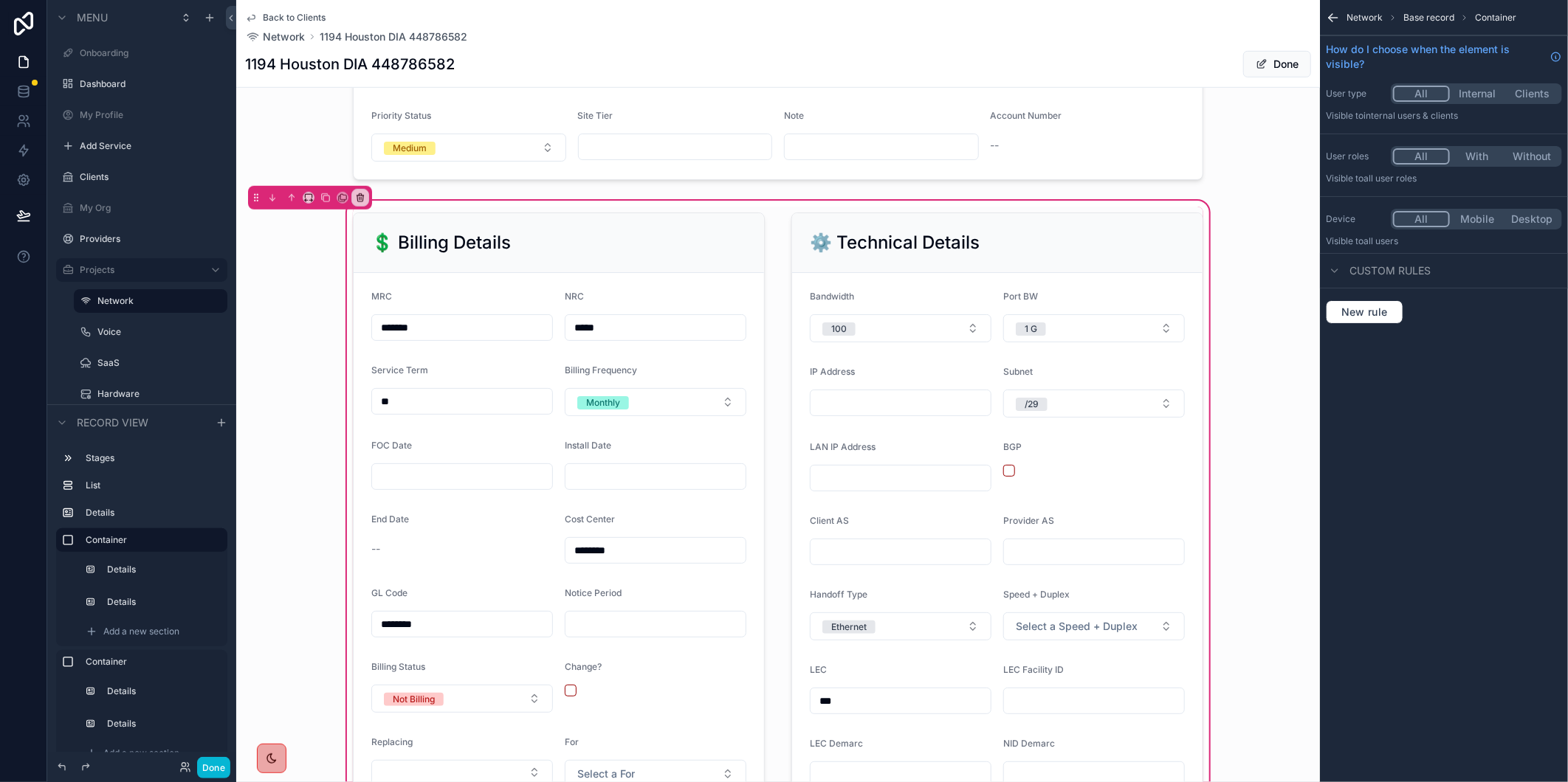
scroll to position [741, 0]
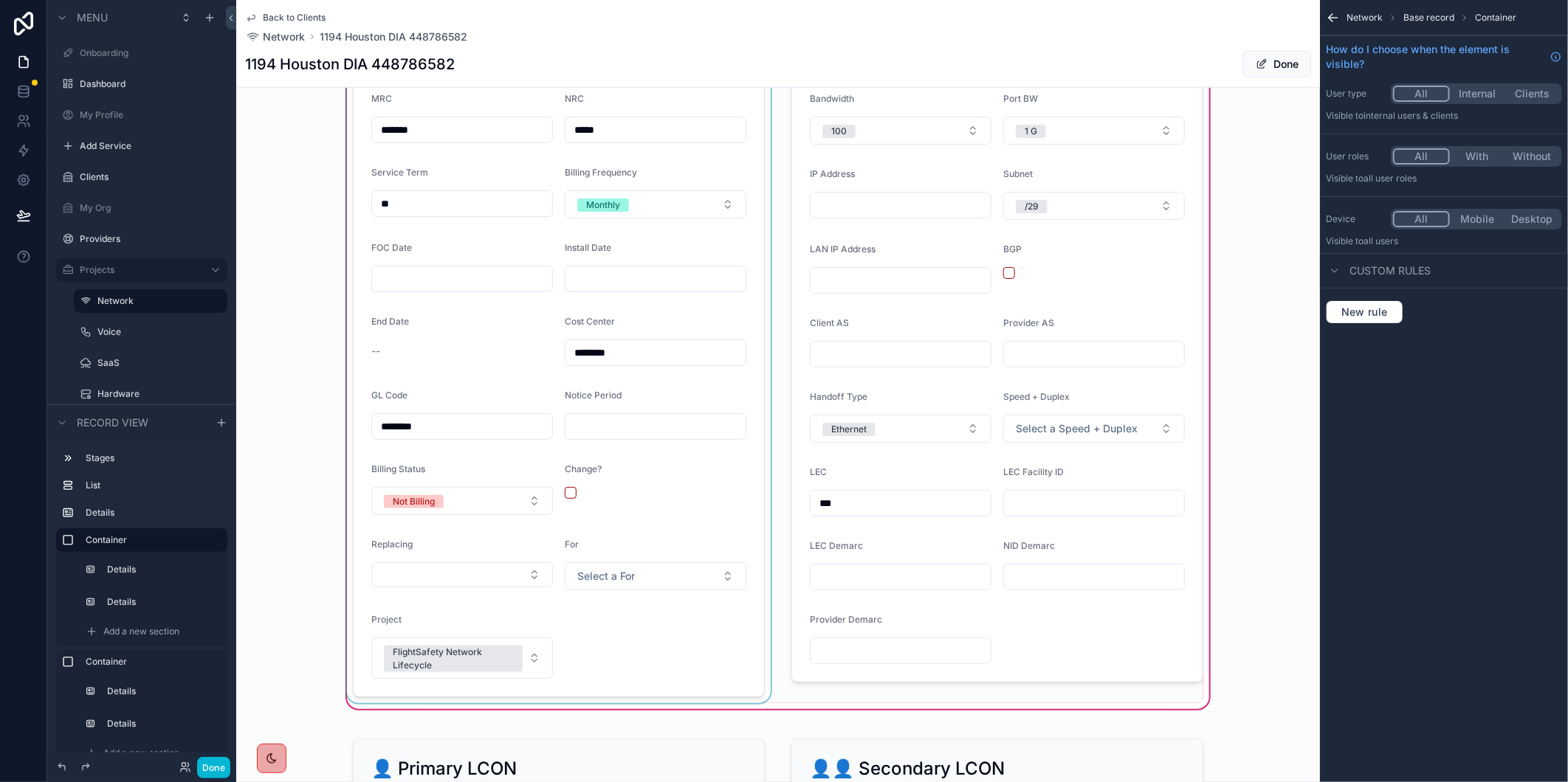
click at [501, 284] on div "scrollable content" at bounding box center [558, 356] width 429 height 695
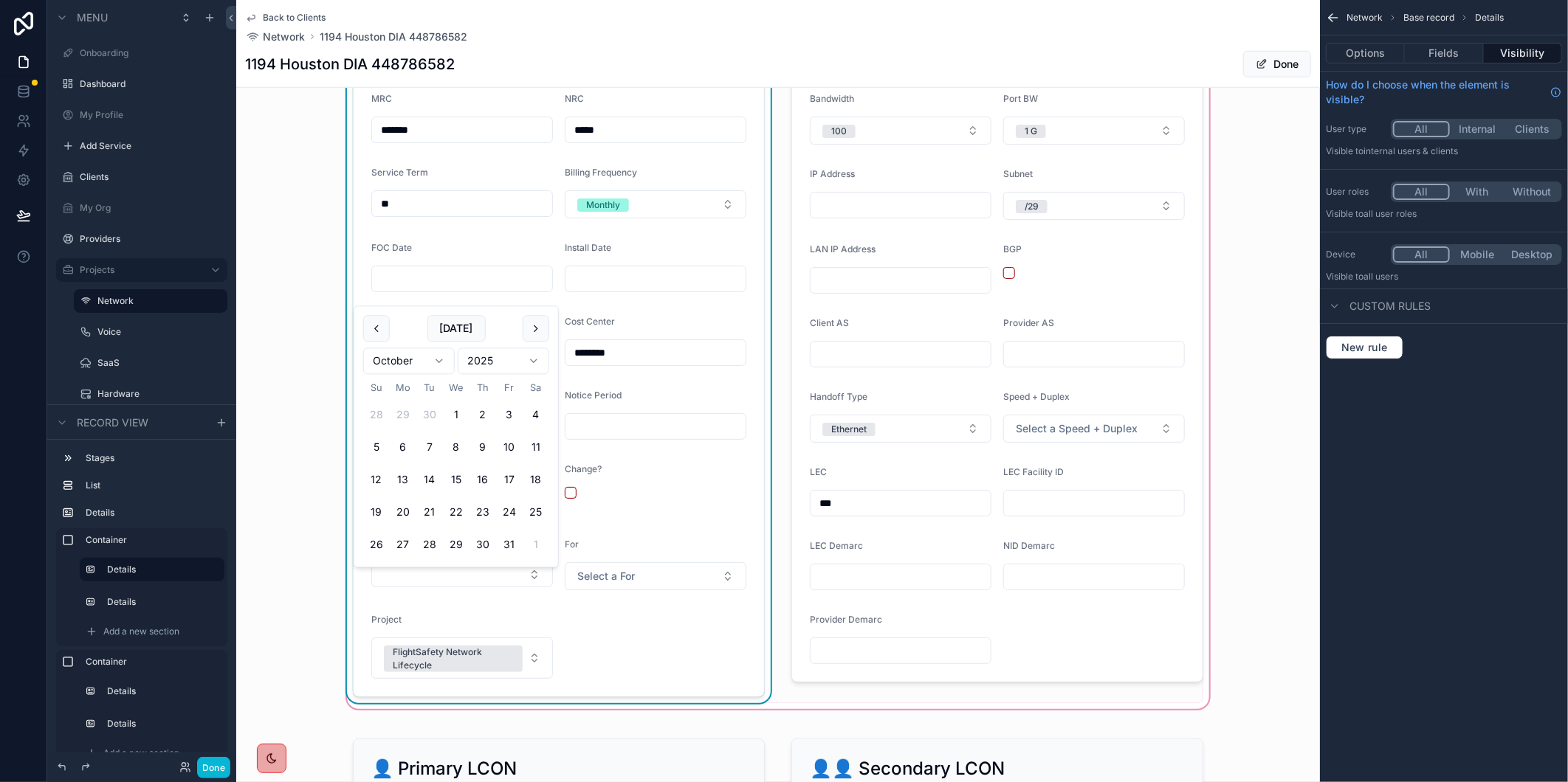
click at [401, 287] on input "scrollable content" at bounding box center [462, 279] width 180 height 21
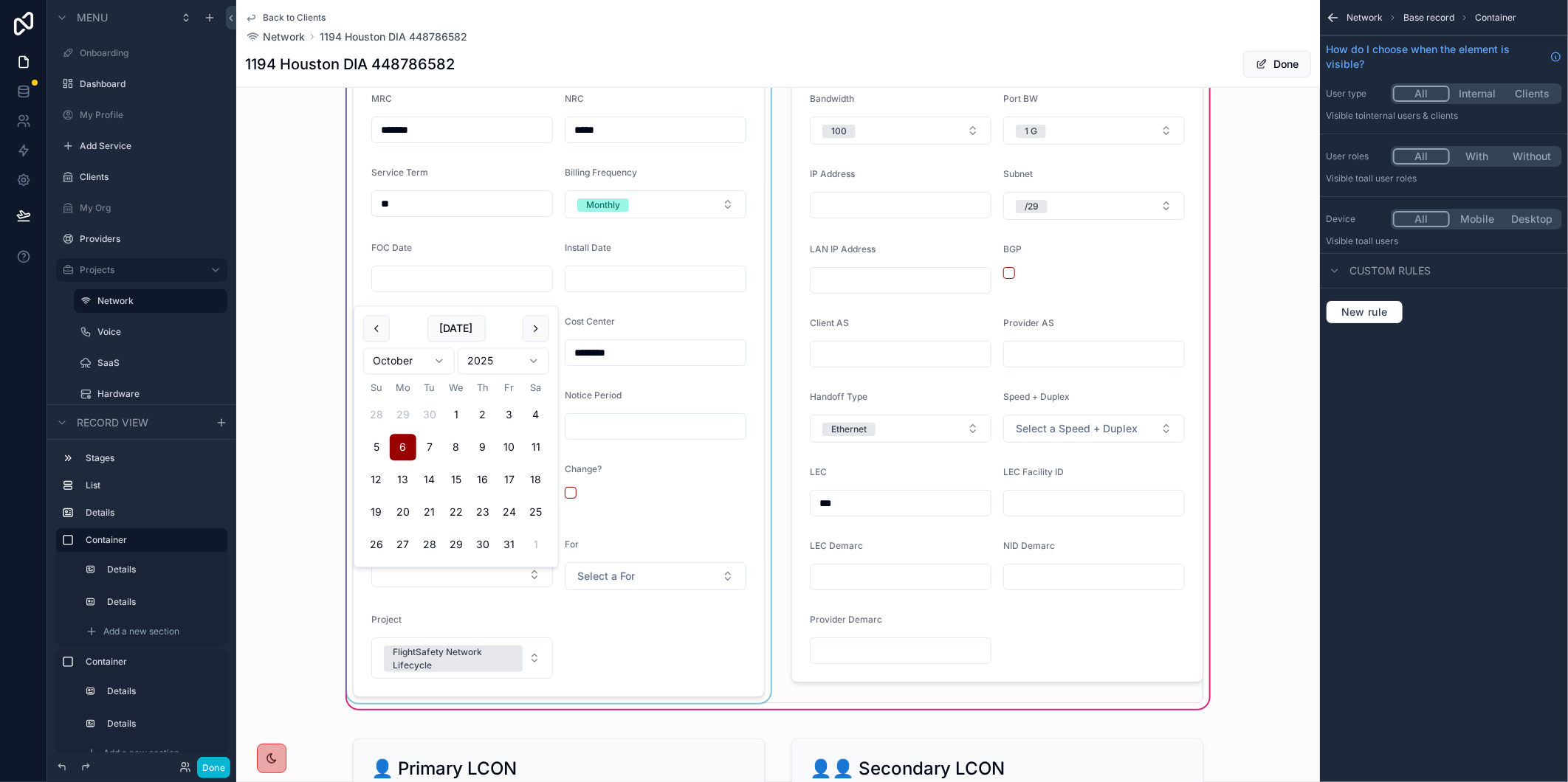
click at [401, 446] on button "6" at bounding box center [402, 447] width 26 height 26
type input "*********"
click at [1249, 485] on div "💲 Billing Details MRC ******* NRC ***** Service Term ** Billing Frequency Month…" at bounding box center [778, 356] width 1084 height 713
click at [1275, 69] on button "Done" at bounding box center [1277, 63] width 68 height 26
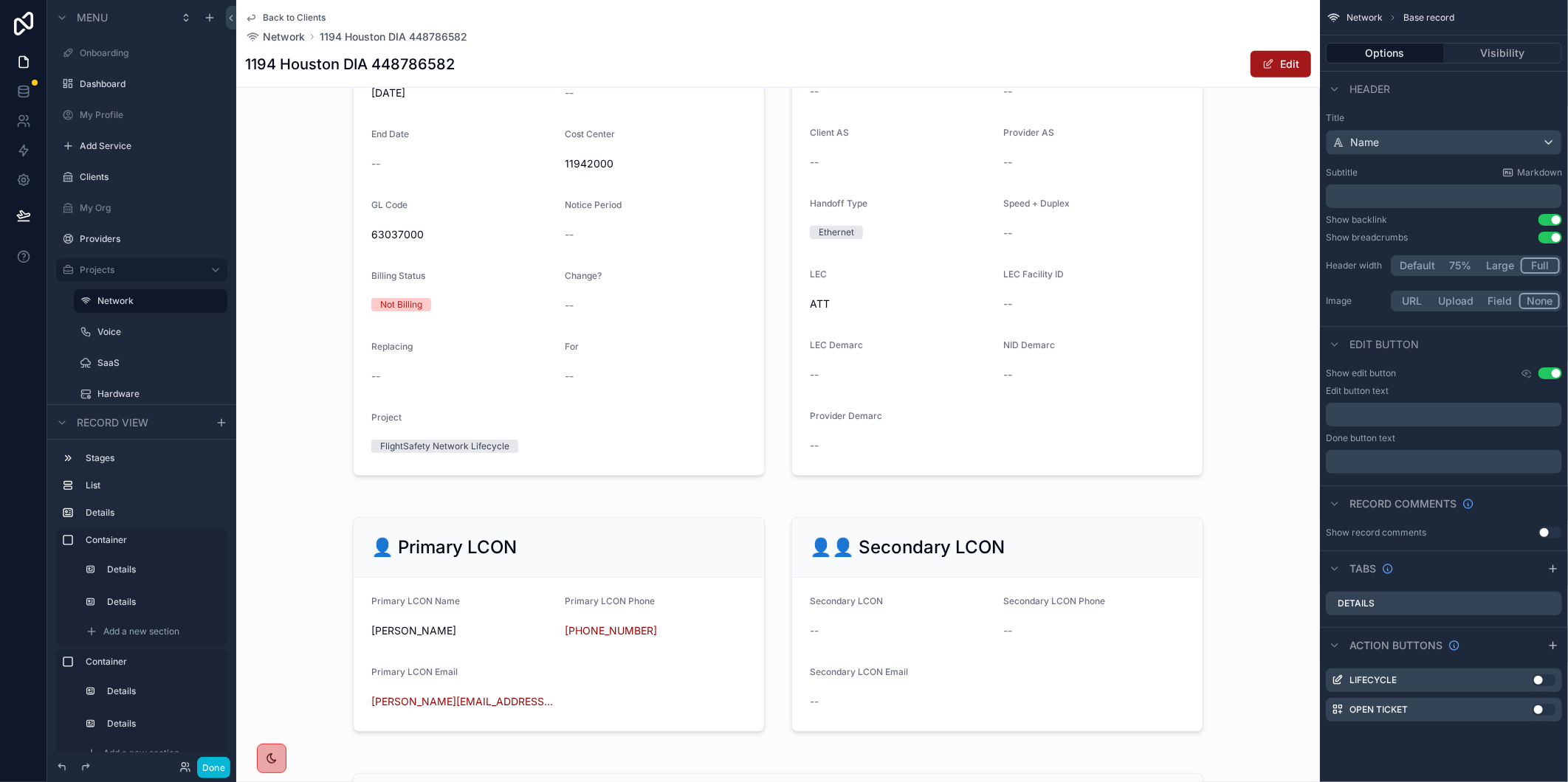
scroll to position [557, 0]
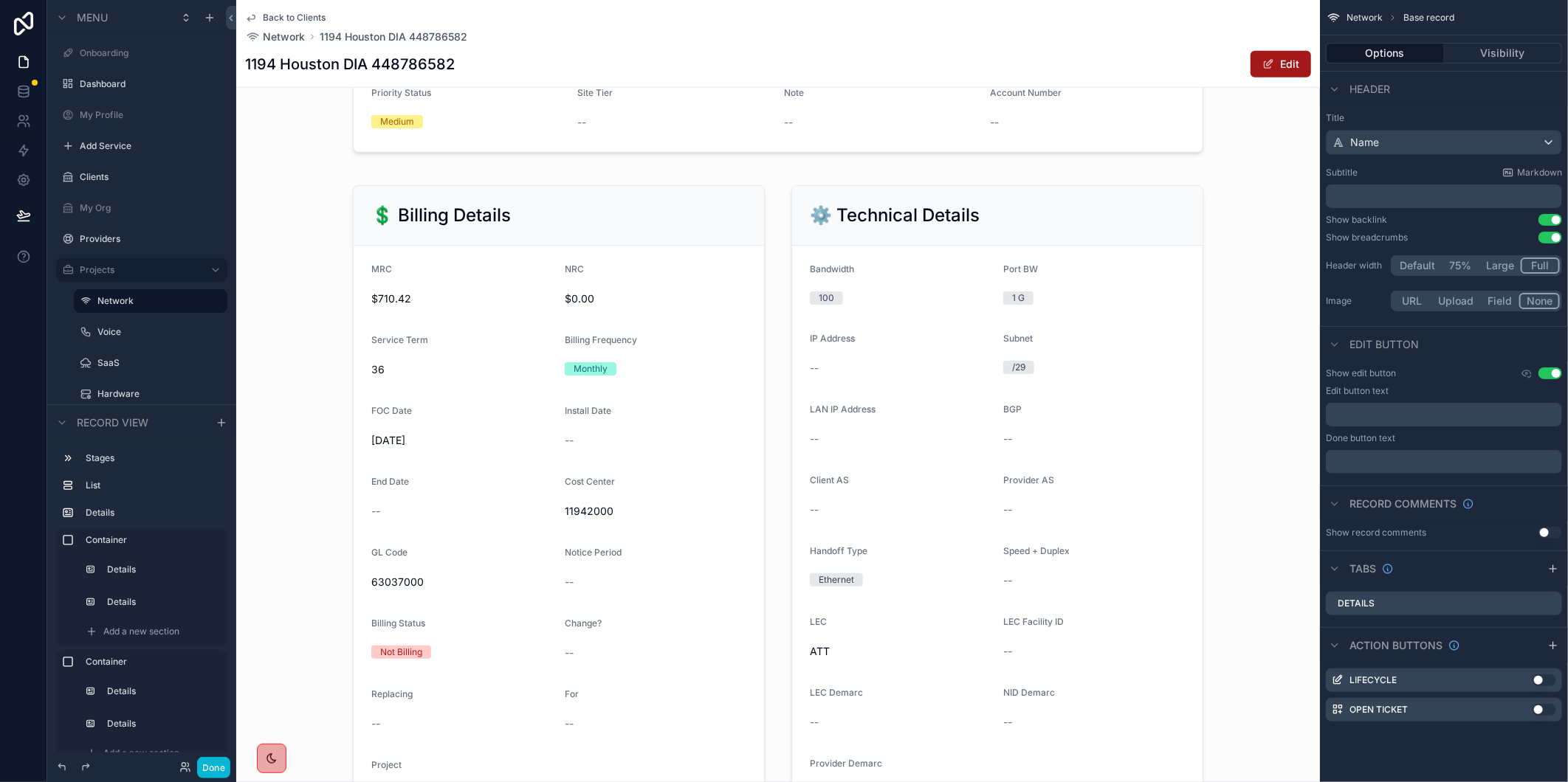
click at [1262, 63] on span "scrollable content" at bounding box center [1268, 64] width 12 height 12
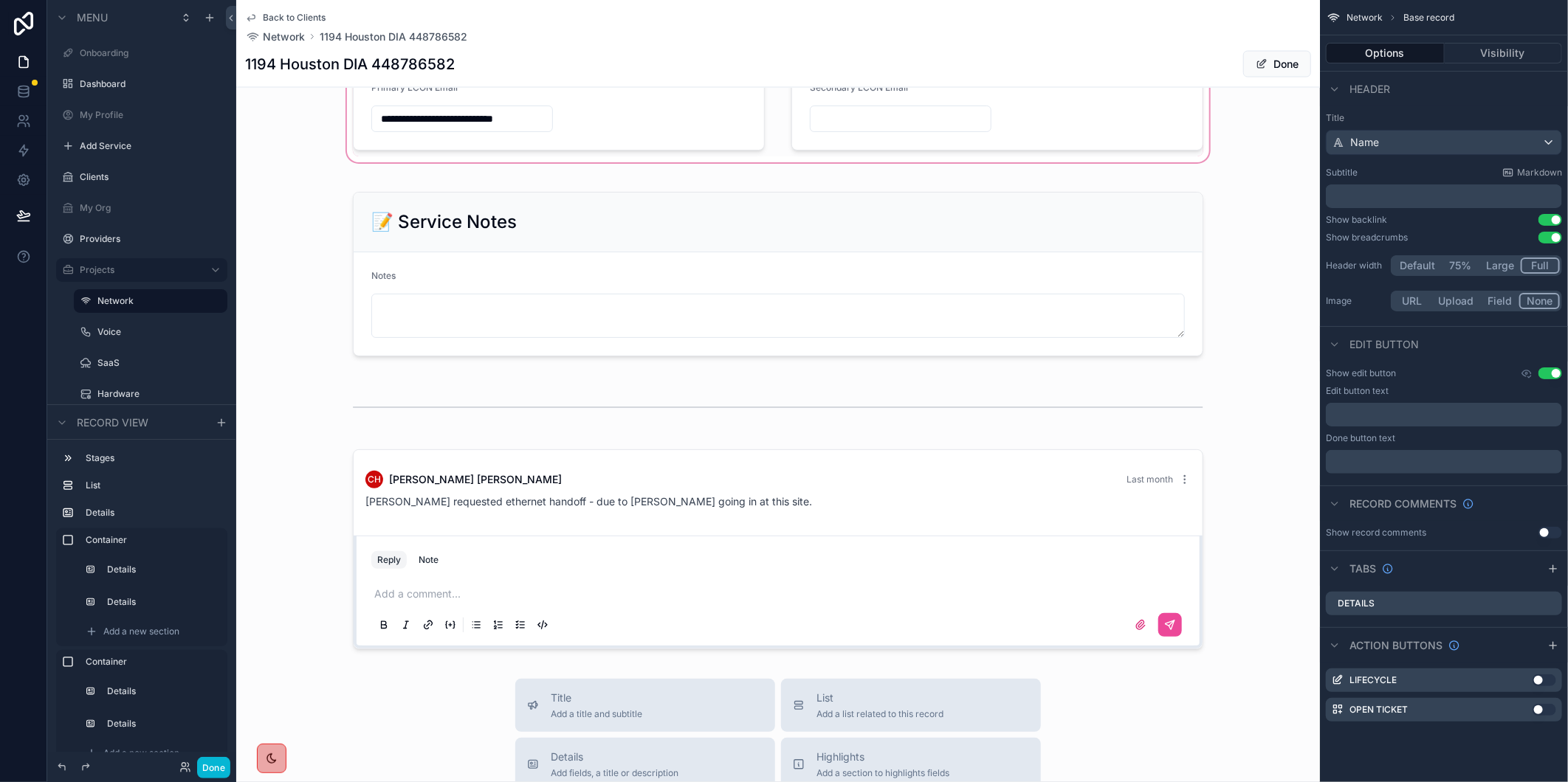
scroll to position [1640, 0]
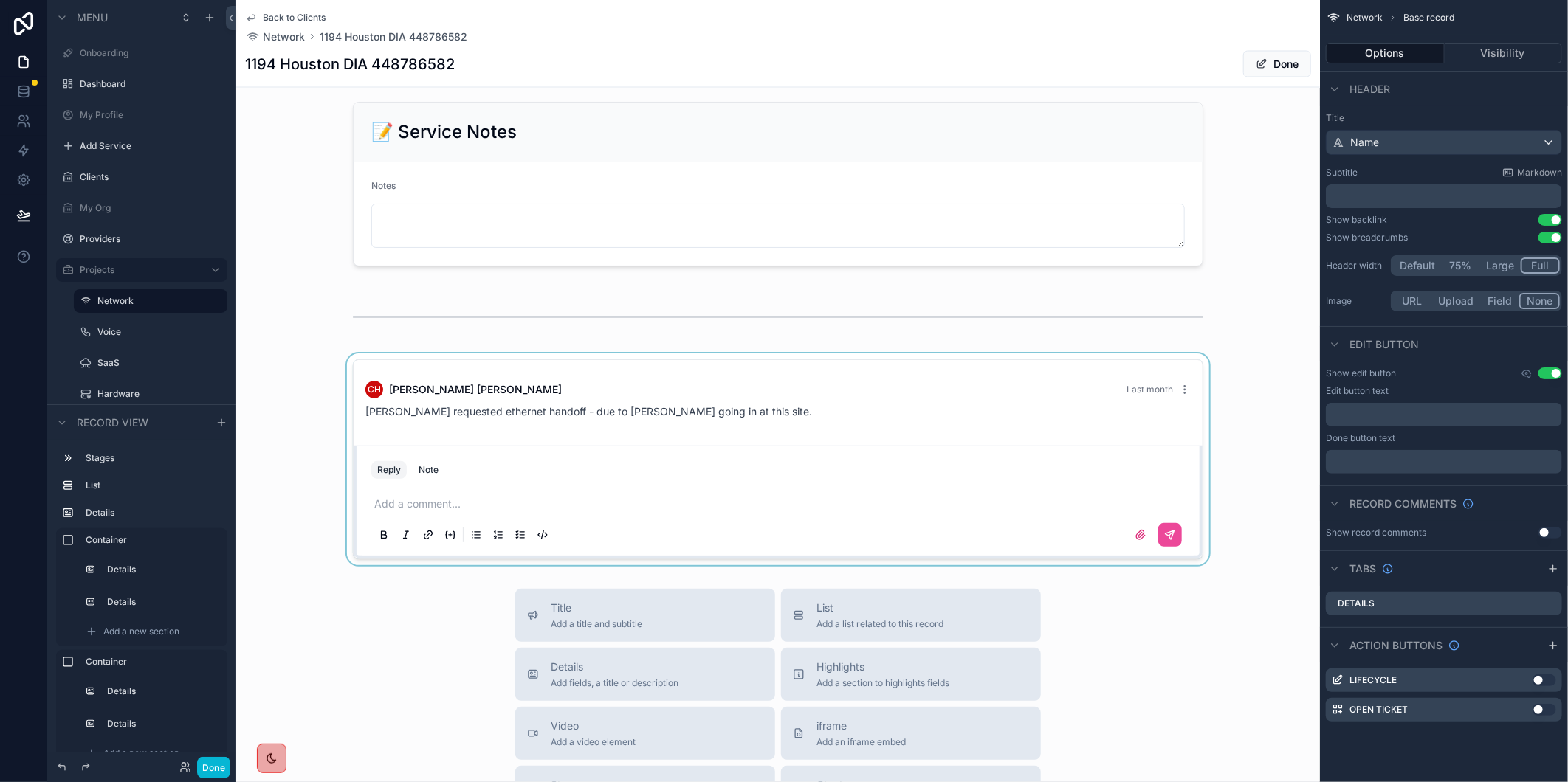
click at [441, 520] on div "scrollable content" at bounding box center [778, 459] width 1084 height 212
click at [429, 511] on p "scrollable content" at bounding box center [781, 504] width 814 height 14
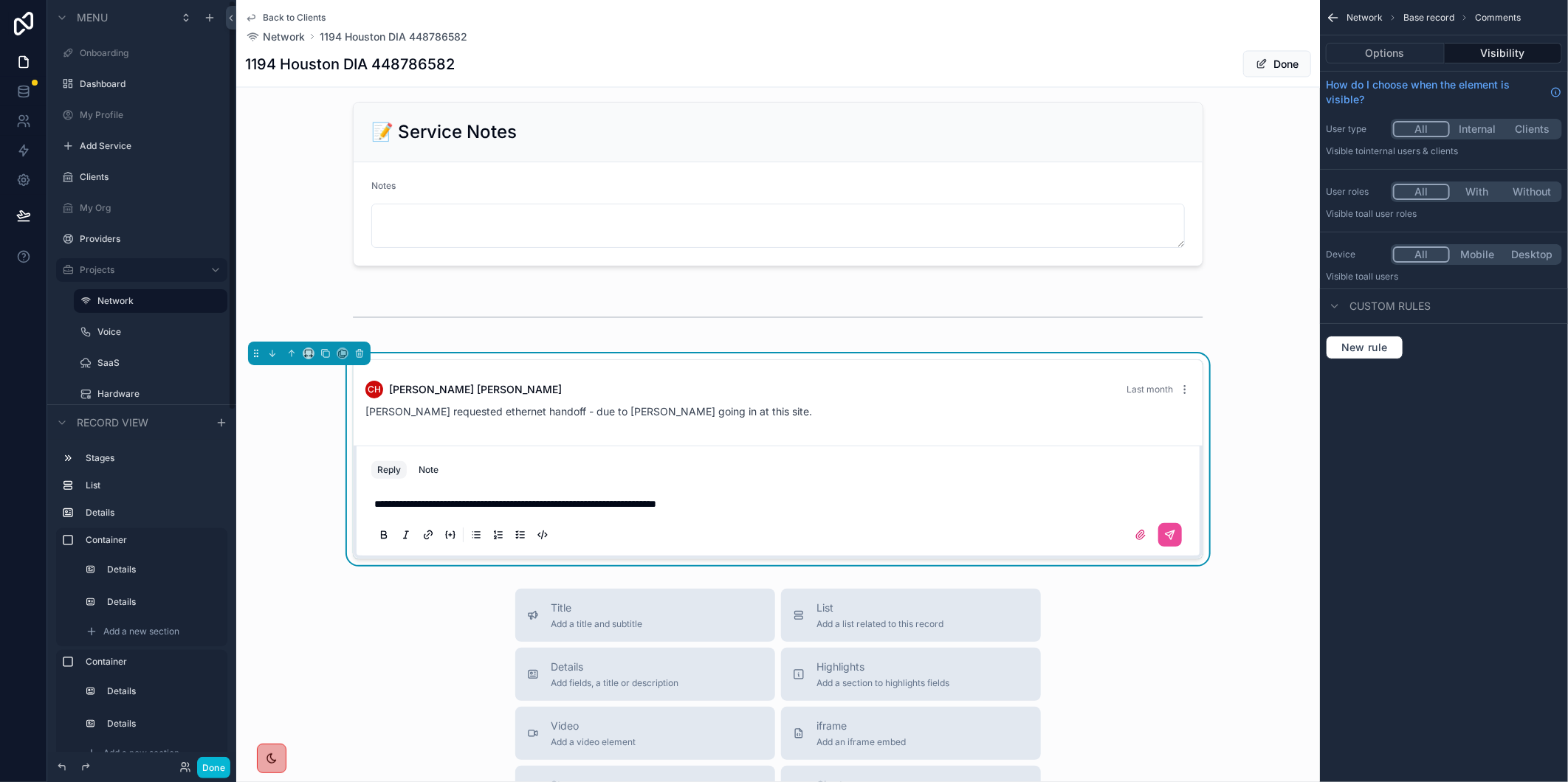
click at [798, 511] on p "**********" at bounding box center [781, 504] width 814 height 14
click at [1025, 511] on p "**********" at bounding box center [781, 504] width 814 height 14
click at [1172, 547] on button "scrollable content" at bounding box center [1170, 535] width 23 height 23
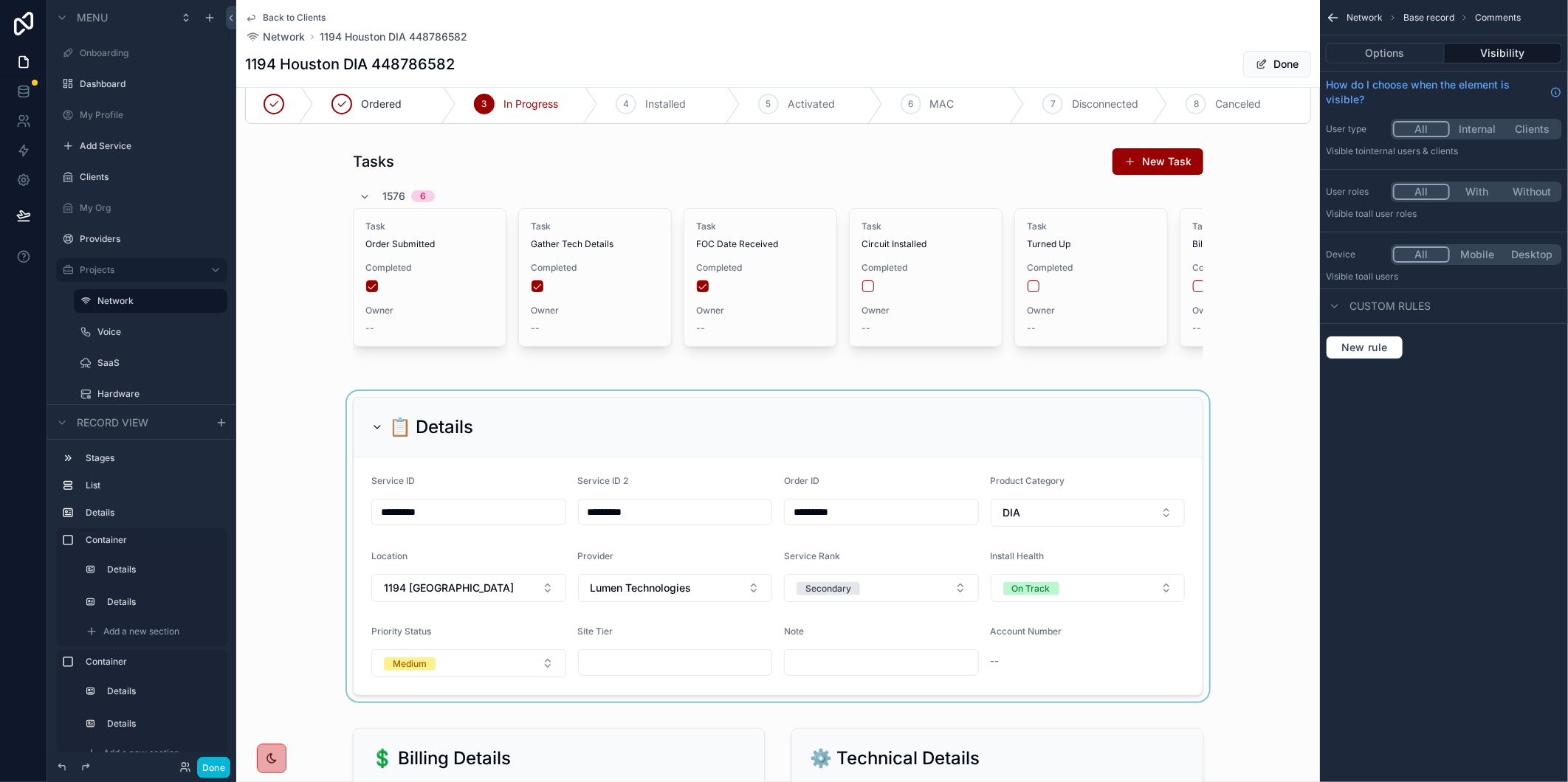
scroll to position [0, 0]
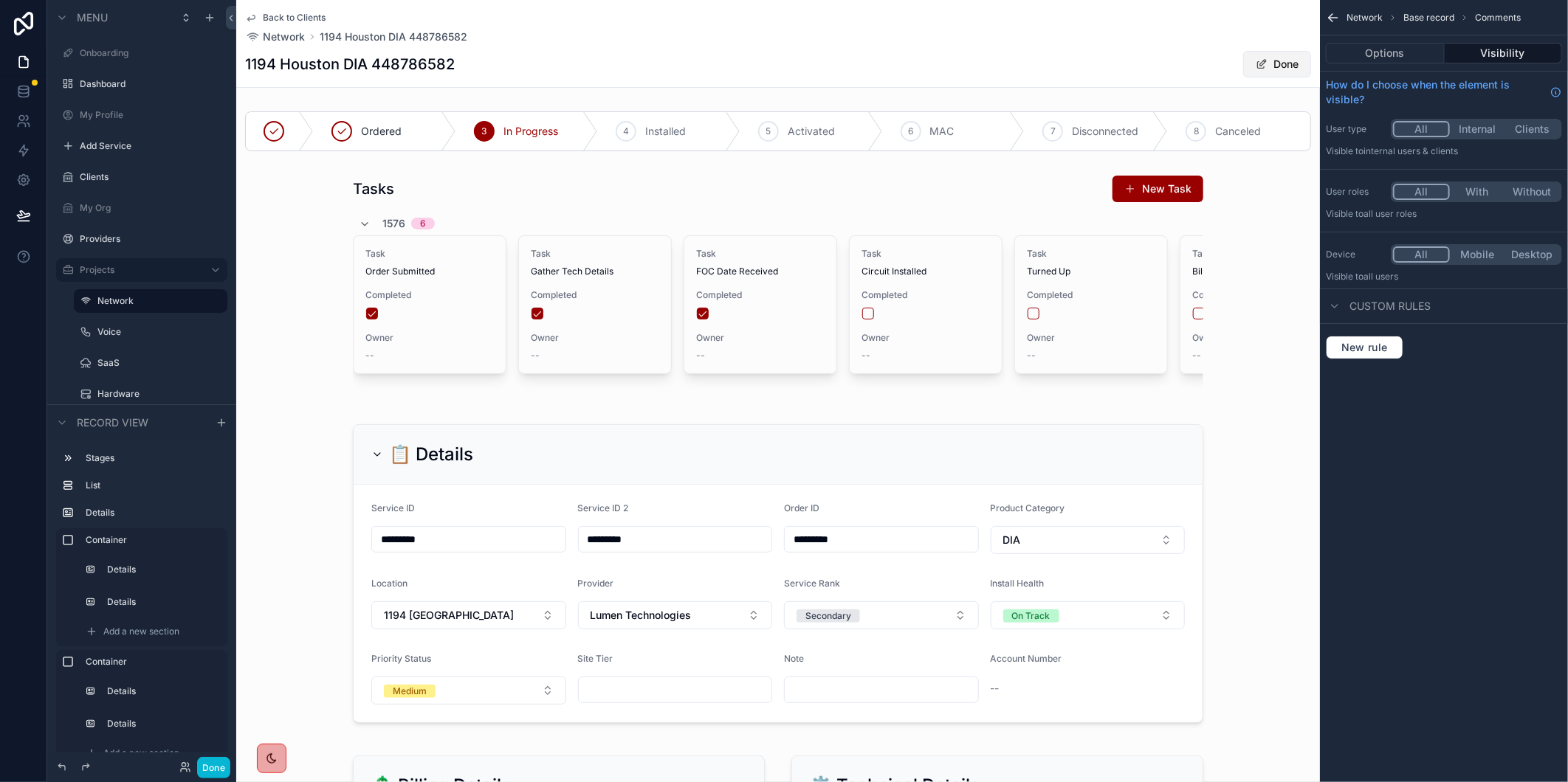
click at [1256, 69] on span "scrollable content" at bounding box center [1261, 64] width 12 height 12
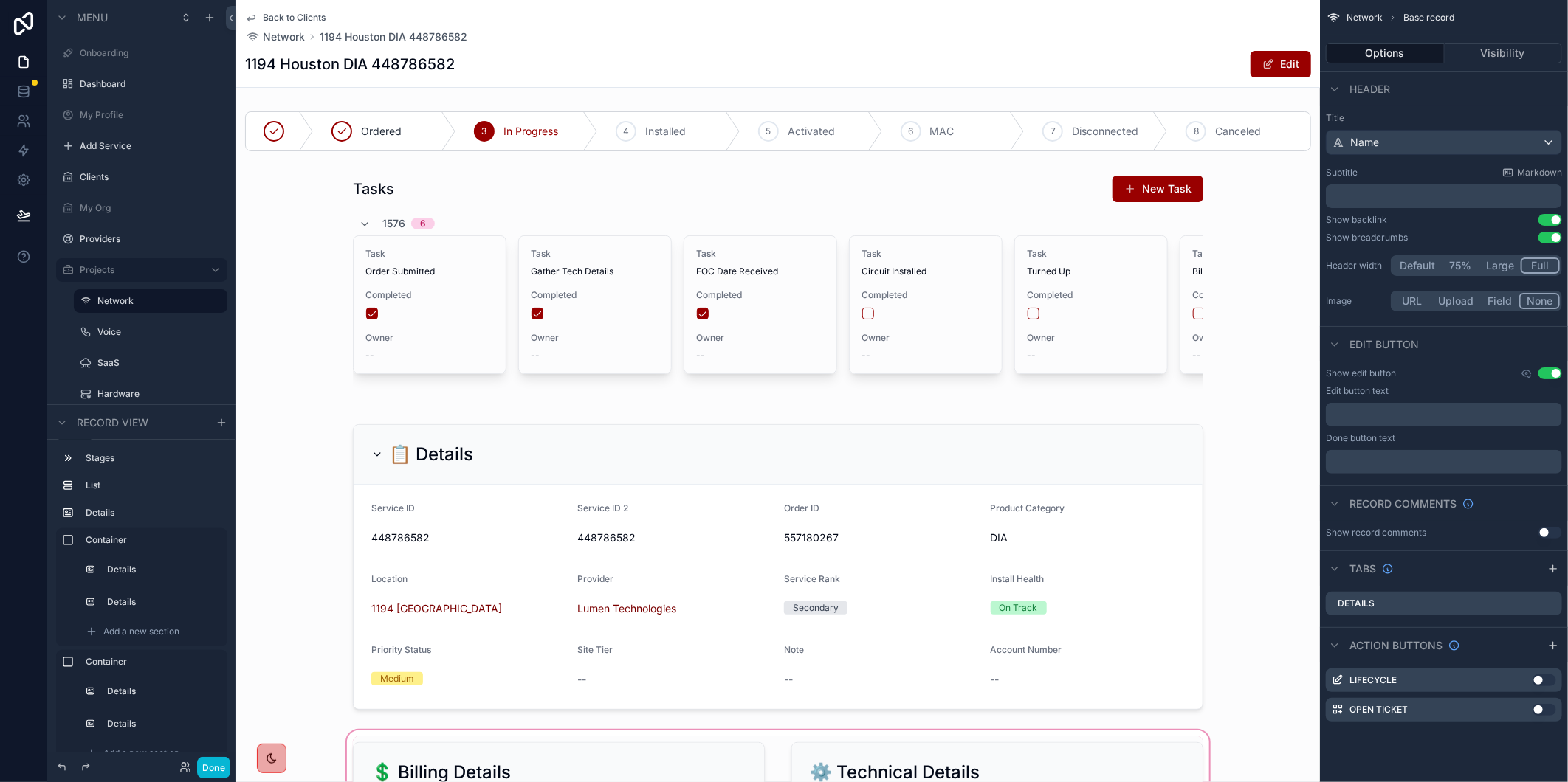
scroll to position [225, 0]
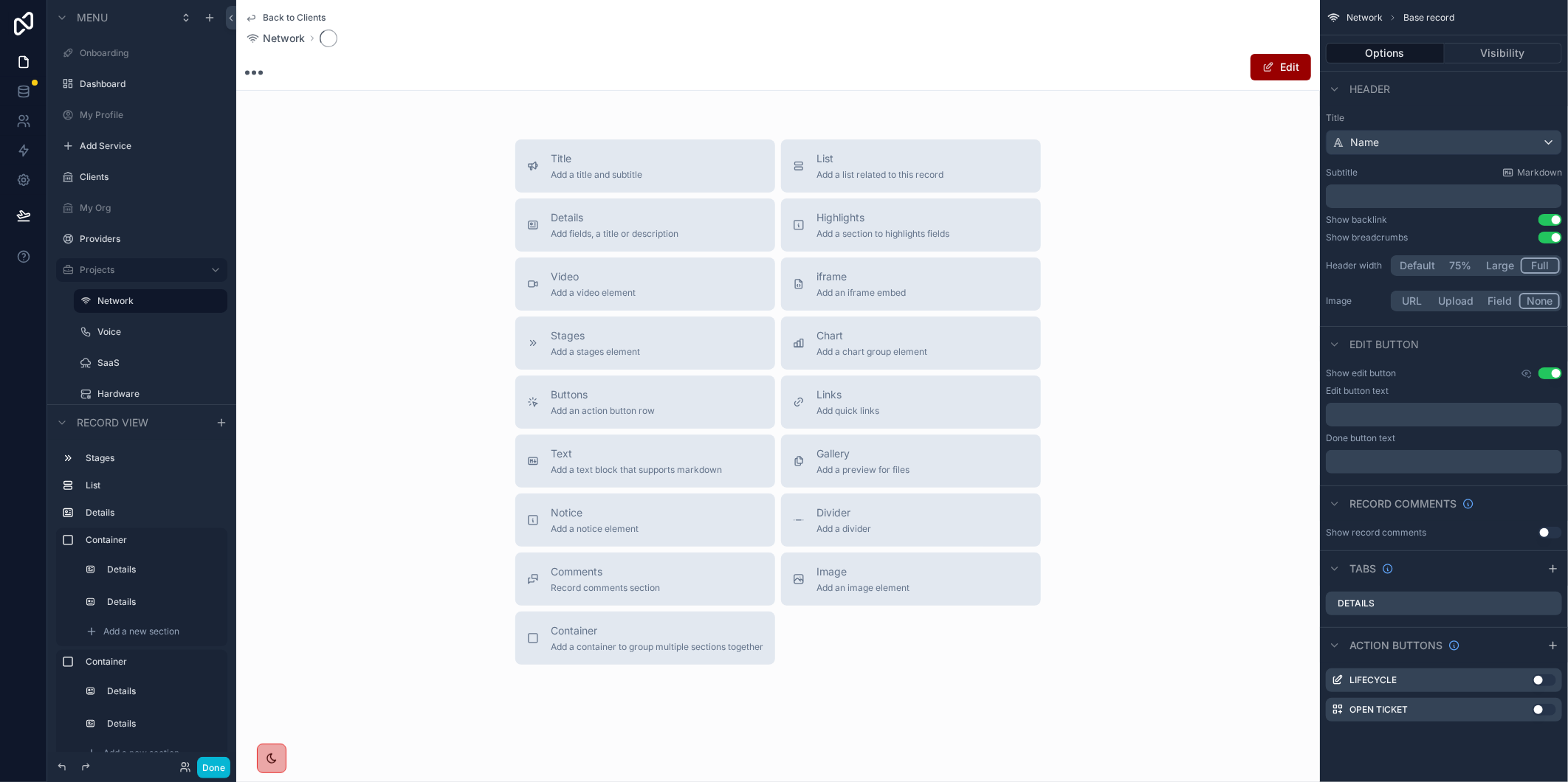
click at [654, 53] on div "Edit" at bounding box center [779, 67] width 1066 height 28
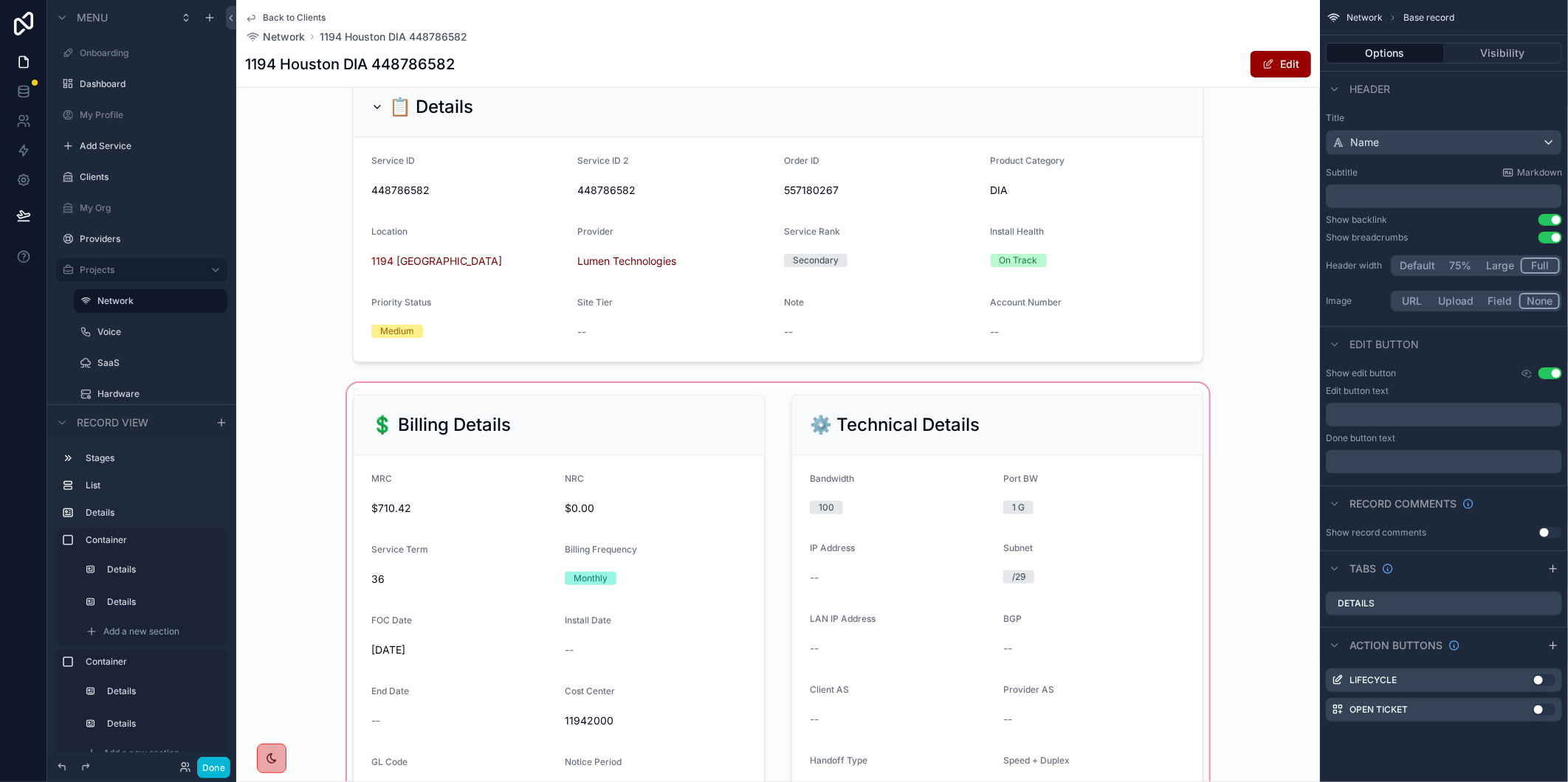
scroll to position [0, 0]
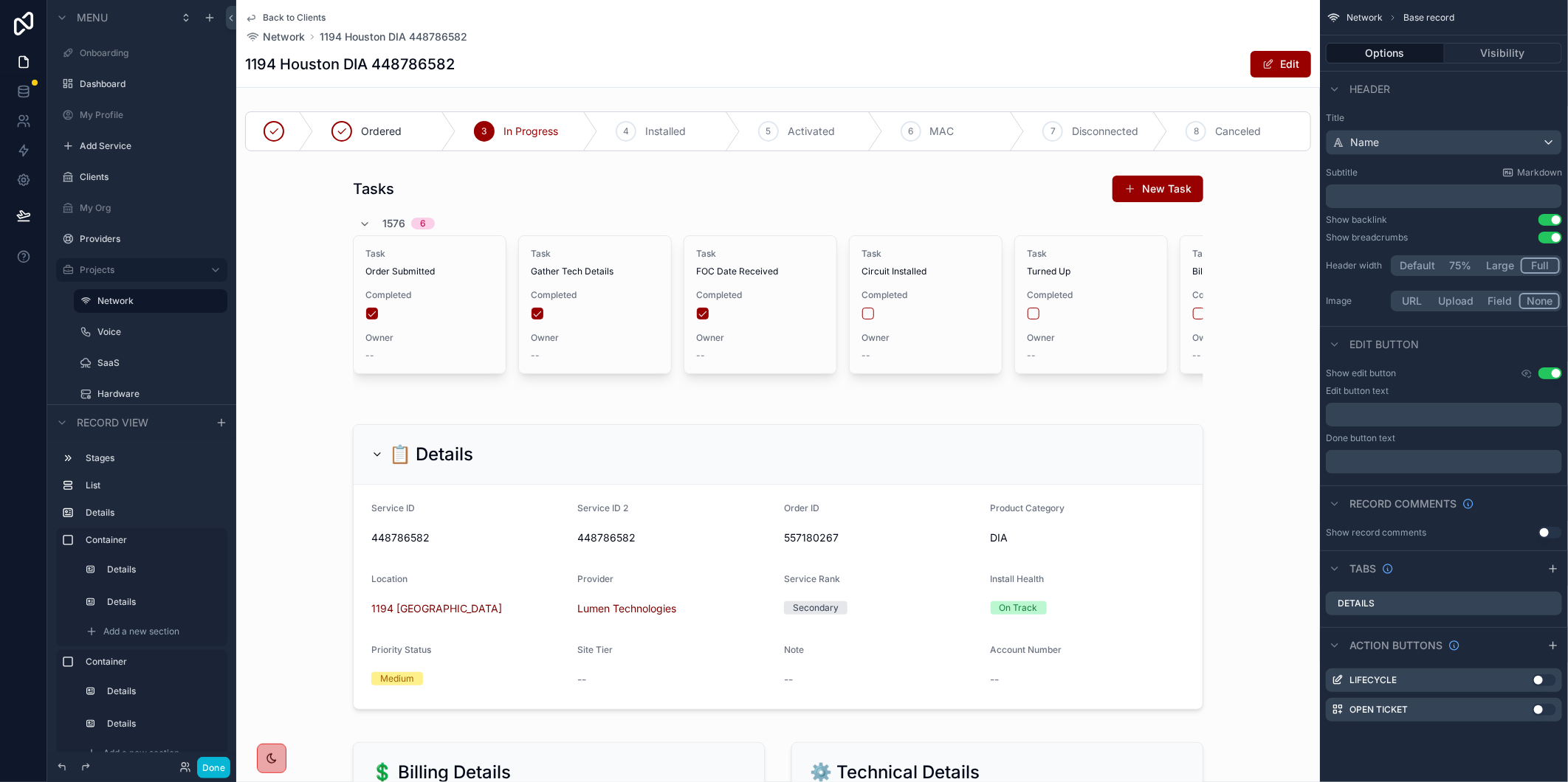
click at [1038, 42] on div "Back to Clients Network 1194 Houston DIA 448786582" at bounding box center [779, 28] width 1066 height 32
click at [306, 16] on span "Back to Clients" at bounding box center [294, 17] width 63 height 12
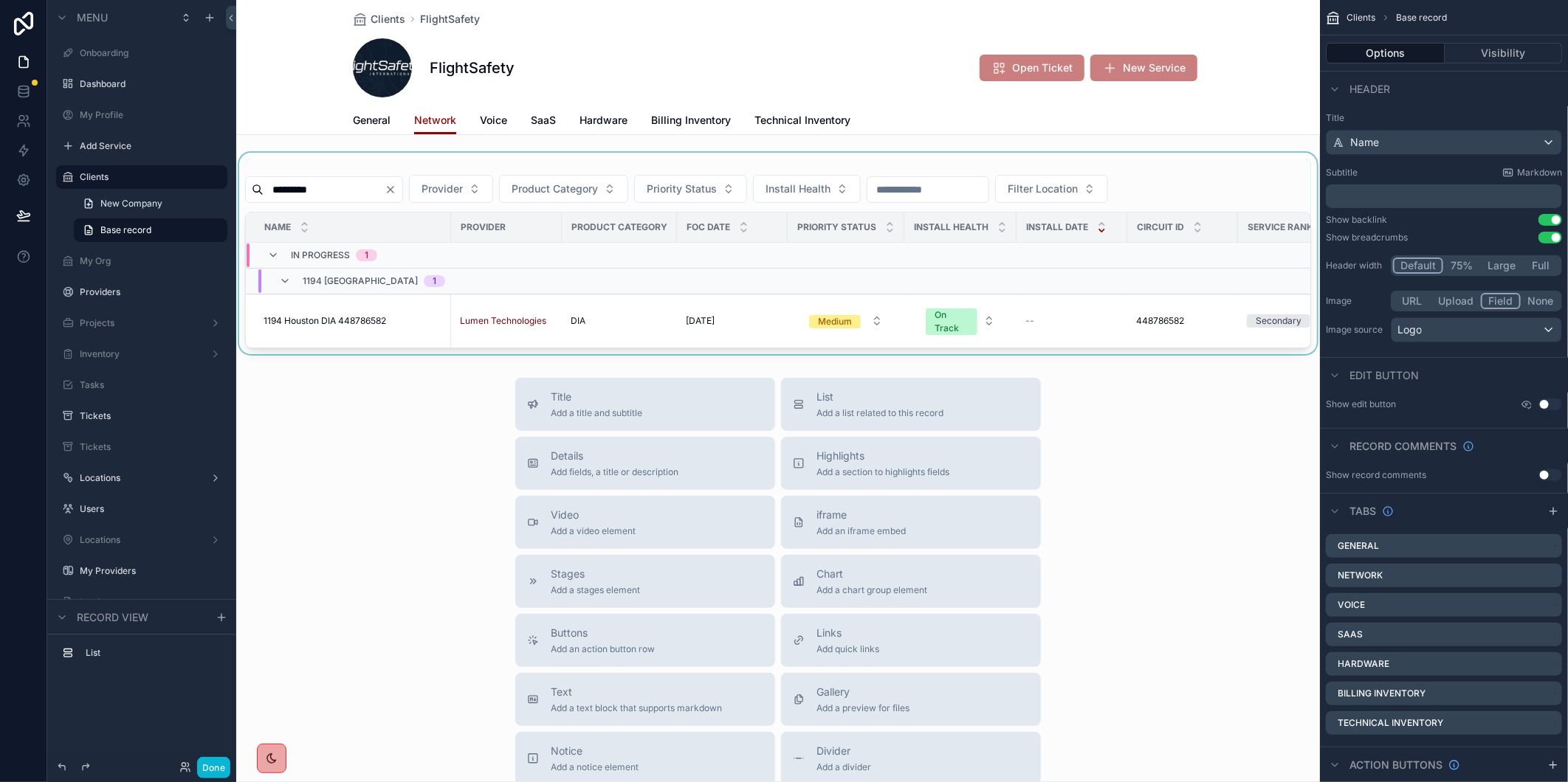
click at [427, 192] on div "scrollable content" at bounding box center [778, 253] width 1084 height 201
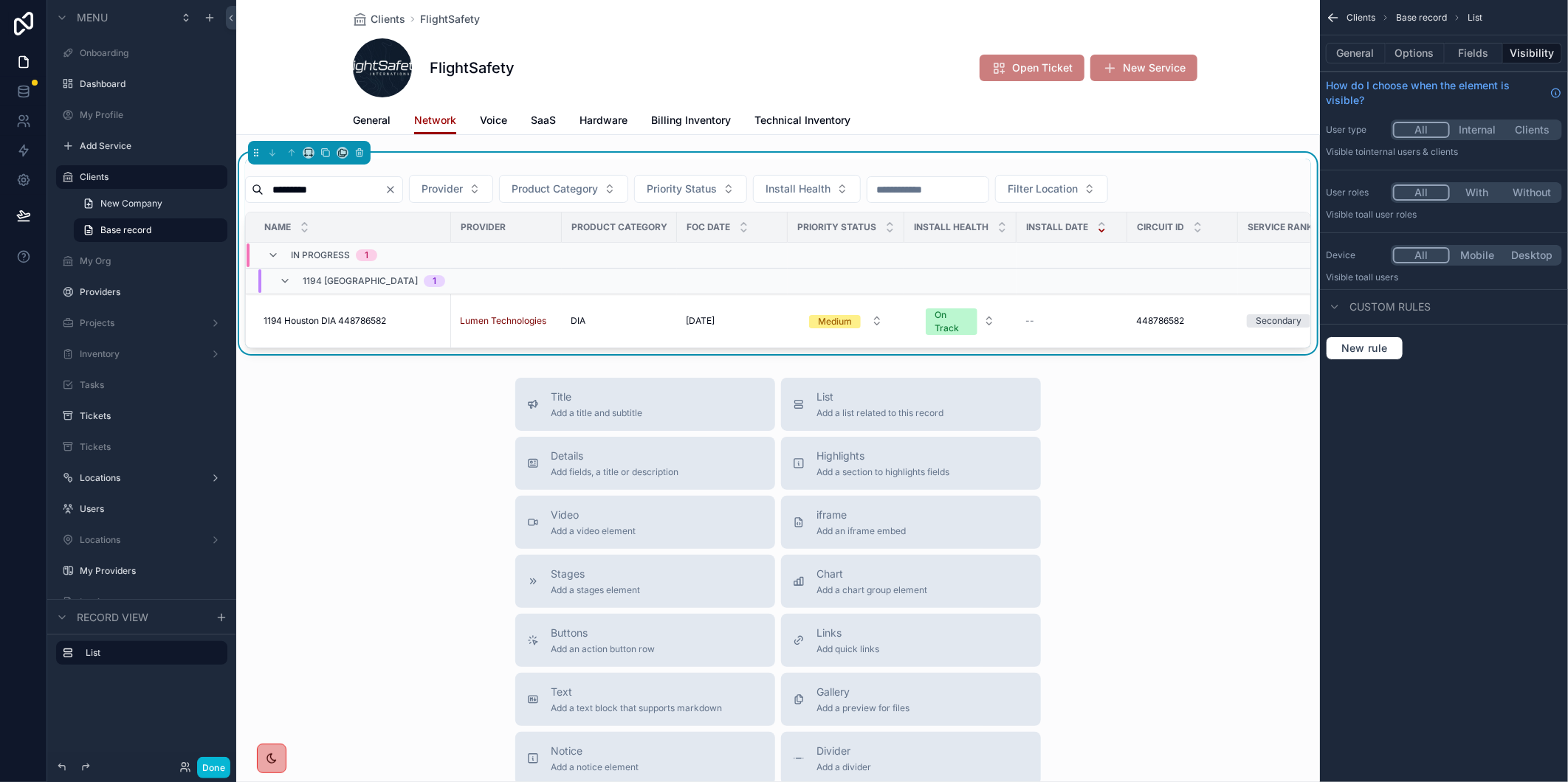
click at [393, 192] on icon "Clear" at bounding box center [391, 189] width 6 height 6
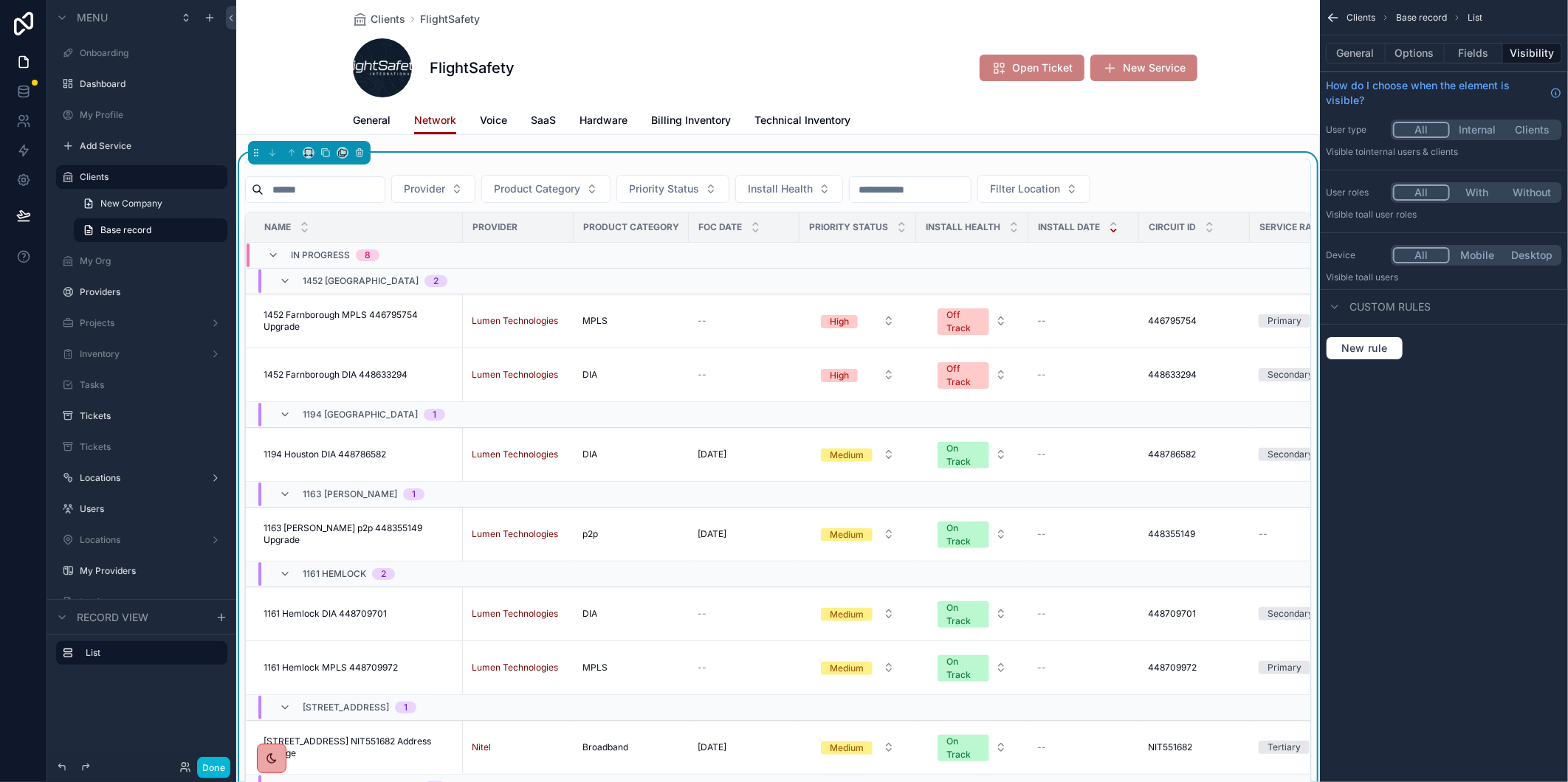
click at [374, 188] on input "scrollable content" at bounding box center [324, 189] width 121 height 21
paste input "*********"
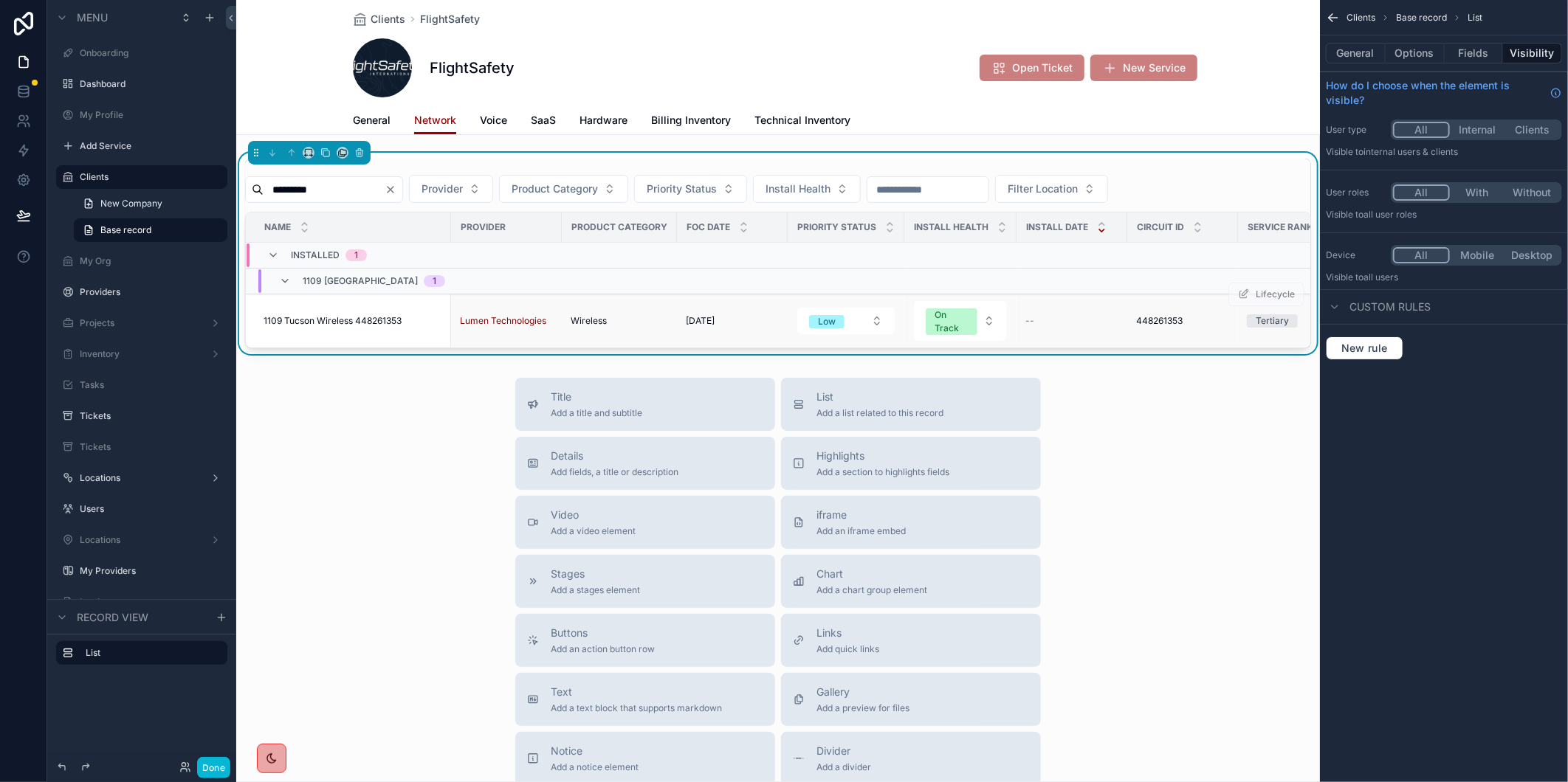
type input "*********"
click at [356, 316] on span "1109 Tucson Wireless 448261353" at bounding box center [332, 320] width 138 height 12
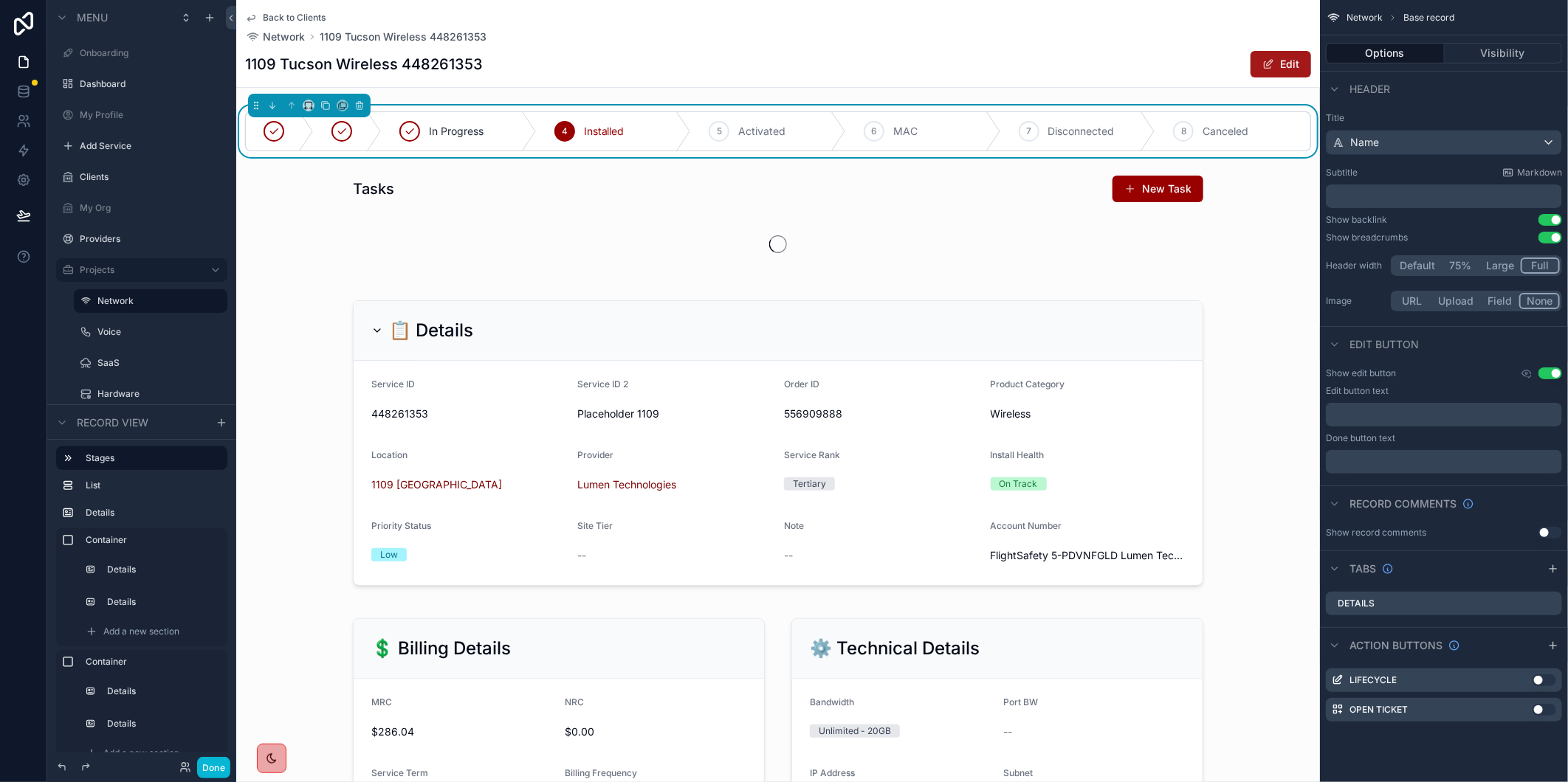
click at [1262, 60] on span "scrollable content" at bounding box center [1268, 64] width 12 height 12
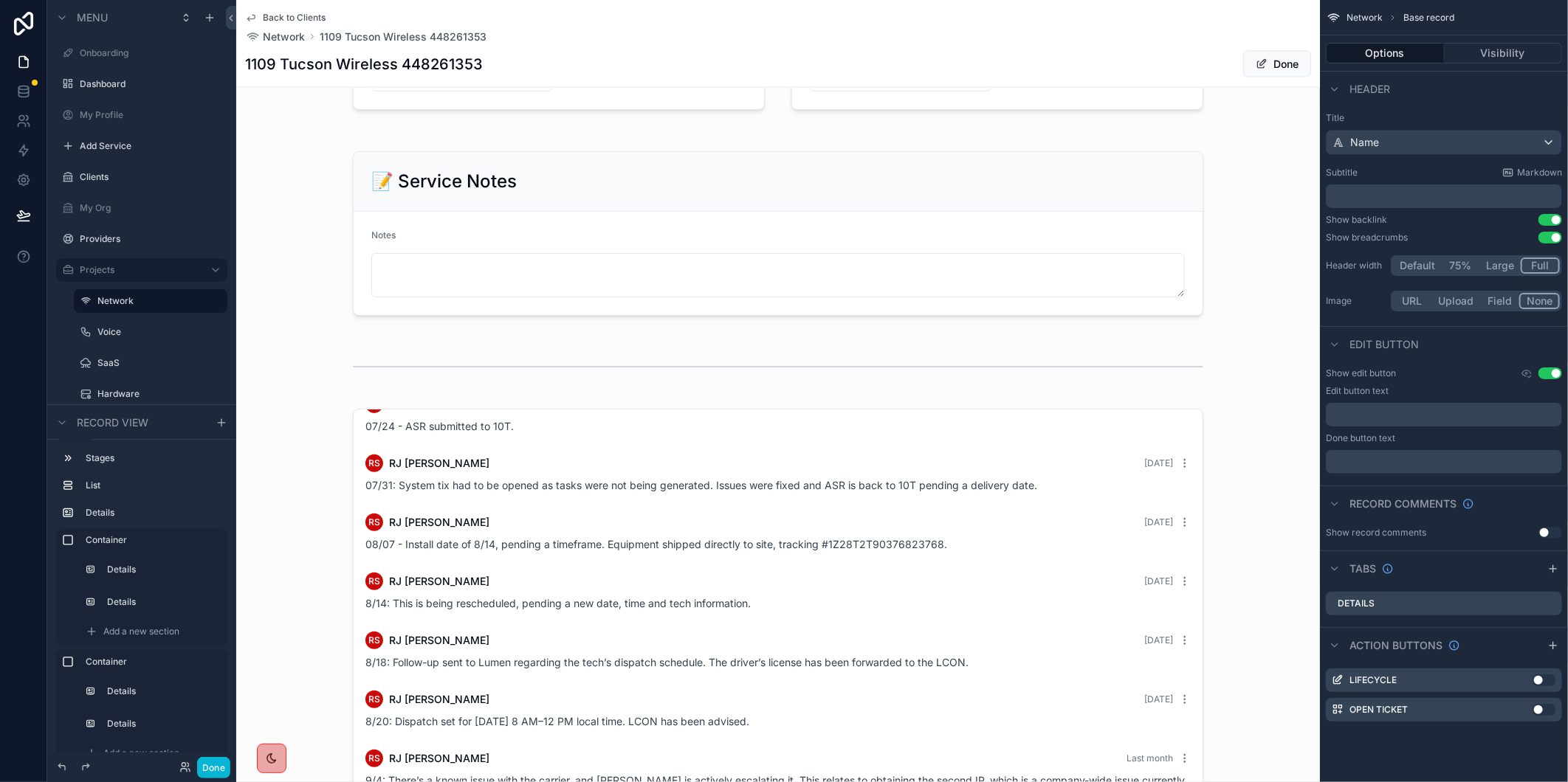
scroll to position [1559, 0]
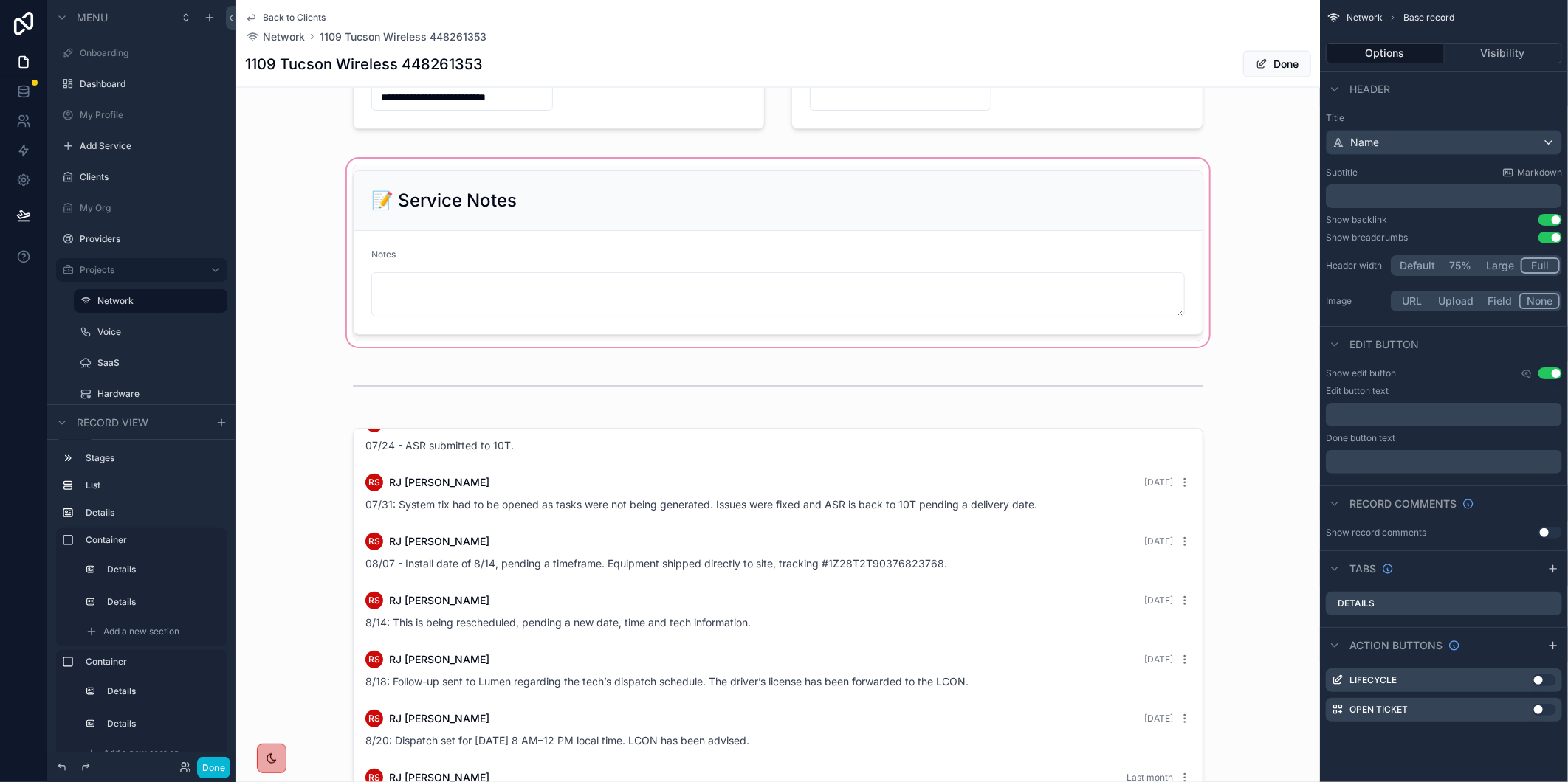
click at [652, 296] on div "scrollable content" at bounding box center [778, 253] width 1084 height 194
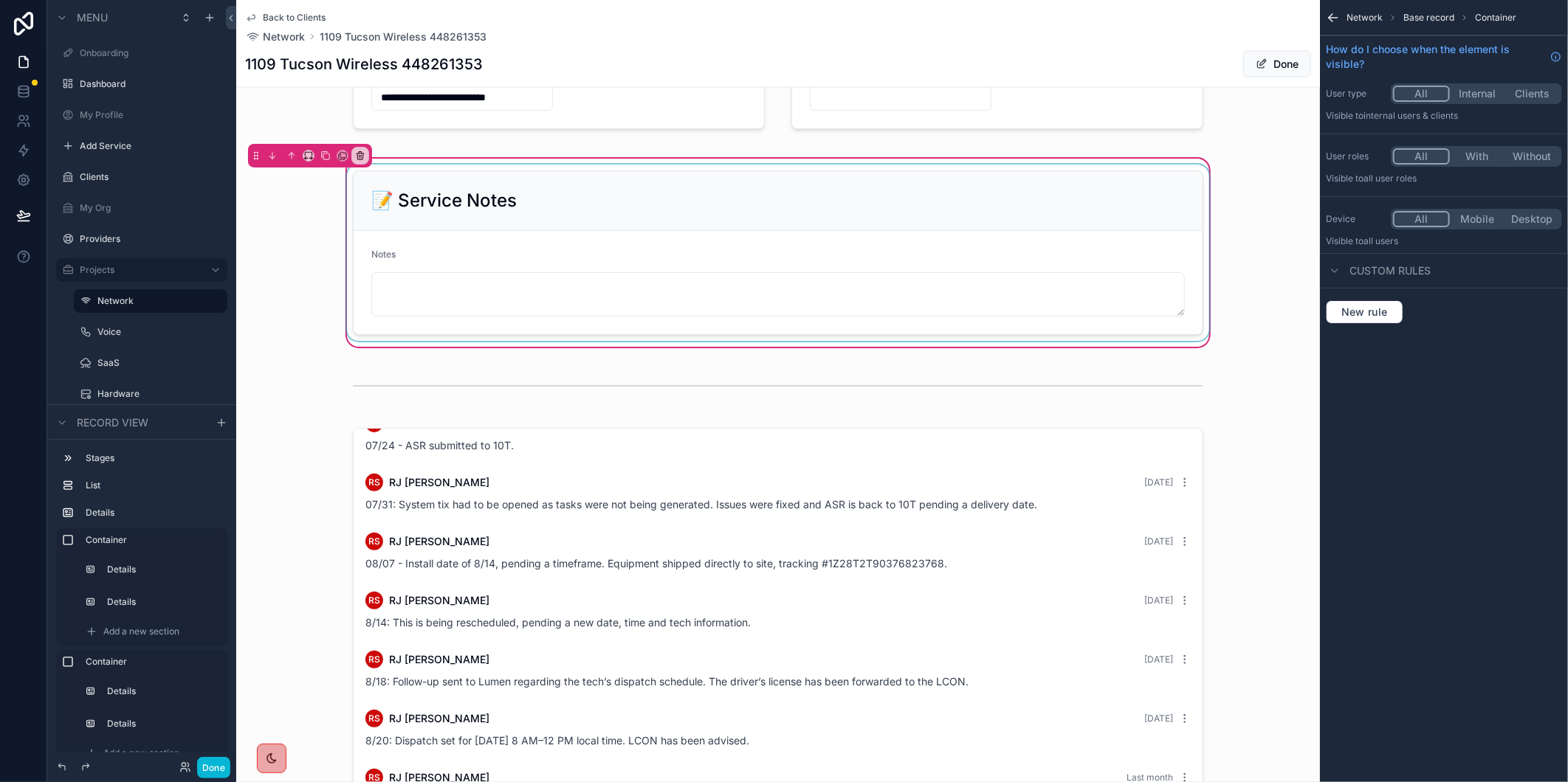
click at [542, 307] on div "scrollable content" at bounding box center [778, 253] width 868 height 177
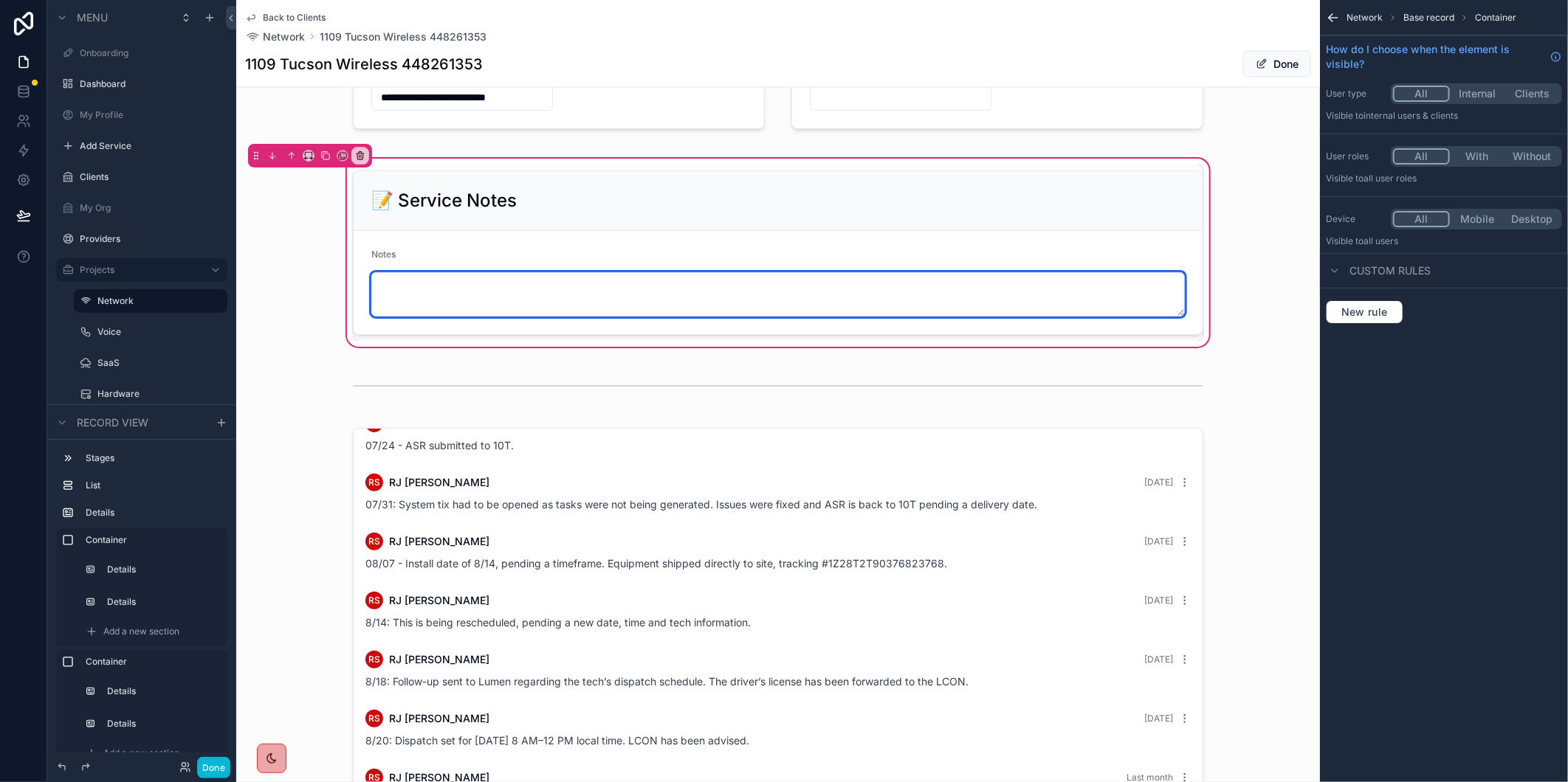
click at [521, 307] on textarea "scrollable content" at bounding box center [779, 294] width 814 height 44
click at [520, 305] on textarea "scrollable content" at bounding box center [779, 294] width 814 height 44
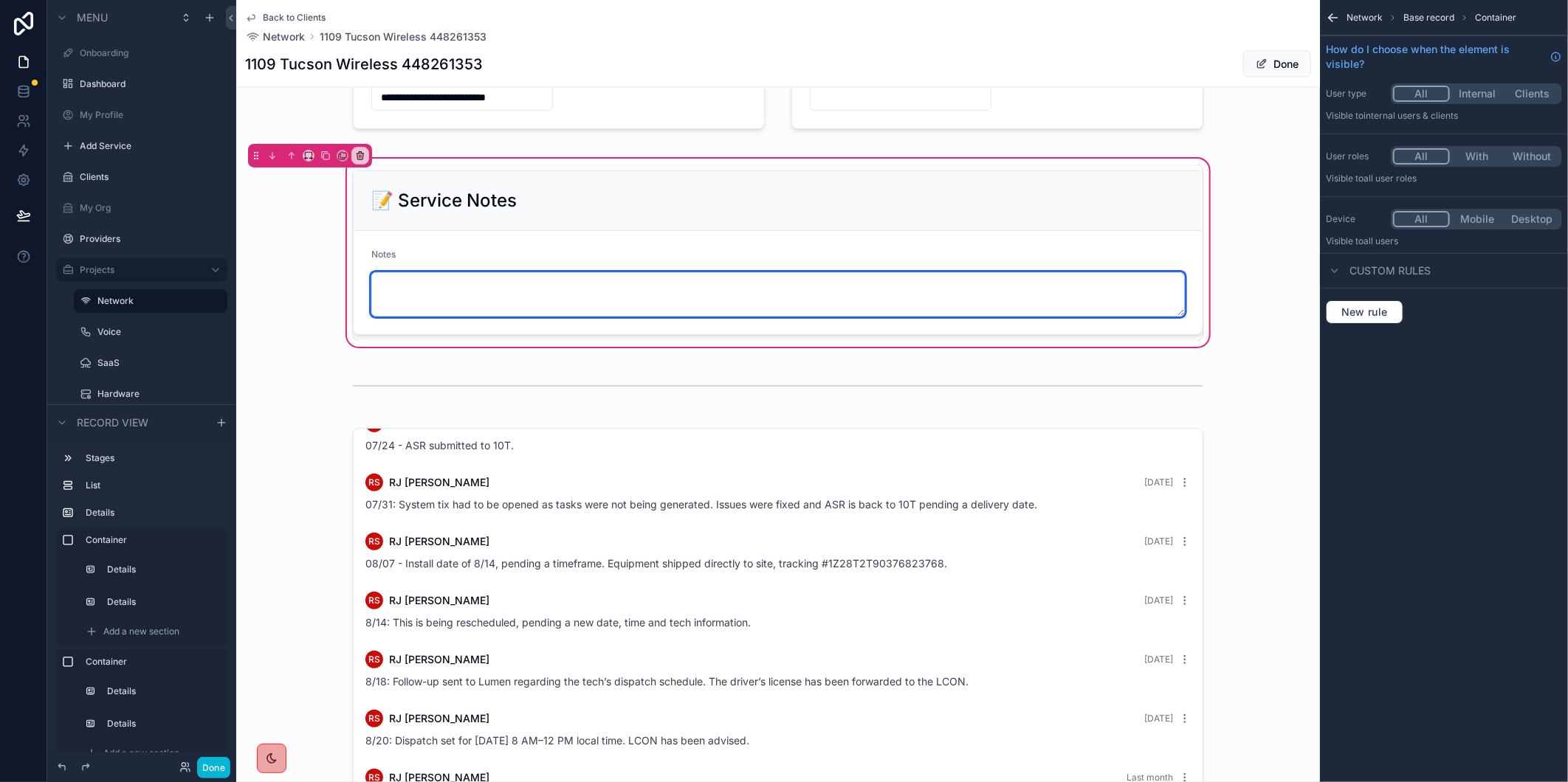
click at [520, 305] on textarea "scrollable content" at bounding box center [779, 294] width 814 height 44
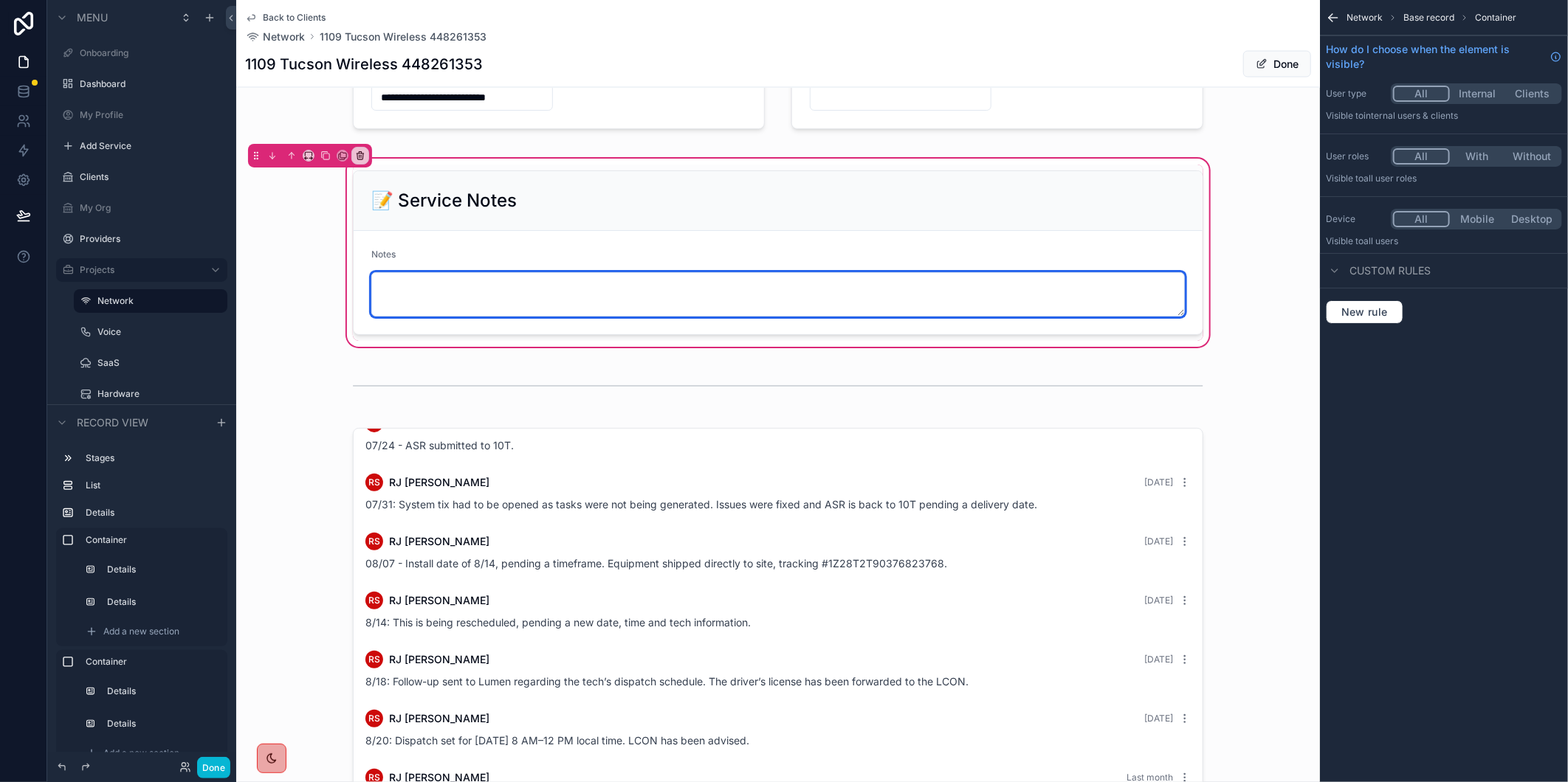
click at [520, 305] on textarea "scrollable content" at bounding box center [779, 294] width 814 height 44
click at [510, 301] on textarea "scrollable content" at bounding box center [779, 294] width 814 height 44
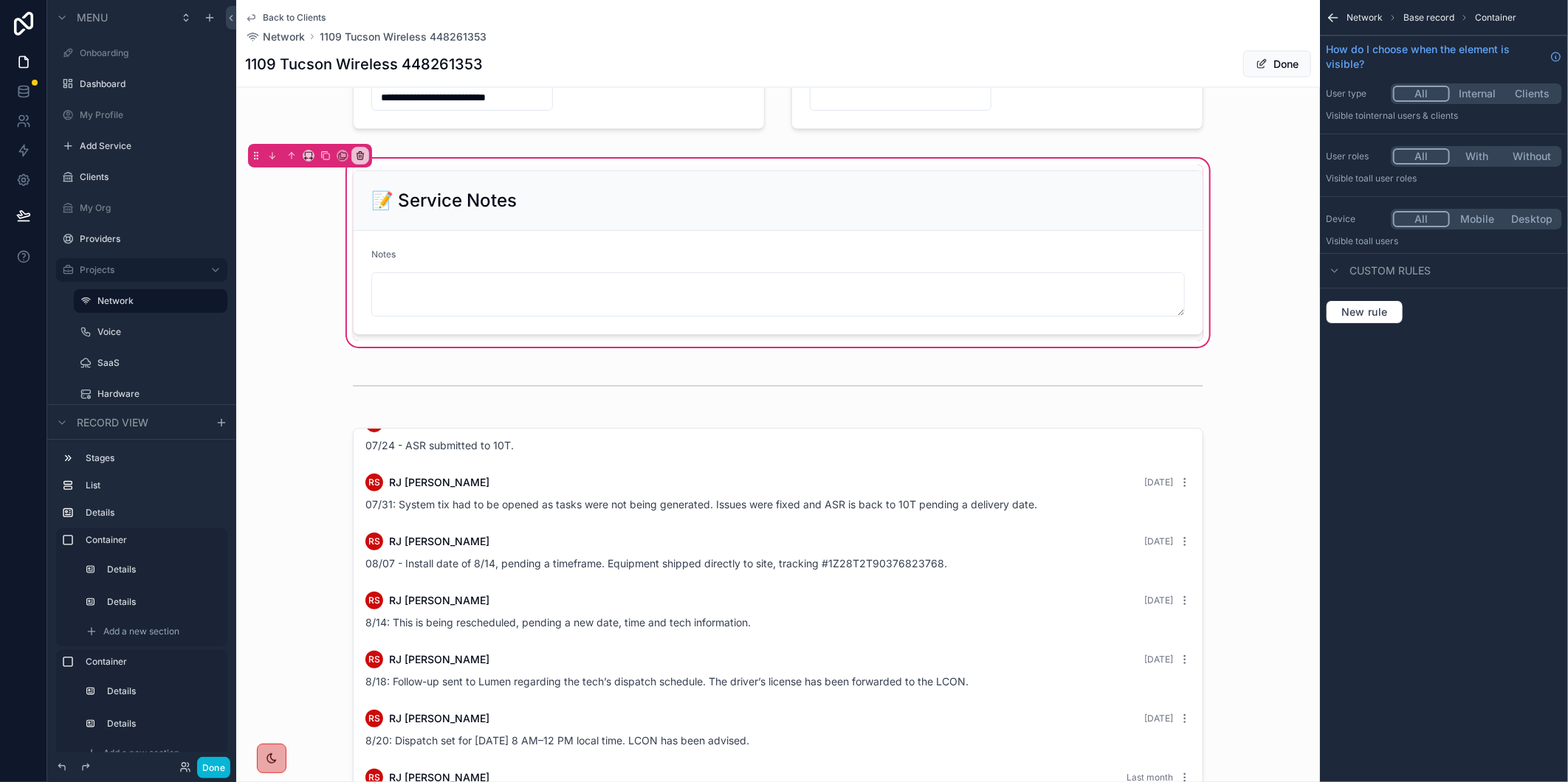
click at [1235, 520] on div "scrollable content" at bounding box center [778, 722] width 1084 height 599
click at [1295, 526] on div "CH Cassaundra Hancock 3 months ago Order signed and submitted CH Cassaundra Han…" at bounding box center [778, 722] width 1084 height 599
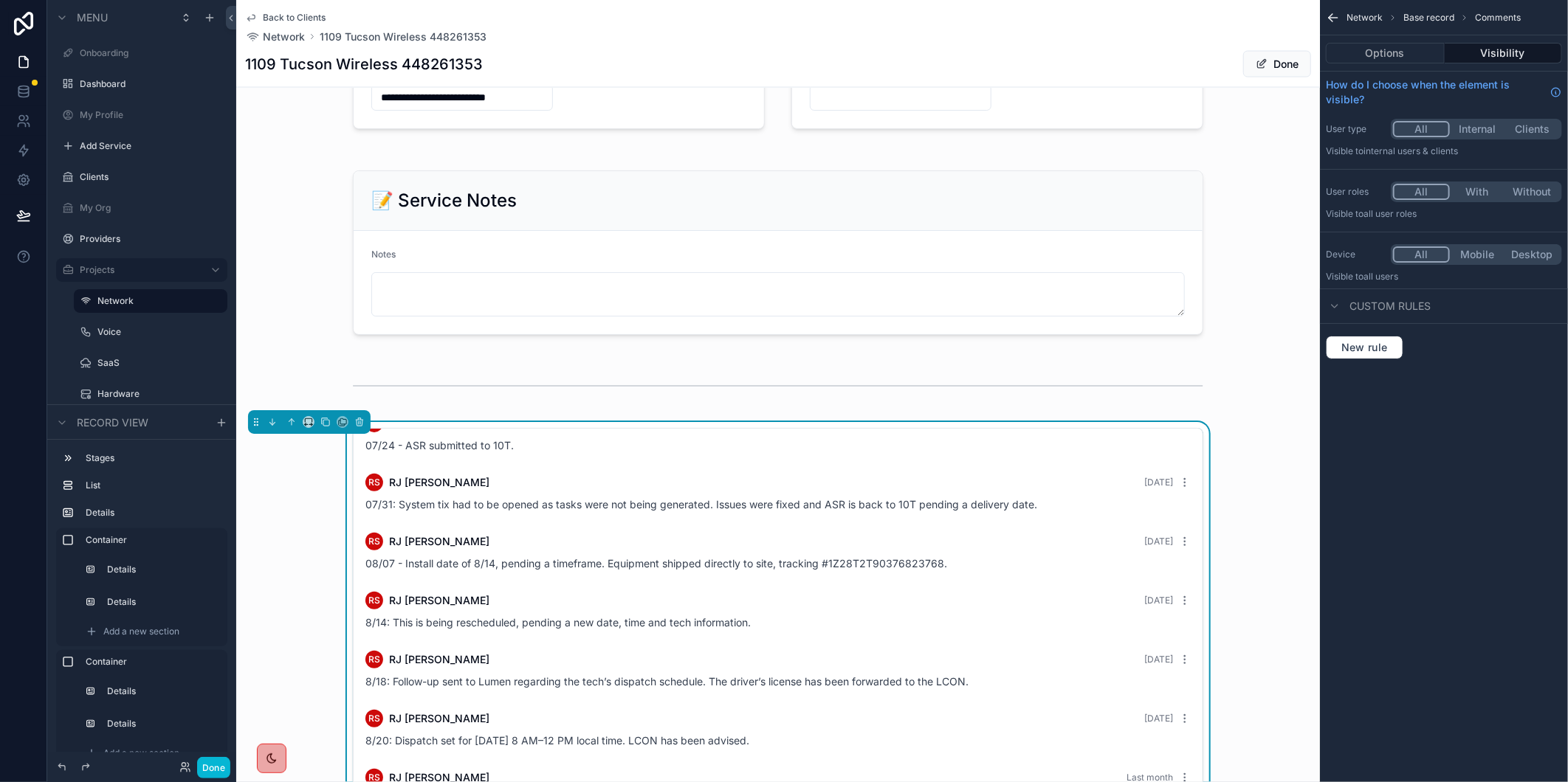
scroll to position [1722, 0]
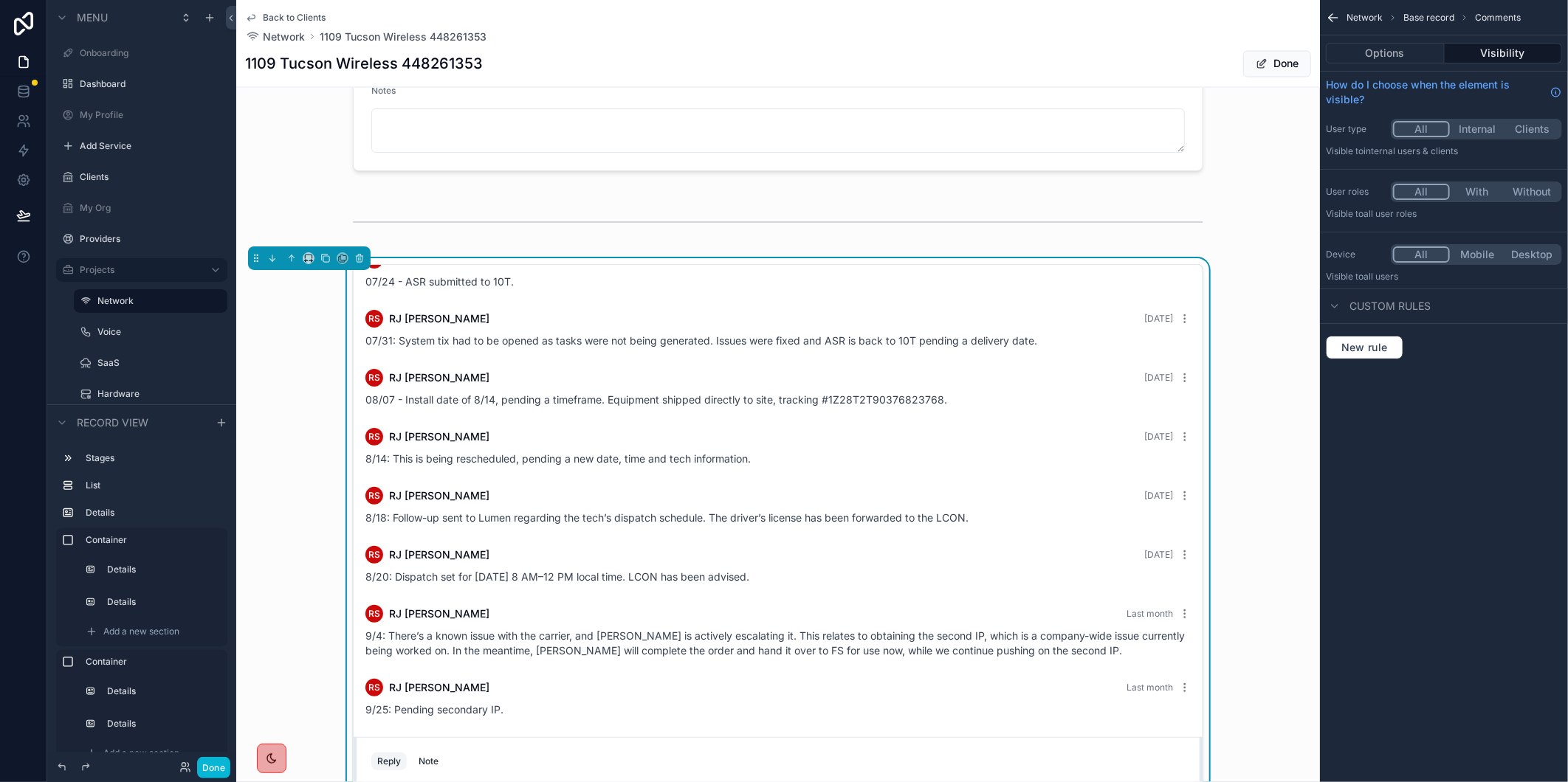
click at [1250, 506] on div "CH Cassaundra Hancock 3 months ago Order signed and submitted CH Cassaundra Han…" at bounding box center [778, 557] width 1084 height 599
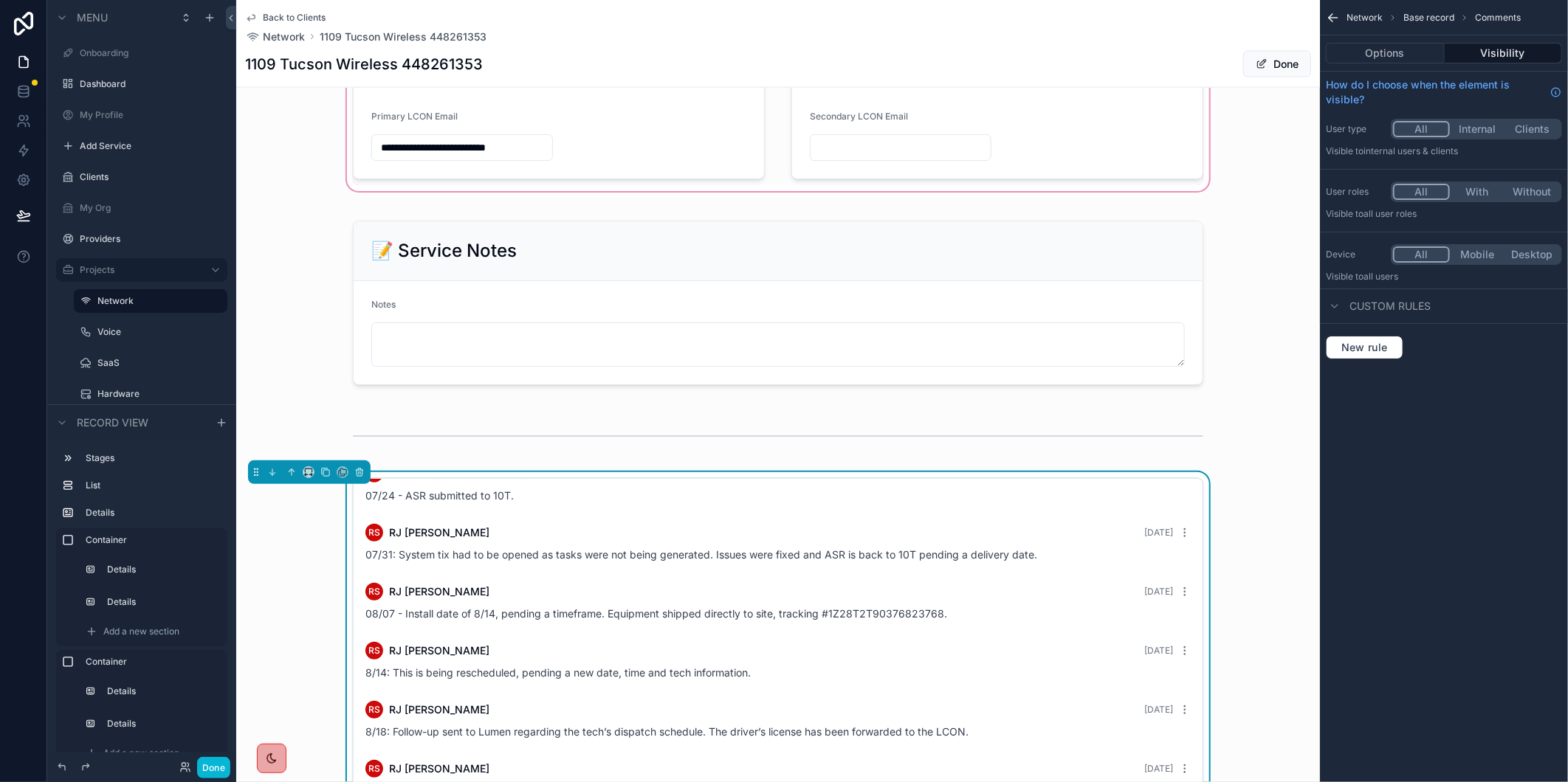
scroll to position [1229, 0]
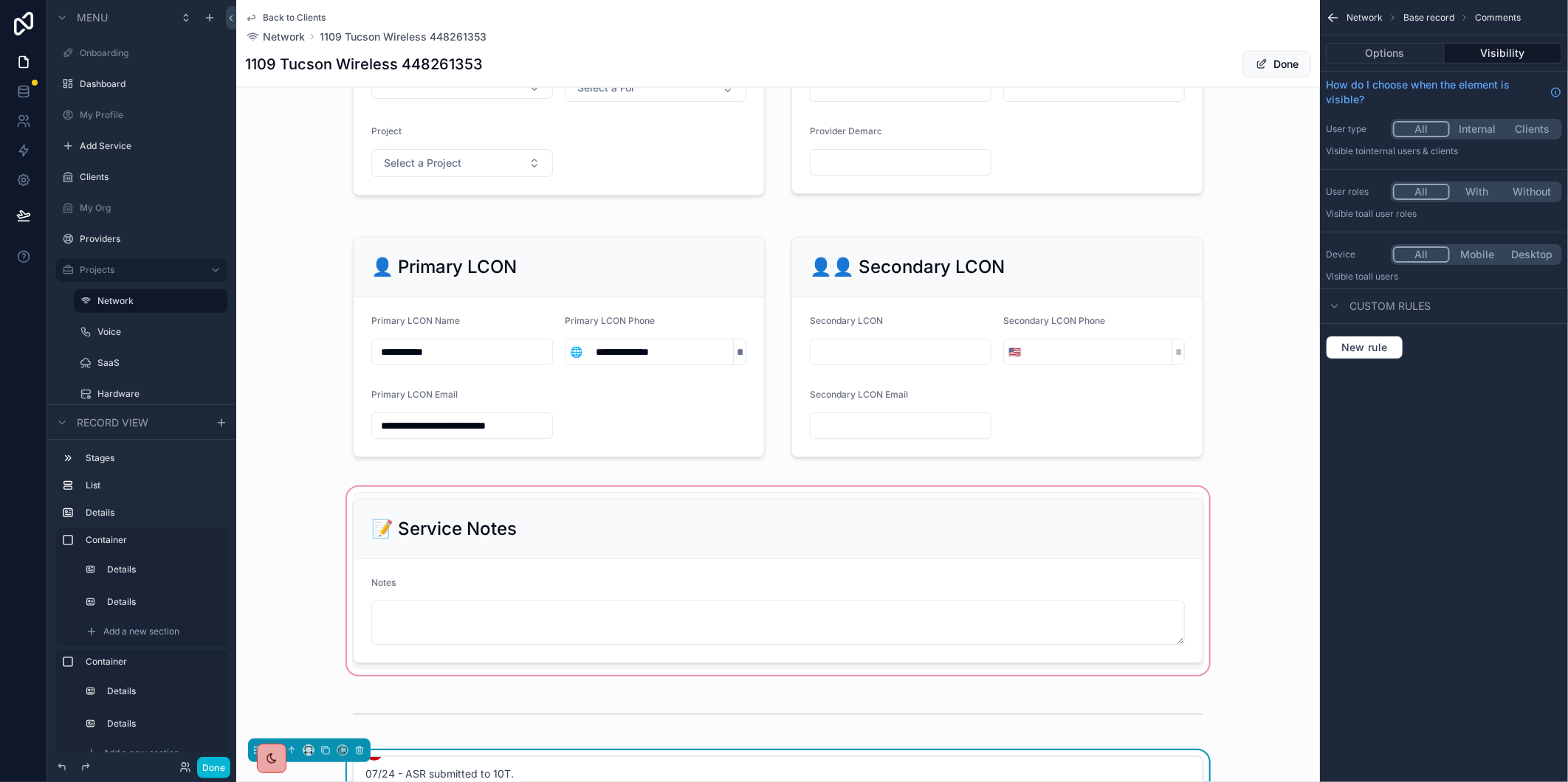
click at [704, 637] on div "scrollable content" at bounding box center [778, 581] width 1084 height 194
click at [383, 625] on div "scrollable content" at bounding box center [778, 582] width 868 height 177
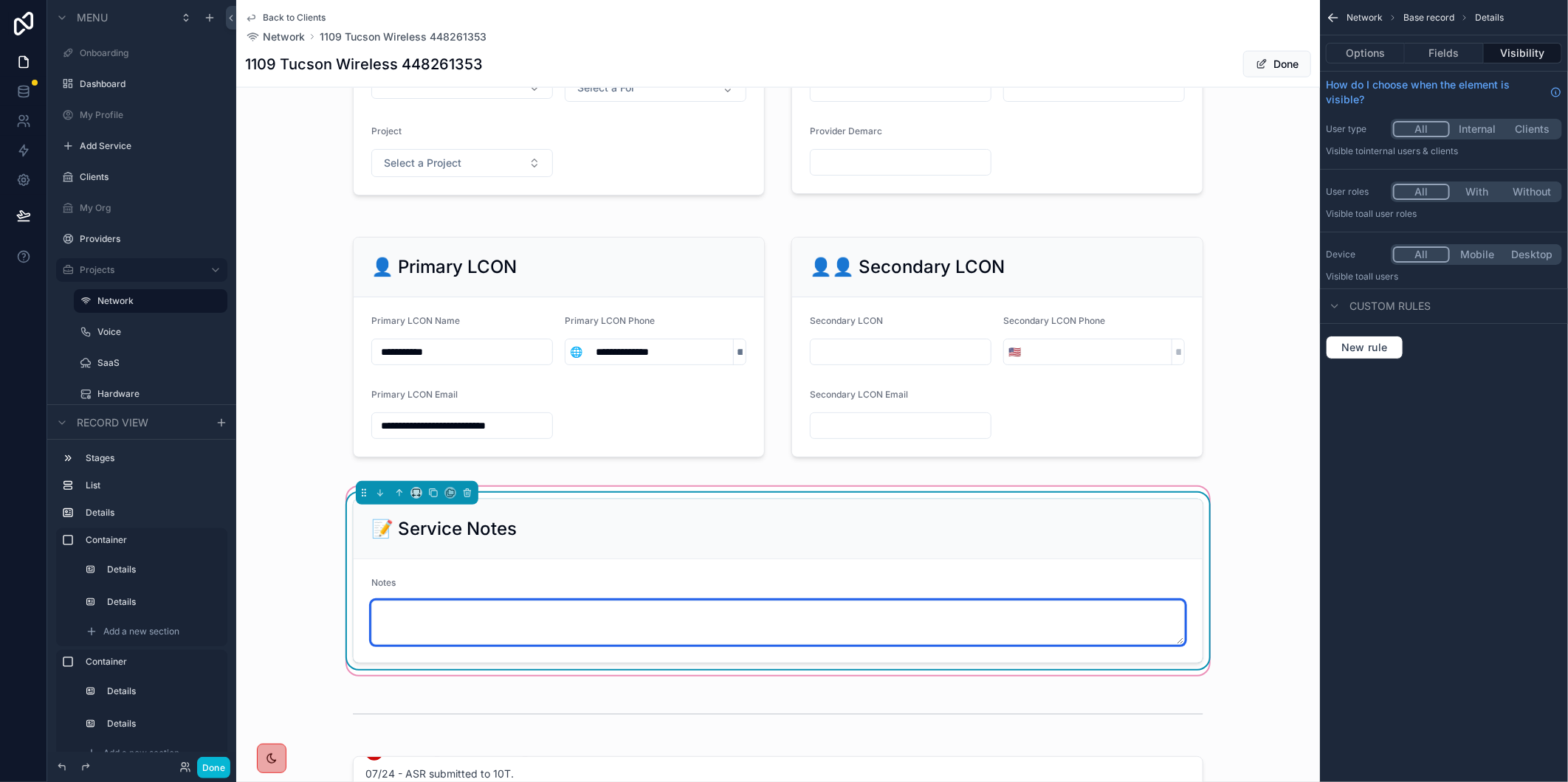
click at [550, 639] on textarea "scrollable content" at bounding box center [779, 622] width 814 height 44
paste textarea "**********"
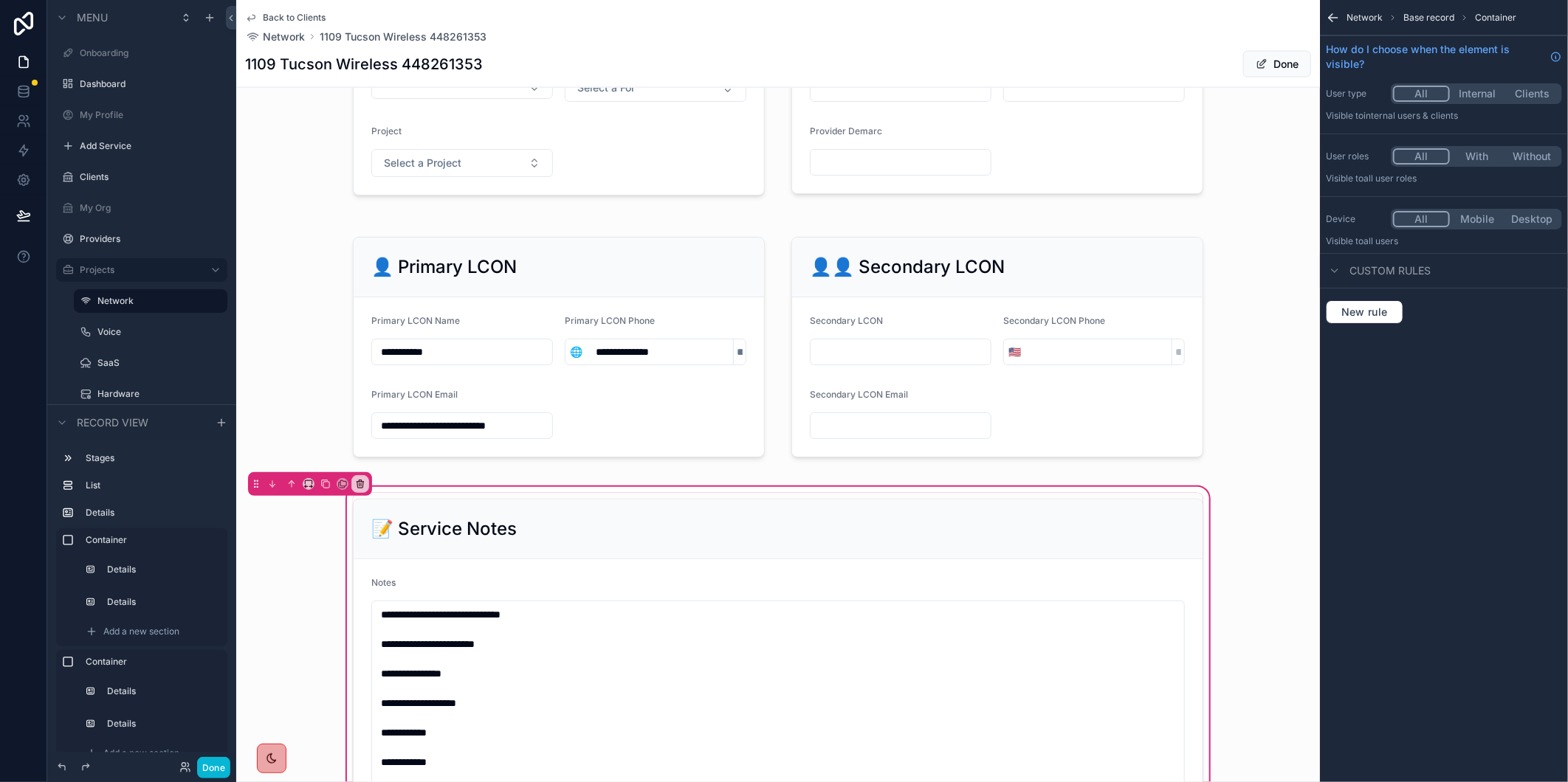
click at [416, 640] on div "scrollable content" at bounding box center [778, 669] width 868 height 352
click at [1263, 563] on div "**********" at bounding box center [778, 669] width 1084 height 370
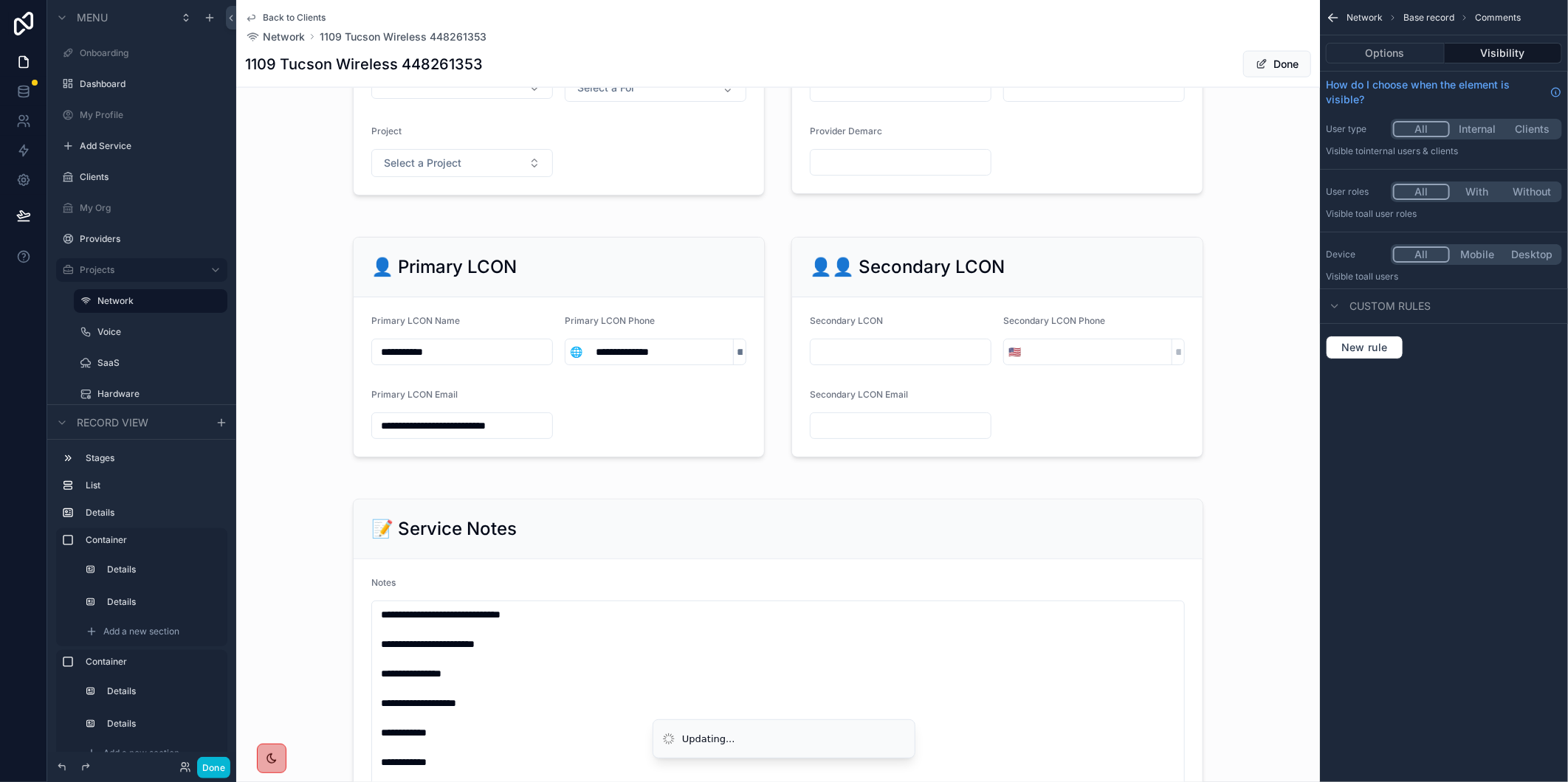
scroll to position [1804, 0]
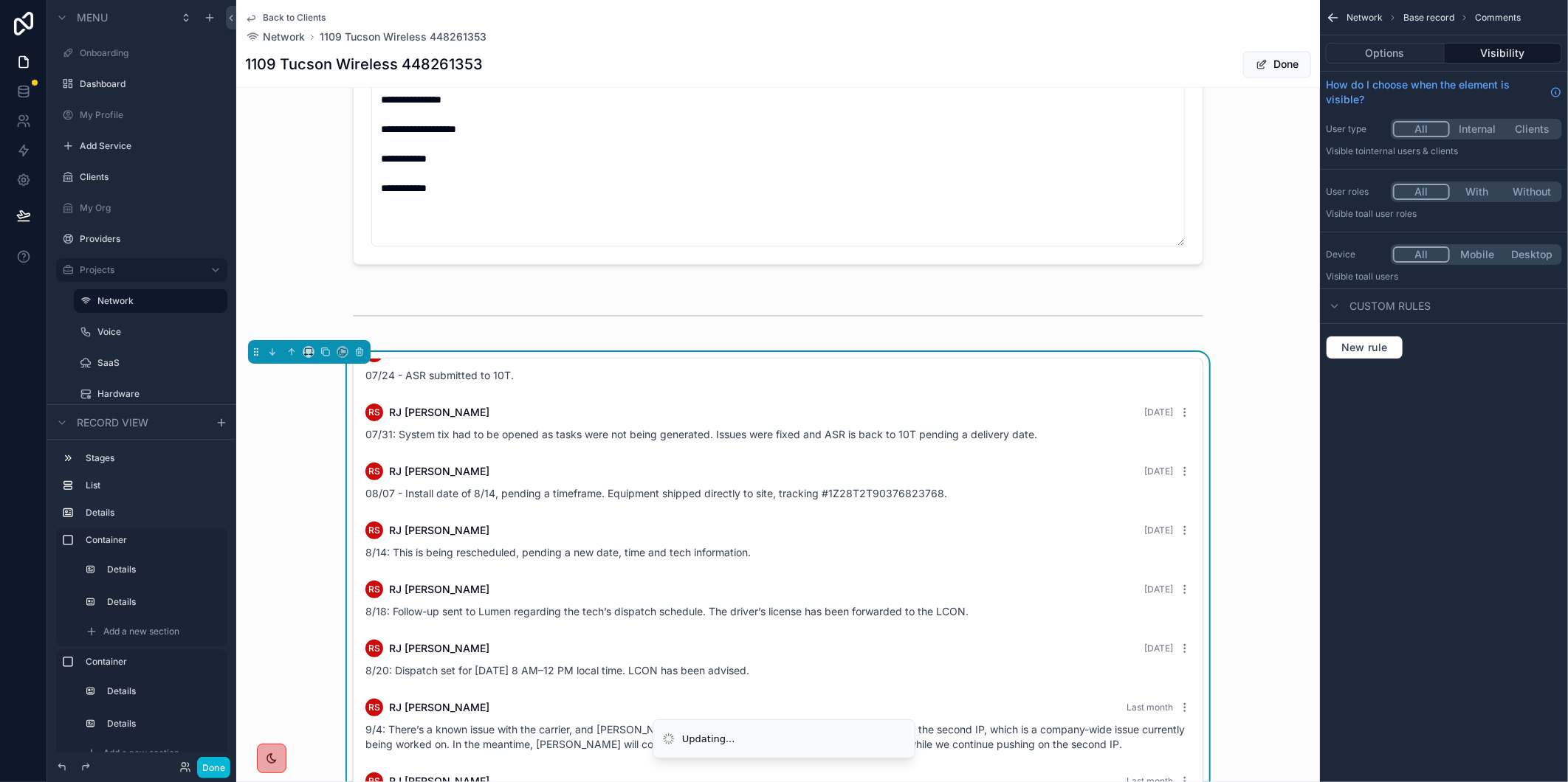
type textarea "**********"
click at [1243, 616] on div "CH Cassaundra Hancock 3 months ago Order signed and submitted CH Cassaundra Han…" at bounding box center [778, 651] width 1084 height 599
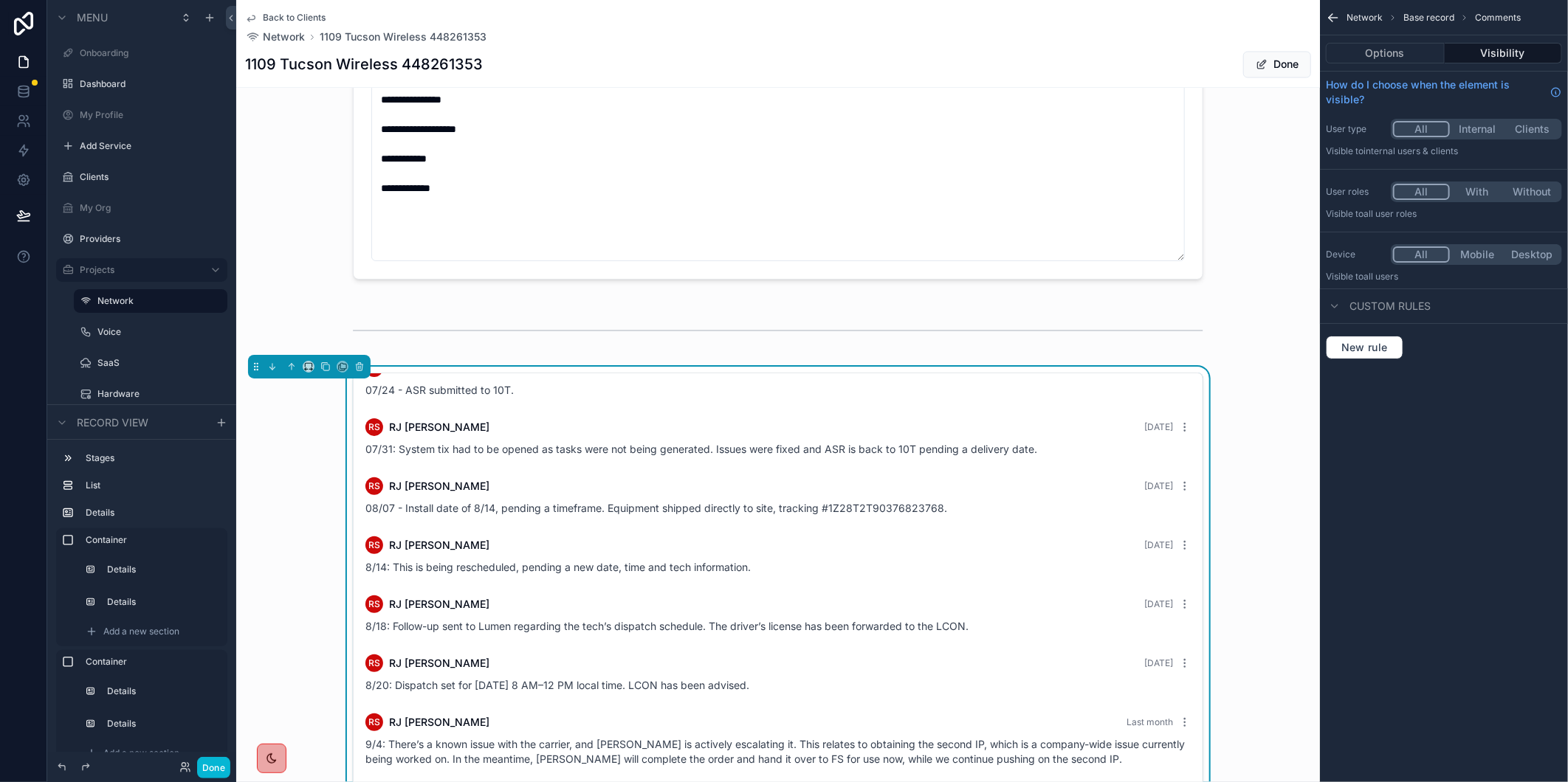
scroll to position [2258, 0]
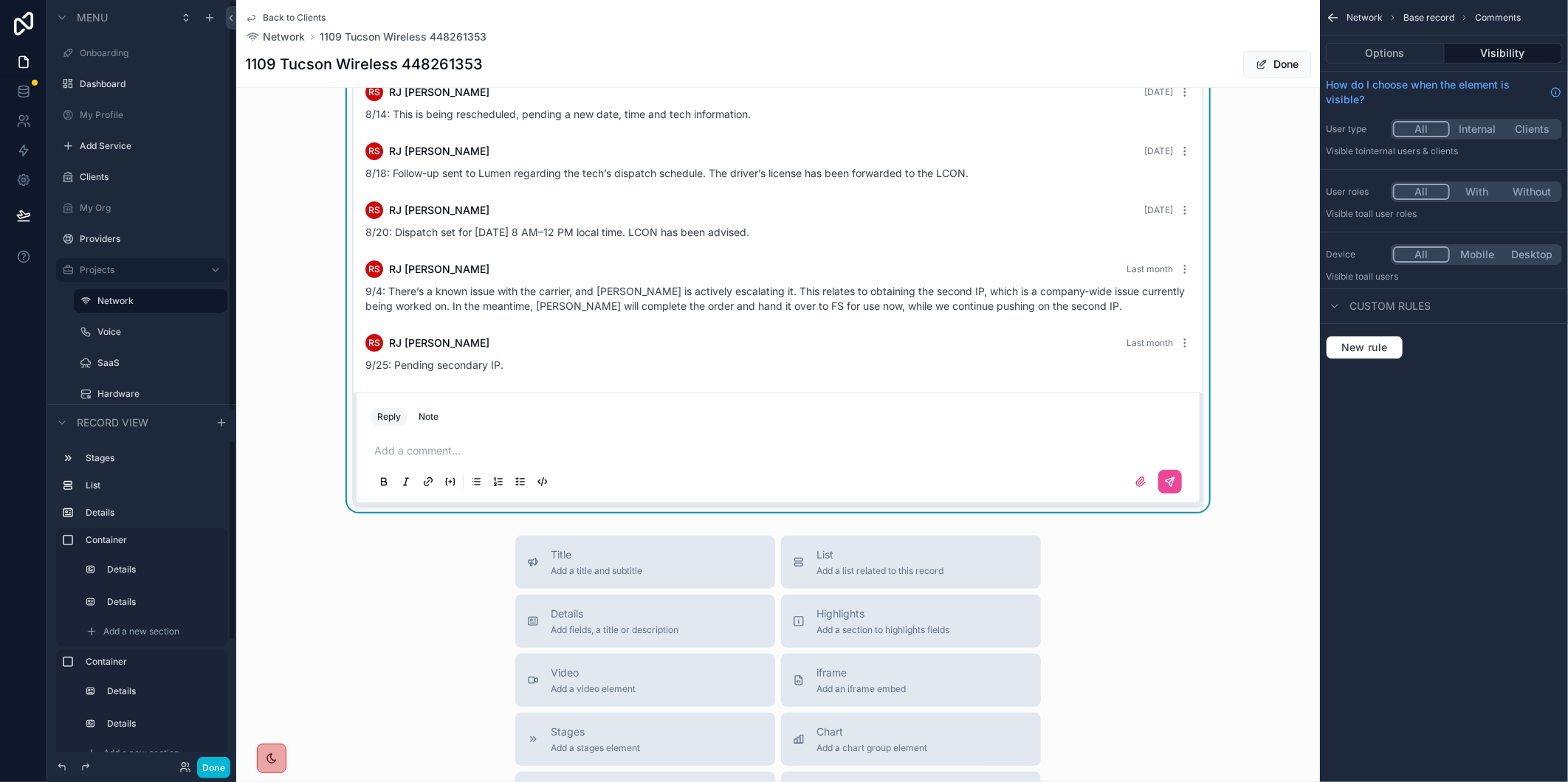
click at [437, 458] on p "scrollable content" at bounding box center [781, 451] width 814 height 14
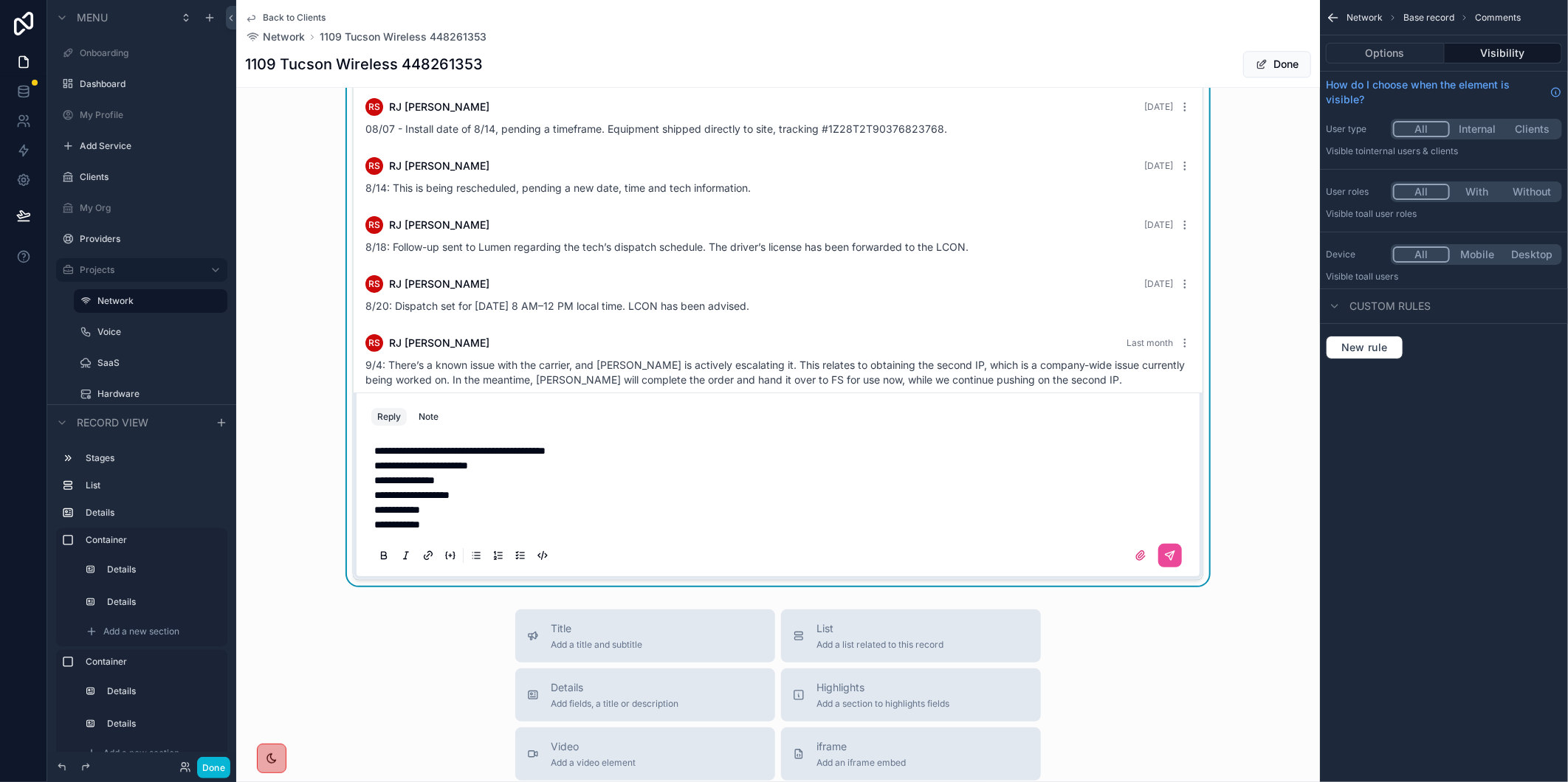
scroll to position [2168, 0]
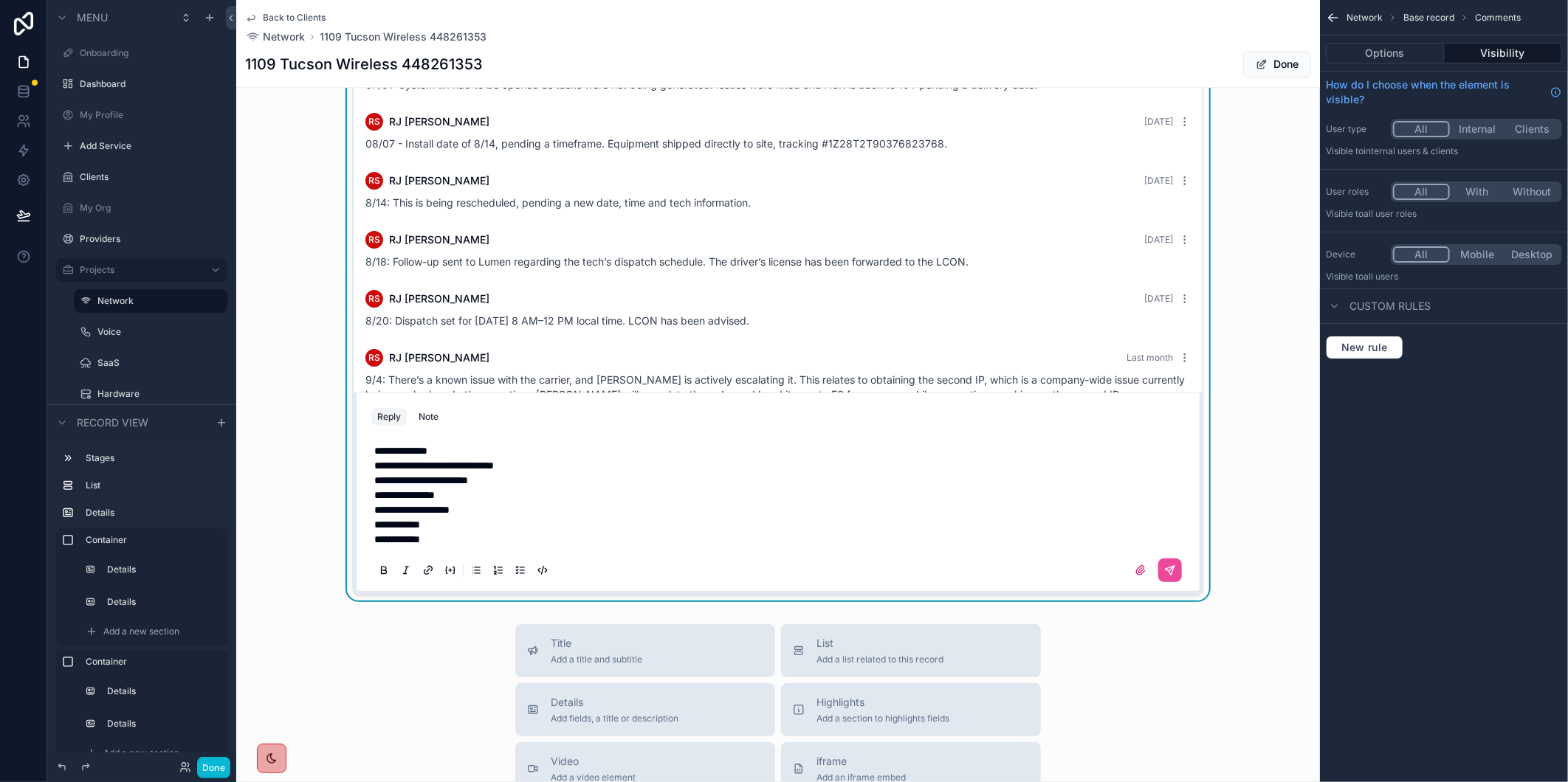
drag, startPoint x: 332, startPoint y: 728, endPoint x: 332, endPoint y: 718, distance: 10.0
click at [372, 464] on div "**********" at bounding box center [779, 510] width 814 height 151
click at [374, 456] on span "**********" at bounding box center [401, 450] width 53 height 10
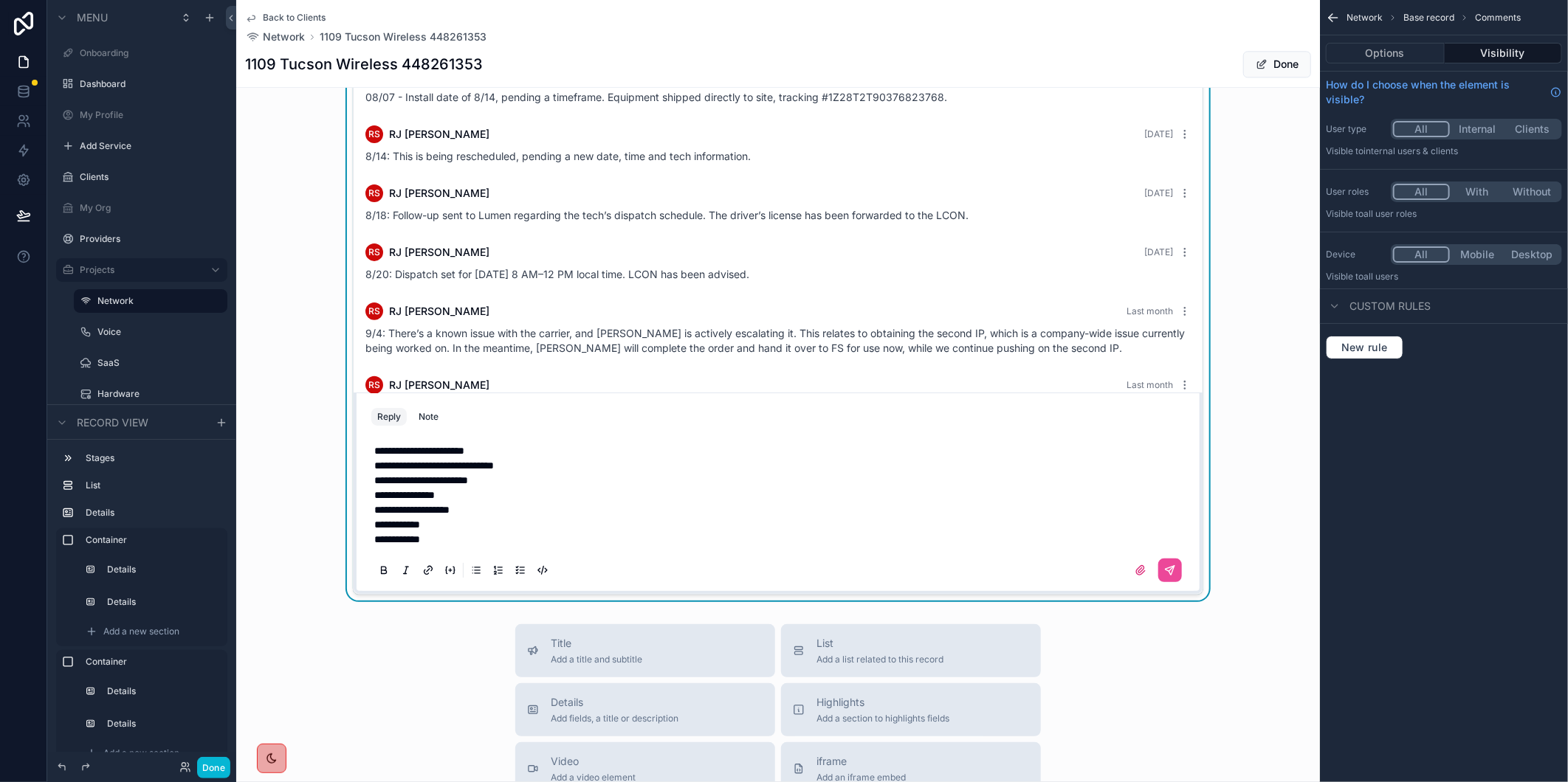
scroll to position [181, 0]
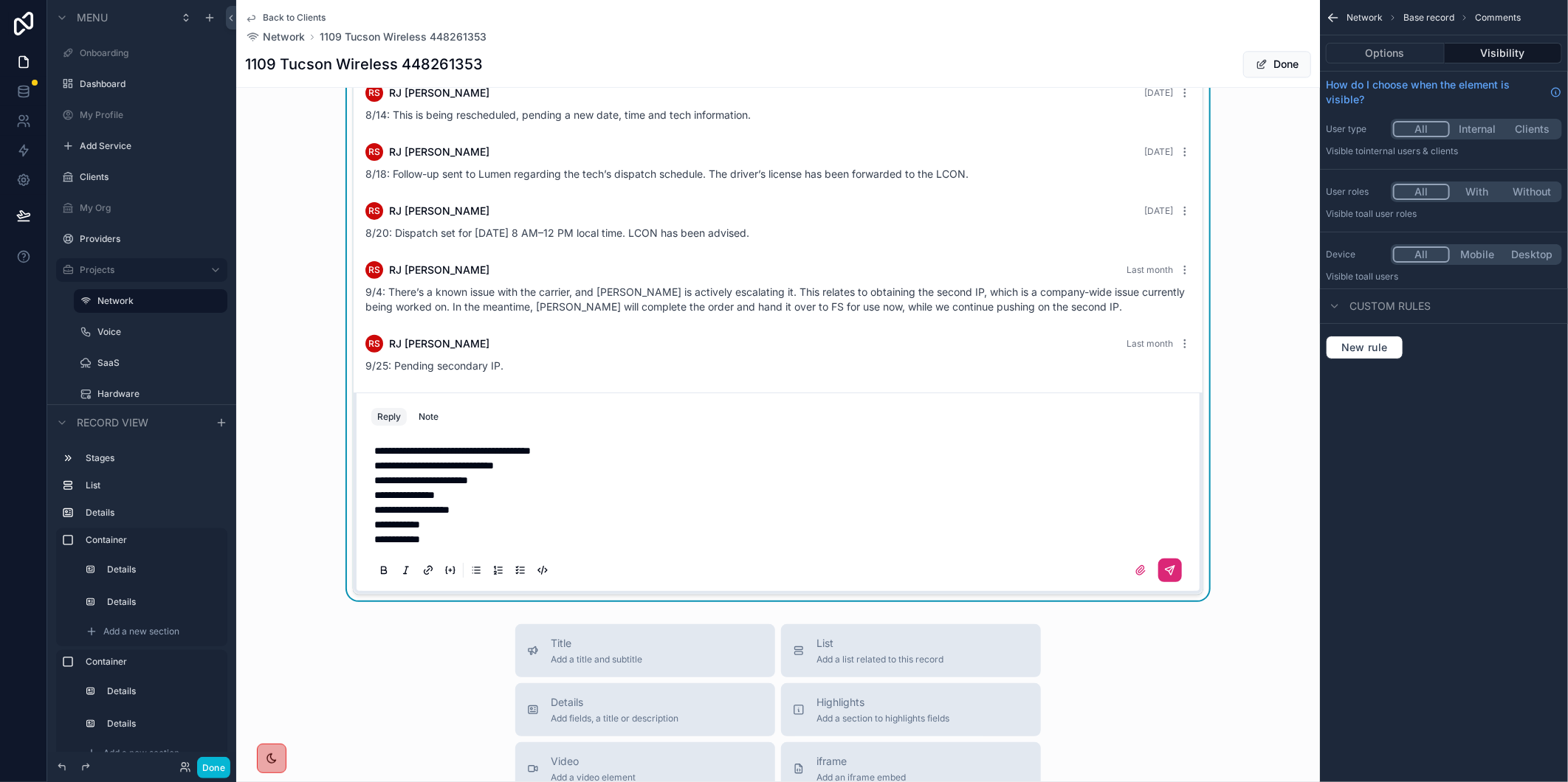
click at [1167, 576] on icon "scrollable content" at bounding box center [1170, 570] width 12 height 12
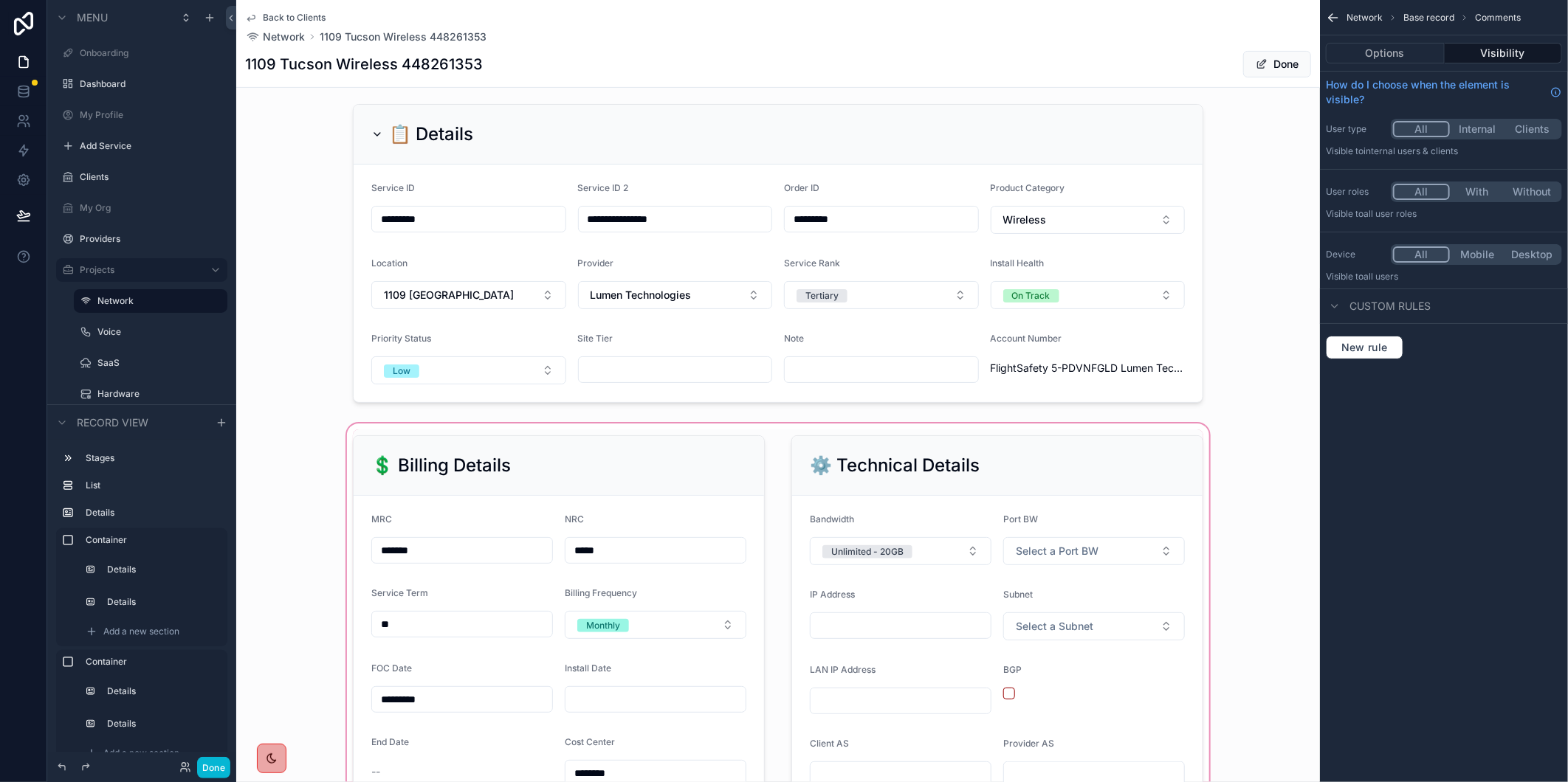
scroll to position [446, 0]
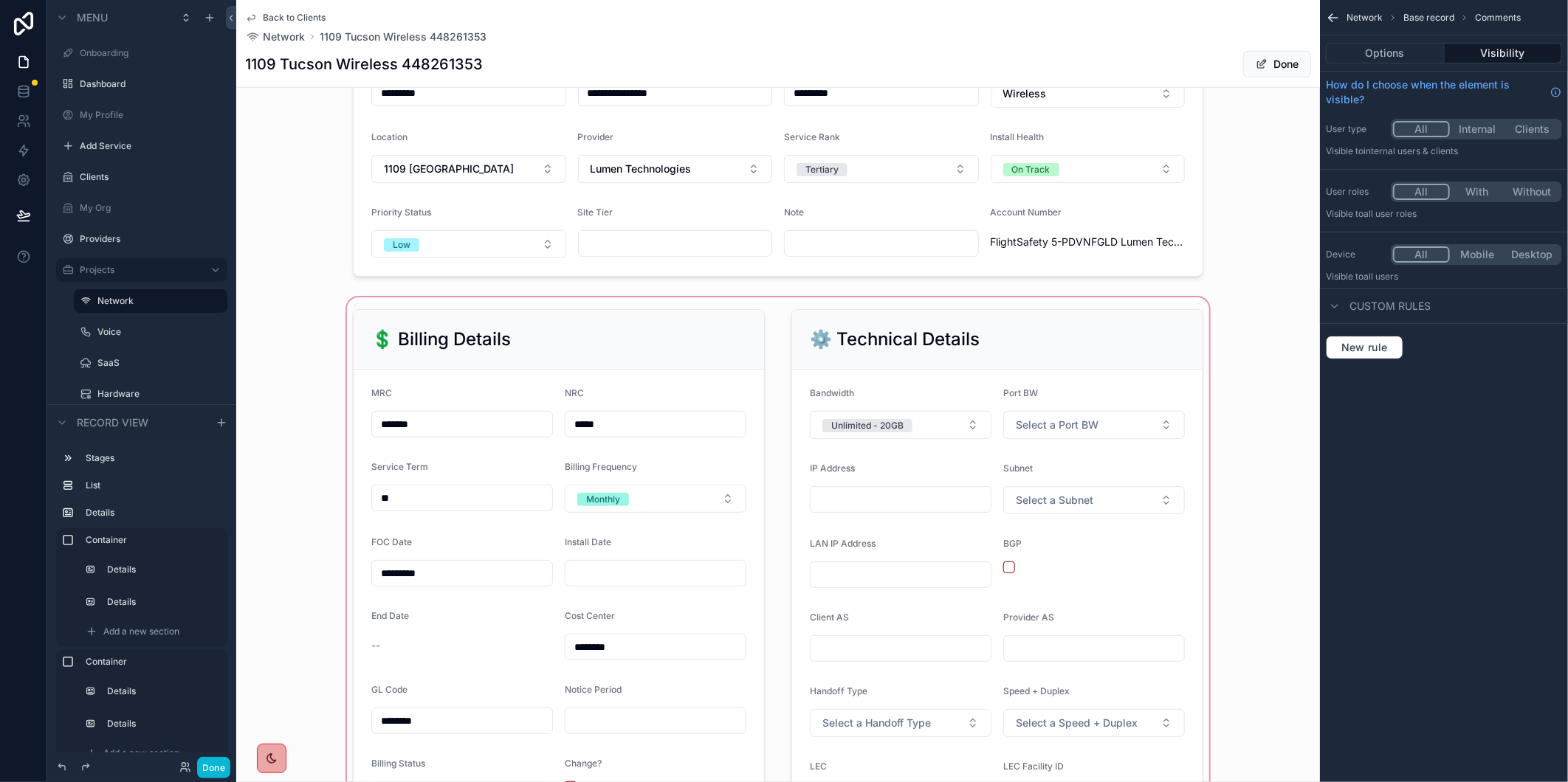
click at [867, 510] on div "scrollable content" at bounding box center [778, 644] width 1084 height 699
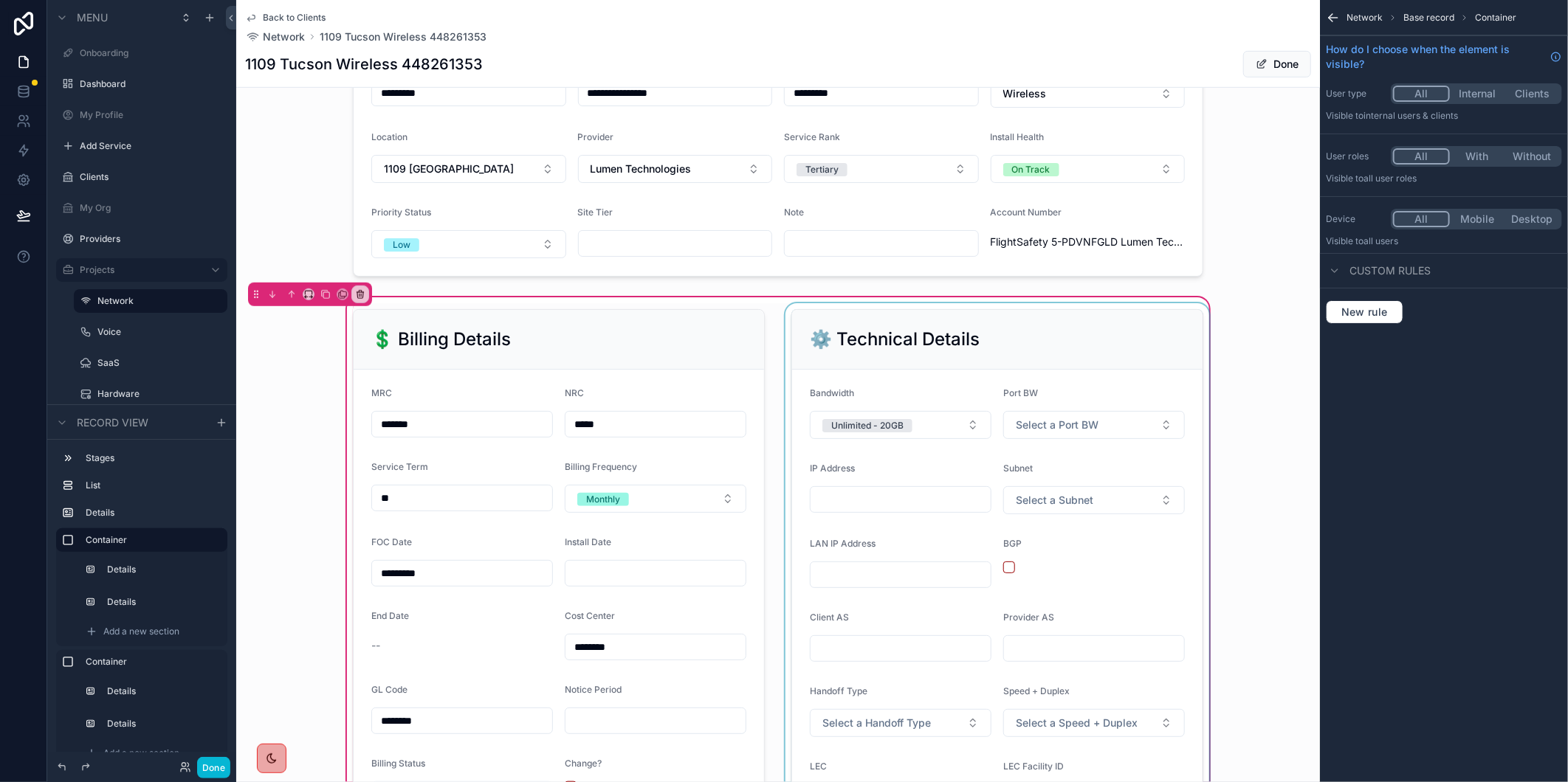
click at [844, 510] on div "scrollable content" at bounding box center [997, 643] width 429 height 681
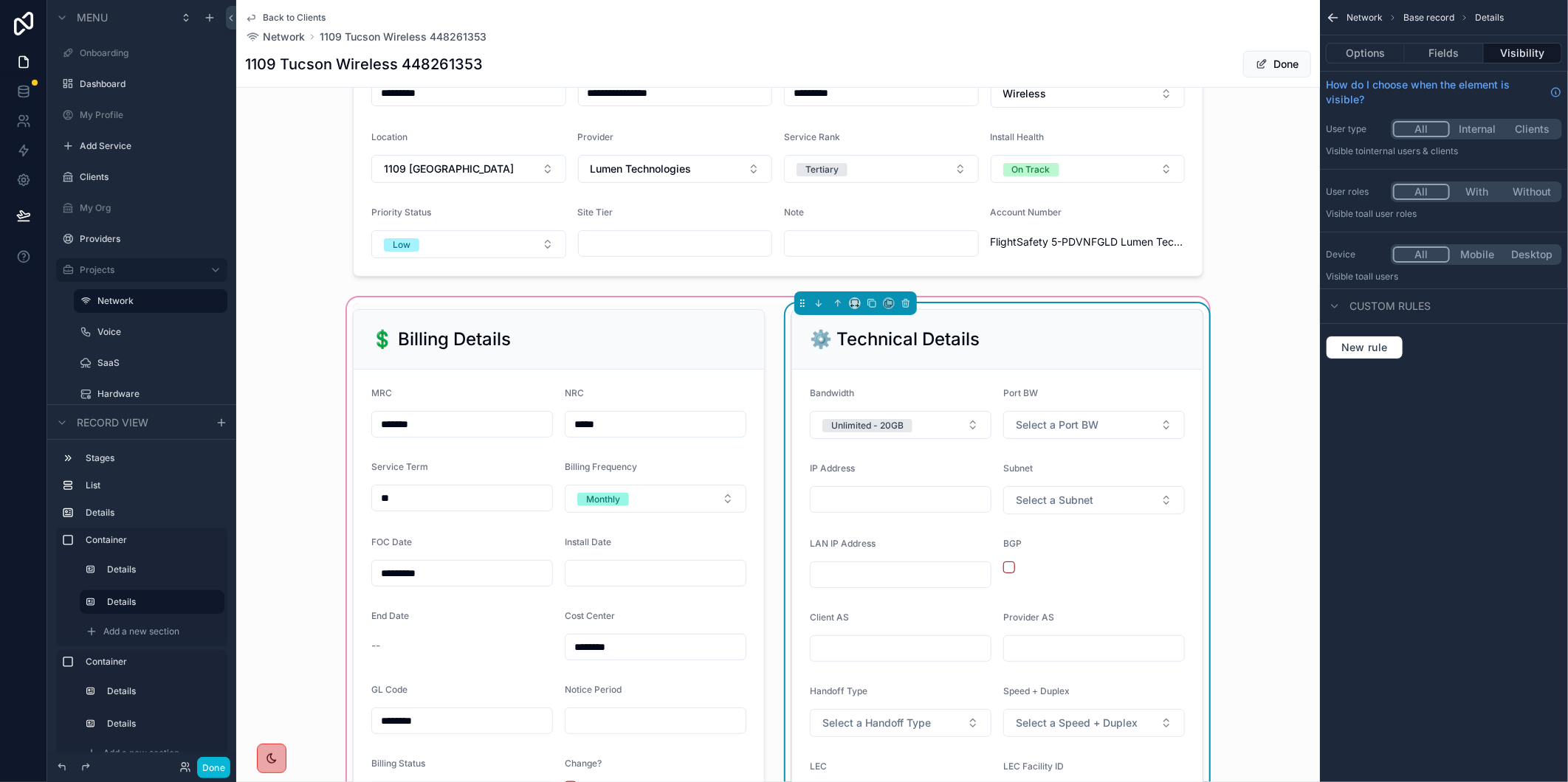
click at [828, 510] on input "scrollable content" at bounding box center [901, 500] width 180 height 21
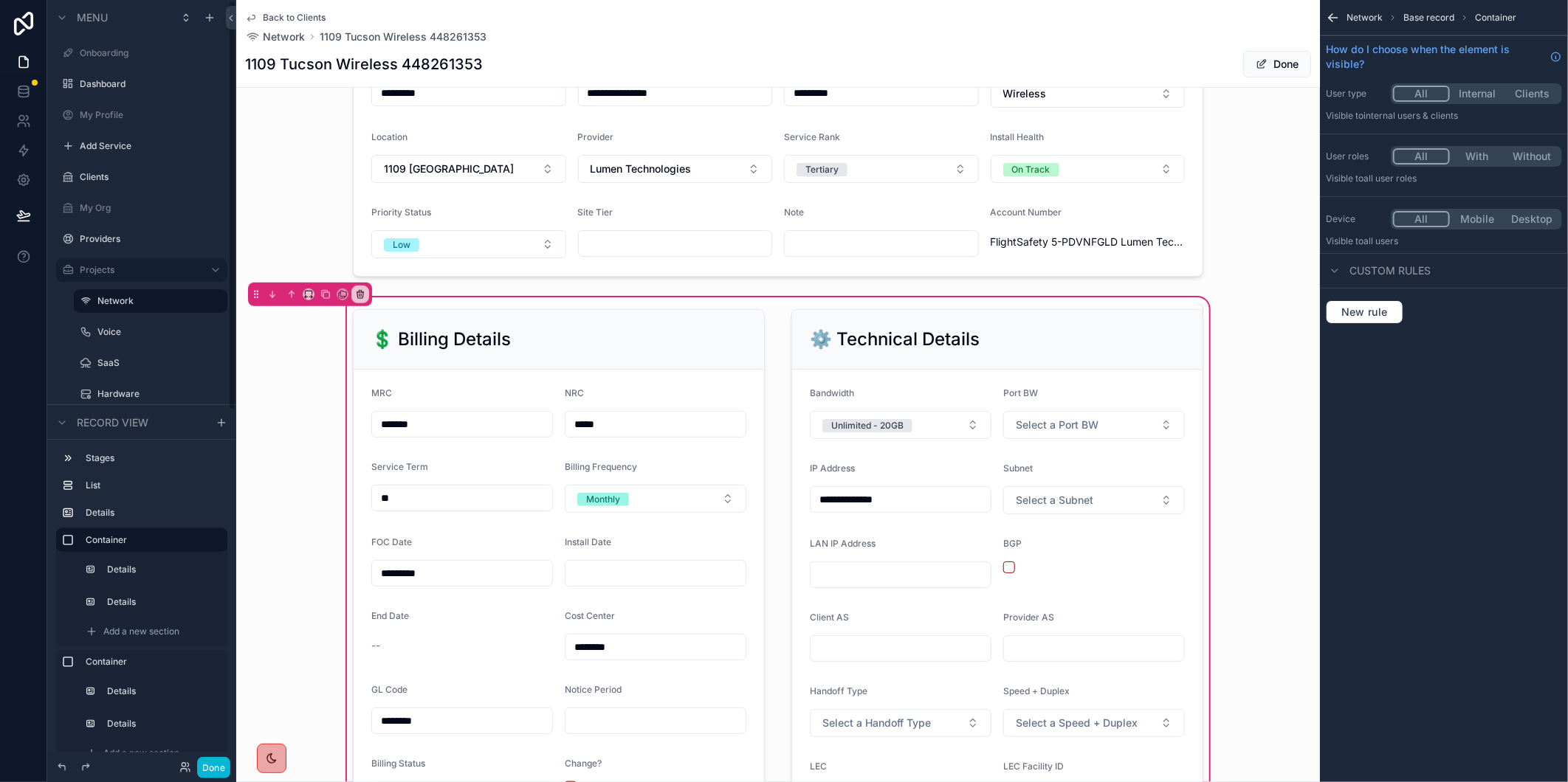
type input "**********"
click at [1265, 451] on div "**********" at bounding box center [778, 644] width 1084 height 699
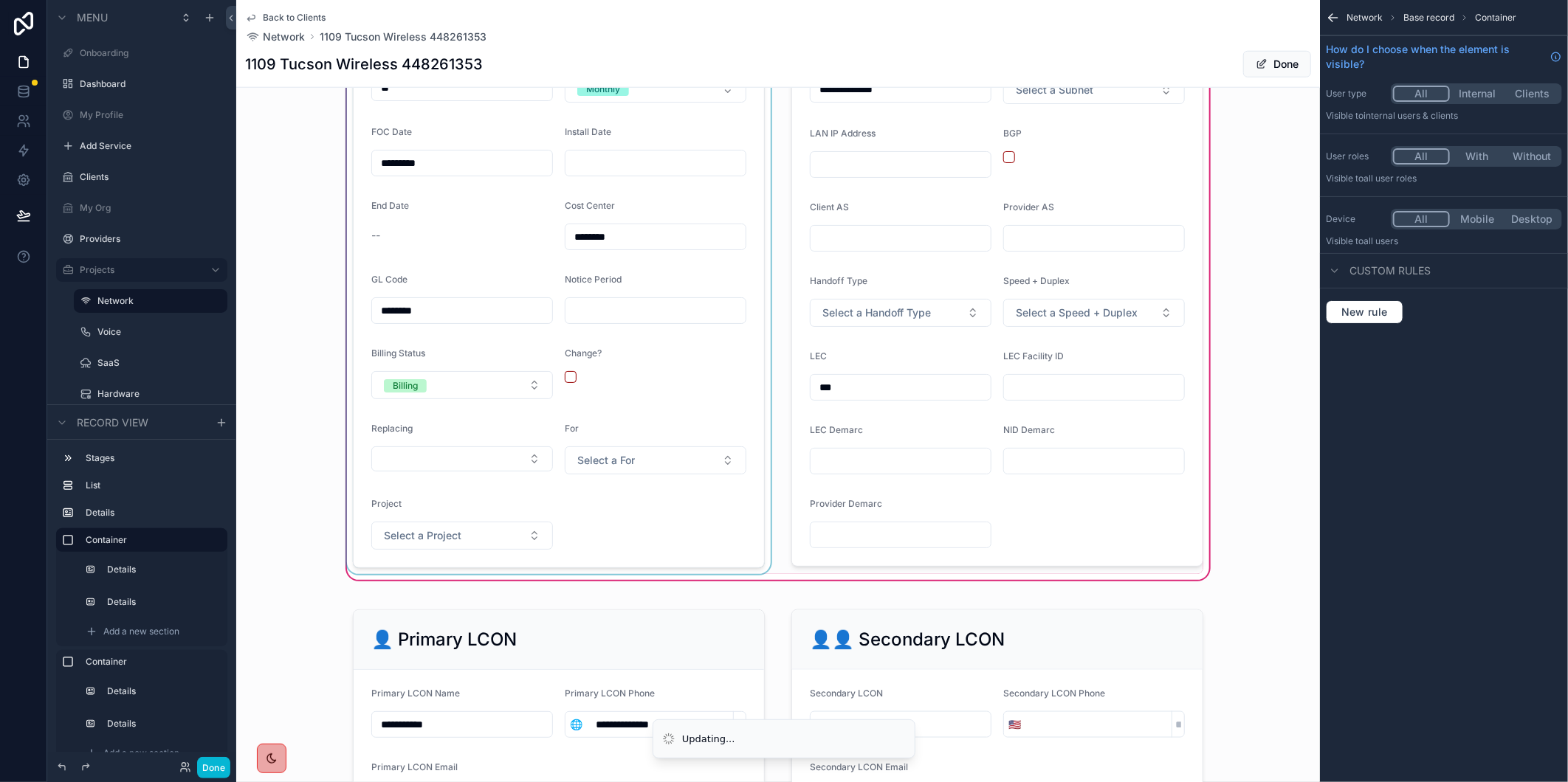
click at [643, 422] on div "scrollable content" at bounding box center [558, 233] width 429 height 681
click at [625, 173] on input "scrollable content" at bounding box center [656, 162] width 180 height 21
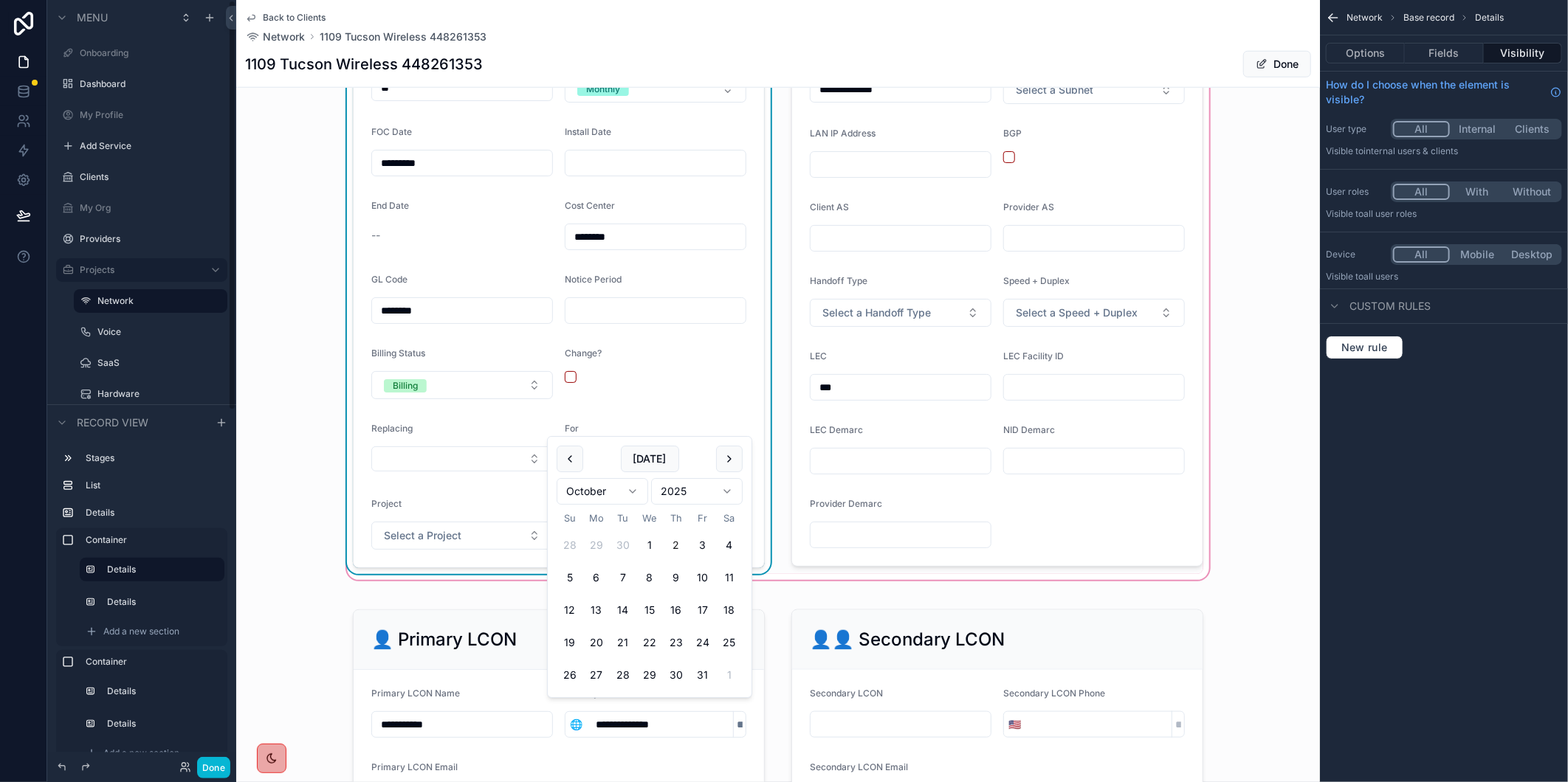
scroll to position [611, 0]
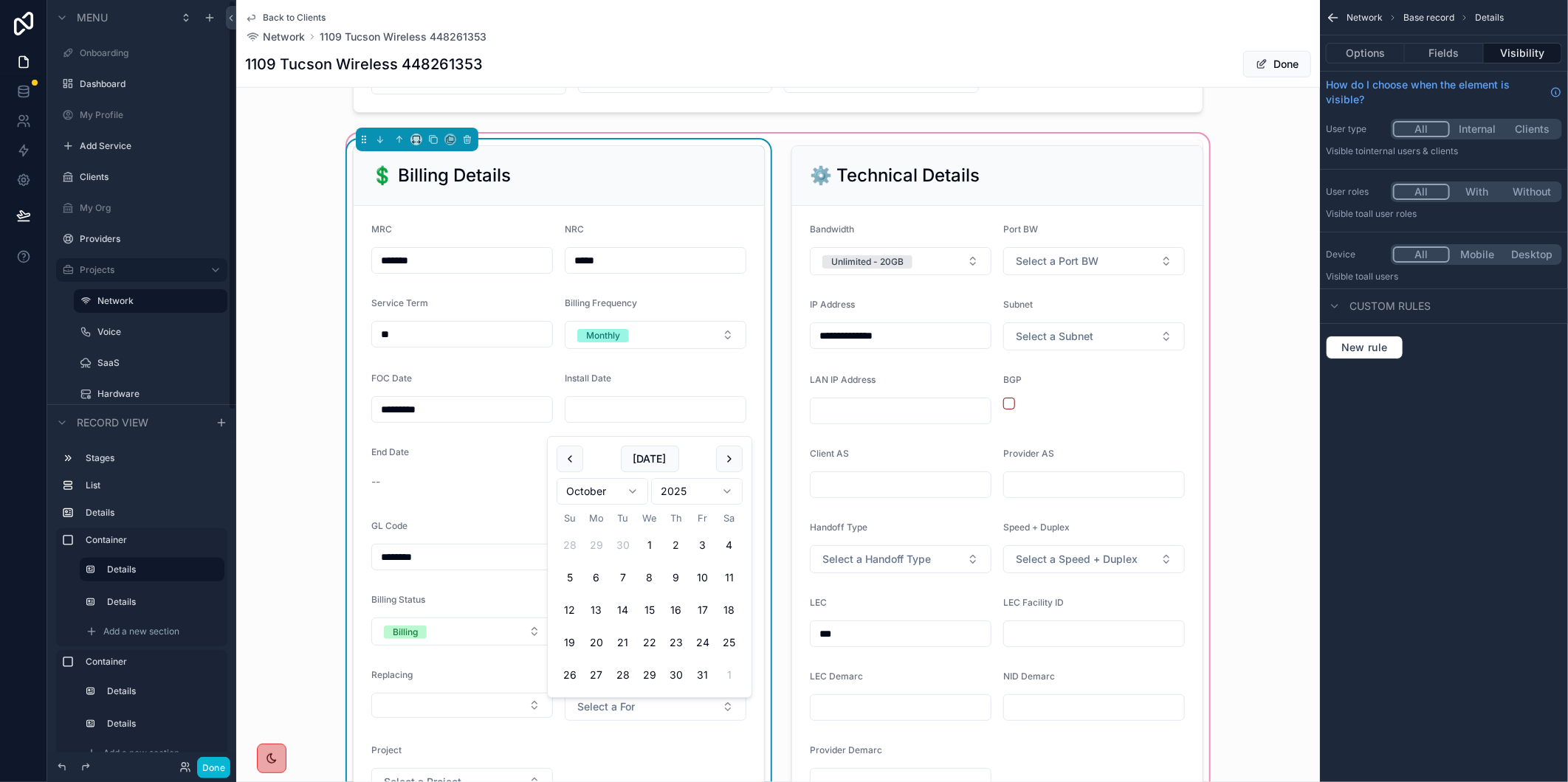
click at [612, 418] on input "scrollable content" at bounding box center [656, 409] width 180 height 21
click at [633, 420] on input "scrollable content" at bounding box center [656, 409] width 180 height 21
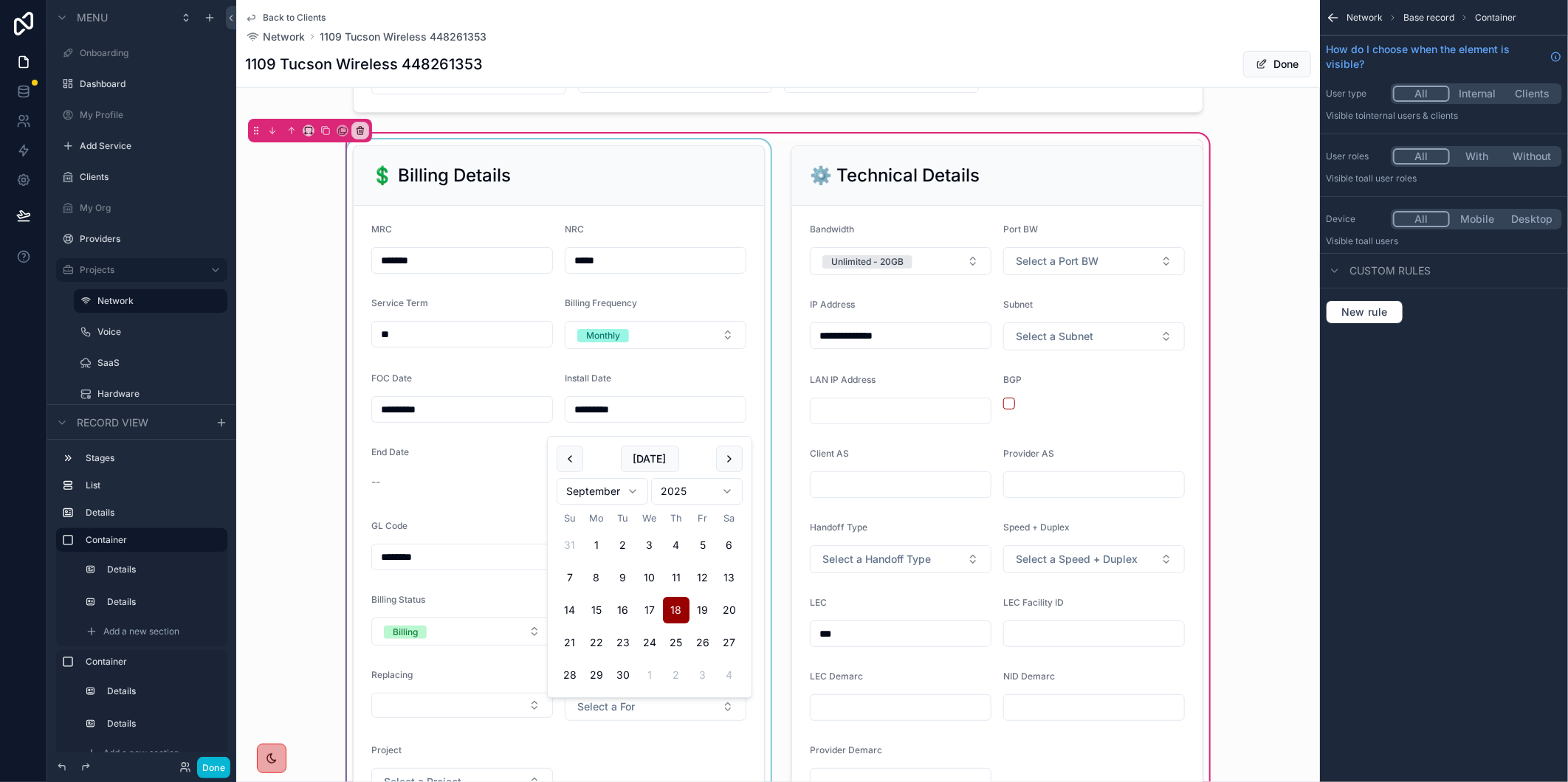
type input "*********"
click at [665, 190] on div "scrollable content" at bounding box center [558, 480] width 429 height 681
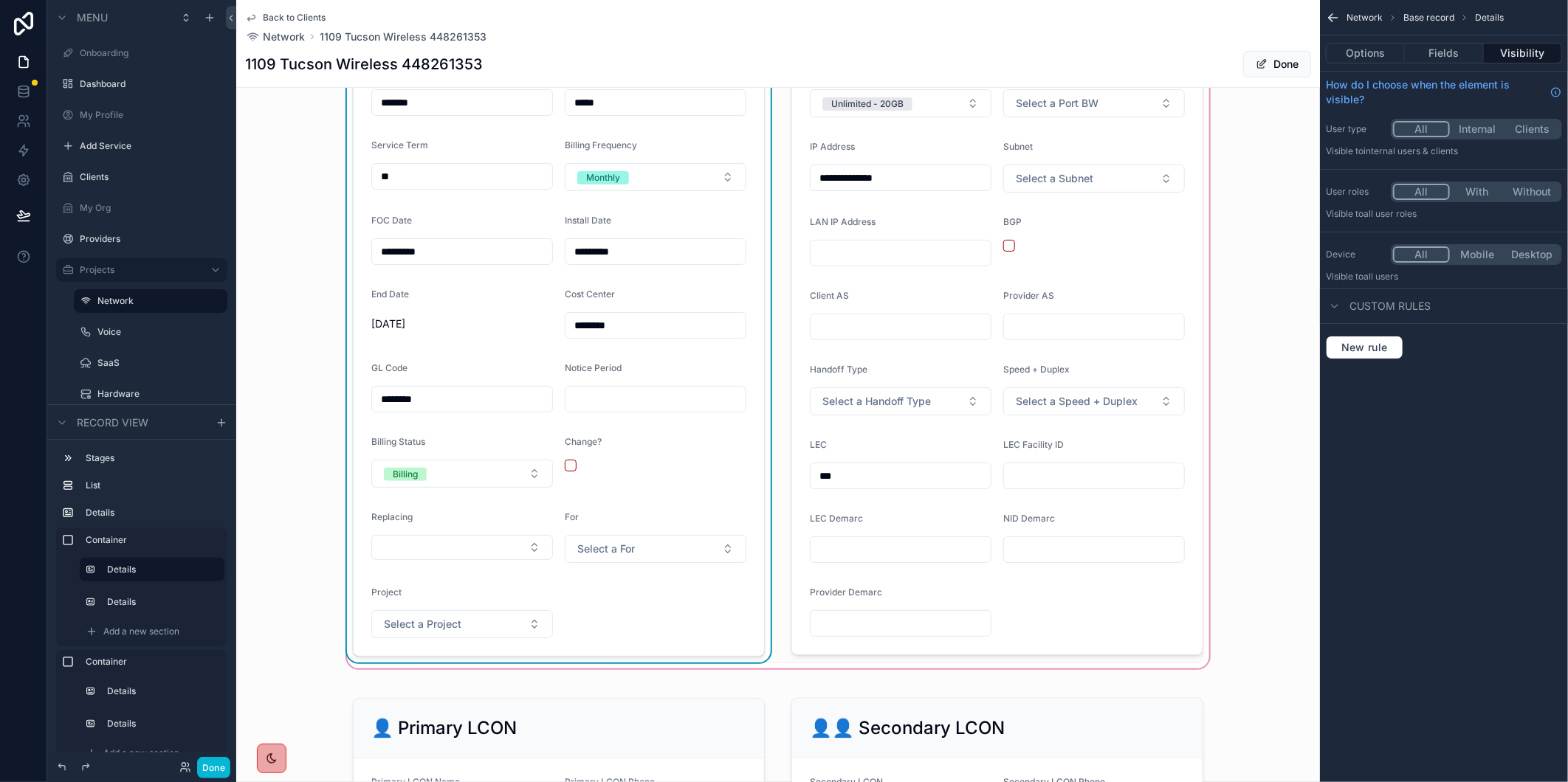
scroll to position [775, 0]
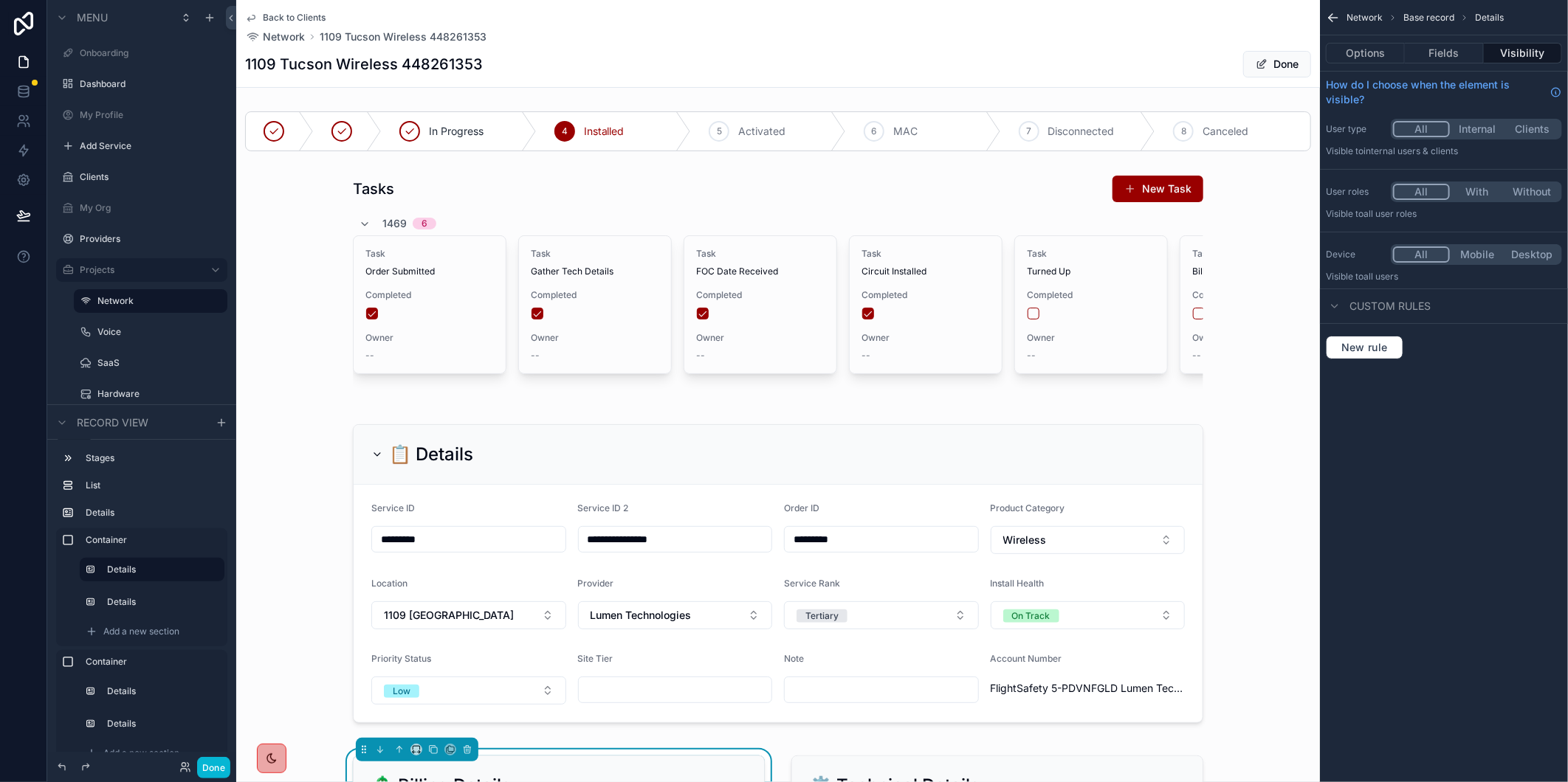
scroll to position [775, 0]
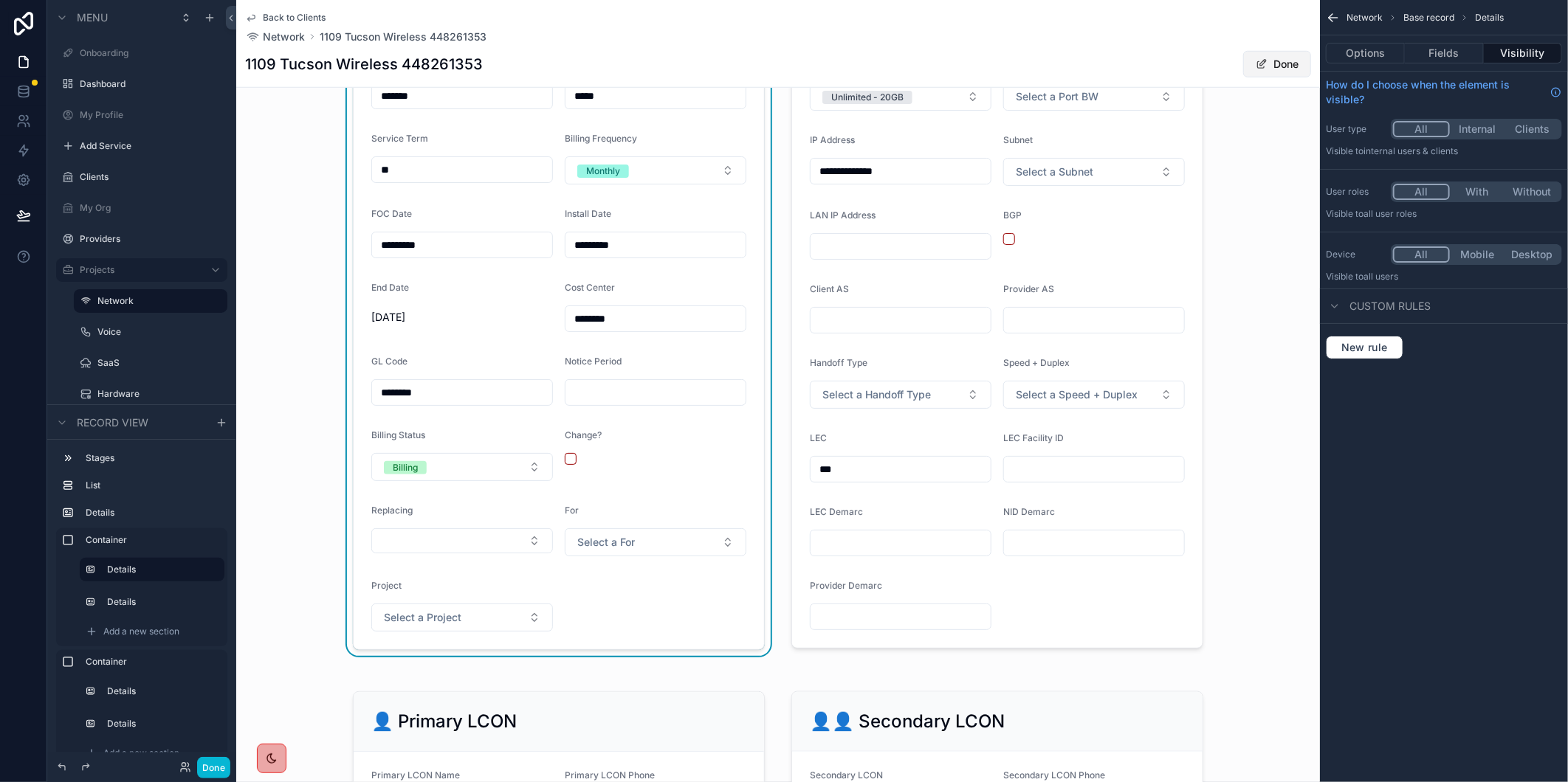
click at [1256, 63] on span "scrollable content" at bounding box center [1261, 64] width 12 height 12
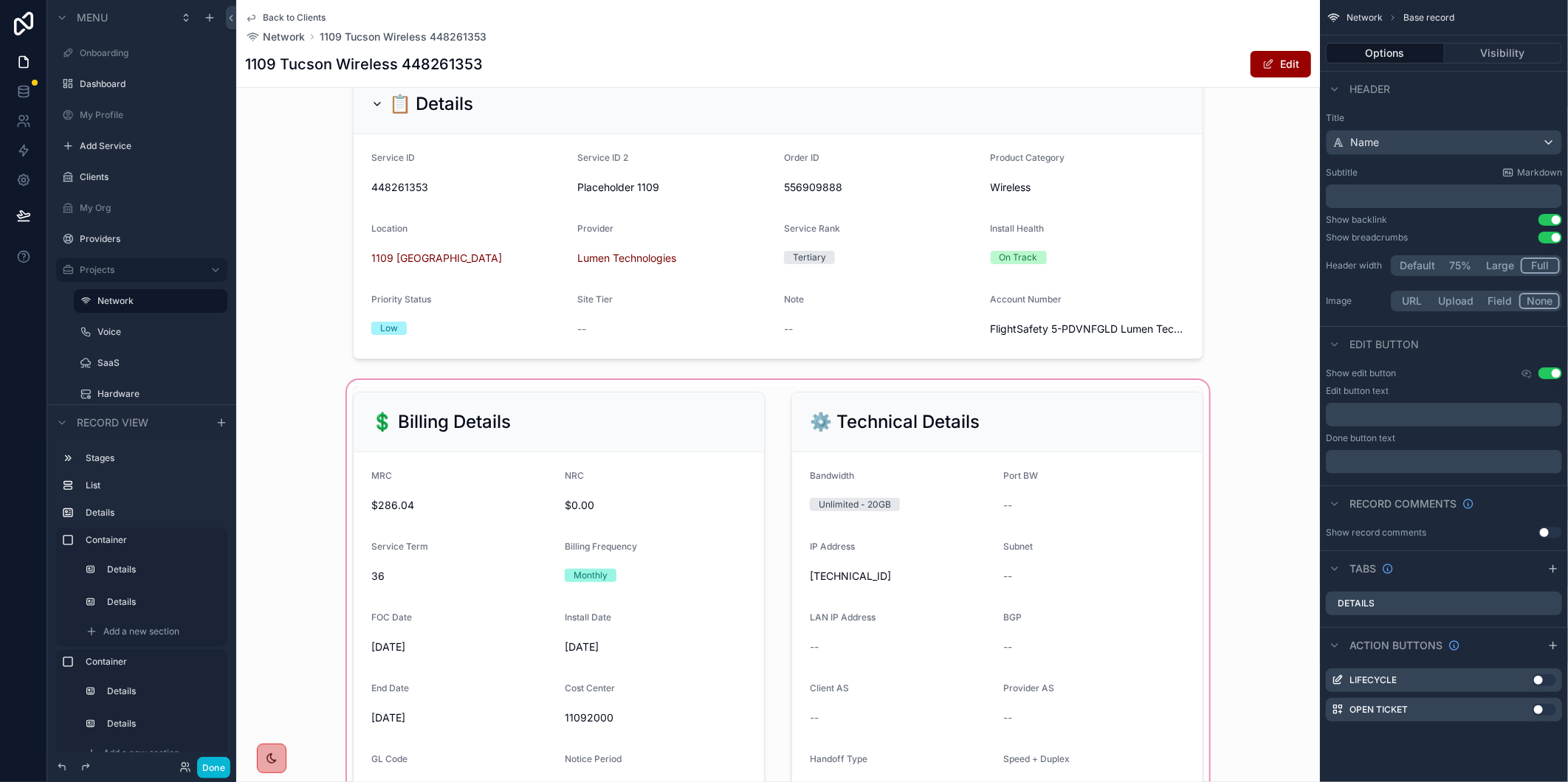
scroll to position [0, 0]
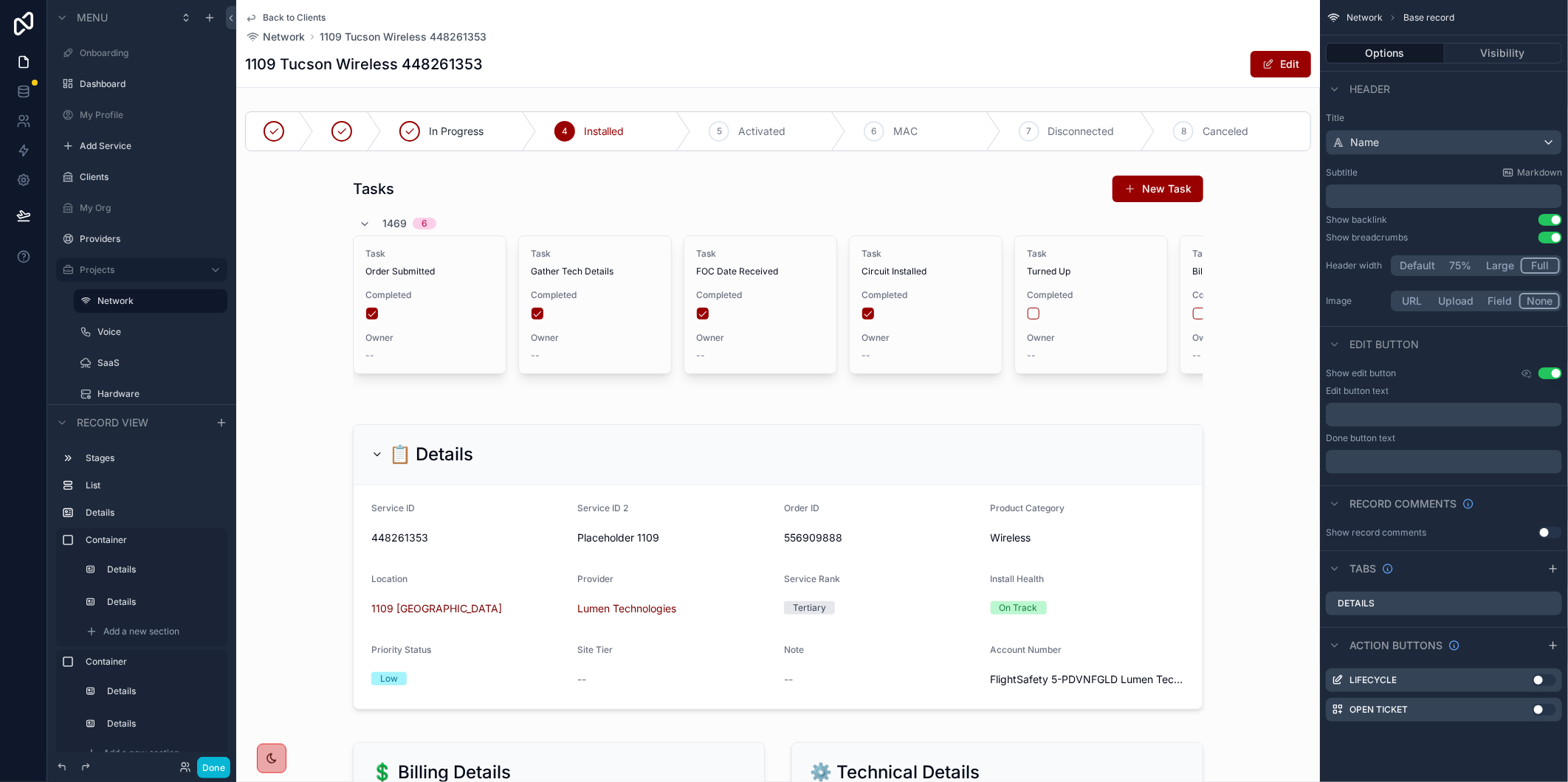
click at [308, 16] on span "Back to Clients" at bounding box center [294, 17] width 63 height 12
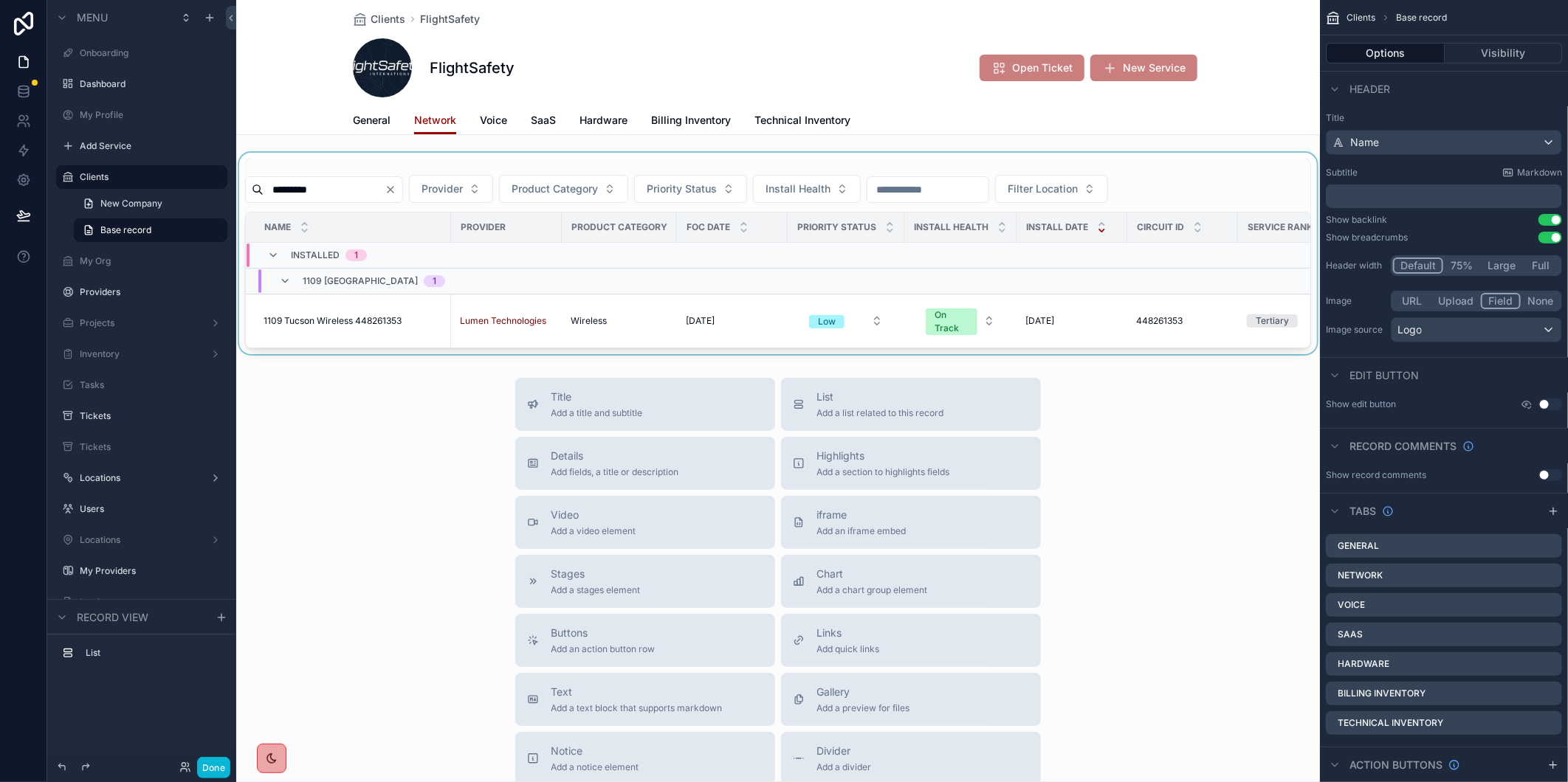
click at [306, 186] on div "scrollable content" at bounding box center [778, 253] width 1084 height 201
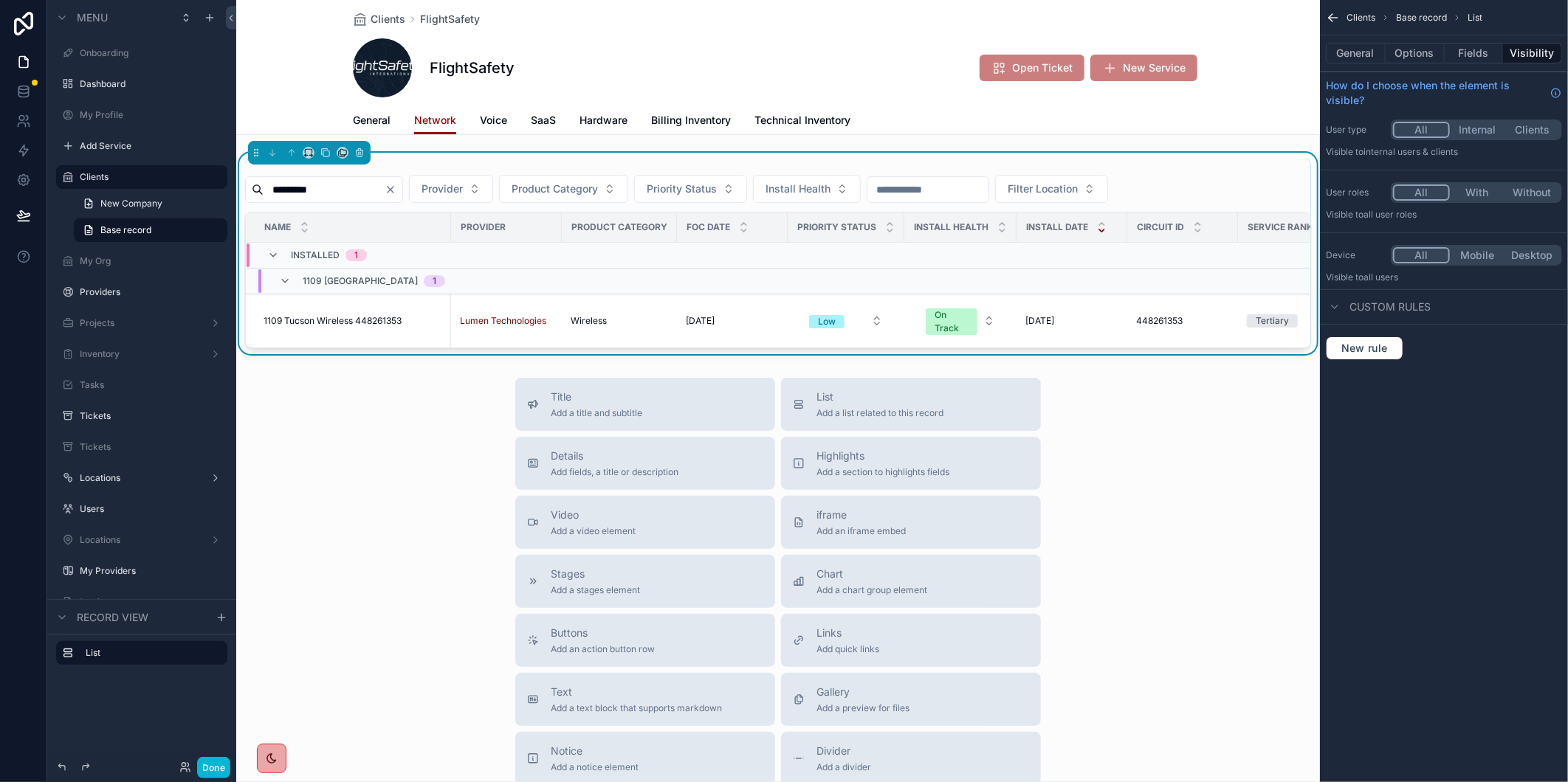
click at [306, 186] on input "*********" at bounding box center [324, 189] width 121 height 21
paste input "scrollable content"
type input "*********"
click at [338, 323] on span "1101 Columbus Wireless 448086349" at bounding box center [339, 320] width 152 height 12
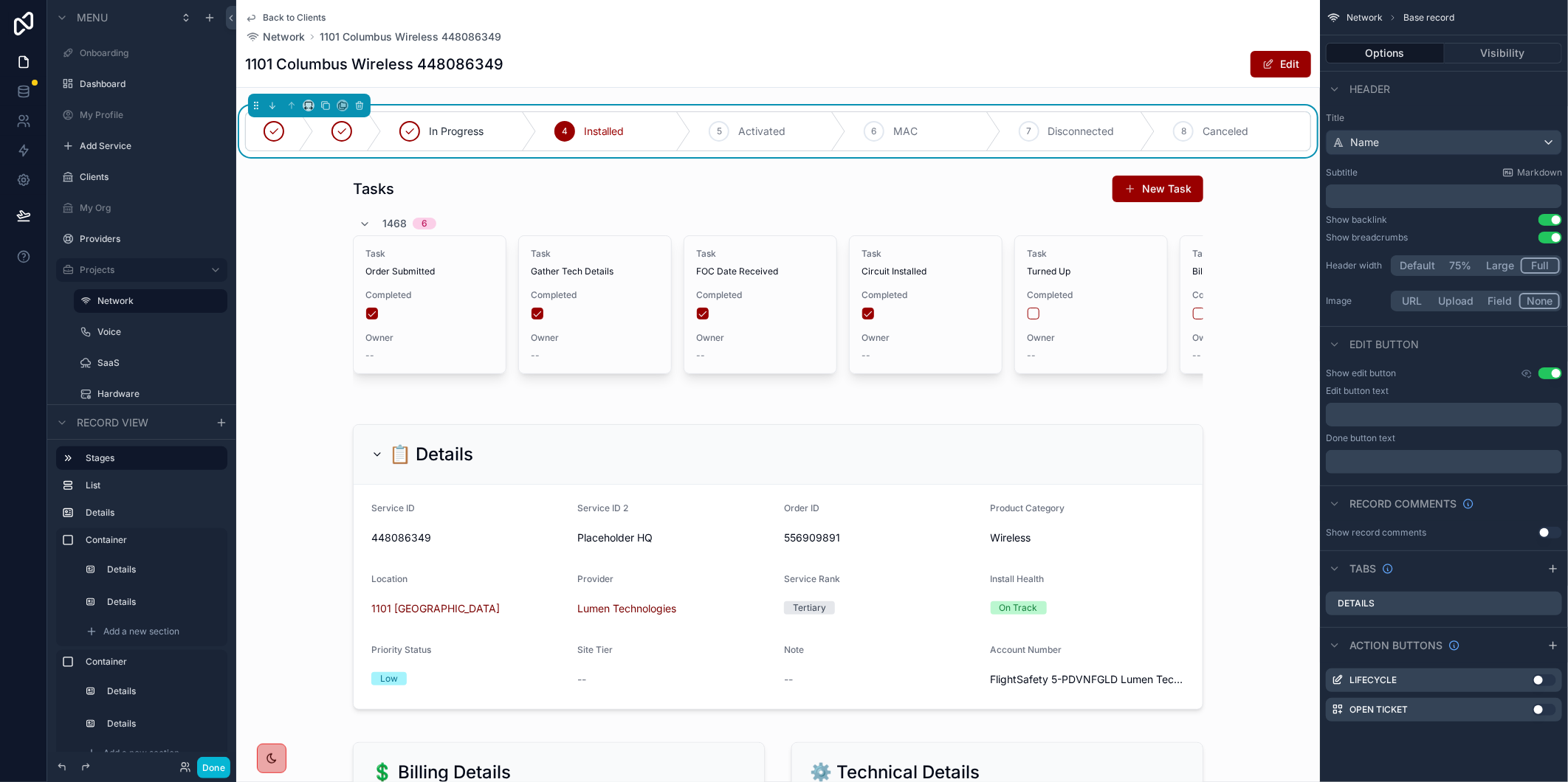
scroll to position [197, 0]
click at [897, 46] on div "Back to Clients Network 1101 Columbus Wireless 448086349 1101 Columbus Wireless…" at bounding box center [779, 43] width 1066 height 87
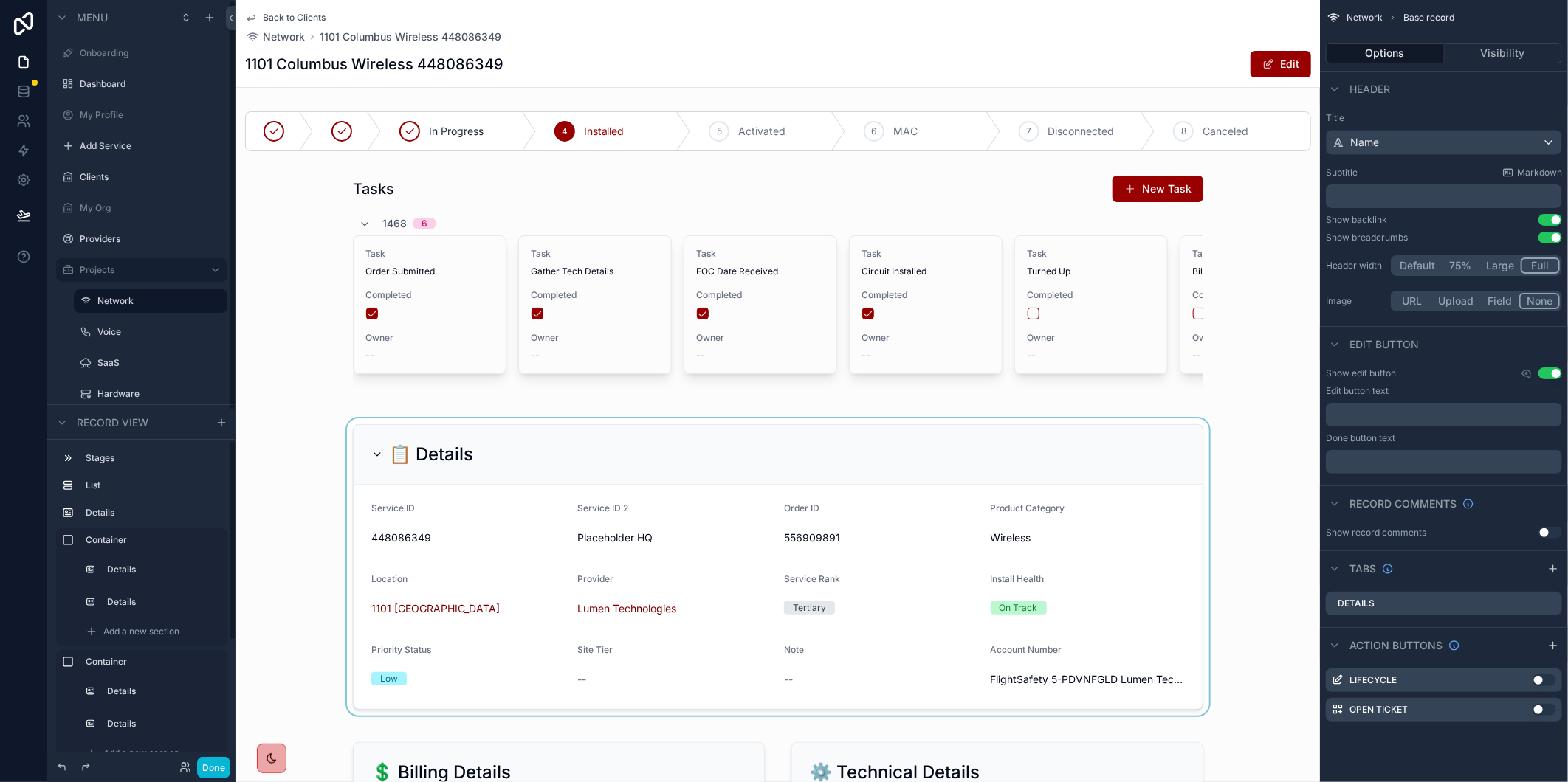
click at [806, 62] on div "1101 Columbus Wireless 448086349 Edit" at bounding box center [779, 64] width 1066 height 28
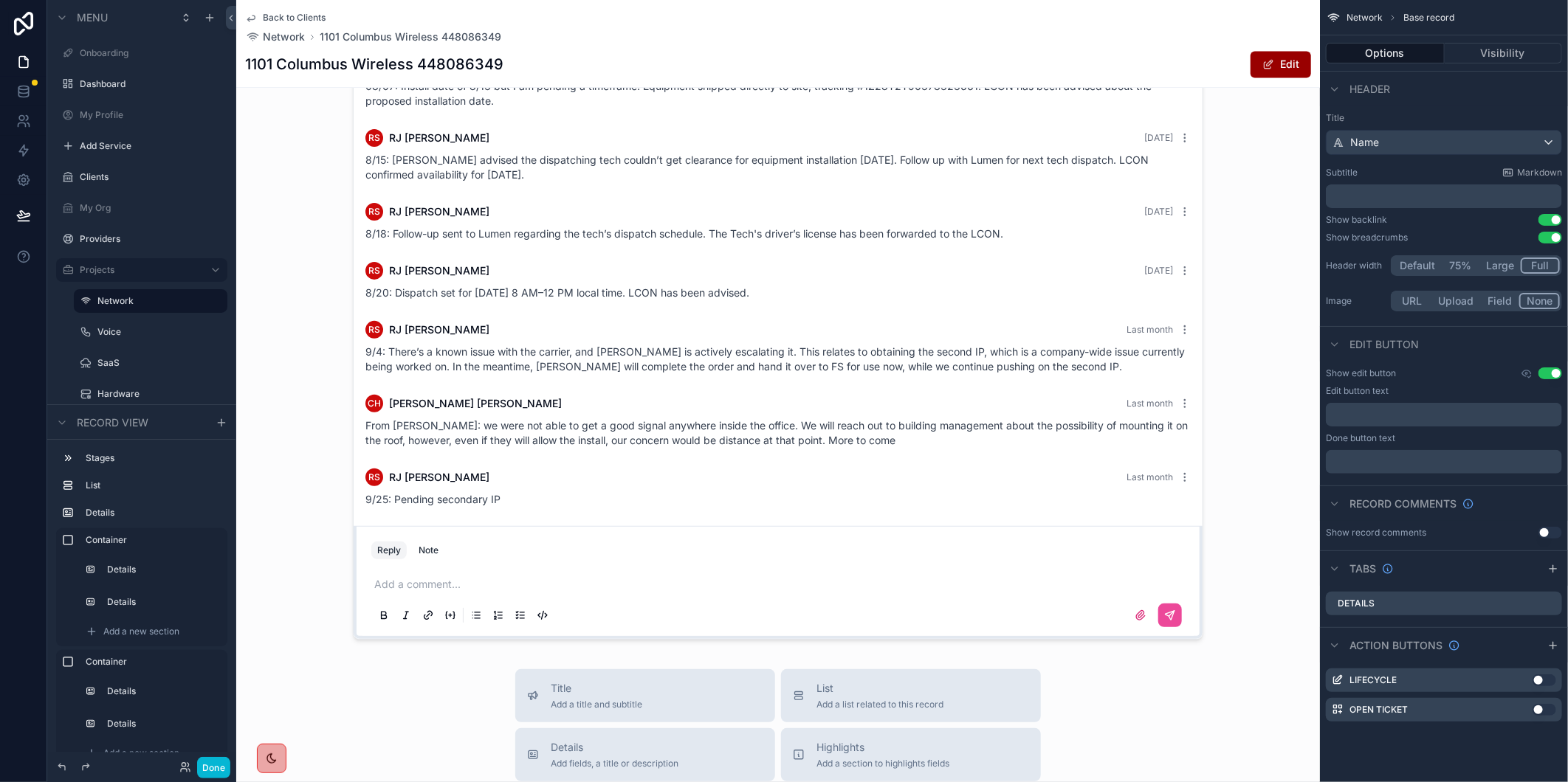
scroll to position [1886, 0]
click at [411, 588] on div "scrollable content" at bounding box center [778, 345] width 1084 height 599
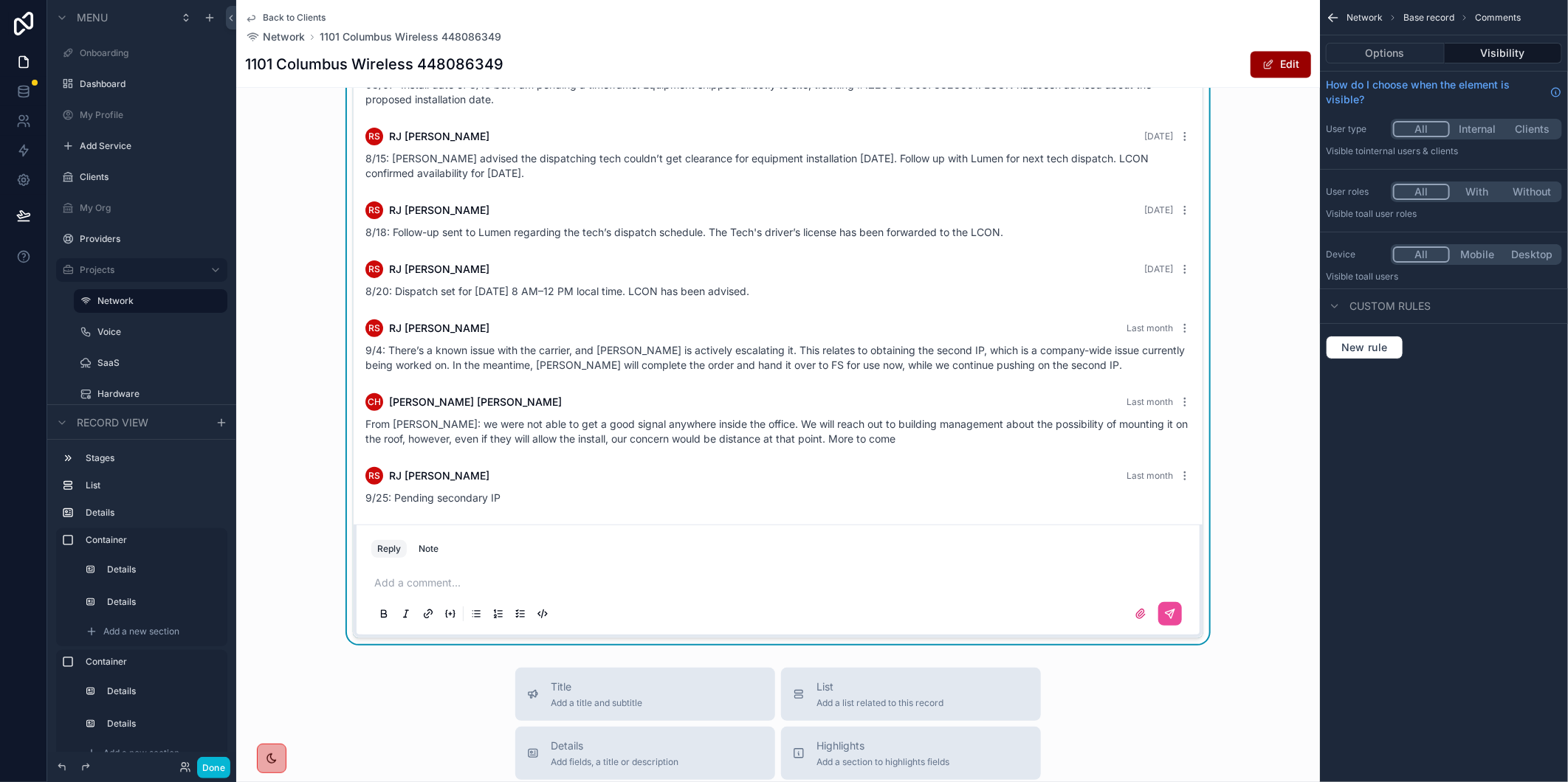
click at [399, 591] on p "scrollable content" at bounding box center [781, 583] width 814 height 14
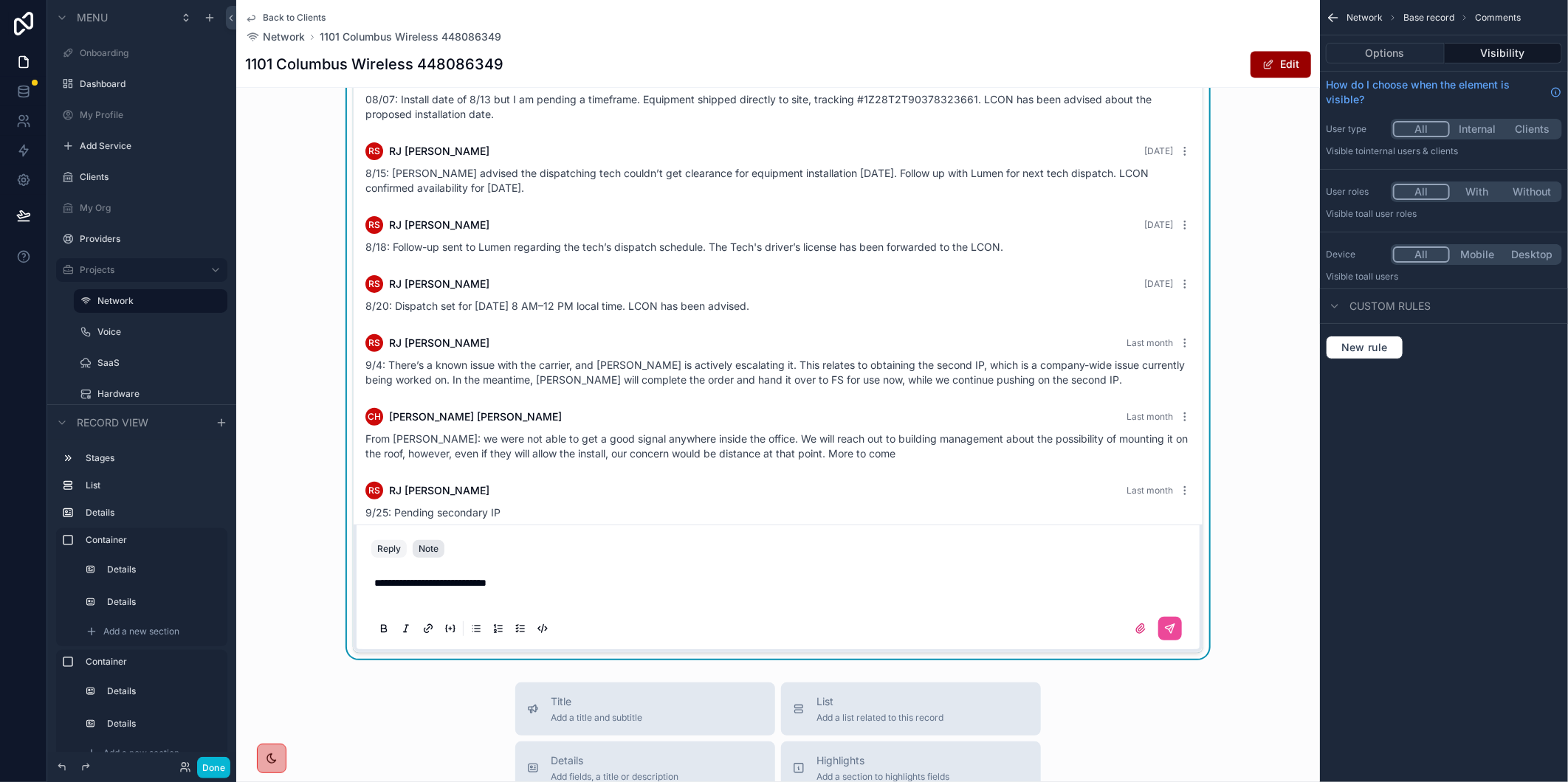
scroll to position [1798, 0]
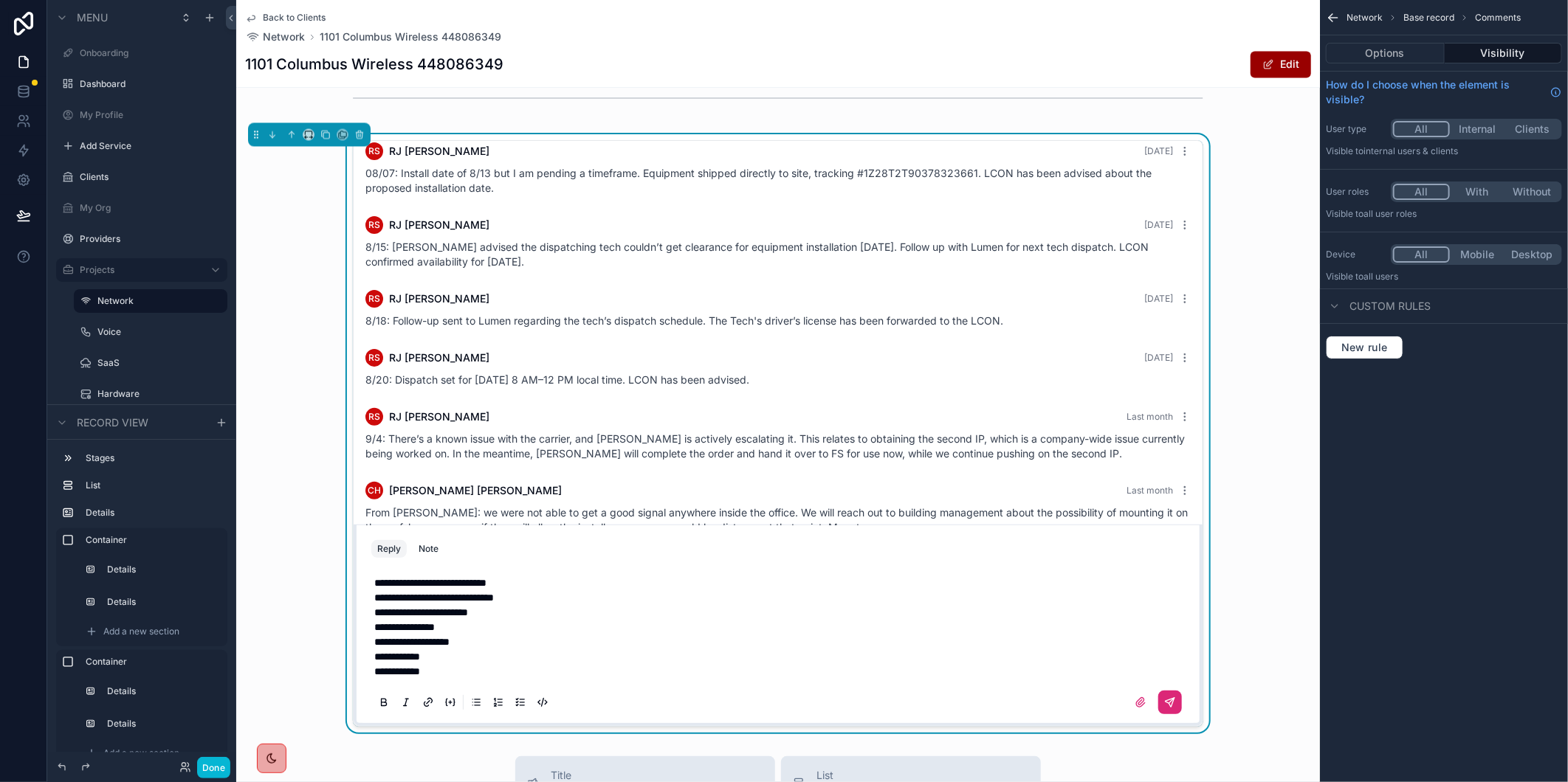
click at [1168, 709] on icon "scrollable content" at bounding box center [1170, 703] width 12 height 12
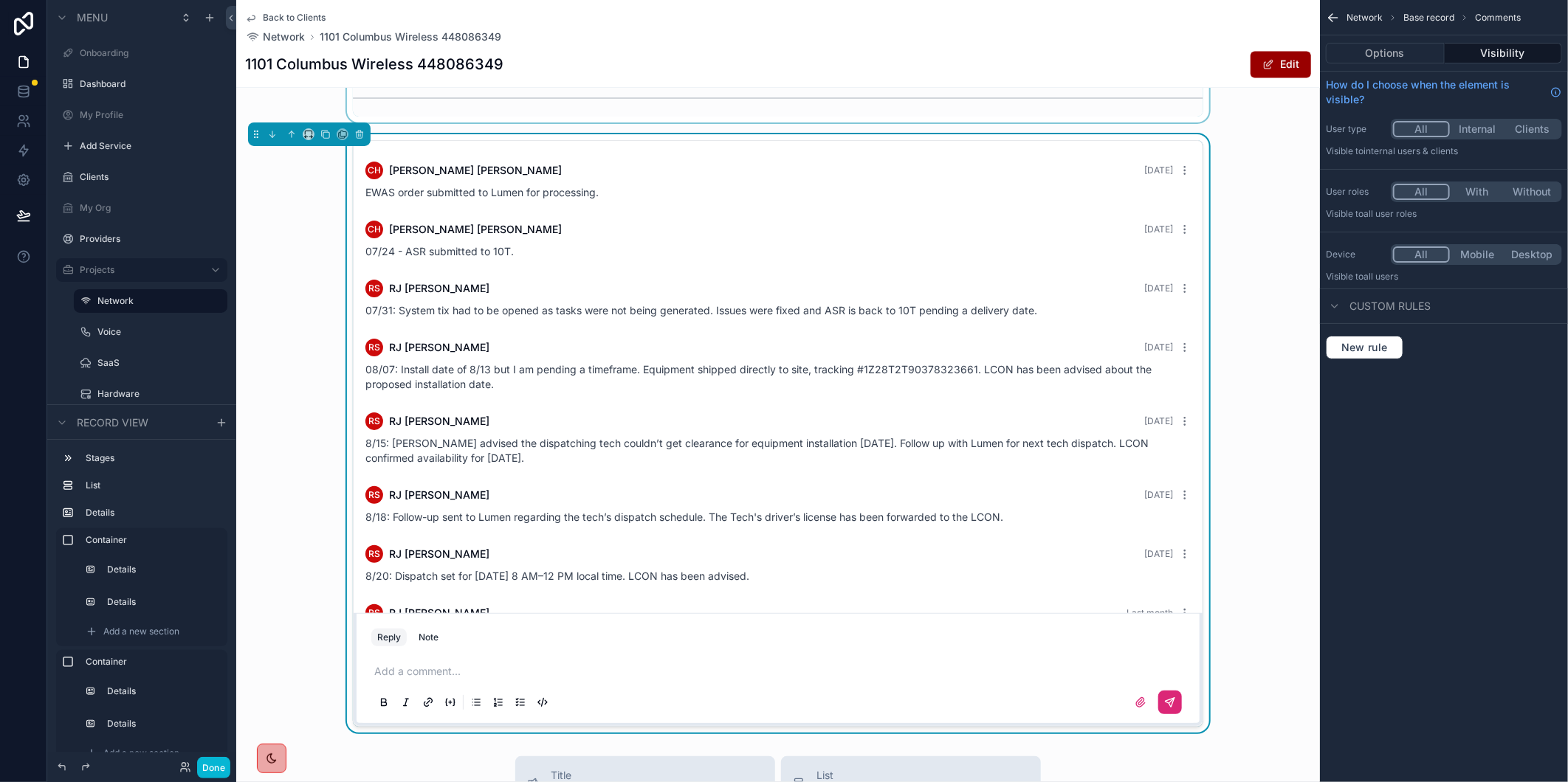
scroll to position [1223, 0]
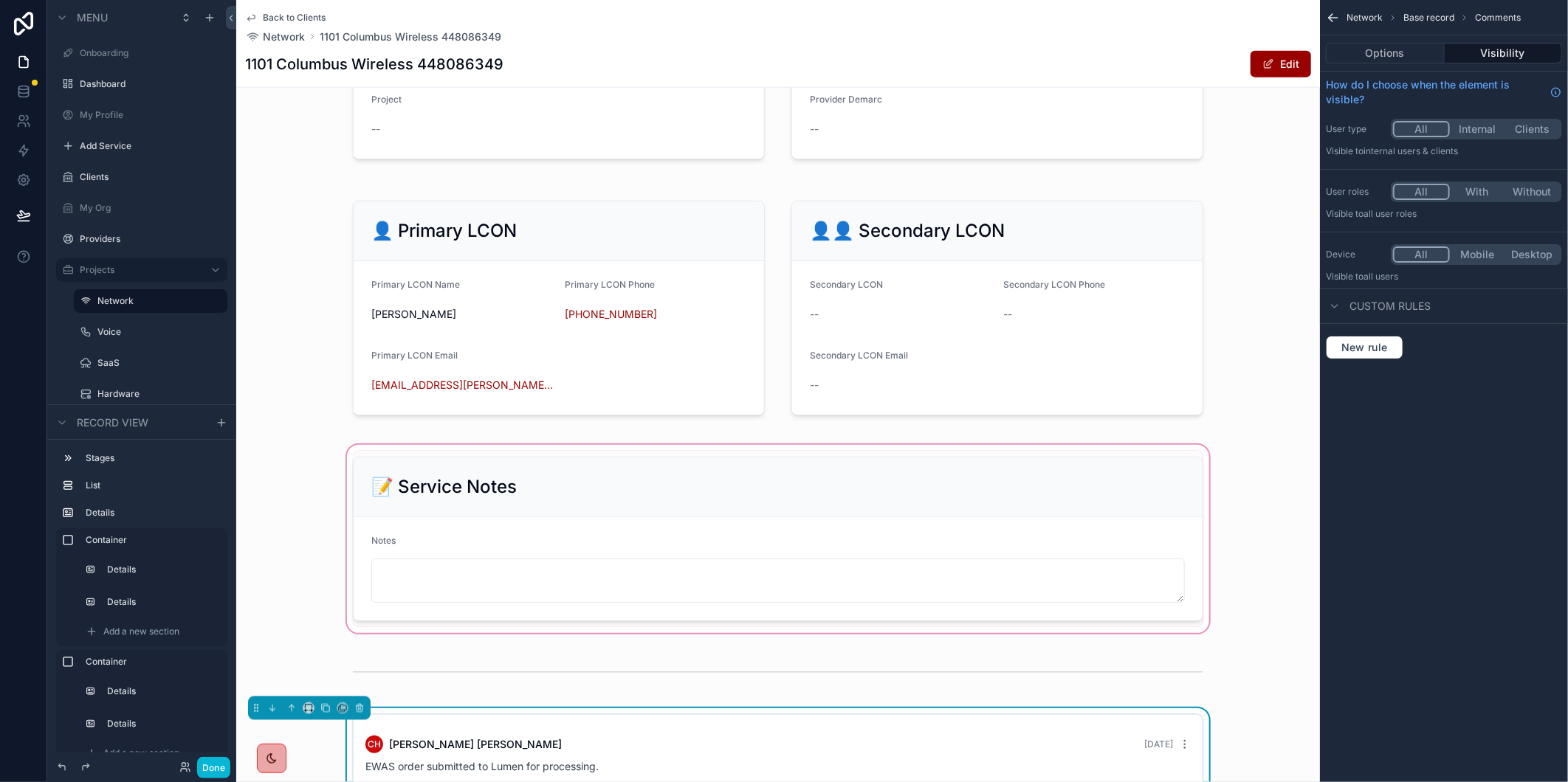
click at [485, 594] on div "scrollable content" at bounding box center [778, 538] width 1084 height 194
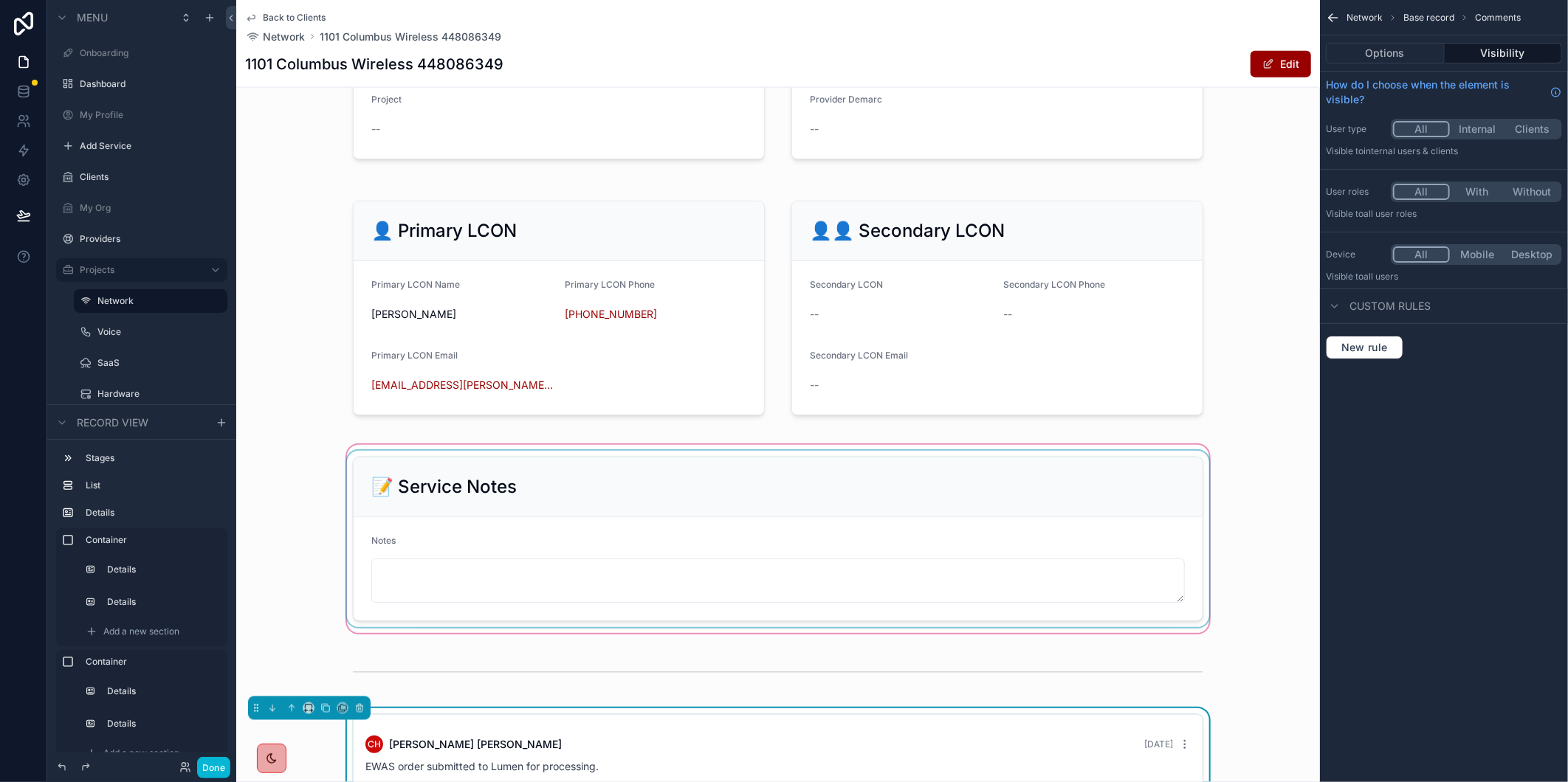
click at [385, 577] on div "scrollable content" at bounding box center [778, 539] width 868 height 177
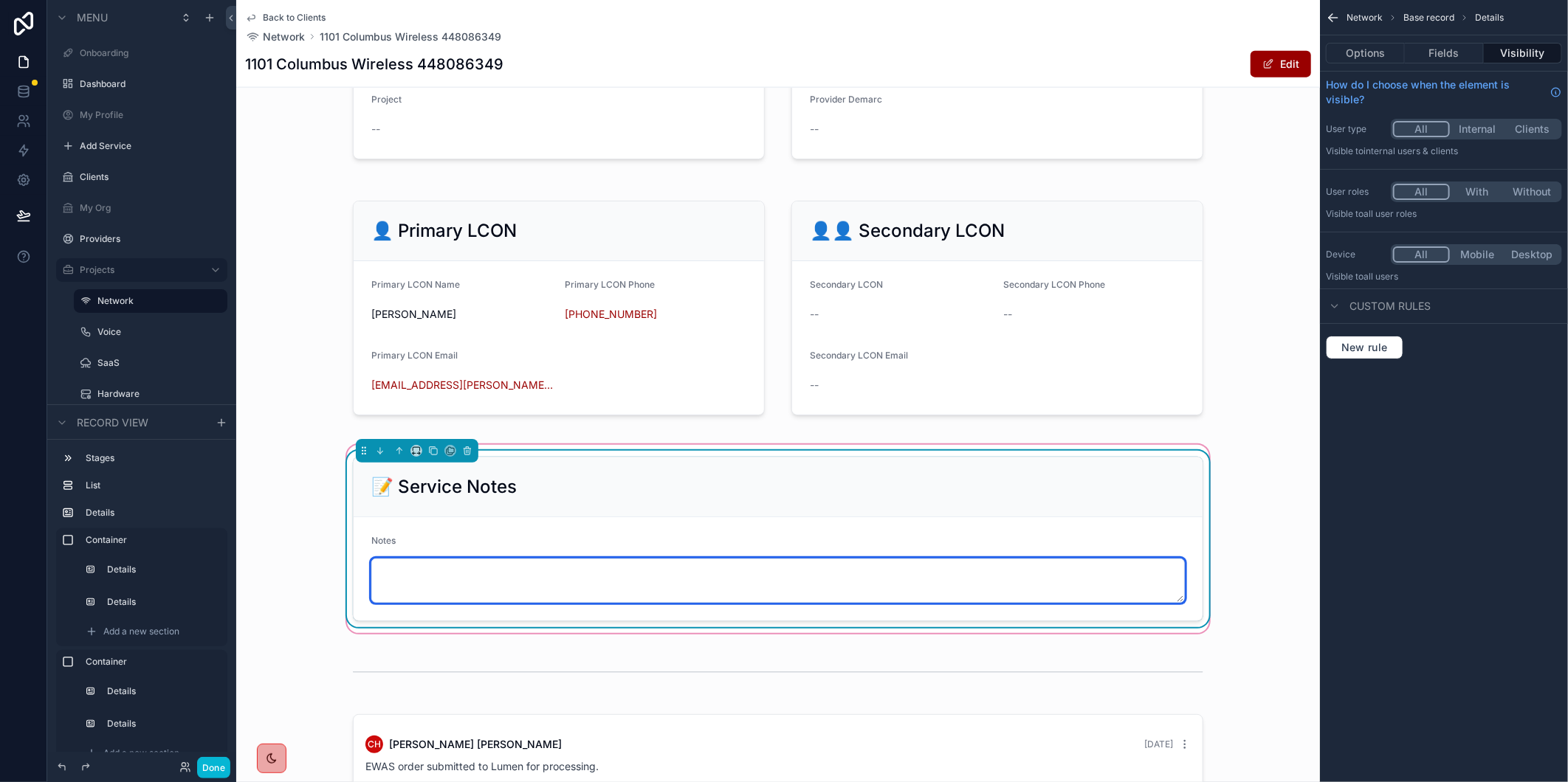
click at [474, 578] on textarea "scrollable content" at bounding box center [779, 580] width 814 height 44
paste textarea "**********"
type textarea "**********"
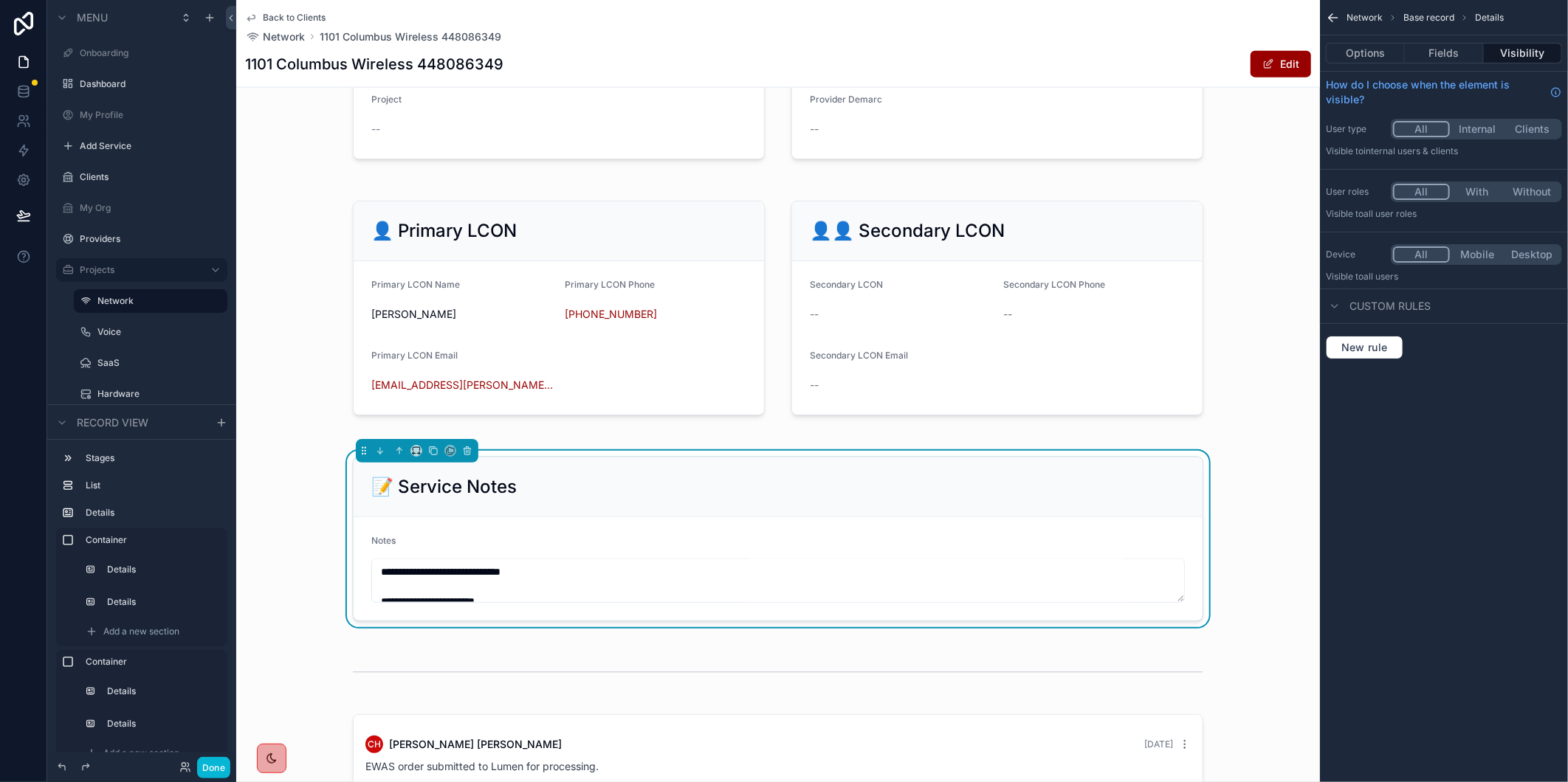
click at [1239, 499] on div "**********" at bounding box center [778, 538] width 1084 height 194
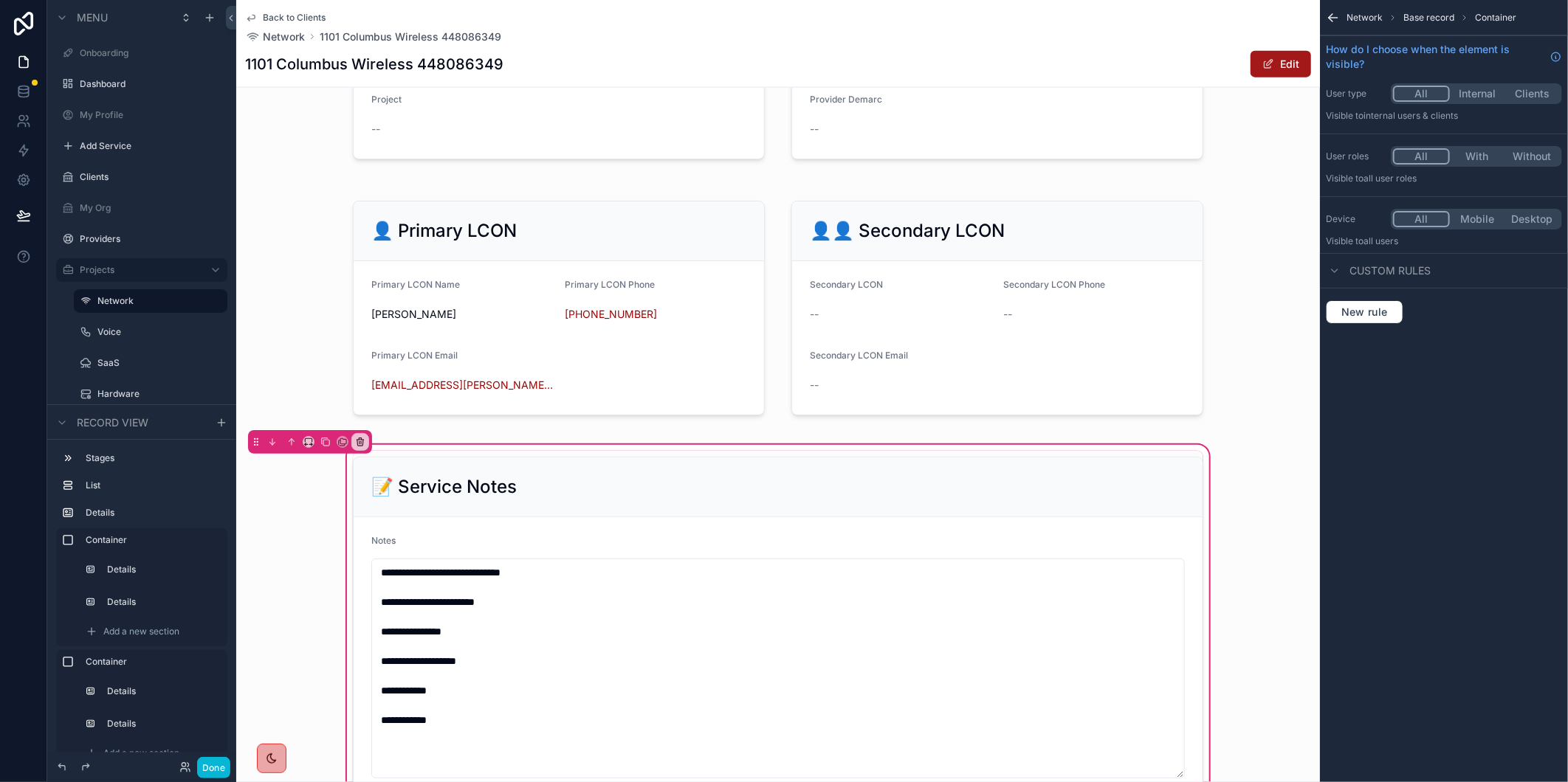
click at [1261, 70] on button "Edit" at bounding box center [1280, 63] width 60 height 26
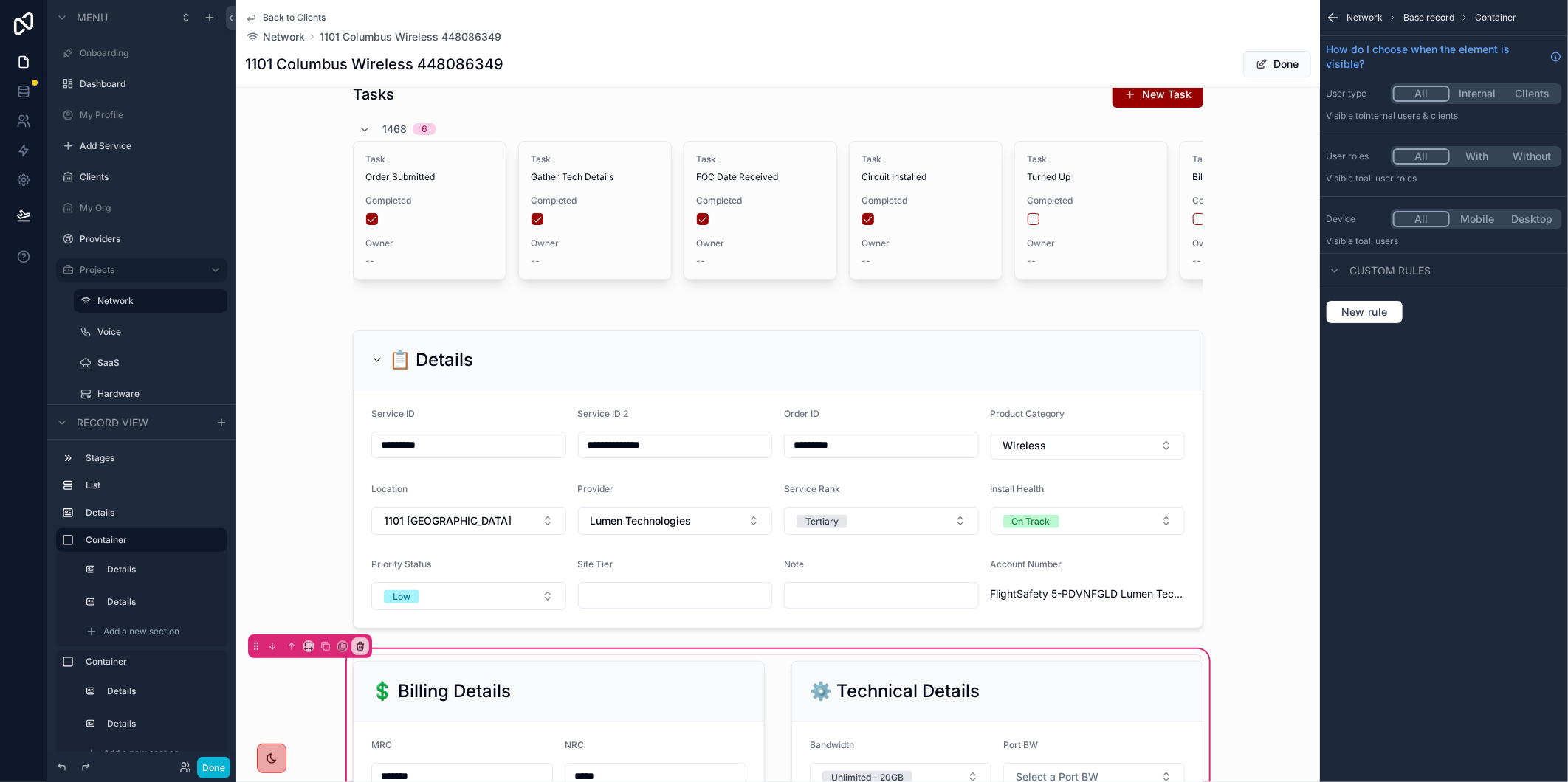
scroll to position [412, 0]
click at [1259, 440] on div "scrollable content" at bounding box center [778, 479] width 1084 height 311
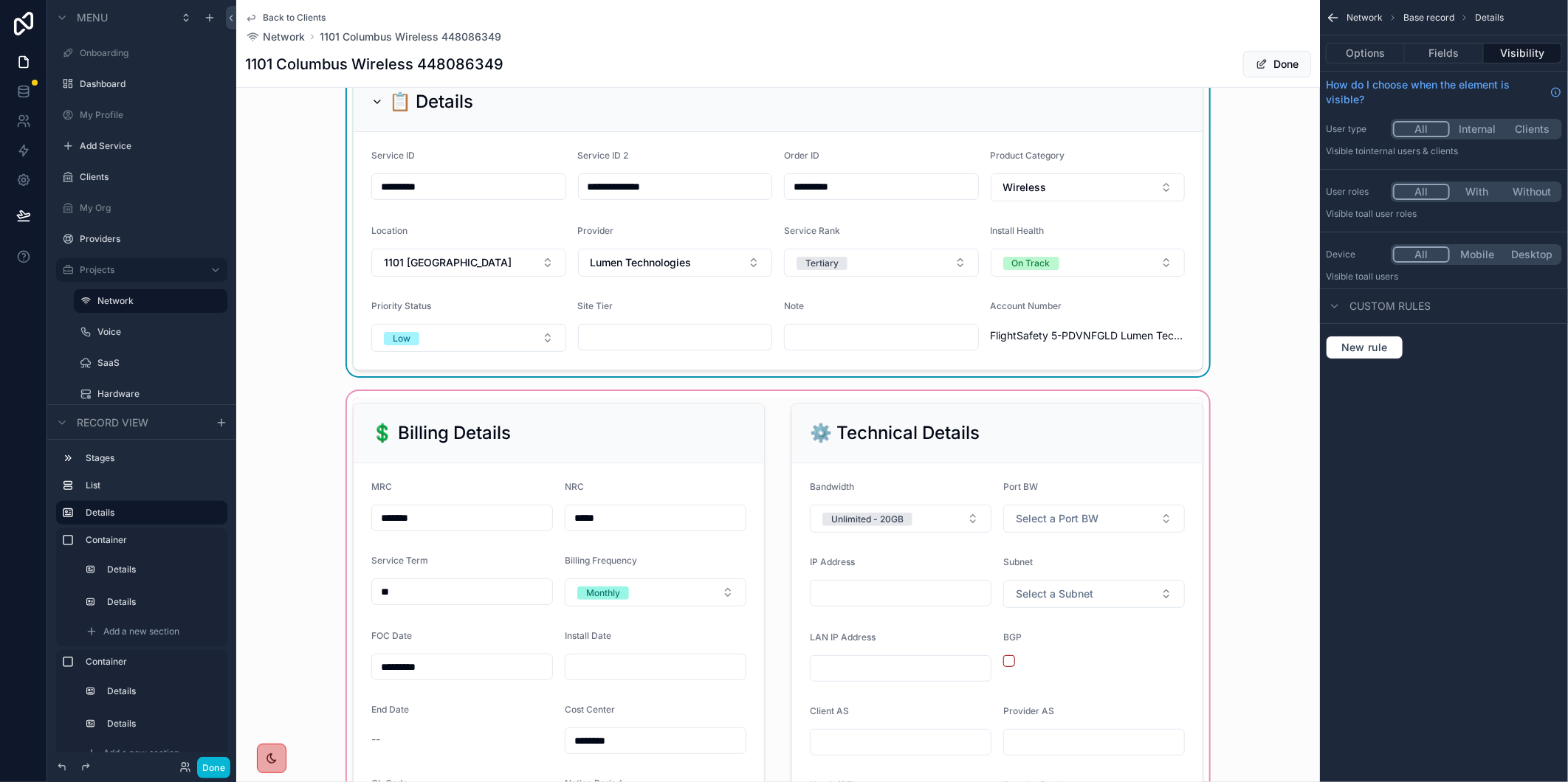
scroll to position [423, 0]
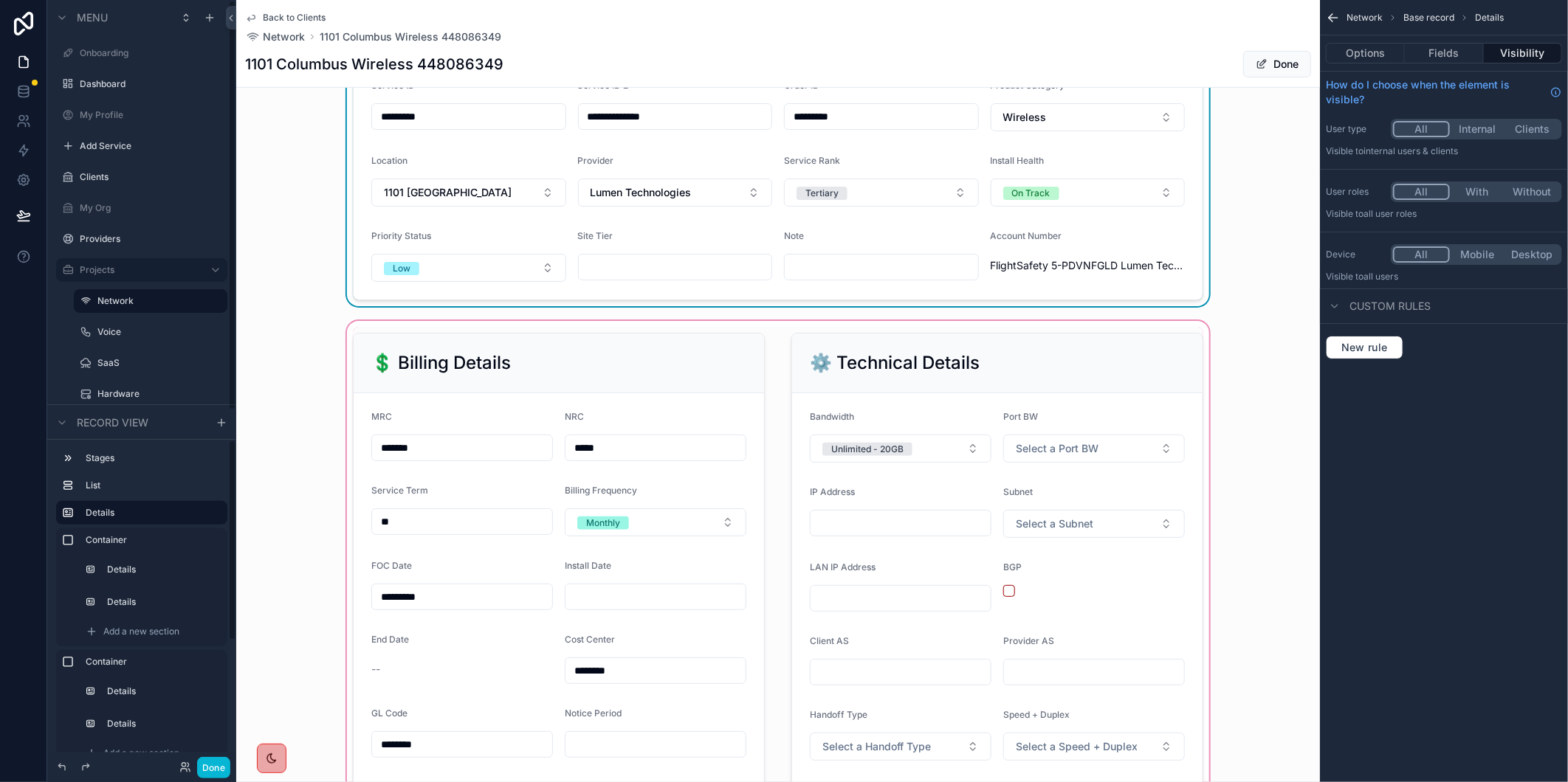
click at [595, 612] on div "scrollable content" at bounding box center [778, 667] width 1084 height 699
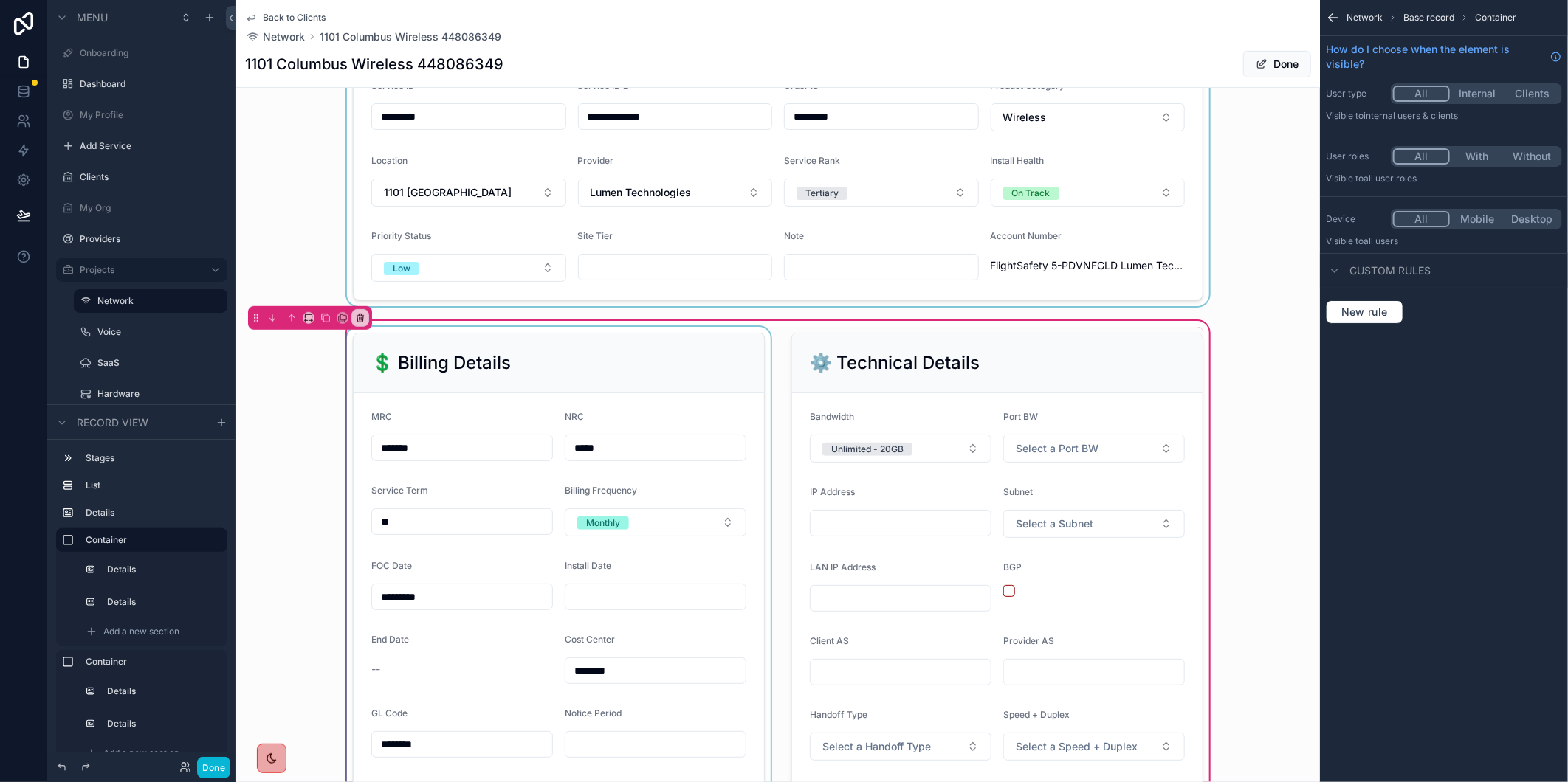
click at [599, 610] on div "scrollable content" at bounding box center [558, 667] width 429 height 681
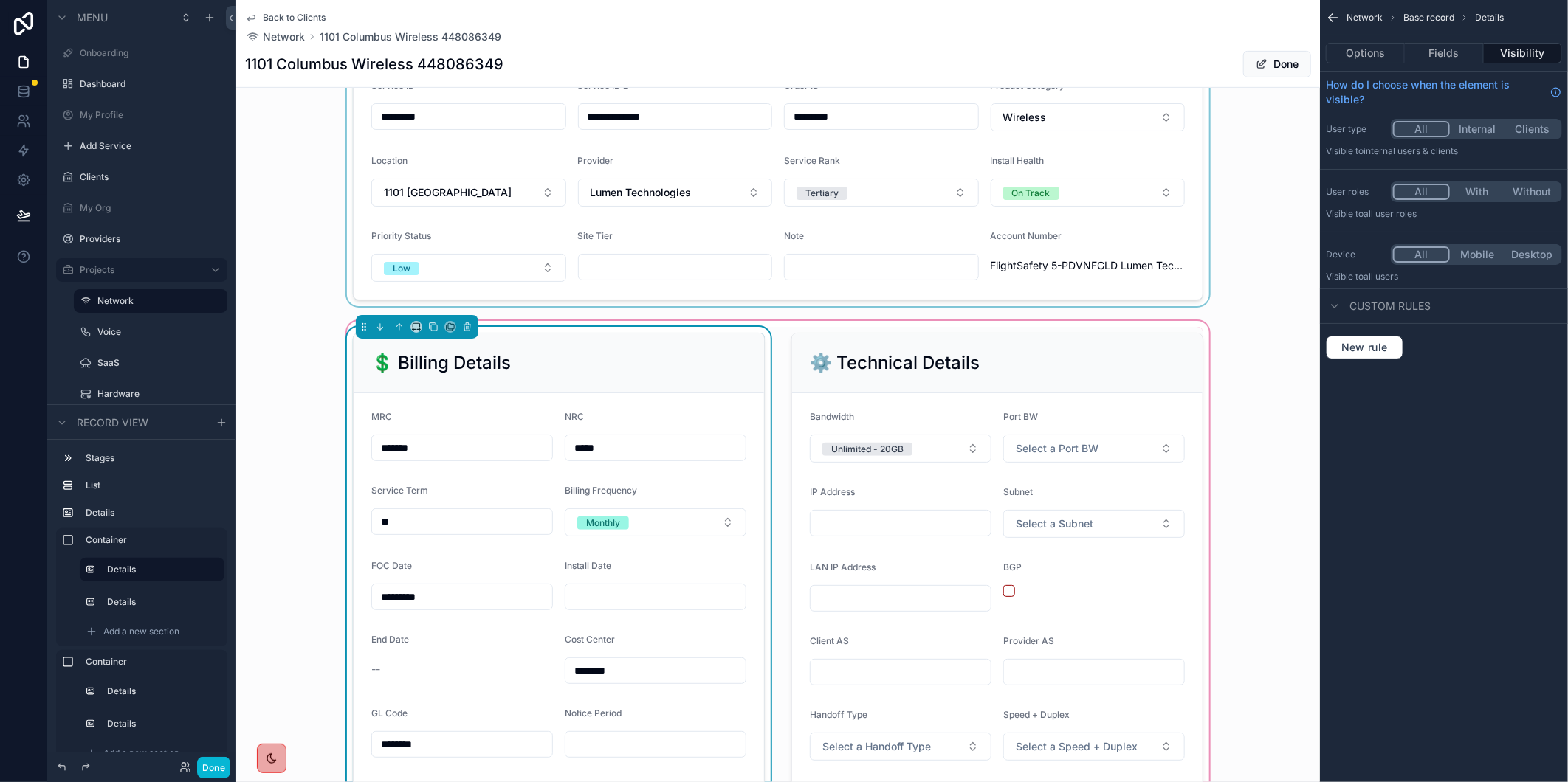
click at [603, 606] on input "scrollable content" at bounding box center [656, 597] width 180 height 21
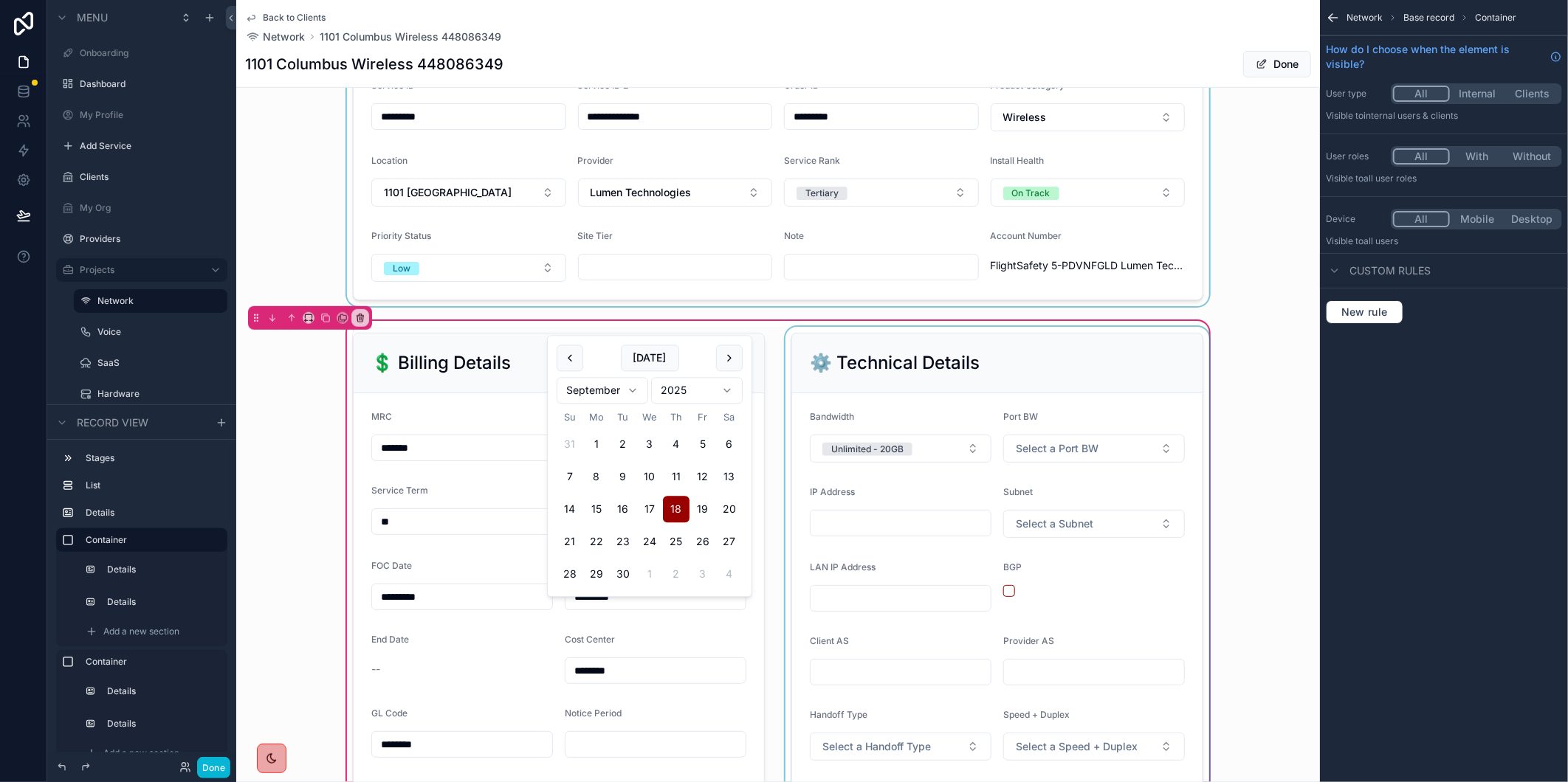
type input "*********"
click at [741, 646] on div "scrollable content" at bounding box center [558, 667] width 429 height 681
click at [891, 535] on div "scrollable content" at bounding box center [997, 667] width 429 height 681
click at [859, 532] on div "scrollable content" at bounding box center [997, 667] width 429 height 681
click at [822, 527] on input "scrollable content" at bounding box center [901, 523] width 180 height 21
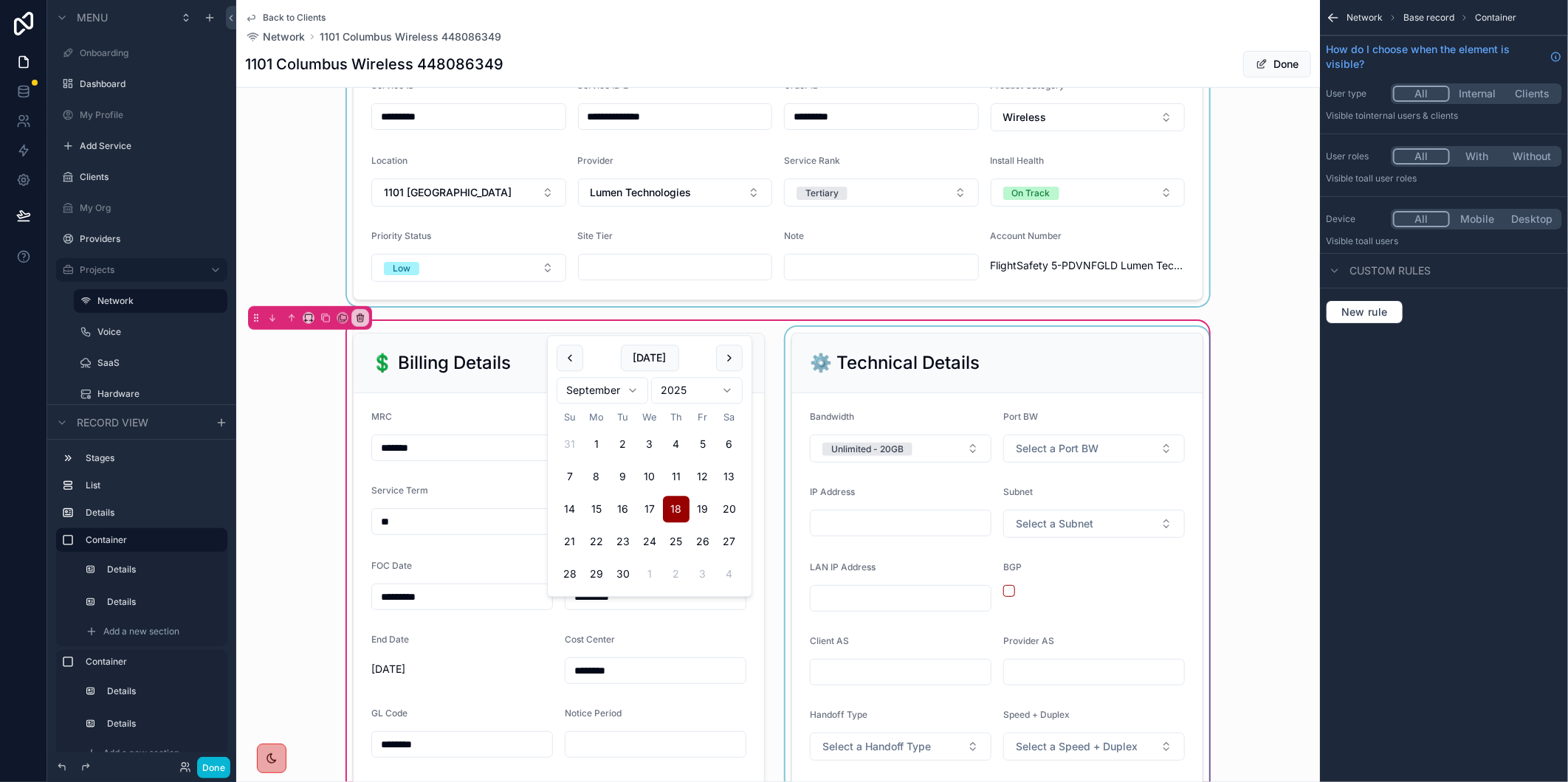
click at [836, 533] on input "scrollable content" at bounding box center [901, 523] width 180 height 21
click at [836, 531] on input "scrollable content" at bounding box center [901, 523] width 180 height 21
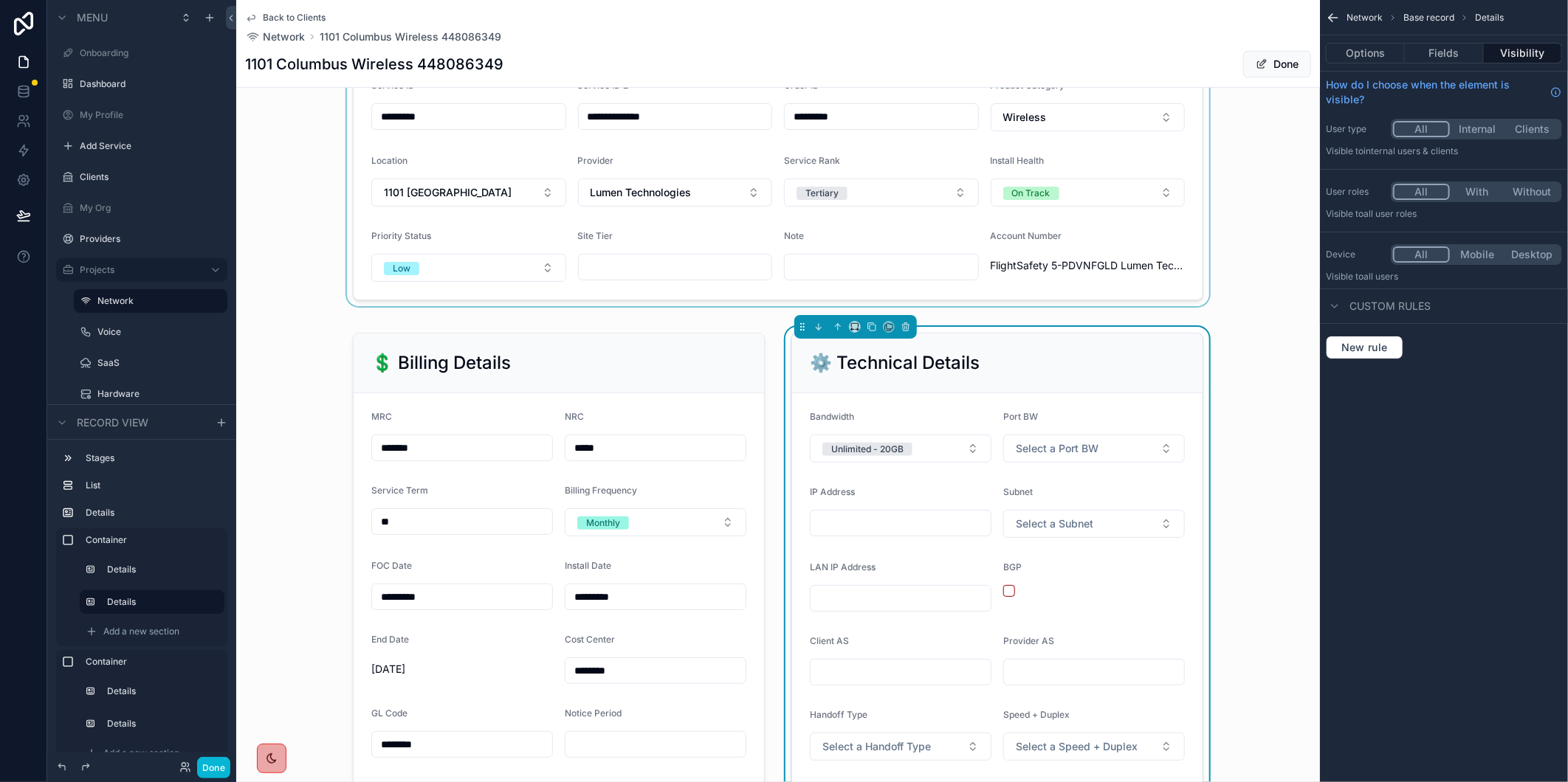
scroll to position [587, 0]
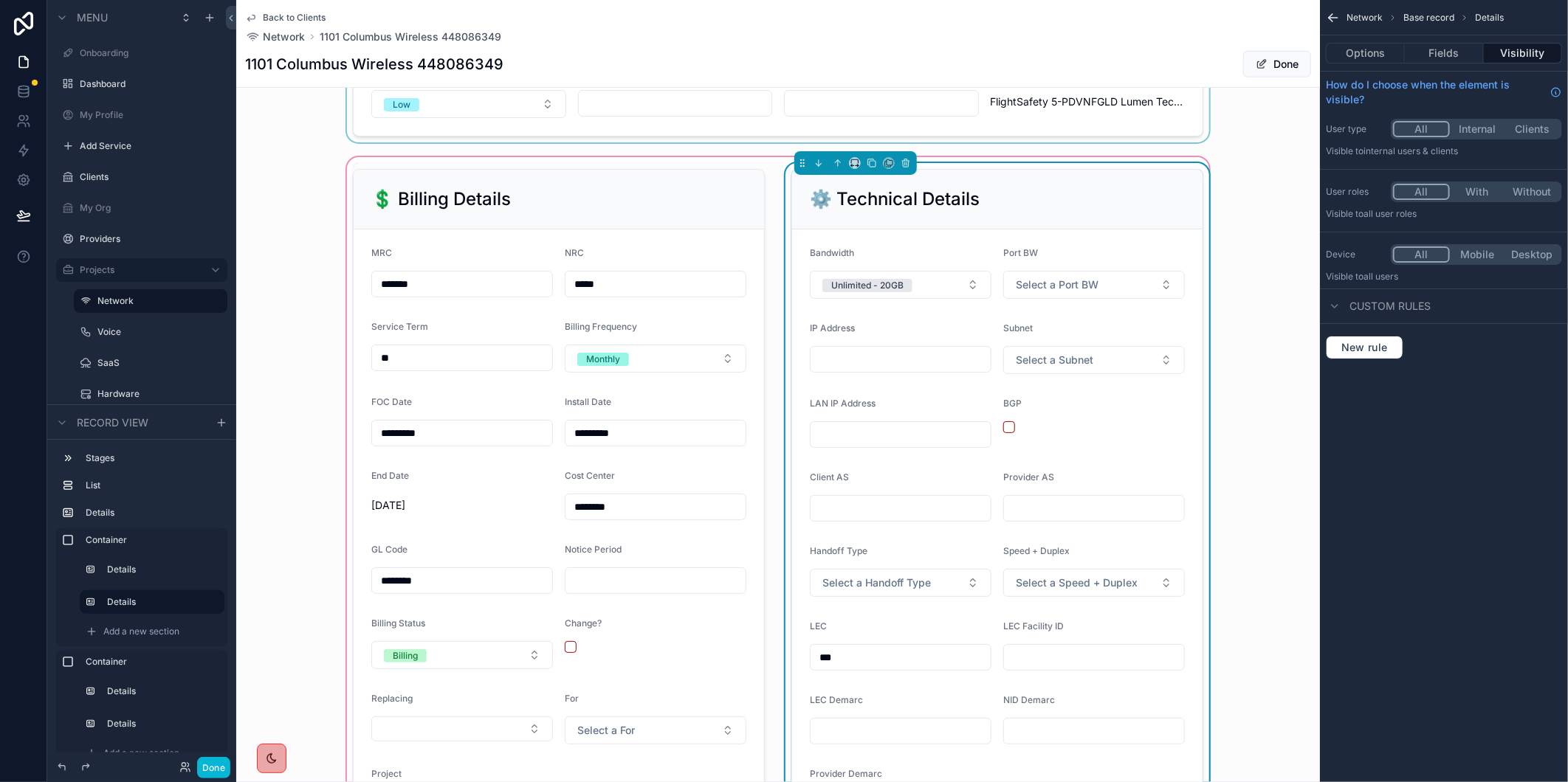
click at [866, 370] on input "scrollable content" at bounding box center [901, 359] width 180 height 21
paste input "**********"
type input "**********"
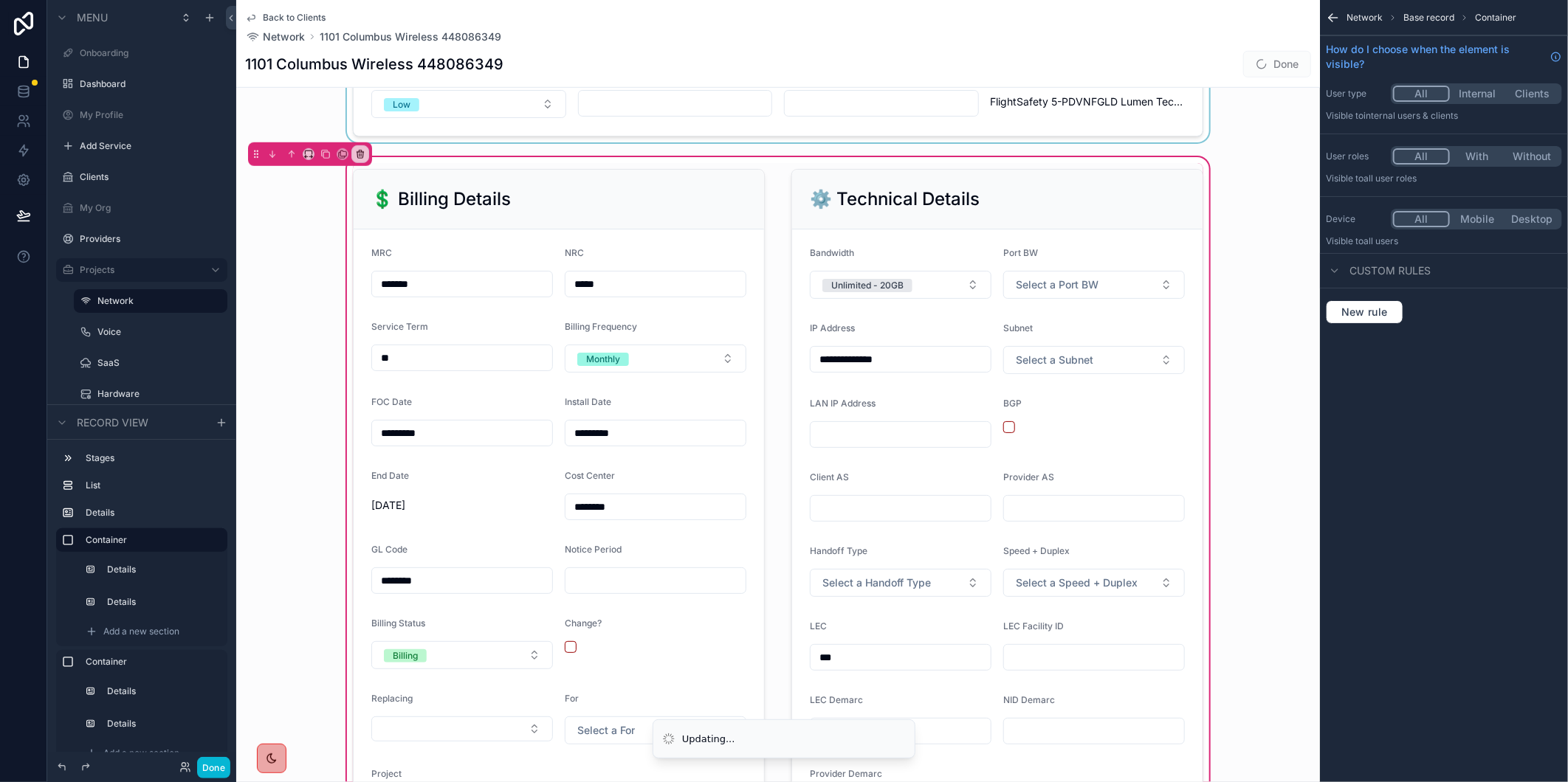
scroll to position [1489, 0]
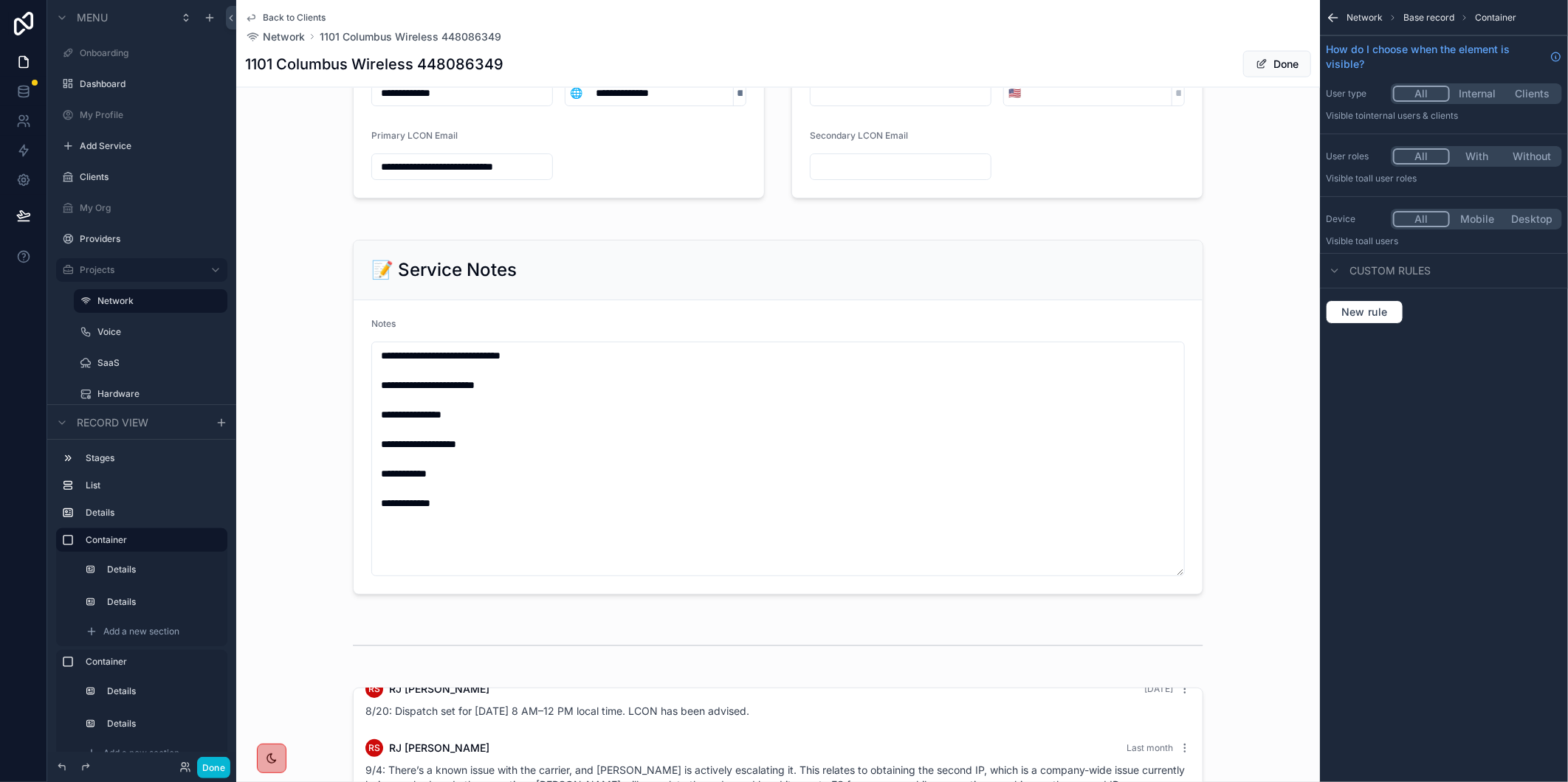
click at [1257, 61] on button "Done" at bounding box center [1277, 63] width 68 height 26
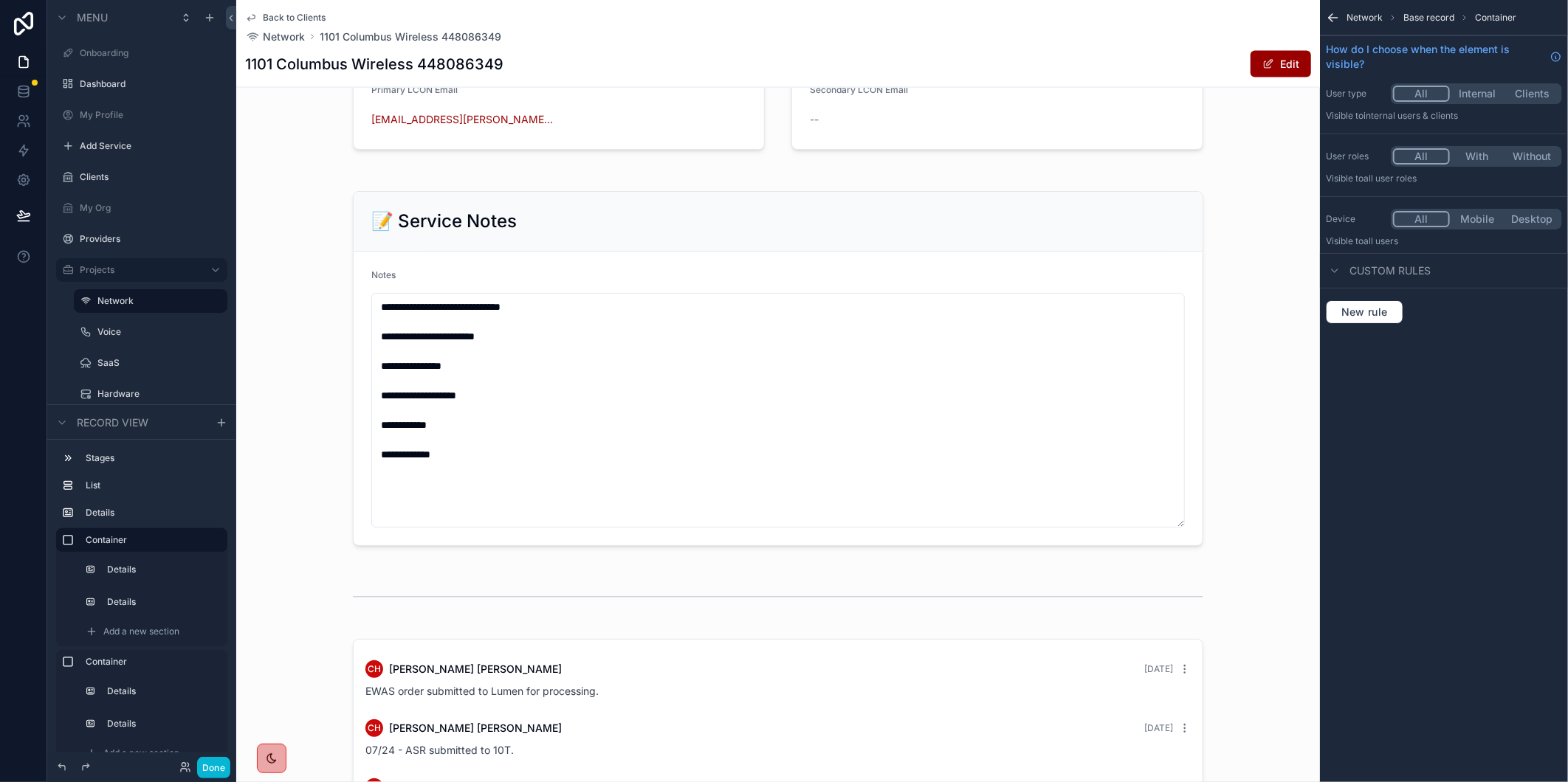
scroll to position [0, 0]
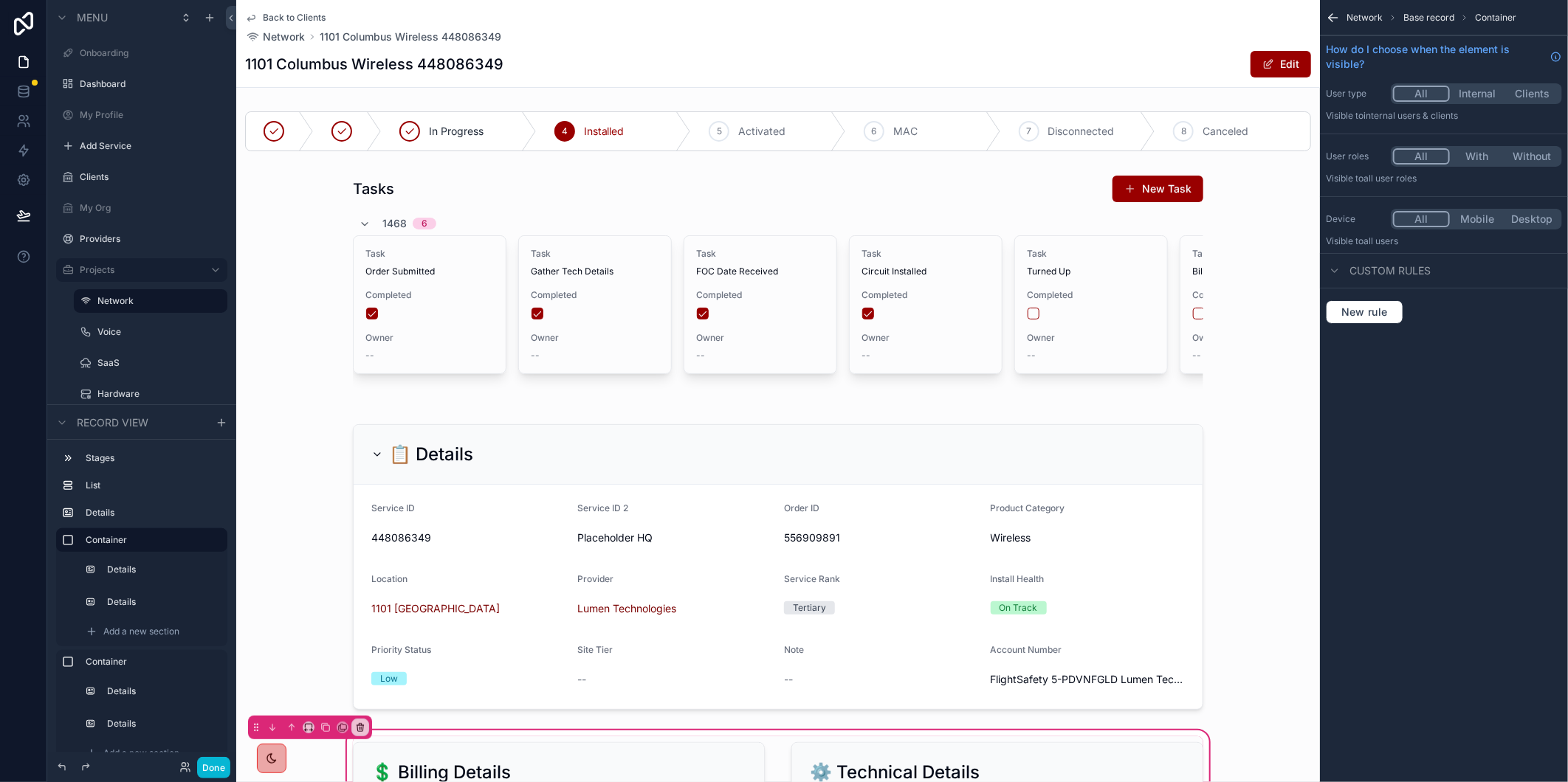
click at [827, 45] on div "Back to Clients Network 1101 Columbus Wireless 448086349 1101 Columbus Wireless…" at bounding box center [779, 43] width 1066 height 87
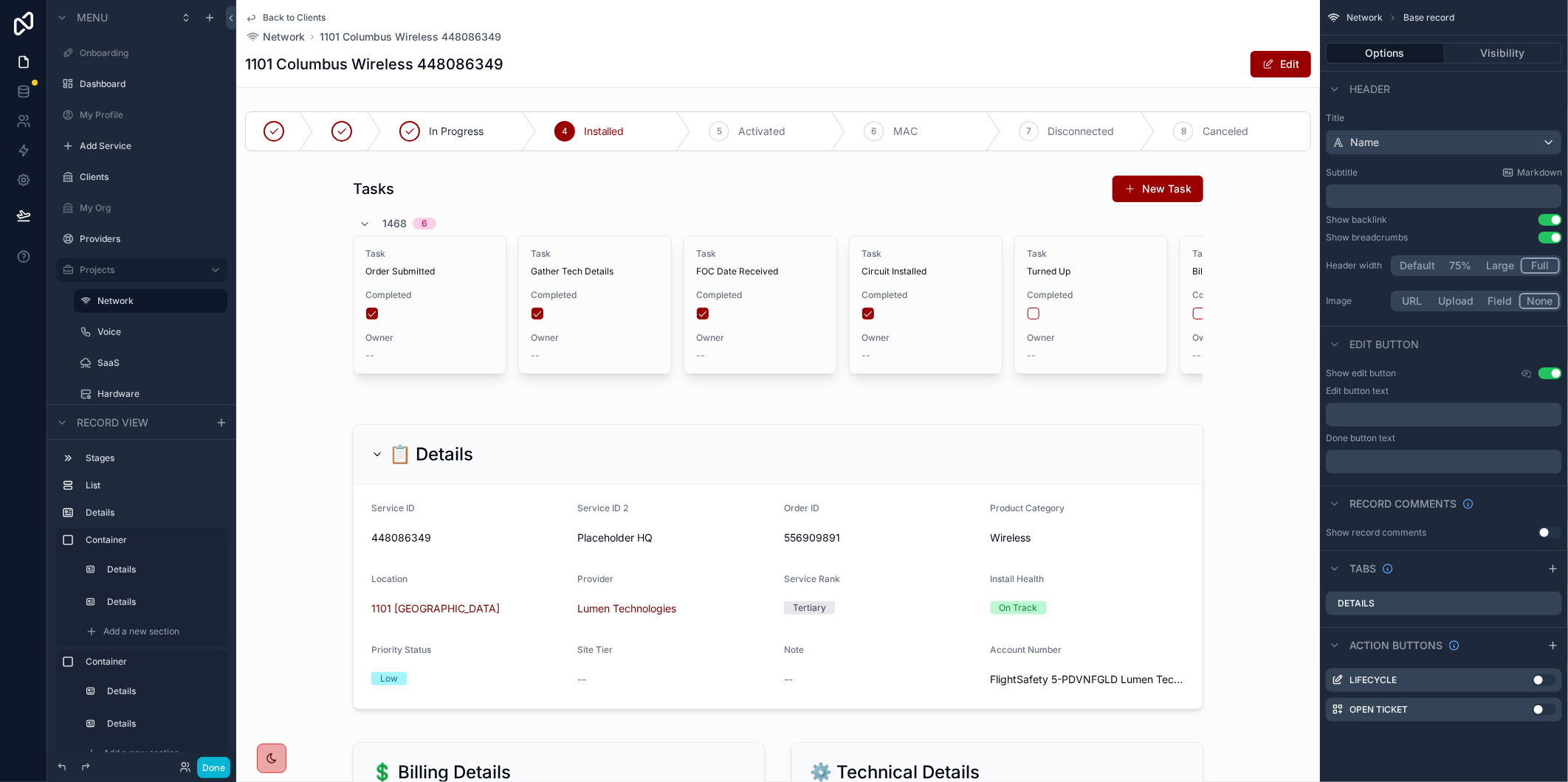
scroll to position [412, 0]
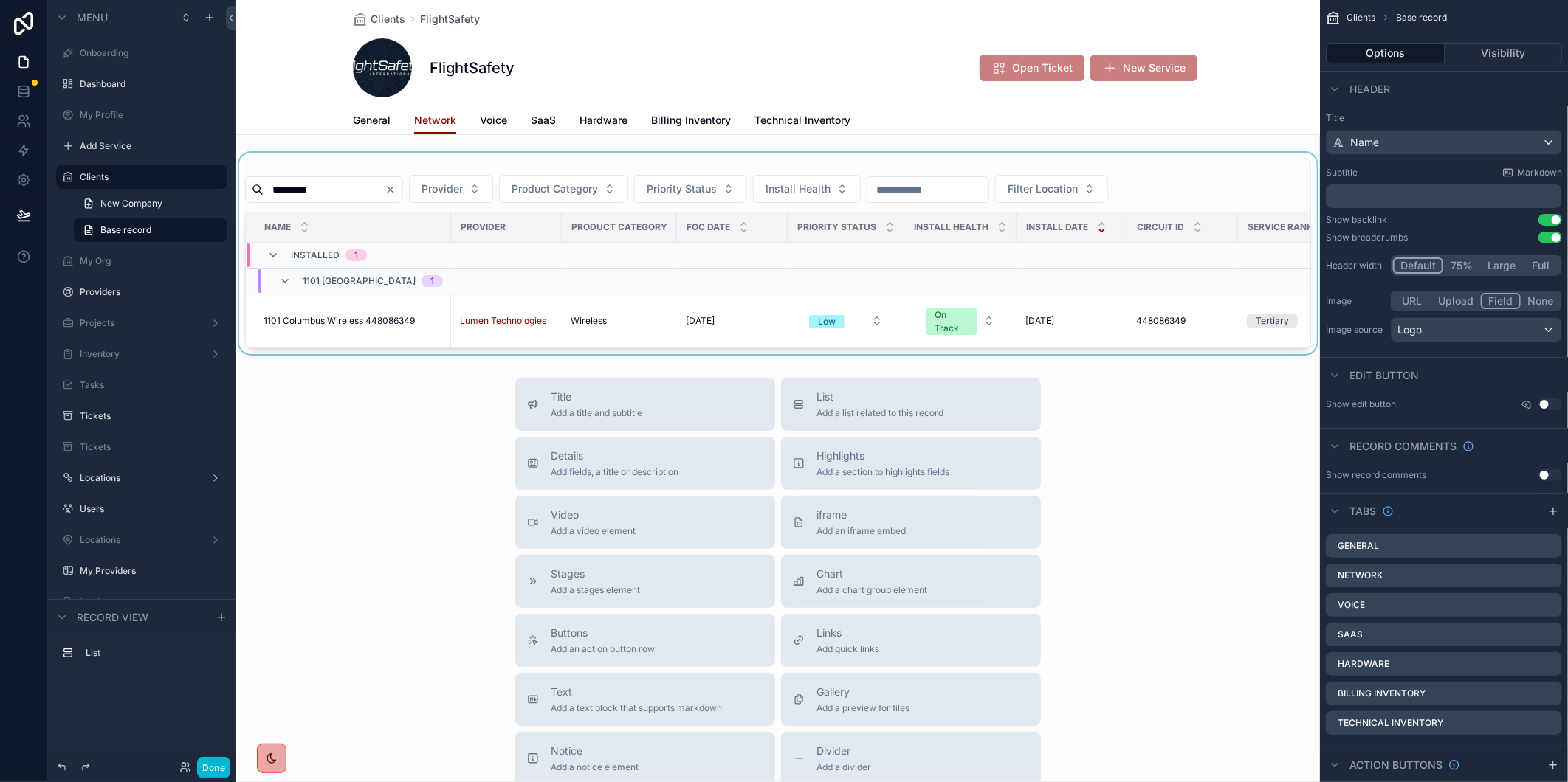
drag, startPoint x: 899, startPoint y: 354, endPoint x: 1120, endPoint y: 363, distance: 221.2
click at [1120, 354] on div "scrollable content" at bounding box center [778, 253] width 1084 height 201
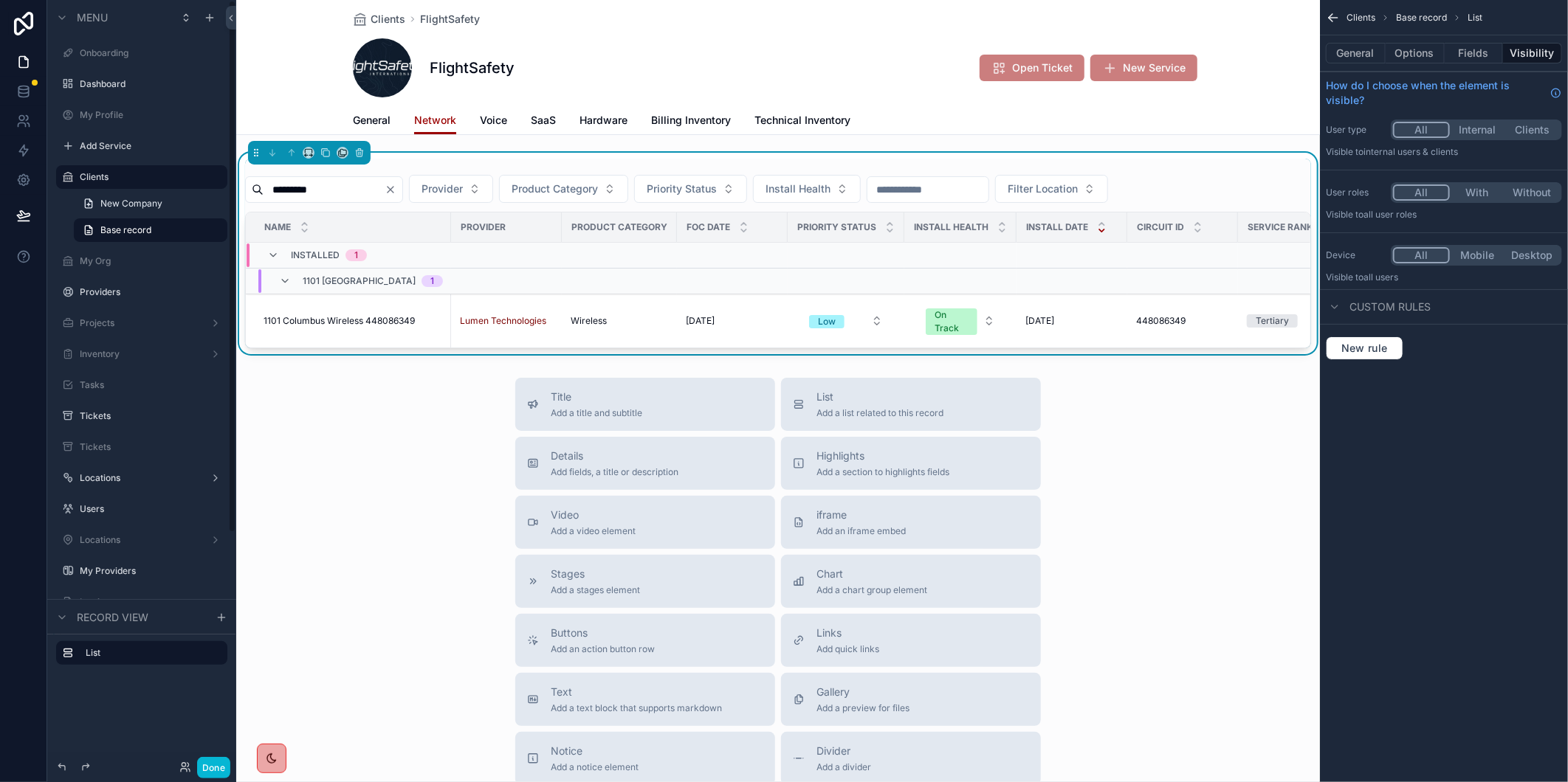
click at [326, 194] on input "*********" at bounding box center [324, 189] width 121 height 21
click at [327, 192] on input "*********" at bounding box center [324, 189] width 121 height 21
paste input "scrollable content"
type input "*********"
click at [336, 330] on td "1112 Moonachie Wireless 448261365 1112 Moonachie Wireless 448261365" at bounding box center [349, 322] width 206 height 54
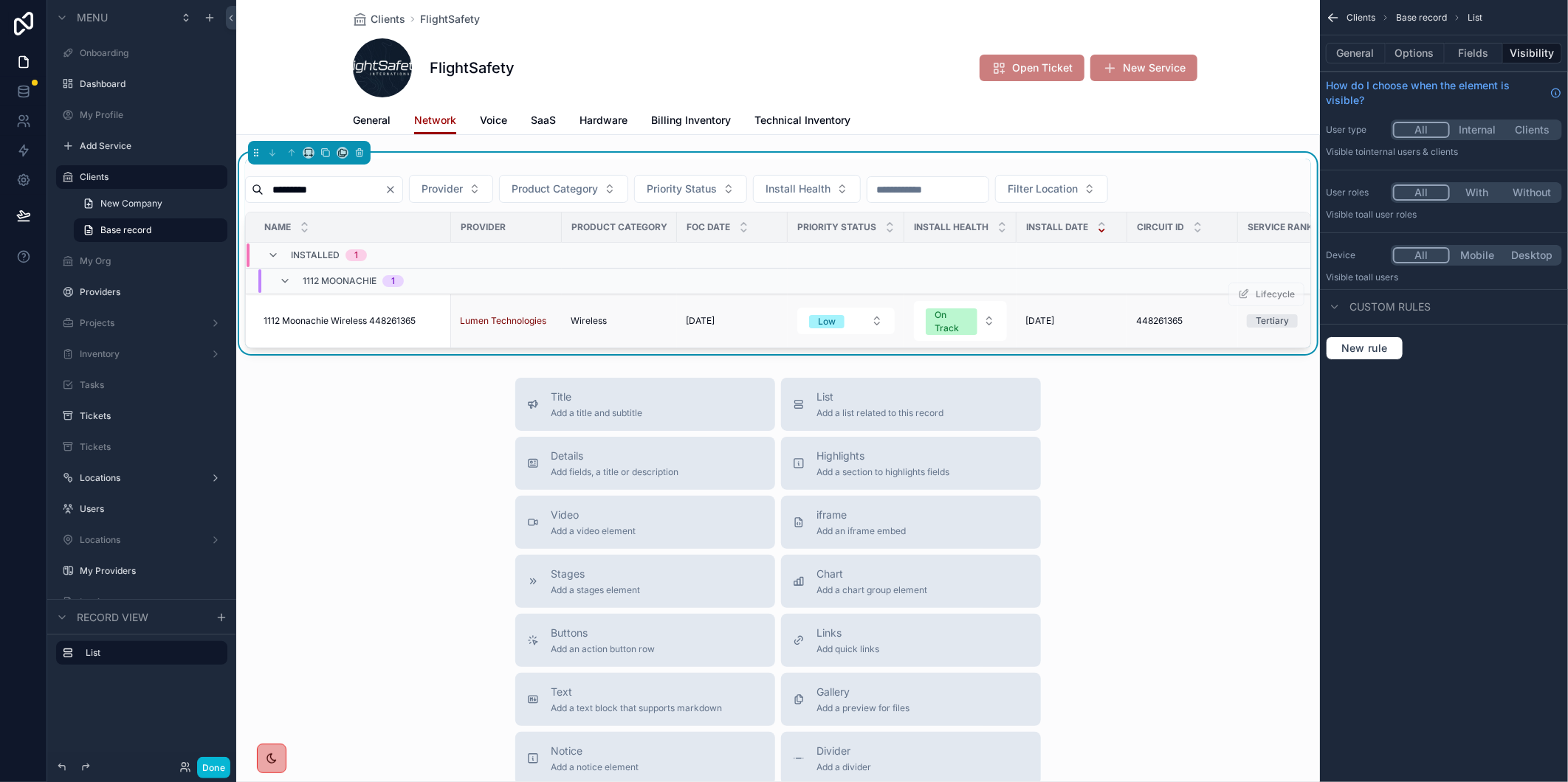
click at [342, 323] on span "1112 Moonachie Wireless 448261365" at bounding box center [339, 320] width 152 height 12
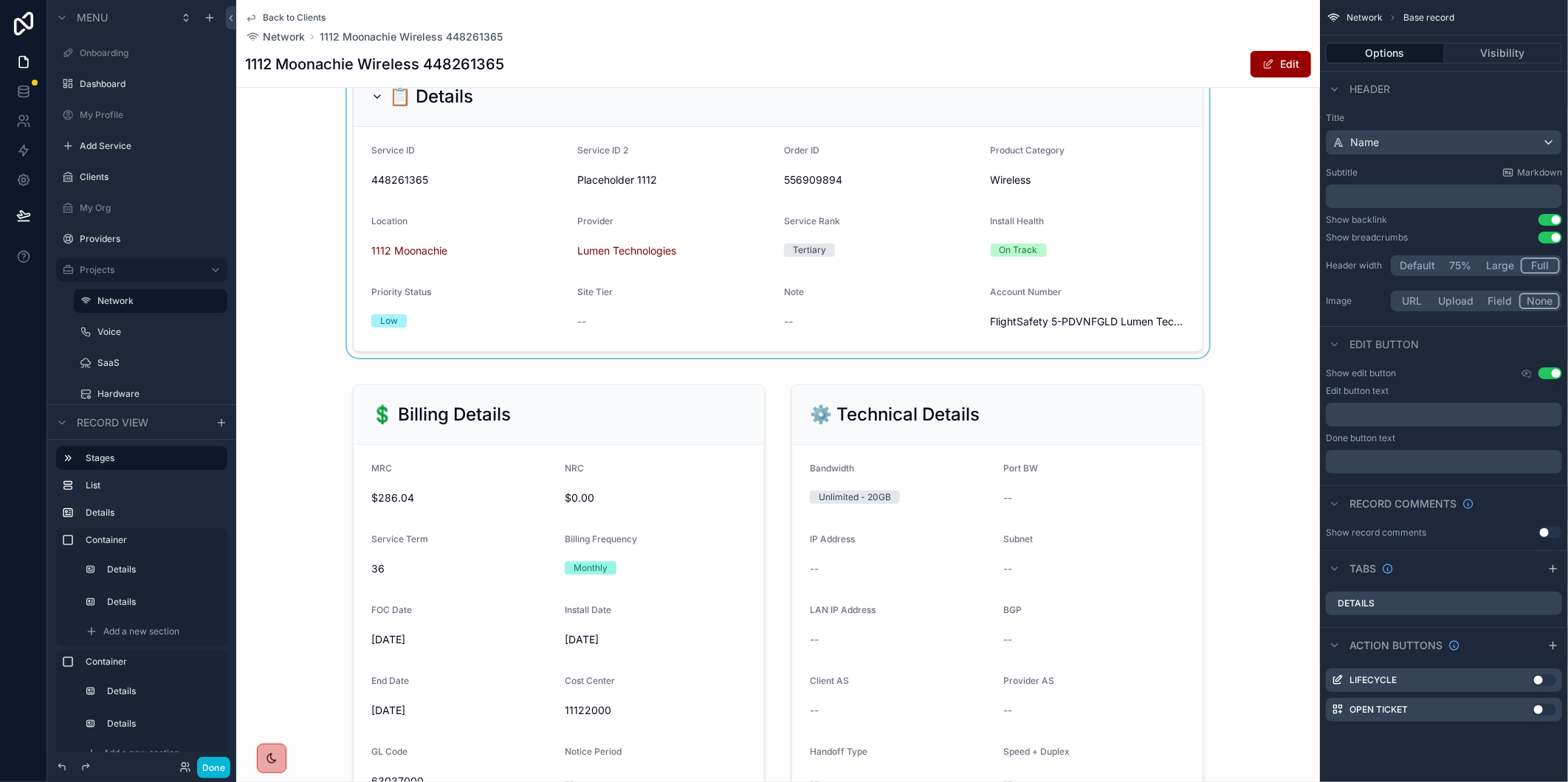
scroll to position [409, 0]
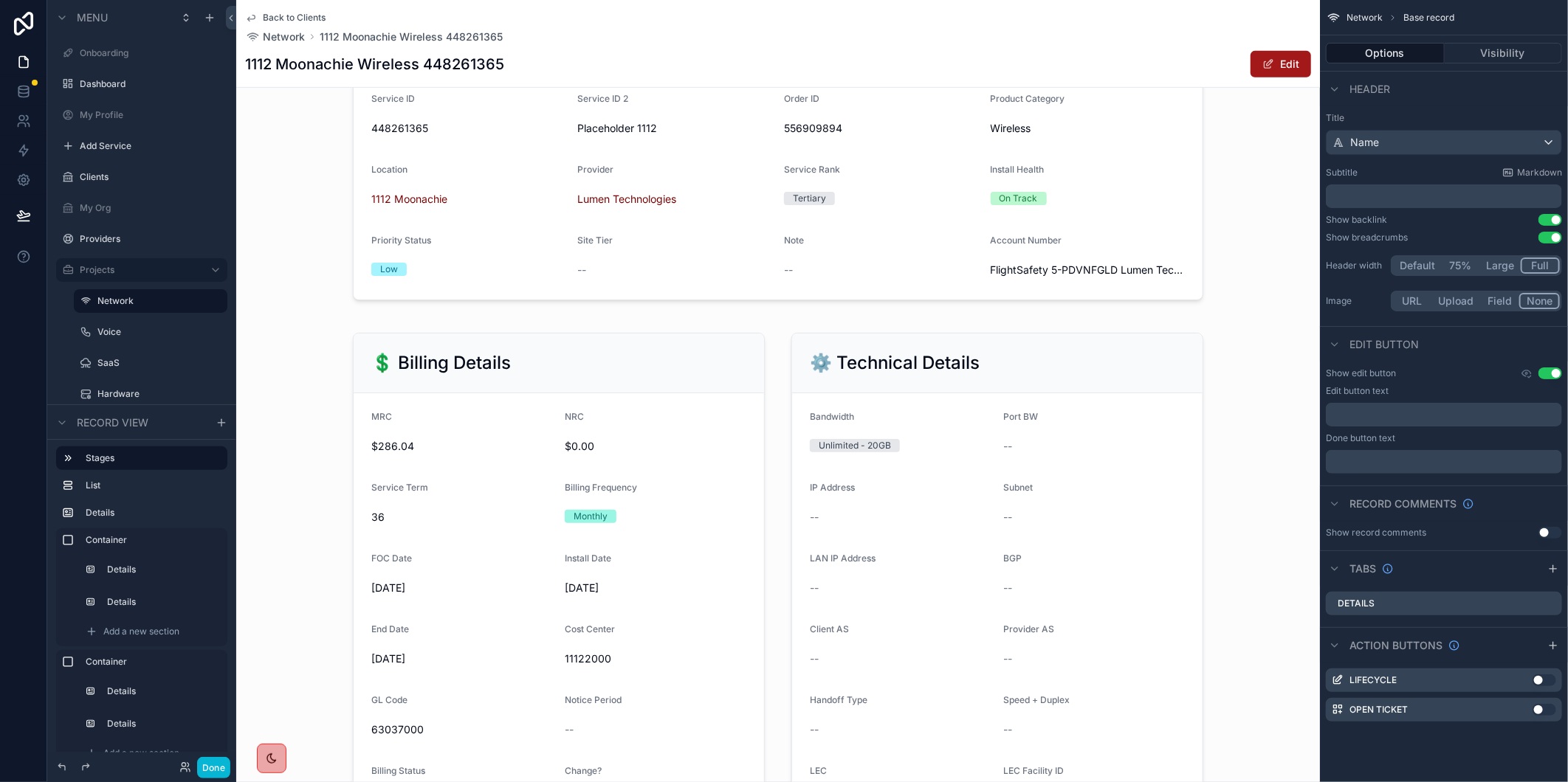
click at [1285, 69] on button "Edit" at bounding box center [1280, 63] width 60 height 26
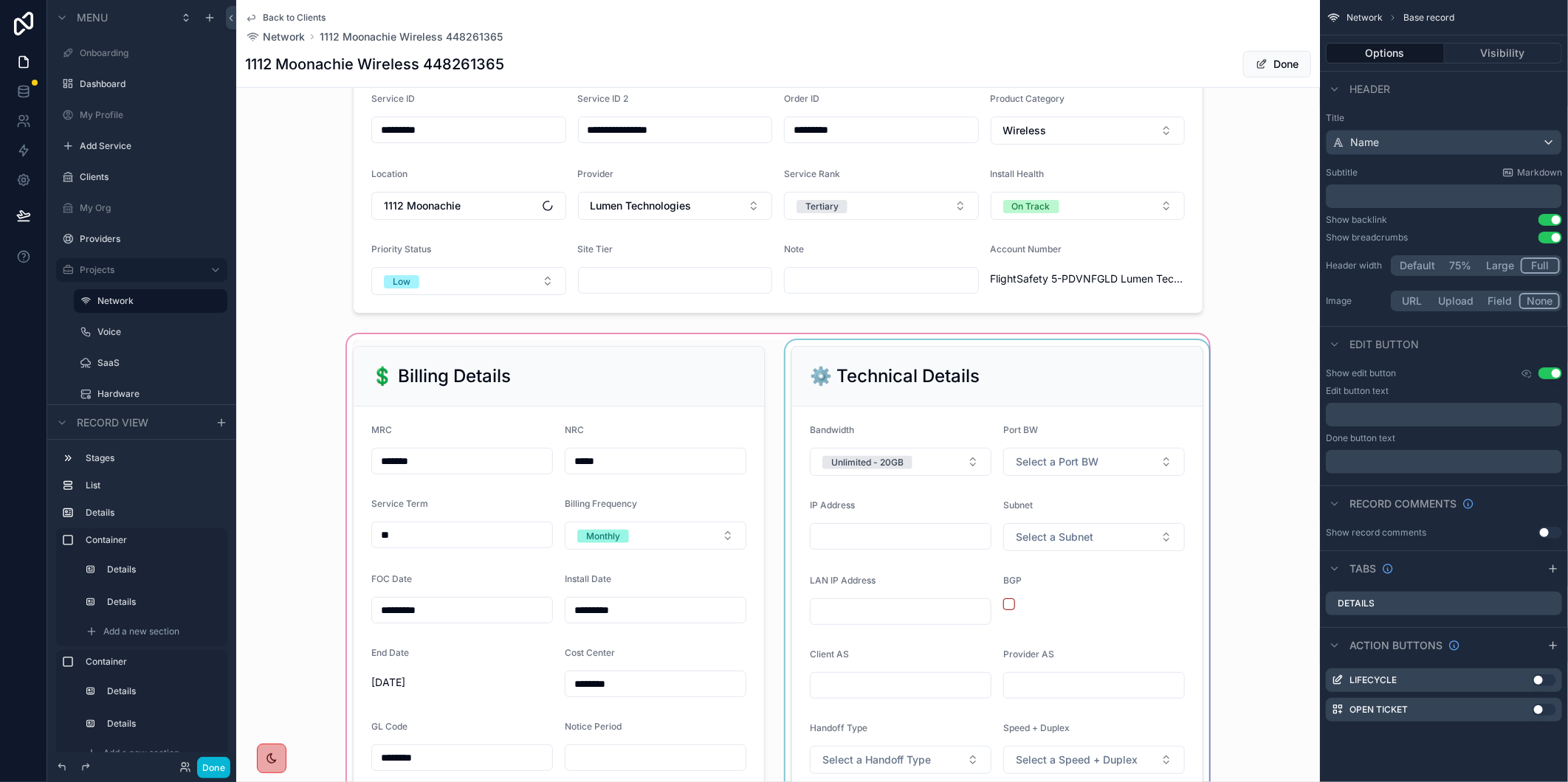
click at [585, 616] on div "scrollable content" at bounding box center [778, 680] width 1084 height 699
click at [592, 630] on div "scrollable content" at bounding box center [558, 680] width 429 height 681
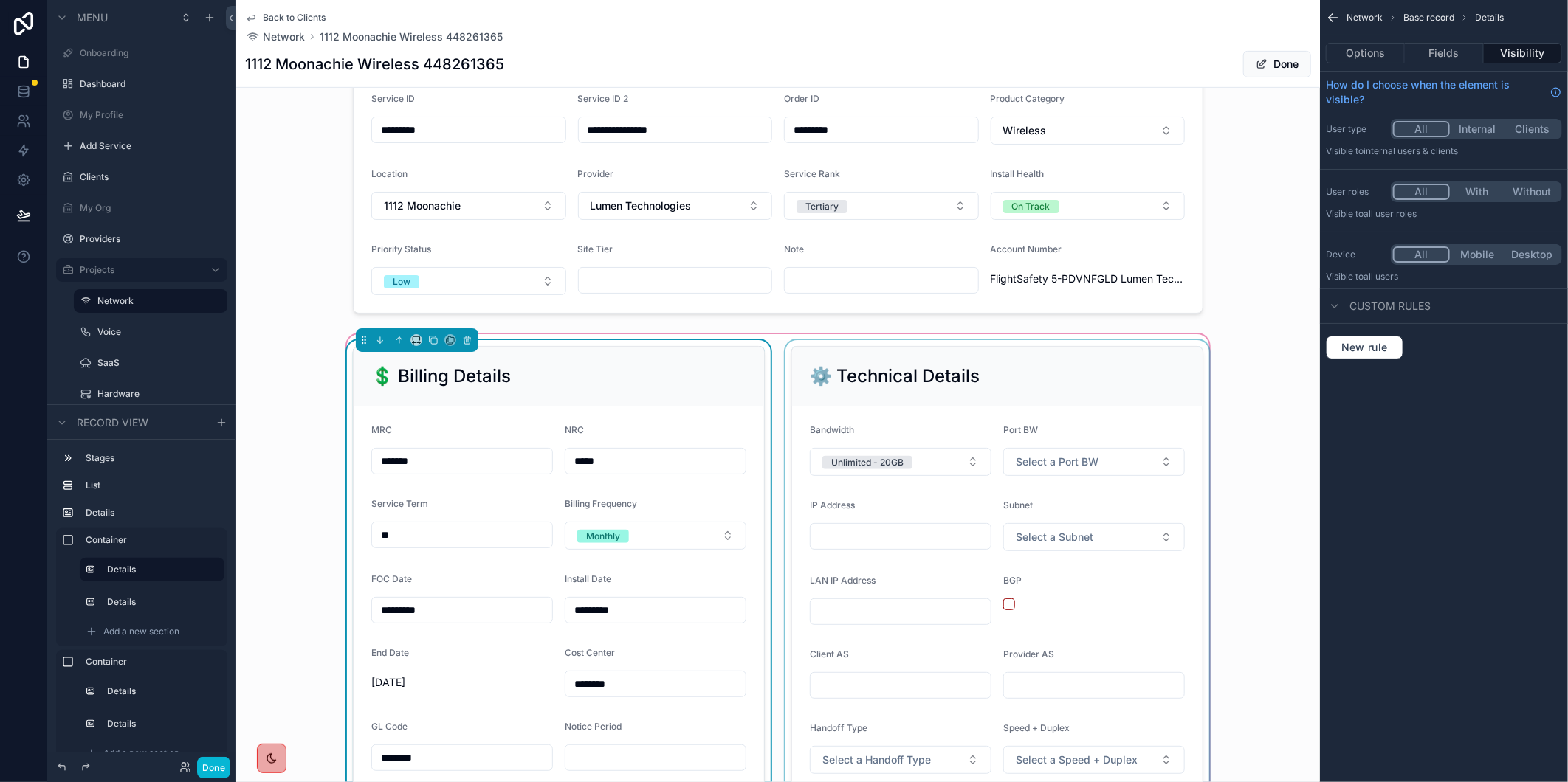
scroll to position [902, 0]
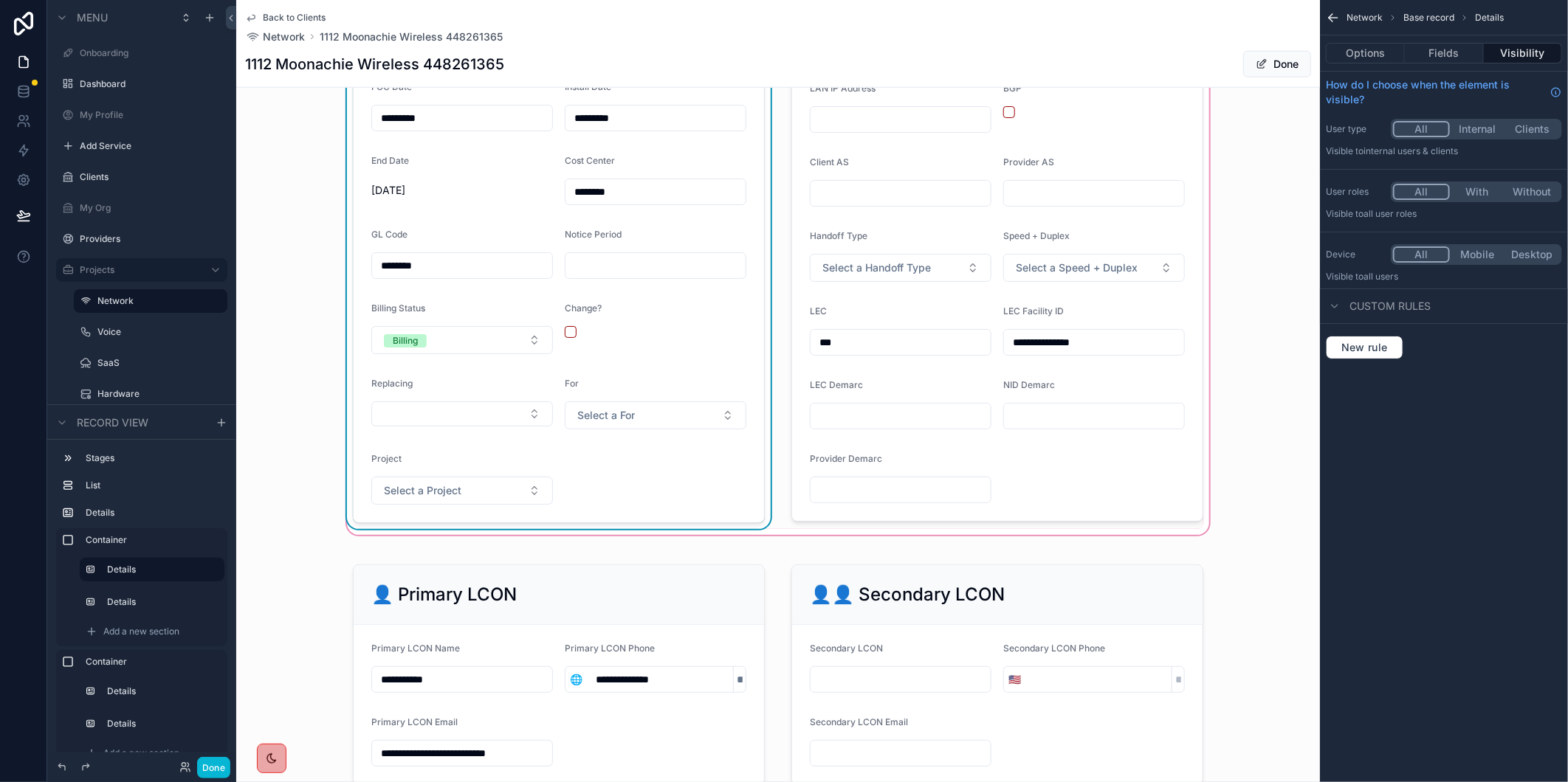
click at [586, 128] on input "*********" at bounding box center [656, 117] width 180 height 21
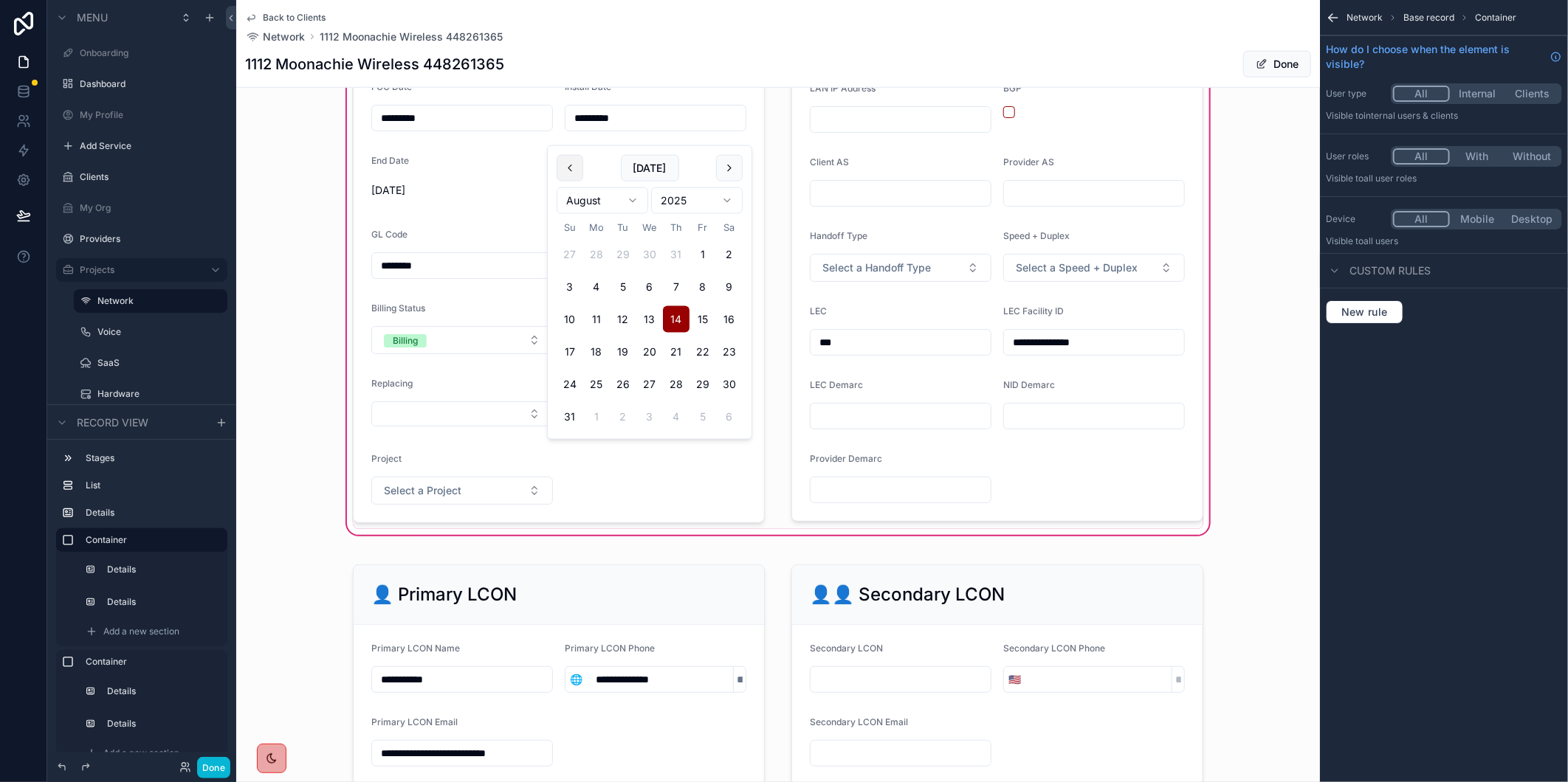
click at [570, 167] on button "scrollable content" at bounding box center [569, 168] width 26 height 26
click at [731, 167] on button "scrollable content" at bounding box center [729, 168] width 26 height 26
click at [679, 311] on button "18" at bounding box center [676, 319] width 26 height 26
type input "*********"
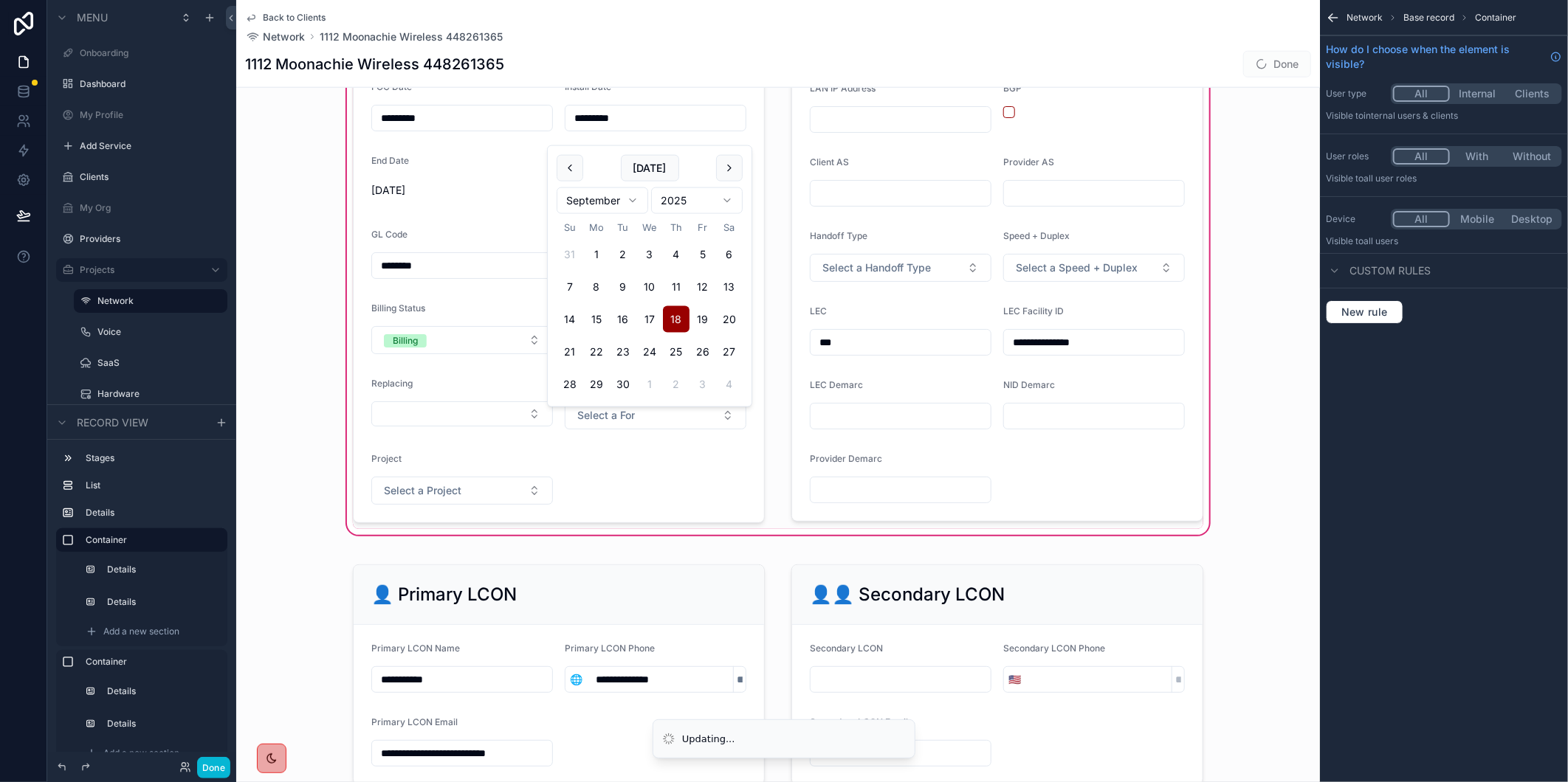
click at [1270, 319] on div "**********" at bounding box center [778, 189] width 1084 height 699
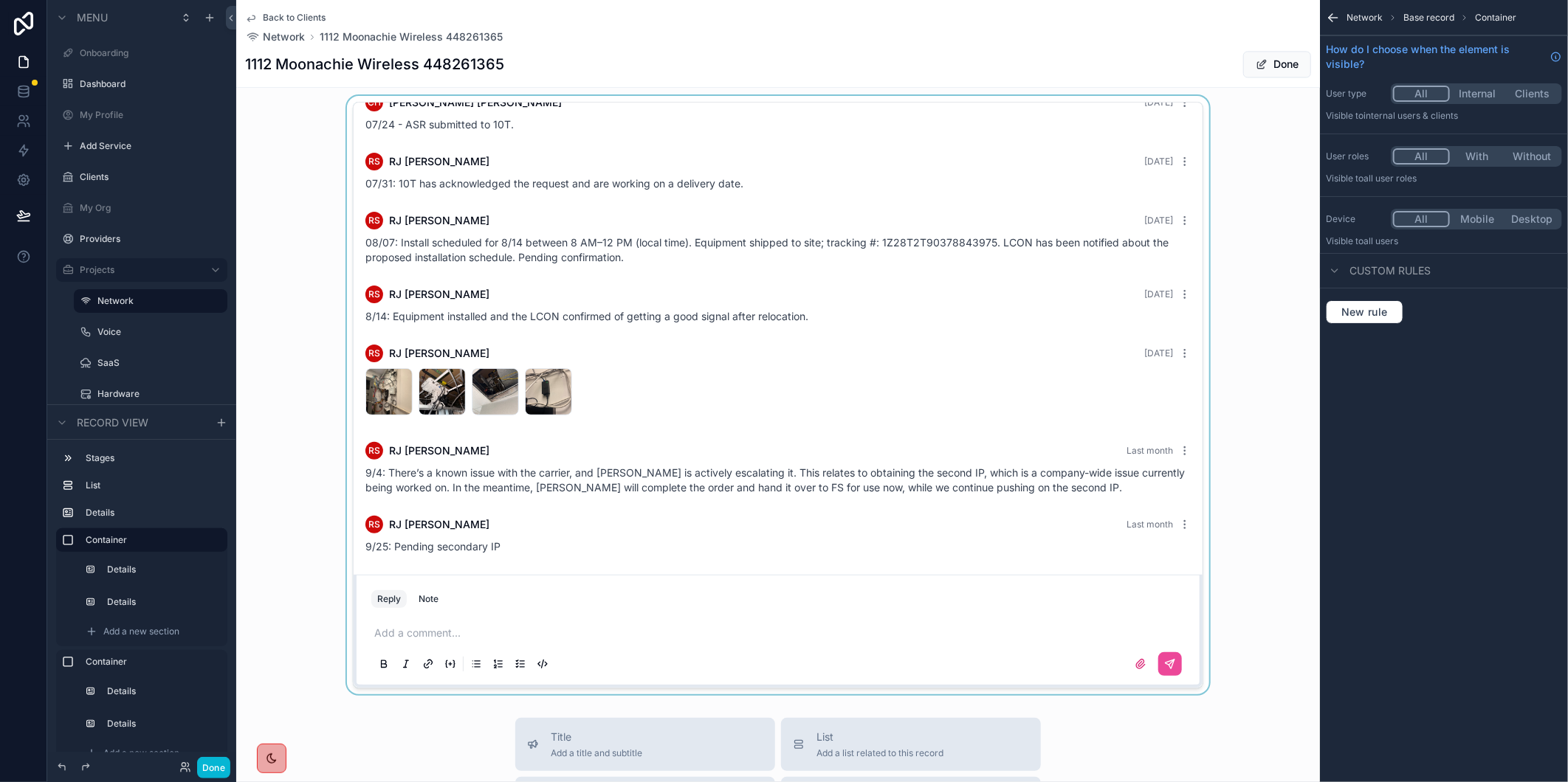
scroll to position [2296, 0]
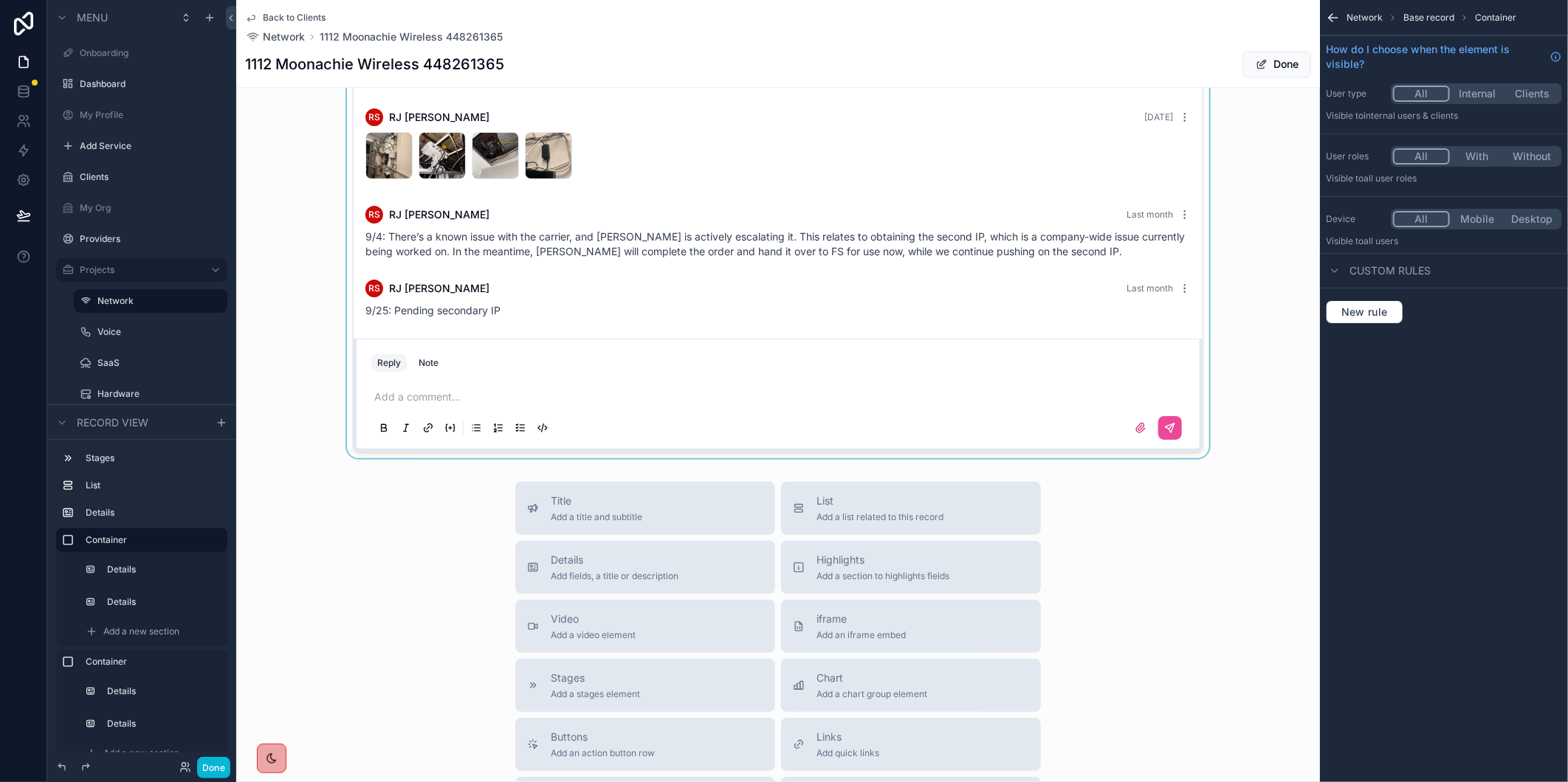
click at [425, 414] on div "scrollable content" at bounding box center [778, 160] width 1084 height 599
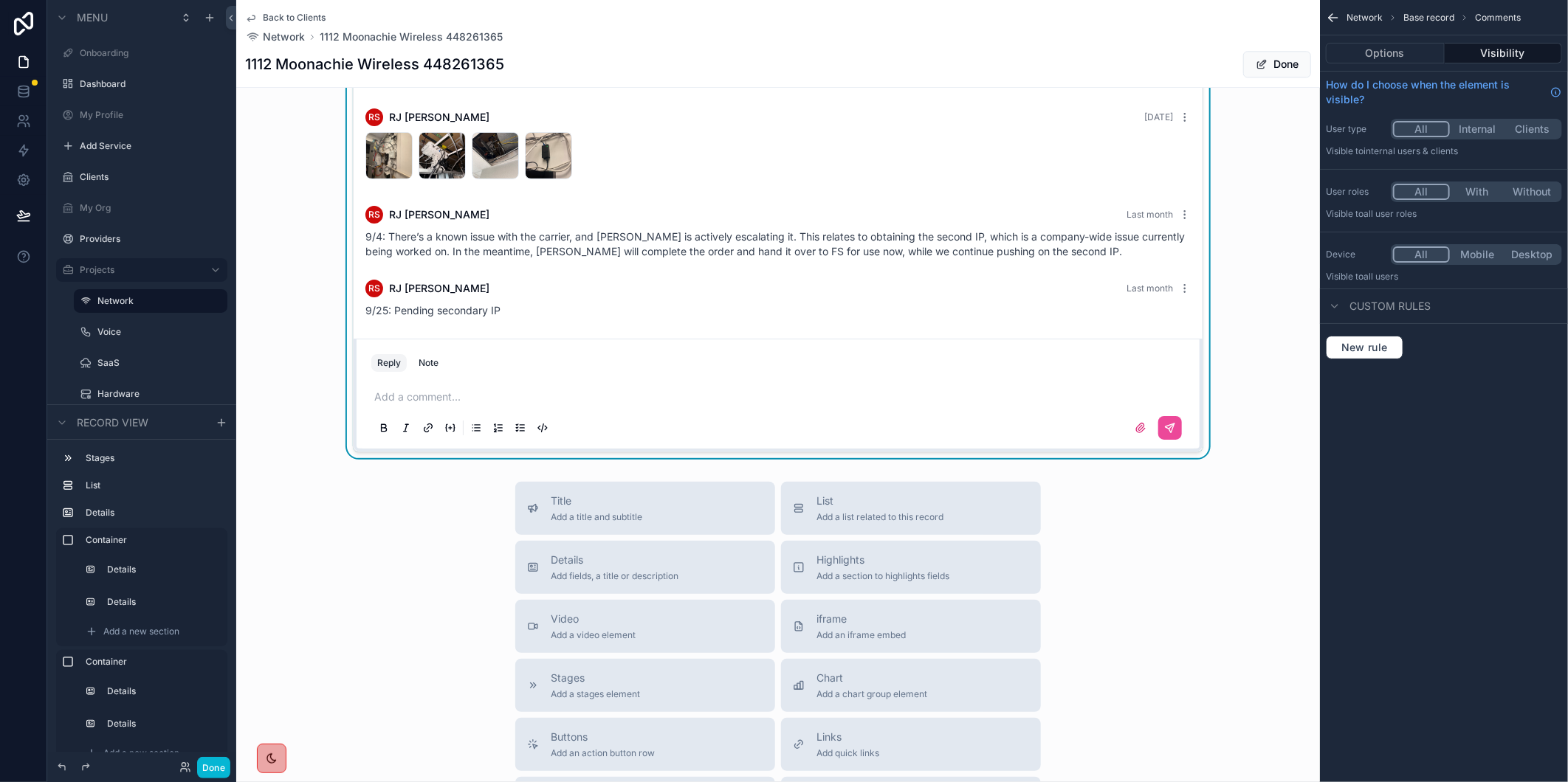
click at [400, 404] on p "scrollable content" at bounding box center [781, 397] width 814 height 14
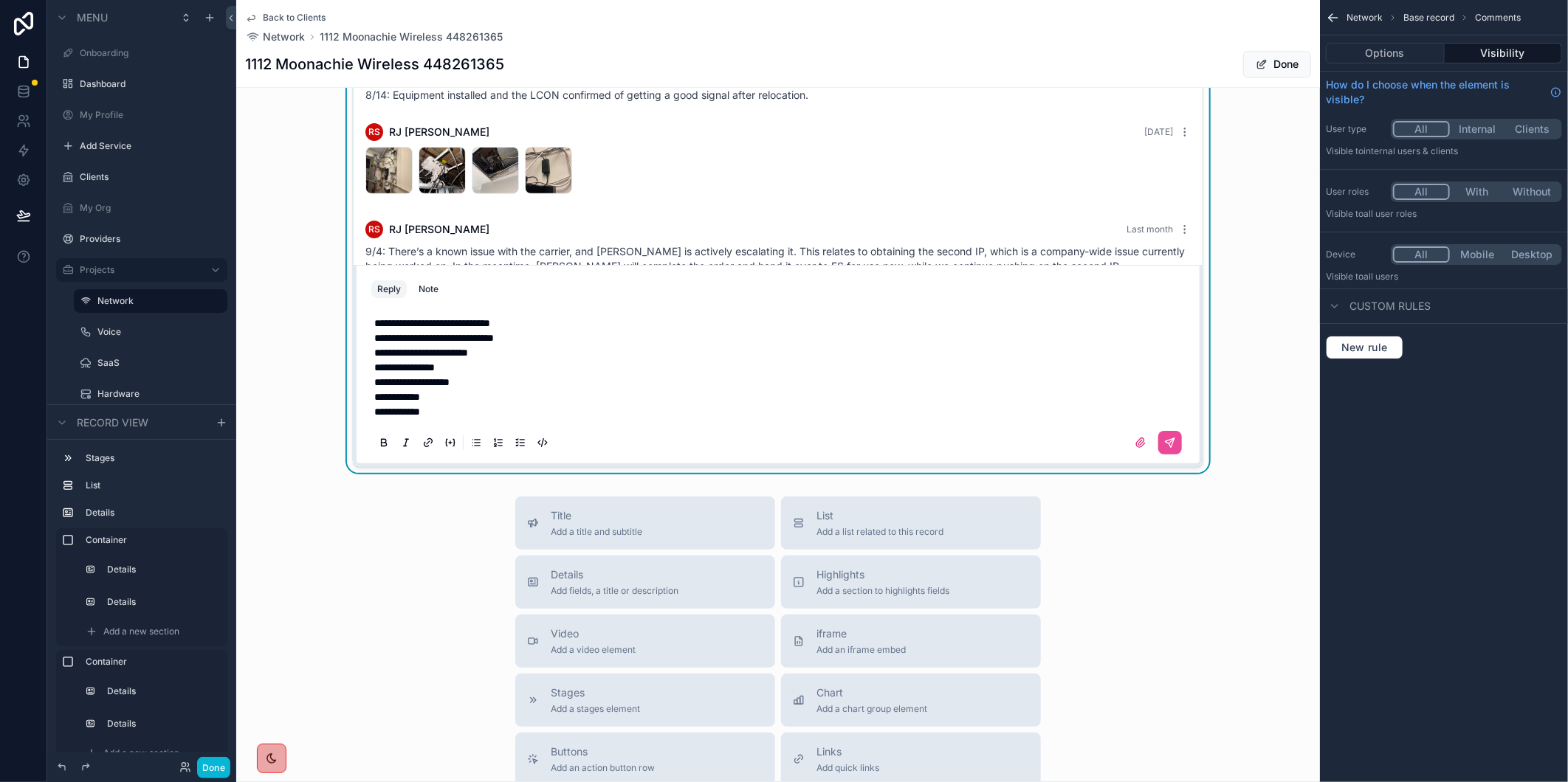
scroll to position [2208, 0]
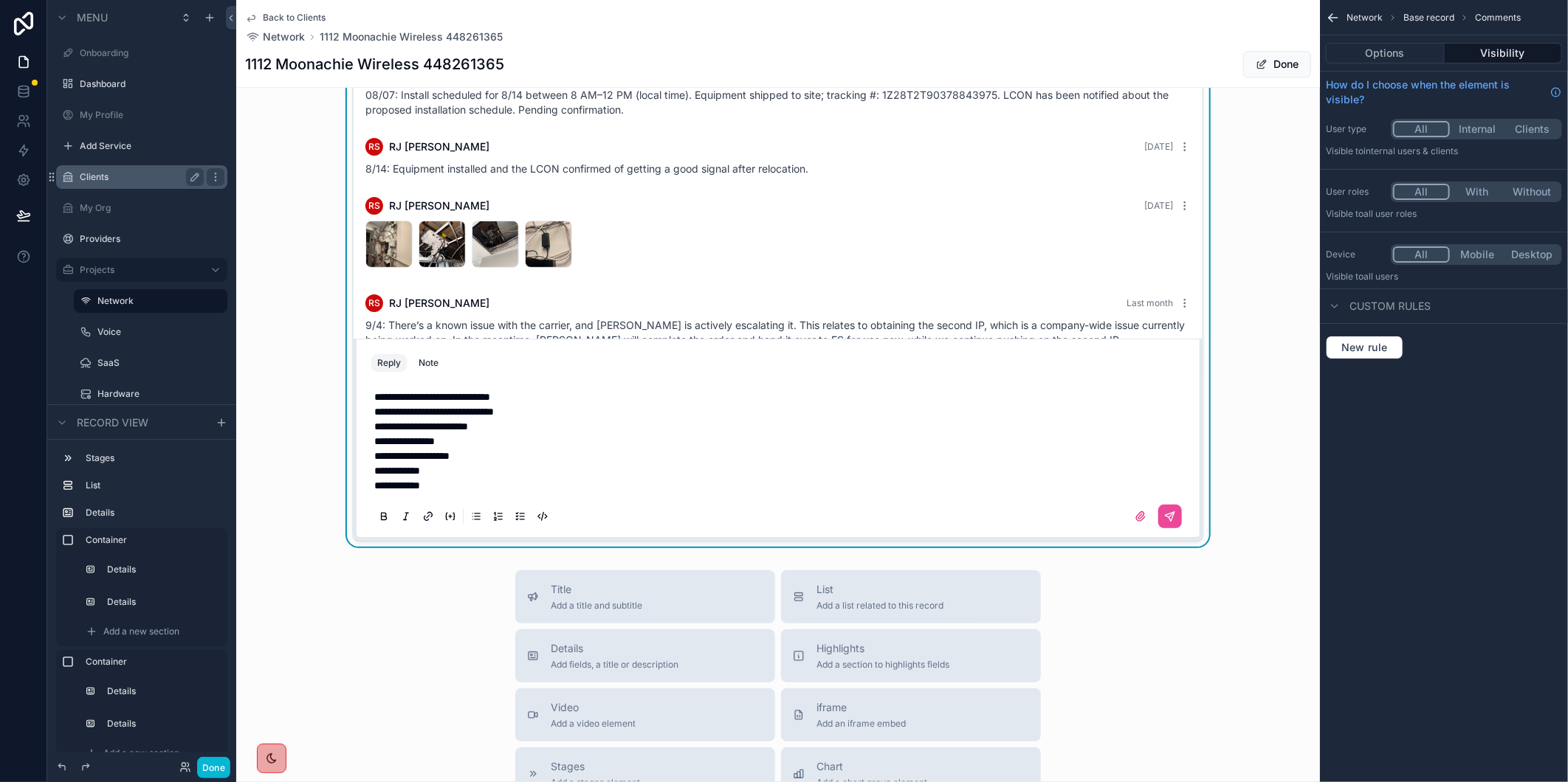
click at [1158, 529] on button "scrollable content" at bounding box center [1170, 517] width 23 height 23
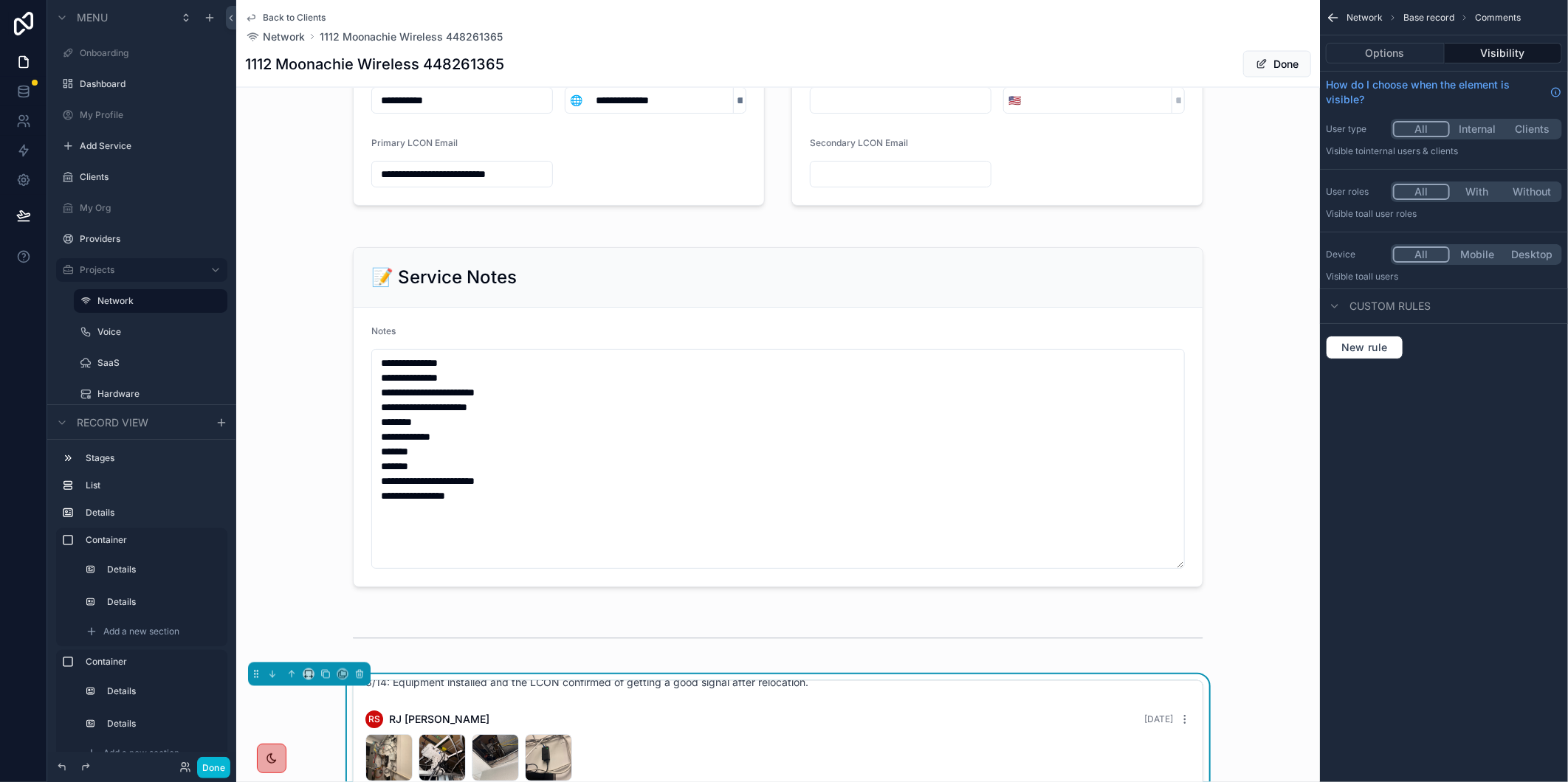
scroll to position [463, 0]
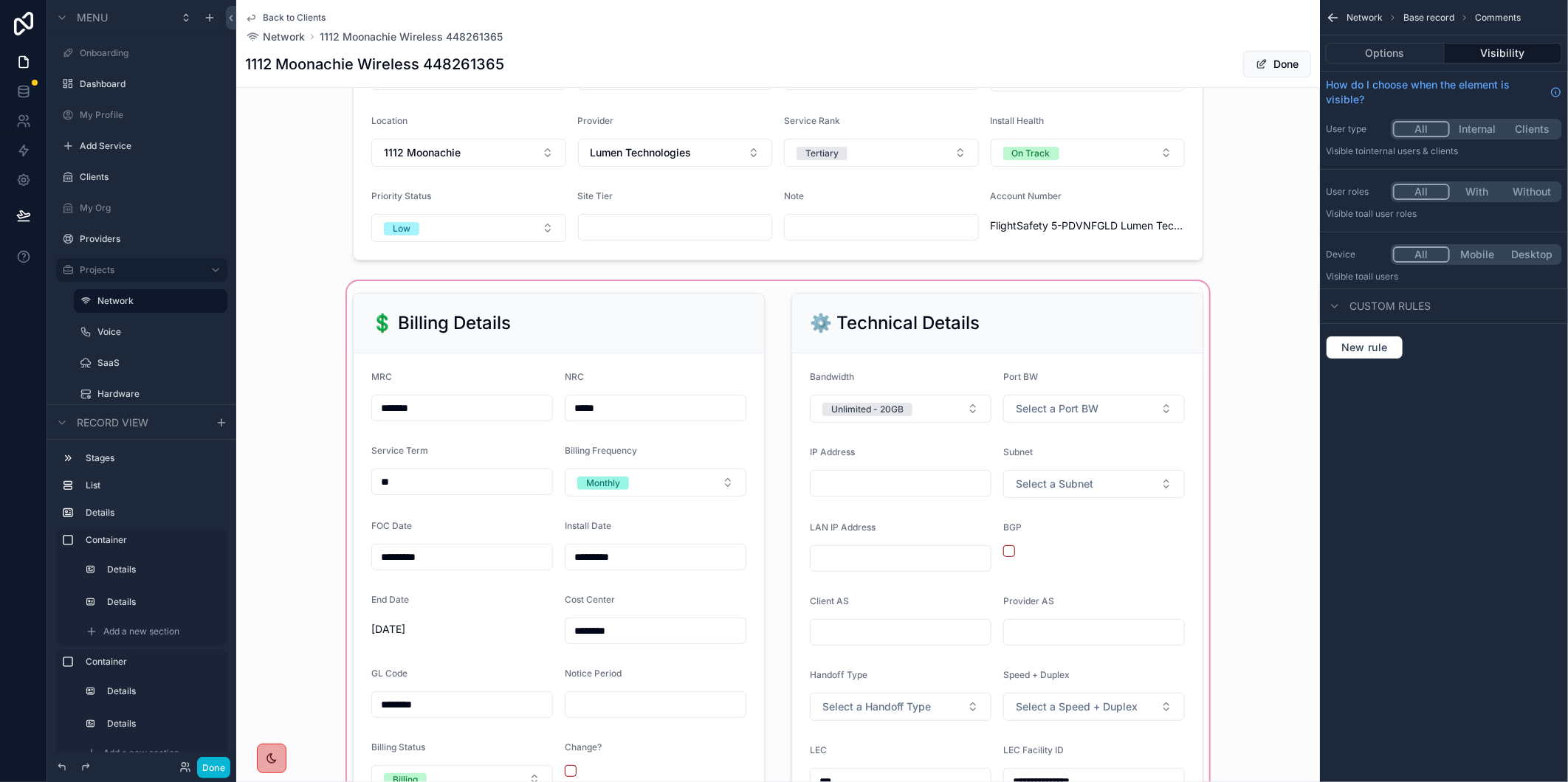
drag, startPoint x: 1305, startPoint y: 155, endPoint x: 822, endPoint y: 493, distance: 589.5
click at [1305, 134] on div "scrollable content" at bounding box center [778, 111] width 1084 height 311
click at [1305, 129] on div "**********" at bounding box center [778, 111] width 1084 height 311
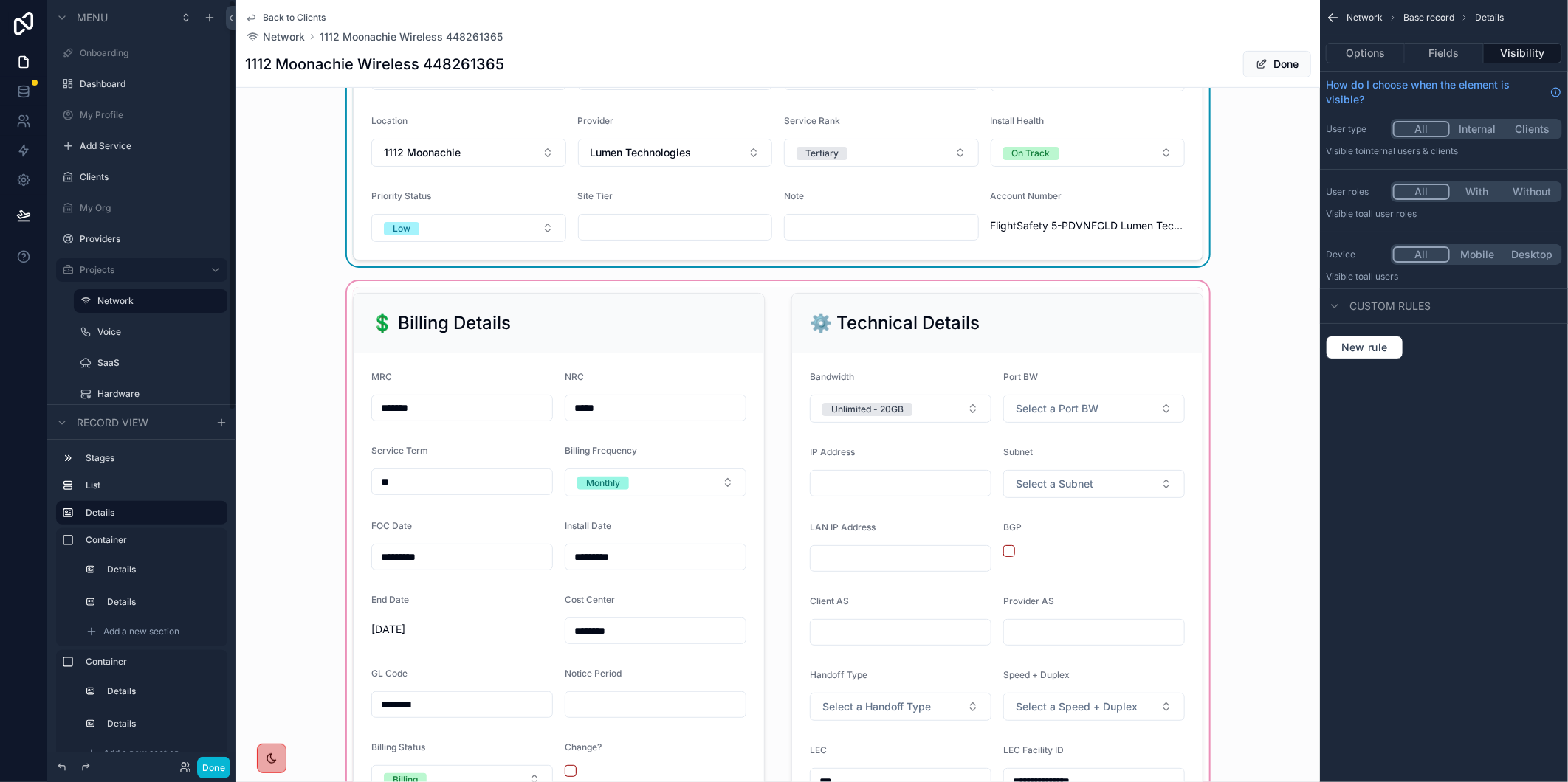
click at [822, 493] on div "scrollable content" at bounding box center [778, 628] width 1084 height 699
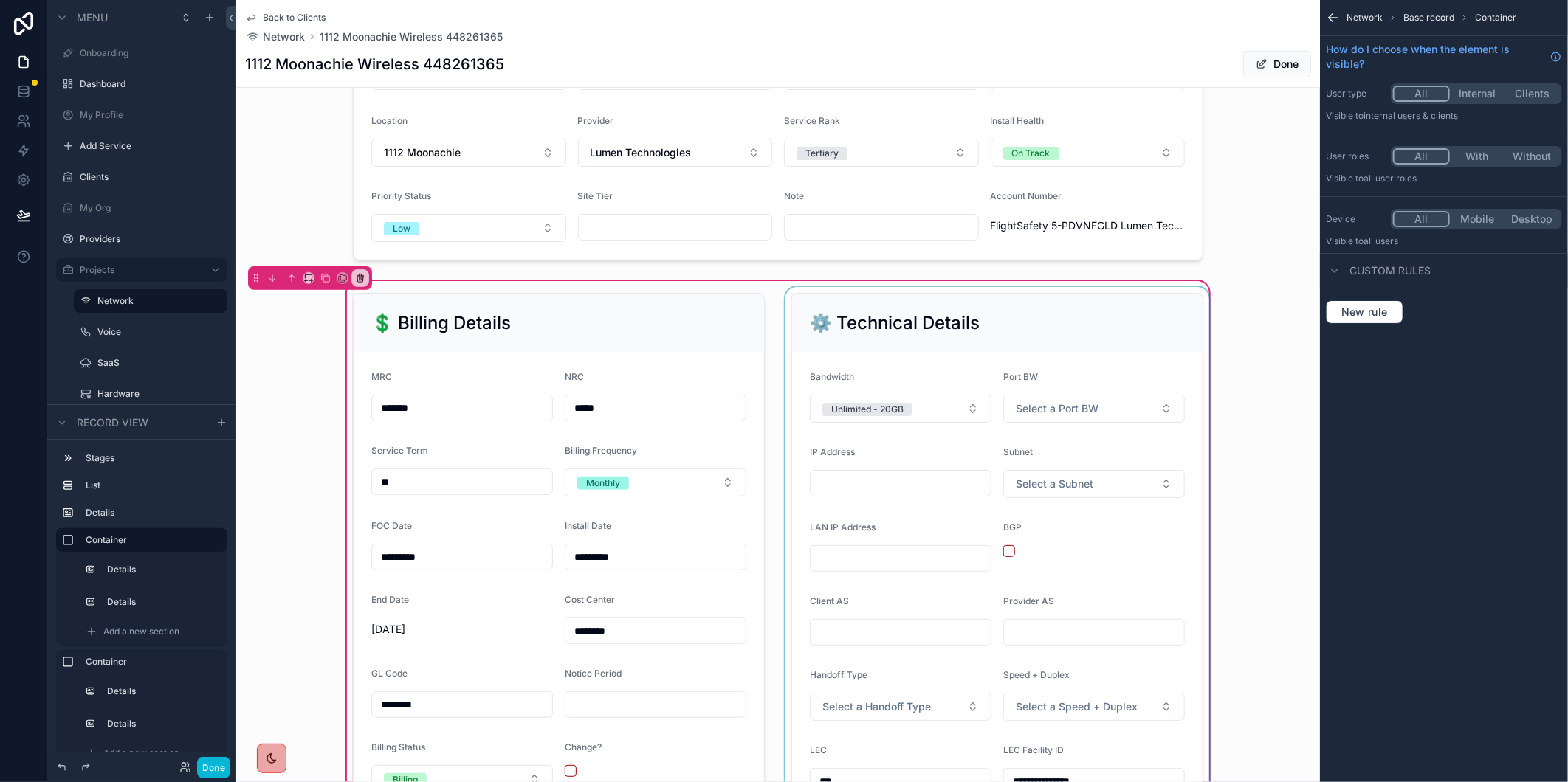
click at [815, 493] on div "scrollable content" at bounding box center [997, 627] width 429 height 681
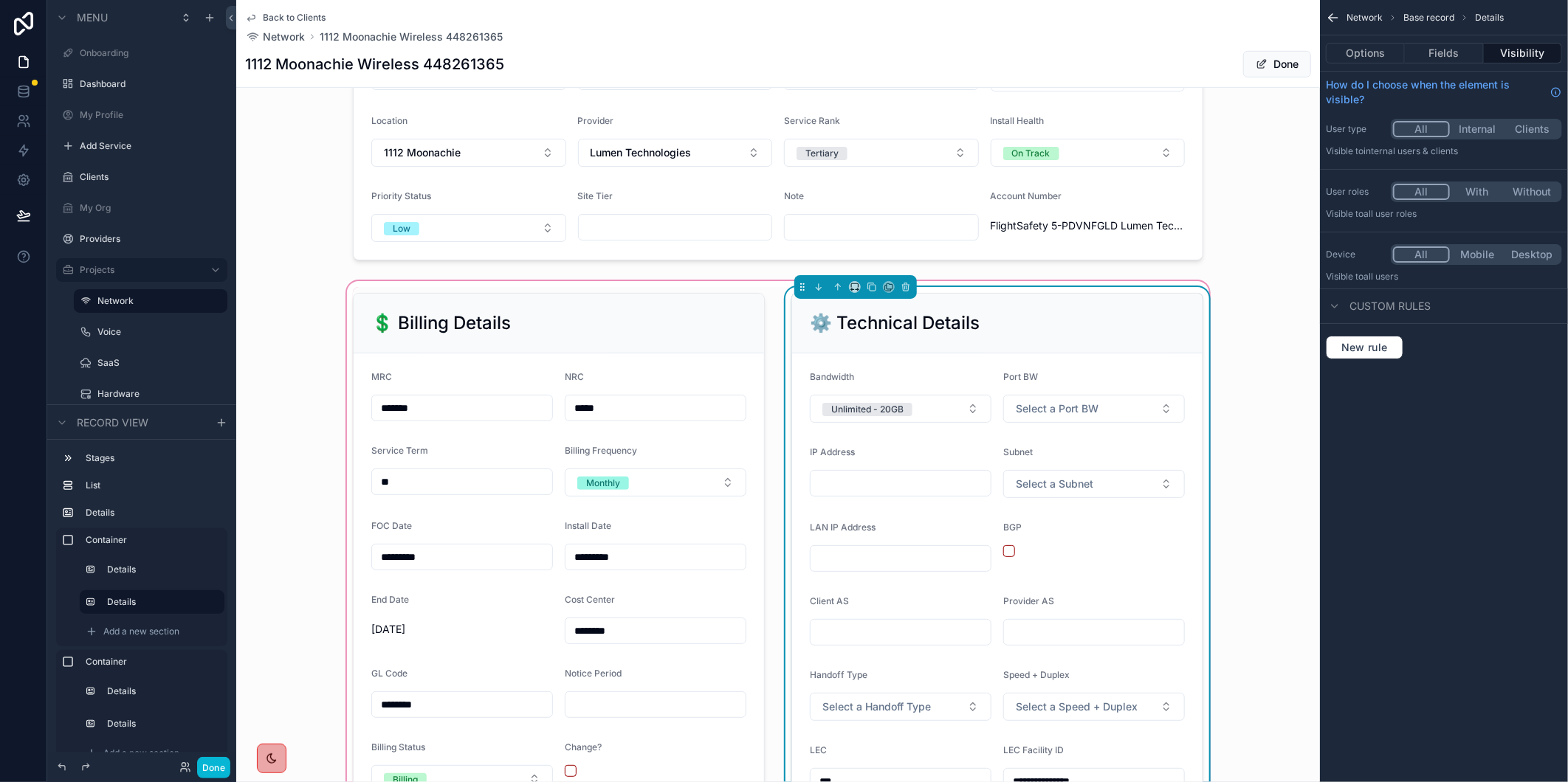
click at [859, 492] on input "scrollable content" at bounding box center [901, 483] width 180 height 21
paste input "**********"
type input "**********"
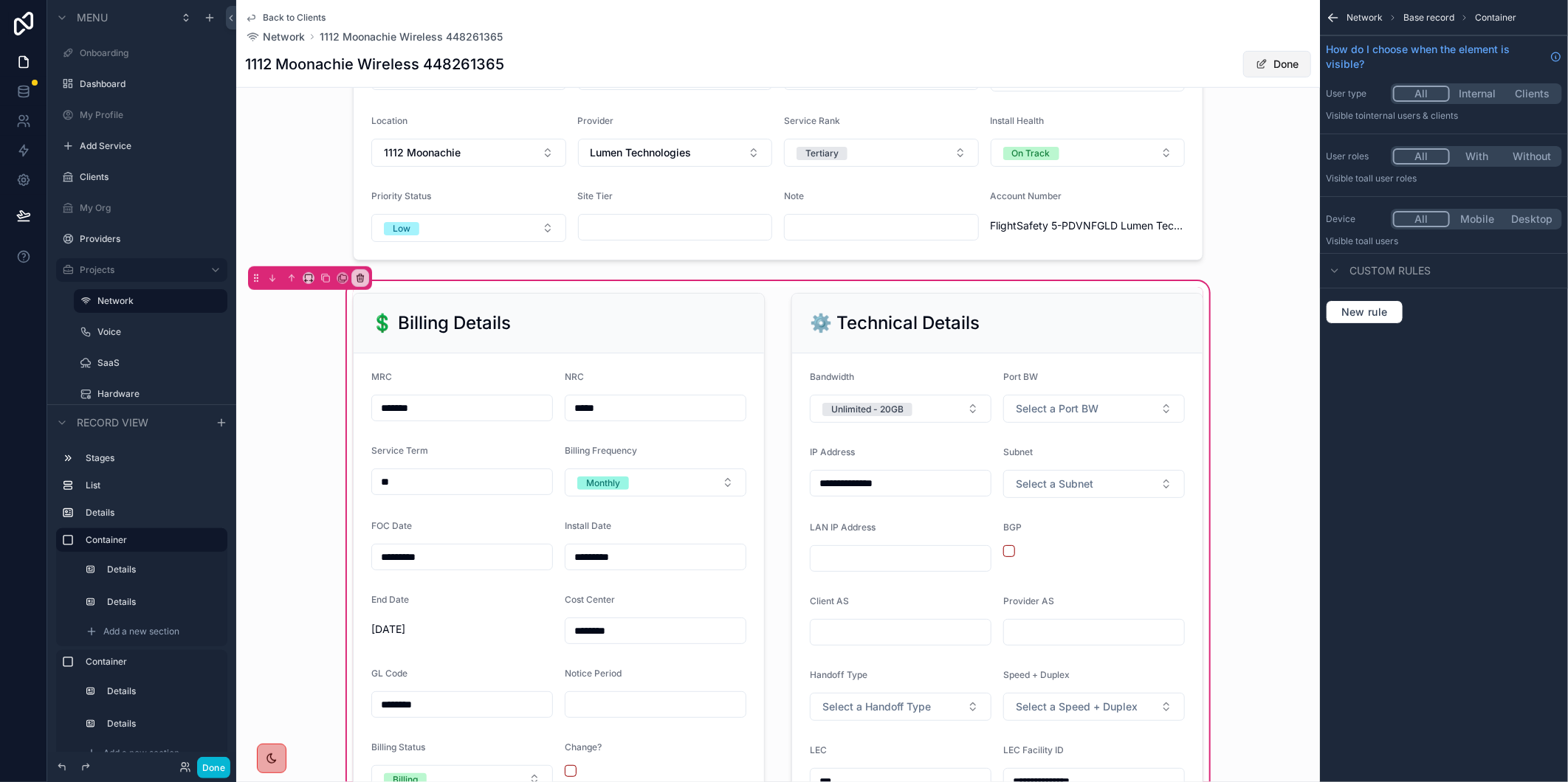
click at [1268, 60] on button "Done" at bounding box center [1277, 63] width 68 height 26
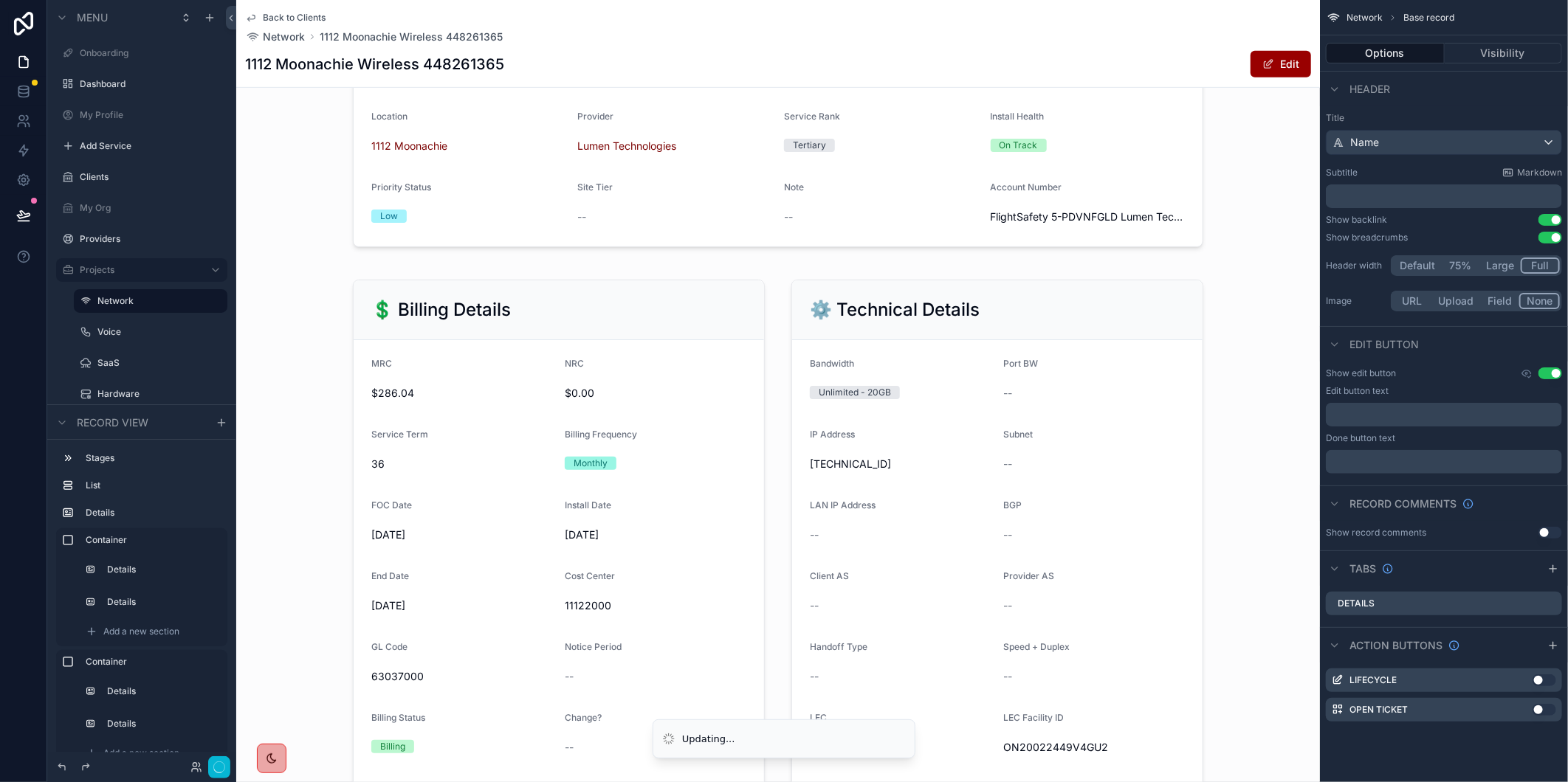
click at [1241, 298] on div "scrollable content" at bounding box center [778, 600] width 1084 height 669
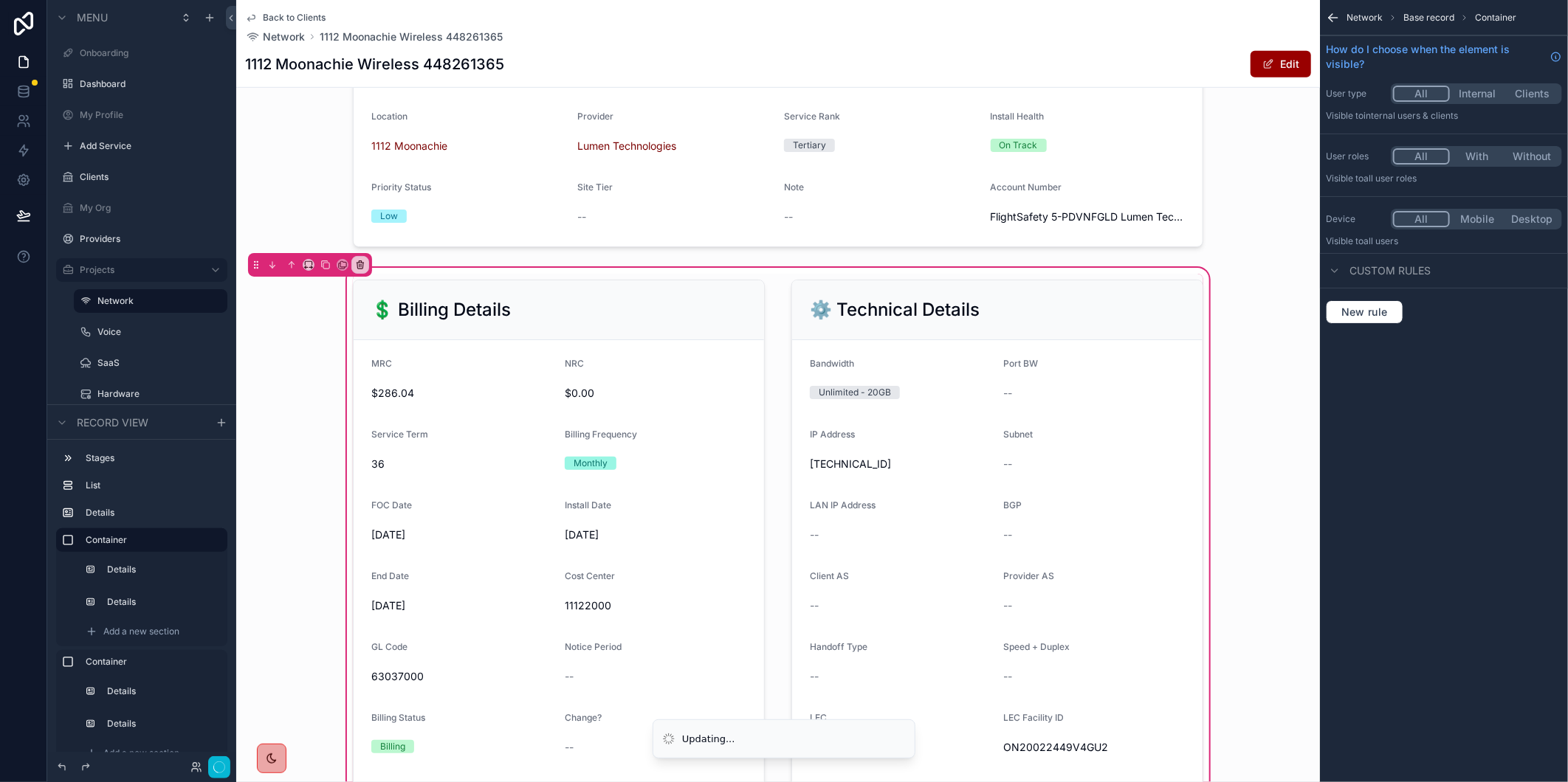
click at [1009, 47] on div "Back to Clients Network 1112 Moonachie Wireless 448261365 1112 Moonachie Wirele…" at bounding box center [779, 43] width 1066 height 87
click at [1032, 47] on div "Back to Clients Network 1112 Moonachie Wireless 448261365 1112 Moonachie Wirele…" at bounding box center [779, 43] width 1066 height 87
click at [310, 16] on span "Back to Clients" at bounding box center [294, 17] width 63 height 12
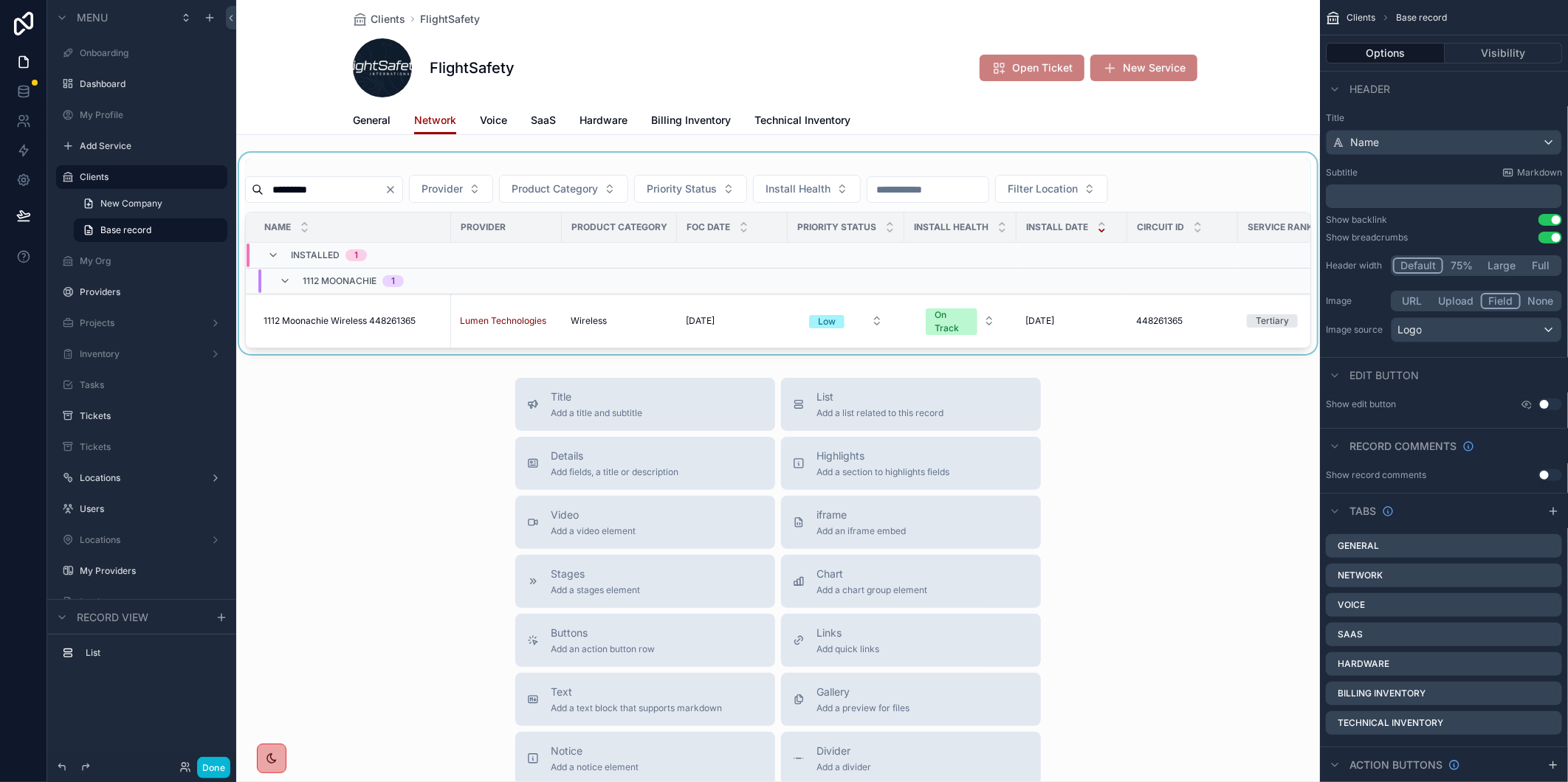
click at [429, 186] on div "scrollable content" at bounding box center [778, 253] width 1084 height 201
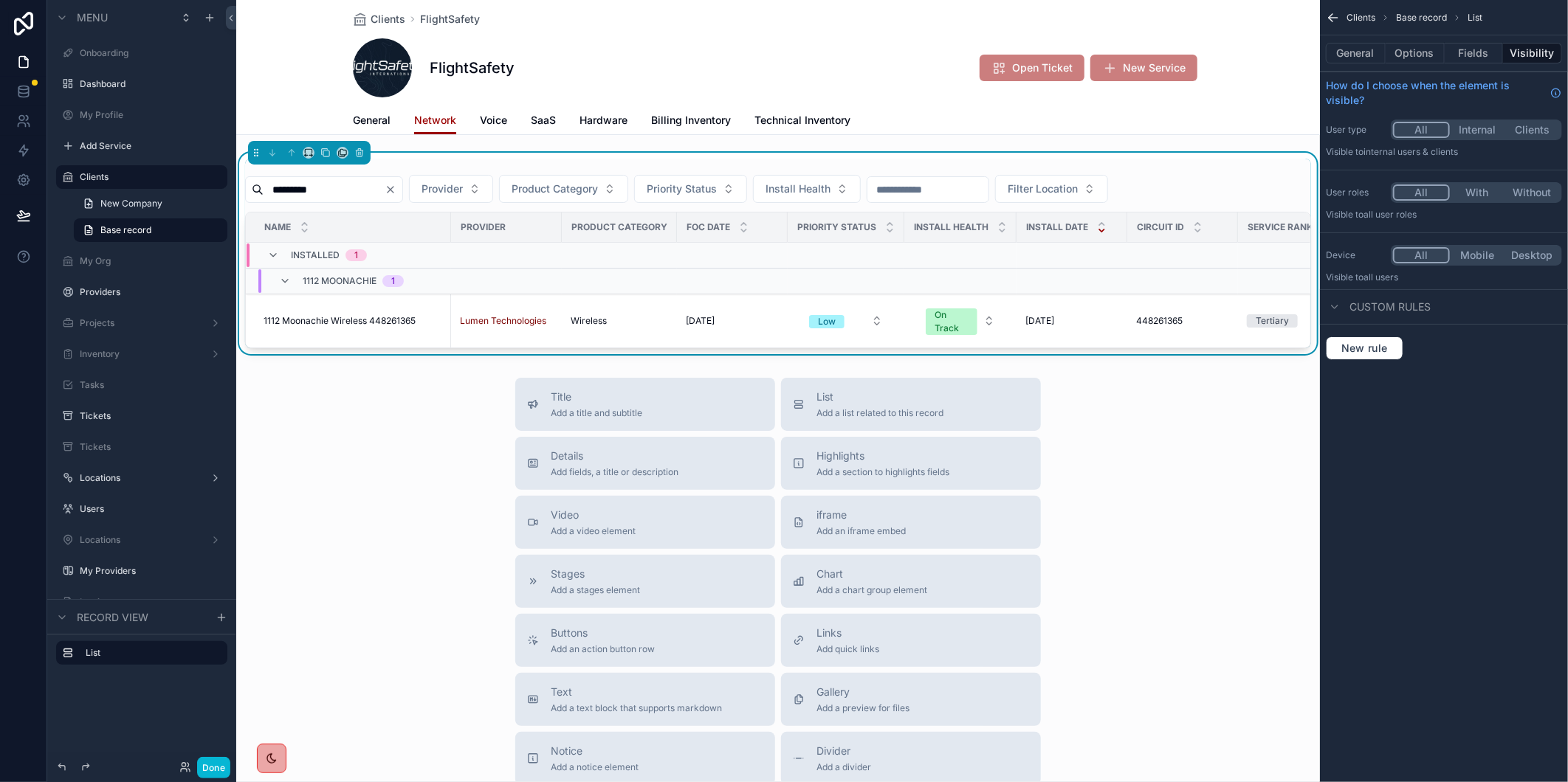
click at [393, 189] on icon "Clear" at bounding box center [391, 189] width 6 height 6
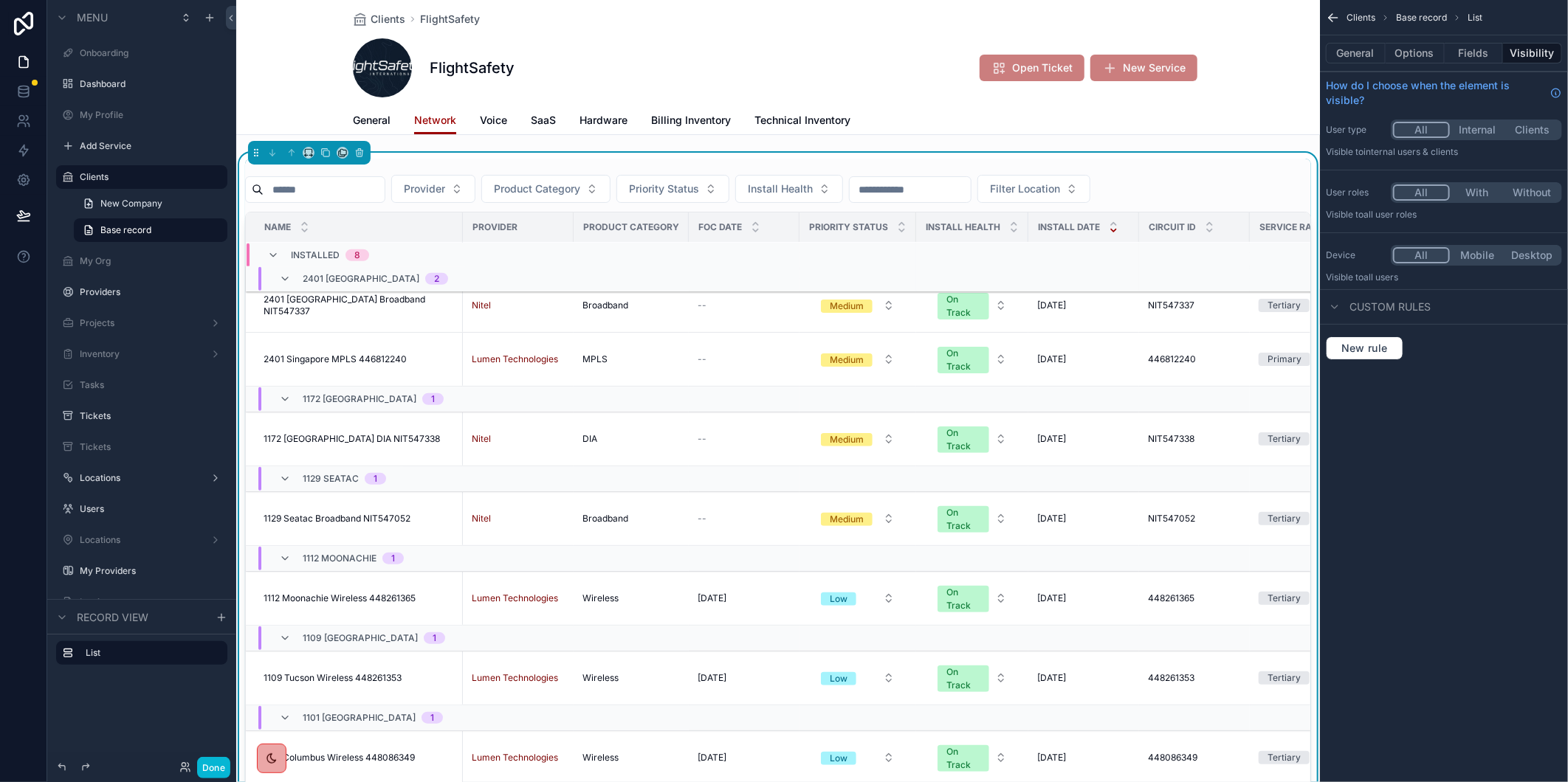
scroll to position [164, 0]
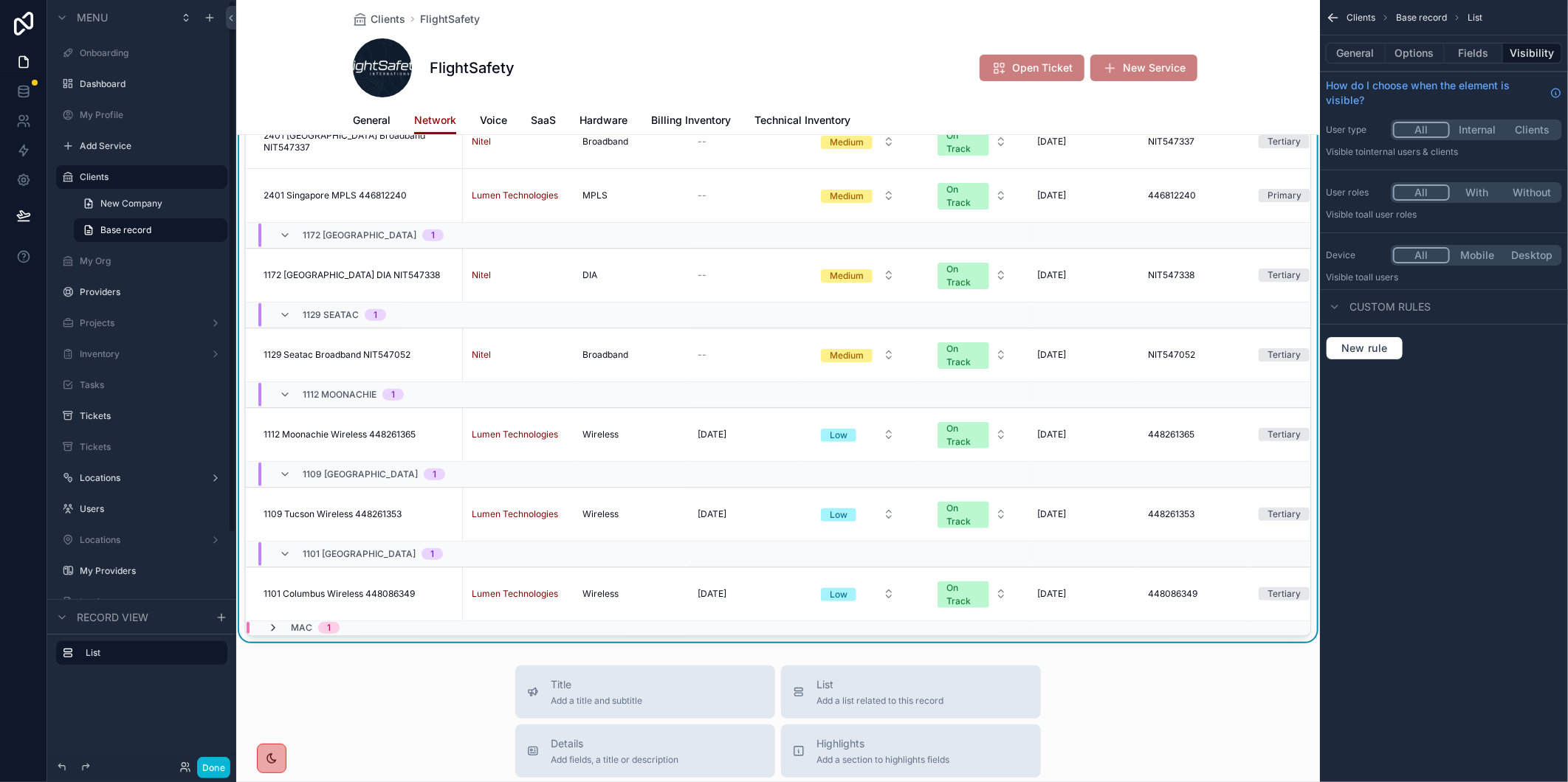
click at [274, 622] on icon "scrollable content" at bounding box center [272, 628] width 12 height 12
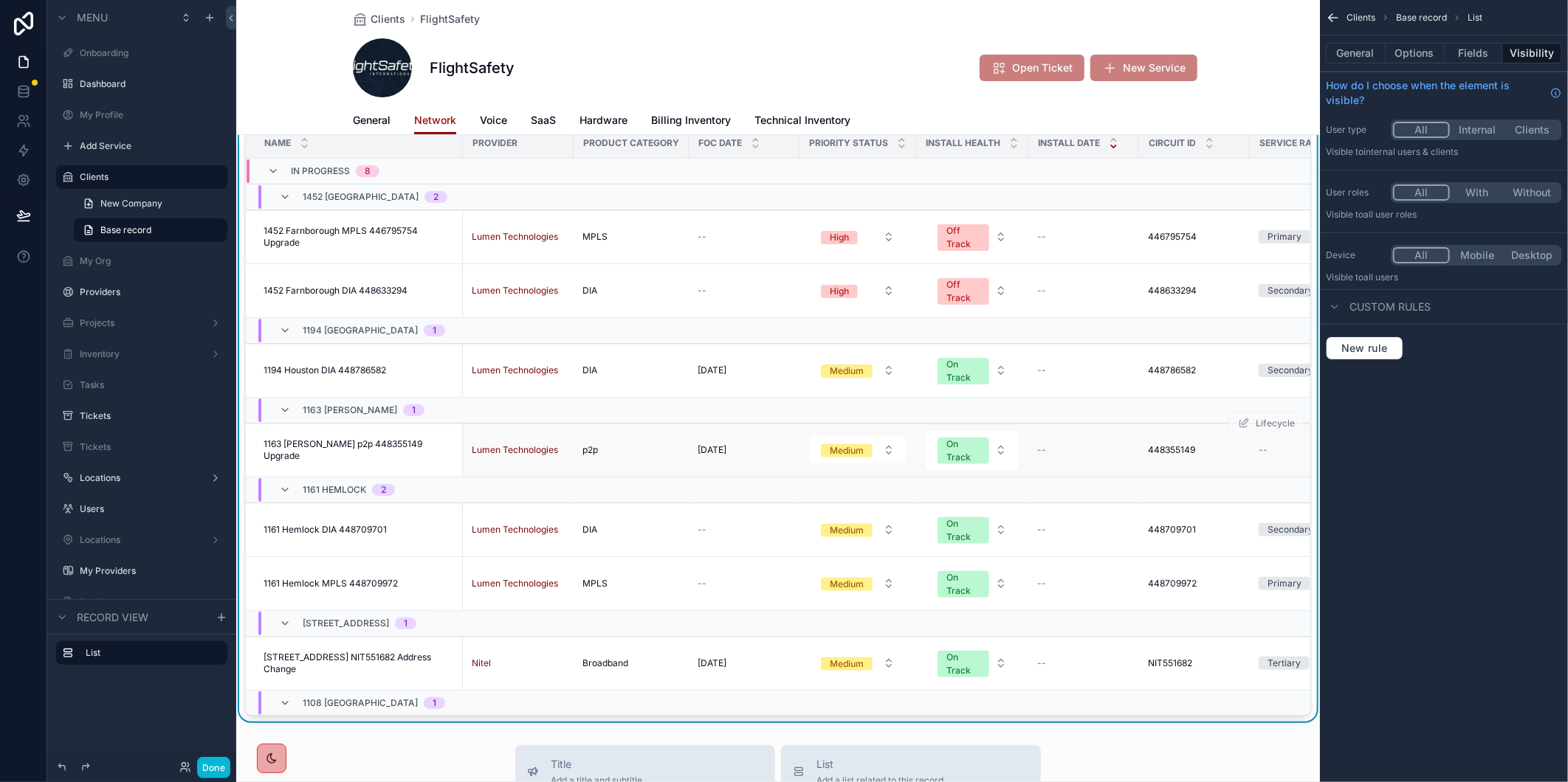
scroll to position [0, 0]
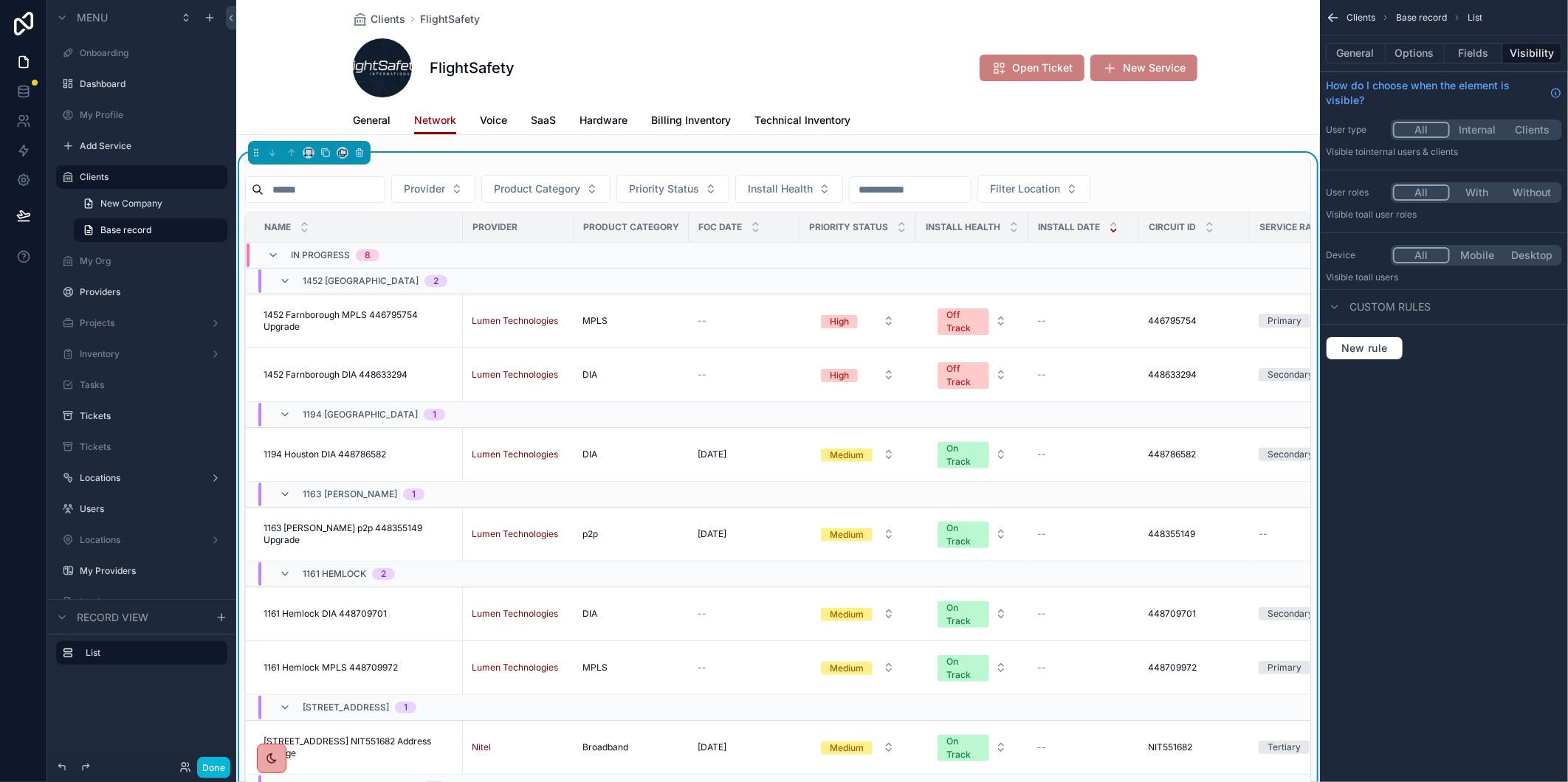
click at [707, 57] on div "FlightSafety Open Ticket New Service" at bounding box center [778, 68] width 851 height 59
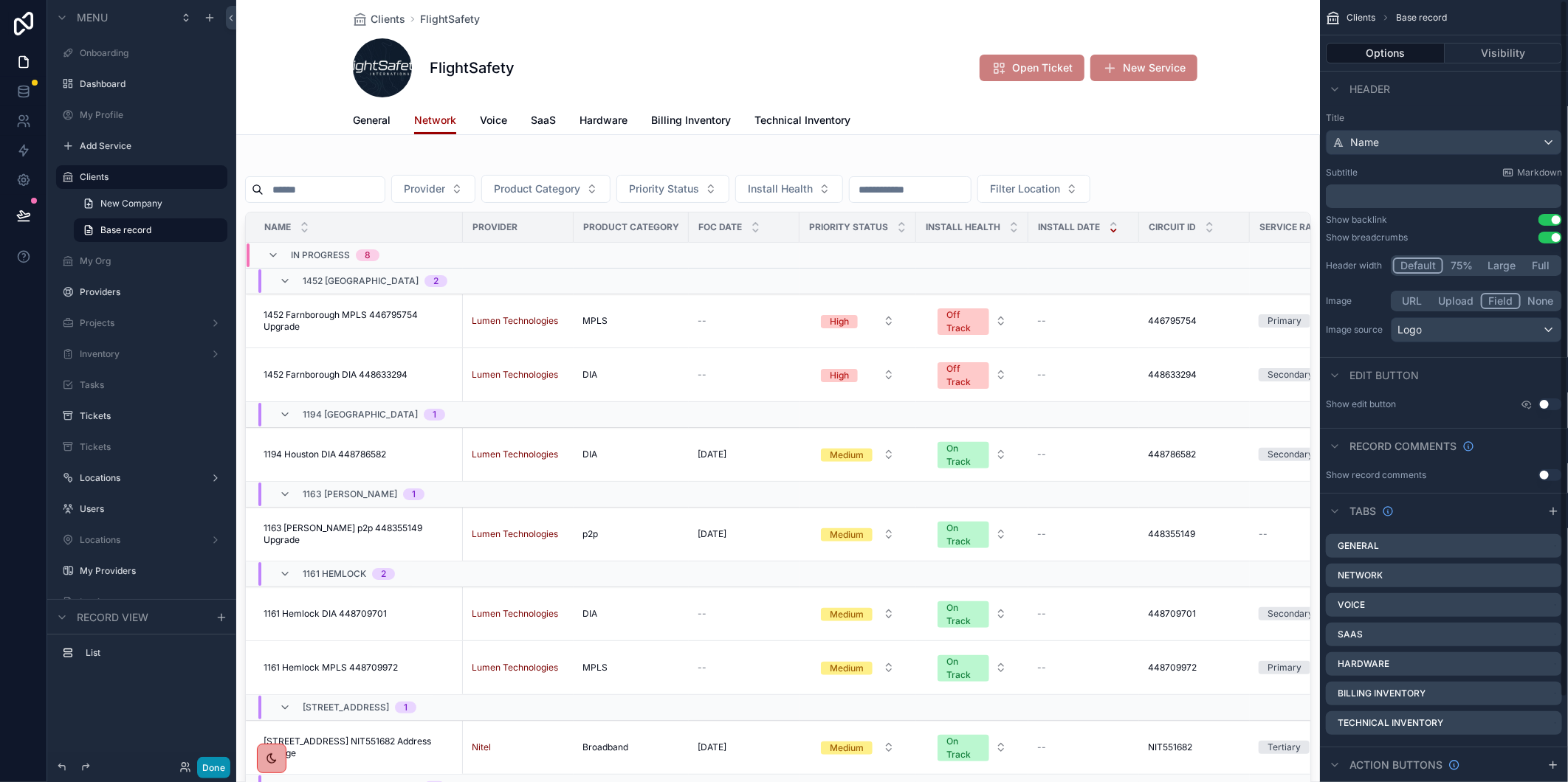
click at [209, 773] on button "Done" at bounding box center [213, 768] width 33 height 22
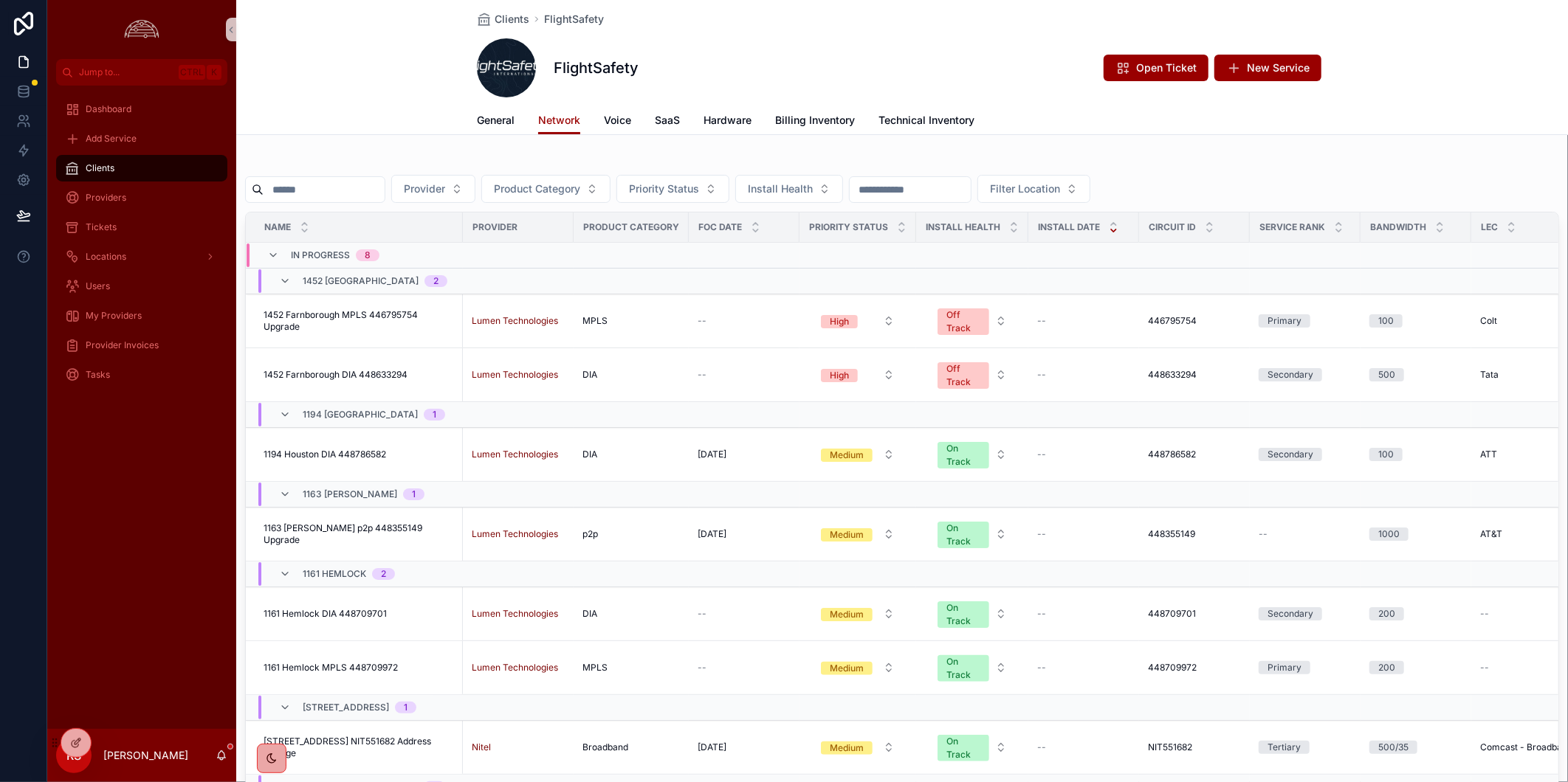
drag, startPoint x: 164, startPoint y: 579, endPoint x: 181, endPoint y: 573, distance: 18.0
click at [164, 579] on div "Dashboard Add Service Clients Providers Tickets Locations Users My Providers Pr…" at bounding box center [141, 408] width 189 height 644
